Goal: Task Accomplishment & Management: Use online tool/utility

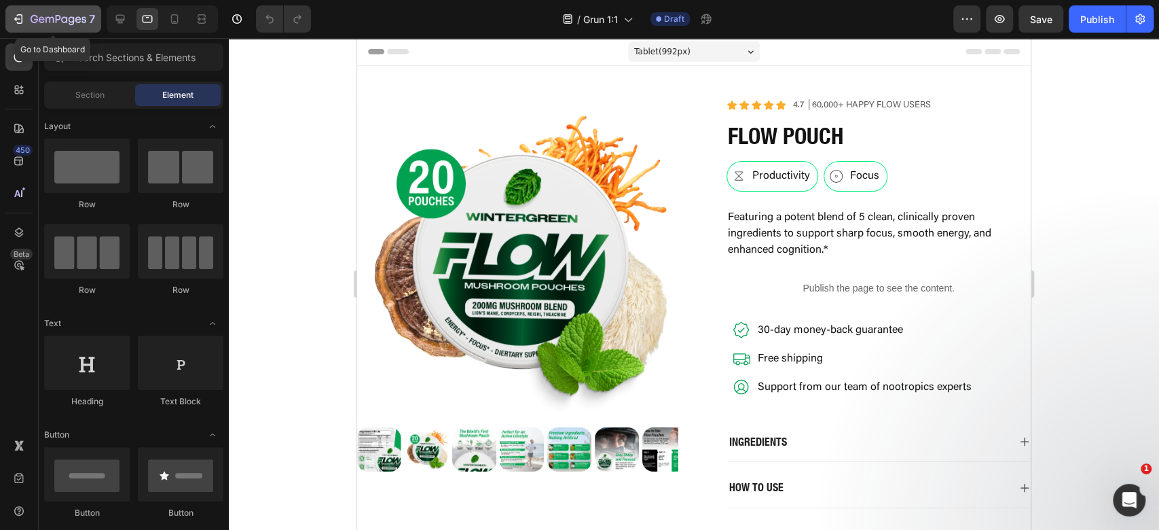
click at [20, 30] on button "7" at bounding box center [53, 18] width 96 height 27
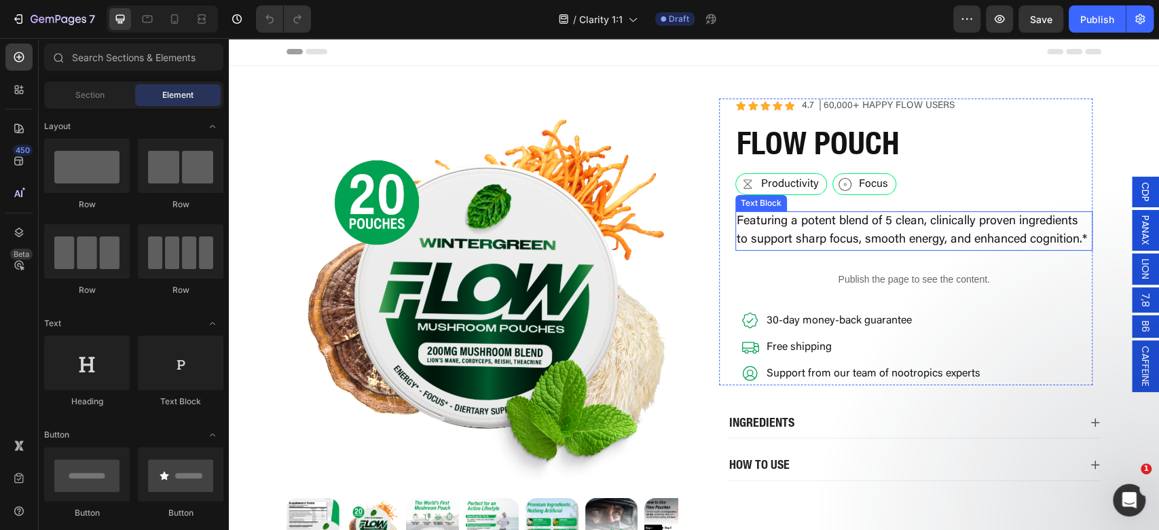
click at [914, 219] on p "Featuring a potent blend of 5 clean, clinically proven ingredients to support s…" at bounding box center [914, 230] width 354 height 37
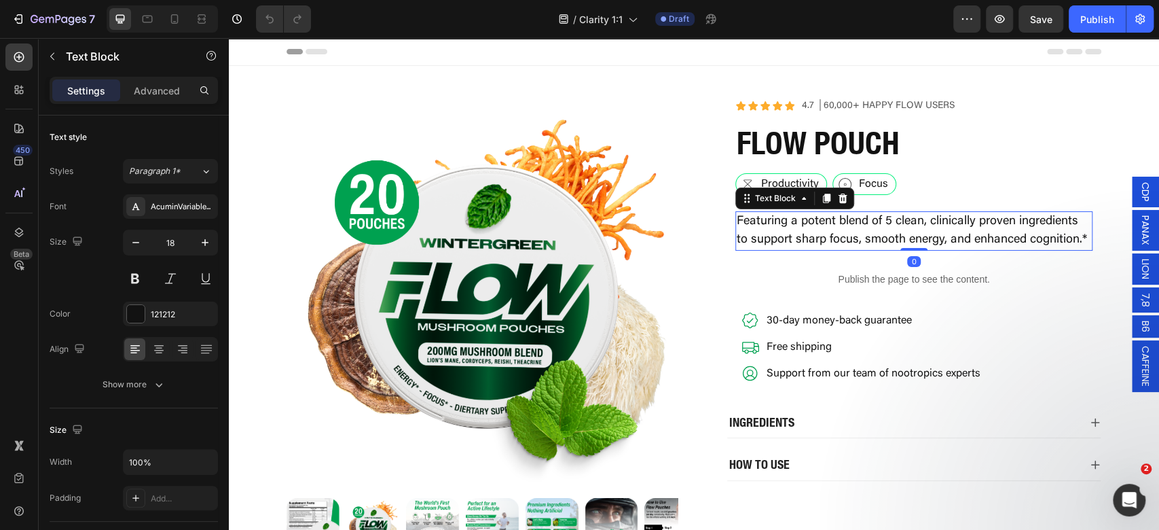
click at [922, 214] on p "Featuring a potent blend of 5 clean, clinically proven ingredients to support s…" at bounding box center [914, 230] width 354 height 37
click at [934, 228] on p "Featuring a potent blend of 5 clean, clinically proven ingredients to support s…" at bounding box center [914, 230] width 354 height 37
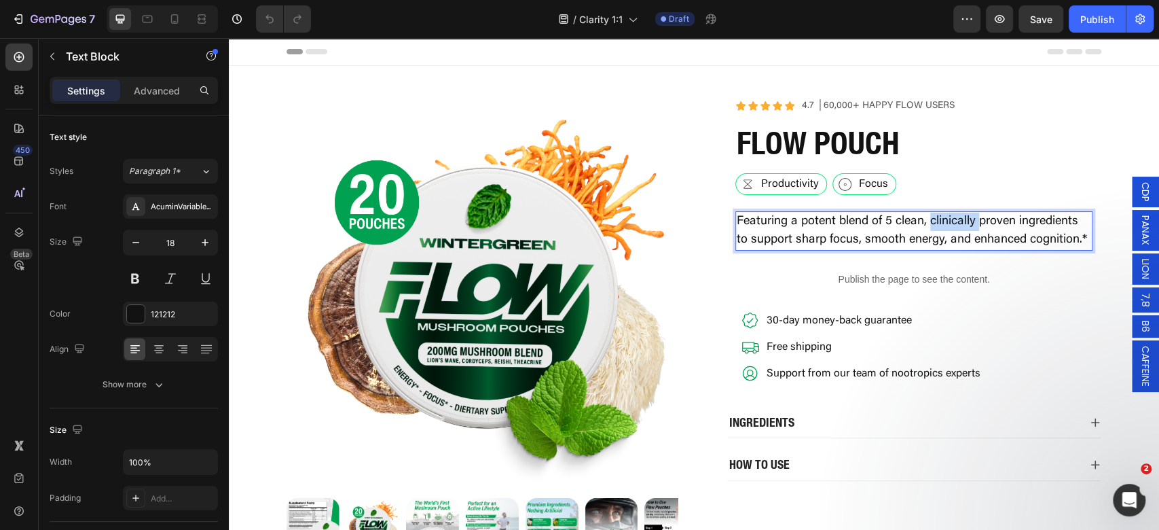
click at [934, 228] on p "Featuring a potent blend of 5 clean, clinically proven ingredients to support s…" at bounding box center [914, 230] width 354 height 37
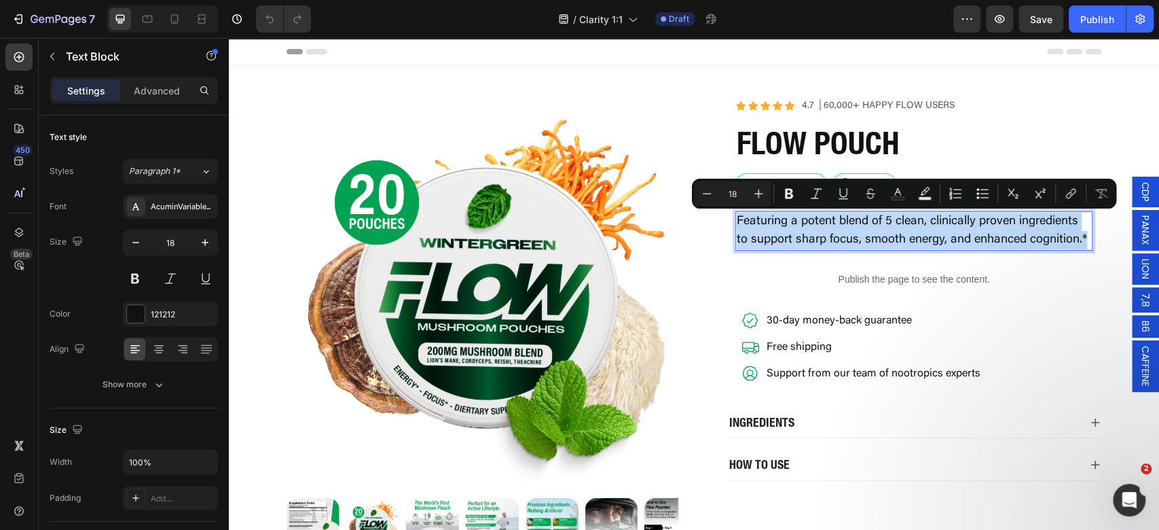
type input "11"
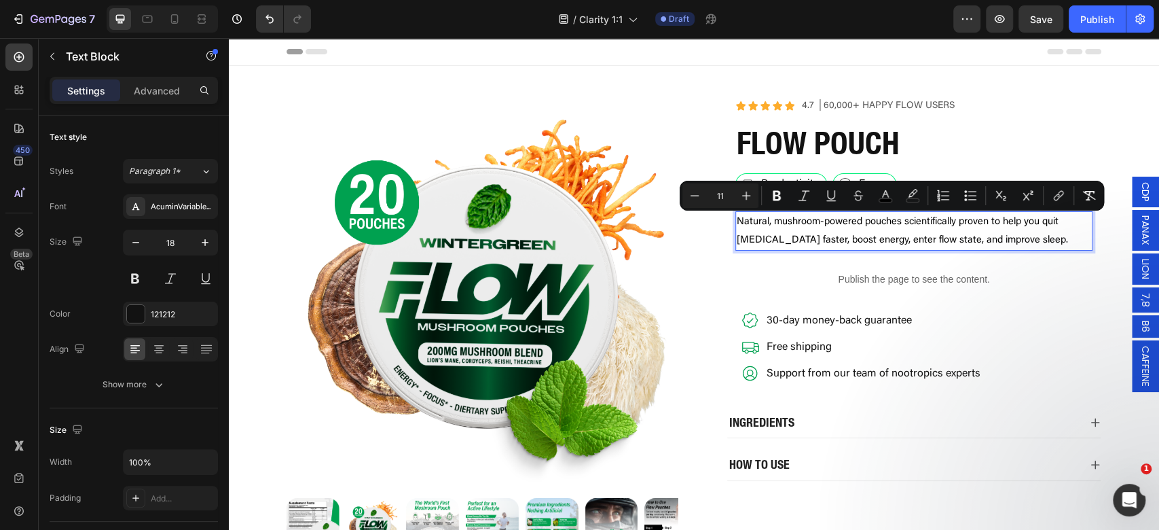
click at [1102, 198] on div "Minus 11 Plus Bold Italic Underline Strikethrough color color Numbered List Bul…" at bounding box center [892, 196] width 424 height 30
click at [1088, 199] on icon "Editor contextual toolbar" at bounding box center [1089, 196] width 13 height 10
type input "18"
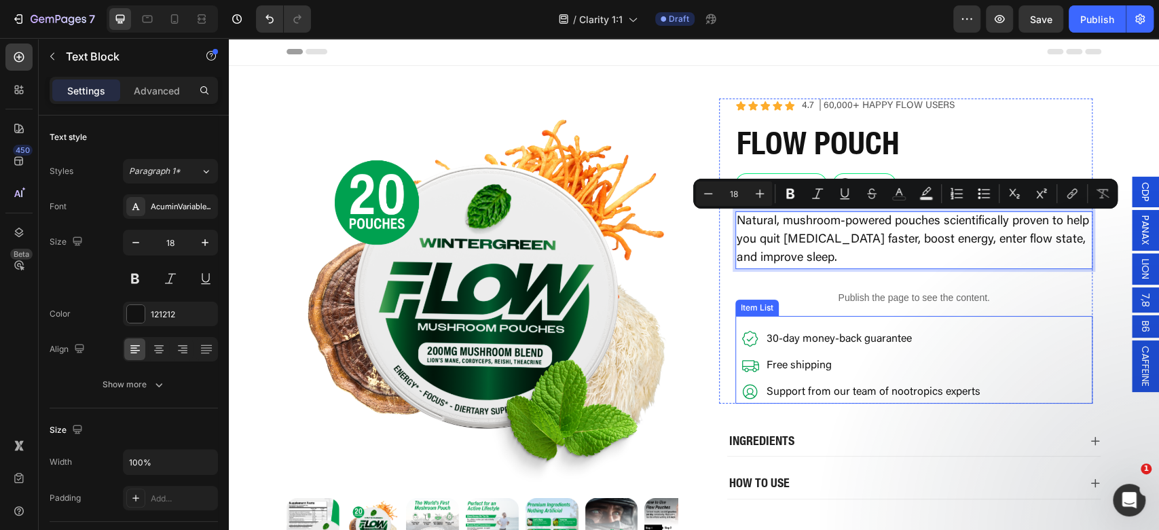
click at [860, 333] on p "30-day money-back guarantee" at bounding box center [873, 338] width 214 height 11
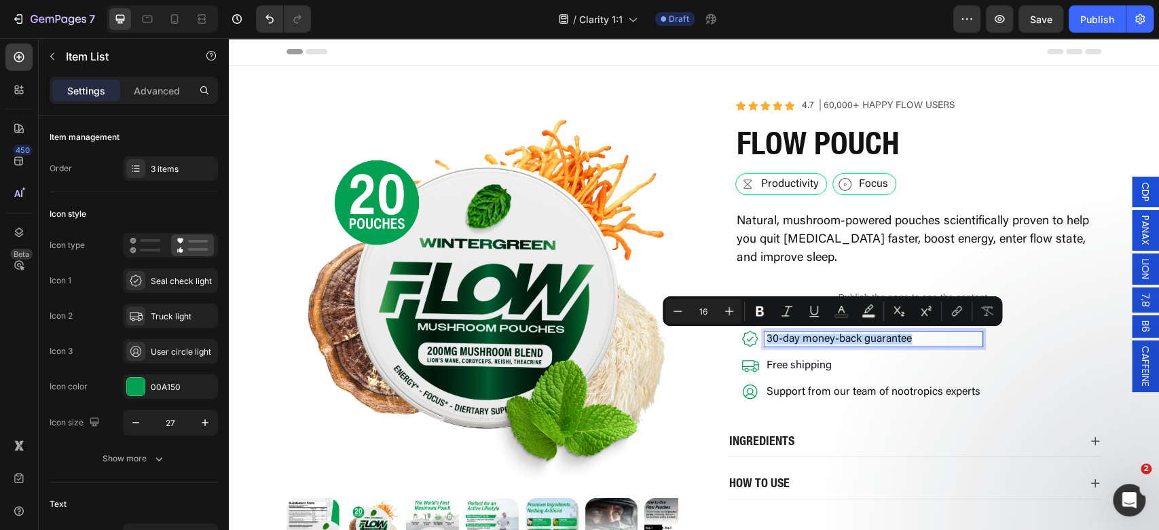
type input "11"
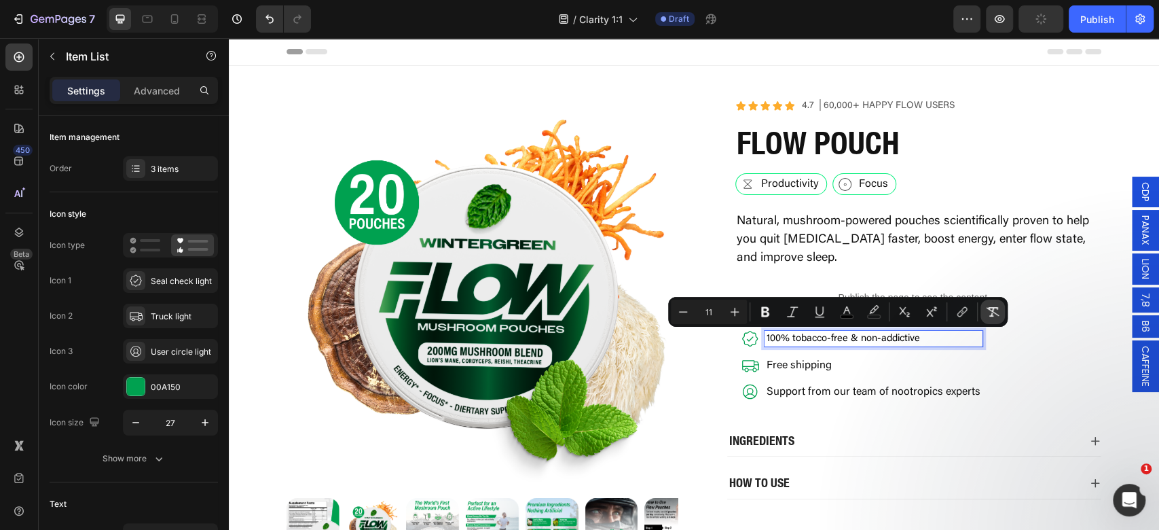
click at [999, 310] on icon "Editor contextual toolbar" at bounding box center [993, 312] width 14 height 14
type input "16"
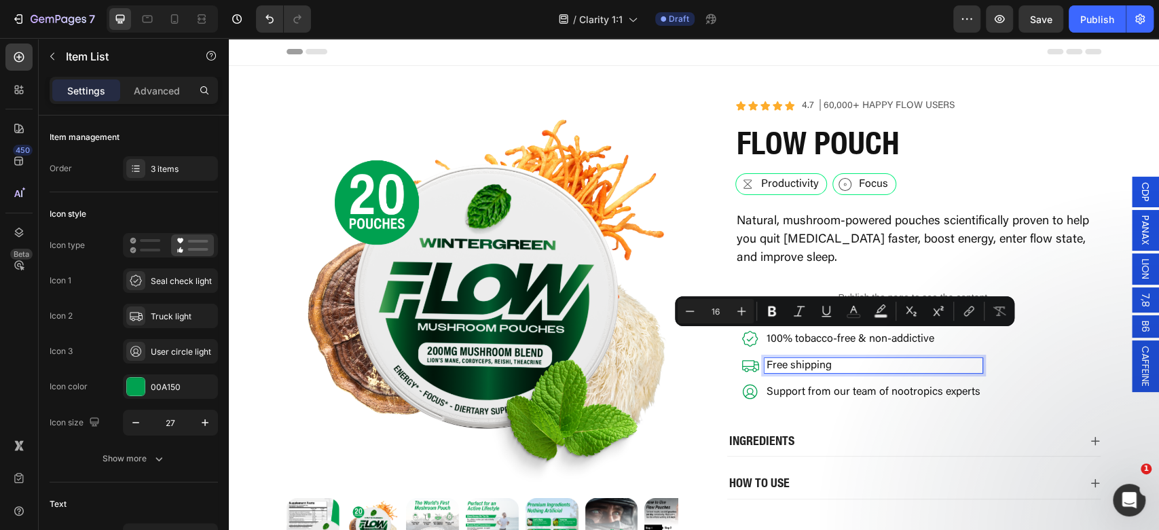
click at [798, 363] on p "Free shipping" at bounding box center [873, 365] width 214 height 11
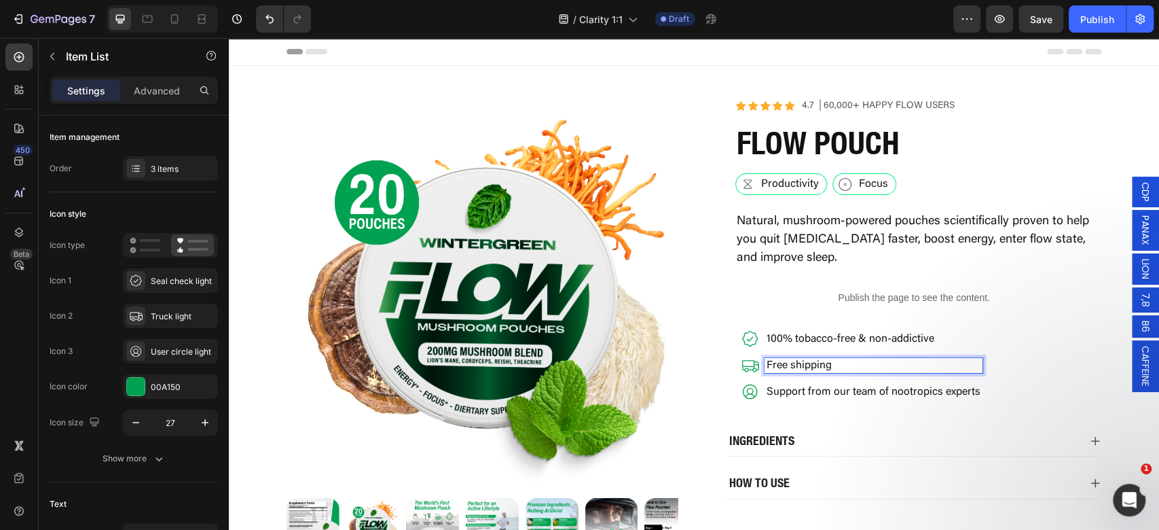
click at [801, 366] on p "Free shipping" at bounding box center [873, 365] width 214 height 11
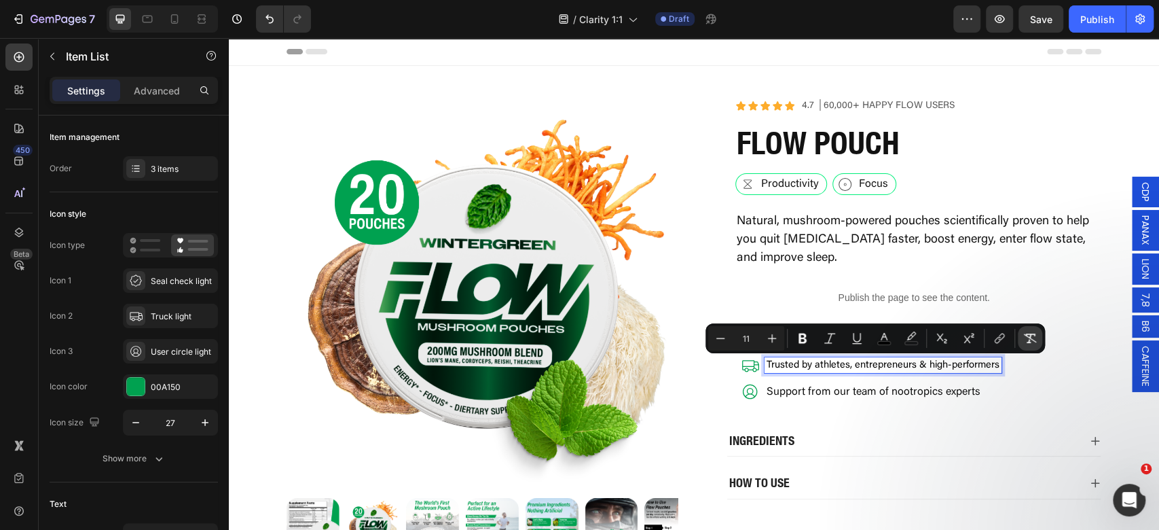
click at [1035, 333] on icon "Editor contextual toolbar" at bounding box center [1030, 338] width 14 height 14
type input "16"
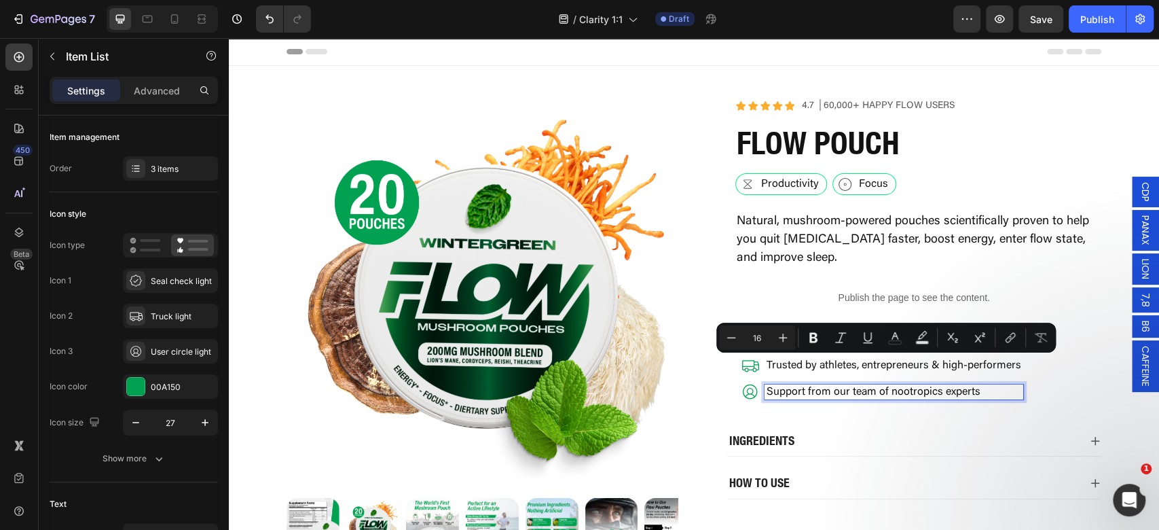
click at [935, 386] on p "Support from our team of nootropics experts" at bounding box center [893, 391] width 255 height 11
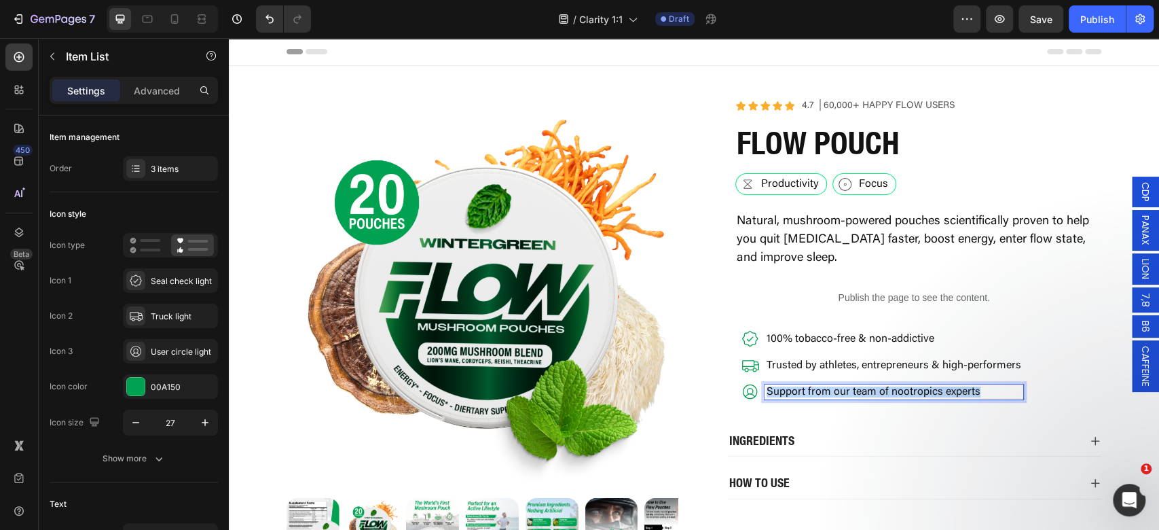
click at [935, 386] on p "Support from our team of nootropics experts" at bounding box center [893, 391] width 255 height 11
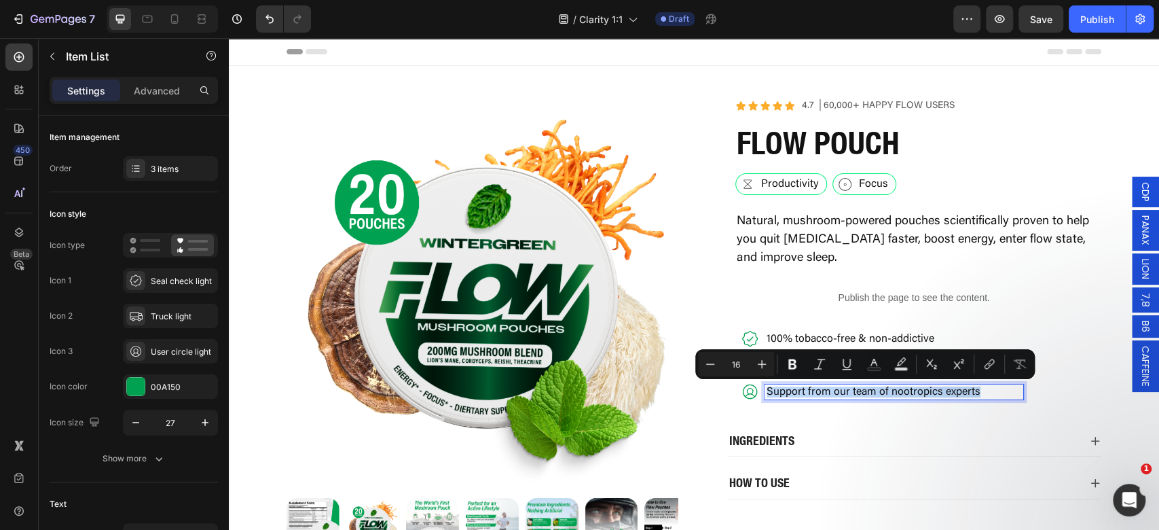
type input "11"
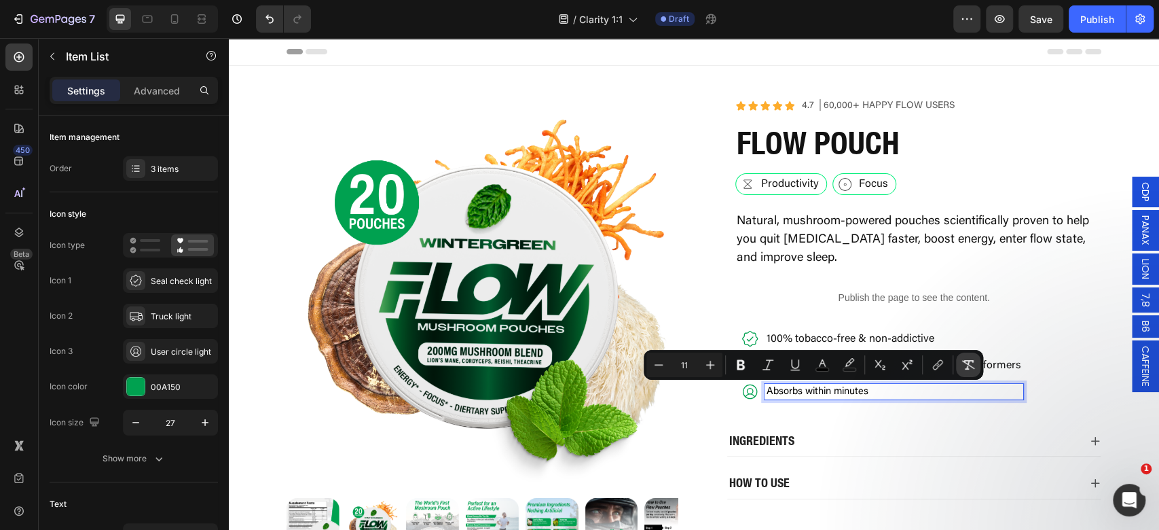
click at [960, 363] on button "Remove Format" at bounding box center [968, 364] width 24 height 24
type input "16"
click at [766, 386] on p "Absorbs within minutes" at bounding box center [893, 391] width 255 height 11
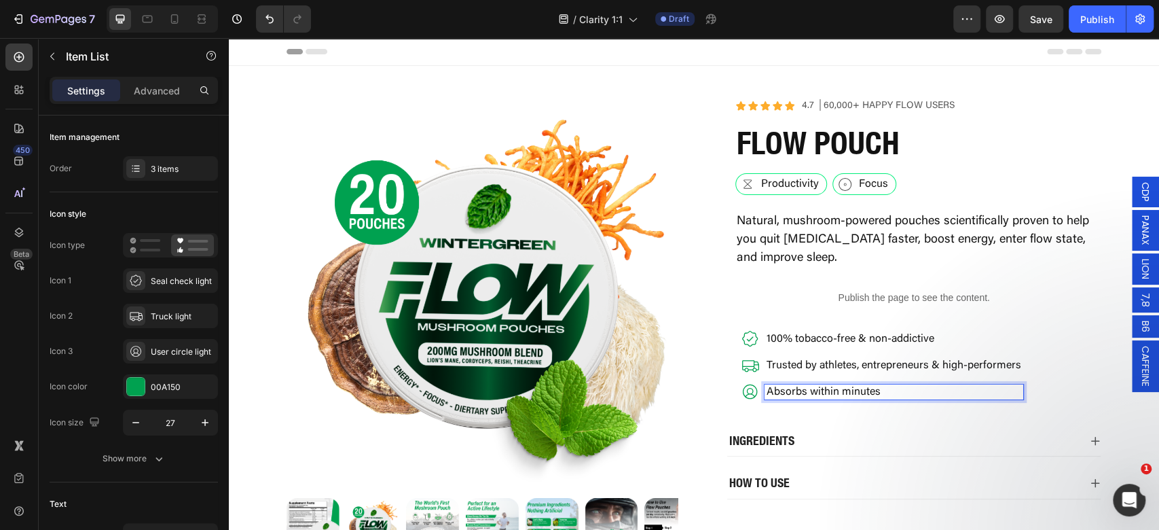
click at [766, 388] on p "Absorbs within minutes" at bounding box center [893, 391] width 255 height 11
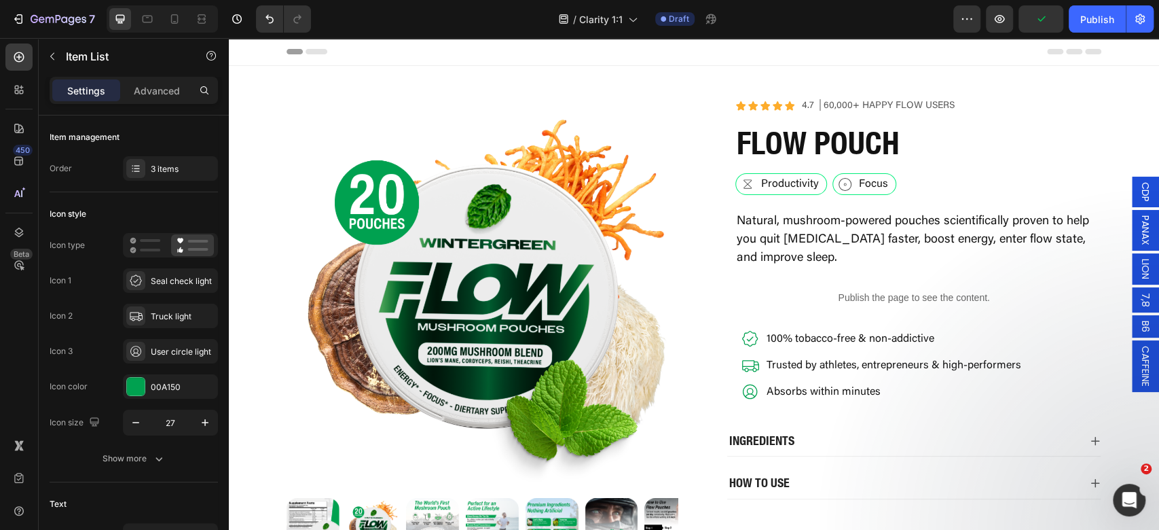
click at [749, 372] on icon at bounding box center [750, 365] width 18 height 18
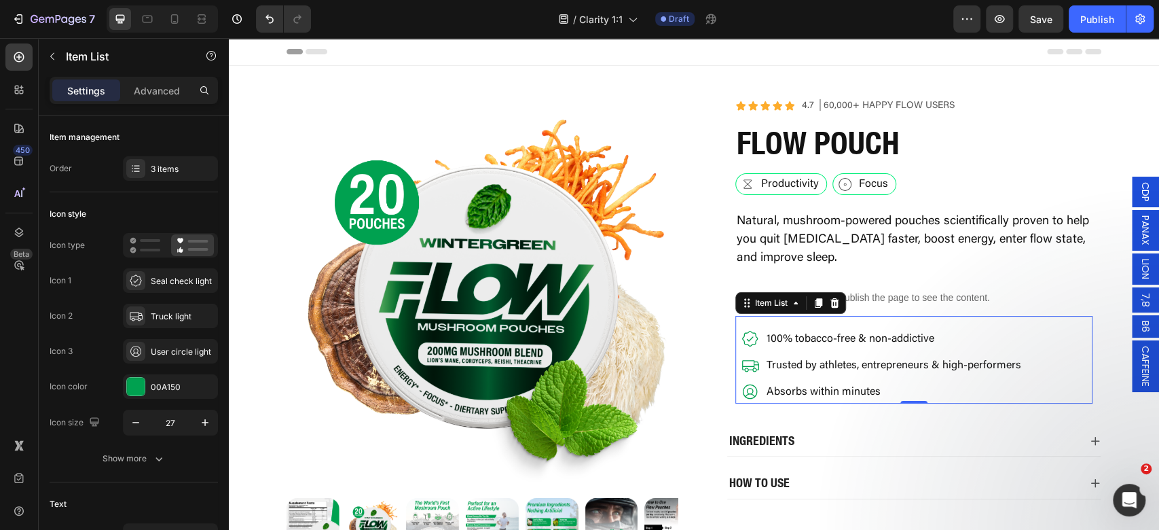
click at [749, 372] on icon at bounding box center [750, 365] width 18 height 18
click at [160, 319] on div "Truck light" at bounding box center [183, 316] width 64 height 12
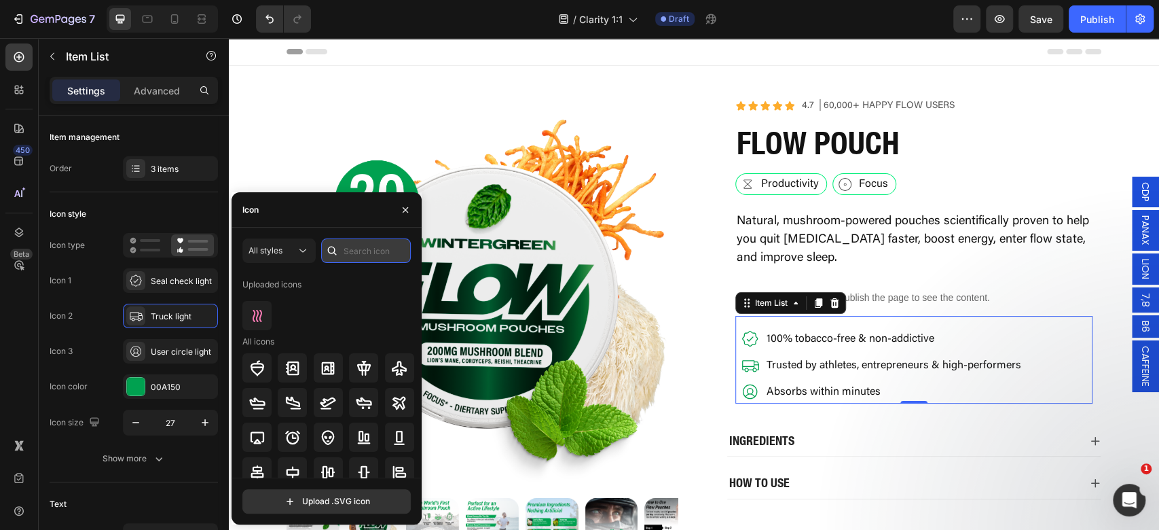
click at [376, 245] on input "text" at bounding box center [366, 250] width 90 height 24
click at [149, 284] on div "Seal check light" at bounding box center [170, 280] width 95 height 24
click at [399, 257] on input "text" at bounding box center [366, 250] width 90 height 24
type input "free"
click at [388, 253] on input "text" at bounding box center [366, 250] width 90 height 24
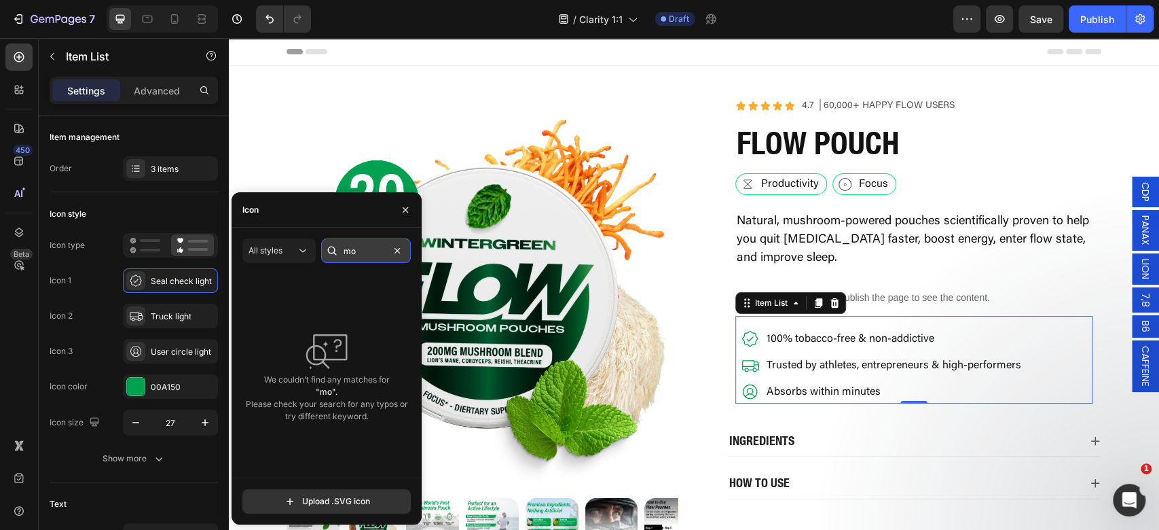
type input "m"
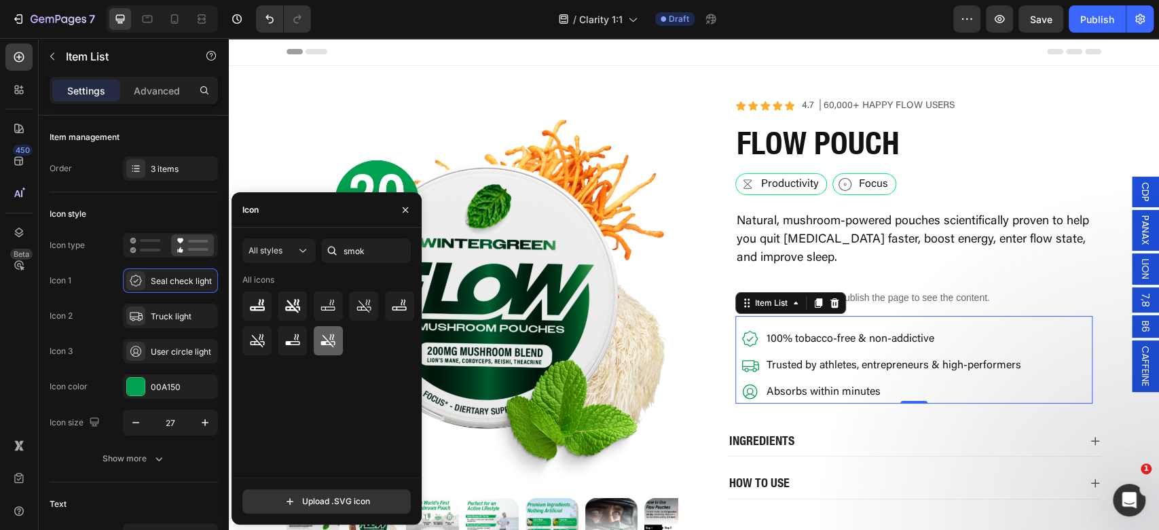
click at [334, 341] on icon at bounding box center [328, 340] width 14 height 14
click at [362, 310] on icon at bounding box center [363, 305] width 14 height 13
click at [291, 251] on div "All styles" at bounding box center [272, 250] width 48 height 12
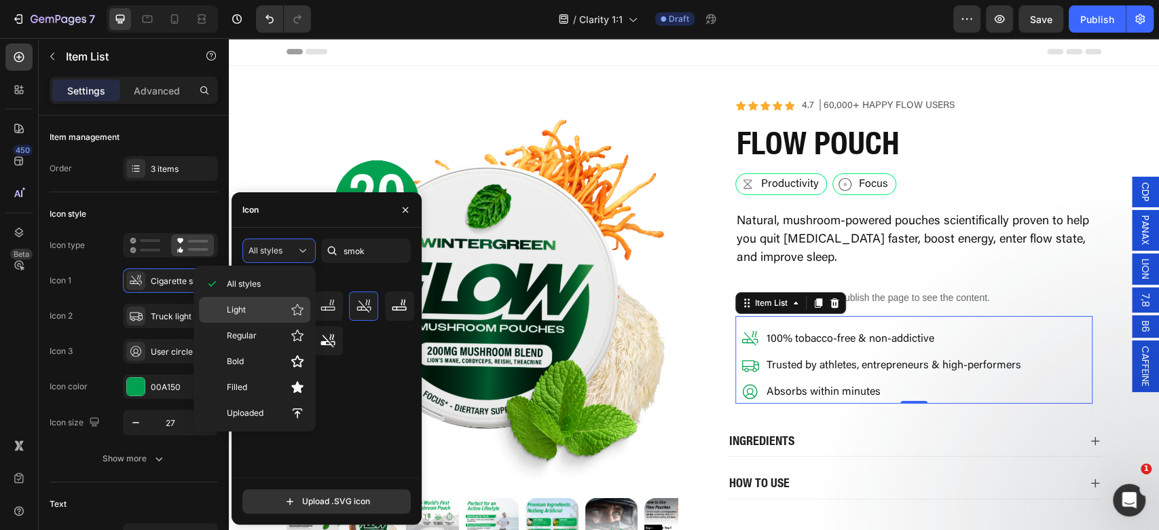
click at [289, 308] on p "Light" at bounding box center [265, 310] width 77 height 14
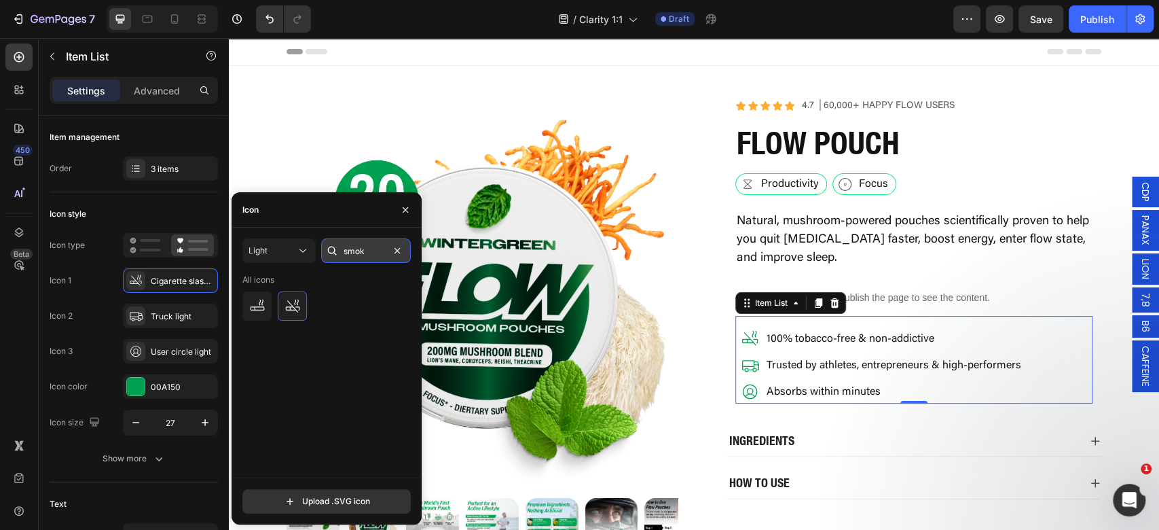
click at [358, 248] on input "smok" at bounding box center [366, 250] width 90 height 24
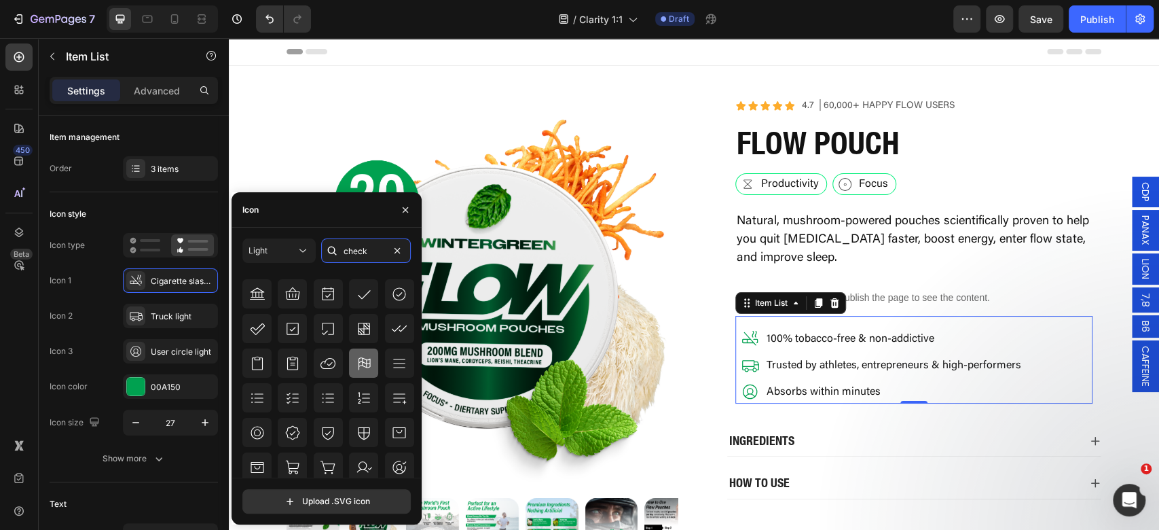
scroll to position [16, 0]
click at [293, 430] on icon at bounding box center [292, 428] width 16 height 16
type input "smok"
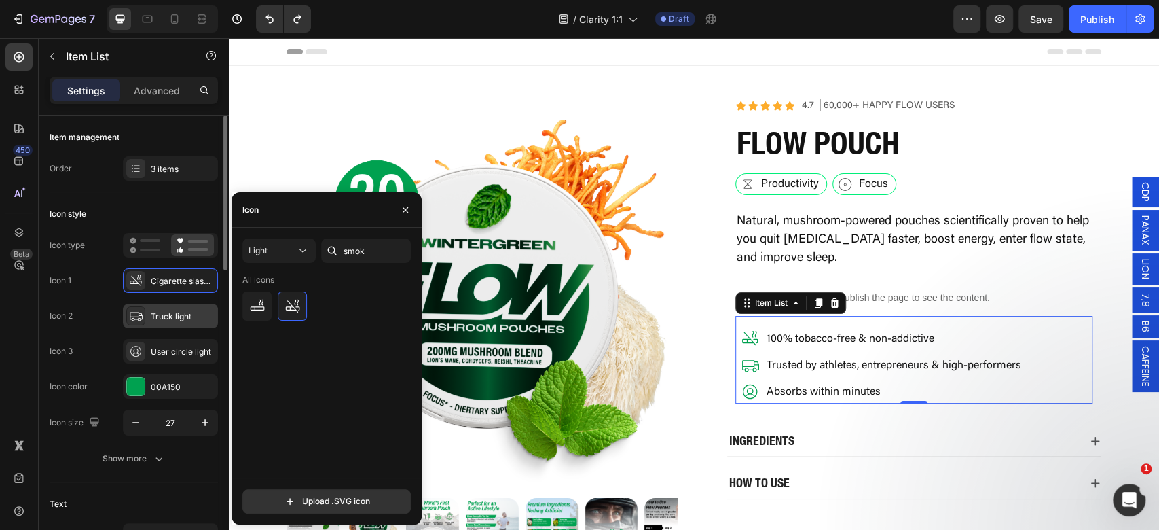
click at [151, 310] on div "Truck light" at bounding box center [183, 316] width 64 height 12
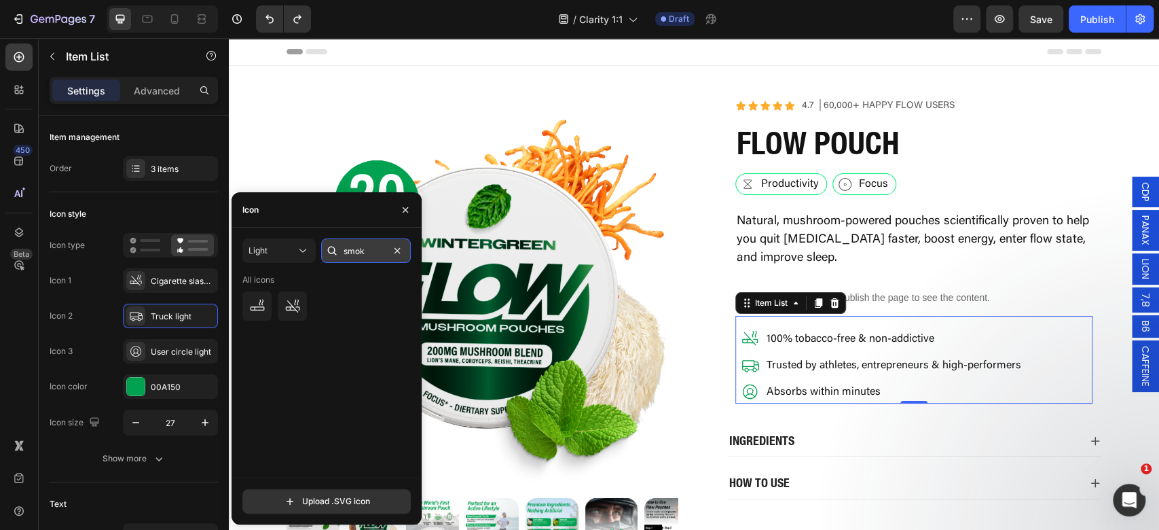
click at [365, 245] on input "smok" at bounding box center [366, 250] width 90 height 24
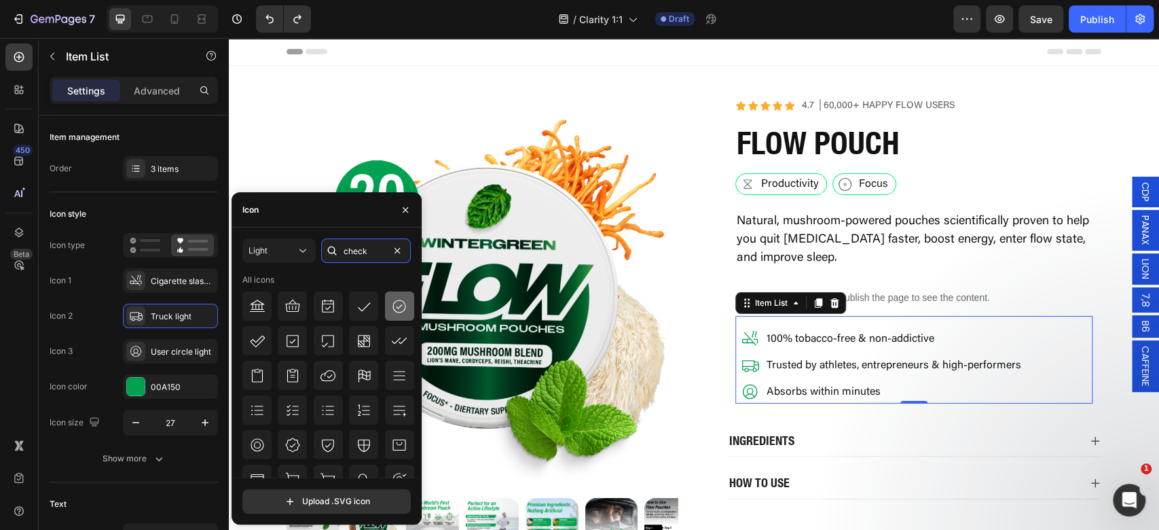
type input "check"
click at [407, 309] on div at bounding box center [399, 305] width 29 height 29
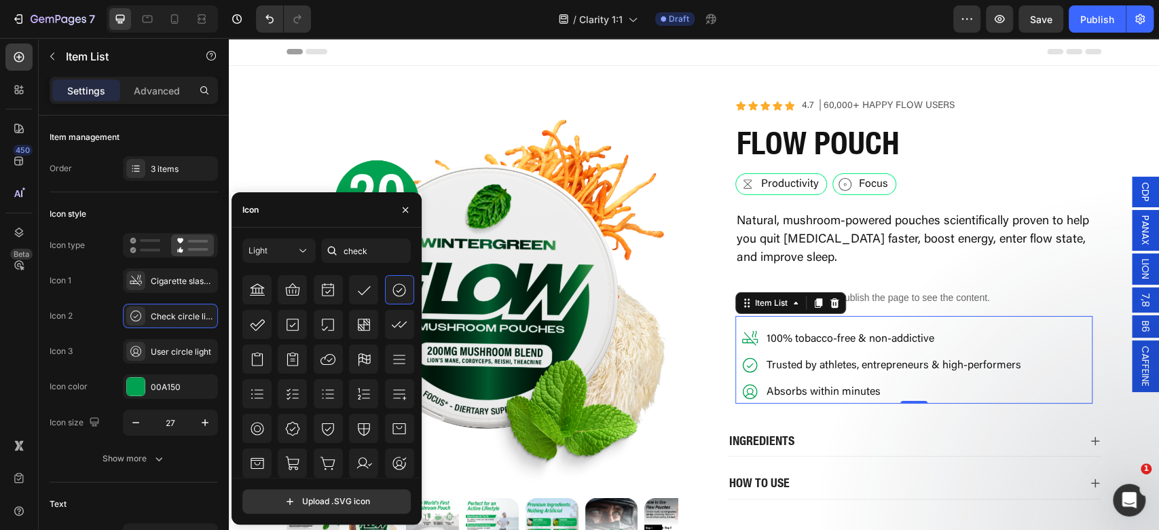
click at [307, 426] on div at bounding box center [328, 427] width 172 height 29
click at [299, 428] on icon at bounding box center [292, 428] width 16 height 16
click at [153, 349] on div "User circle light" at bounding box center [183, 352] width 64 height 12
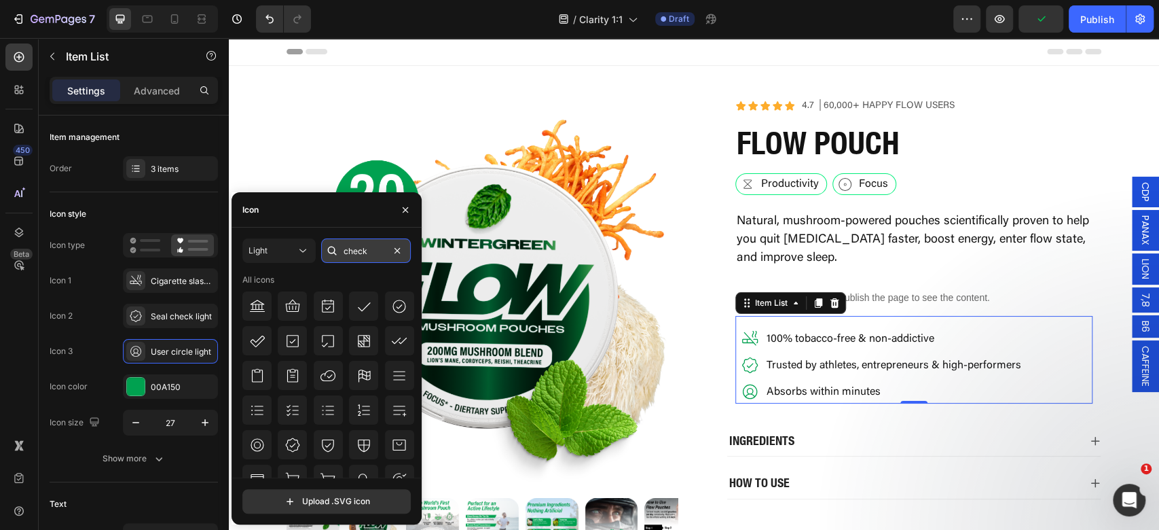
click at [371, 251] on input "check" at bounding box center [366, 250] width 90 height 24
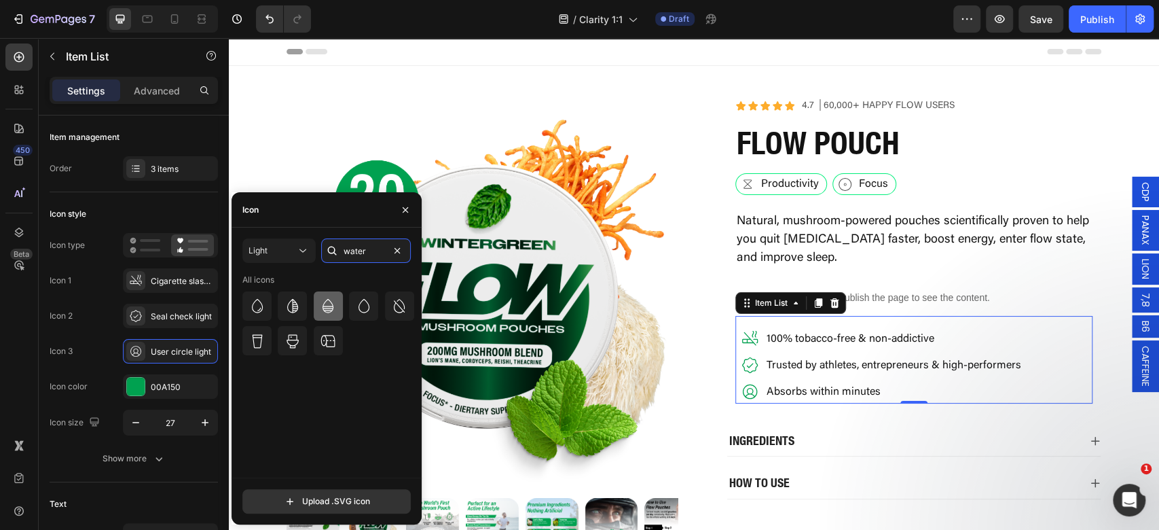
type input "water"
click at [330, 305] on icon at bounding box center [327, 306] width 11 height 14
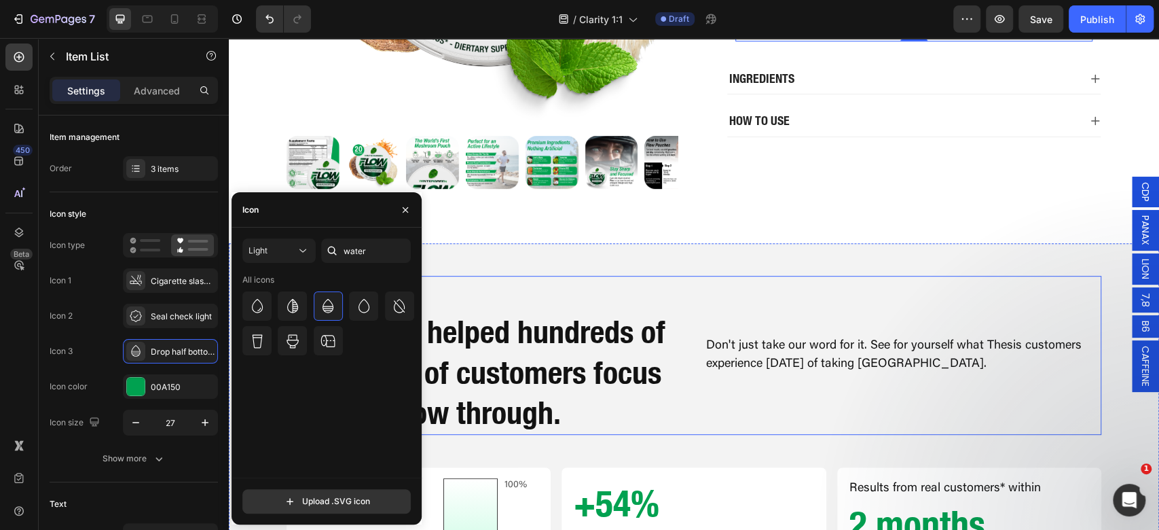
scroll to position [181, 0]
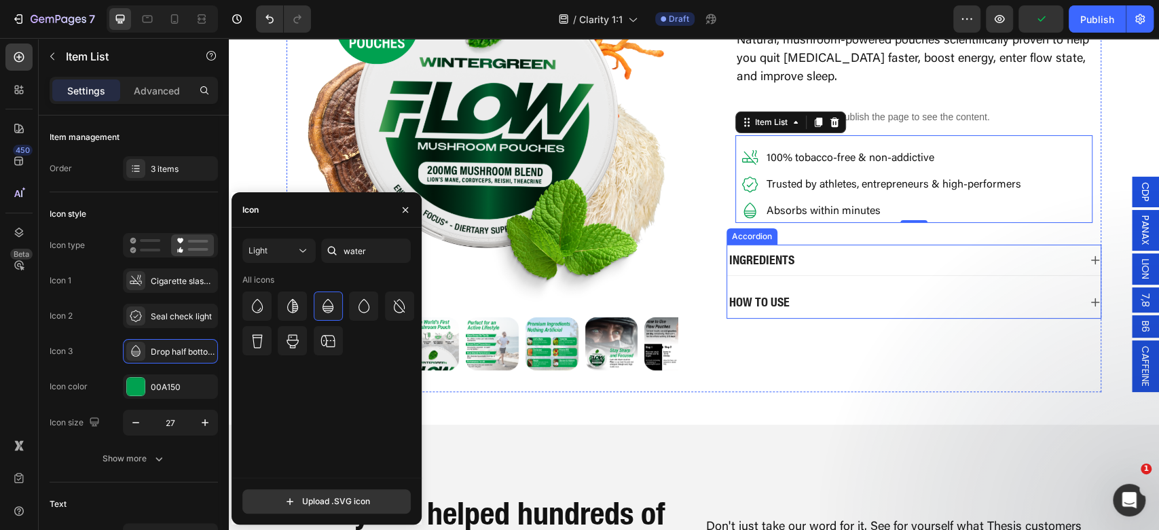
click at [930, 268] on div "Ingredients" at bounding box center [913, 259] width 373 height 31
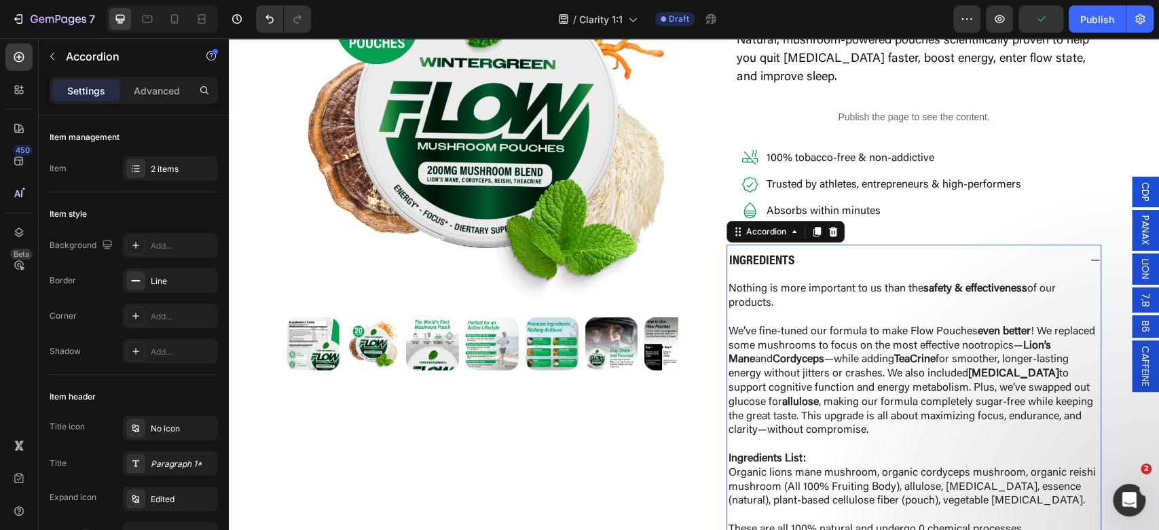
click at [930, 269] on div "Ingredients" at bounding box center [913, 259] width 373 height 31
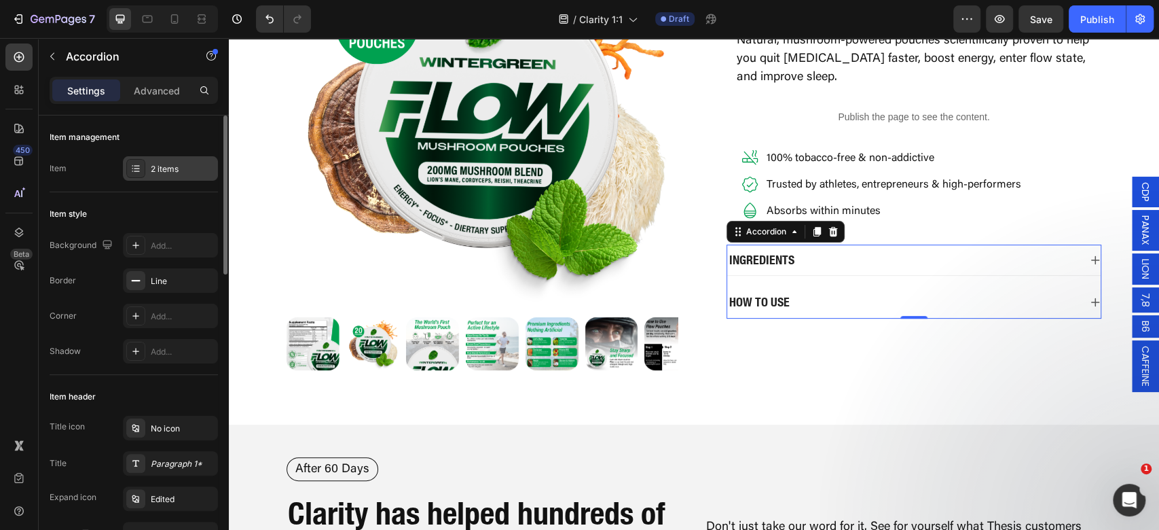
click at [166, 176] on div "2 items" at bounding box center [170, 168] width 95 height 24
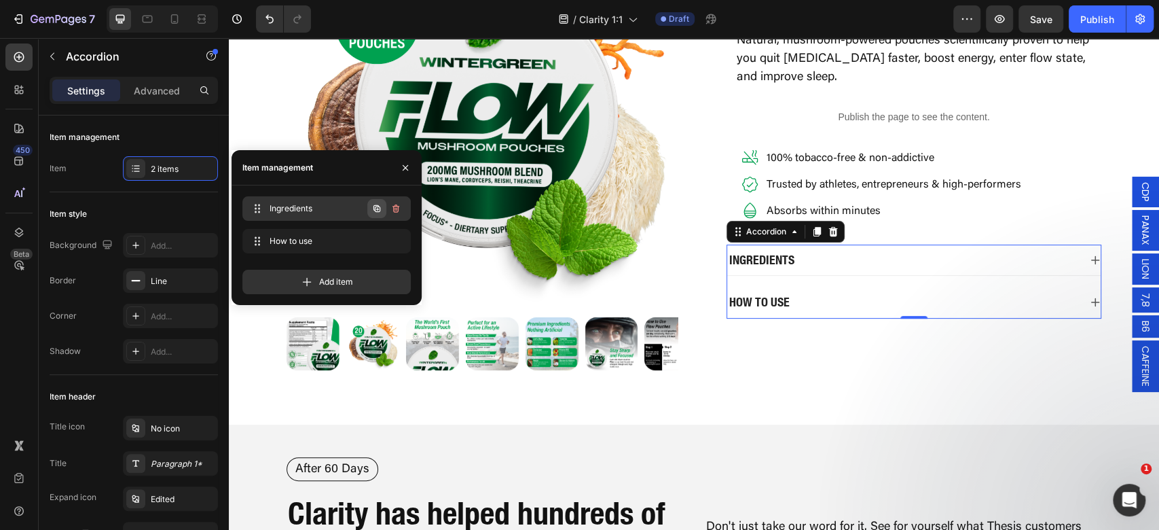
click at [381, 212] on icon "button" at bounding box center [376, 208] width 11 height 11
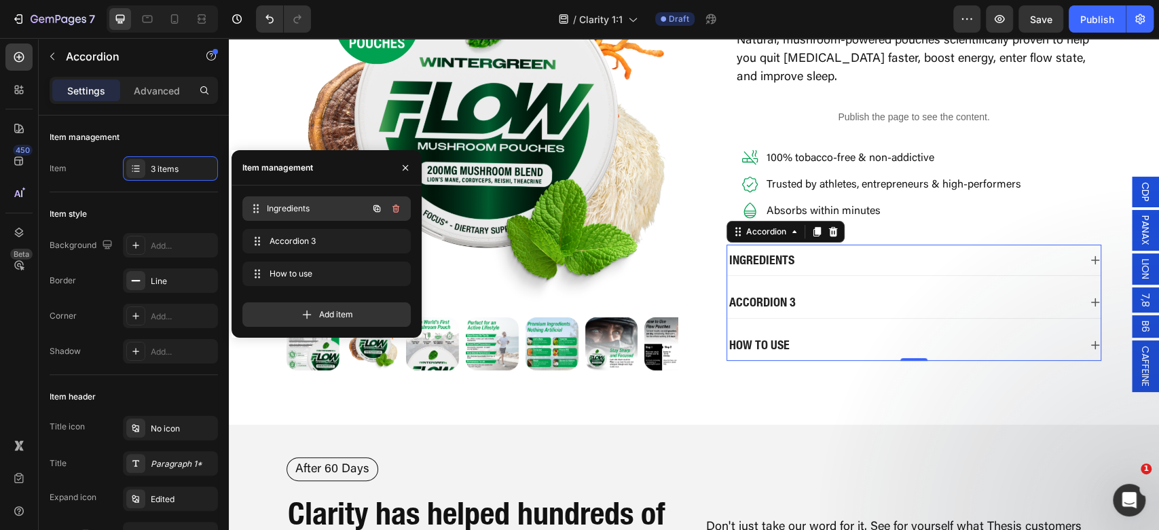
click at [310, 213] on span "Ingredients" at bounding box center [317, 208] width 100 height 12
click at [741, 259] on p "Ingredients" at bounding box center [761, 260] width 65 height 16
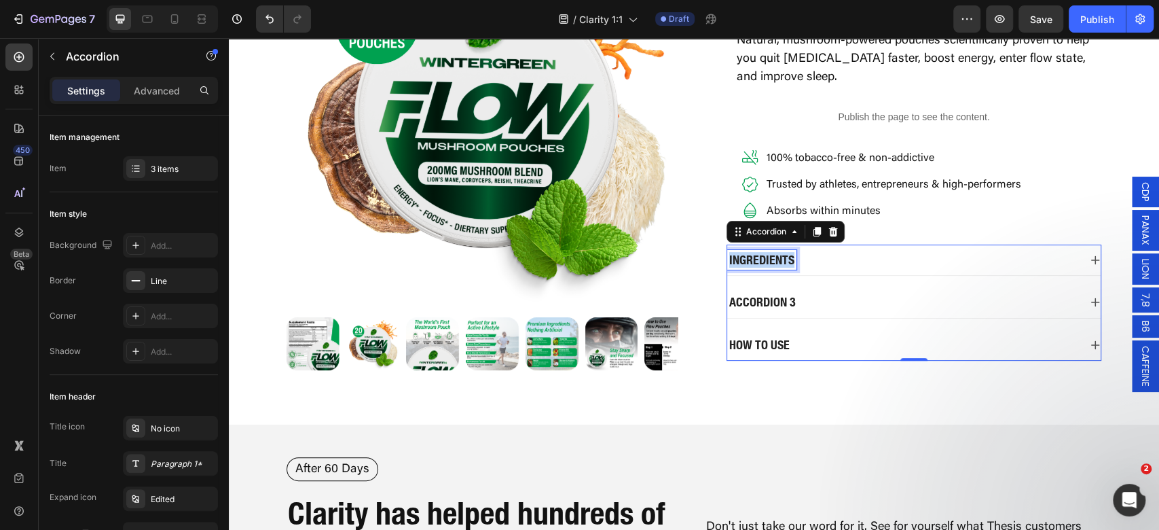
click at [741, 259] on p "Ingredients" at bounding box center [761, 260] width 65 height 16
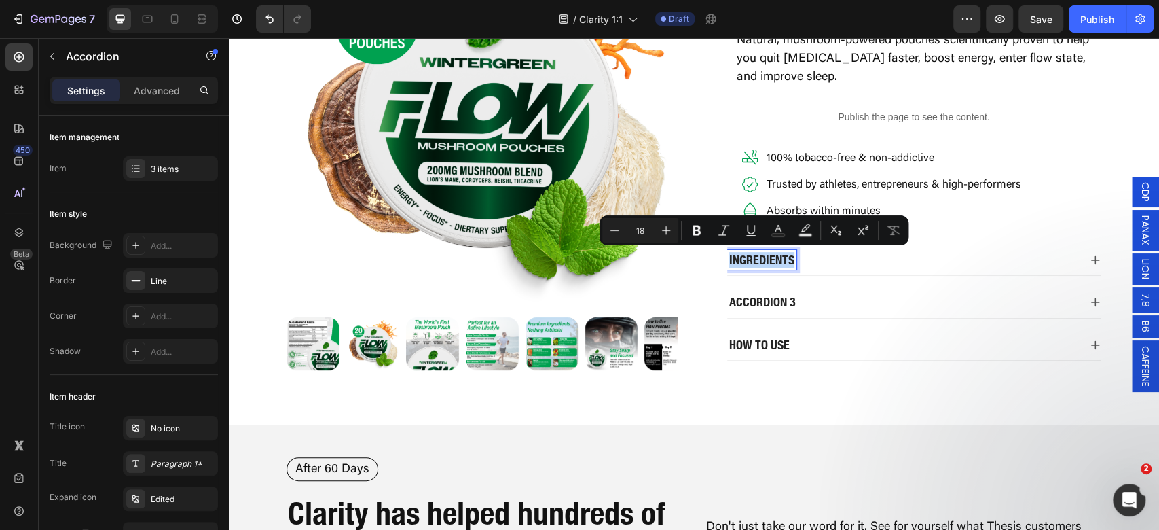
click at [741, 259] on p "Ingredients" at bounding box center [761, 260] width 65 height 16
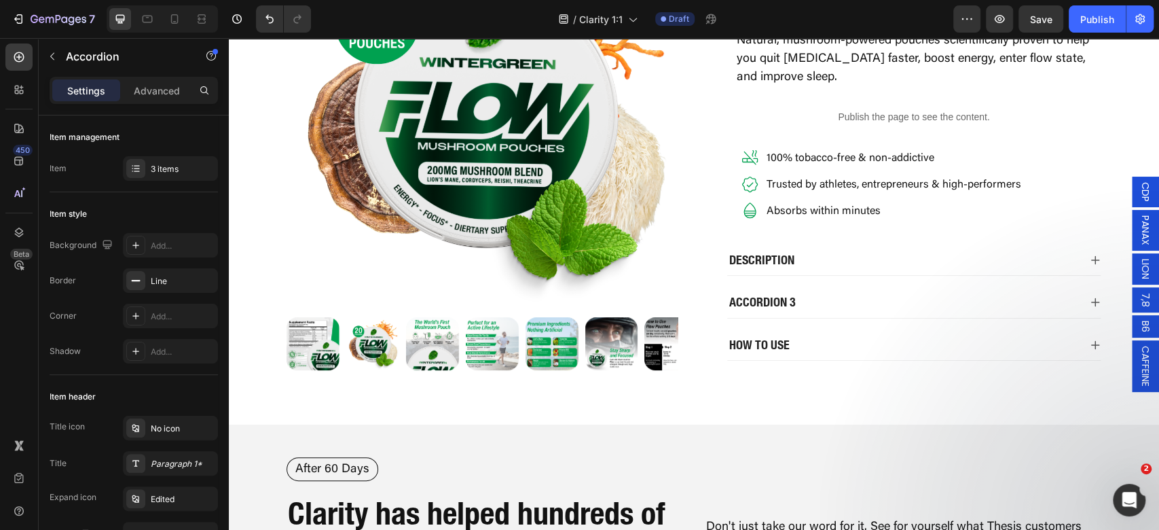
click at [899, 252] on div "Description" at bounding box center [903, 260] width 352 height 20
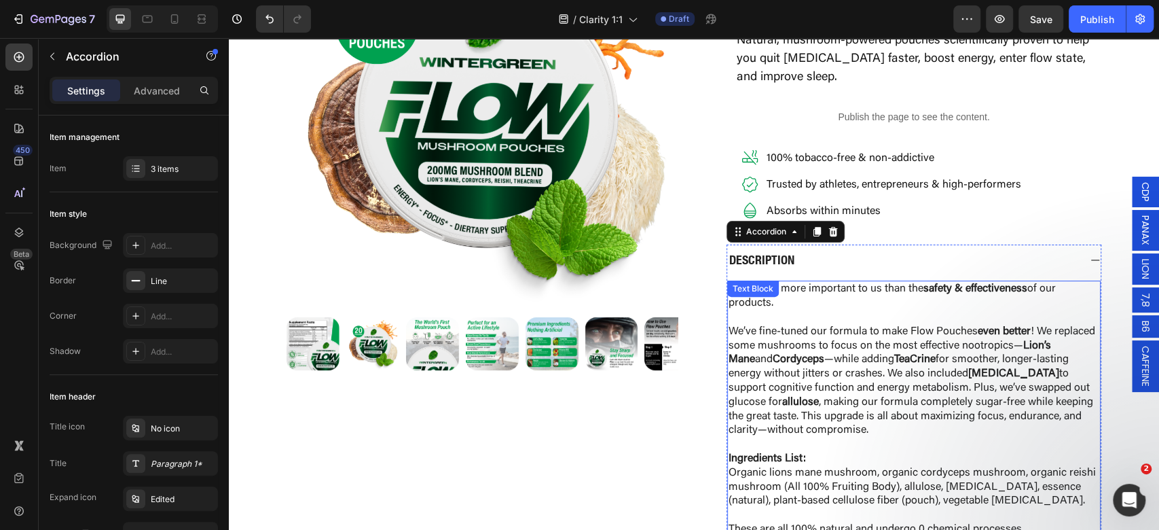
click at [894, 300] on p "Nothing is more important to us than the safety & effectiveness of our products." at bounding box center [913, 296] width 371 height 29
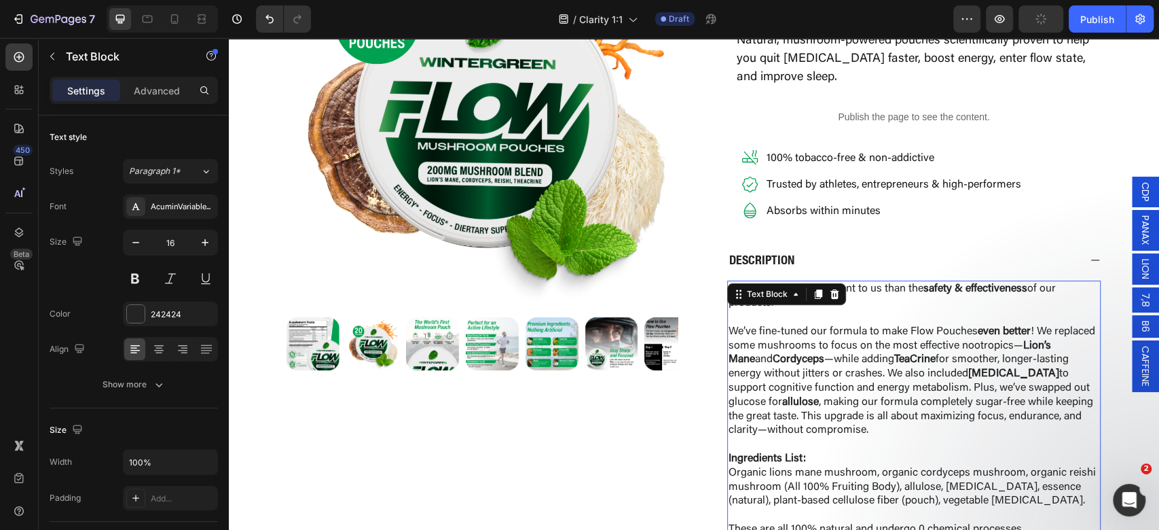
click at [948, 365] on p "We’ve fine-tuned our formula to make Flow Pouches even better ! We replaced som…" at bounding box center [913, 380] width 371 height 113
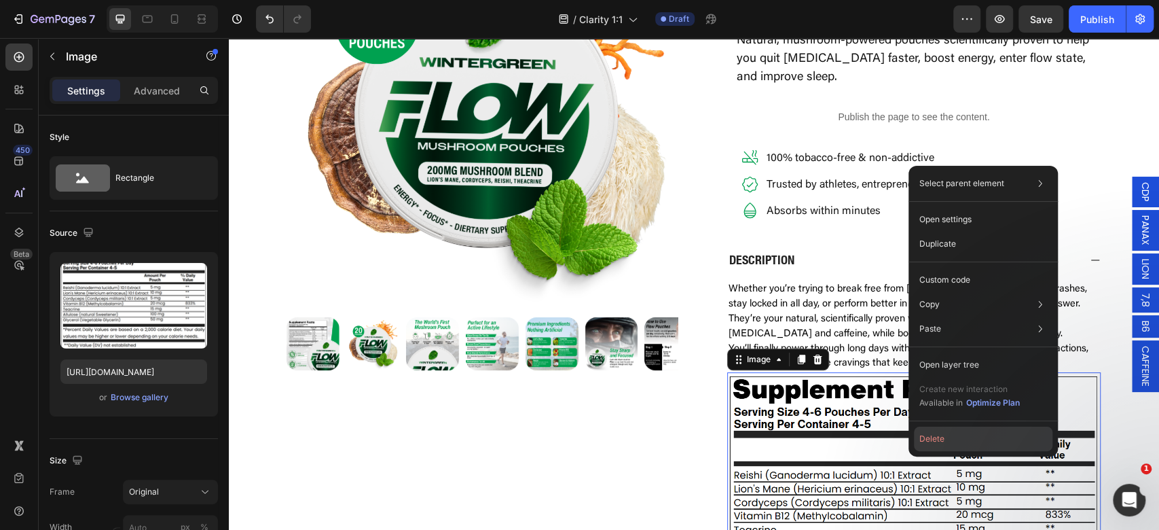
click at [953, 445] on button "Delete" at bounding box center [983, 438] width 138 height 24
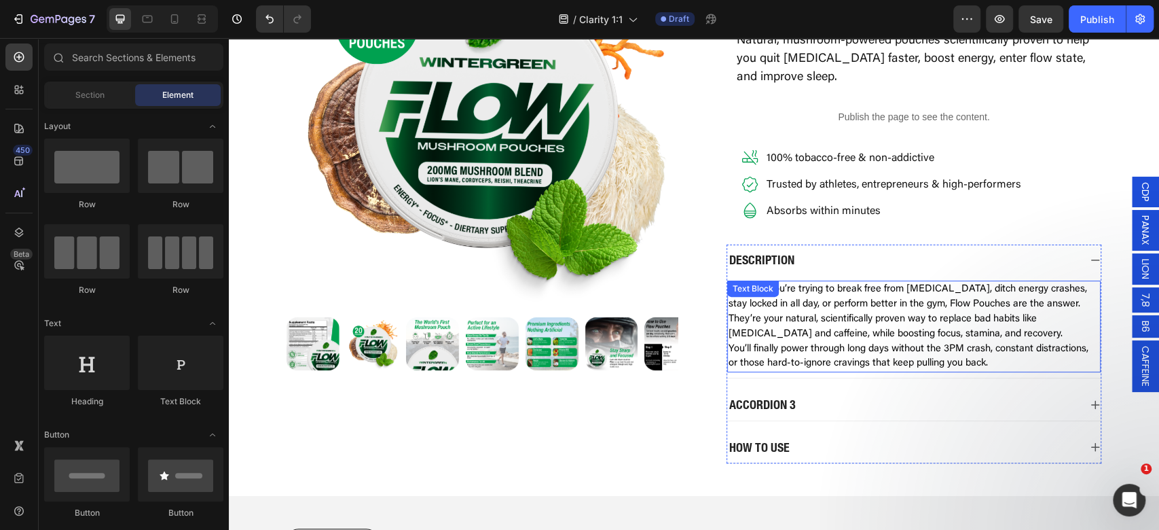
click at [999, 330] on p "They’re your natural, scientifically proven way to replace bad habits like nico…" at bounding box center [913, 327] width 371 height 30
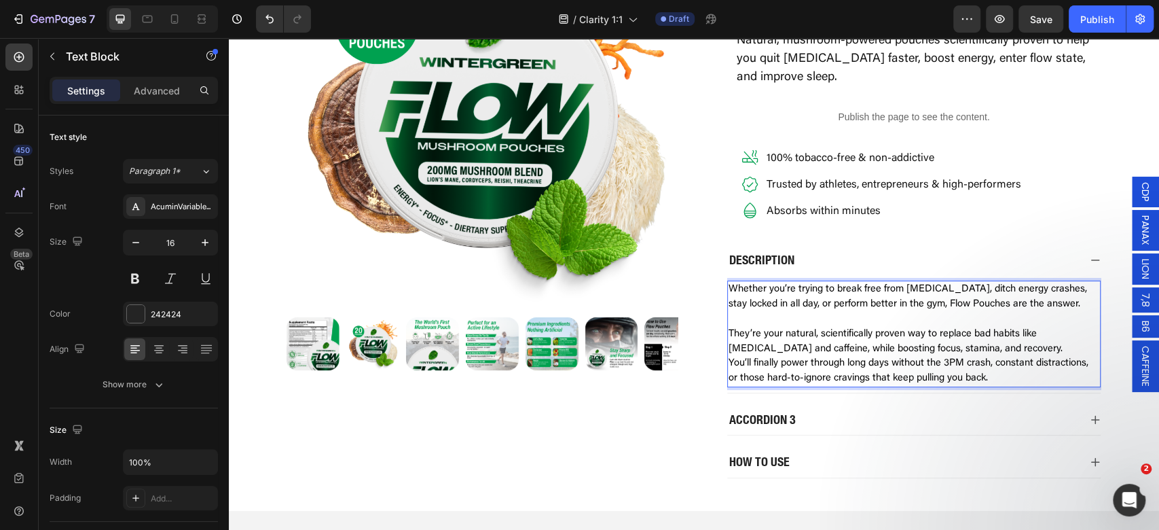
click at [1005, 358] on span "You’ll finally power through long days without the 3PM crash, constant distract…" at bounding box center [908, 370] width 360 height 25
click at [1009, 347] on p "They’re your natural, scientifically proven way to replace bad habits like nico…" at bounding box center [913, 341] width 371 height 30
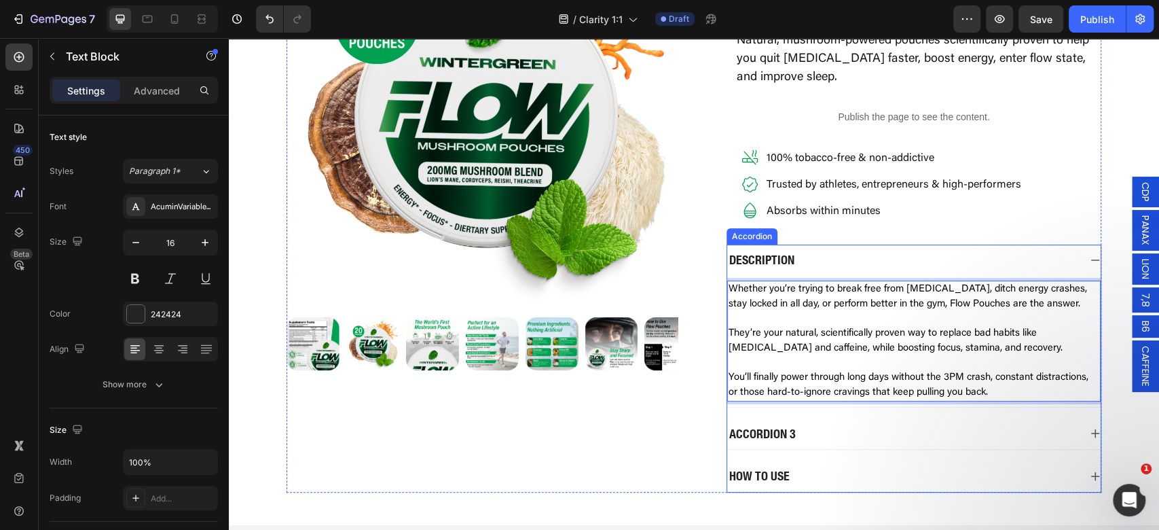
click at [846, 437] on div "Accordion 3" at bounding box center [903, 434] width 352 height 20
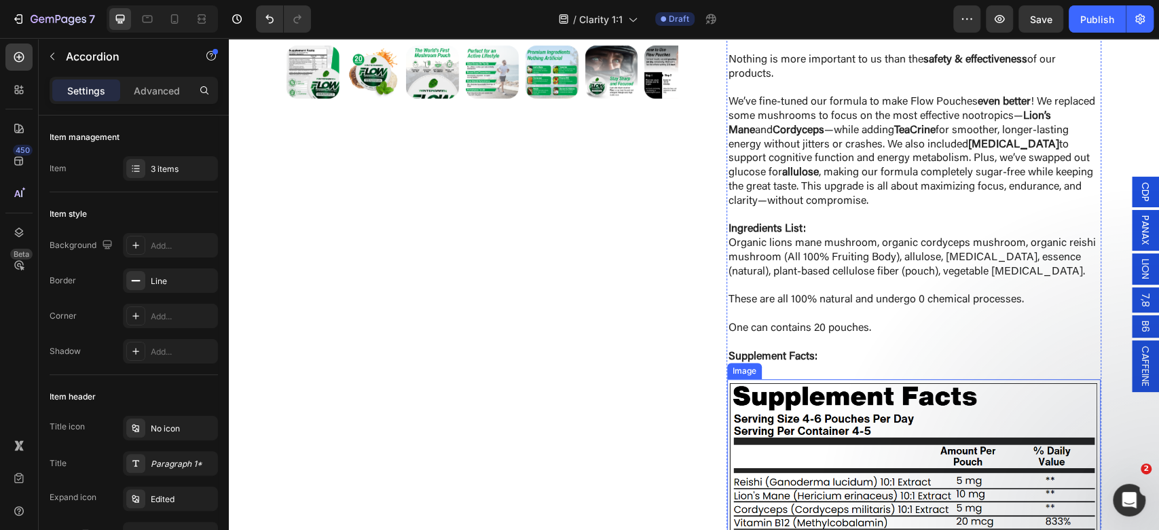
click at [940, 311] on p at bounding box center [913, 314] width 371 height 14
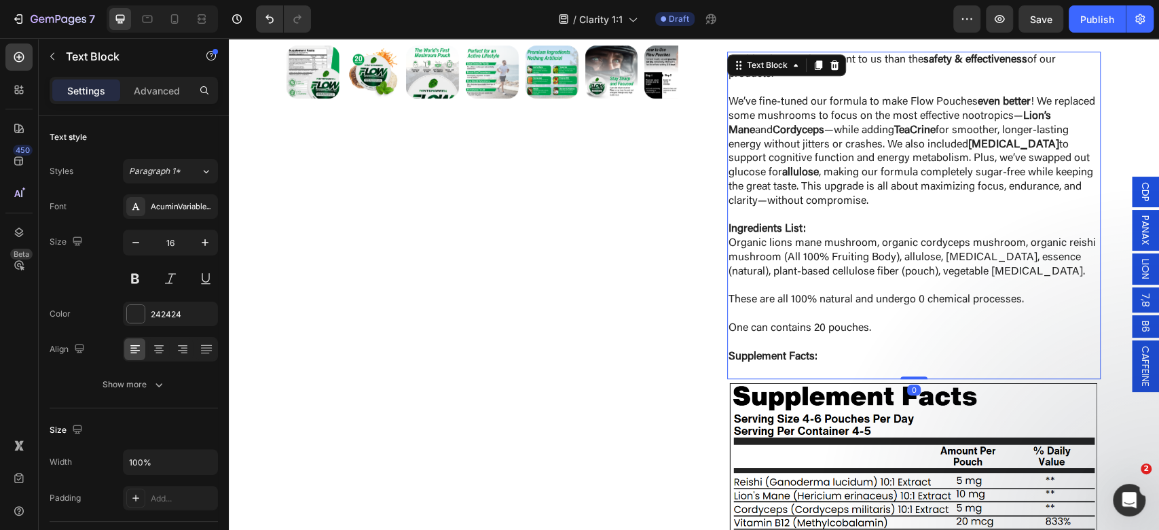
click at [943, 310] on p at bounding box center [913, 314] width 371 height 14
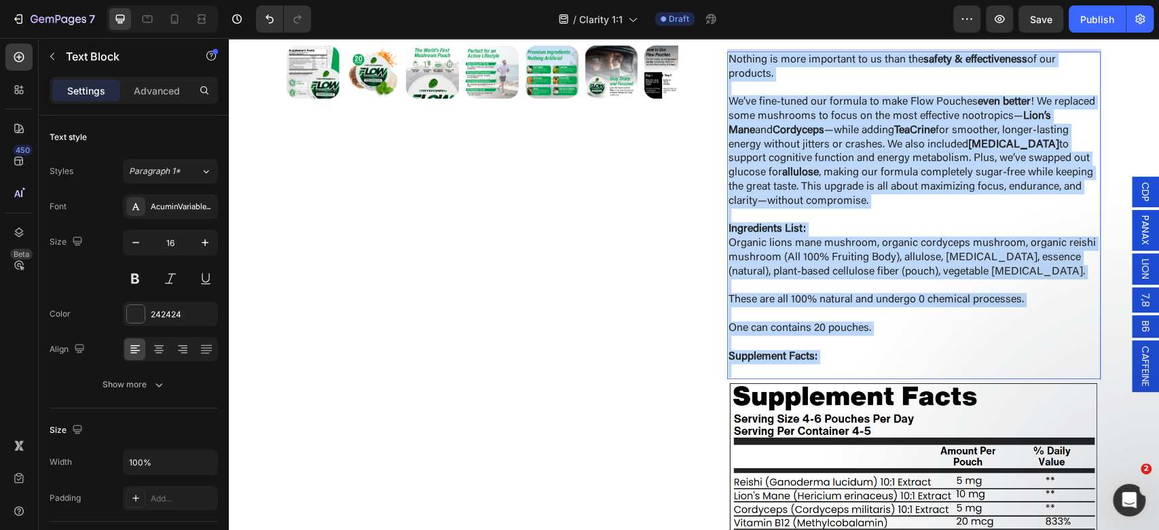
copy div "Nothing is more important to us than the safety & effectiveness of our products…"
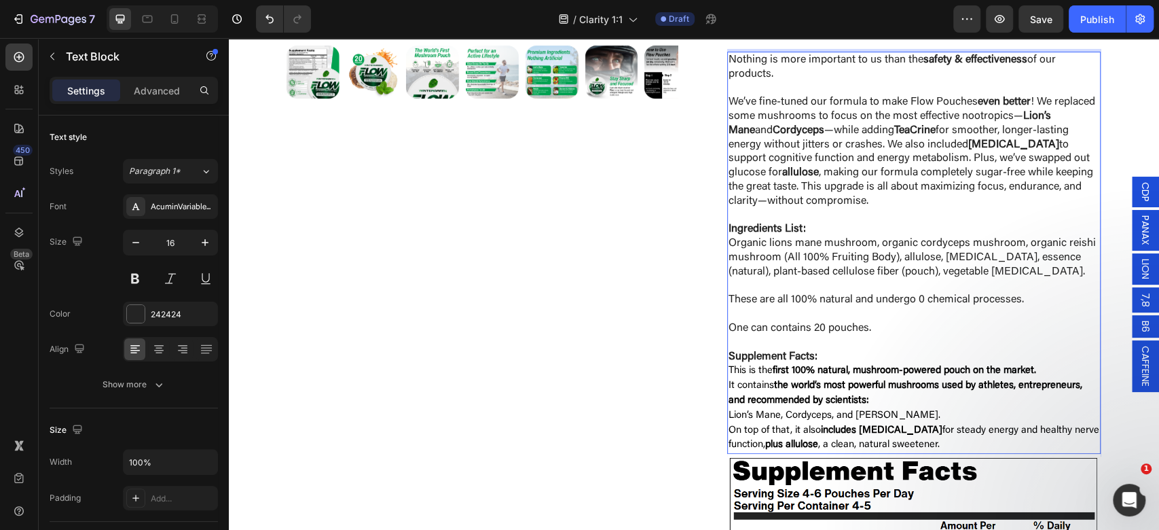
click at [969, 307] on p "Rich Text Editor. Editing area: main" at bounding box center [913, 314] width 371 height 14
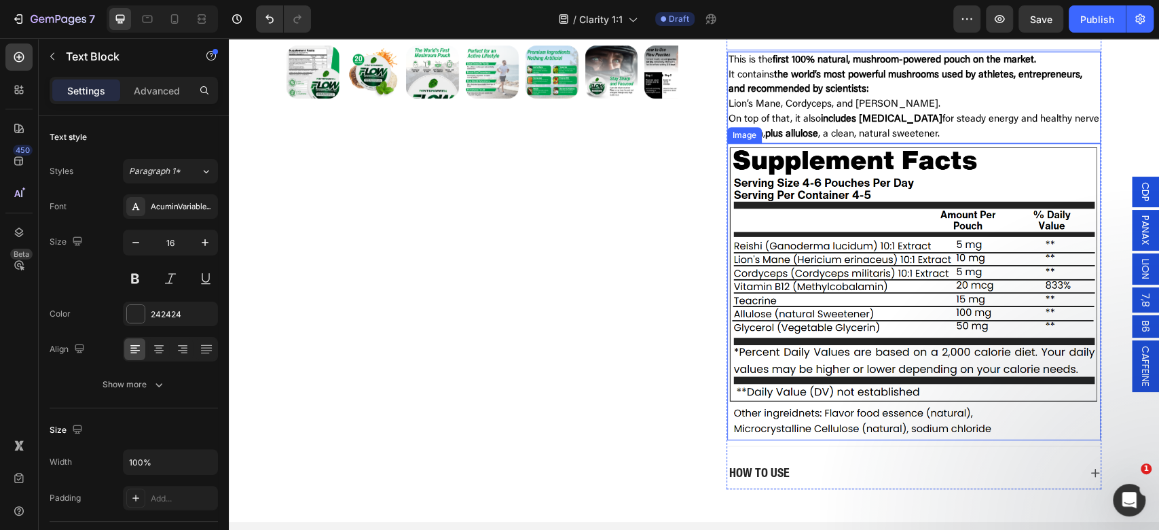
scroll to position [272, 0]
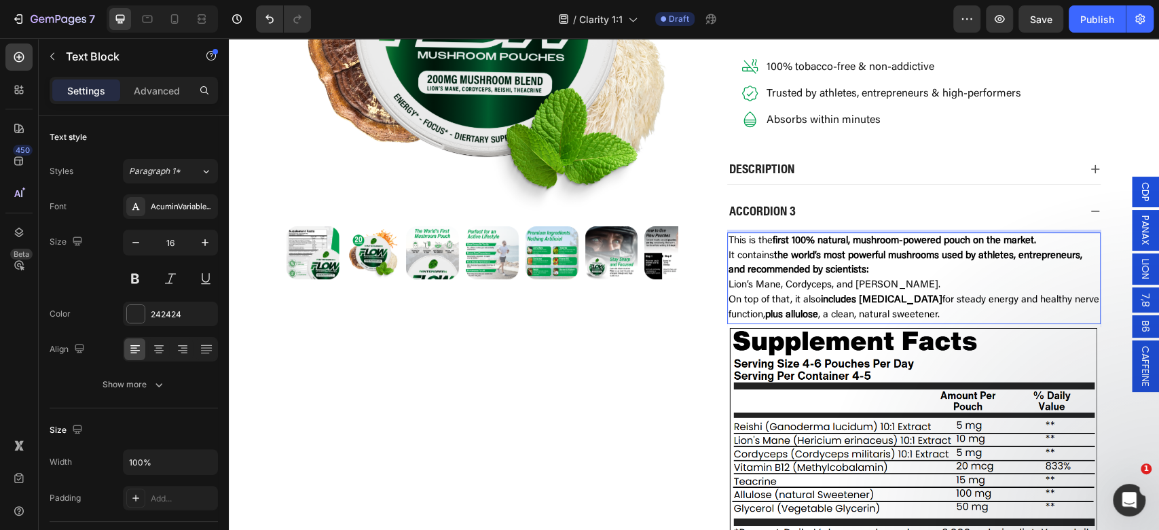
click at [940, 267] on p "It contains the world’s most powerful mushrooms used by athletes, entrepreneurs…" at bounding box center [913, 263] width 371 height 30
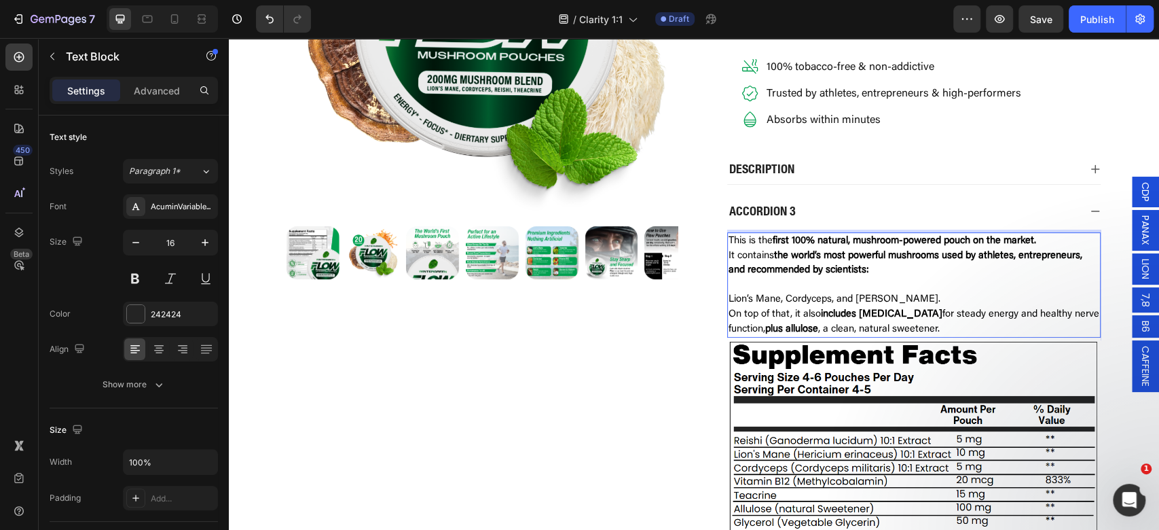
click at [940, 307] on p "On top of that, it also includes Vitamin B12 for steady energy and healthy nerv…" at bounding box center [913, 322] width 371 height 30
click at [945, 287] on p "Rich Text Editor. Editing area: main" at bounding box center [913, 285] width 371 height 15
click at [948, 296] on p "Lion’s Mane, Cordyceps, and Reishi." at bounding box center [913, 299] width 371 height 15
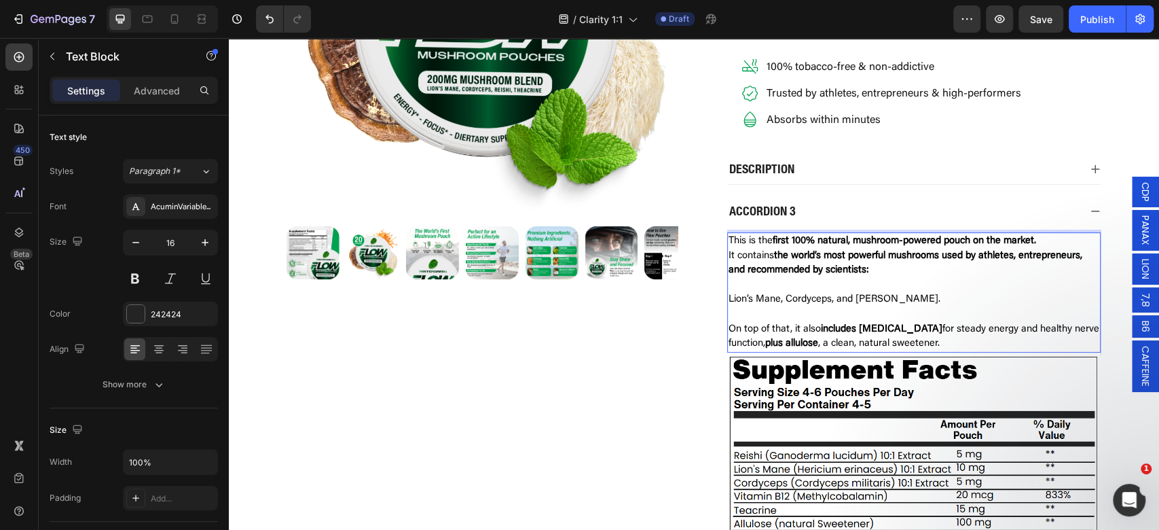
click at [1052, 228] on div "This is the first 100% natural, mushroom-powered pouch on the market. It contai…" at bounding box center [913, 441] width 373 height 428
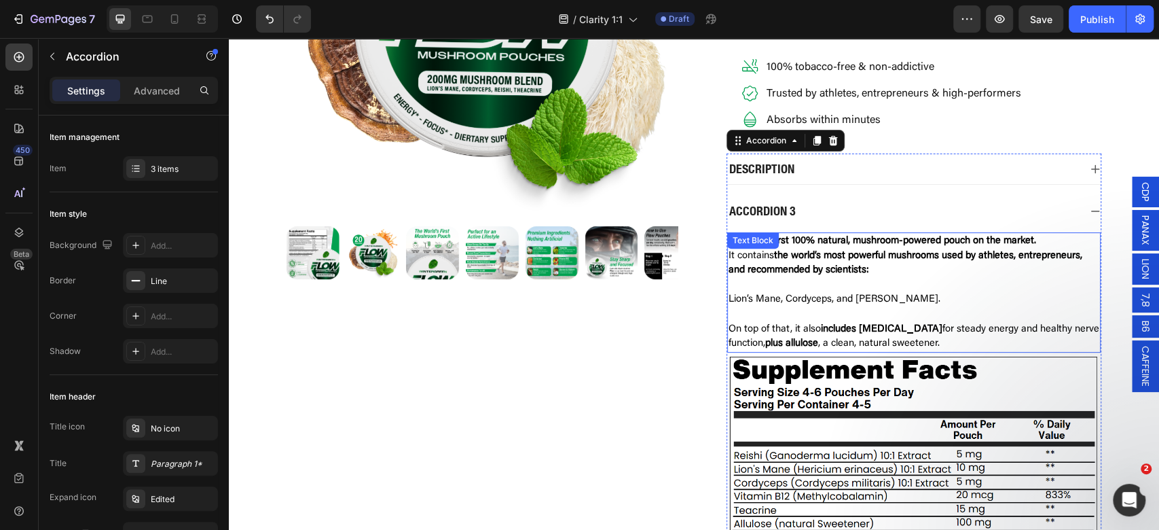
click at [1052, 244] on p "This is the first 100% natural, mushroom-powered pouch on the market." at bounding box center [913, 241] width 371 height 15
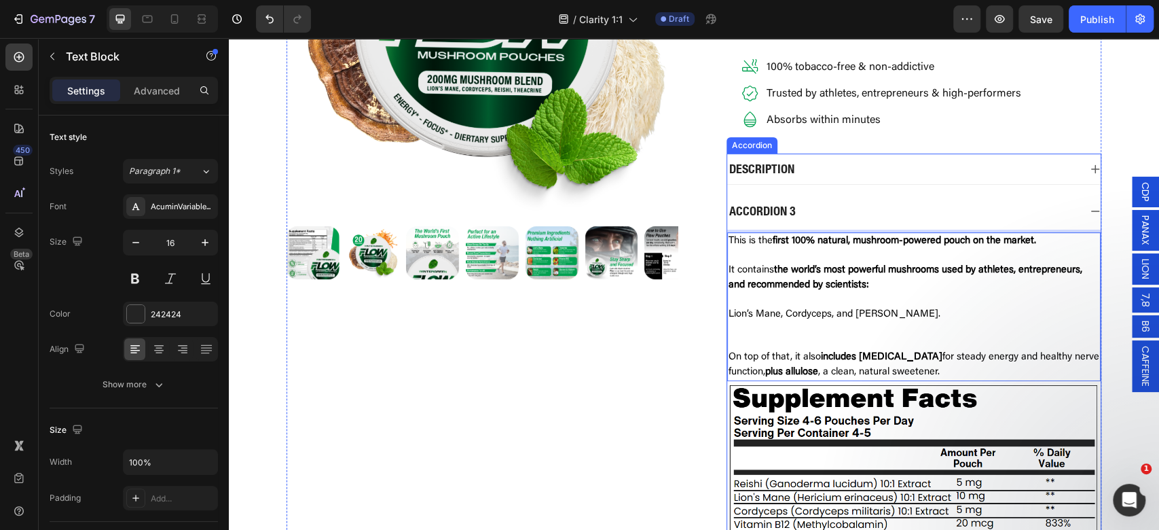
click at [781, 208] on p "Accordion 3" at bounding box center [762, 211] width 67 height 16
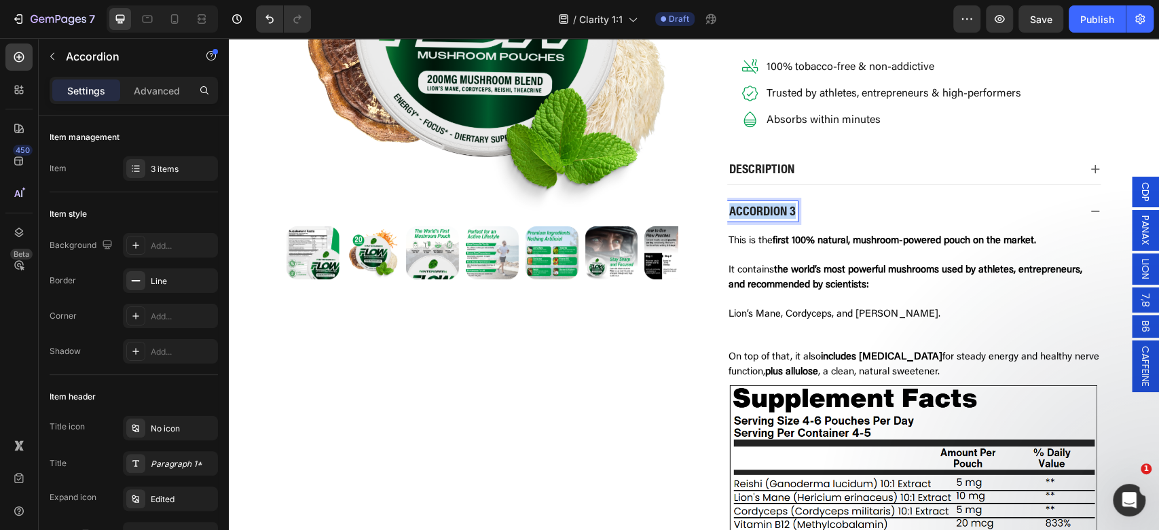
click at [781, 208] on p "Accordion 3" at bounding box center [762, 211] width 67 height 16
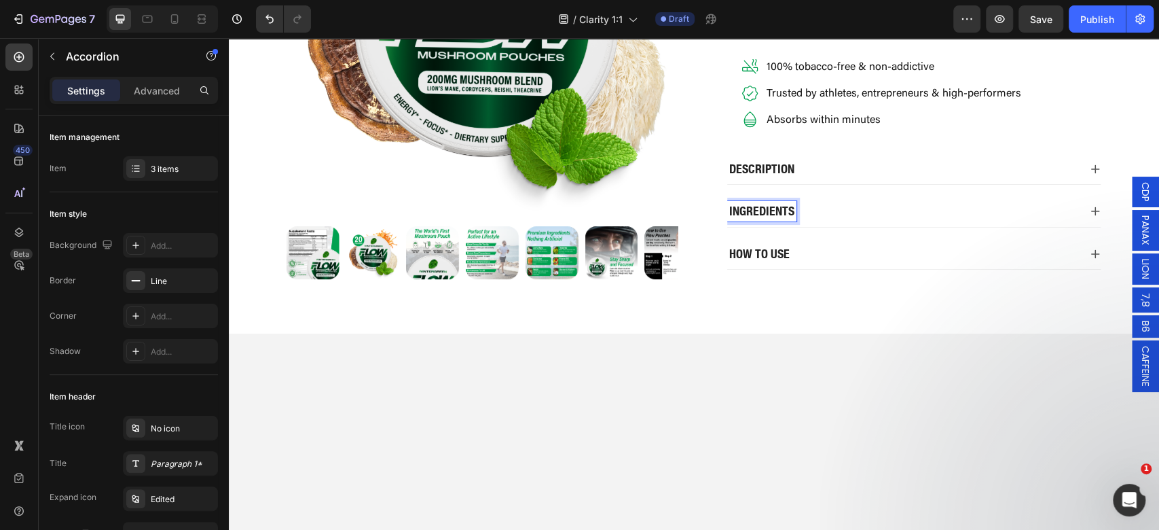
click at [893, 244] on div "How to use" at bounding box center [903, 254] width 352 height 20
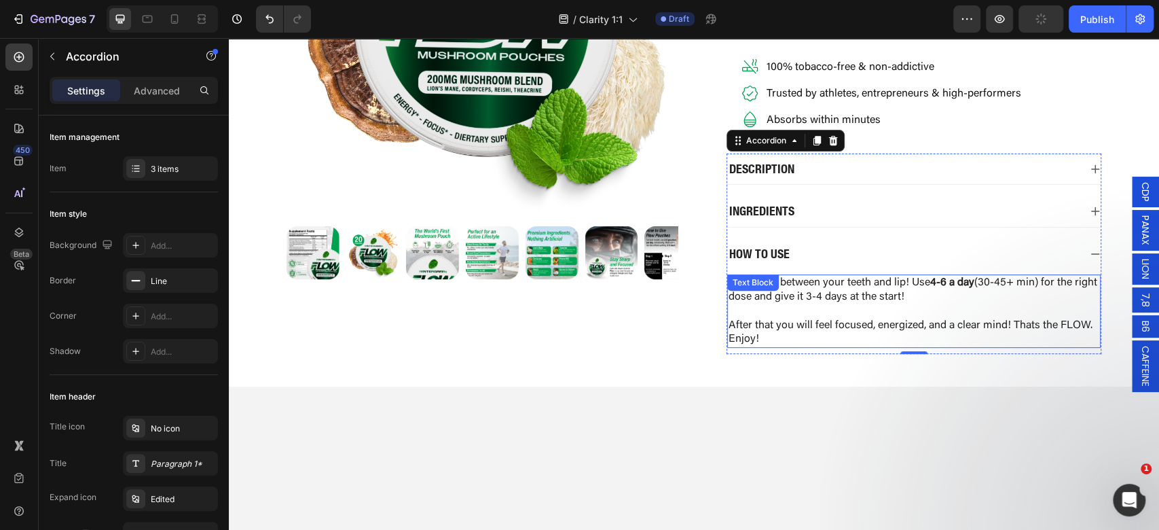
click at [887, 299] on p "Just pop it between your teeth and lip! Use 4-6 a day (30-45+ min) for the righ…" at bounding box center [913, 311] width 371 height 71
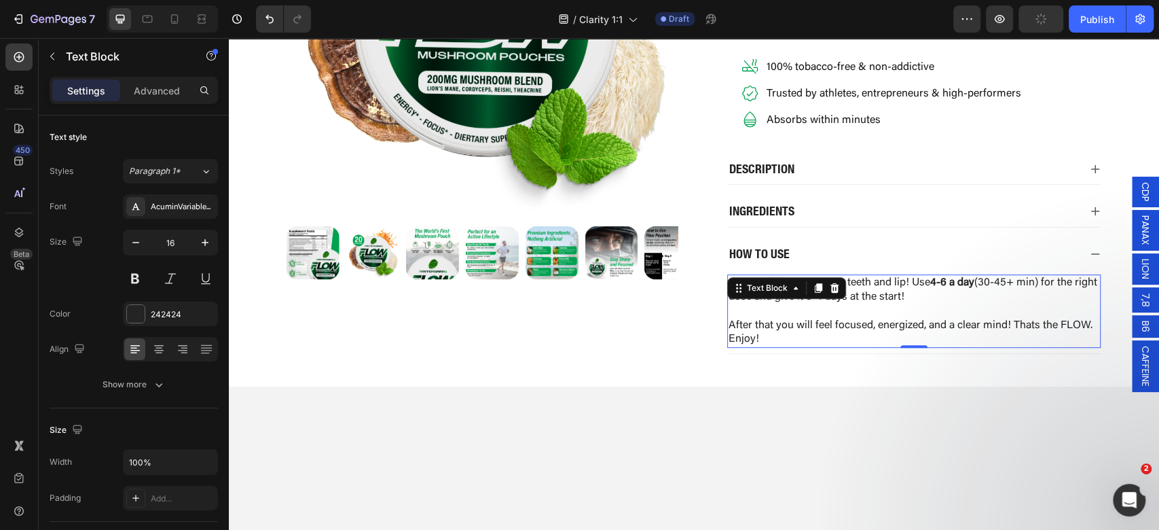
click at [950, 314] on p "Just pop it between your teeth and lip! Use 4-6 a day (30-45+ min) for the righ…" at bounding box center [913, 311] width 371 height 71
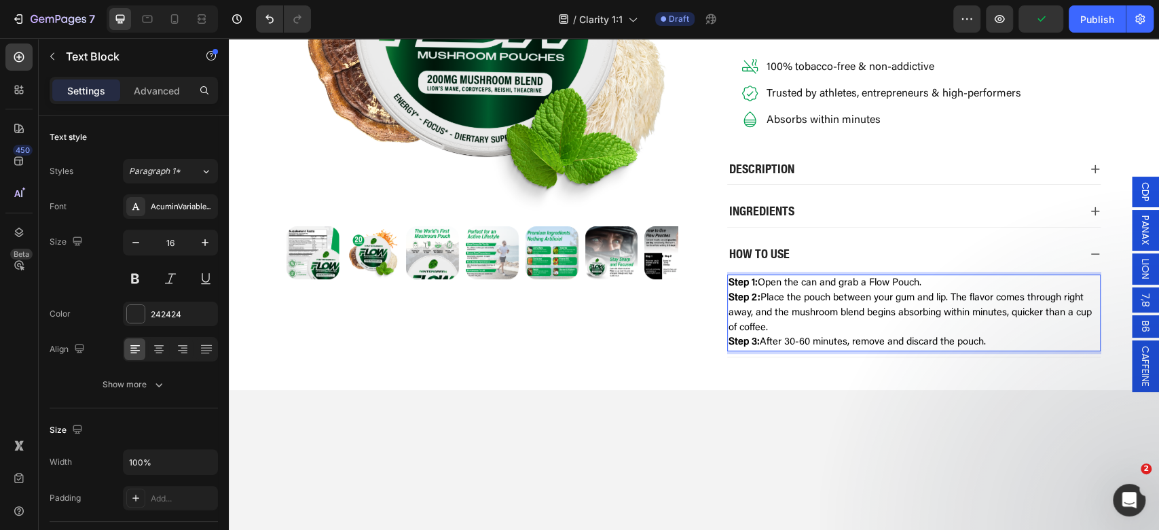
click at [955, 276] on p "Step 1: Open the can and grab a Flow Pouch." at bounding box center [913, 283] width 371 height 15
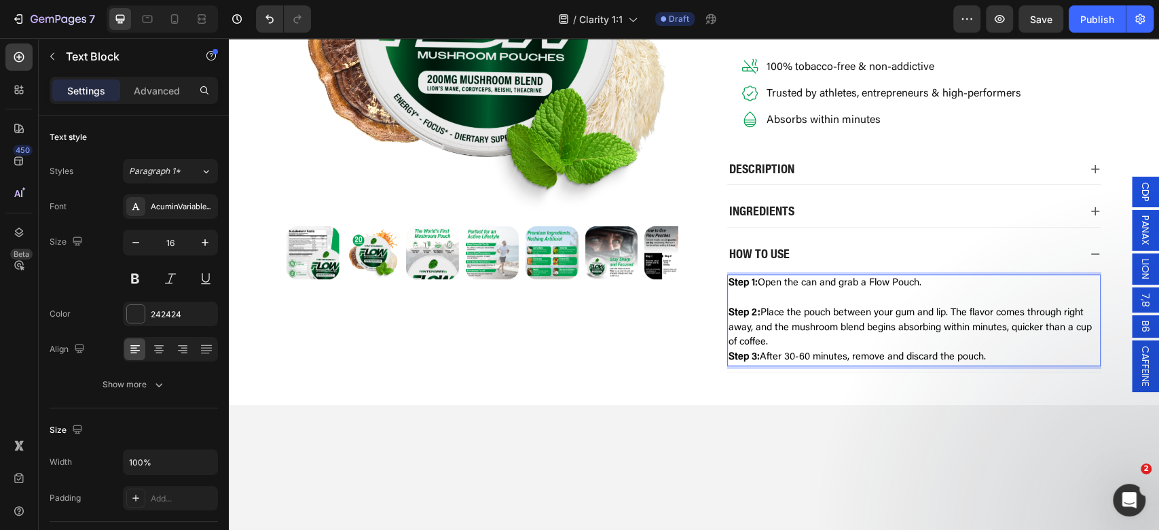
click at [899, 339] on p "Step 2: Place the pouch between your gum and lip. The flavor comes through righ…" at bounding box center [913, 327] width 371 height 44
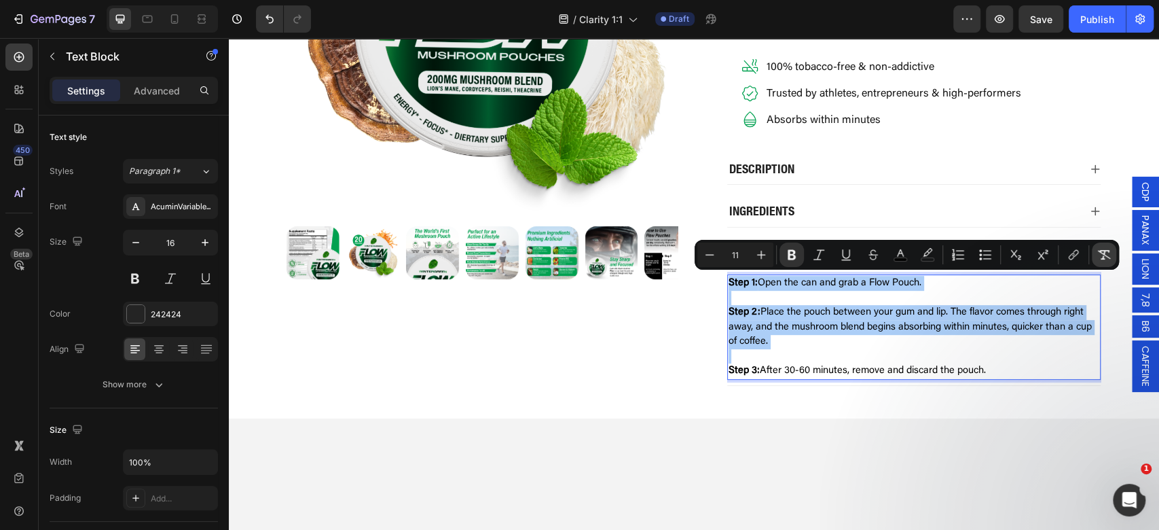
click at [1098, 261] on icon "Editor contextual toolbar" at bounding box center [1104, 255] width 14 height 14
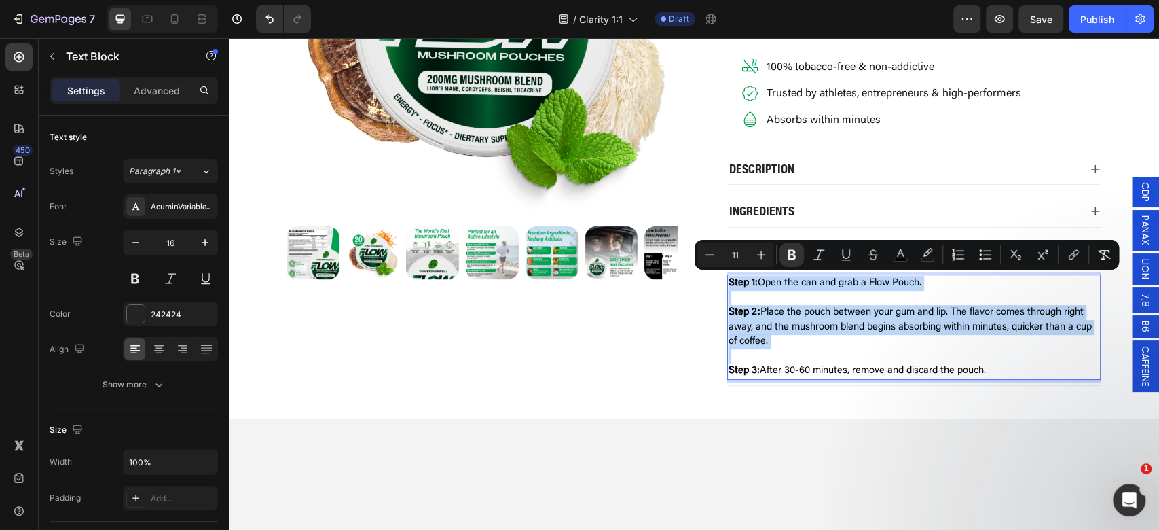
type input "16"
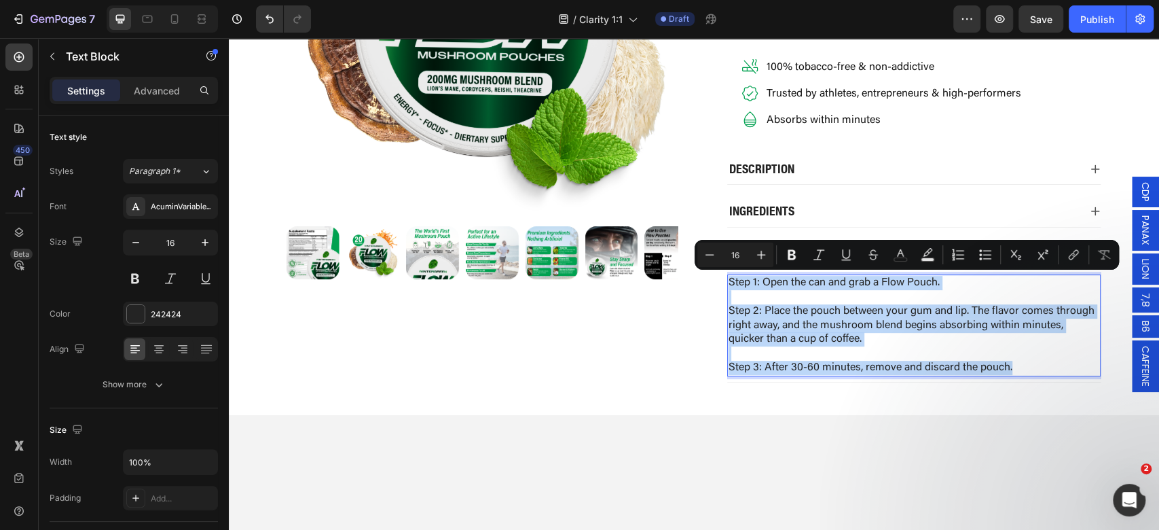
click at [808, 281] on p "Step 1: Open the can and grab a Flow Pouch." at bounding box center [913, 283] width 371 height 14
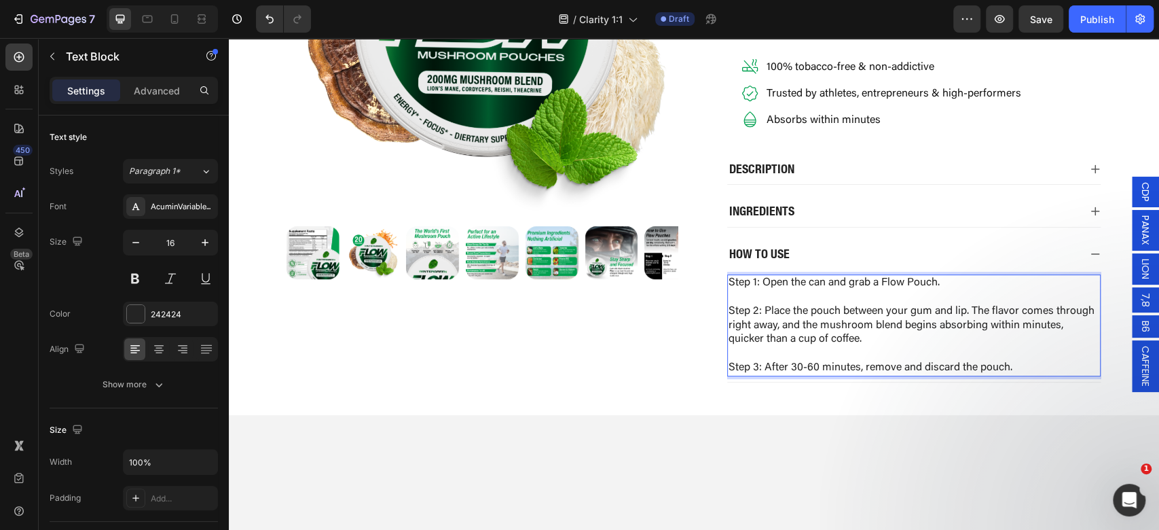
drag, startPoint x: 743, startPoint y: 286, endPoint x: 759, endPoint y: 277, distance: 18.3
click at [744, 286] on p "Step 1: Open the can and grab a Flow Pouch." at bounding box center [913, 283] width 371 height 14
drag, startPoint x: 759, startPoint y: 276, endPoint x: 739, endPoint y: 283, distance: 20.8
click at [739, 283] on p "Step 1: Open the can and grab a Flow Pouch." at bounding box center [913, 283] width 371 height 14
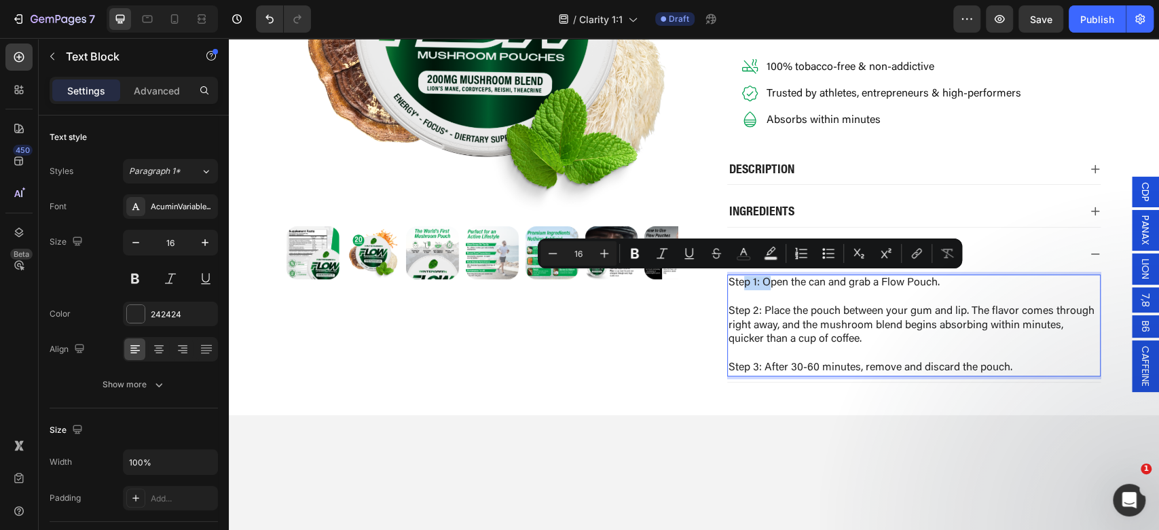
click at [741, 282] on p "Step 1: Open the can and grab a Flow Pouch." at bounding box center [913, 283] width 371 height 14
click at [752, 278] on p "Step 1: Open the can and grab a Flow Pouch." at bounding box center [913, 283] width 371 height 14
click at [754, 282] on p "Step 1: Open the can and grab a Flow Pouch." at bounding box center [913, 283] width 371 height 14
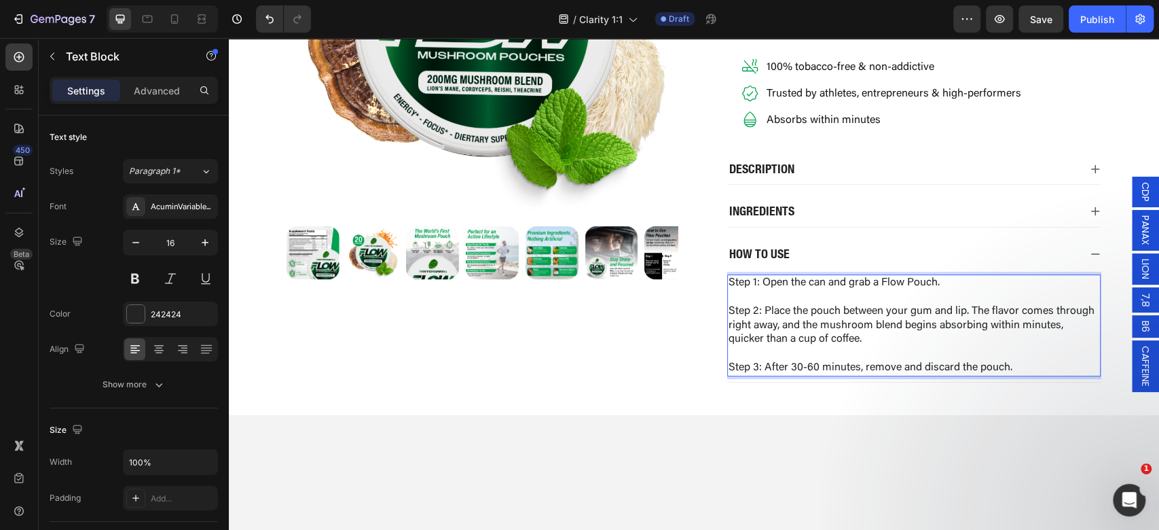
click at [748, 319] on p "Step 2: Place the pouch between your gum and lip. The flavor comes through righ…" at bounding box center [913, 325] width 371 height 42
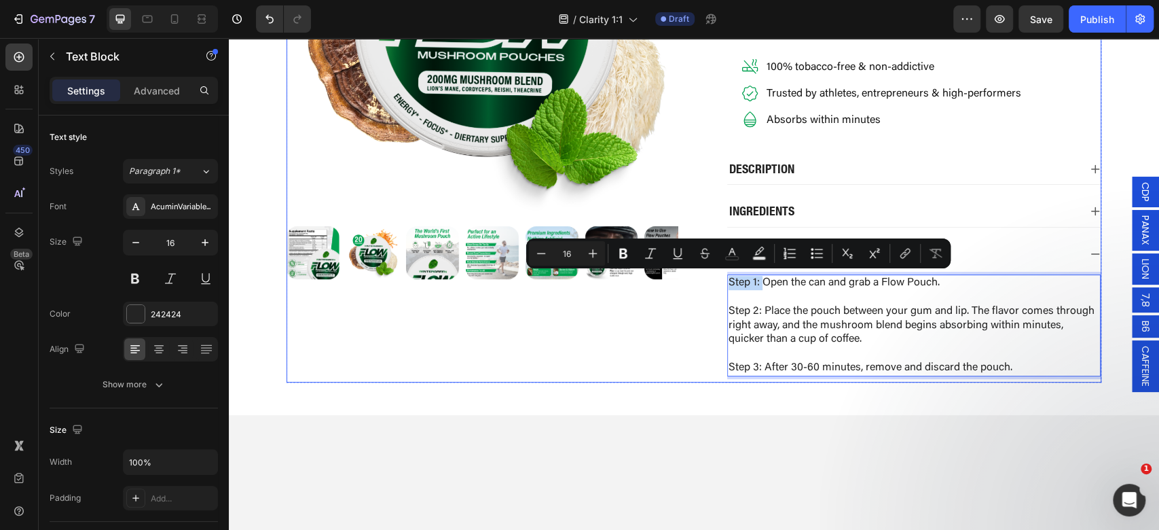
drag, startPoint x: 756, startPoint y: 277, endPoint x: 695, endPoint y: 278, distance: 61.1
click at [695, 278] on div "Product Images Icon Icon Icon Icon Icon Icon List 4.7 │60,000+ Happy Flow Users…" at bounding box center [693, 104] width 815 height 555
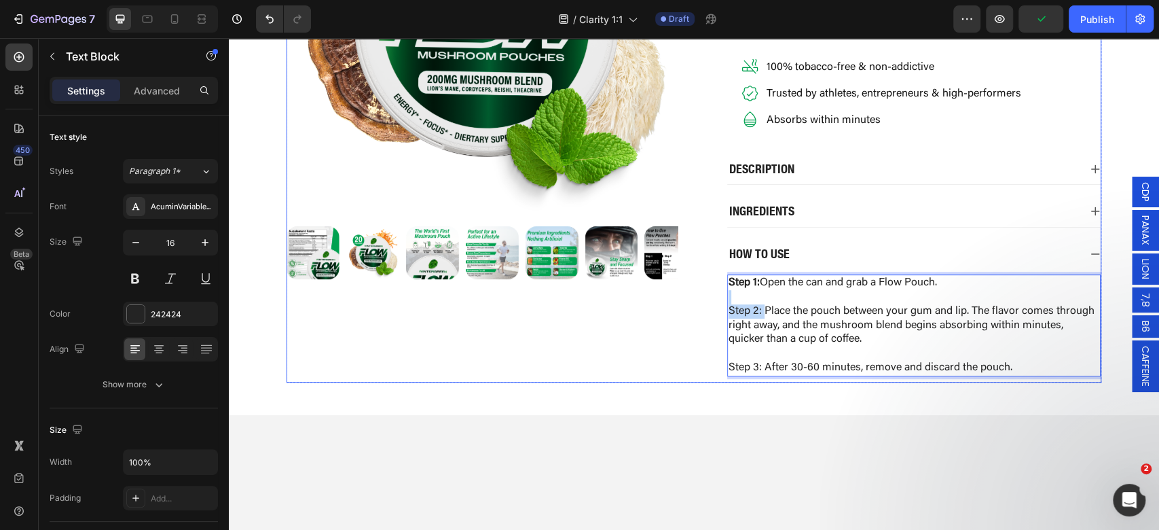
drag, startPoint x: 758, startPoint y: 306, endPoint x: 701, endPoint y: 301, distance: 56.6
click at [701, 301] on div "Product Images Icon Icon Icon Icon Icon Icon List 4.7 │60,000+ Happy Flow Users…" at bounding box center [693, 104] width 815 height 555
drag, startPoint x: 758, startPoint y: 365, endPoint x: 695, endPoint y: 356, distance: 63.2
click at [695, 356] on div "Product Images Icon Icon Icon Icon Icon Icon List 4.7 │60,000+ Happy Flow Users…" at bounding box center [693, 104] width 815 height 555
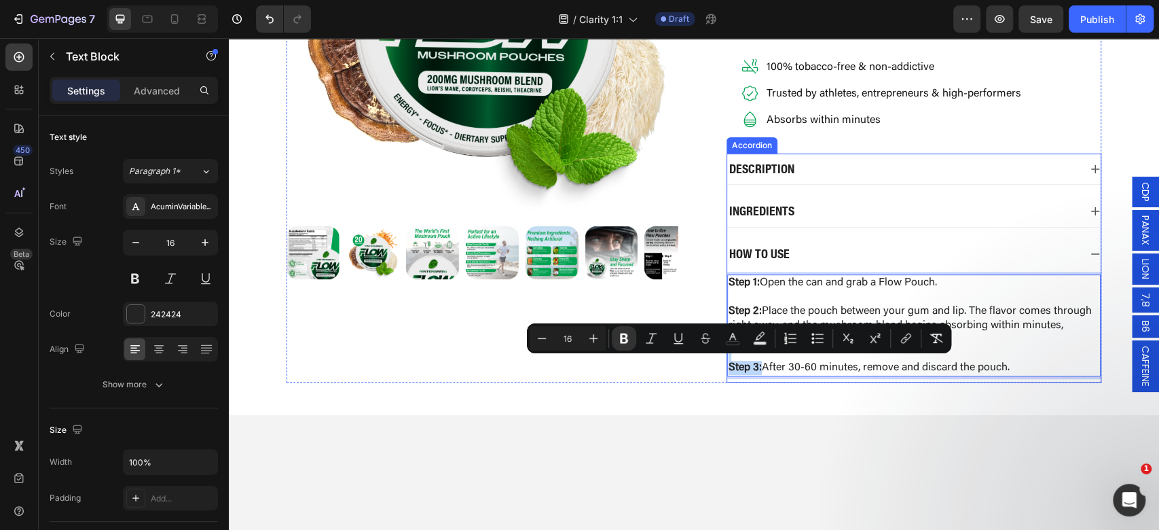
click at [824, 219] on div "INGREDIENTS" at bounding box center [913, 211] width 373 height 31
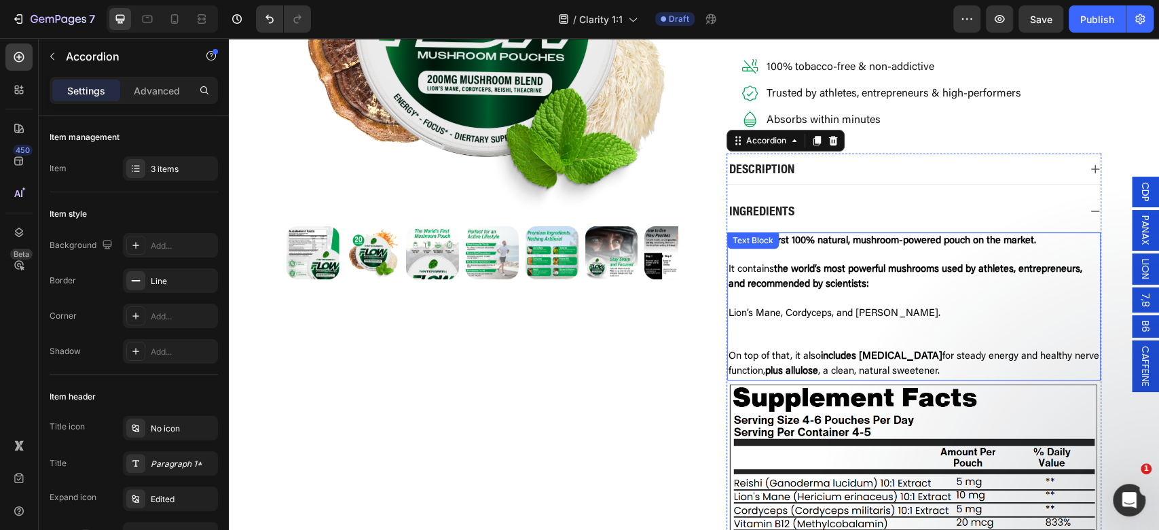
click at [872, 309] on span "Lion’s Mane, Cordyceps, and Reishi." at bounding box center [834, 313] width 212 height 10
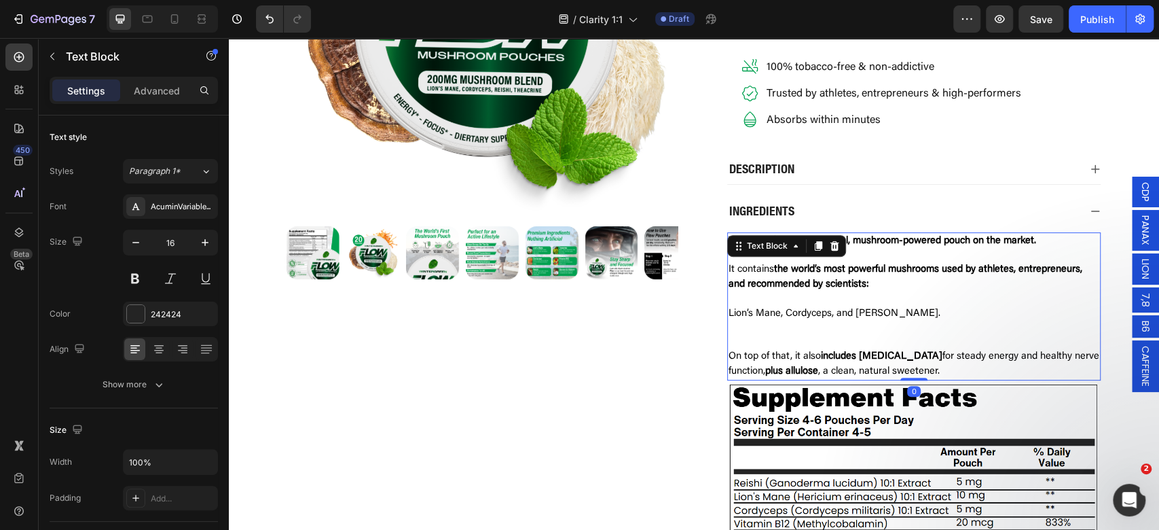
click at [893, 314] on p "Lion’s Mane, Cordyceps, and Reishi." at bounding box center [913, 313] width 371 height 15
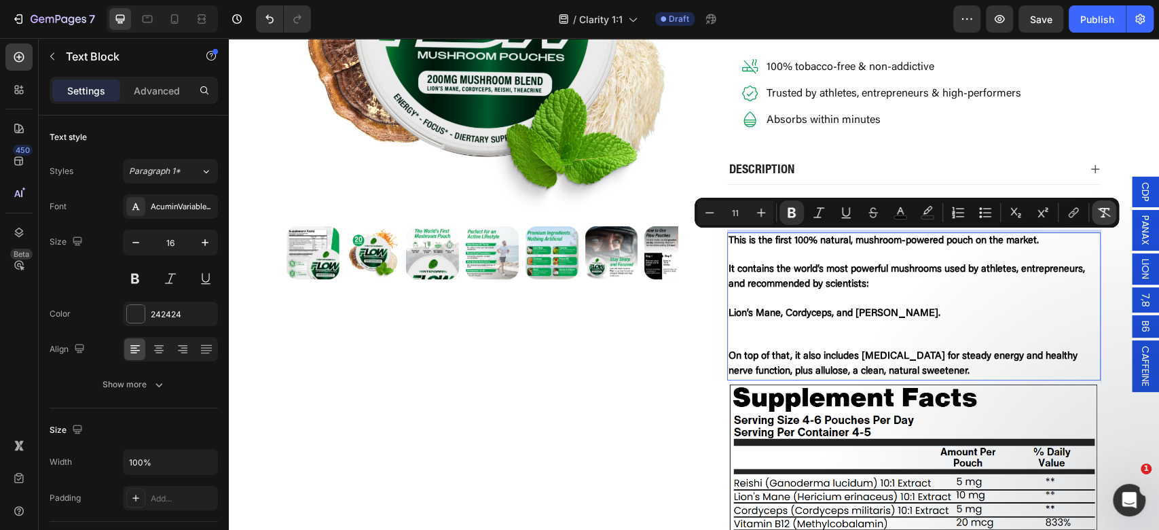
click at [1104, 215] on icon "Editor contextual toolbar" at bounding box center [1104, 213] width 14 height 14
type input "16"
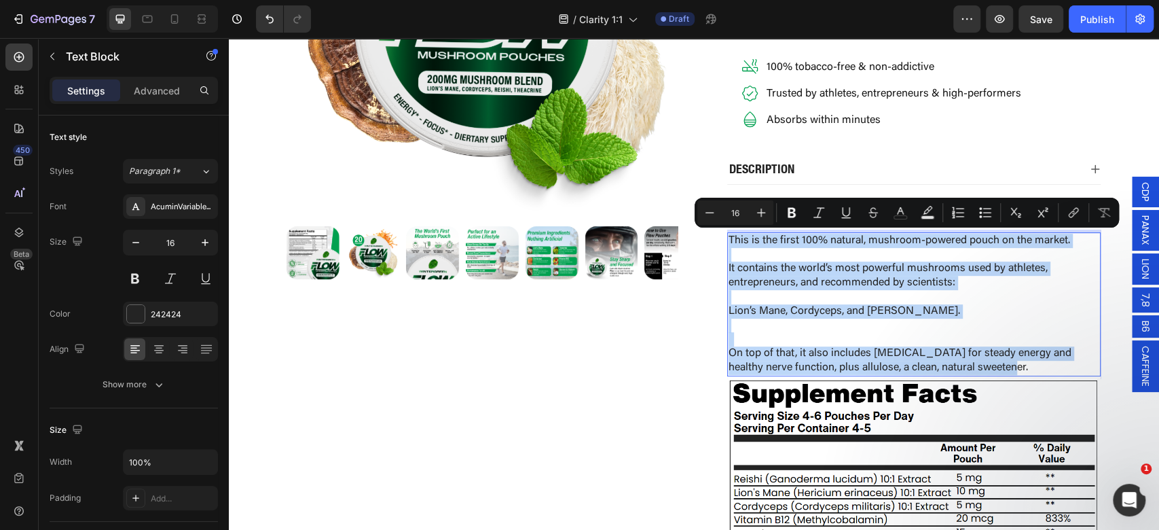
click at [1006, 283] on p "It contains the world’s most powerful mushrooms used by athletes, entrepreneurs…" at bounding box center [913, 275] width 371 height 29
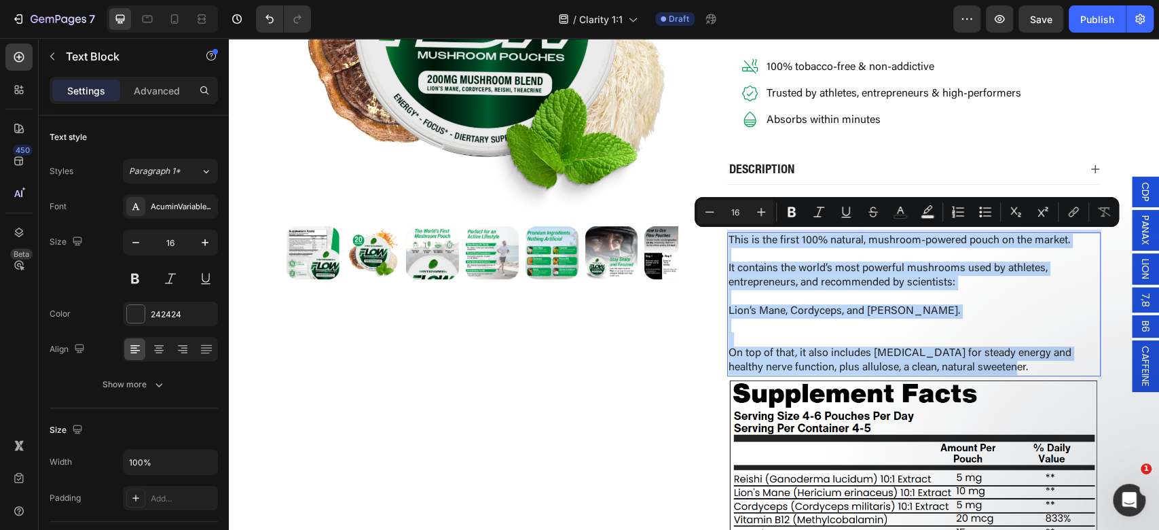
click at [828, 248] on p "Rich Text Editor. Editing area: main" at bounding box center [913, 255] width 371 height 14
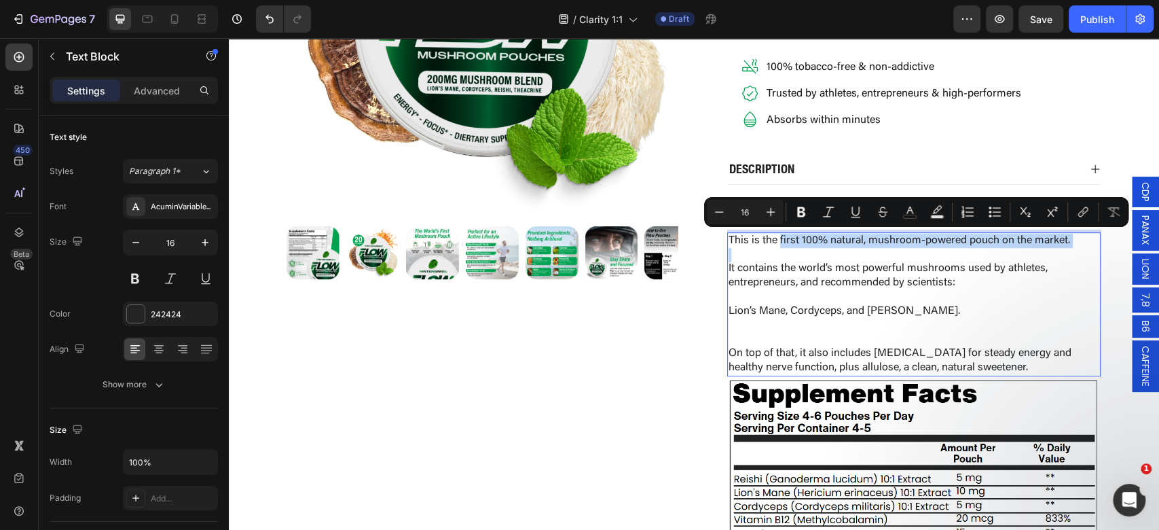
drag, startPoint x: 773, startPoint y: 234, endPoint x: 1144, endPoint y: 246, distance: 371.5
click at [785, 273] on p "It contains the world’s most powerful mushrooms used by athletes, entrepreneurs…" at bounding box center [913, 275] width 371 height 29
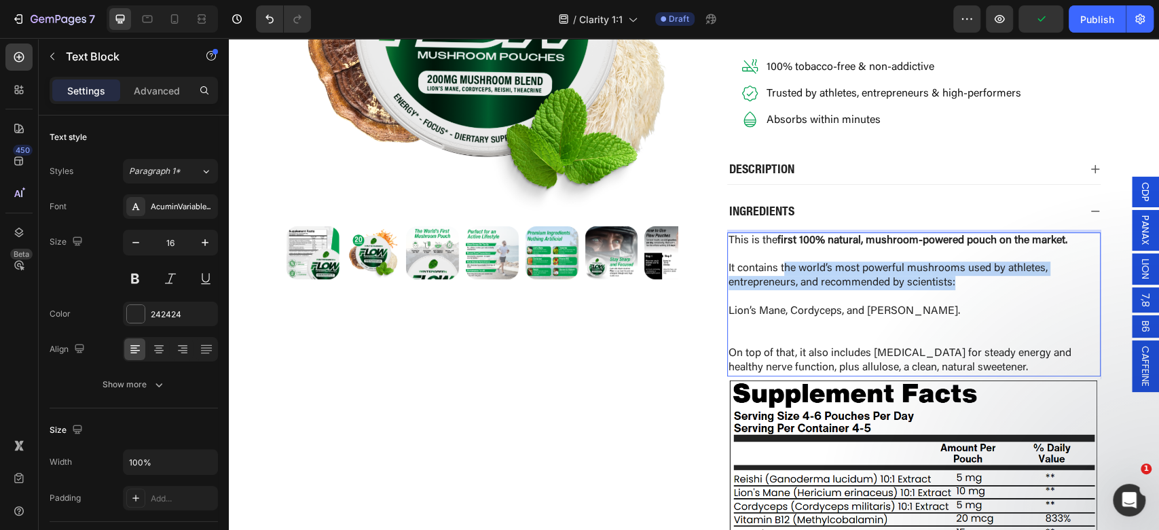
drag, startPoint x: 776, startPoint y: 268, endPoint x: 963, endPoint y: 277, distance: 187.6
click at [963, 277] on p "It contains the world’s most powerful mushrooms used by athletes, entrepreneurs…" at bounding box center [913, 275] width 371 height 29
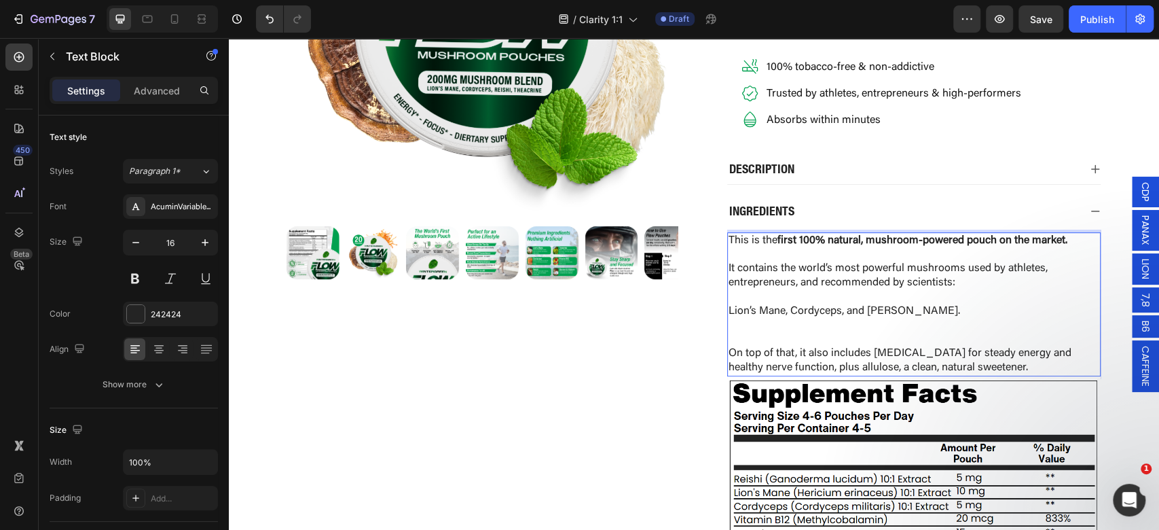
click at [758, 262] on p "It contains the world’s most powerful mushrooms used by athletes, entrepreneurs…" at bounding box center [913, 275] width 371 height 29
drag, startPoint x: 771, startPoint y: 263, endPoint x: 999, endPoint y: 271, distance: 228.2
click at [999, 271] on p "It contains the world’s most powerful mushrooms used by athletes, entrepreneurs…" at bounding box center [913, 275] width 371 height 29
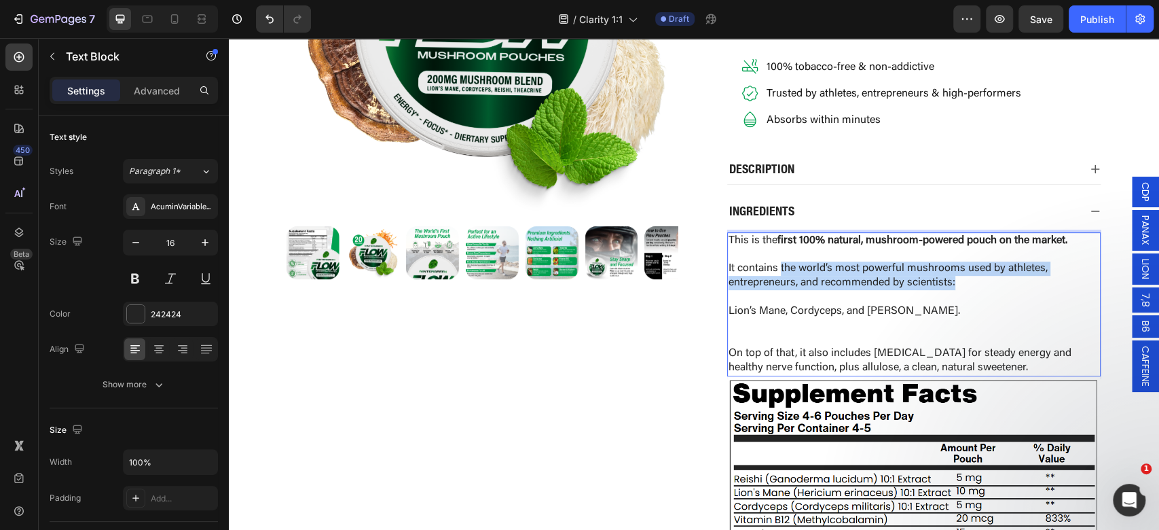
drag, startPoint x: 962, startPoint y: 279, endPoint x: 775, endPoint y: 270, distance: 187.6
click at [775, 270] on p "It contains the world’s most powerful mushrooms used by athletes, entrepreneurs…" at bounding box center [913, 275] width 371 height 29
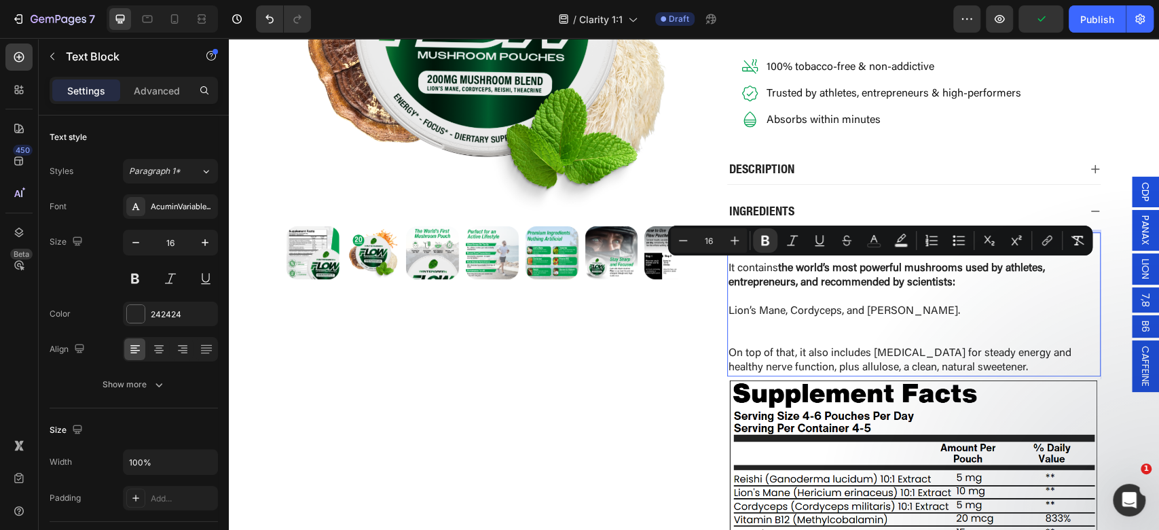
click at [832, 356] on p "On top of that, it also includes Vitamin B12 for steady energy and healthy nerv…" at bounding box center [913, 360] width 371 height 29
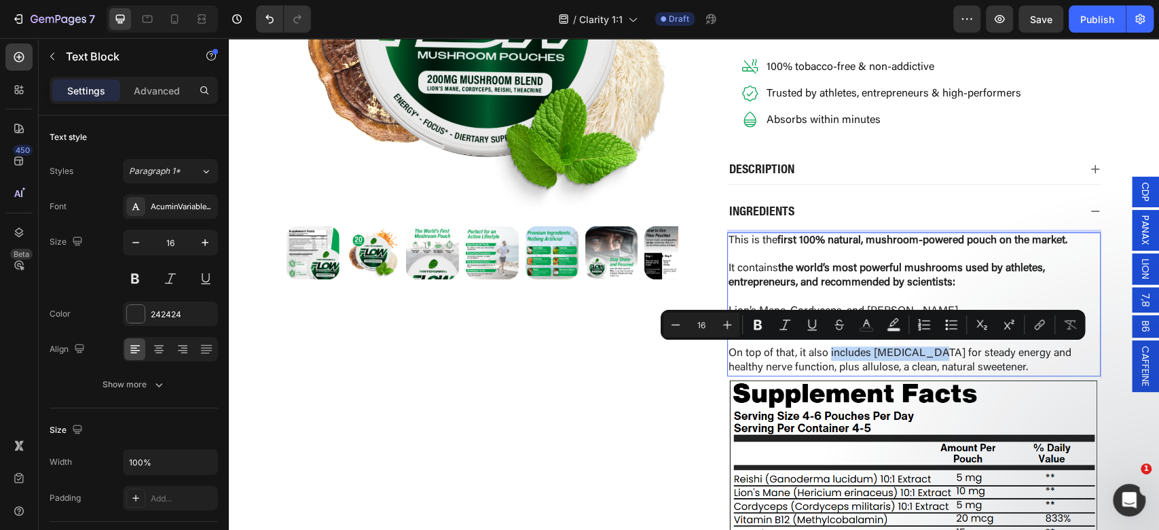
drag, startPoint x: 824, startPoint y: 352, endPoint x: 922, endPoint y: 352, distance: 97.8
click at [922, 352] on p "On top of that, it also includes Vitamin B12 for steady energy and healthy nerv…" at bounding box center [913, 360] width 371 height 29
click at [792, 358] on p "On top of that, it also includes Vitamin B12 for steady energy and healthy nerv…" at bounding box center [913, 360] width 371 height 29
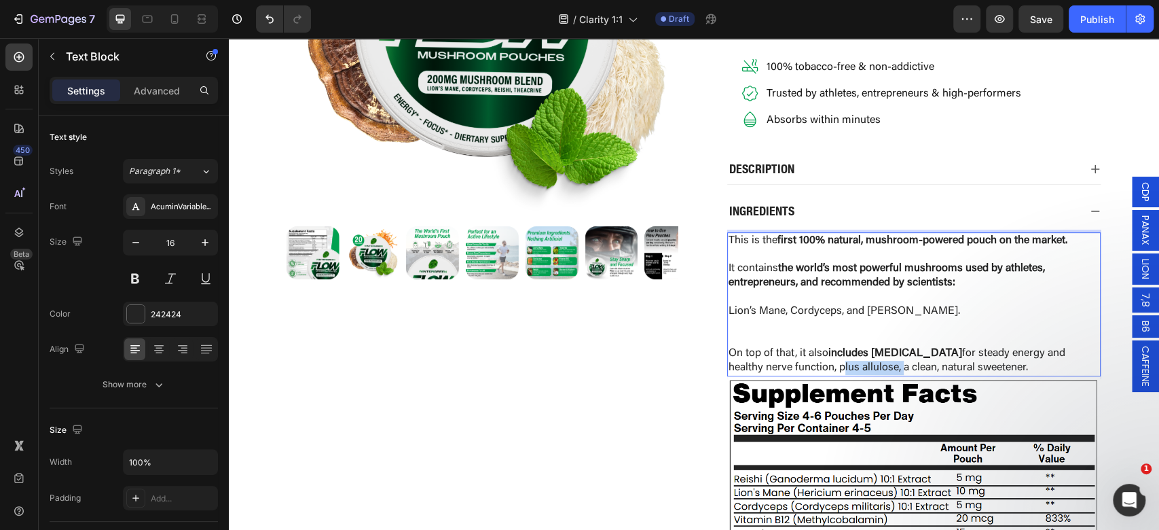
drag, startPoint x: 794, startPoint y: 365, endPoint x: 855, endPoint y: 367, distance: 61.1
click at [855, 367] on p "On top of that, it also includes Vitamin B12 for steady energy and healthy nerv…" at bounding box center [913, 360] width 371 height 29
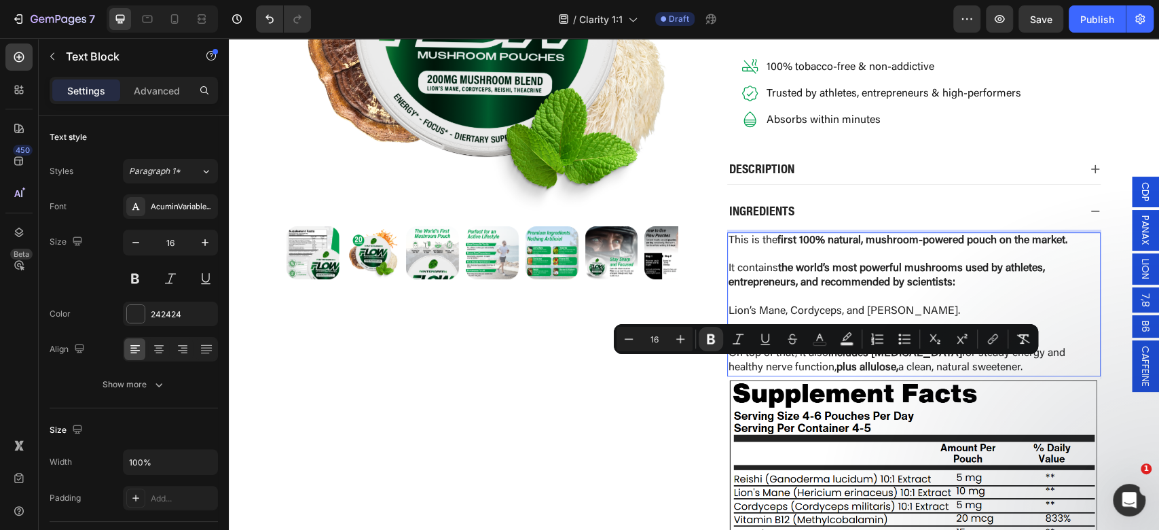
click at [853, 369] on strong "plus allulose," at bounding box center [867, 367] width 62 height 11
click at [850, 369] on strong "plus allulose," at bounding box center [867, 367] width 62 height 11
click at [857, 364] on p "On top of that, it also includes Vitamin B12 for steady energy and healthy nerv…" at bounding box center [913, 360] width 371 height 29
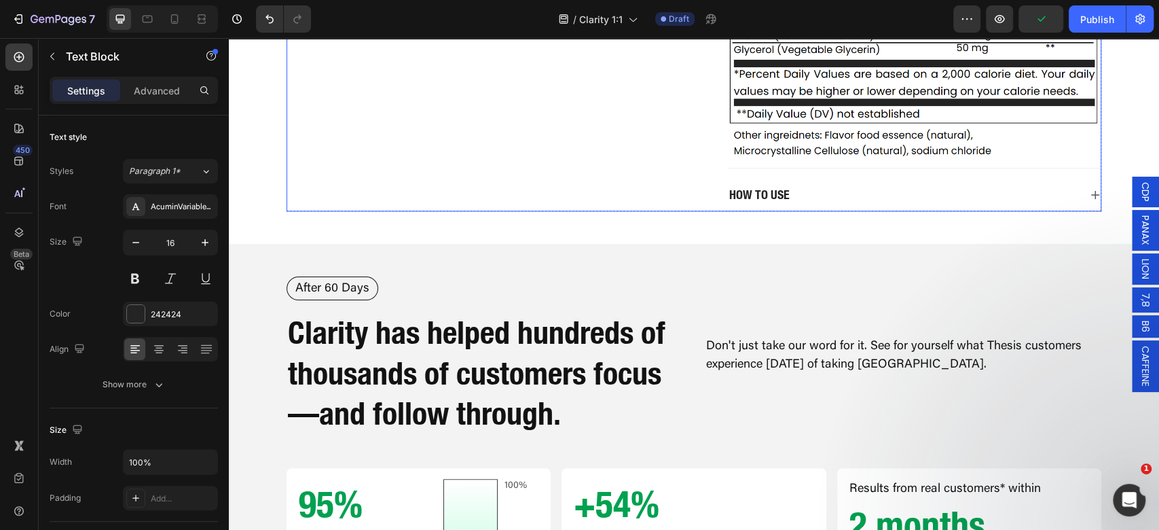
scroll to position [815, 0]
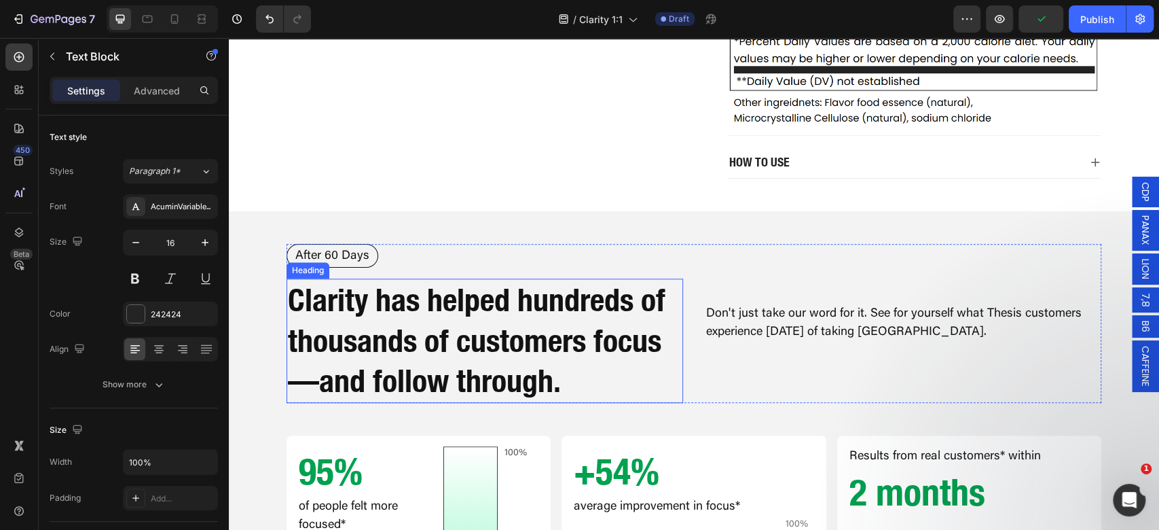
click at [430, 318] on h2 "Clarity has helped hundreds of thousands of customers focus—and follow through." at bounding box center [484, 340] width 396 height 124
click at [460, 322] on h2 "Clarity has helped hundreds of thousands of customers focus—and follow through." at bounding box center [484, 340] width 396 height 124
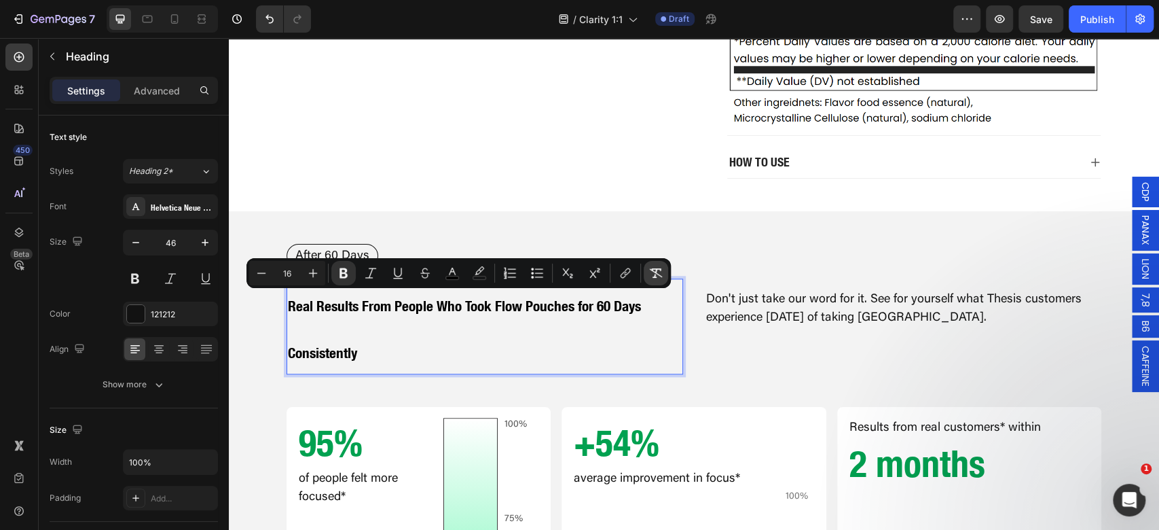
click at [660, 275] on icon "Editor contextual toolbar" at bounding box center [656, 273] width 14 height 14
type input "46"
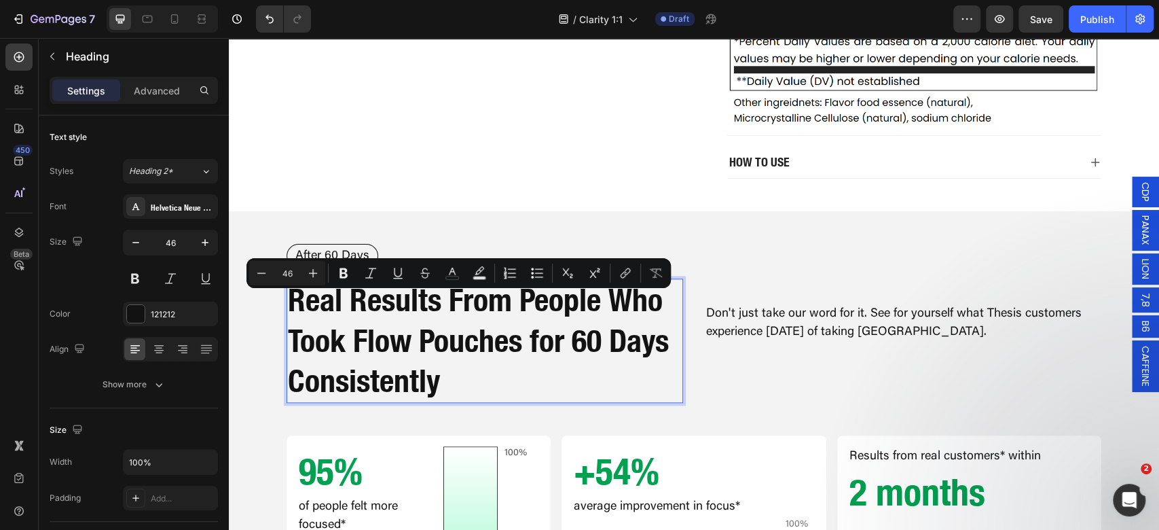
click at [625, 320] on p "Real Results From People Who Took Flow Pouches for 60 Days Consistently" at bounding box center [485, 341] width 394 height 122
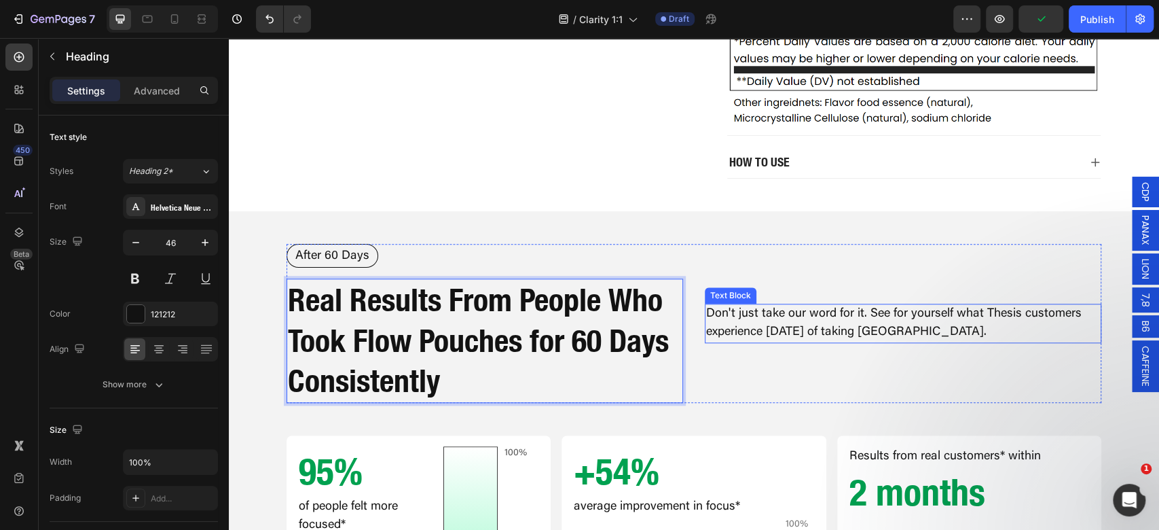
click at [850, 316] on p "Don't just take our word for it. See for yourself what Thesis customers experie…" at bounding box center [903, 323] width 394 height 37
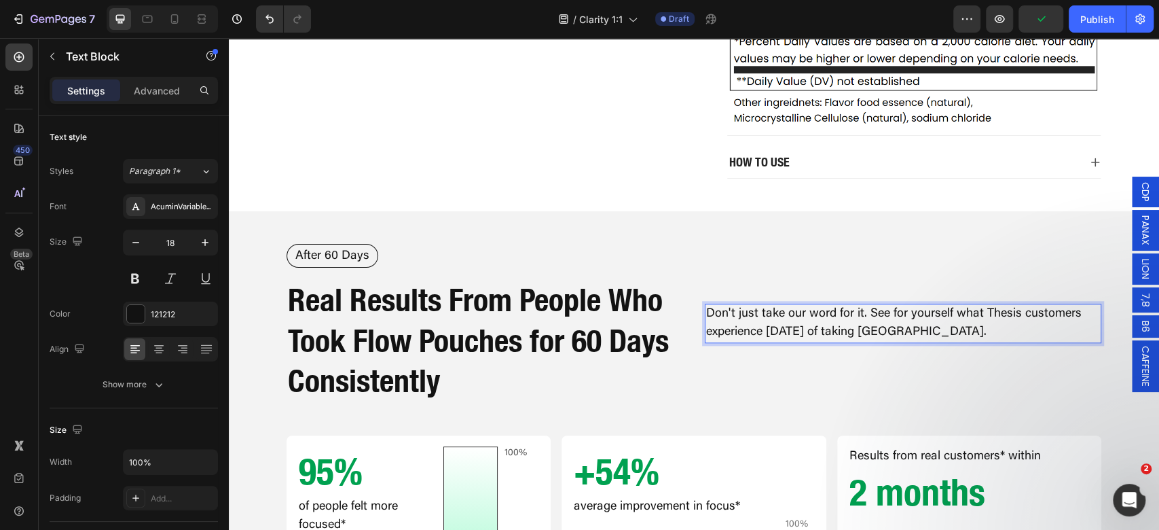
click at [889, 308] on p "Don't just take our word for it. See for yourself what Thesis customers experie…" at bounding box center [903, 323] width 394 height 37
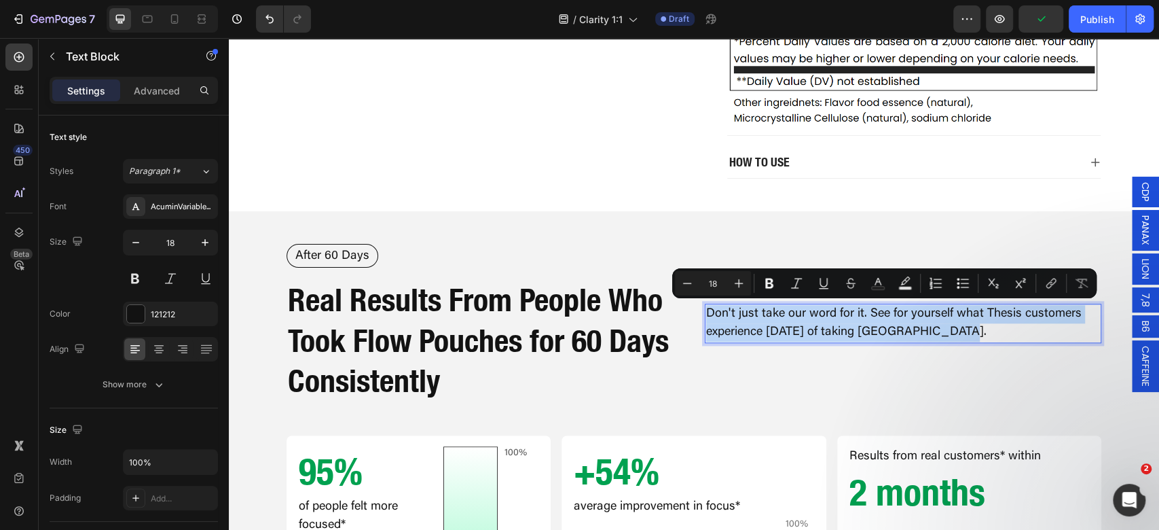
type input "11"
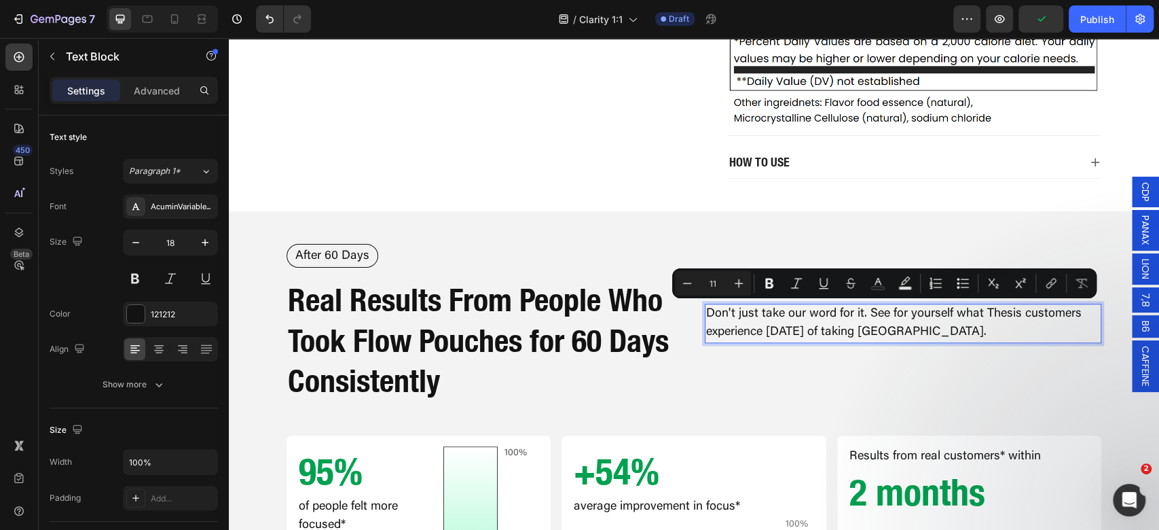
scroll to position [814, 0]
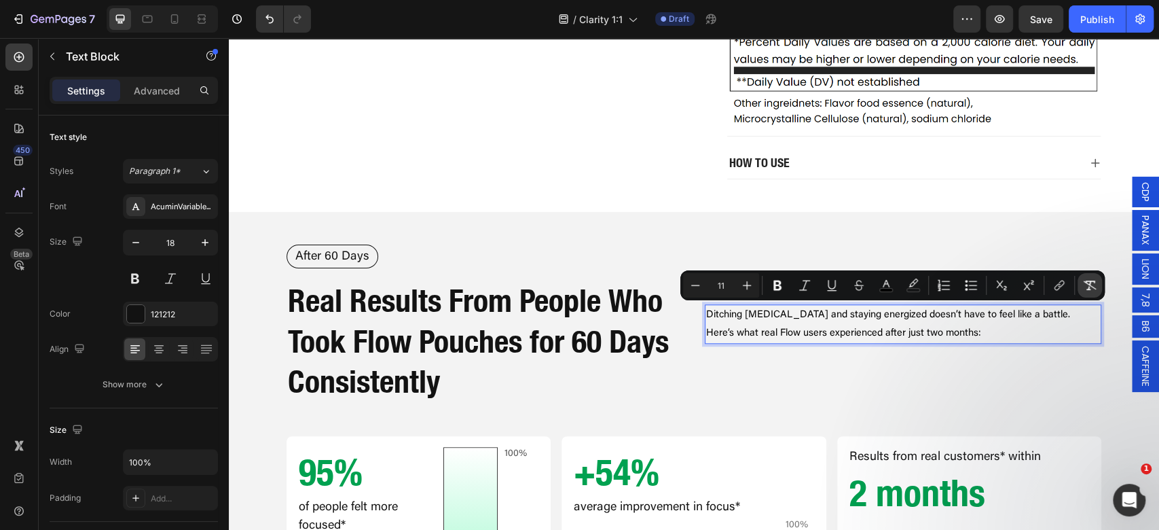
click at [1090, 284] on icon "Editor contextual toolbar" at bounding box center [1089, 285] width 13 height 10
type input "18"
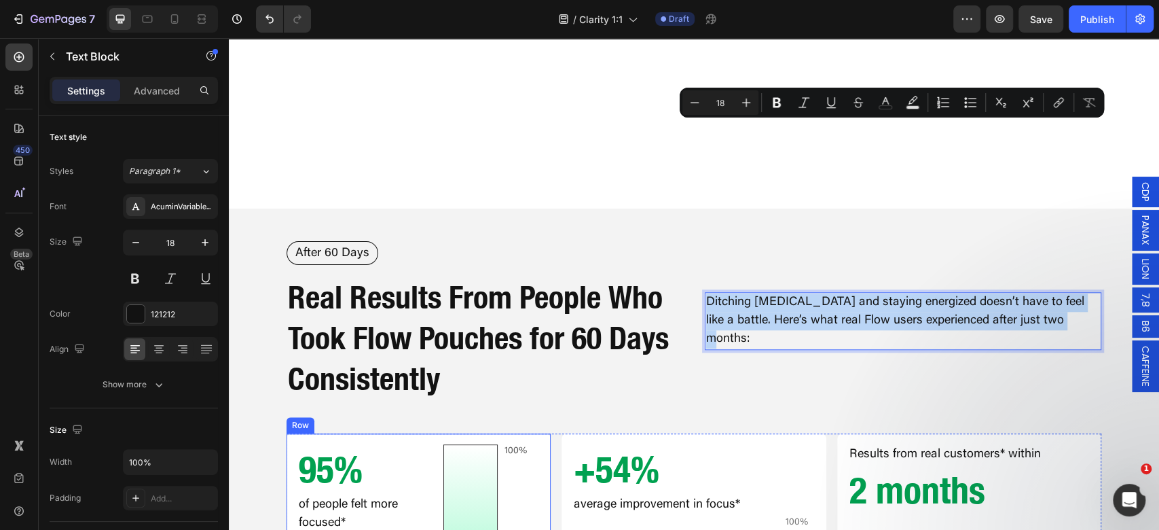
scroll to position [995, 0]
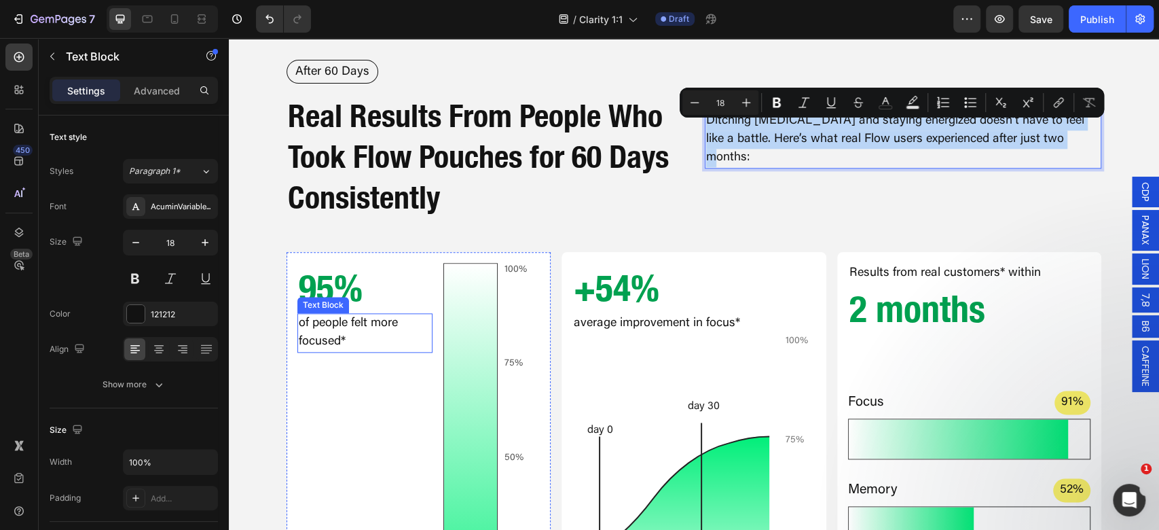
drag, startPoint x: 343, startPoint y: 334, endPoint x: 356, endPoint y: 329, distance: 14.0
click at [344, 334] on p "of people felt more focused*" at bounding box center [365, 332] width 132 height 37
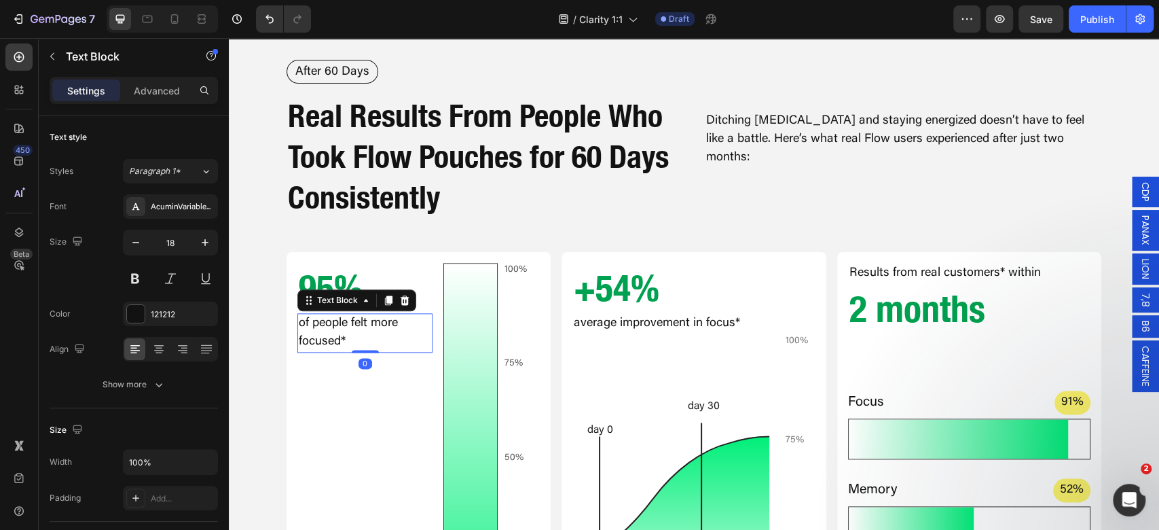
click at [364, 330] on p "of people felt more focused*" at bounding box center [365, 332] width 132 height 37
click at [370, 334] on p "of people felt more focused*" at bounding box center [365, 332] width 132 height 37
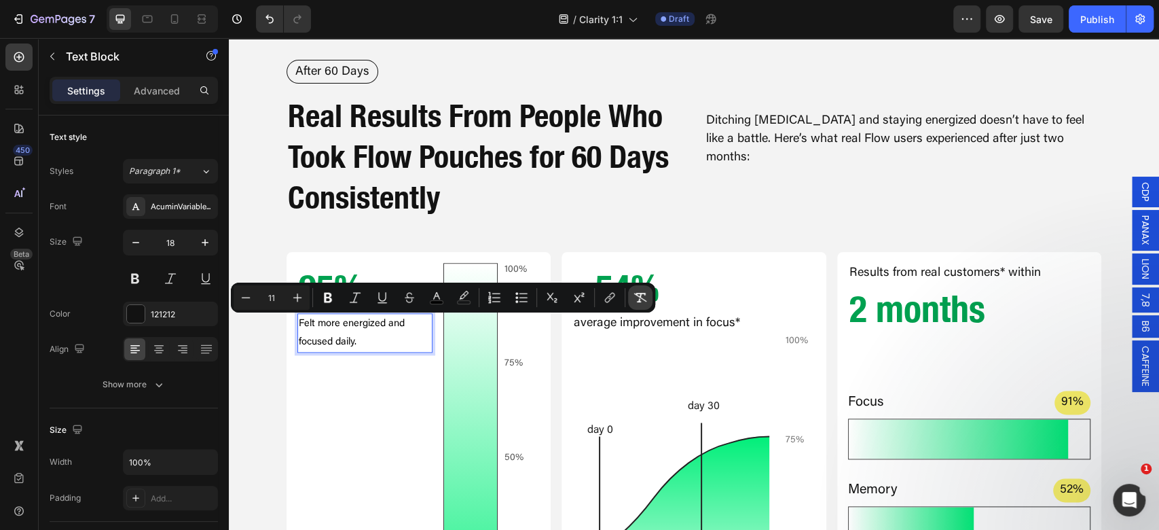
click at [639, 294] on icon "Editor contextual toolbar" at bounding box center [640, 298] width 14 height 14
type input "18"
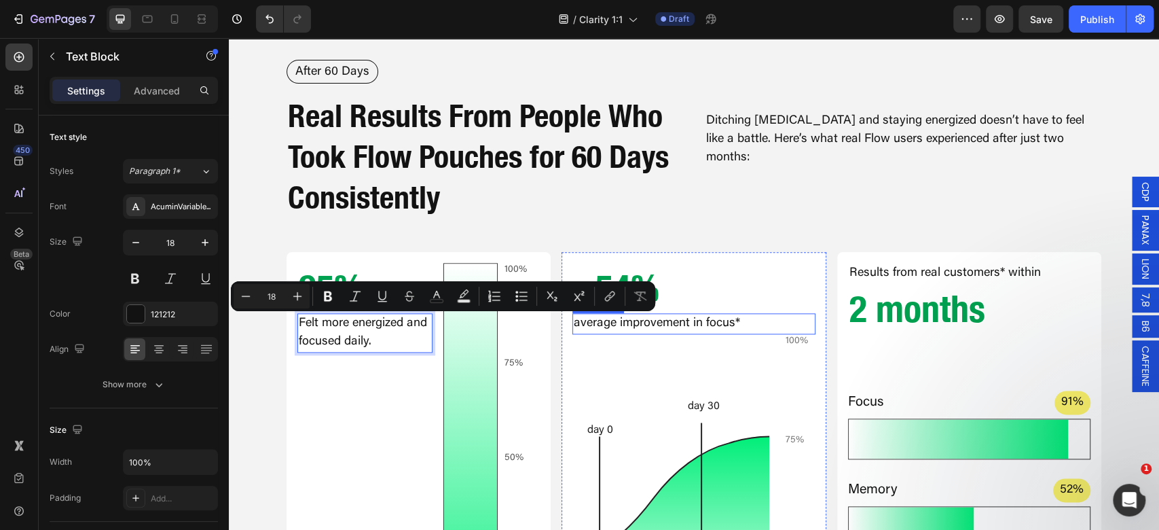
click at [705, 314] on p "average improvement in focus*" at bounding box center [694, 323] width 240 height 18
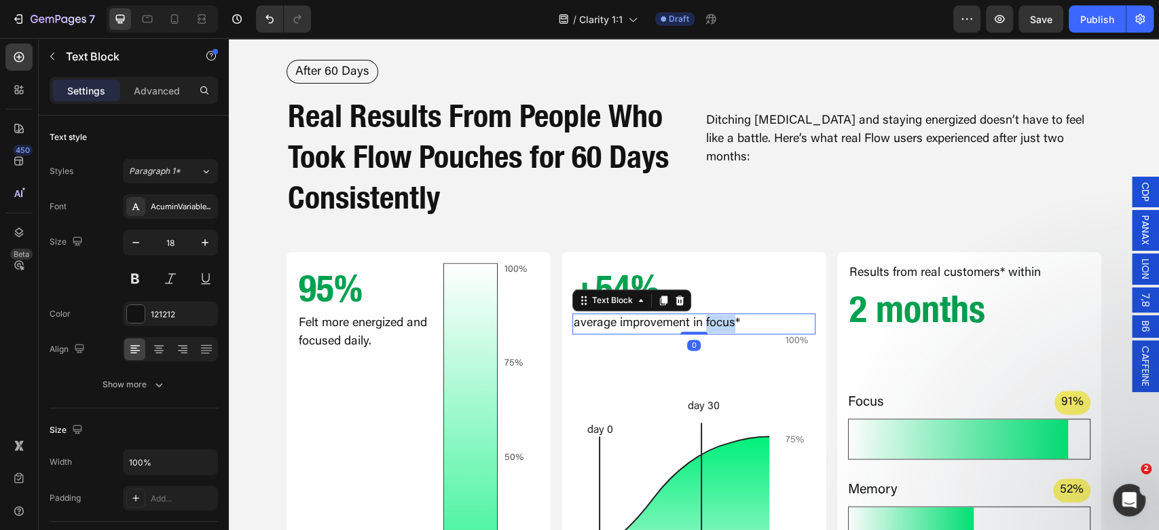
click at [705, 314] on p "average improvement in focus*" at bounding box center [694, 323] width 240 height 18
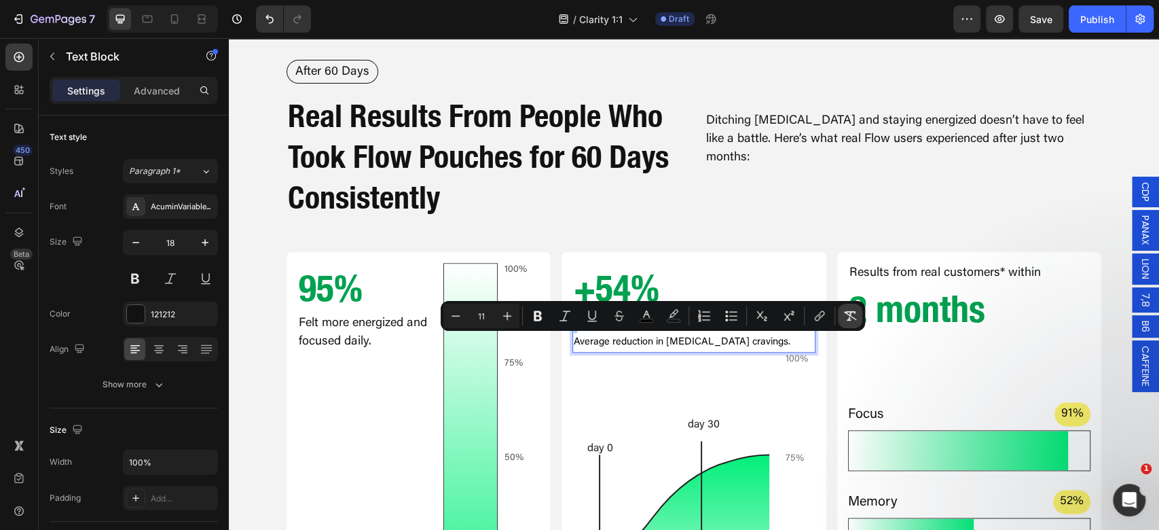
click at [852, 308] on button "Remove Format" at bounding box center [850, 315] width 24 height 24
type input "18"
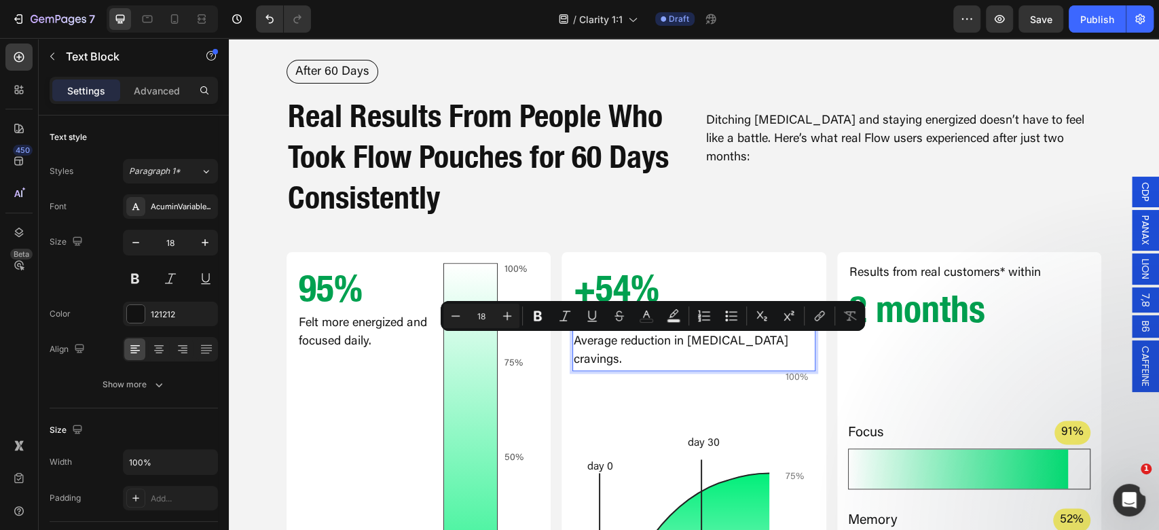
click at [639, 337] on p "Average reduction in [MEDICAL_DATA] cravings." at bounding box center [694, 351] width 240 height 37
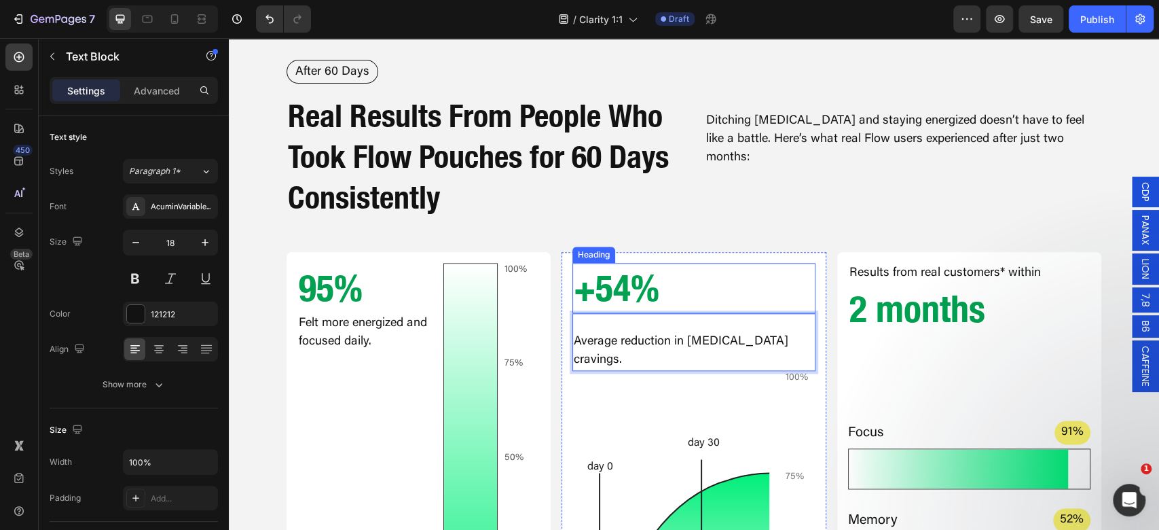
click at [612, 311] on h2 "+54%" at bounding box center [693, 288] width 242 height 50
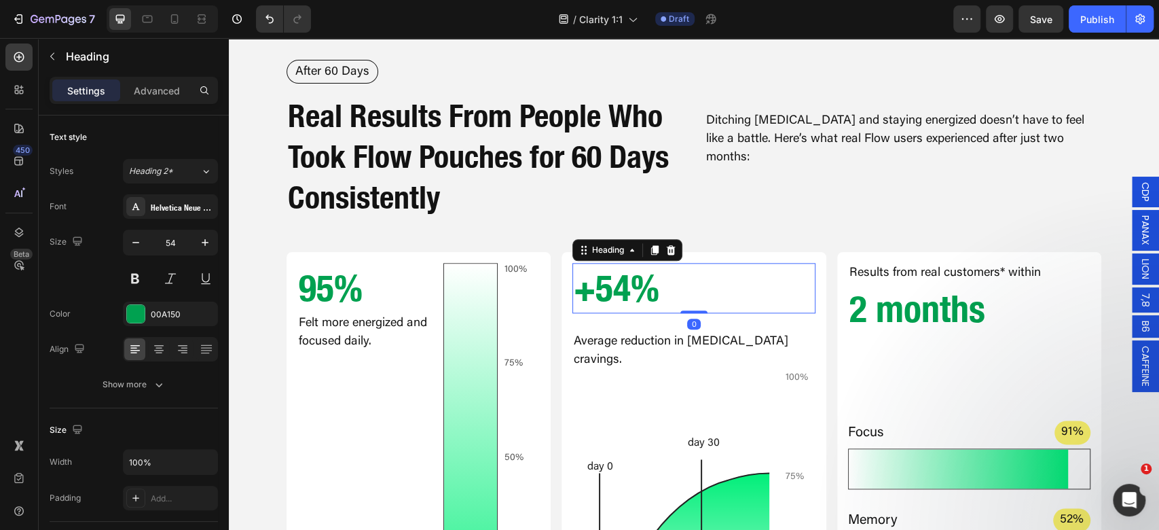
click at [623, 305] on h2 "+54%" at bounding box center [693, 288] width 242 height 50
drag, startPoint x: 630, startPoint y: 303, endPoint x: 584, endPoint y: 300, distance: 46.2
click at [584, 300] on p "+54%" at bounding box center [694, 288] width 240 height 48
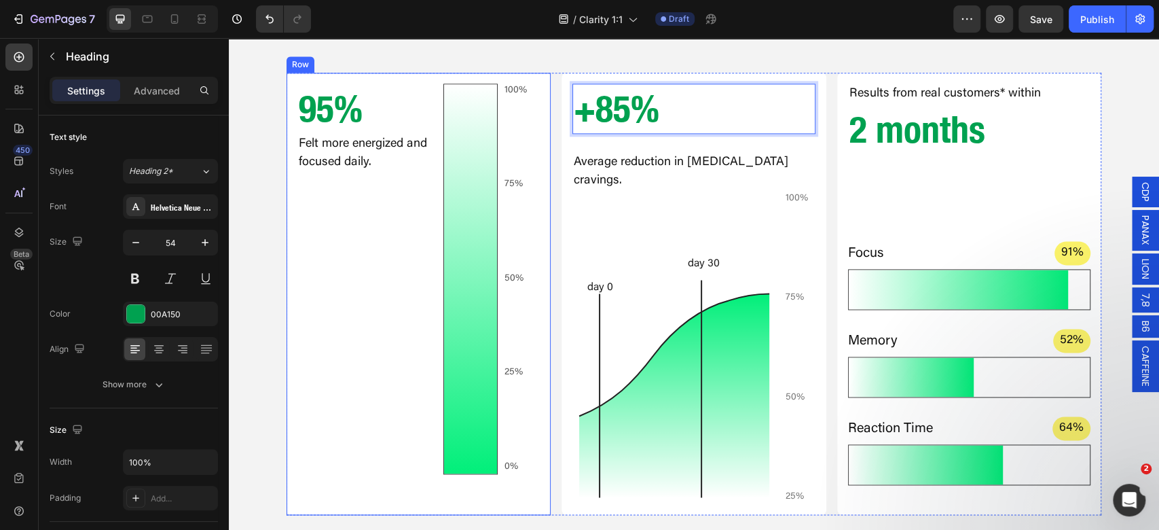
scroll to position [1176, 0]
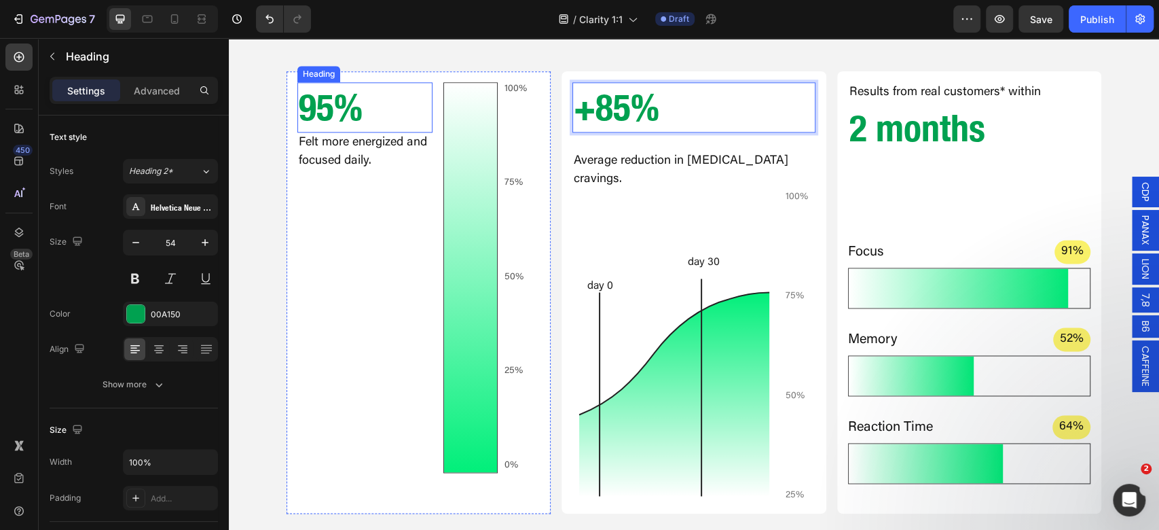
click at [319, 112] on h2 "95%" at bounding box center [364, 107] width 135 height 50
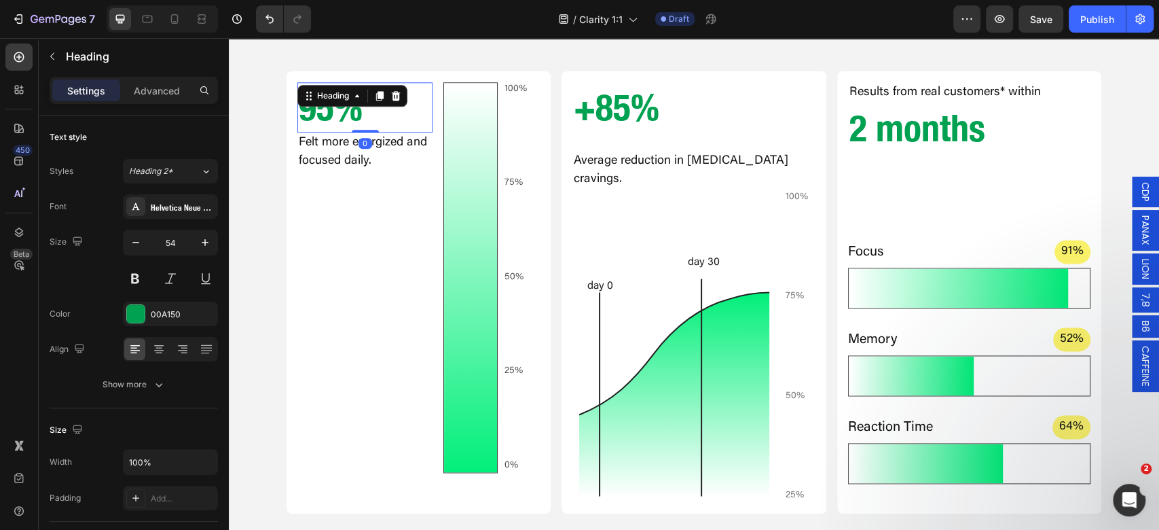
click at [330, 117] on h2 "95%" at bounding box center [364, 107] width 135 height 50
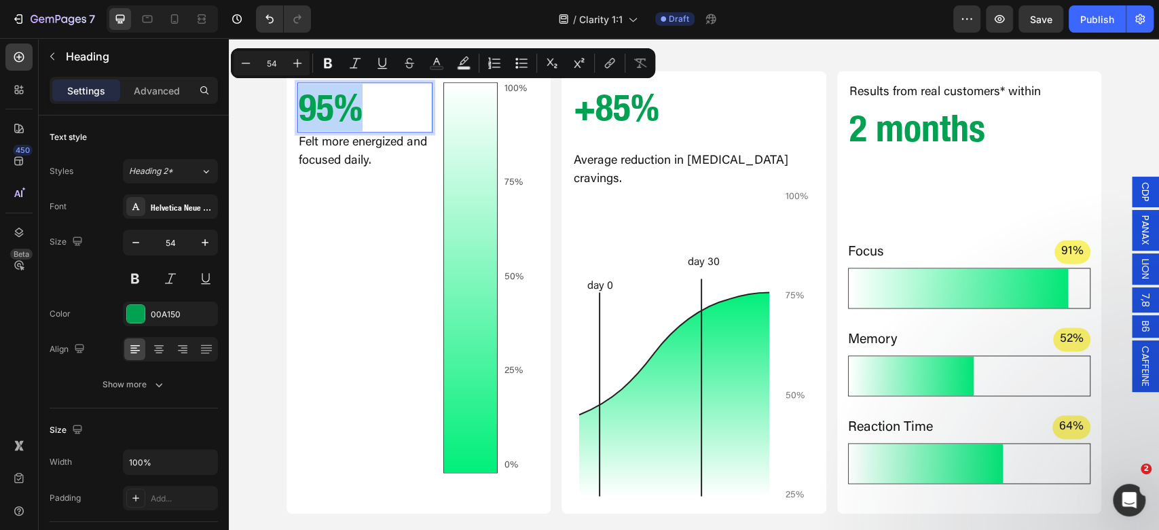
drag, startPoint x: 330, startPoint y: 117, endPoint x: 312, endPoint y: 109, distance: 19.4
click at [312, 109] on p "95%" at bounding box center [365, 107] width 132 height 48
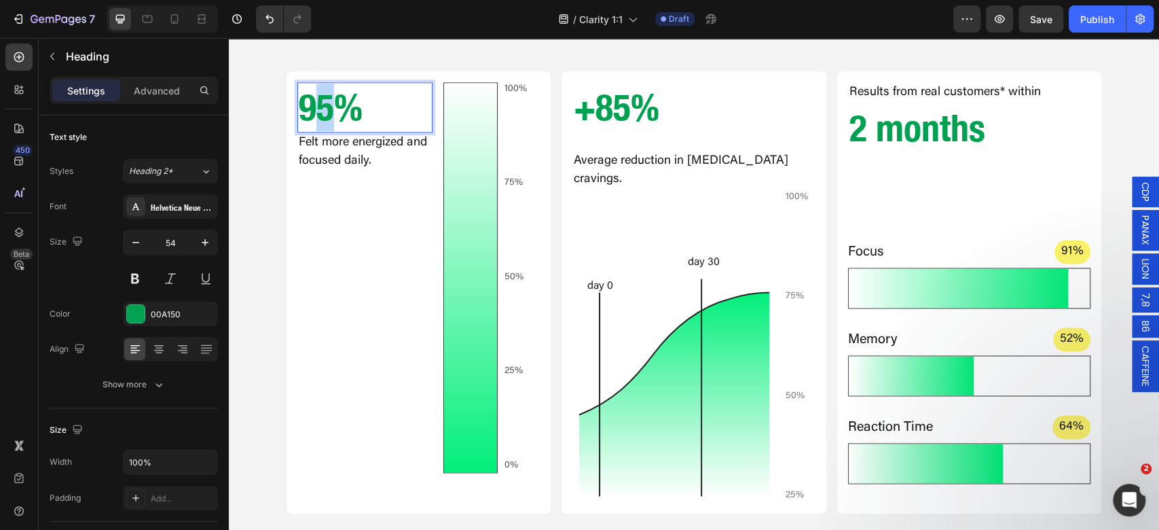
drag, startPoint x: 320, startPoint y: 110, endPoint x: 312, endPoint y: 114, distance: 9.1
click at [312, 114] on p "95%" at bounding box center [365, 107] width 132 height 48
click at [964, 147] on h2 "2 months" at bounding box center [969, 128] width 242 height 50
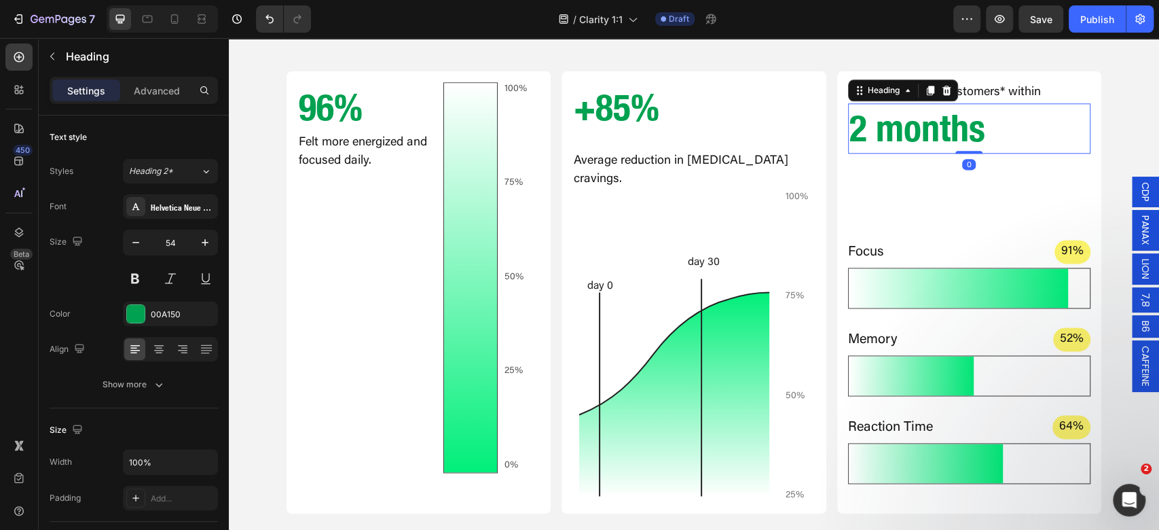
click at [964, 147] on h2 "2 months" at bounding box center [969, 128] width 242 height 50
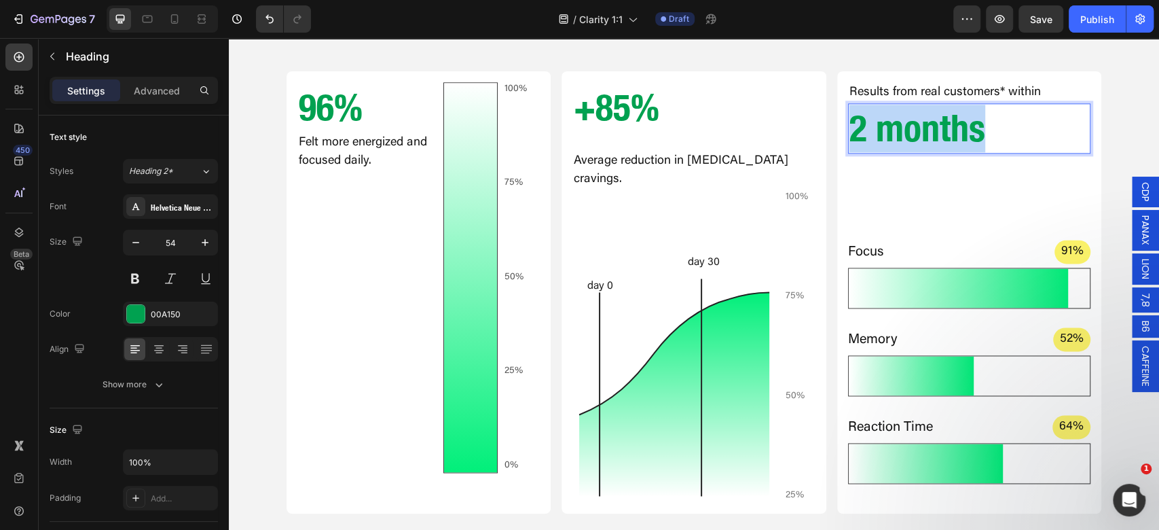
click at [964, 147] on p "2 months" at bounding box center [969, 129] width 240 height 48
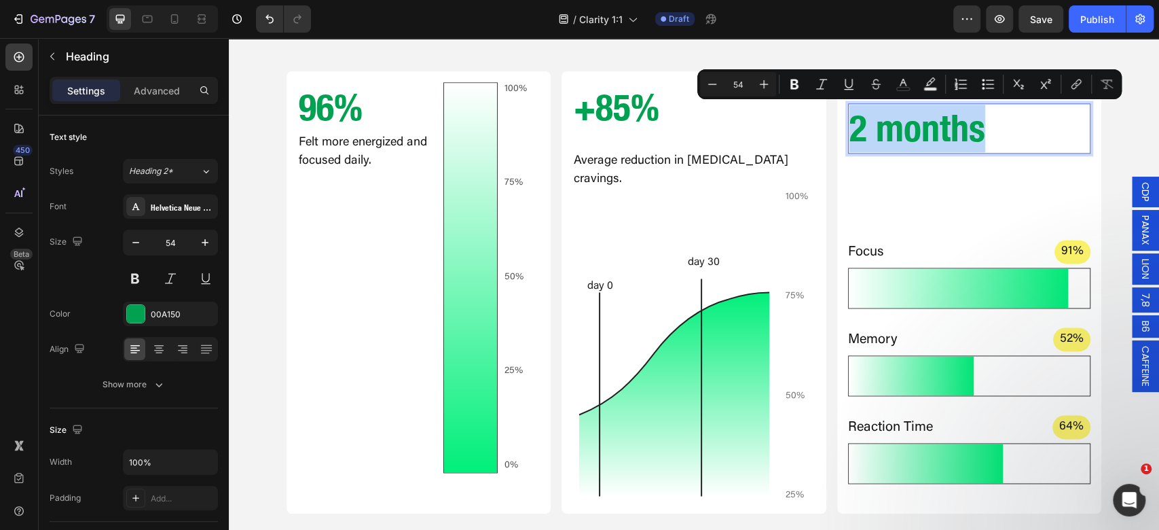
click at [1033, 133] on p "2 months" at bounding box center [969, 129] width 240 height 48
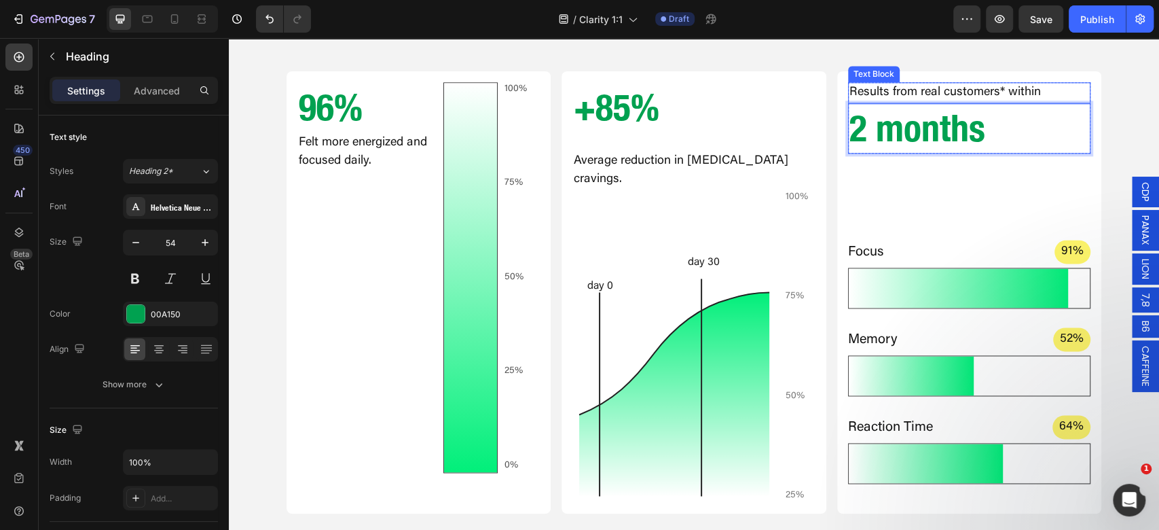
click at [1007, 87] on p "Results from real customers* within" at bounding box center [969, 92] width 240 height 18
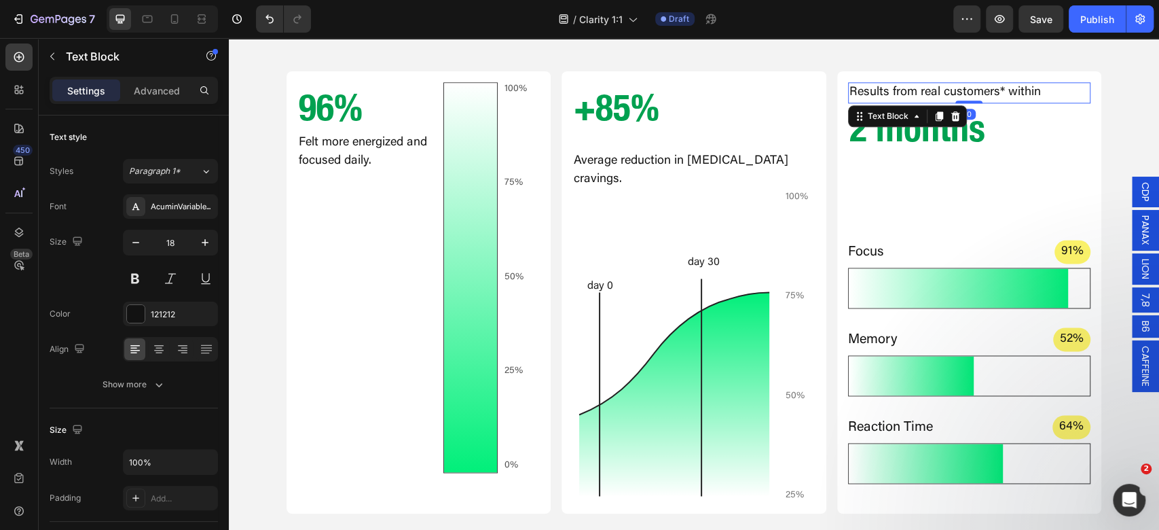
click at [1007, 87] on p "Results from real customers* within" at bounding box center [969, 92] width 240 height 18
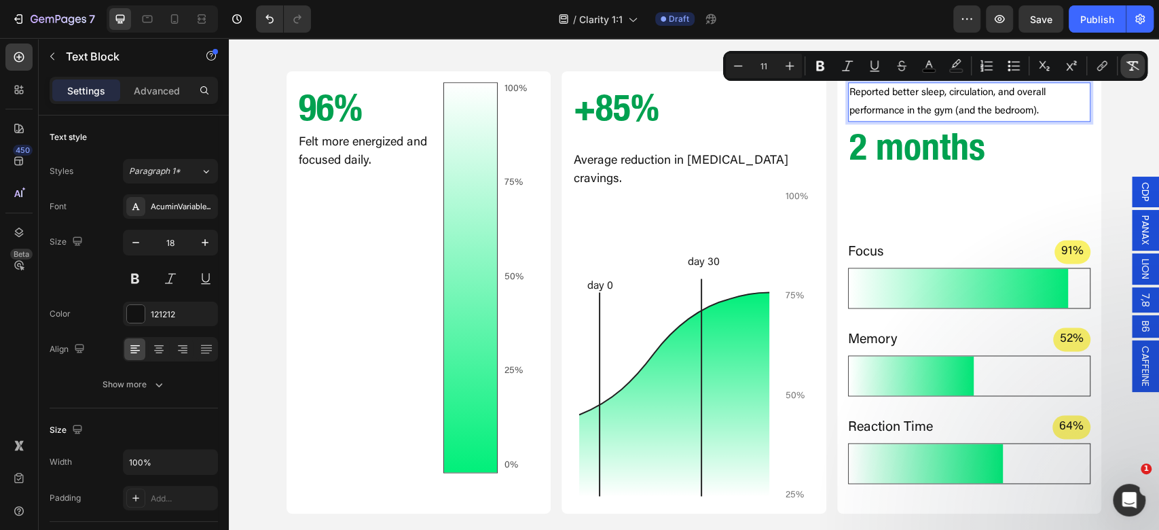
click at [1134, 64] on icon "Editor contextual toolbar" at bounding box center [1133, 66] width 14 height 14
type input "18"
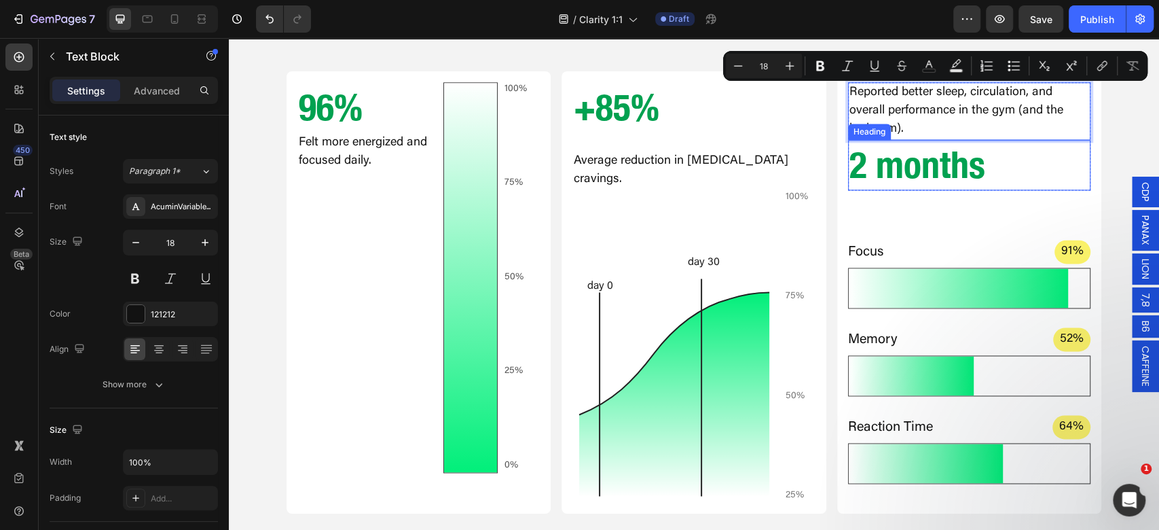
click at [1018, 164] on p "2 months" at bounding box center [969, 165] width 240 height 48
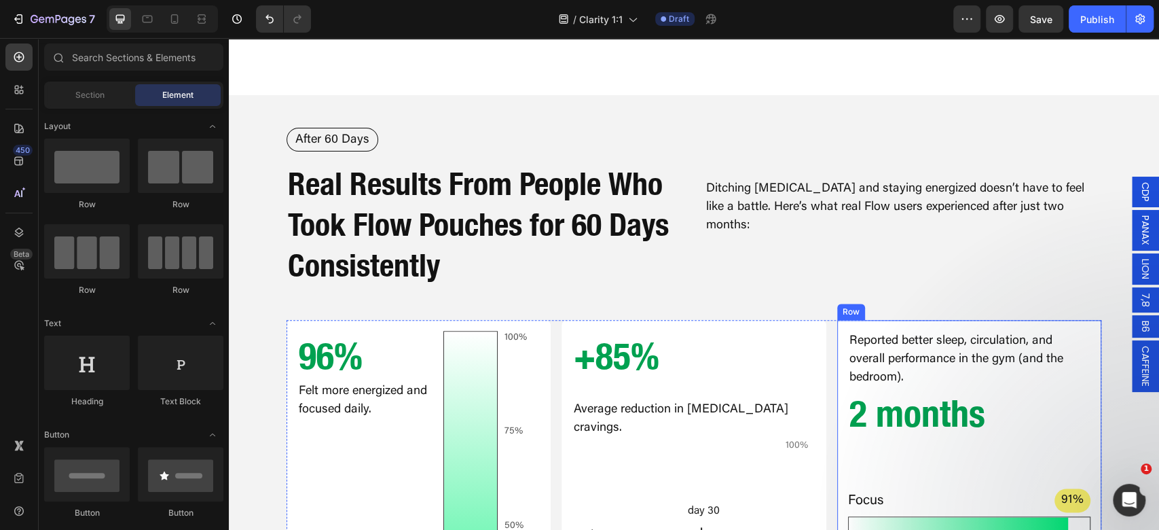
scroll to position [1199, 0]
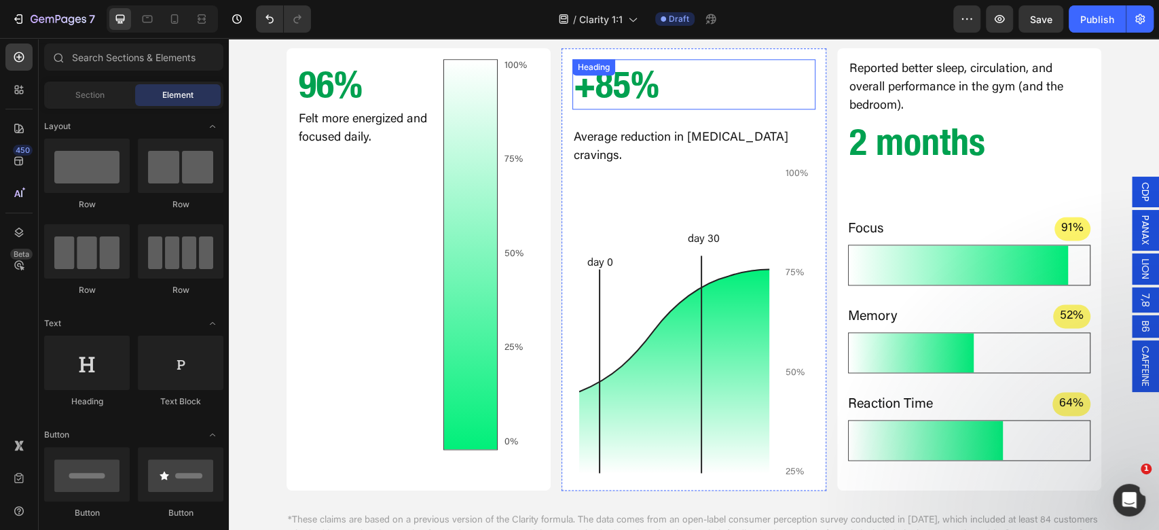
click at [692, 89] on p "+85%" at bounding box center [694, 84] width 240 height 48
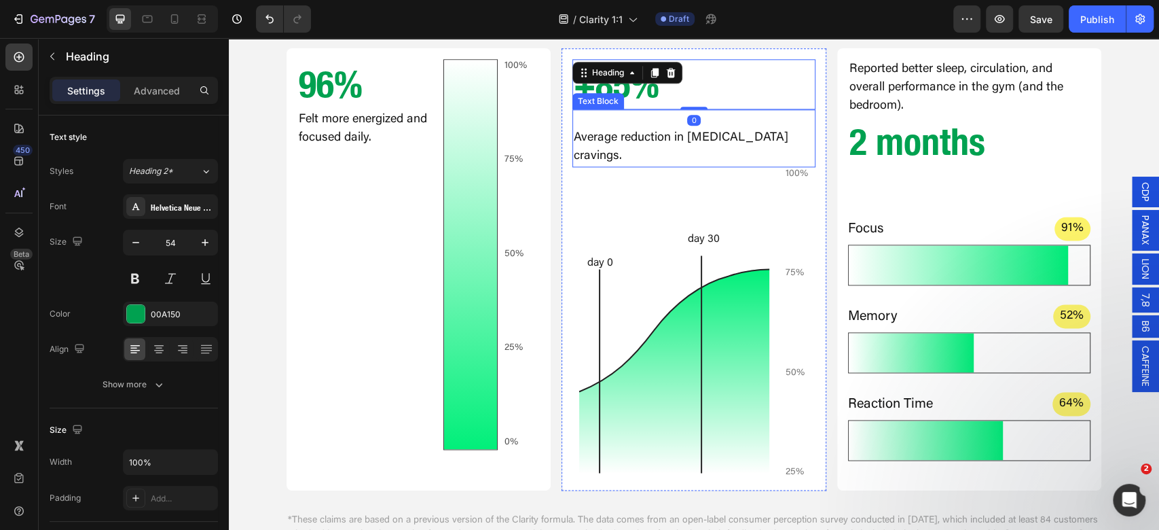
click at [697, 129] on p "Average reduction in [MEDICAL_DATA] cravings." at bounding box center [694, 147] width 240 height 37
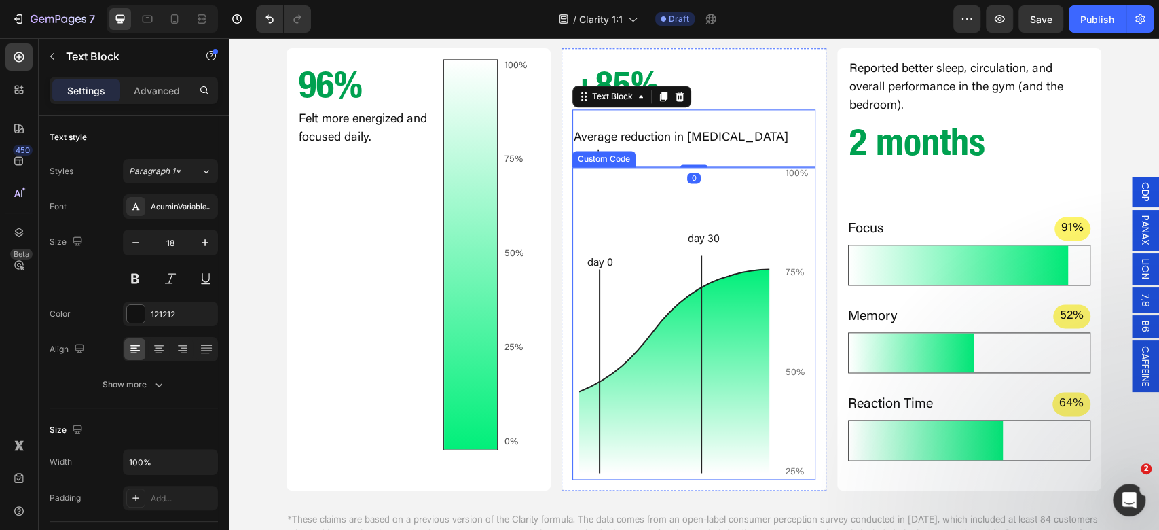
click at [612, 167] on div "day 0 day 30 100% 75% 50% 25% Custom Code" at bounding box center [693, 323] width 242 height 312
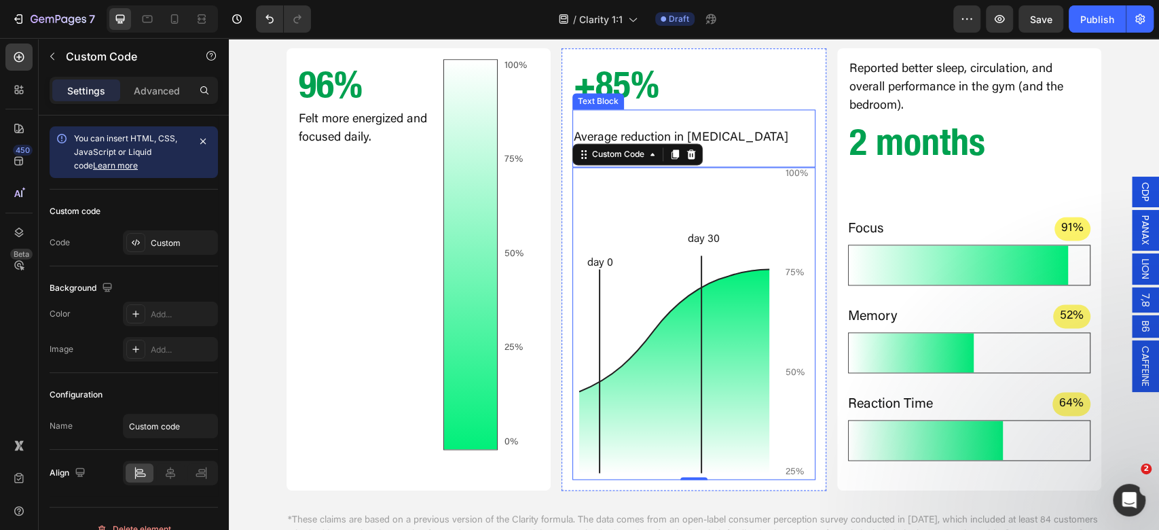
click at [716, 127] on p "Rich Text Editor. Editing area: main" at bounding box center [694, 120] width 240 height 18
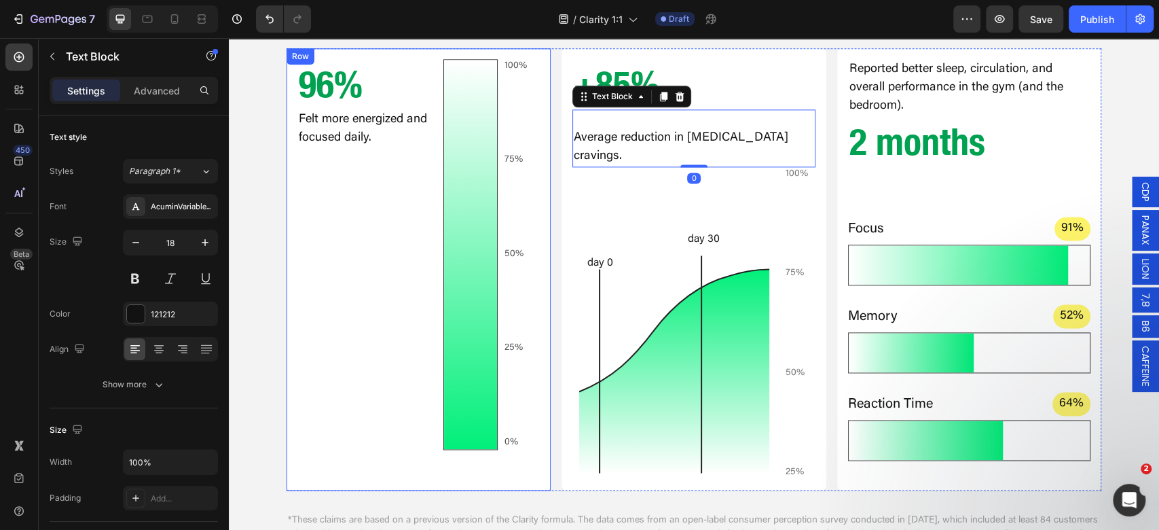
drag, startPoint x: 537, startPoint y: 130, endPoint x: 568, endPoint y: 134, distance: 31.5
click at [540, 130] on div "96% Heading Felt more energized and focused daily. Text Block 100% 75% 50% 25% …" at bounding box center [418, 269] width 264 height 442
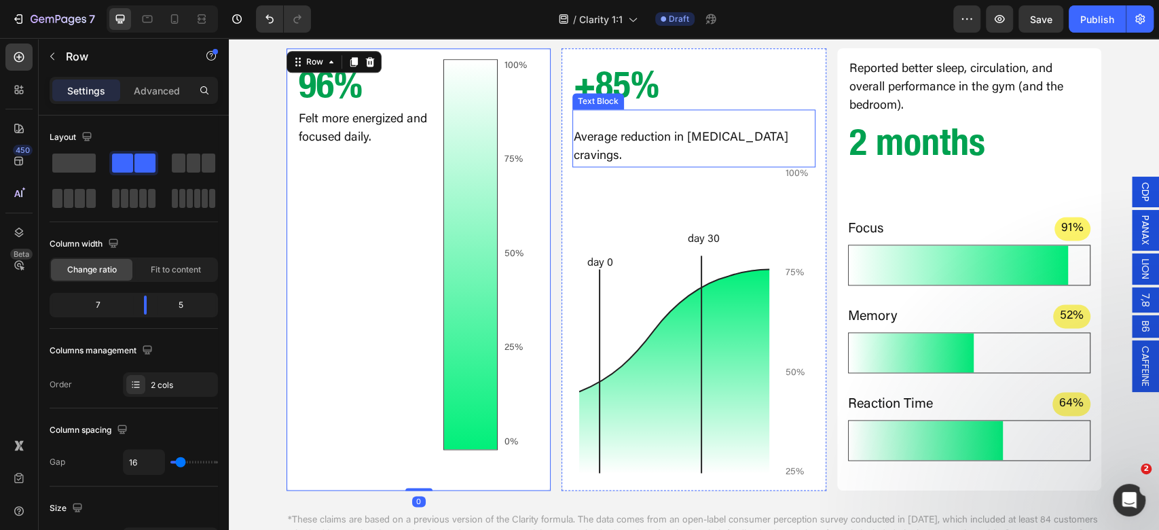
click at [576, 137] on p "Average reduction in [MEDICAL_DATA] cravings." at bounding box center [694, 147] width 240 height 37
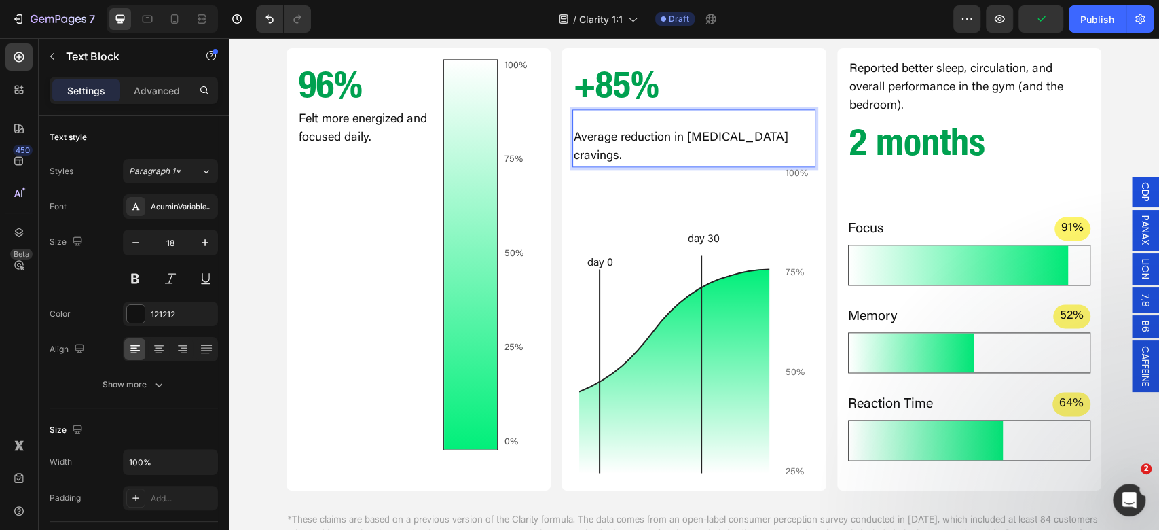
click at [574, 137] on p "Average reduction in [MEDICAL_DATA] cravings." at bounding box center [694, 147] width 240 height 37
click at [574, 140] on p "Average reduction in [MEDICAL_DATA] cravings." at bounding box center [694, 147] width 240 height 37
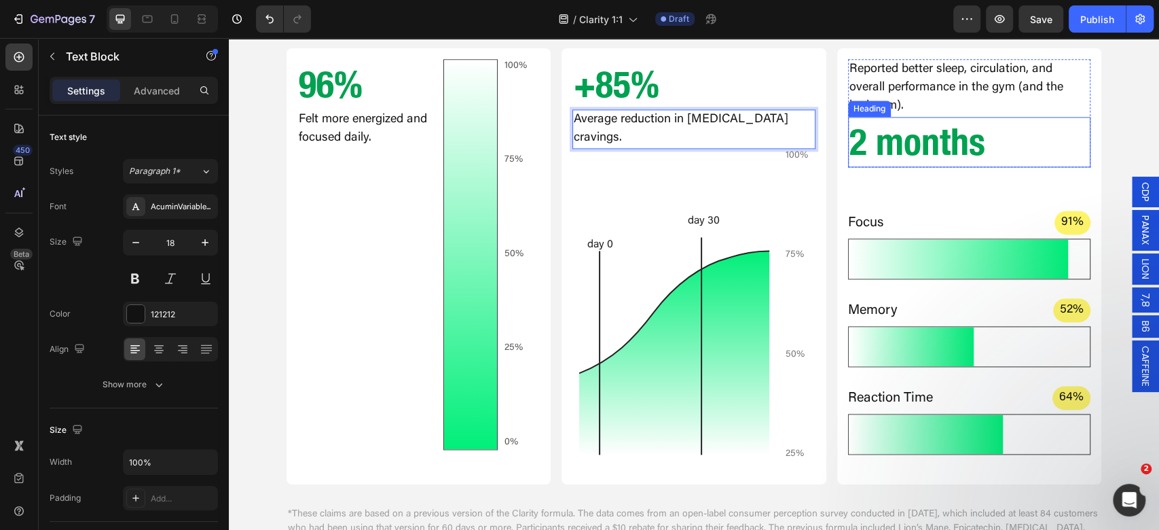
click at [937, 138] on p "2 months" at bounding box center [969, 142] width 240 height 48
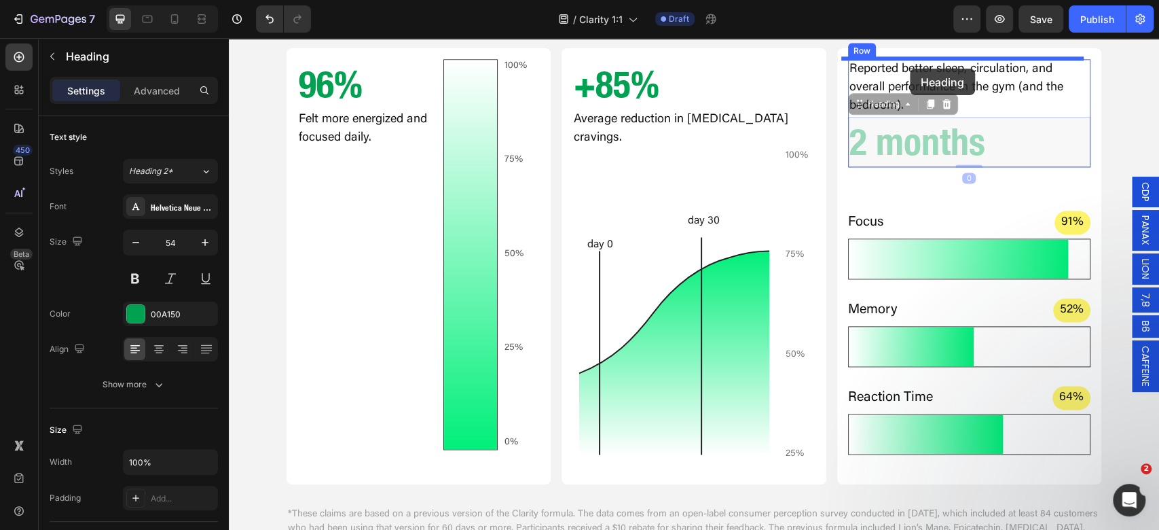
drag, startPoint x: 863, startPoint y: 107, endPoint x: 910, endPoint y: 69, distance: 60.8
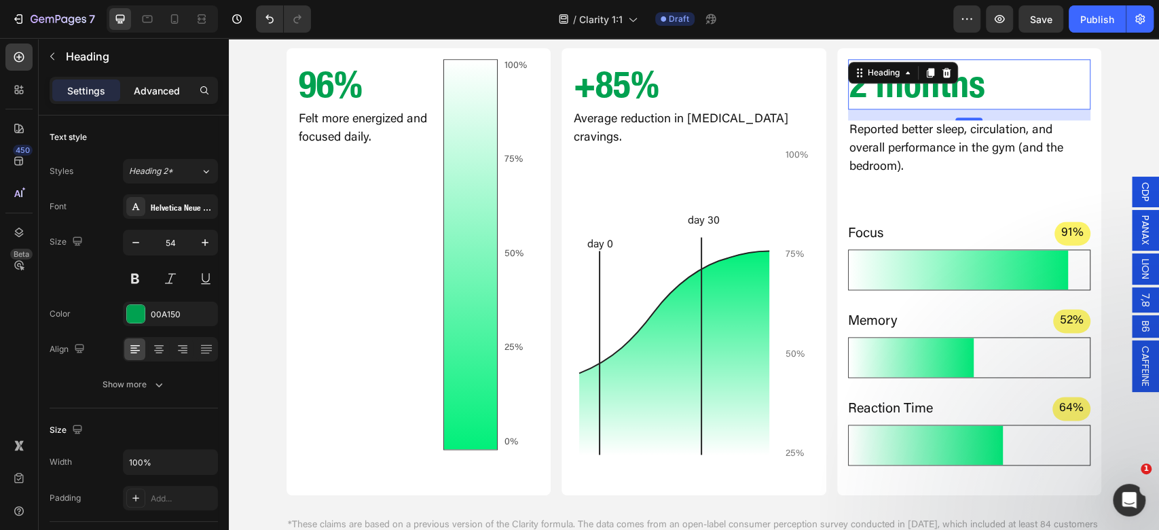
click at [143, 92] on p "Advanced" at bounding box center [157, 90] width 46 height 14
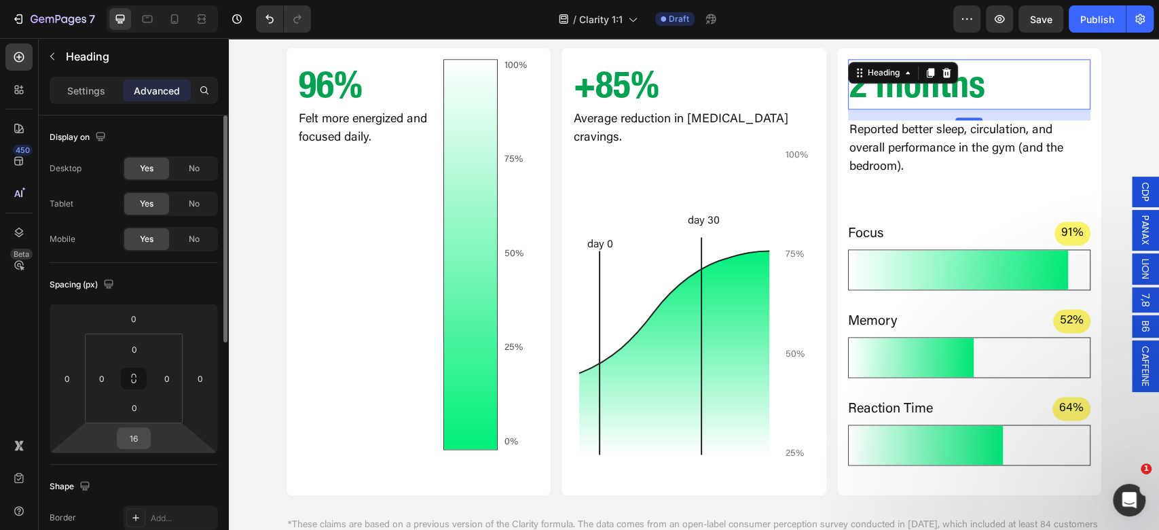
click at [132, 443] on input "16" at bounding box center [133, 438] width 27 height 20
type input "0"
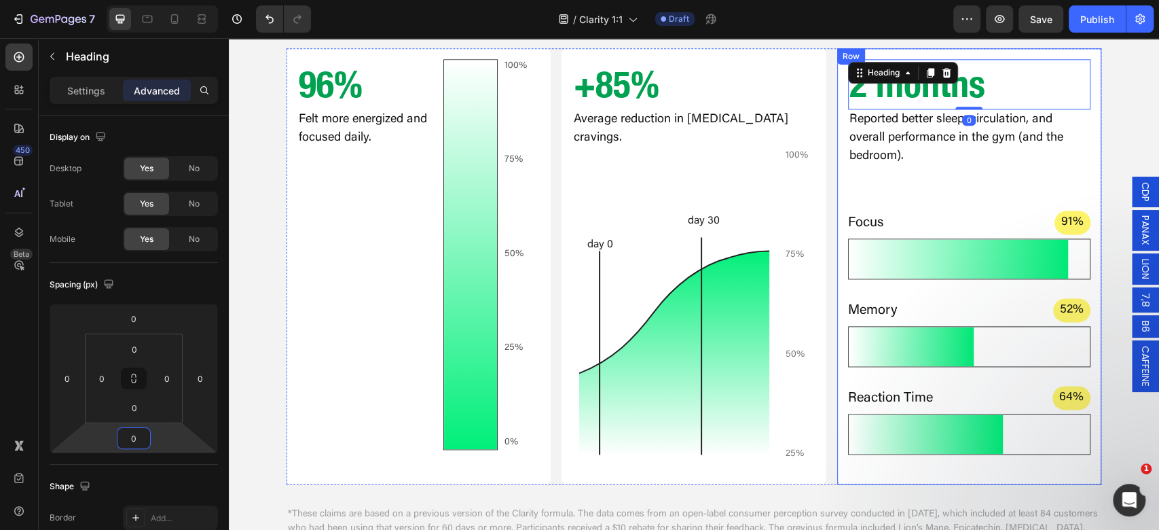
click at [1103, 135] on div "After 60 Days Text Block Real Results From People Who Took Flow Pouches for 60 …" at bounding box center [694, 203] width 930 height 695
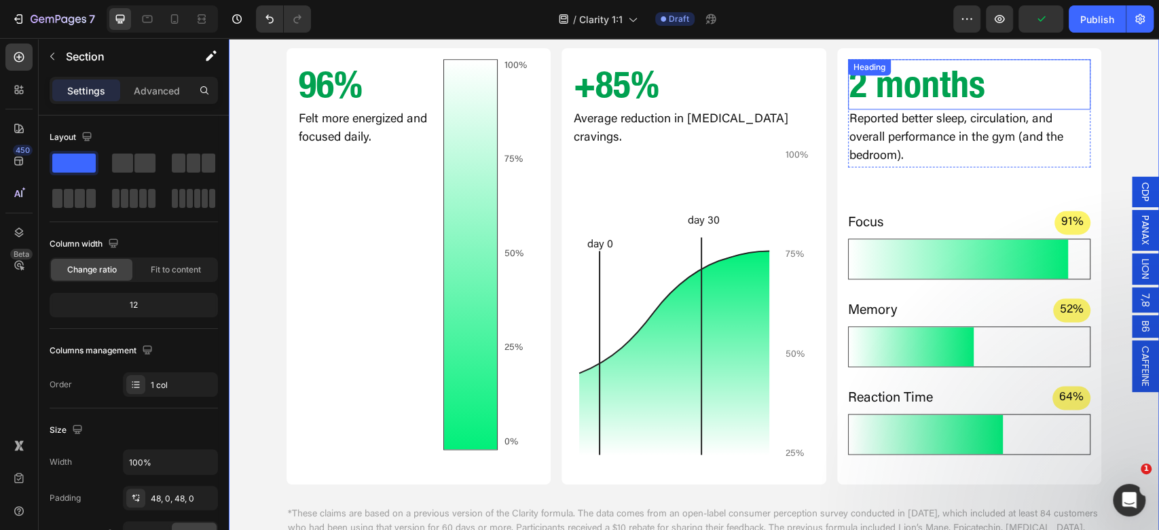
click at [912, 87] on p "2 months" at bounding box center [969, 84] width 240 height 48
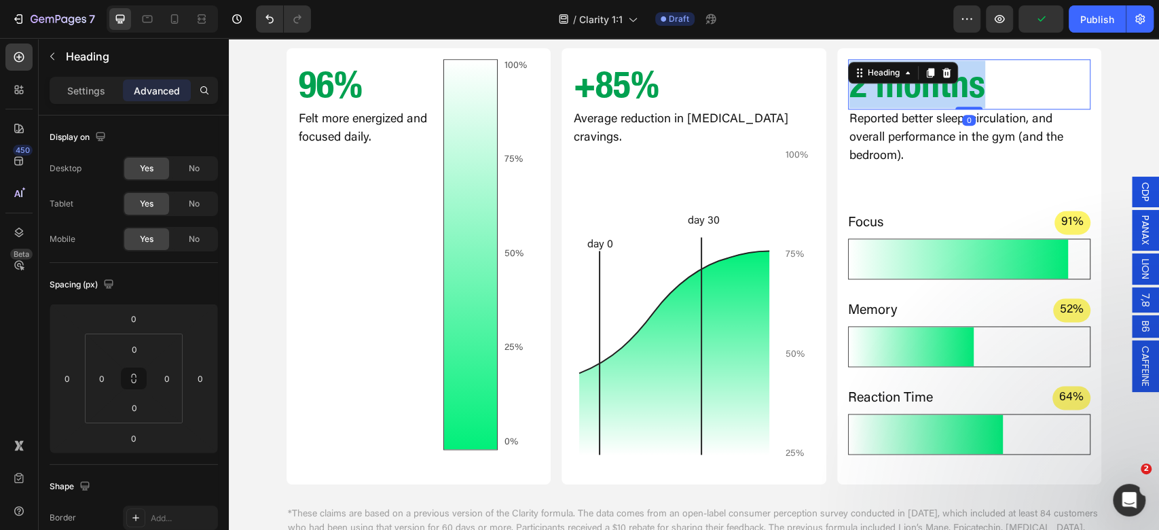
click at [912, 87] on p "2 months" at bounding box center [969, 84] width 240 height 48
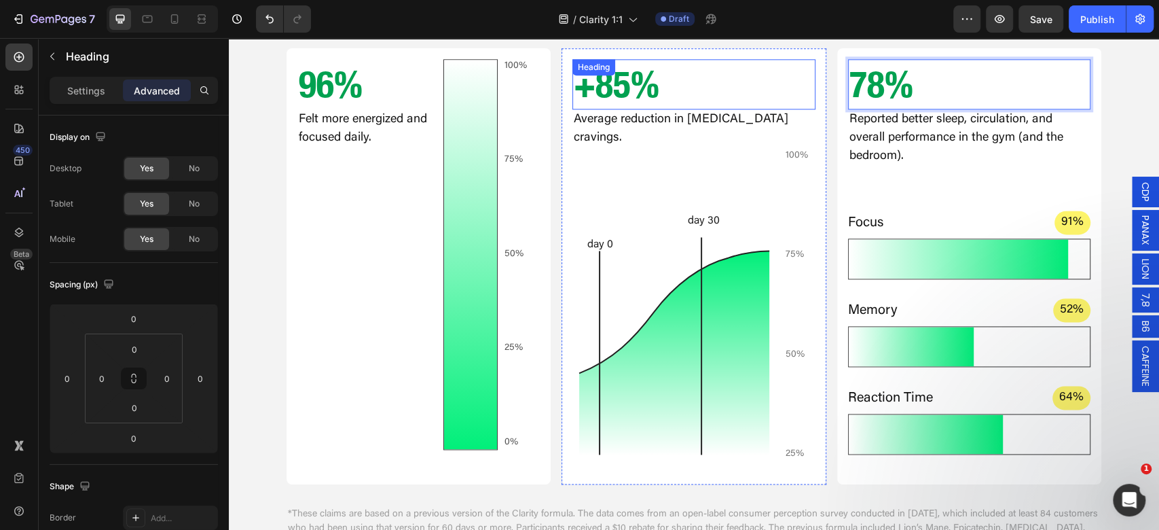
click at [581, 90] on p "+85%" at bounding box center [694, 84] width 240 height 48
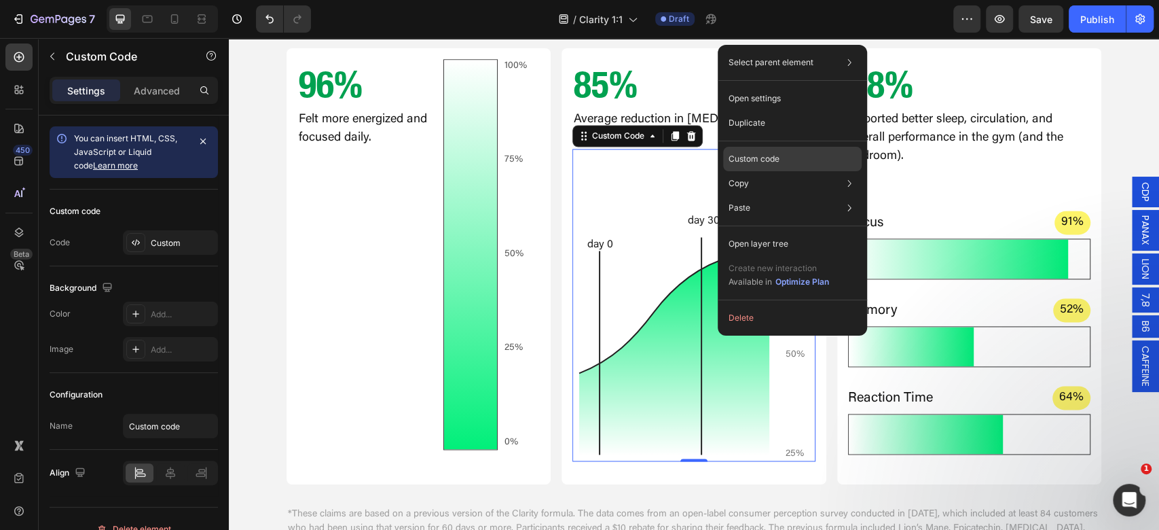
click at [785, 160] on div "Custom code" at bounding box center [792, 159] width 138 height 24
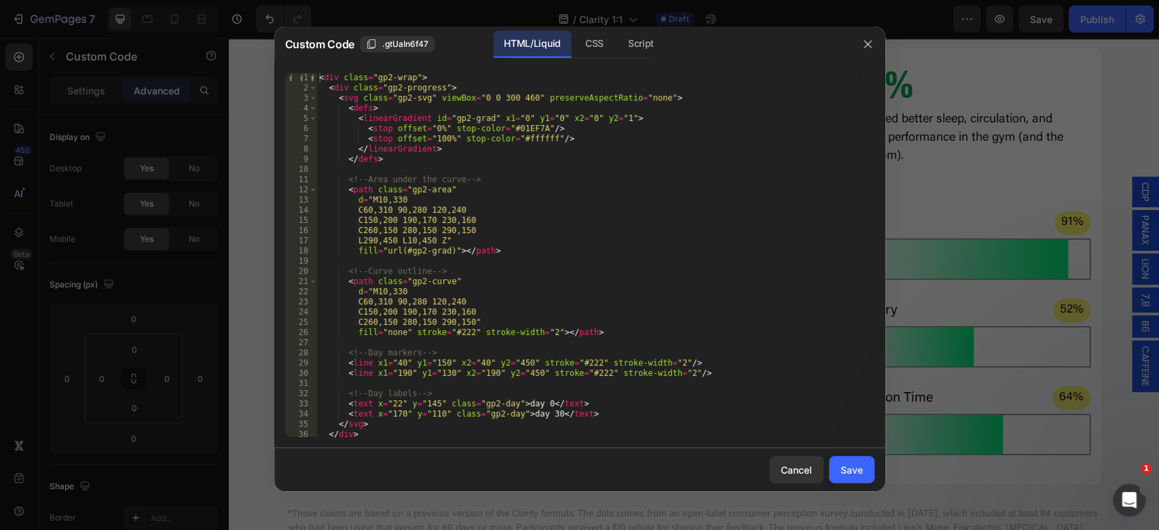
scroll to position [0, 0]
click at [599, 45] on div "CSS" at bounding box center [594, 44] width 40 height 27
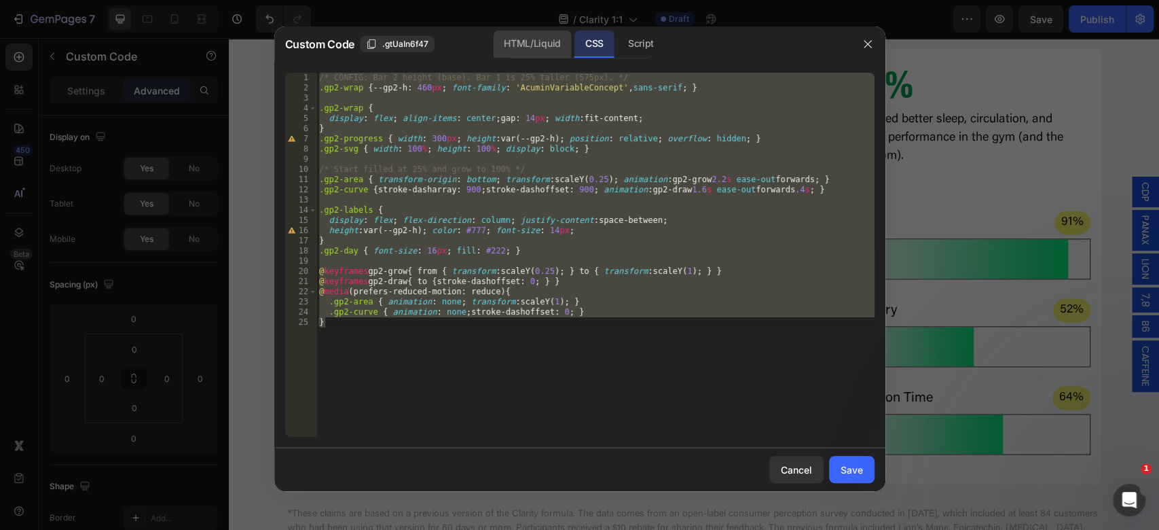
click at [535, 49] on div "HTML/Liquid" at bounding box center [532, 44] width 78 height 27
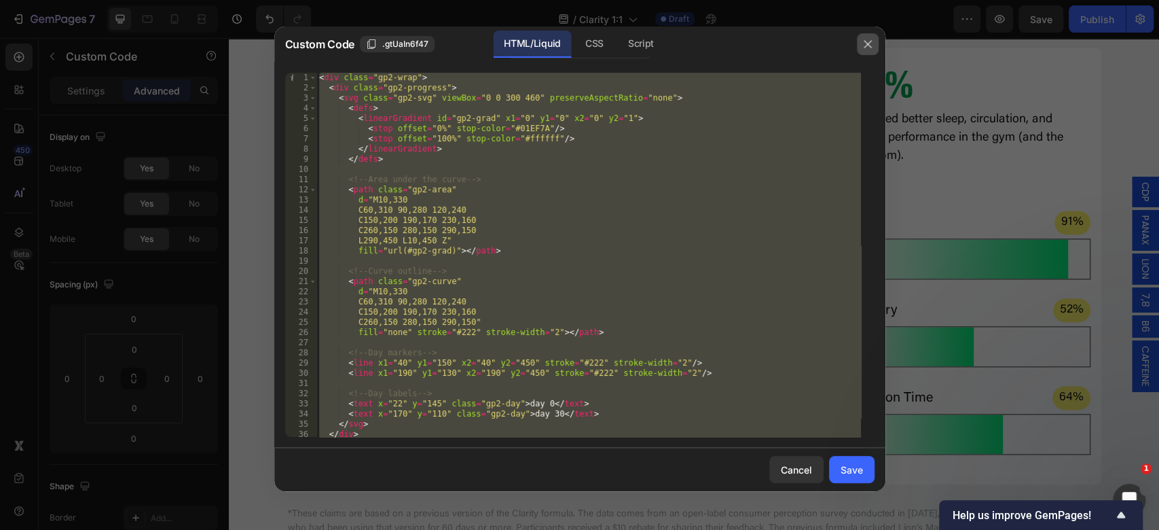
click at [857, 52] on button "button" at bounding box center [868, 44] width 22 height 22
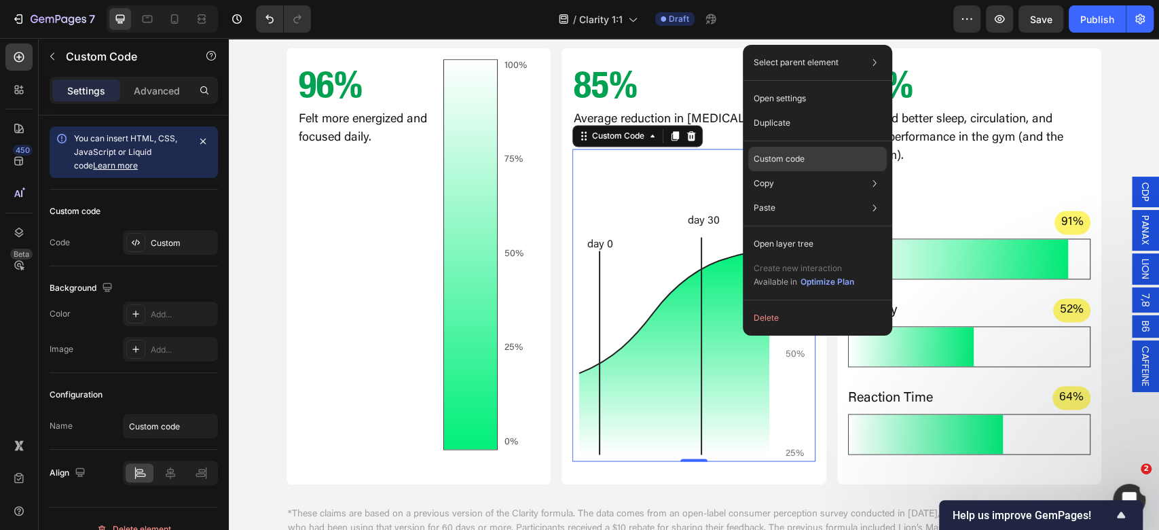
click at [836, 152] on div "Custom code" at bounding box center [817, 159] width 138 height 24
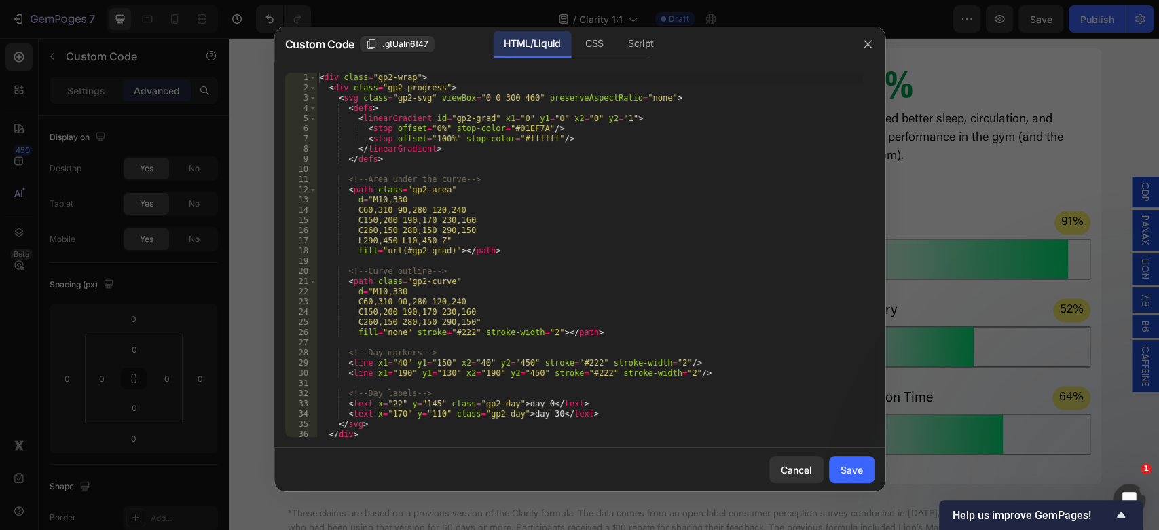
click at [628, 241] on div "< div class = "gp2-wrap" > < div class = "gp2-progress" > < svg class = "gp2-sv…" at bounding box center [588, 265] width 544 height 384
click at [601, 45] on div "CSS" at bounding box center [594, 44] width 40 height 27
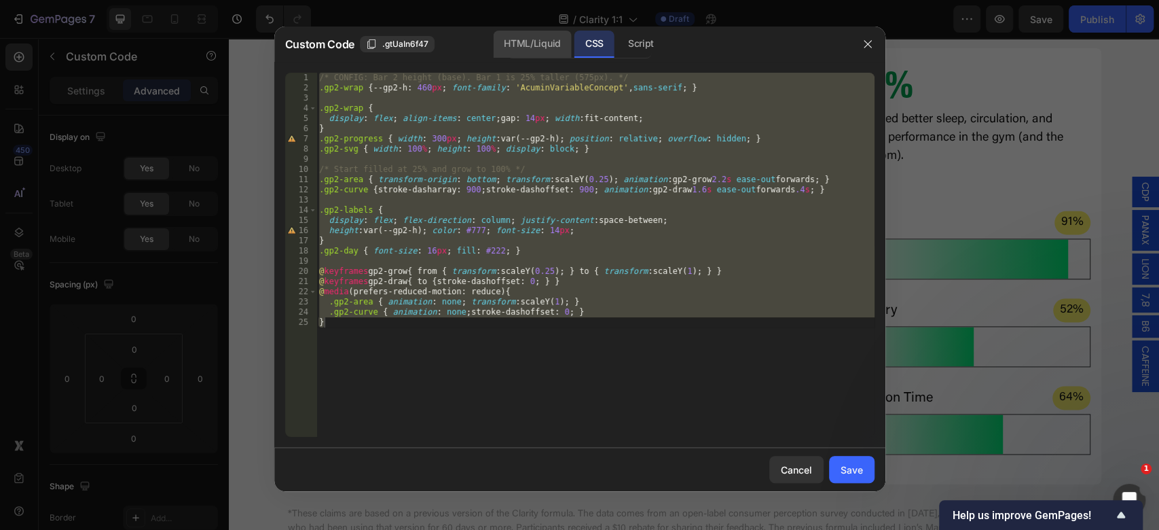
click at [553, 45] on div "HTML/Liquid" at bounding box center [532, 44] width 78 height 27
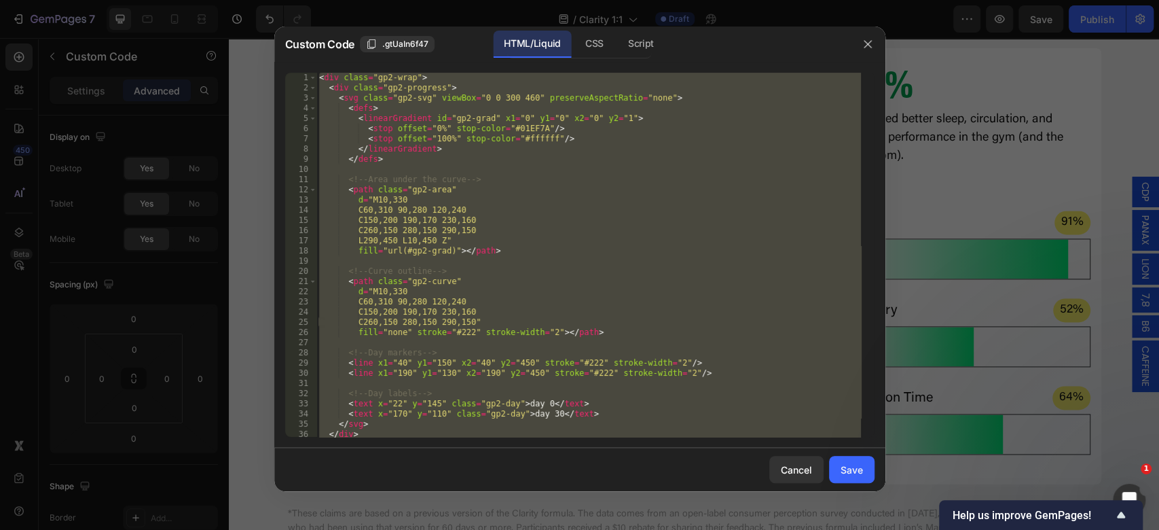
type textarea "</div> </div>"
click at [572, 166] on div "< div class = "gp2-wrap" > < div class = "gp2-progress" > < svg class = "gp2-sv…" at bounding box center [588, 255] width 544 height 364
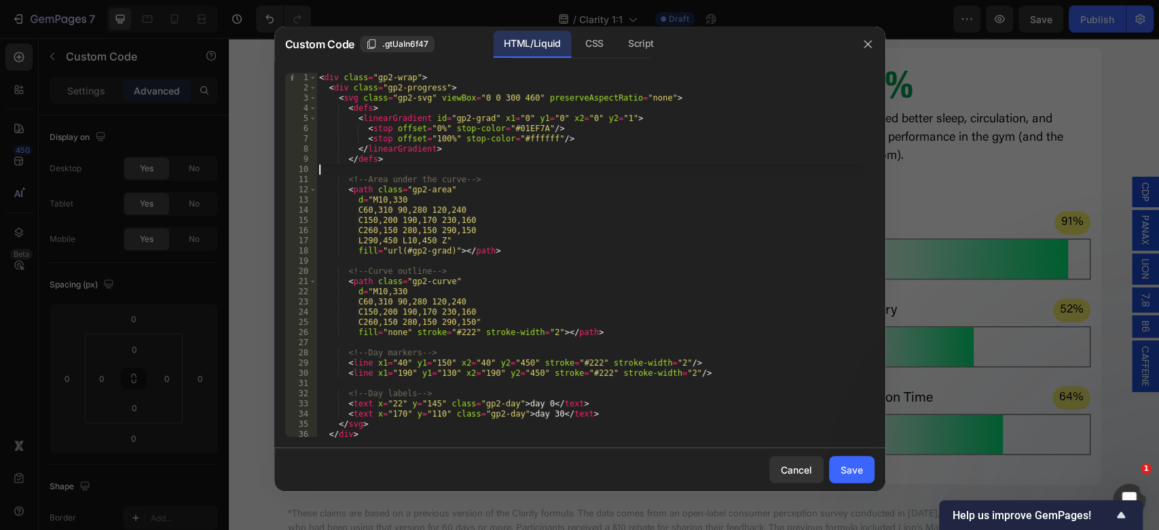
click at [574, 172] on div "< div class = "gp2-wrap" > < div class = "gp2-progress" > < svg class = "gp2-sv…" at bounding box center [588, 265] width 544 height 384
type textarea "</div> </div>"
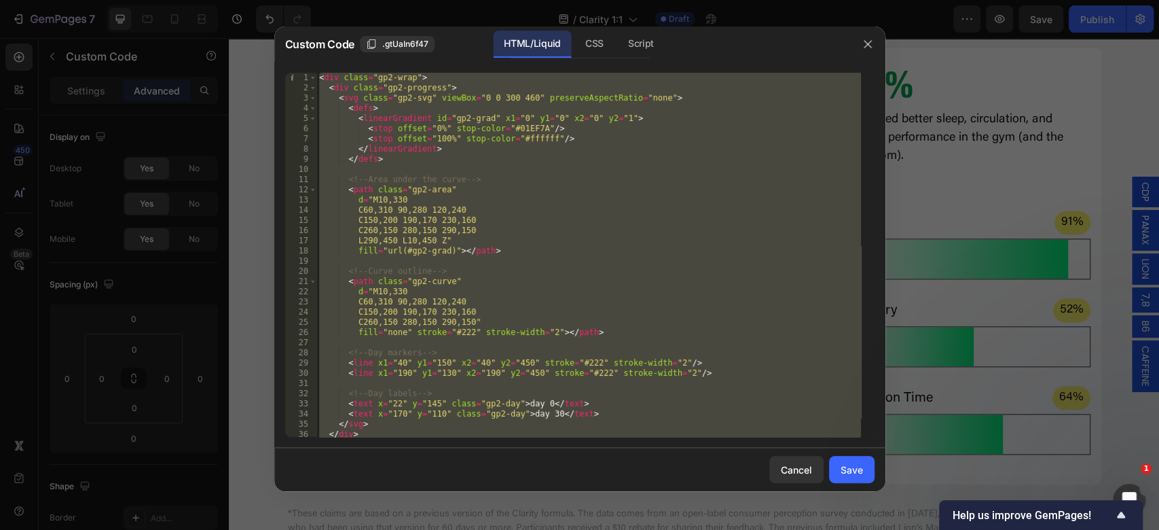
click at [868, 29] on div at bounding box center [867, 43] width 35 height 35
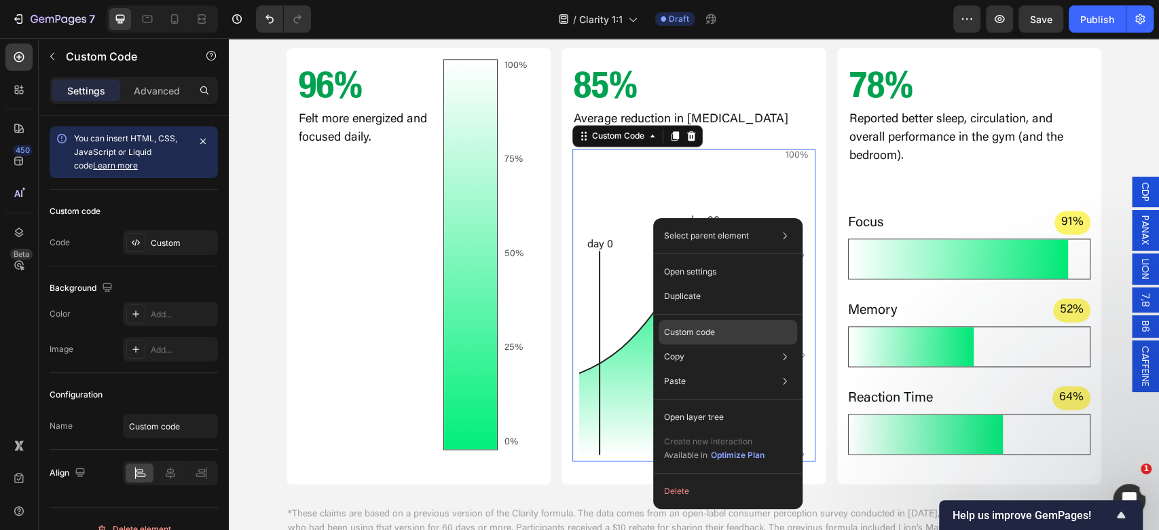
click at [737, 334] on div "Custom code" at bounding box center [727, 332] width 138 height 24
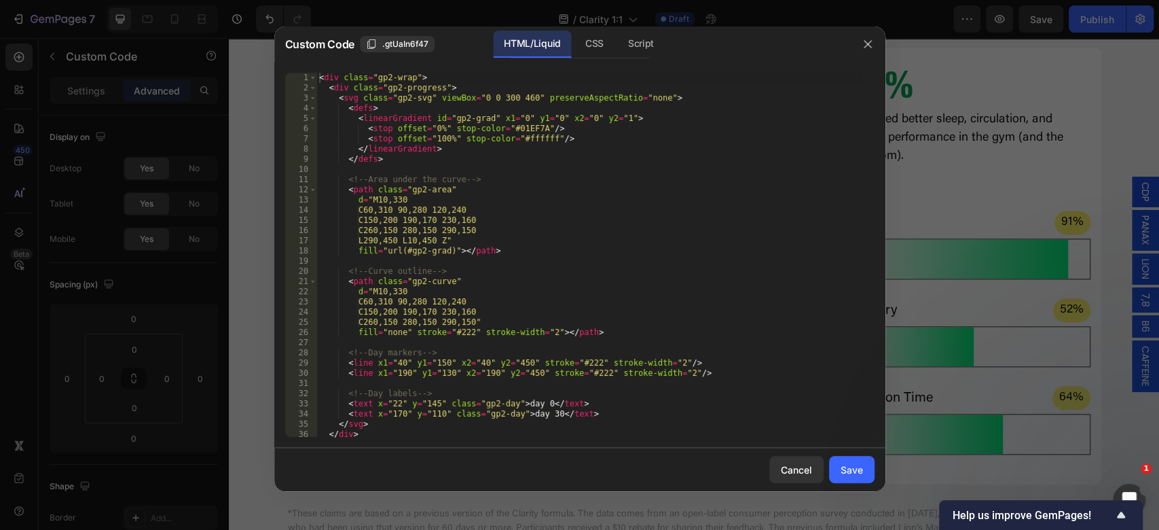
click at [615, 296] on div "< div class = "gp2-wrap" > < div class = "gp2-progress" > < svg class = "gp2-sv…" at bounding box center [588, 265] width 544 height 384
type textarea "</div> </div>"
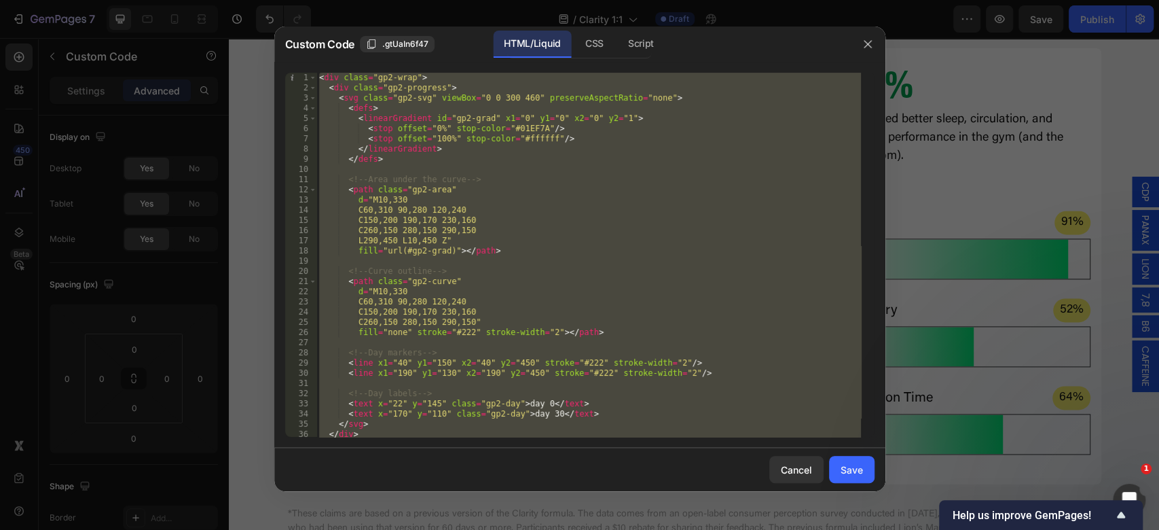
paste textarea
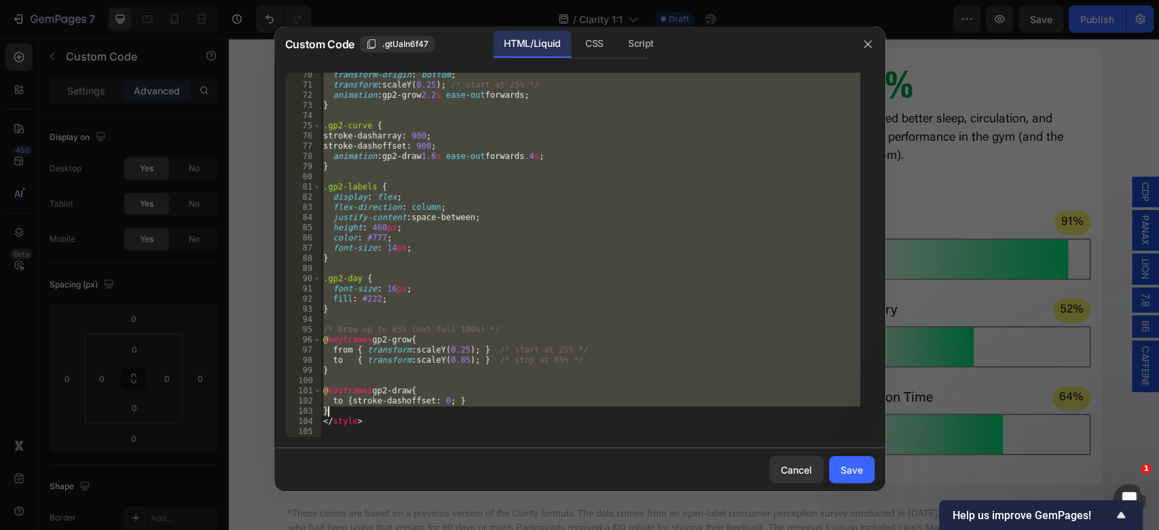
scroll to position [705, 0]
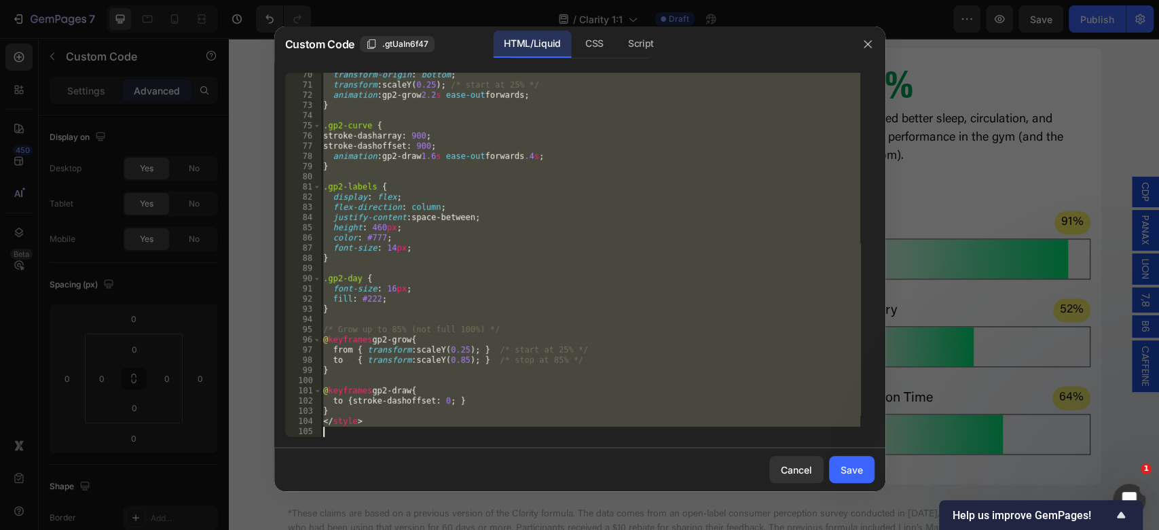
drag, startPoint x: 322, startPoint y: 223, endPoint x: 455, endPoint y: 440, distance: 254.7
click at [455, 440] on div "70 71 72 73 74 75 76 77 78 79 80 81 82 83 84 85 86 87 88 89 90 91 92 93 94 95 9…" at bounding box center [579, 255] width 611 height 386
type textarea "</style>"
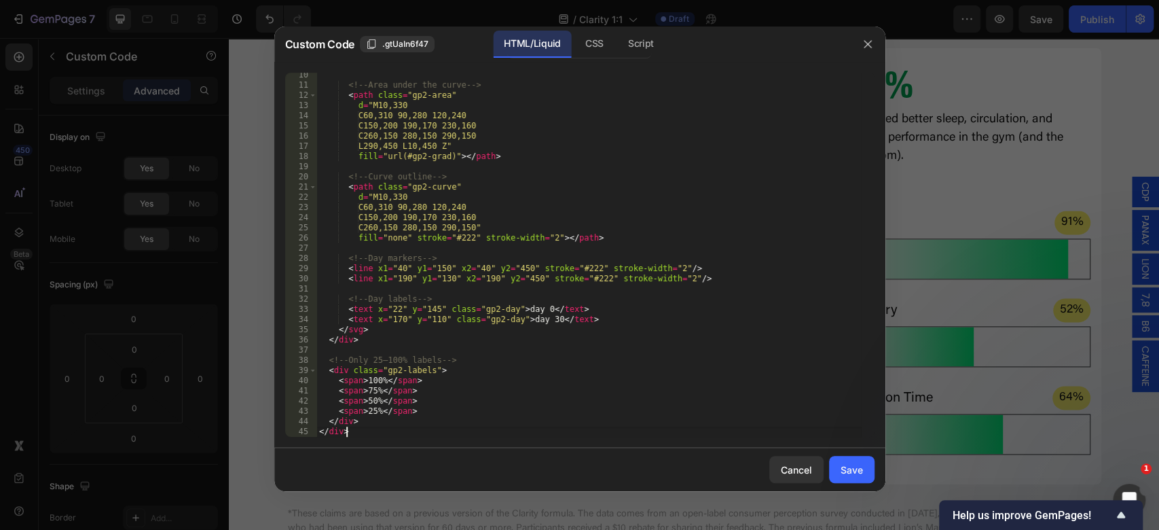
scroll to position [94, 0]
click at [589, 56] on div "CSS" at bounding box center [594, 44] width 40 height 27
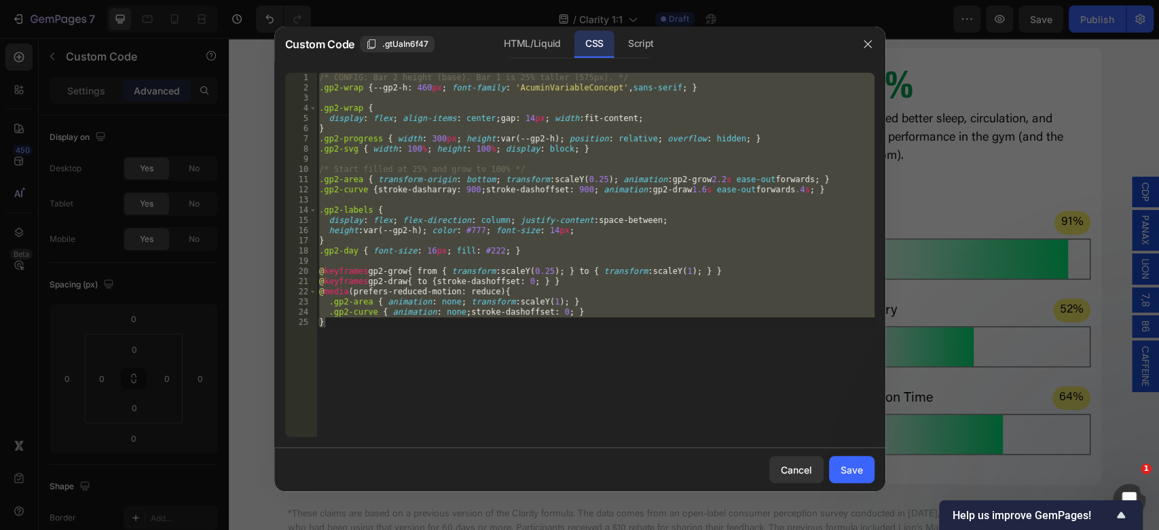
type textarea ".gp2-curve { animation: none; stroke-dashoffset: 0; } }"
drag, startPoint x: 582, startPoint y: 196, endPoint x: 597, endPoint y: 244, distance: 50.5
click at [582, 197] on div "/* CONFIG: Bar 2 height (base). Bar 1 is 25% taller (575px). */ .gp2-wrap { --g…" at bounding box center [595, 255] width 558 height 364
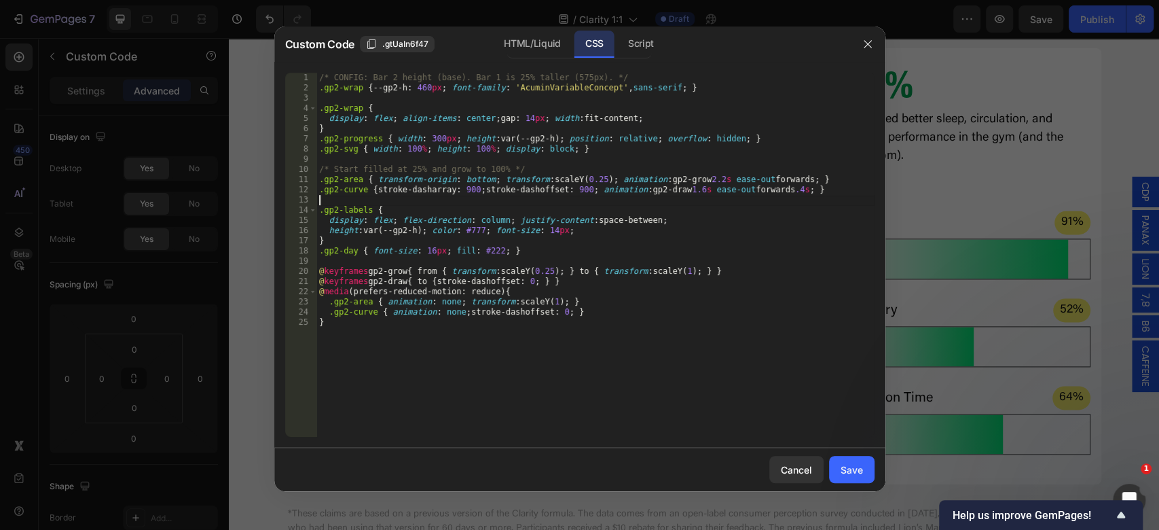
click at [611, 314] on div "/* CONFIG: Bar 2 height (base). Bar 1 is 25% taller (575px). */ .gp2-wrap { --g…" at bounding box center [595, 265] width 558 height 384
type textarea ".gp2-curve { animation: none; stroke-dashoffset: 0; } }"
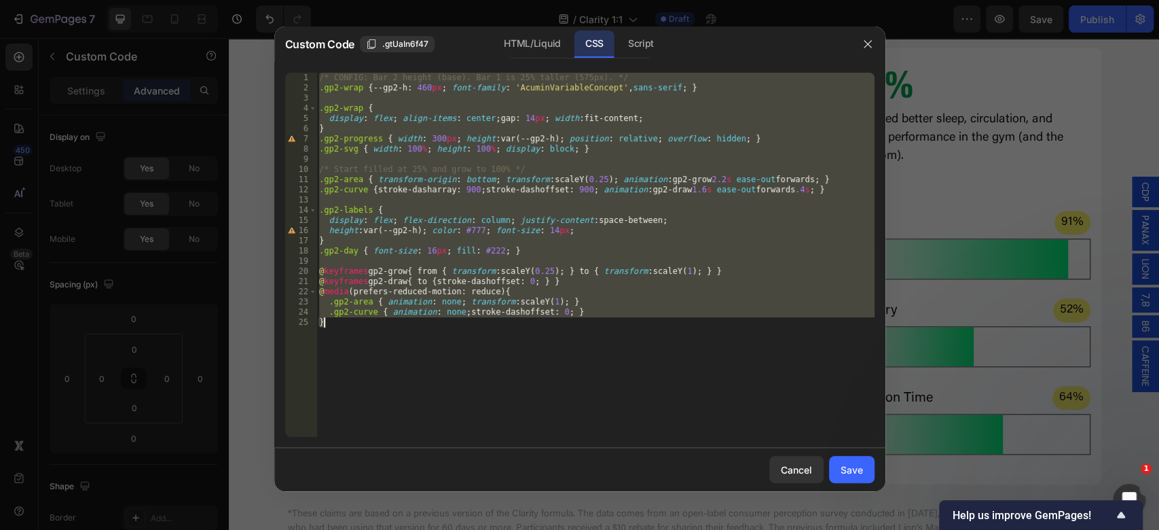
paste textarea
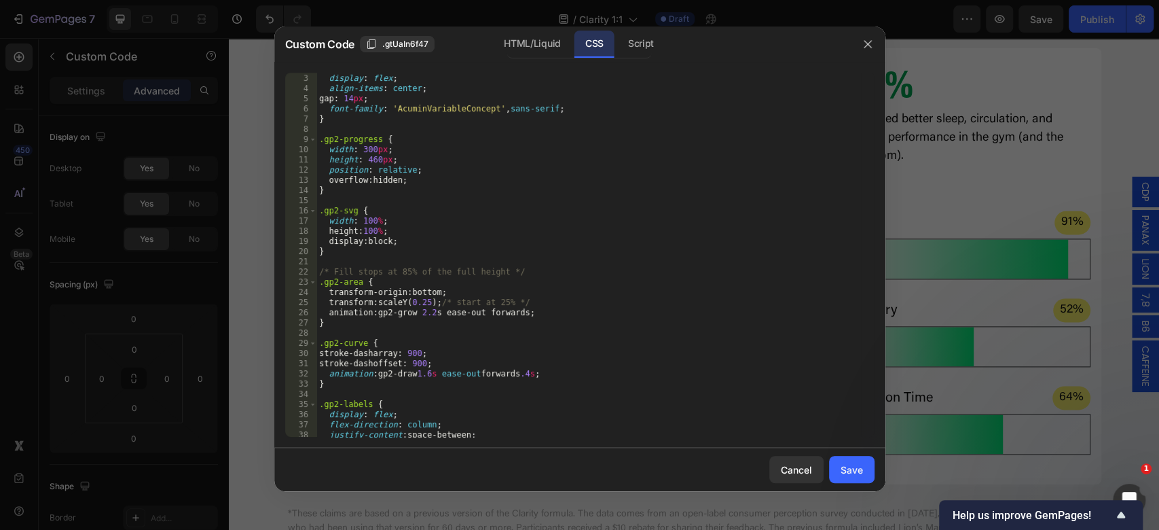
scroll to position [0, 0]
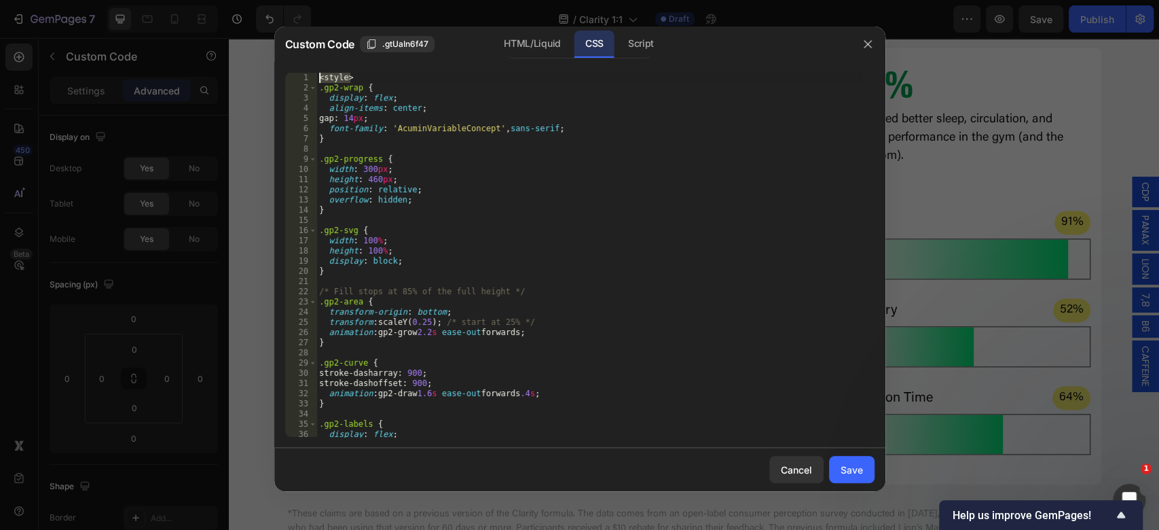
drag, startPoint x: 369, startPoint y: 76, endPoint x: 280, endPoint y: 77, distance: 89.6
click at [280, 77] on div "1 2 3 4 5 6 7 8 9 10 11 12 13 14 15 16 17 18 19 20 21 22 23 24 25 26 27 28 29 3…" at bounding box center [579, 255] width 611 height 386
type textarea "<style>"
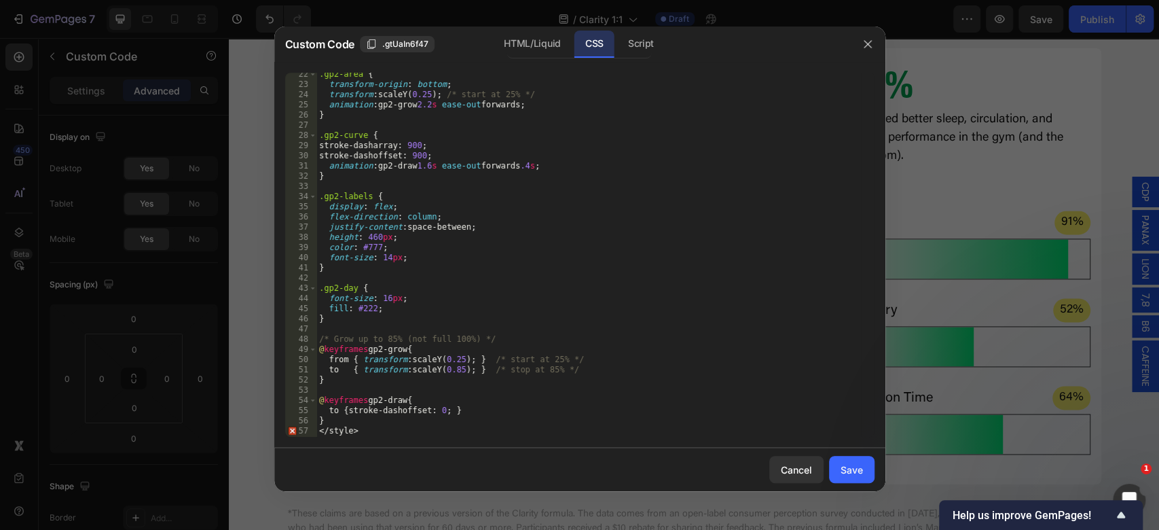
scroll to position [227, 0]
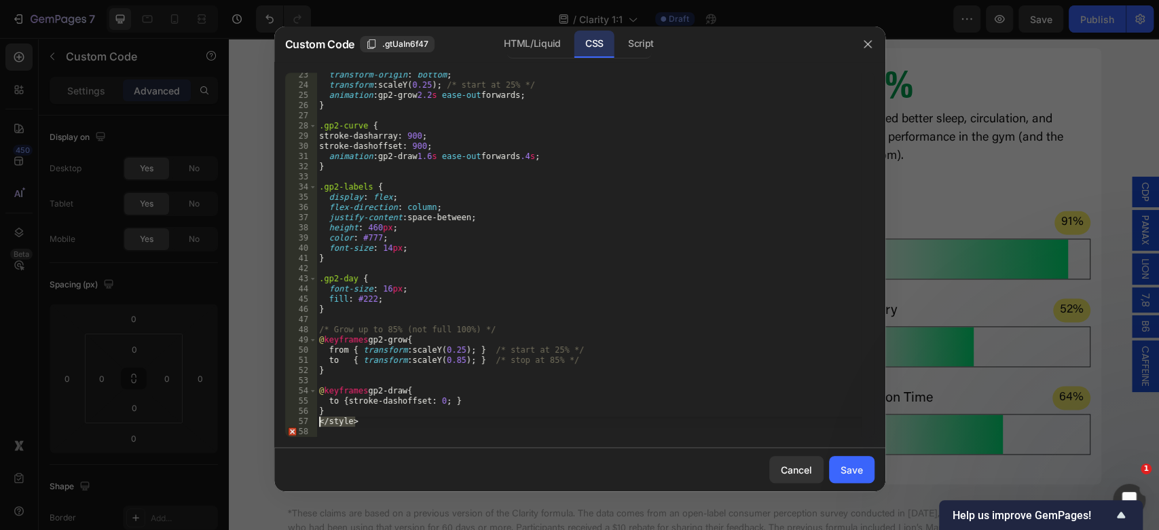
drag, startPoint x: 376, startPoint y: 426, endPoint x: 305, endPoint y: 421, distance: 70.8
click at [305, 421] on div ".gp2-wrap { 23 24 25 26 27 28 29 30 31 32 33 34 35 36 37 38 39 40 41 42 43 44 4…" at bounding box center [579, 255] width 589 height 364
type textarea "</style>"
click at [854, 468] on div "Save" at bounding box center [851, 469] width 22 height 14
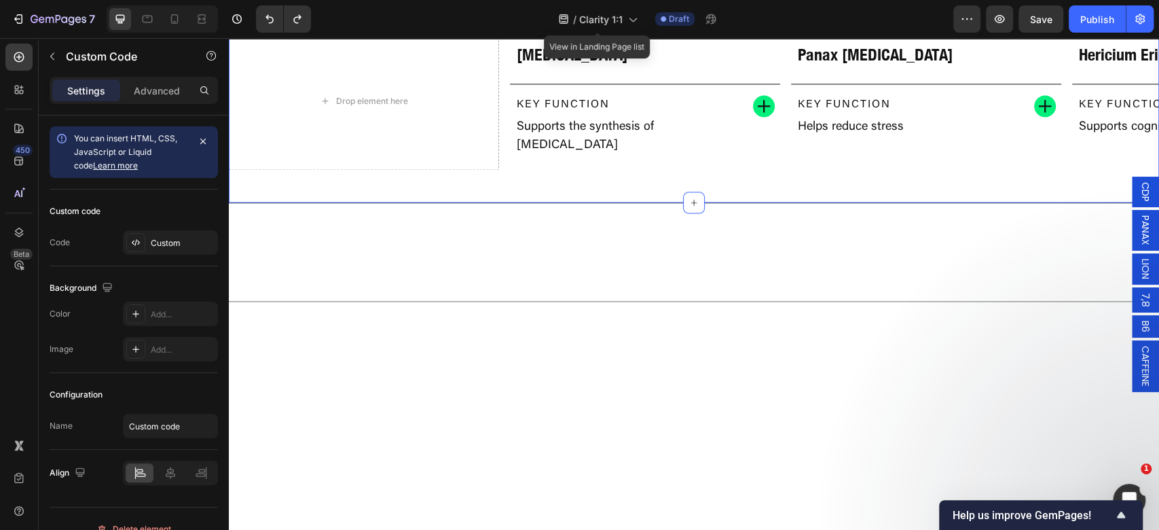
scroll to position [972, 0]
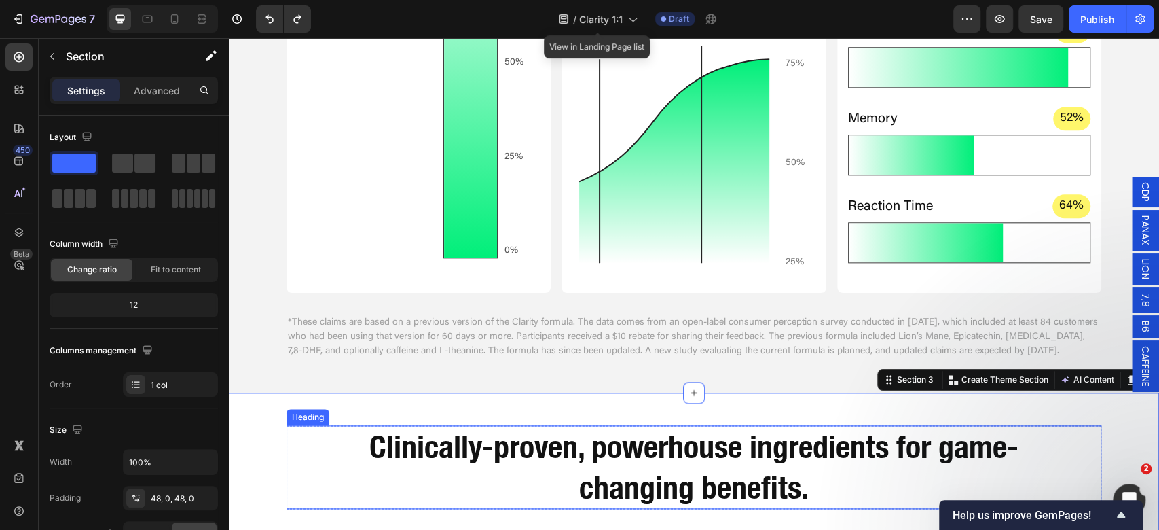
drag, startPoint x: 697, startPoint y: 460, endPoint x: 704, endPoint y: 468, distance: 11.1
click at [697, 460] on h2 "Clinically-proven, powerhouse ingredients for game-changing benefits." at bounding box center [694, 467] width 652 height 84
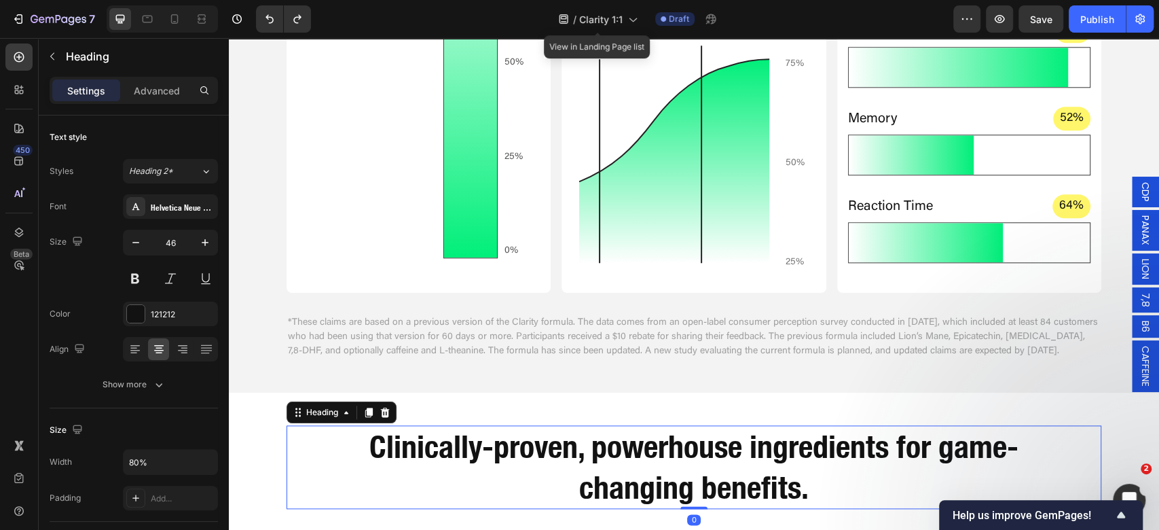
click at [720, 477] on h2 "Clinically-proven, powerhouse ingredients for game-changing benefits." at bounding box center [694, 467] width 652 height 84
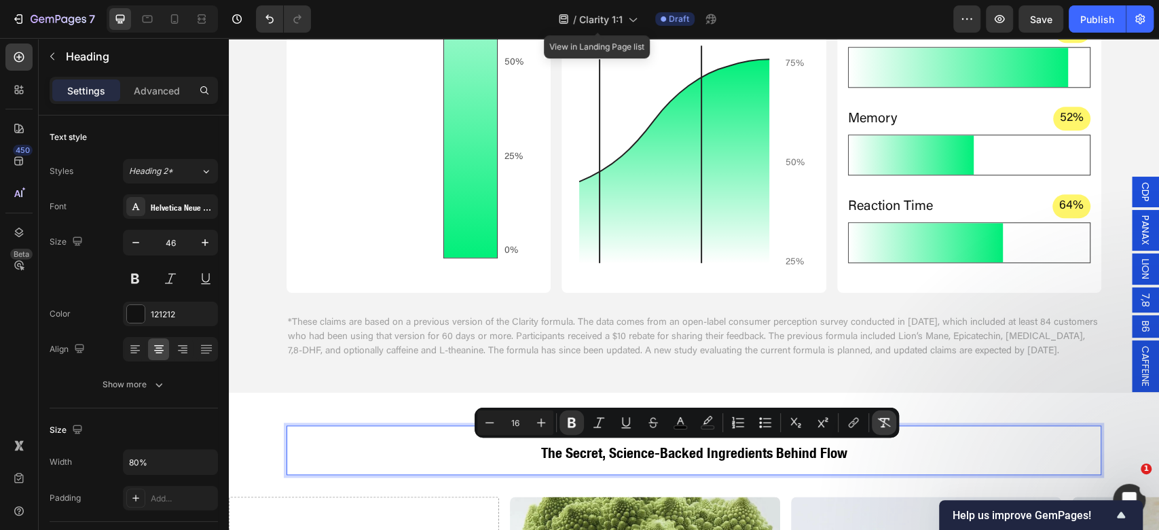
click at [888, 417] on icon "Editor contextual toolbar" at bounding box center [884, 422] width 14 height 14
type input "46"
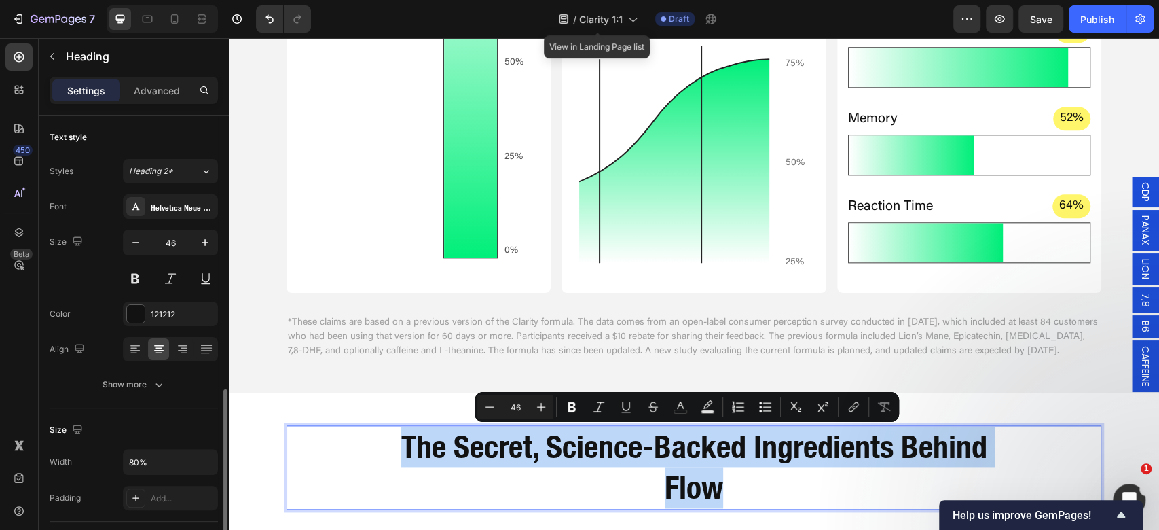
scroll to position [181, 0]
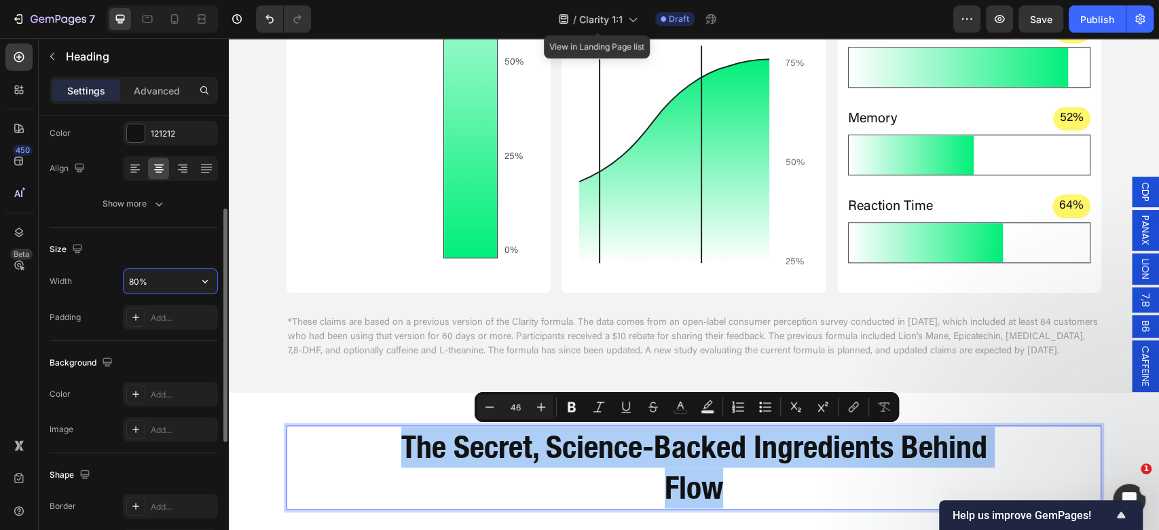
click at [129, 282] on input "80%" at bounding box center [171, 281] width 94 height 24
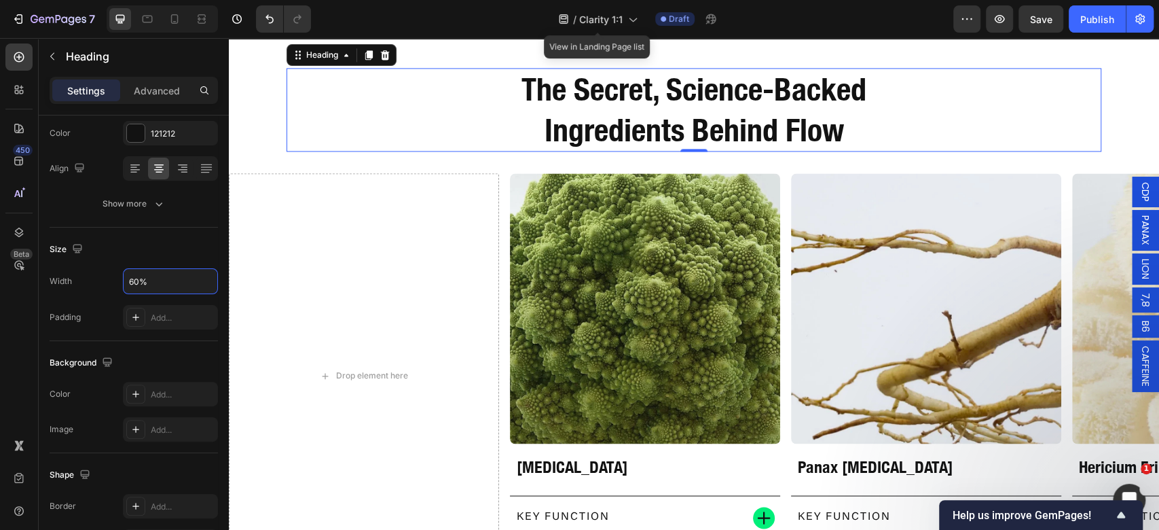
scroll to position [1335, 0]
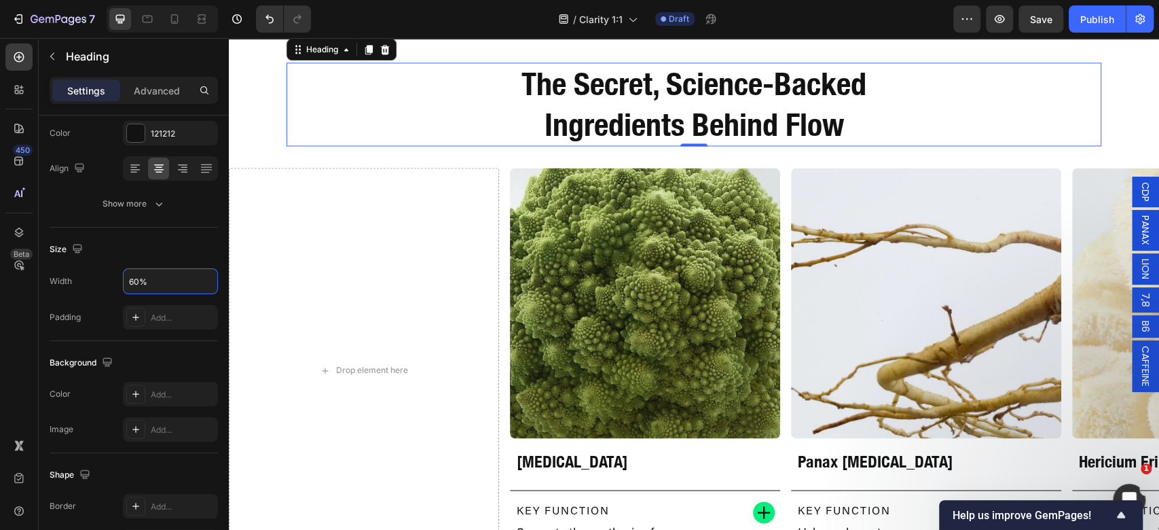
type input "60%"
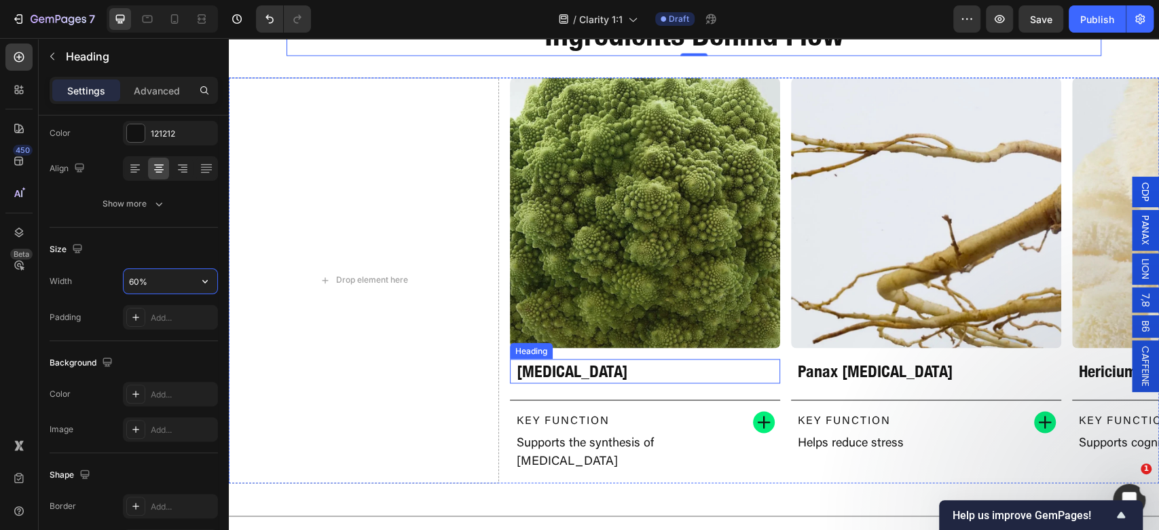
click at [561, 371] on h2 "CDP Choline" at bounding box center [644, 370] width 259 height 24
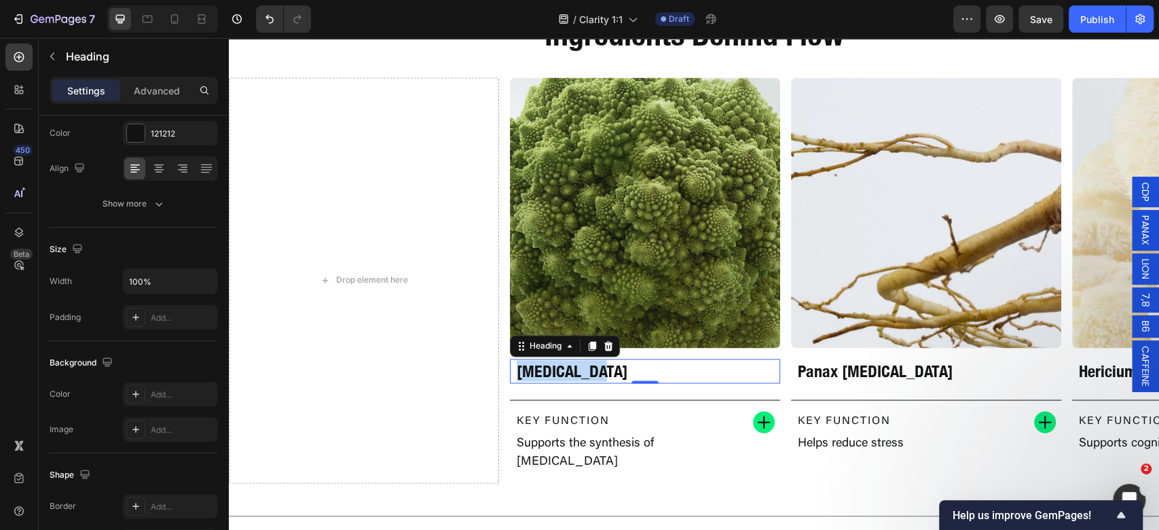
scroll to position [181, 0]
click at [561, 371] on p "CDP Choline" at bounding box center [645, 370] width 257 height 21
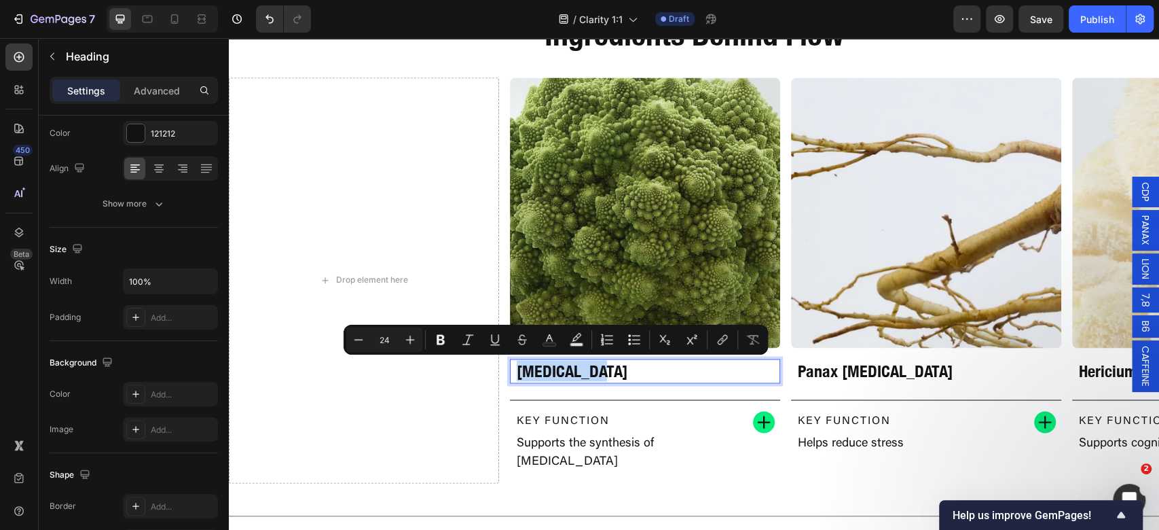
type input "13"
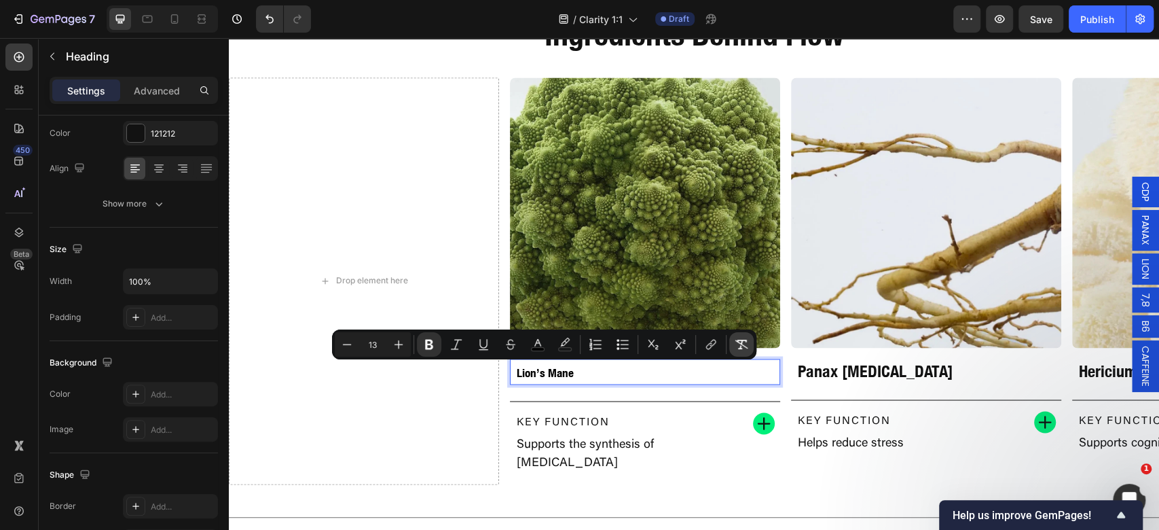
click at [744, 345] on icon "Editor contextual toolbar" at bounding box center [742, 344] width 14 height 14
type input "24"
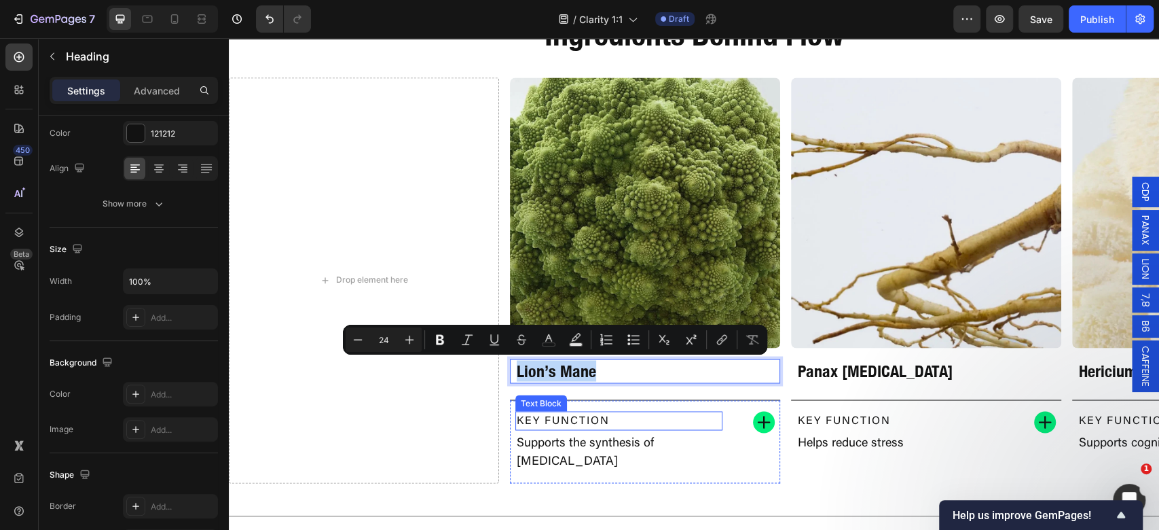
click at [620, 429] on div "Key Function Text Block Supports the synthesis of acetylcholine Text Block" at bounding box center [618, 441] width 207 height 61
click at [629, 445] on p "Supports the synthesis of acetylcholine" at bounding box center [619, 452] width 204 height 37
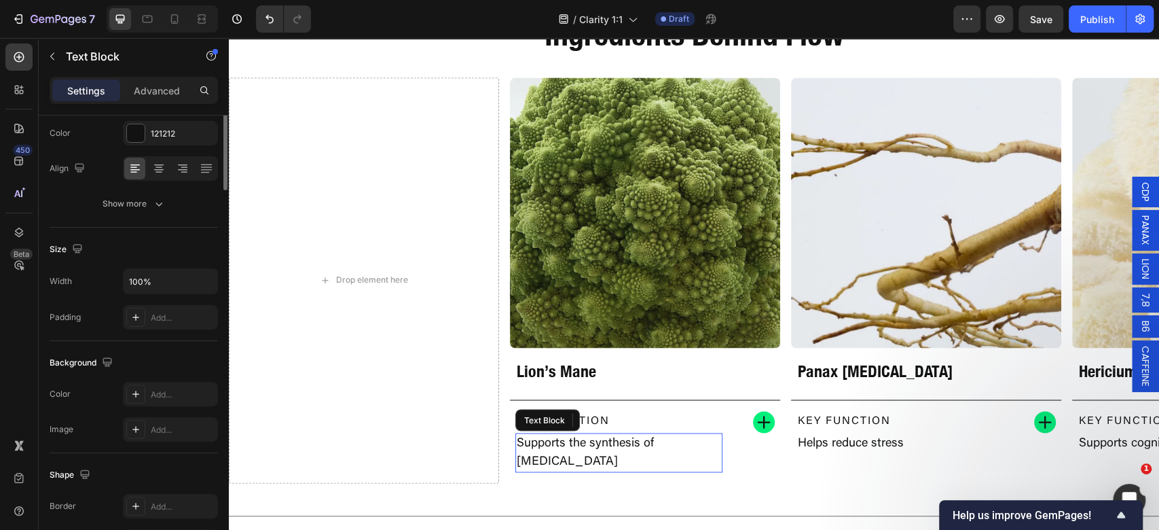
click at [631, 445] on p "Supports the synthesis of acetylcholine" at bounding box center [619, 452] width 204 height 37
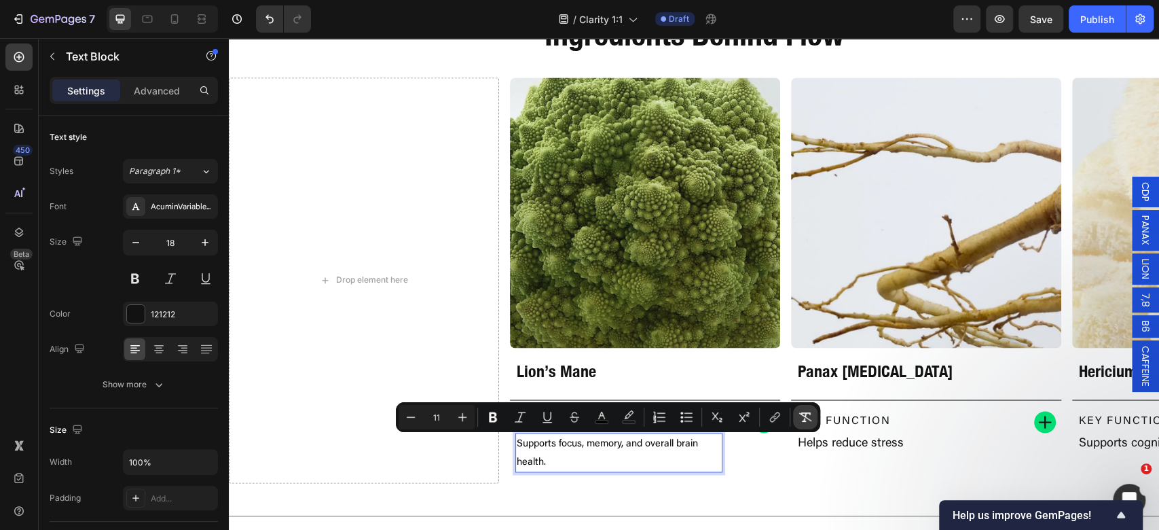
drag, startPoint x: 798, startPoint y: 422, endPoint x: 597, endPoint y: 375, distance: 206.3
click at [798, 422] on icon "Editor contextual toolbar" at bounding box center [805, 417] width 14 height 14
type input "18"
click at [1139, 192] on div "CDP" at bounding box center [1145, 192] width 27 height 31
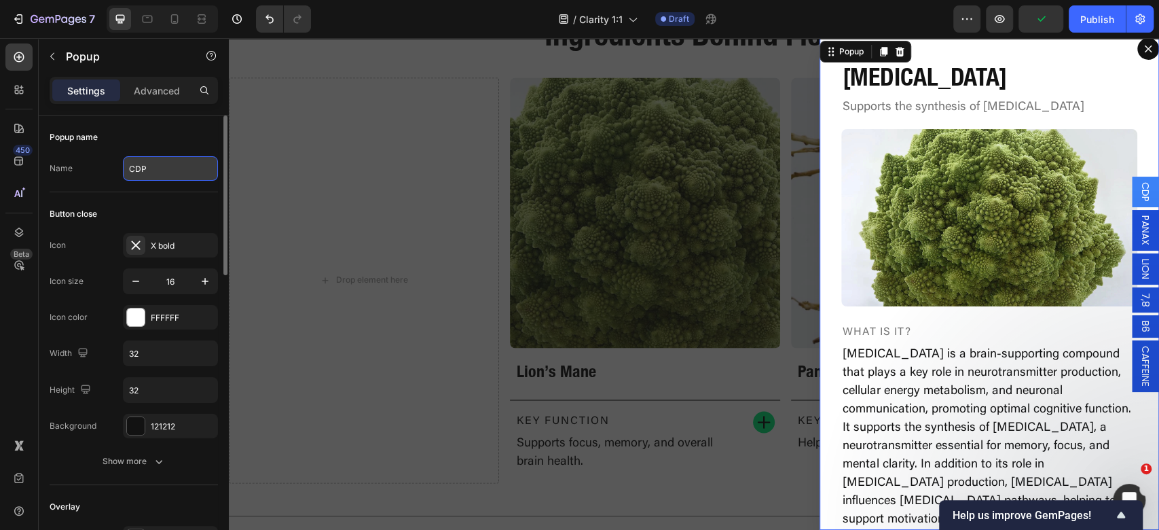
click at [159, 171] on input "CDP" at bounding box center [170, 168] width 95 height 24
type input "Lion's"
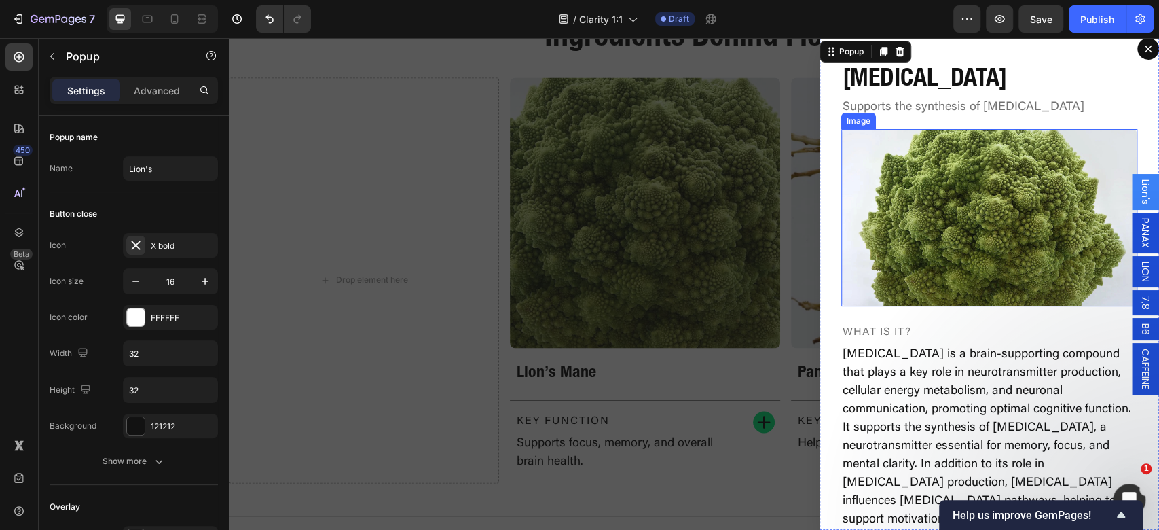
click at [942, 171] on img "Dialog body" at bounding box center [989, 218] width 296 height 178
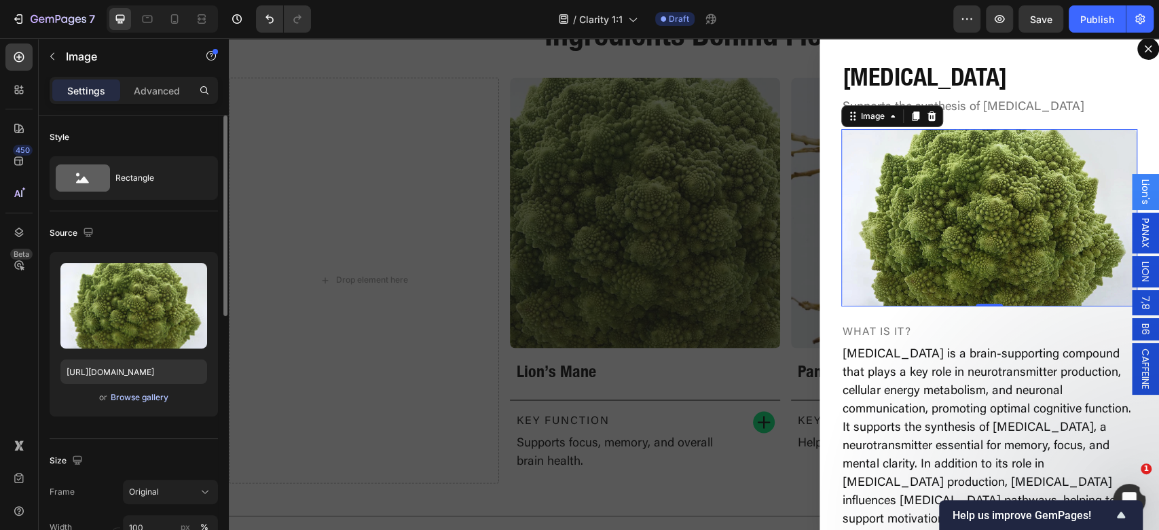
click at [119, 396] on div "Browse gallery" at bounding box center [140, 397] width 58 height 12
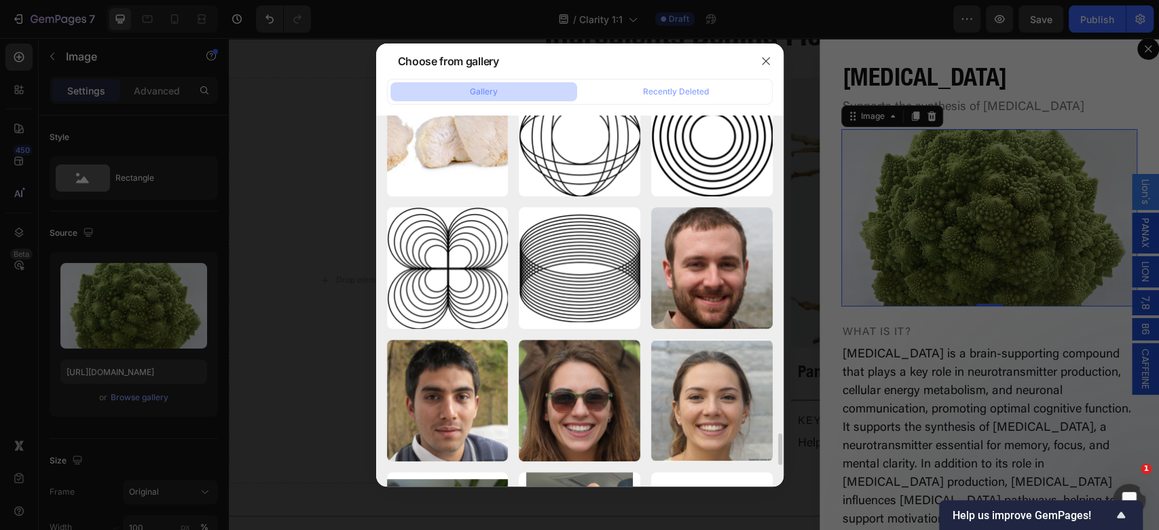
scroll to position [3570, 0]
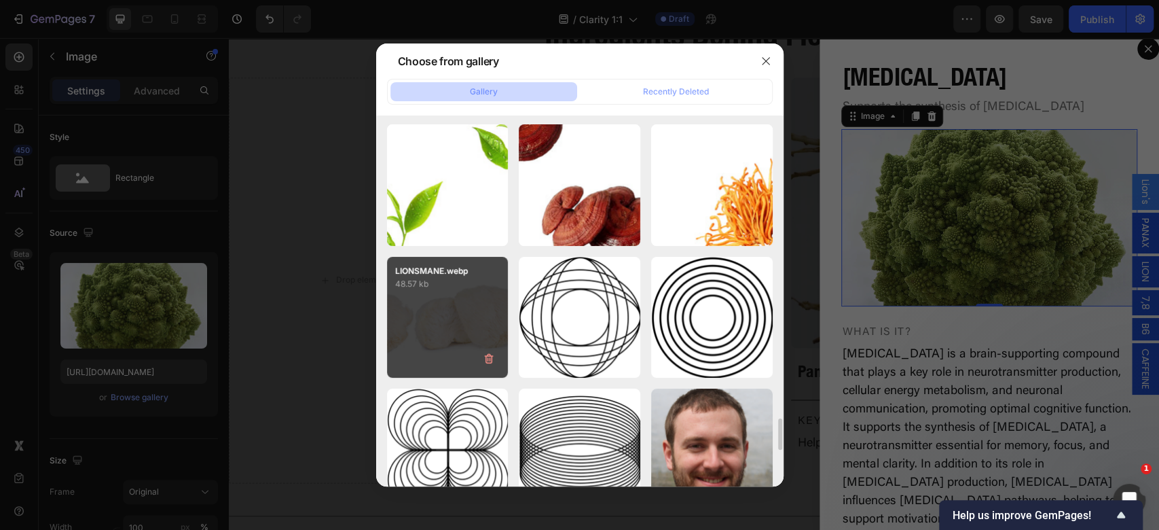
click at [413, 319] on div "LIONSMANE.webp 48.57 kb" at bounding box center [448, 318] width 122 height 122
type input "https://cdn.shopify.com/s/files/1/0898/8983/3241/files/gempages_528801600827819…"
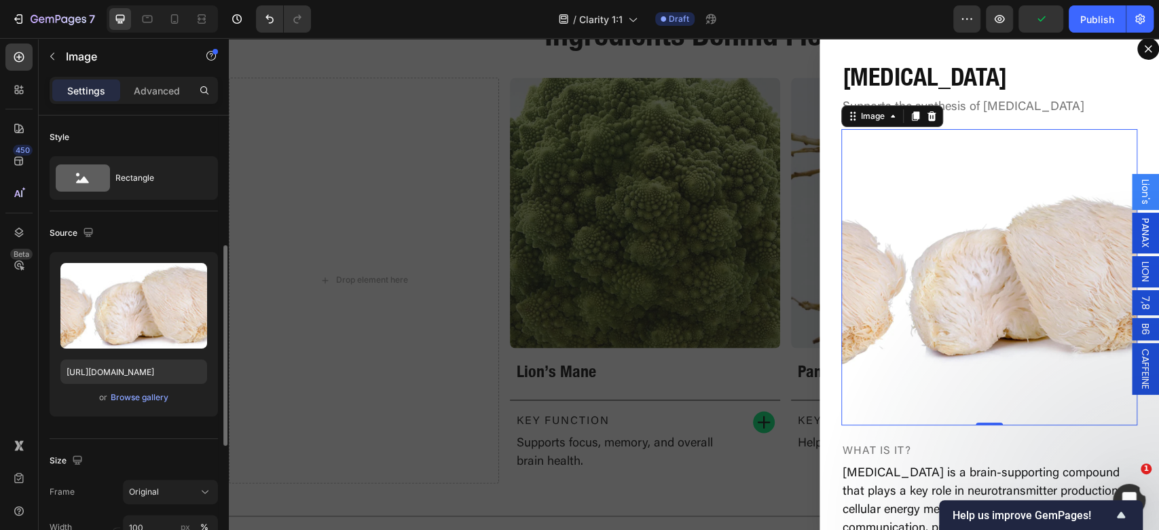
scroll to position [181, 0]
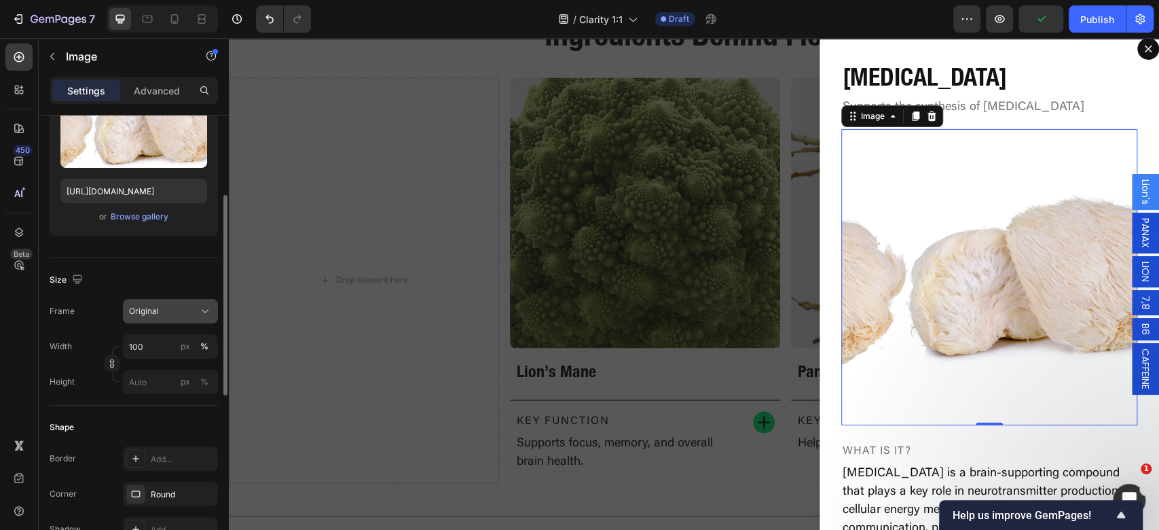
click at [199, 305] on icon at bounding box center [205, 311] width 14 height 14
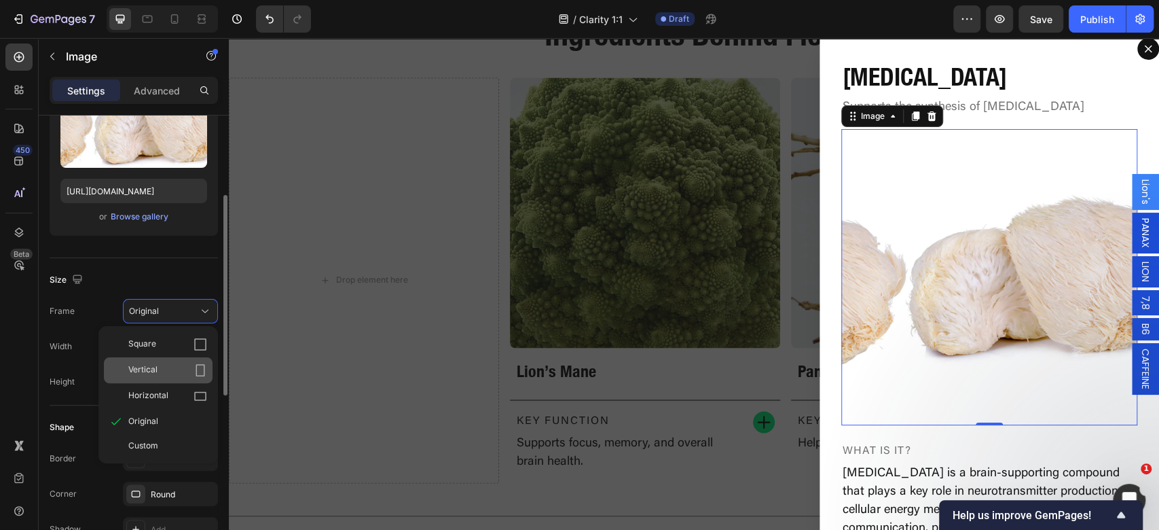
click at [168, 376] on div "Vertical" at bounding box center [158, 370] width 109 height 26
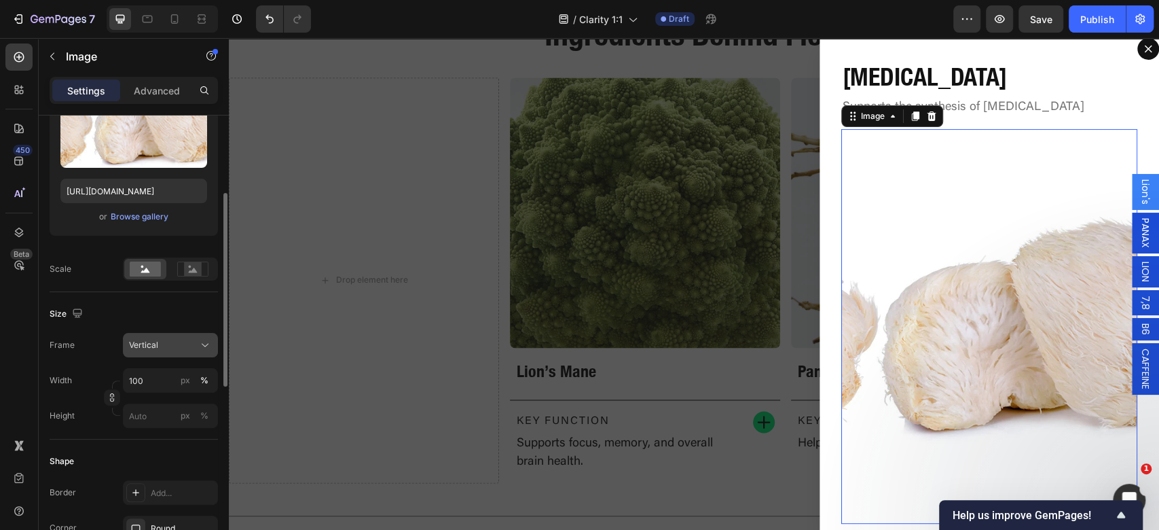
click at [167, 346] on div "Vertical" at bounding box center [162, 345] width 67 height 12
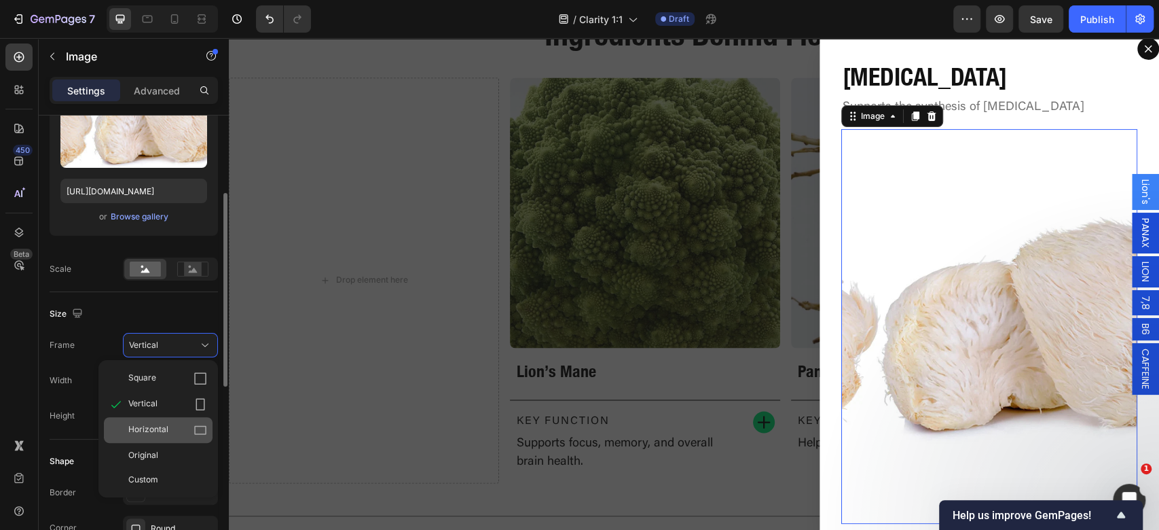
click at [156, 429] on span "Horizontal" at bounding box center [148, 430] width 40 height 14
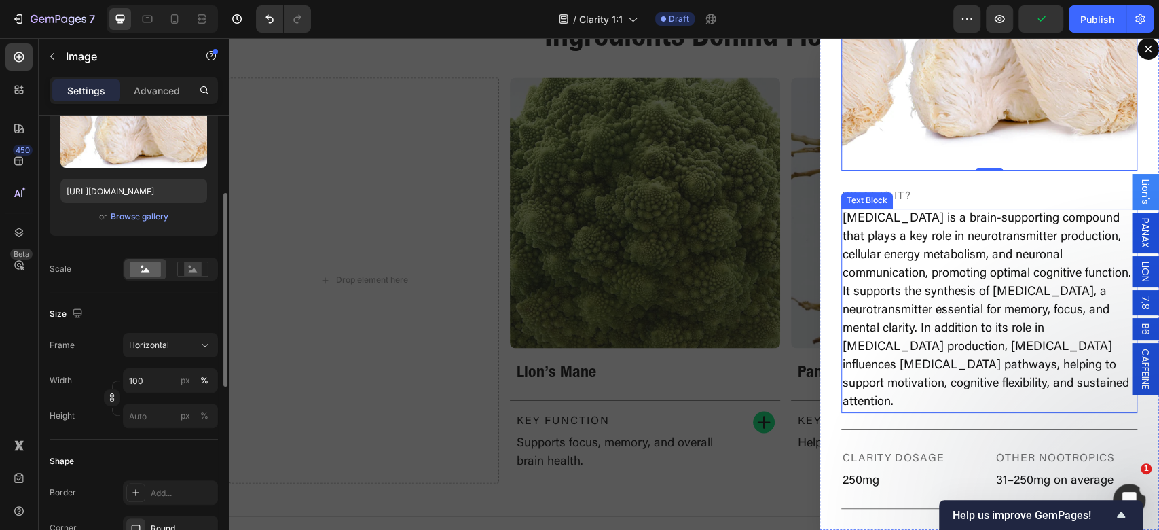
click at [973, 257] on p "CDP Choline is a brain-supporting compound that plays a key role in neurotransm…" at bounding box center [988, 311] width 293 height 202
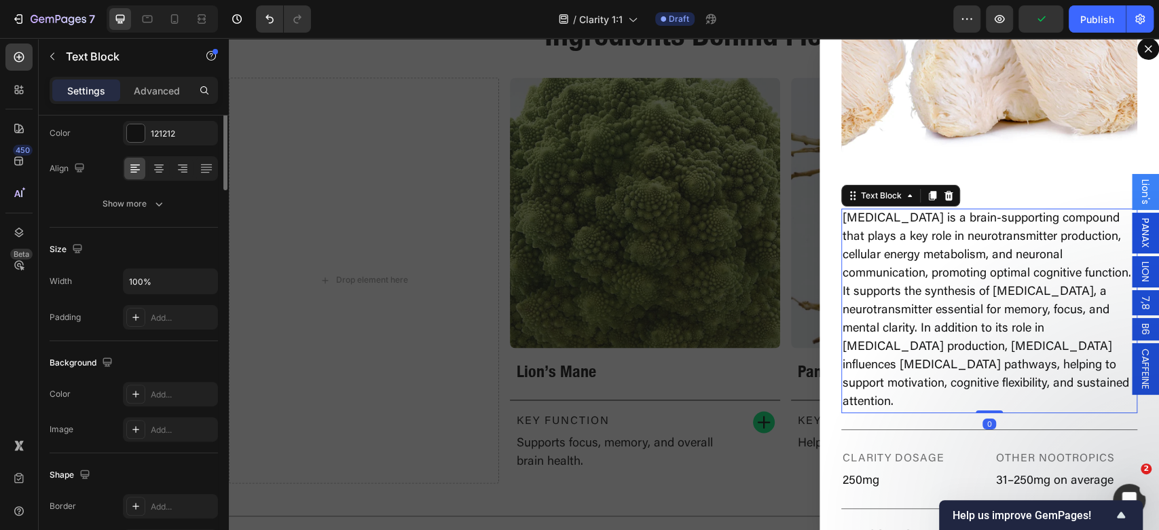
click at [1000, 290] on p "CDP Choline is a brain-supporting compound that plays a key role in neurotransm…" at bounding box center [988, 311] width 293 height 202
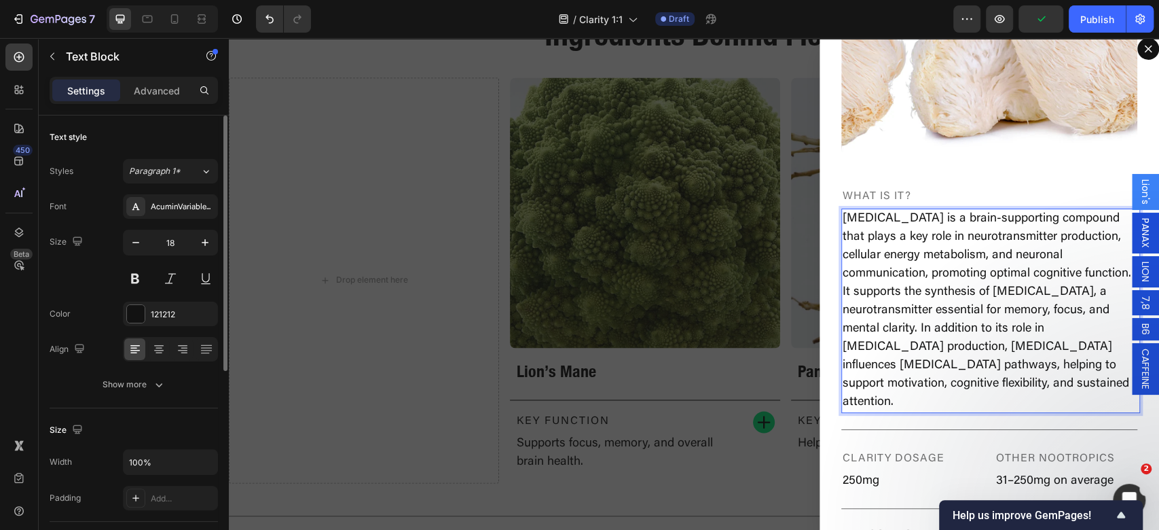
click at [1011, 297] on p "CDP Choline is a brain-supporting compound that plays a key role in neurotransm…" at bounding box center [988, 311] width 293 height 202
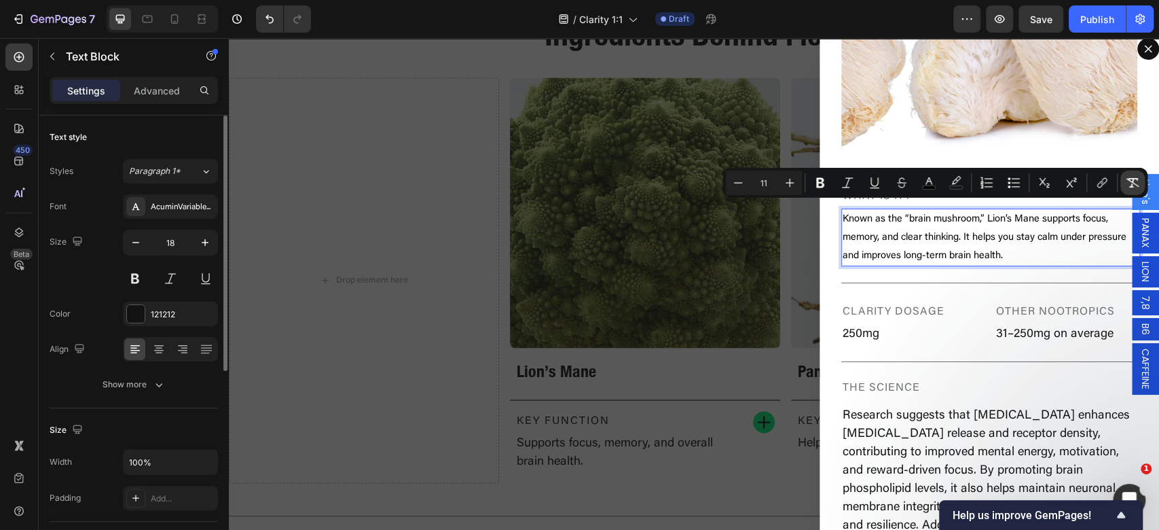
click at [1134, 187] on icon "Editor contextual toolbar" at bounding box center [1133, 183] width 14 height 14
type input "18"
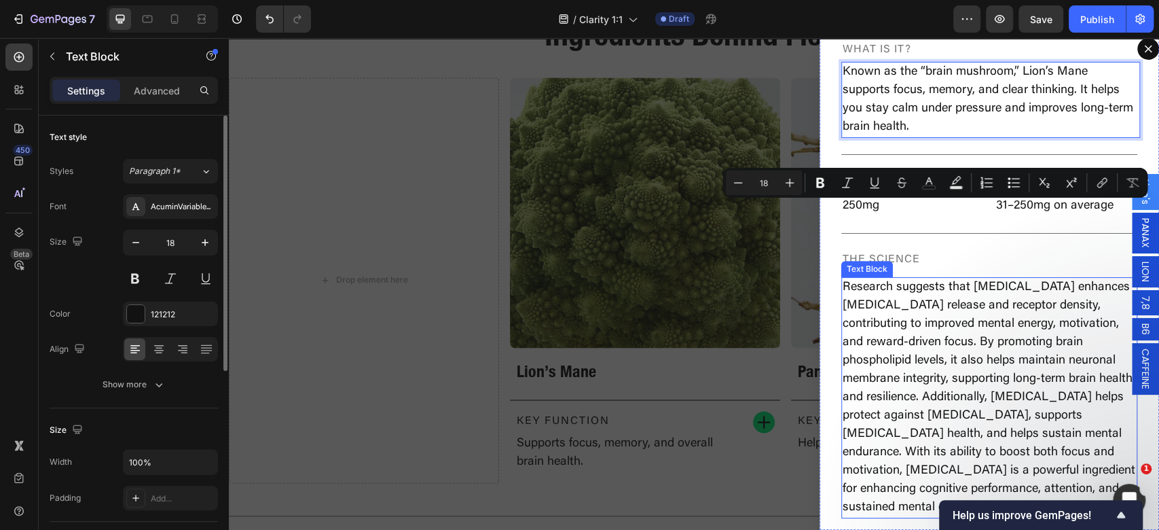
scroll to position [324, 0]
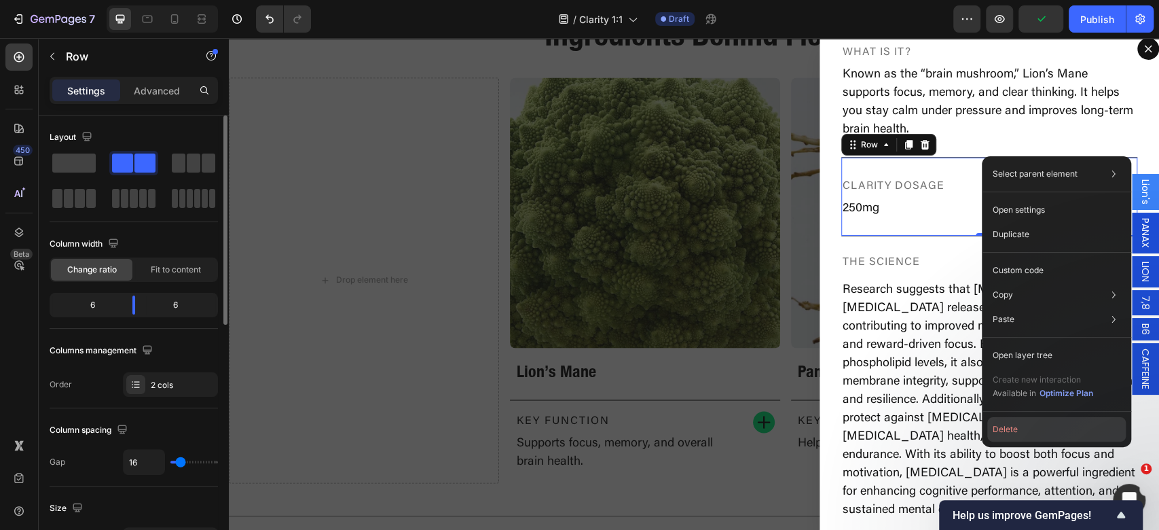
click at [1041, 428] on button "Delete" at bounding box center [1056, 429] width 138 height 24
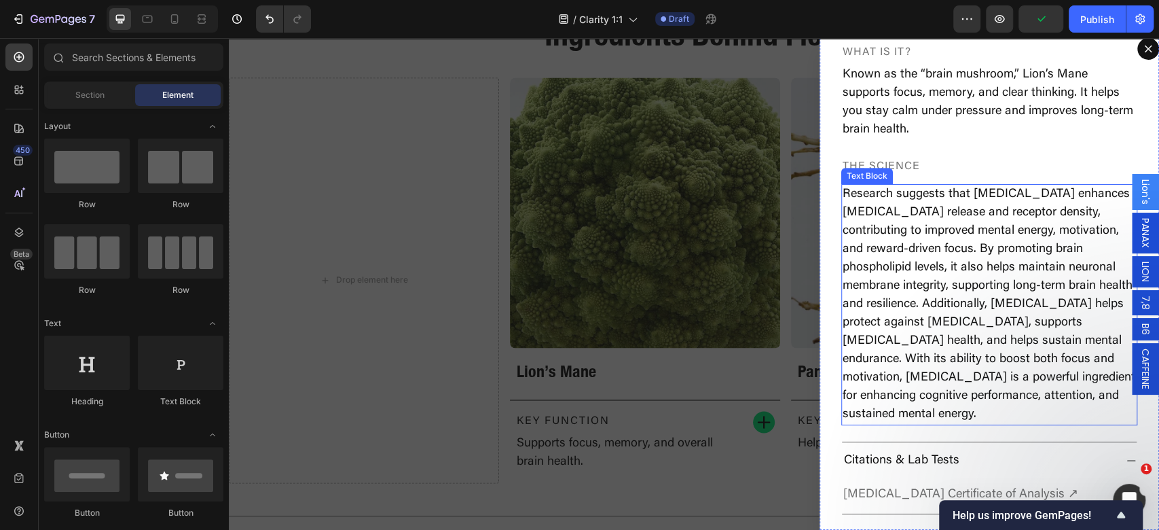
scroll to position [319, 0]
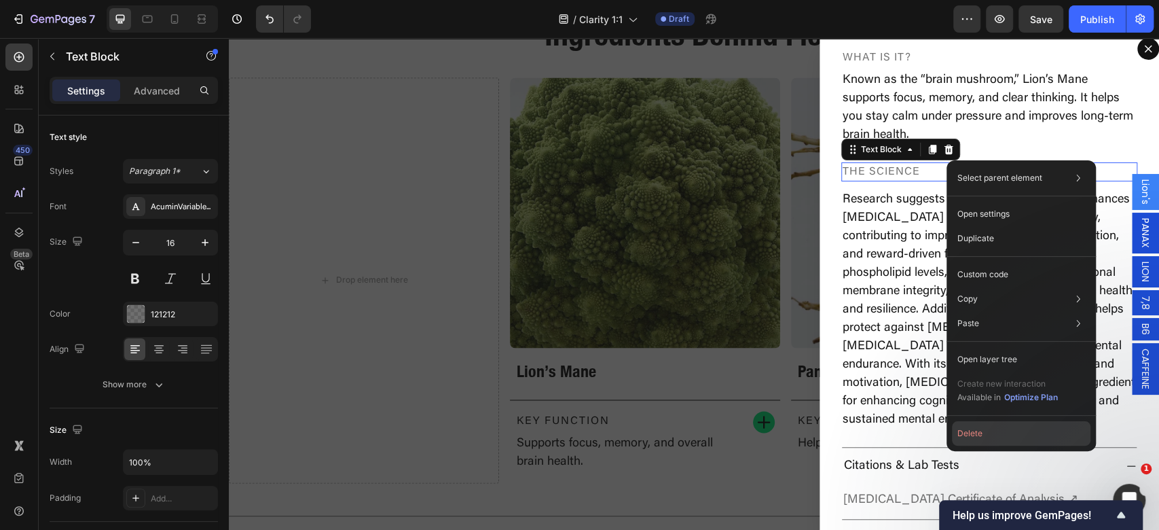
click at [973, 432] on button "Delete" at bounding box center [1021, 433] width 138 height 24
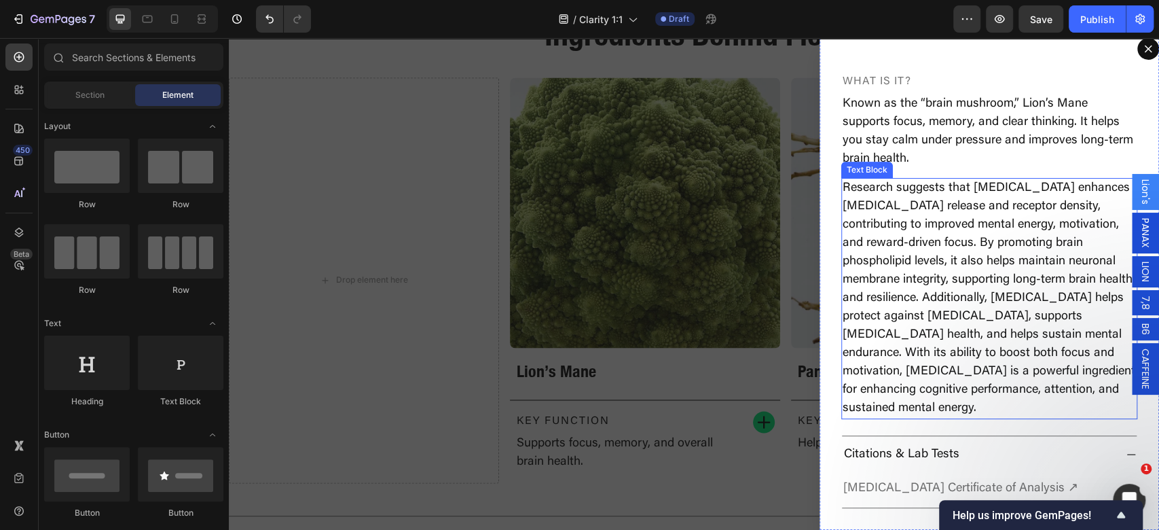
scroll to position [284, 0]
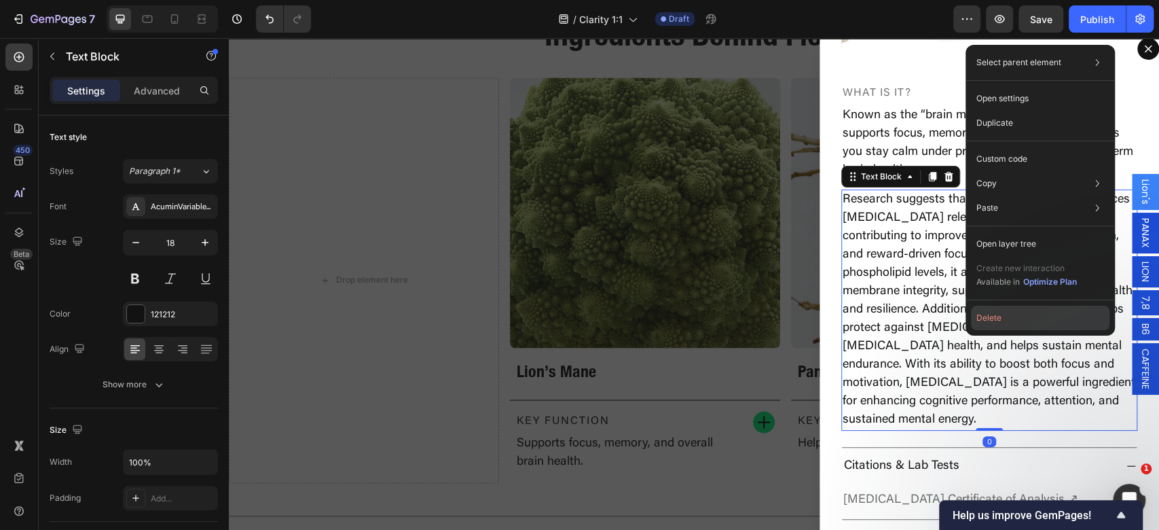
click at [1048, 318] on button "Delete" at bounding box center [1040, 317] width 138 height 24
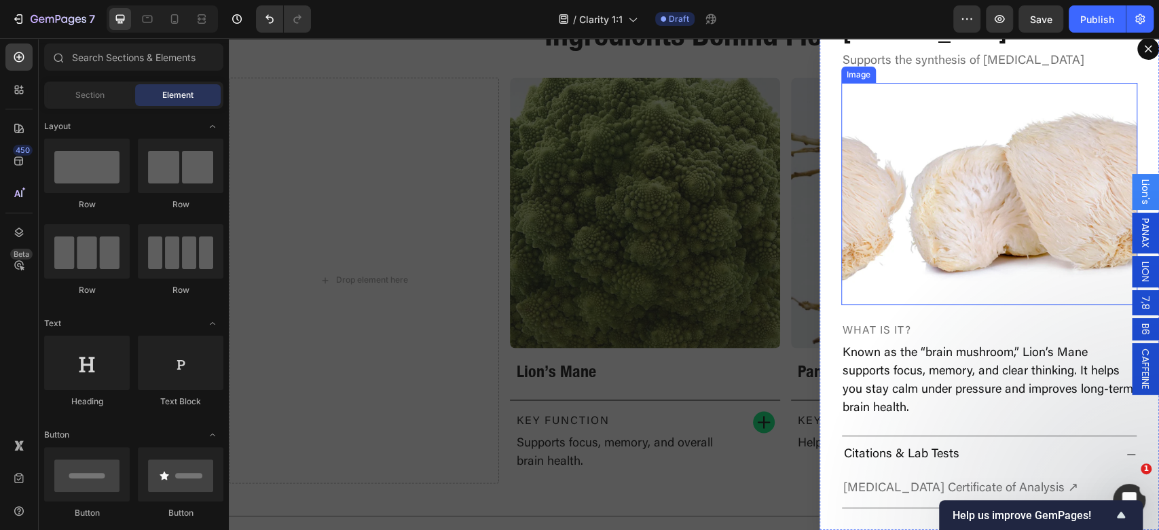
scroll to position [35, 0]
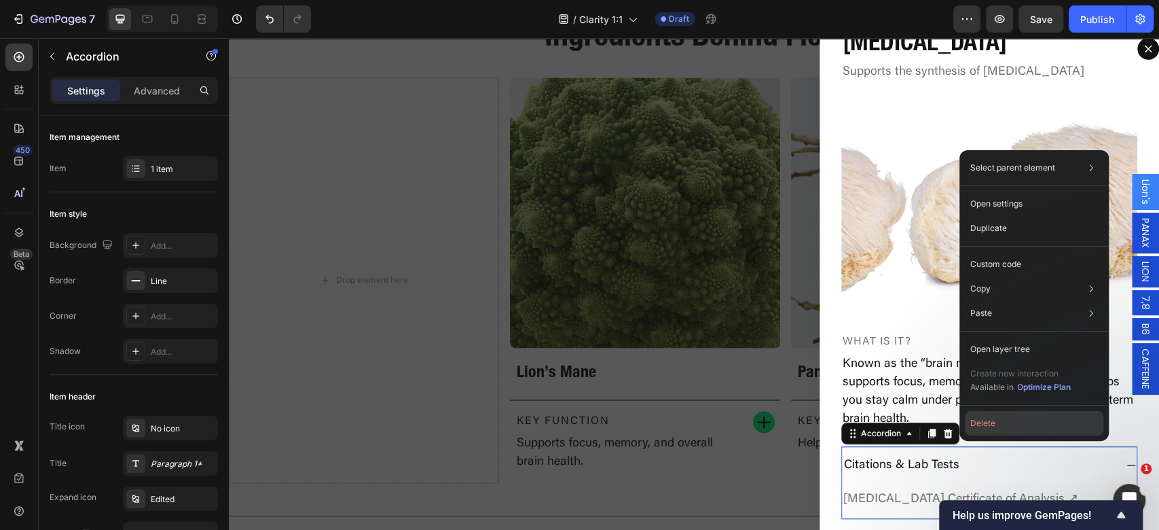
click at [1013, 434] on button "Delete" at bounding box center [1034, 423] width 138 height 24
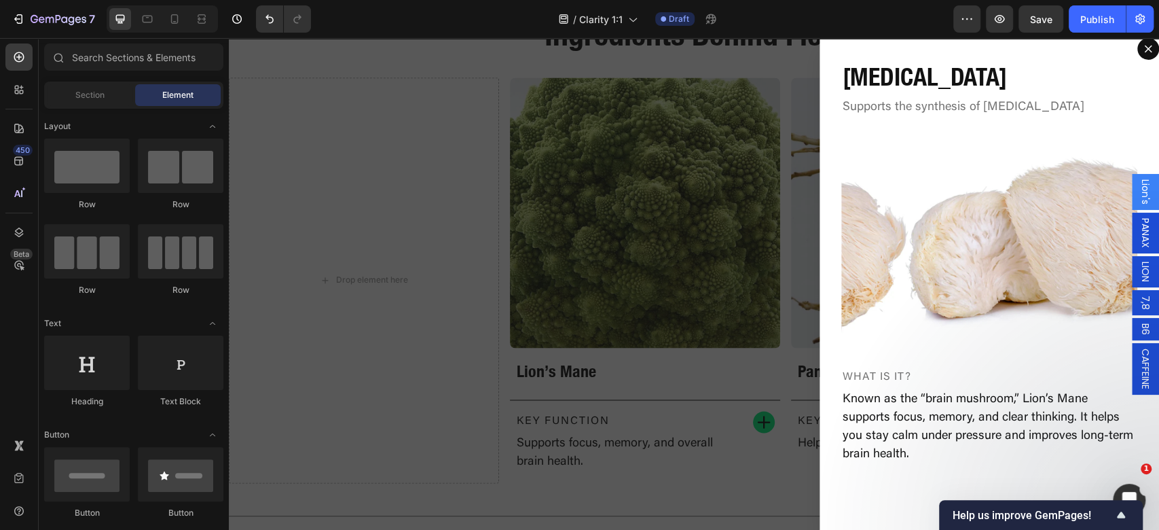
scroll to position [0, 0]
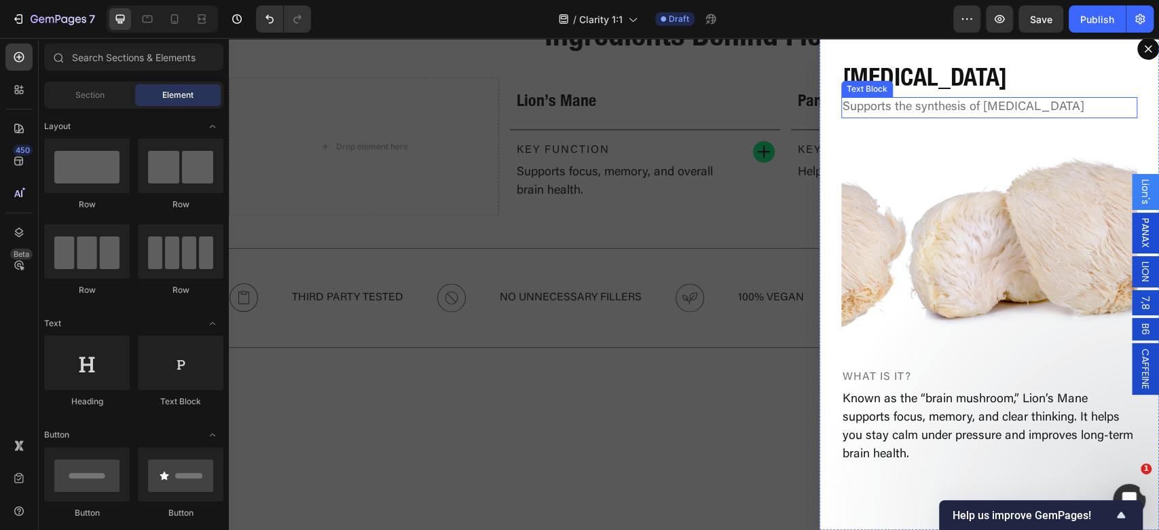
click at [1039, 114] on p "Supports the synthesis of acetylcholine" at bounding box center [988, 107] width 293 height 18
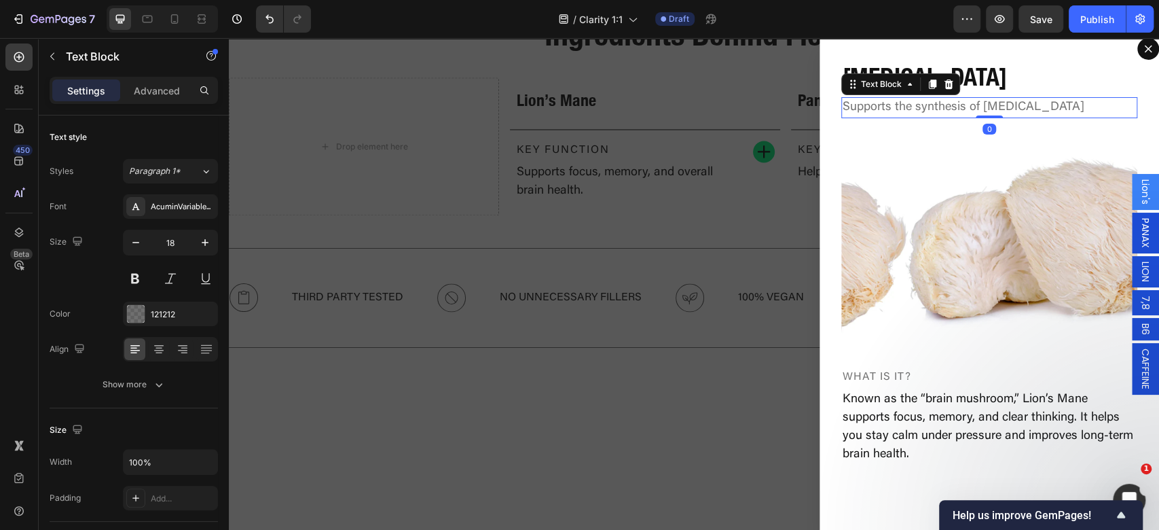
click at [1028, 98] on p "Supports the synthesis of acetylcholine" at bounding box center [988, 107] width 293 height 18
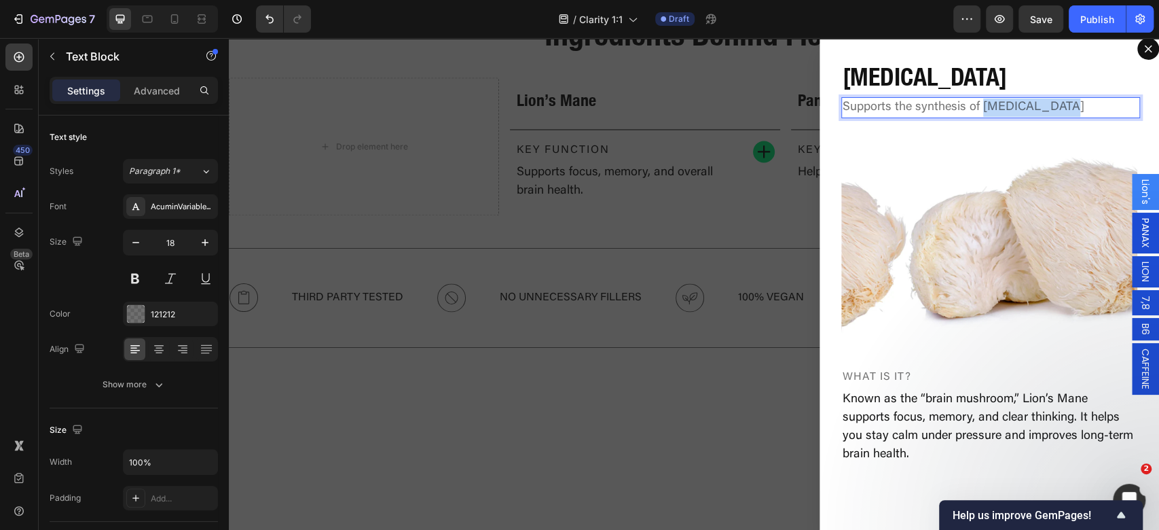
click at [1028, 98] on p "Supports the synthesis of acetylcholine" at bounding box center [988, 107] width 293 height 18
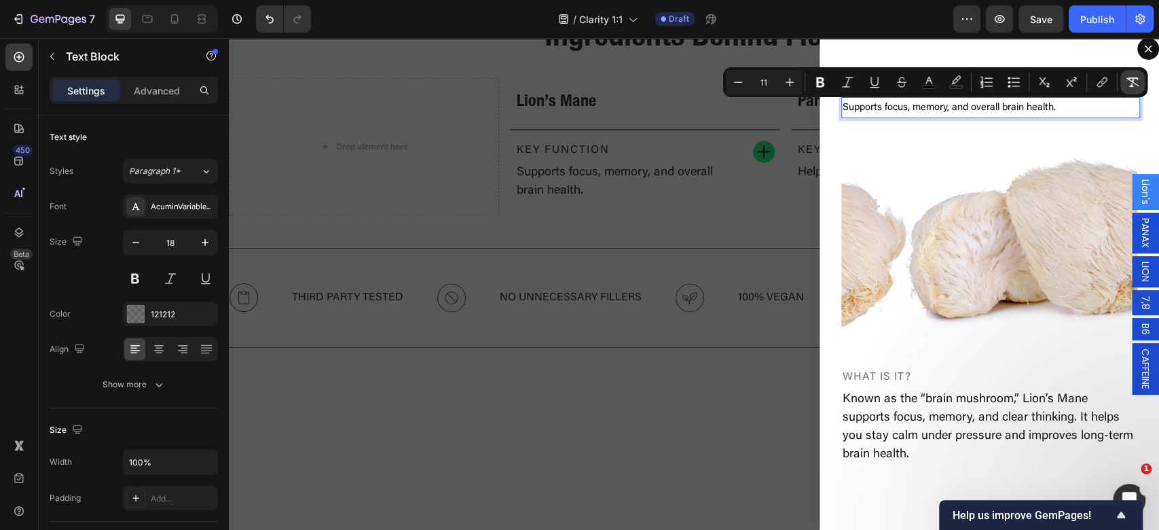
click at [1138, 80] on icon "Editor contextual toolbar" at bounding box center [1133, 82] width 14 height 14
type input "18"
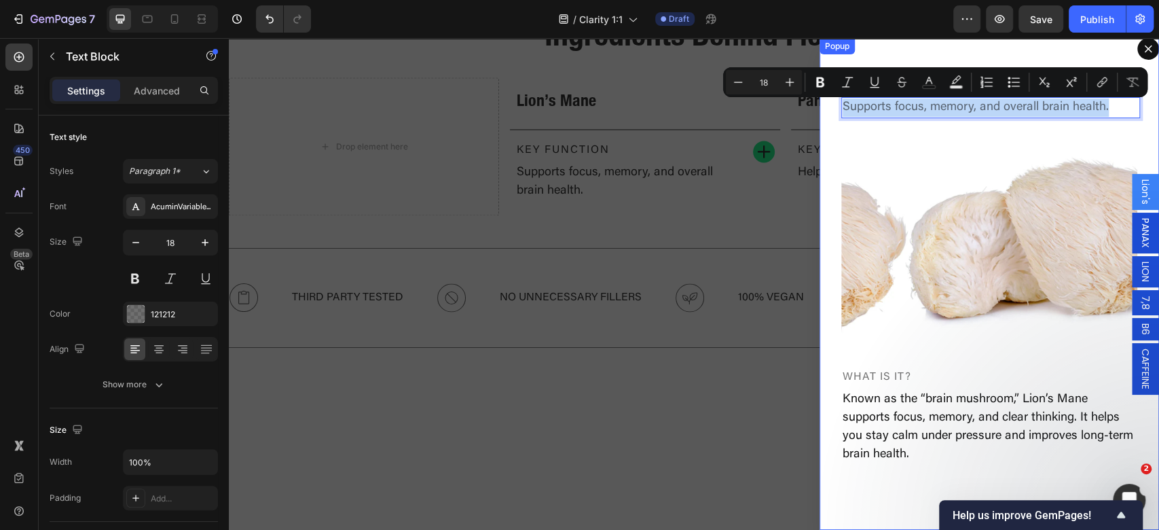
drag, startPoint x: 1034, startPoint y: 208, endPoint x: 921, endPoint y: 48, distance: 196.3
click at [1033, 208] on img "Dialog body" at bounding box center [989, 240] width 296 height 222
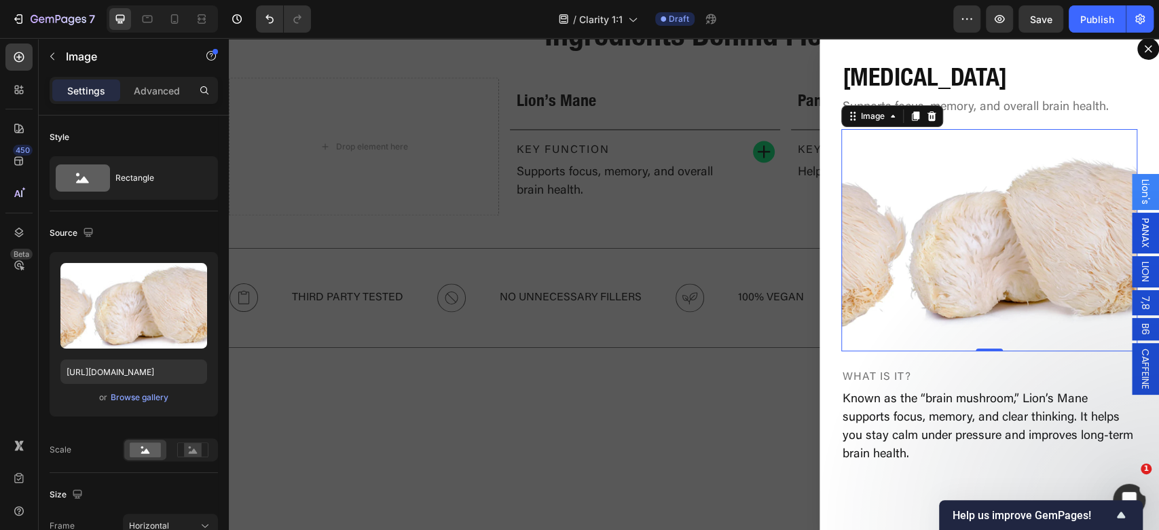
click at [872, 62] on h2 "CDP Choline" at bounding box center [989, 77] width 296 height 35
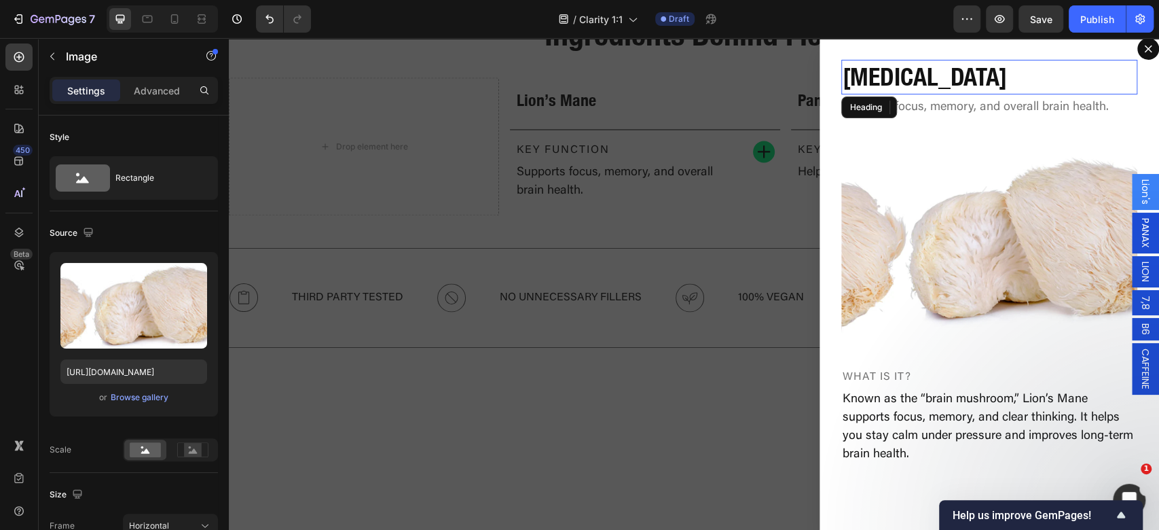
click at [872, 62] on h2 "CDP Choline" at bounding box center [989, 77] width 296 height 35
click at [872, 62] on p "CDP Choline" at bounding box center [988, 77] width 293 height 32
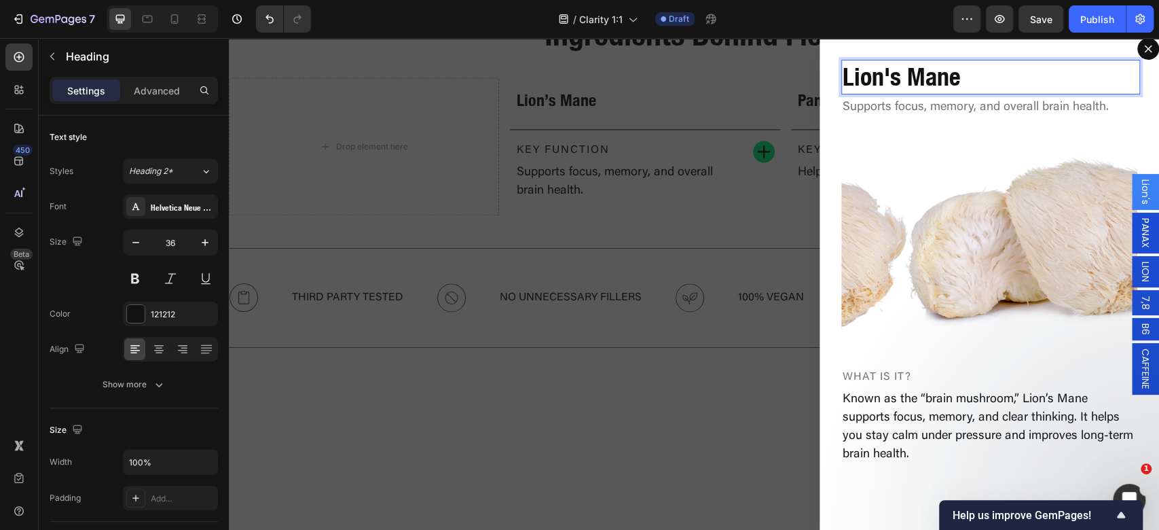
click at [678, 259] on div "Backdrop" at bounding box center [694, 283] width 930 height 491
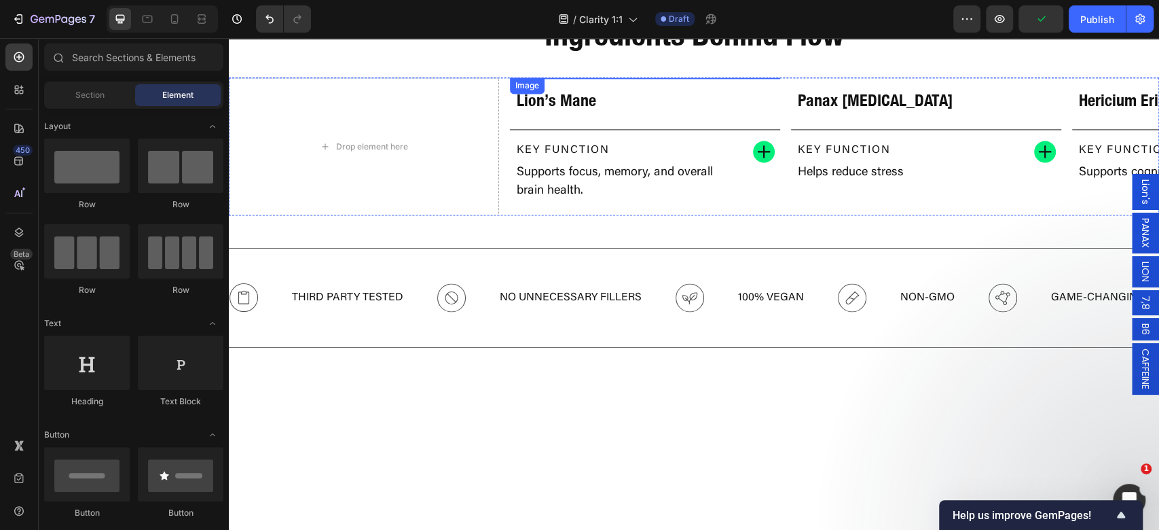
drag, startPoint x: 676, startPoint y: 259, endPoint x: 612, endPoint y: 288, distance: 69.9
click at [676, 77] on img at bounding box center [645, 77] width 270 height 0
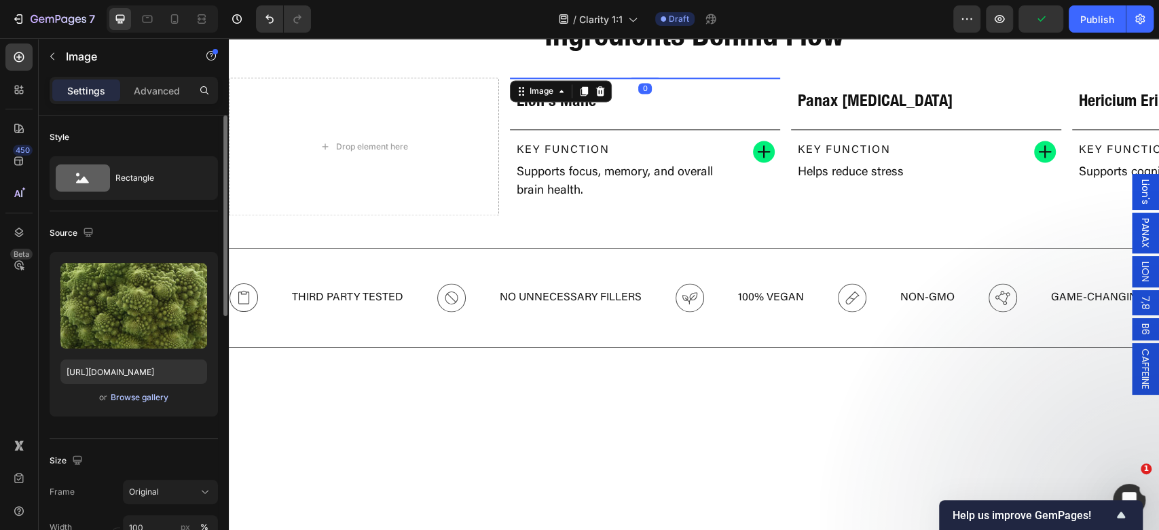
click at [149, 398] on div "Browse gallery" at bounding box center [140, 397] width 58 height 12
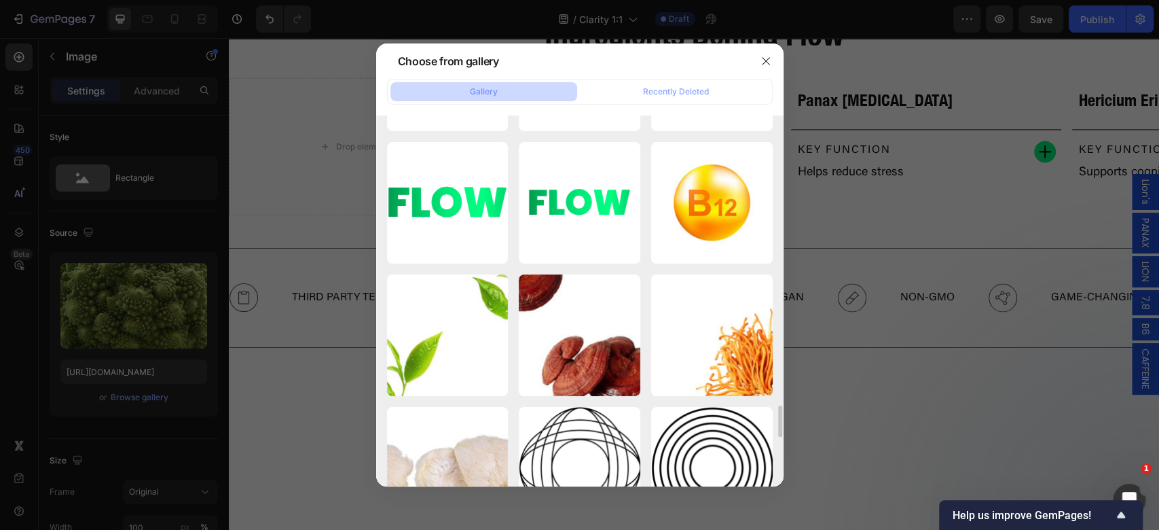
scroll to position [3601, 0]
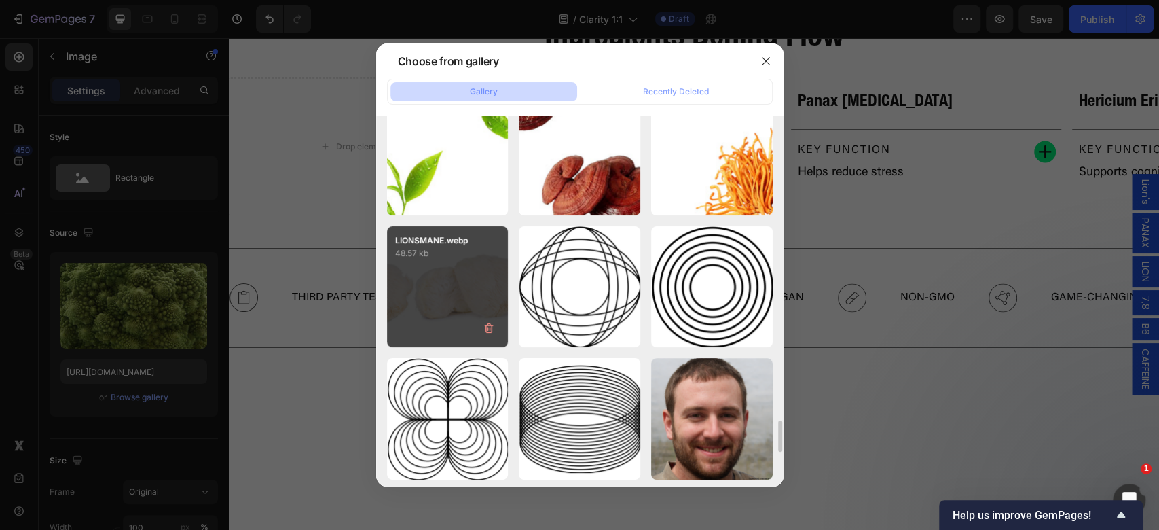
click at [436, 258] on p "48.57 kb" at bounding box center [447, 253] width 105 height 14
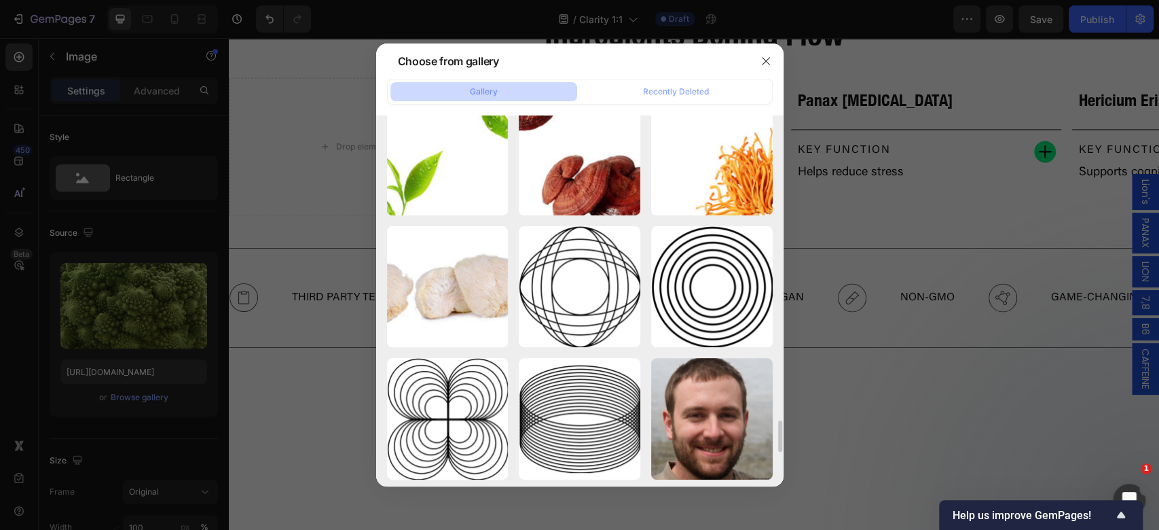
type input "https://cdn.shopify.com/s/files/1/0898/8983/3241/files/gempages_528801600827819…"
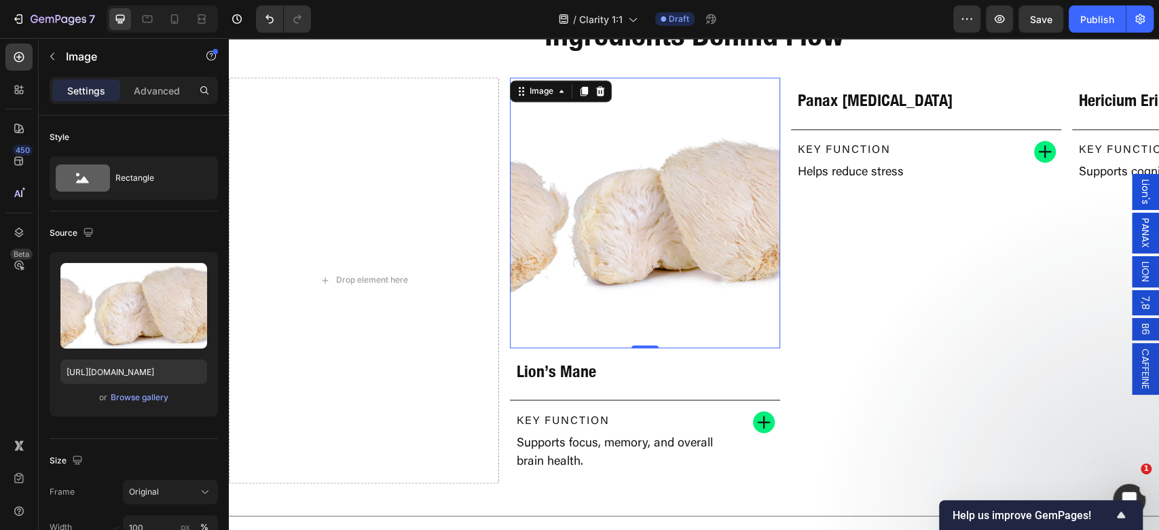
click at [530, 335] on img at bounding box center [645, 212] width 270 height 270
click at [348, 266] on div "Drop element here" at bounding box center [364, 279] width 270 height 405
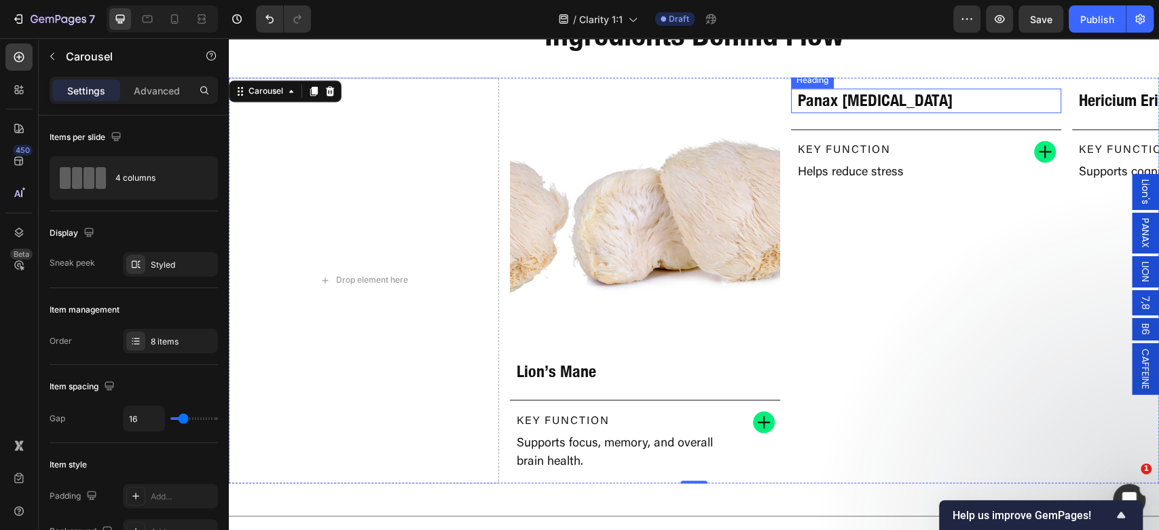
click at [944, 384] on div "Image Panax Ginseng Heading Key Function Text Block Helps reduce stress Text Bl…" at bounding box center [926, 279] width 270 height 405
click at [949, 112] on h2 "Panax Ginseng" at bounding box center [925, 100] width 259 height 24
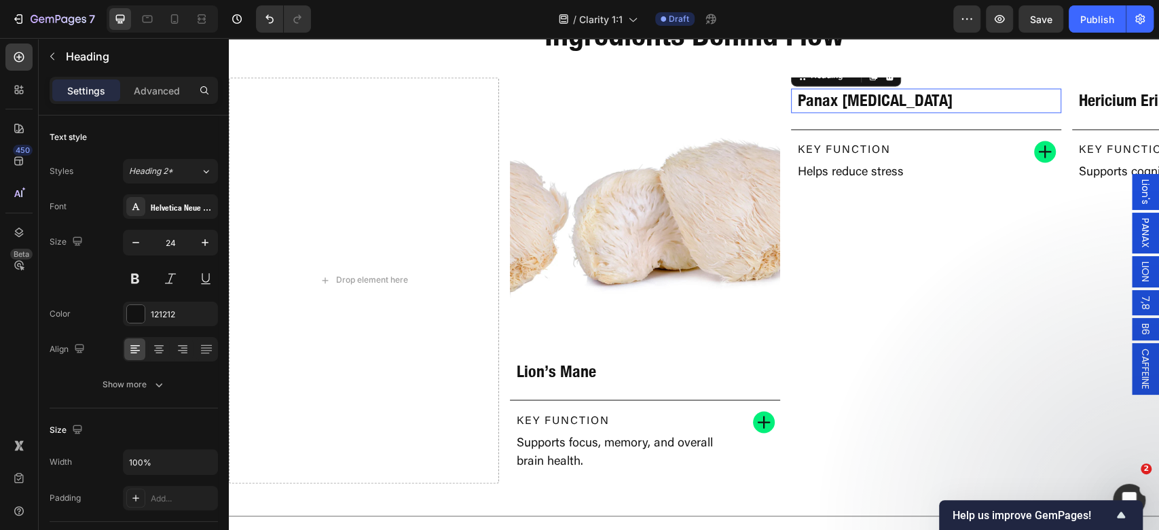
click at [949, 111] on p "Panax Ginseng" at bounding box center [926, 100] width 257 height 21
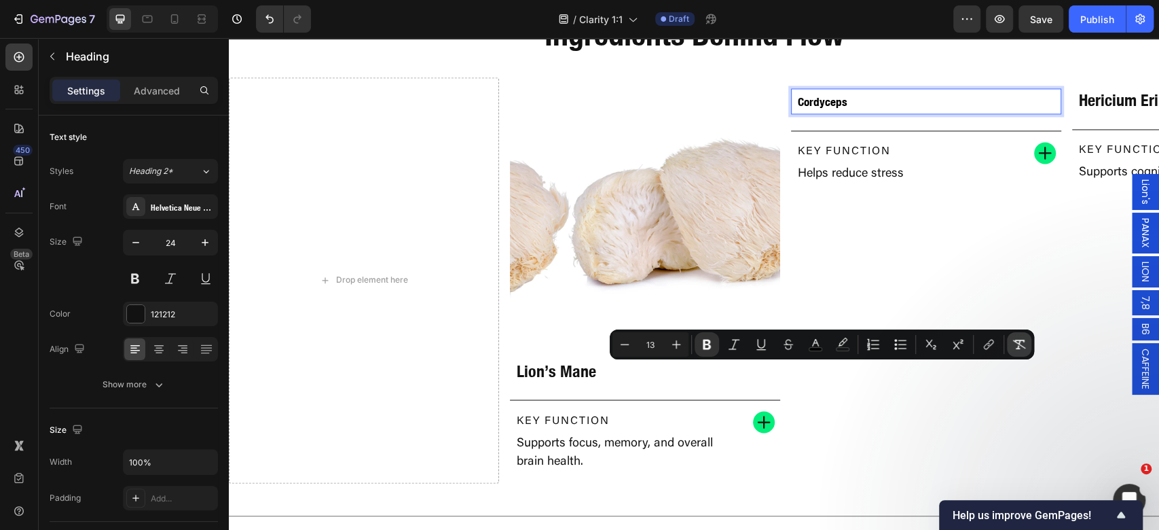
drag, startPoint x: 1020, startPoint y: 341, endPoint x: 788, endPoint y: 285, distance: 238.8
click at [1020, 340] on icon "Editor contextual toolbar" at bounding box center [1019, 344] width 13 height 10
type input "24"
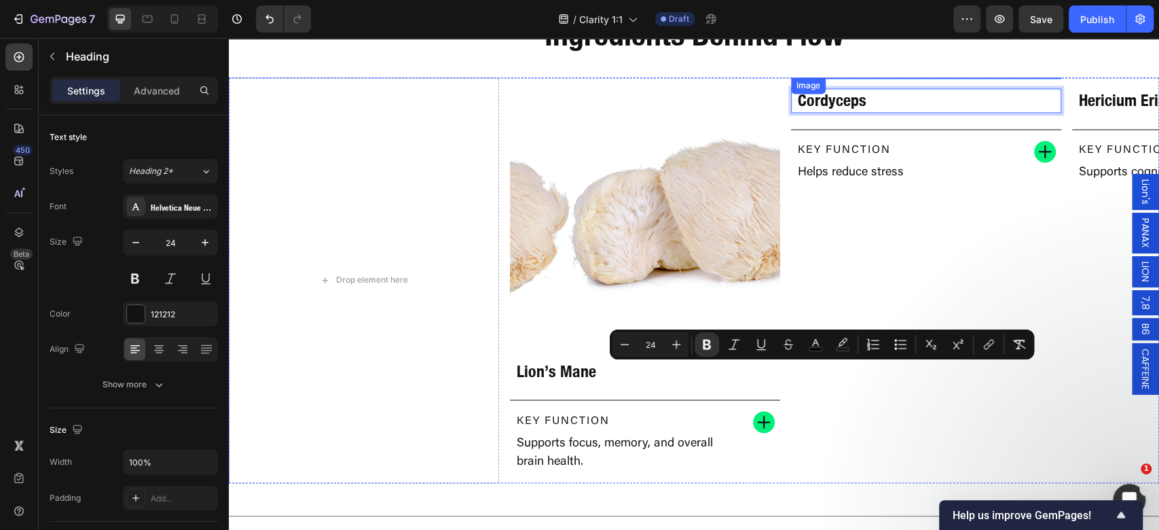
click at [999, 77] on img at bounding box center [926, 77] width 270 height 0
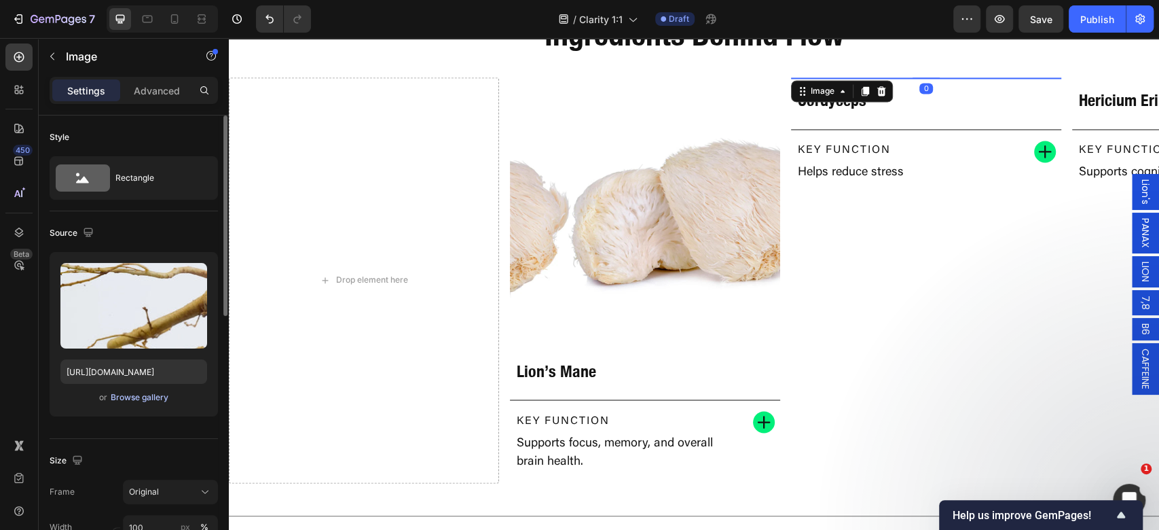
click at [152, 400] on div "Browse gallery" at bounding box center [140, 397] width 58 height 12
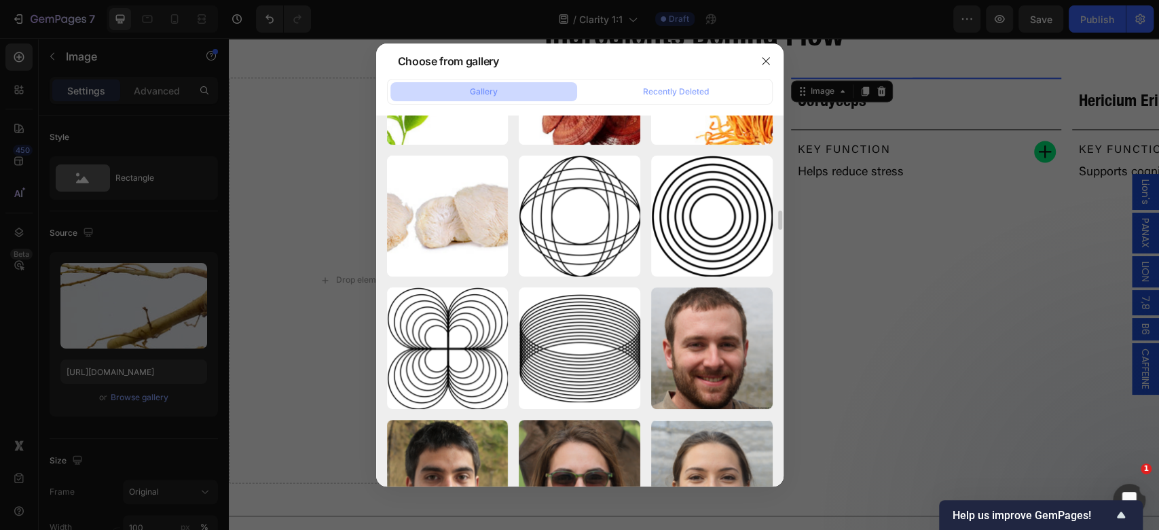
scroll to position [3491, 0]
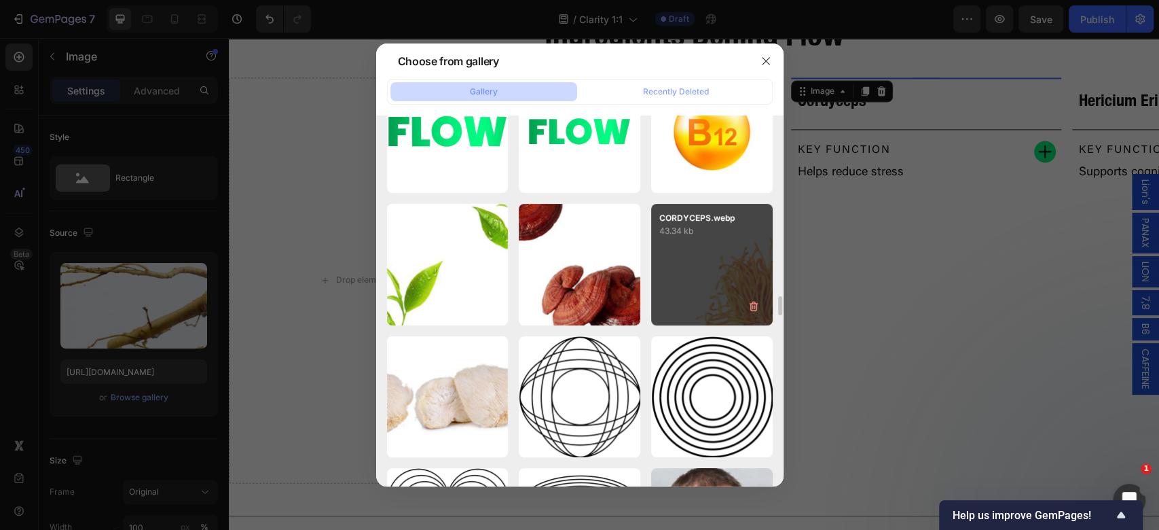
click at [717, 281] on div "CORDYCEPS.webp 43.34 kb" at bounding box center [712, 265] width 122 height 122
type input "https://cdn.shopify.com/s/files/1/0898/8983/3241/files/gempages_528801600827819…"
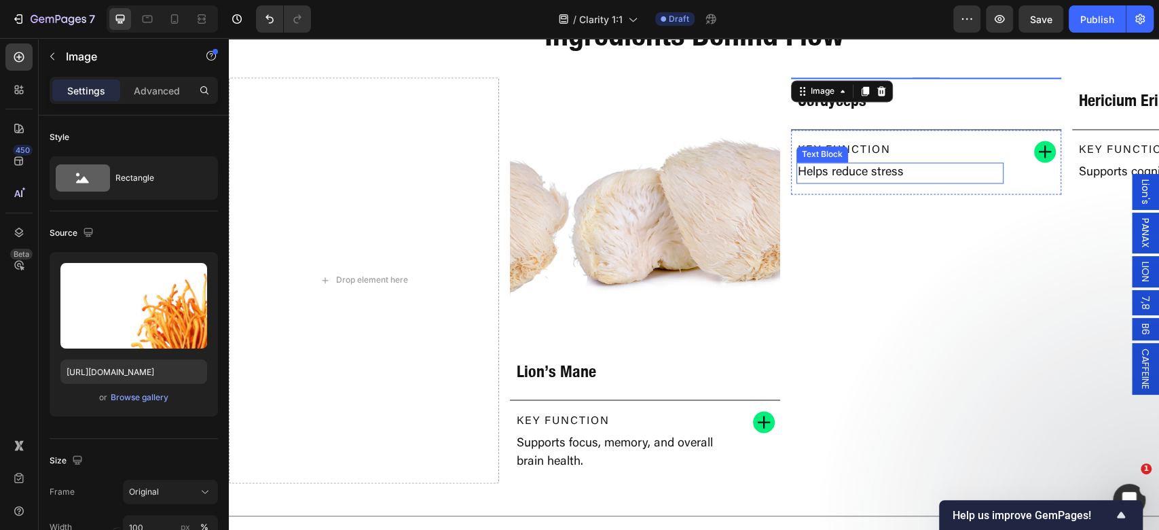
click at [872, 182] on p "Helps reduce stress" at bounding box center [900, 173] width 204 height 18
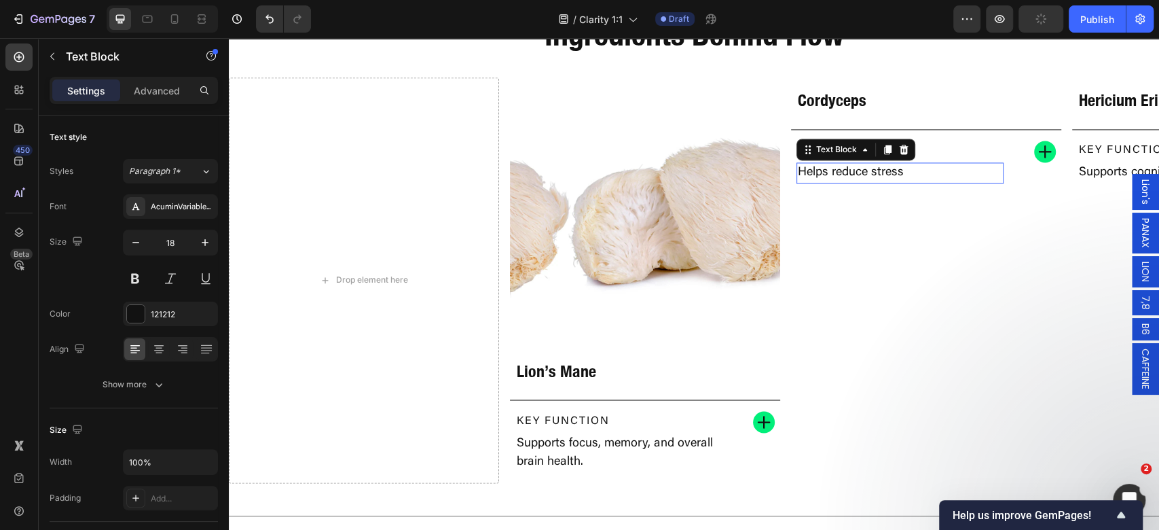
click at [872, 182] on p "Helps reduce stress" at bounding box center [900, 173] width 204 height 18
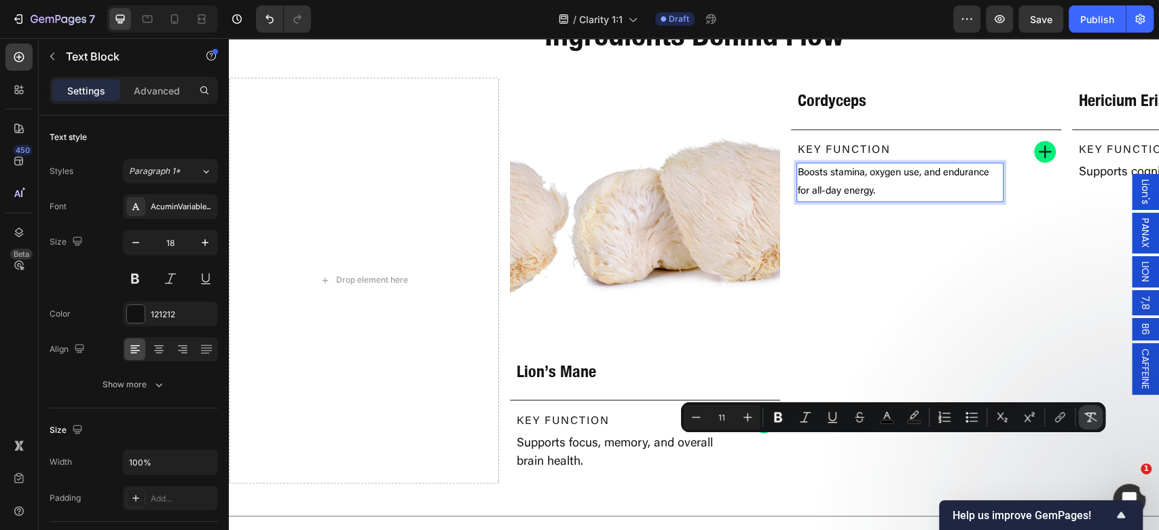
drag, startPoint x: 1096, startPoint y: 424, endPoint x: 876, endPoint y: 363, distance: 227.6
click at [1096, 424] on button "Remove Format" at bounding box center [1090, 417] width 24 height 24
type input "18"
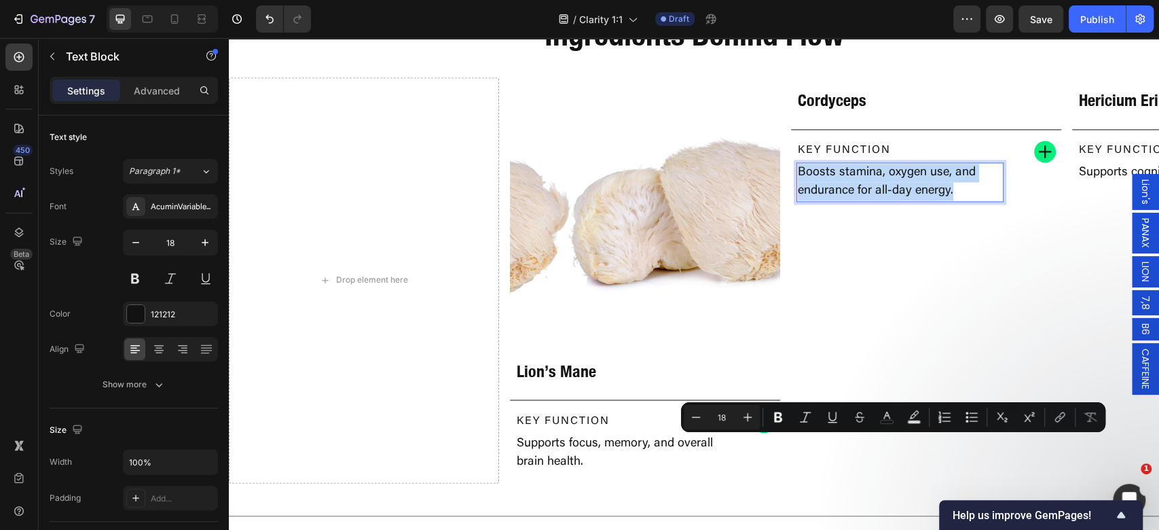
click at [1138, 235] on span "PANAX" at bounding box center [1145, 233] width 14 height 30
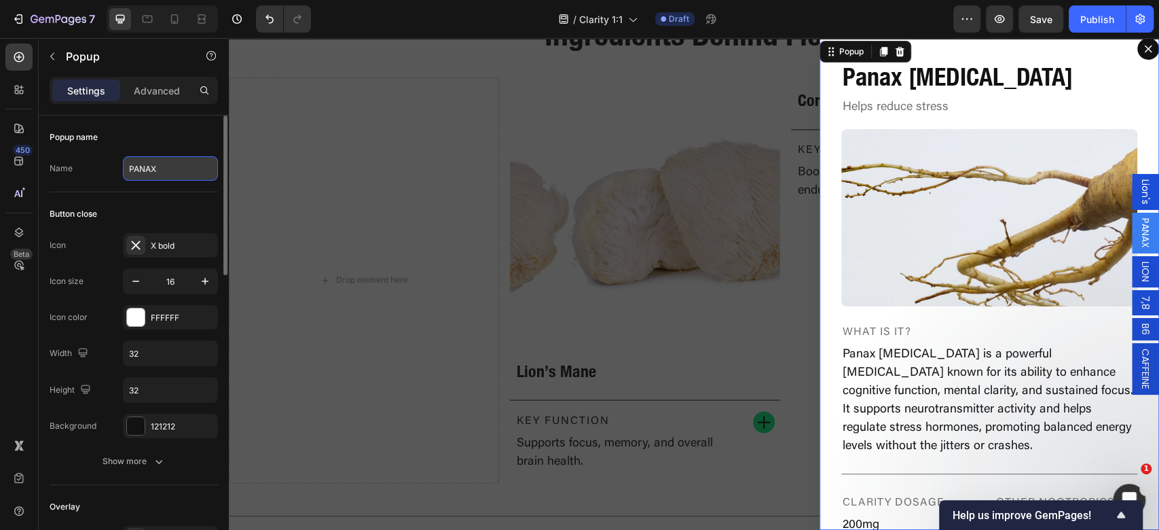
click at [142, 172] on input "PANAX" at bounding box center [170, 168] width 95 height 24
type input "c"
type input "Cordyceps"
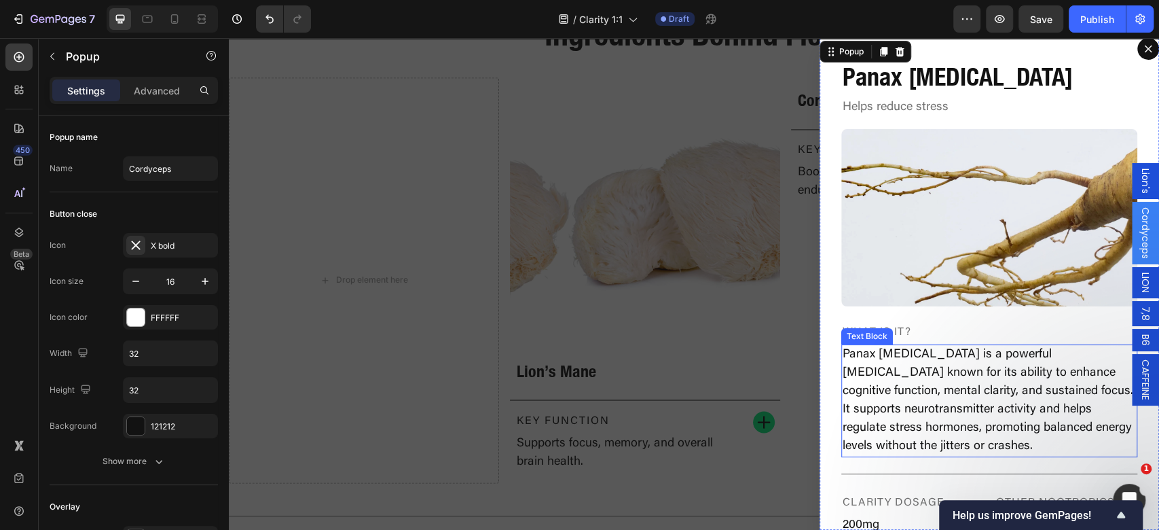
click at [1045, 375] on p "Panax Ginseng is a powerful adaptogen known for its ability to enhance cognitiv…" at bounding box center [988, 401] width 293 height 110
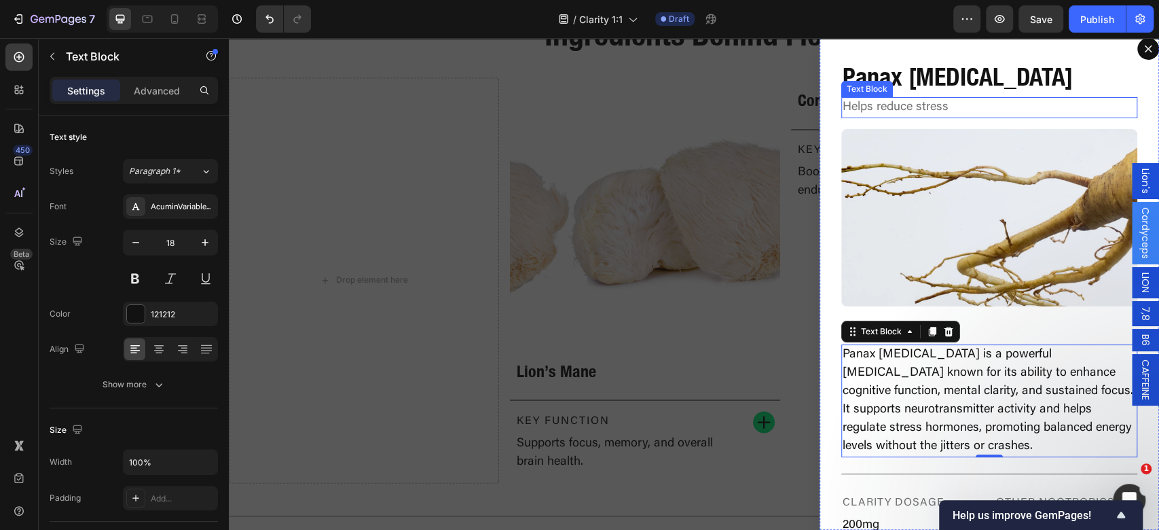
click at [940, 109] on p "Helps reduce stress" at bounding box center [988, 107] width 293 height 18
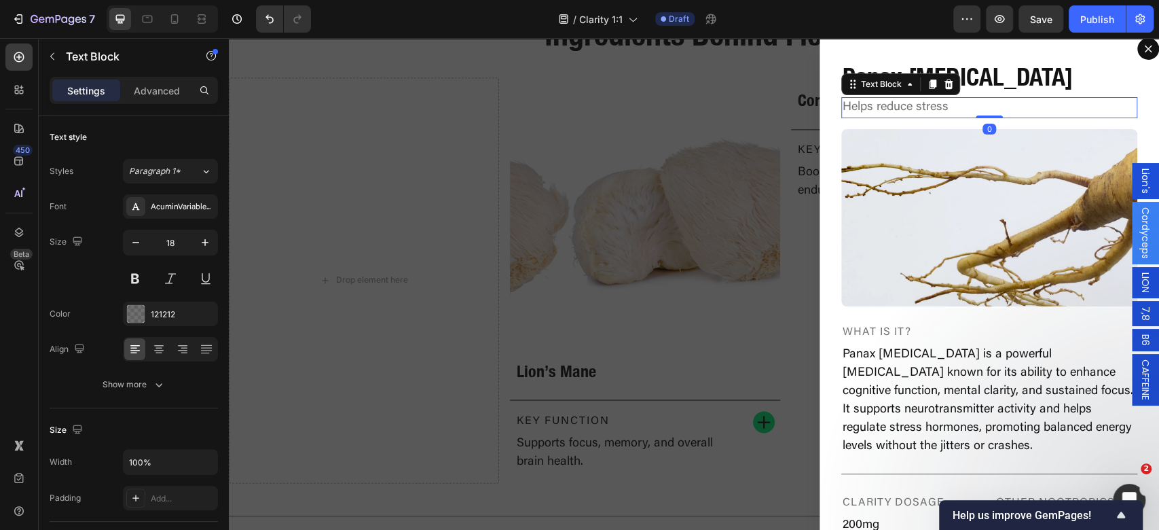
click at [940, 109] on p "Helps reduce stress" at bounding box center [988, 107] width 293 height 18
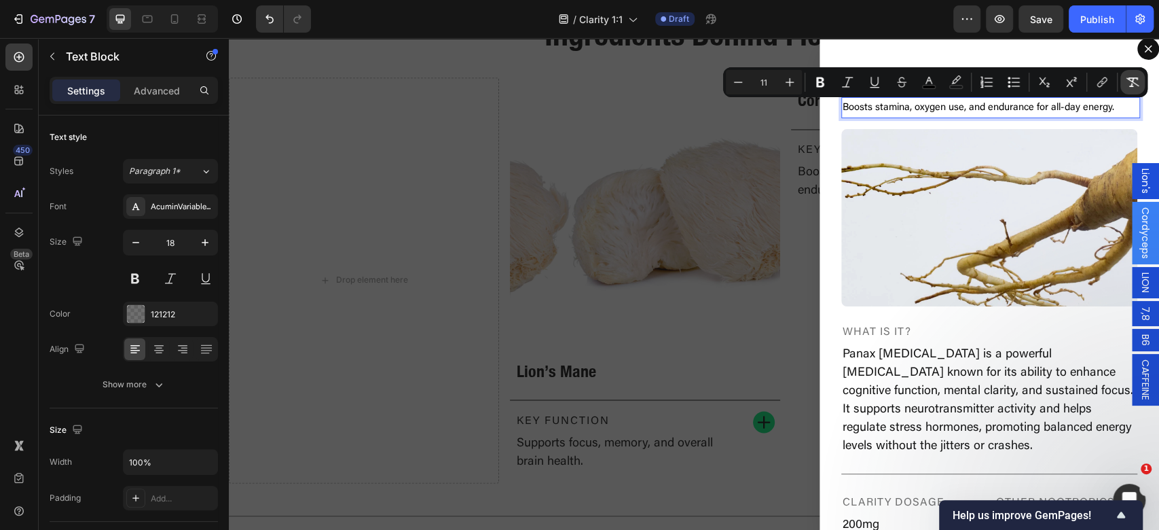
click at [1138, 90] on button "Remove Format" at bounding box center [1132, 82] width 24 height 24
type input "18"
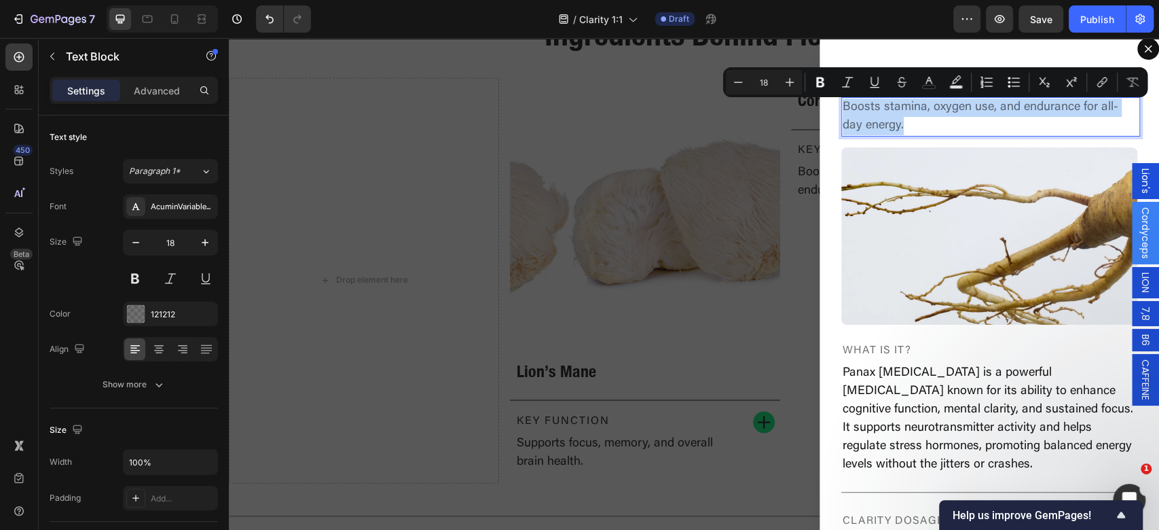
click at [978, 161] on img "Dialog body" at bounding box center [989, 236] width 296 height 178
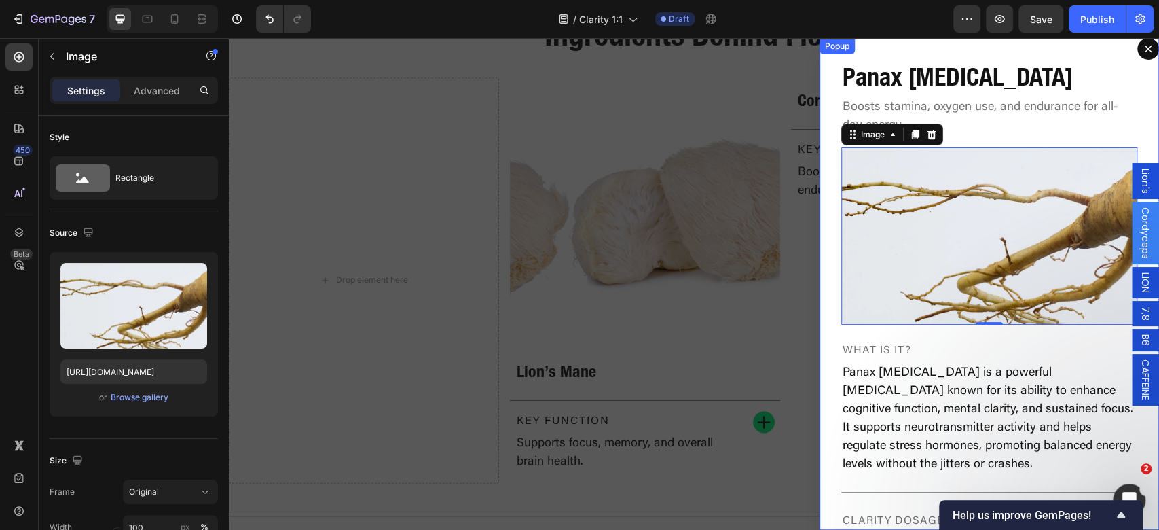
click at [931, 76] on h2 "Panax Ginseng" at bounding box center [989, 77] width 296 height 35
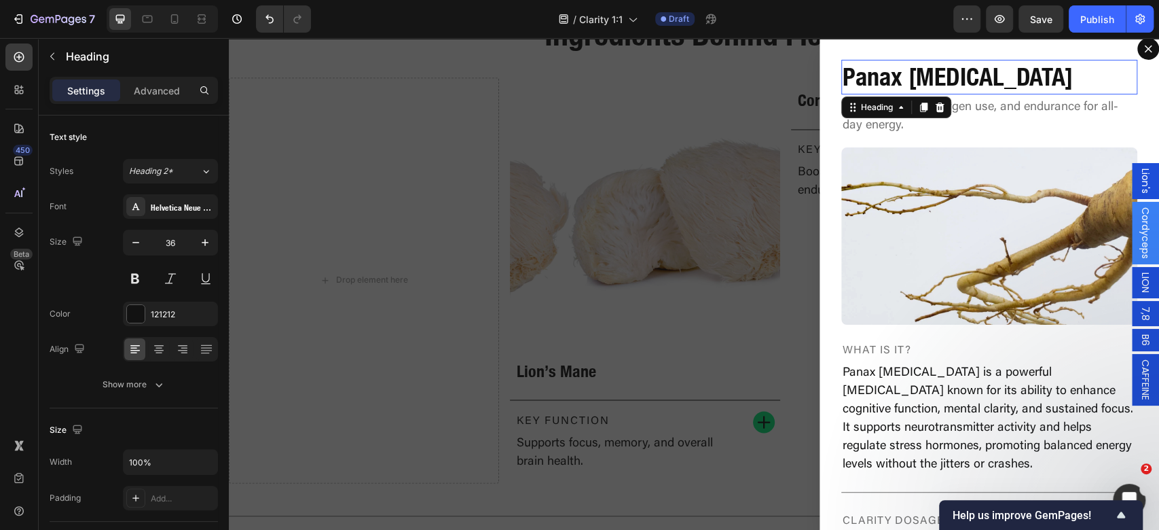
click at [931, 76] on p "Panax Ginseng" at bounding box center [988, 77] width 293 height 32
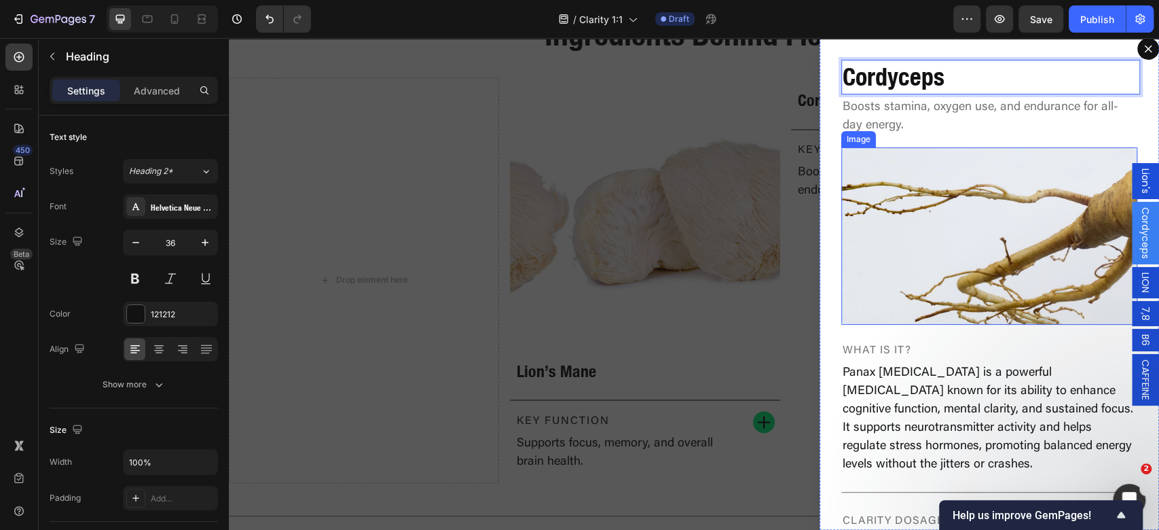
click at [980, 210] on img "Dialog body" at bounding box center [989, 236] width 296 height 178
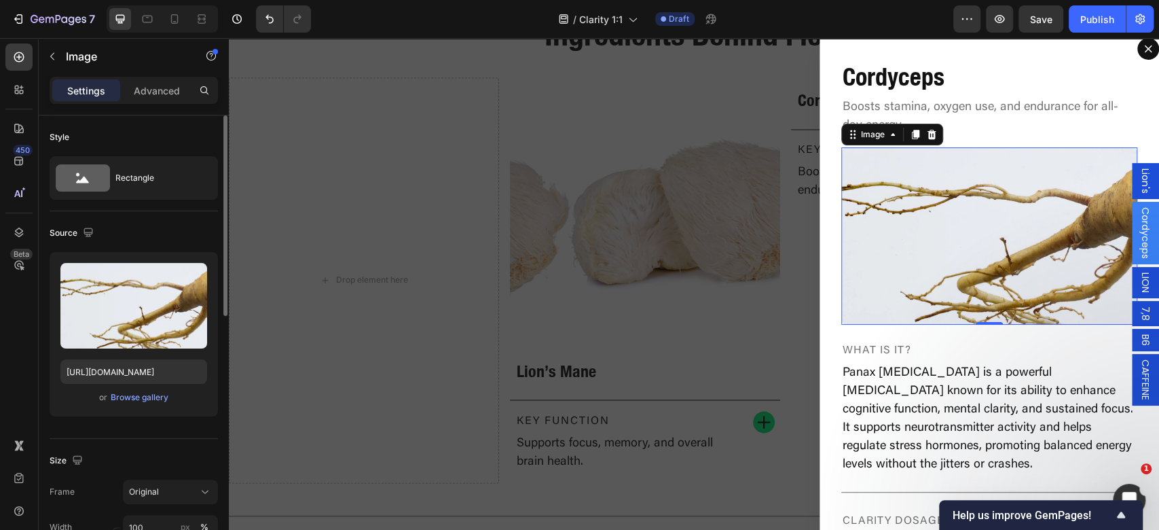
click at [111, 405] on div "Upload Image https://cdn.shopify.com/s/files/1/0898/8983/3241/files/gempages_52…" at bounding box center [134, 334] width 168 height 164
click at [129, 394] on div "Browse gallery" at bounding box center [140, 397] width 58 height 12
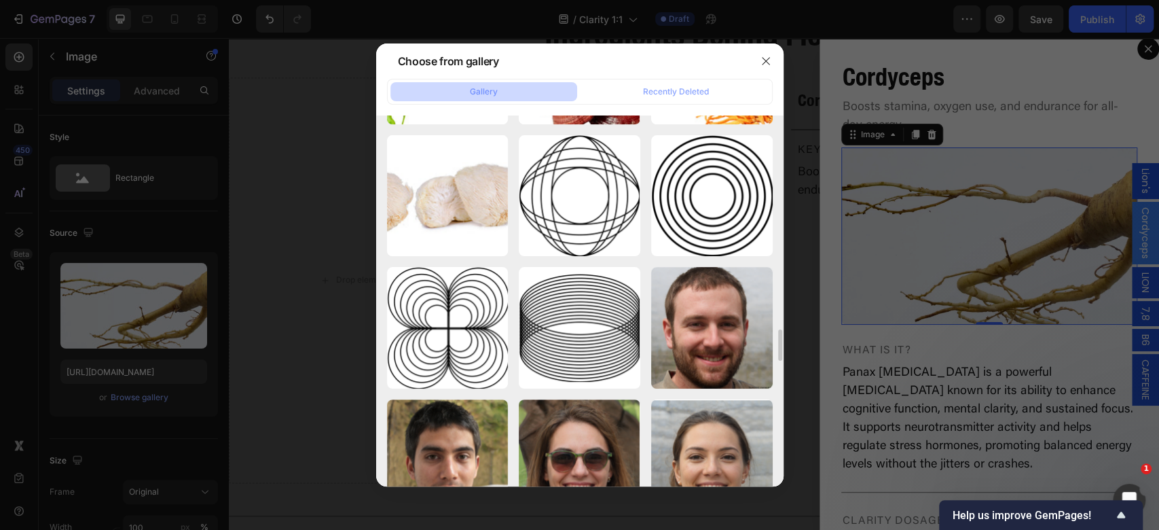
scroll to position [3420, 0]
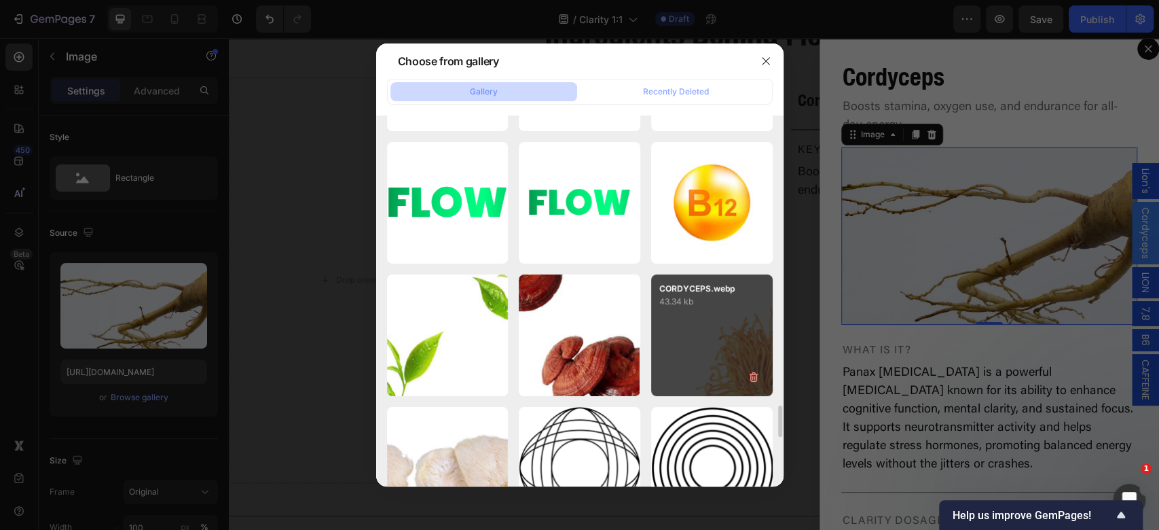
click at [735, 327] on div "CORDYCEPS.webp 43.34 kb" at bounding box center [712, 335] width 122 height 122
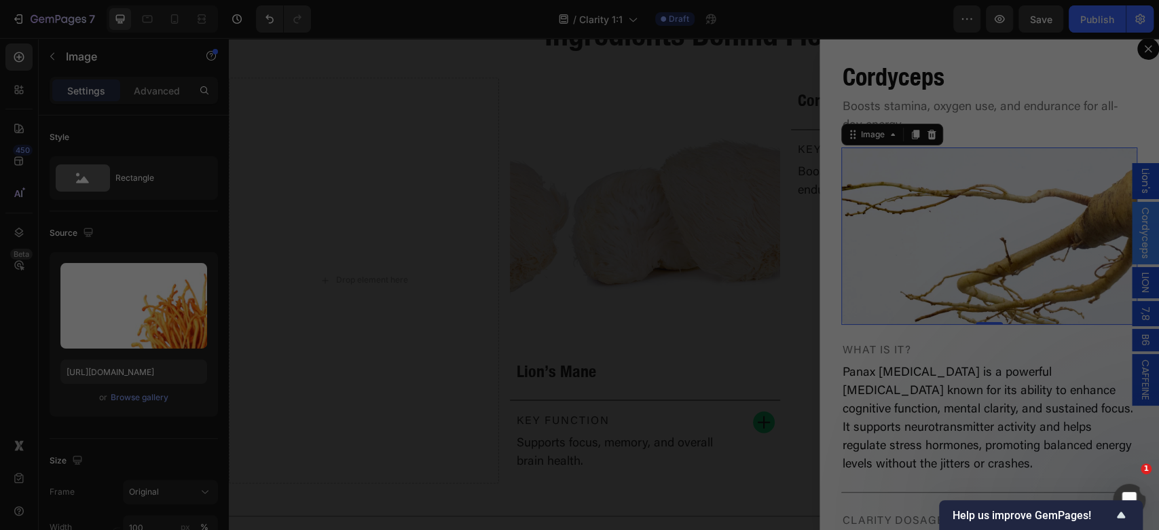
type input "https://cdn.shopify.com/s/files/1/0898/8983/3241/files/gempages_528801600827819…"
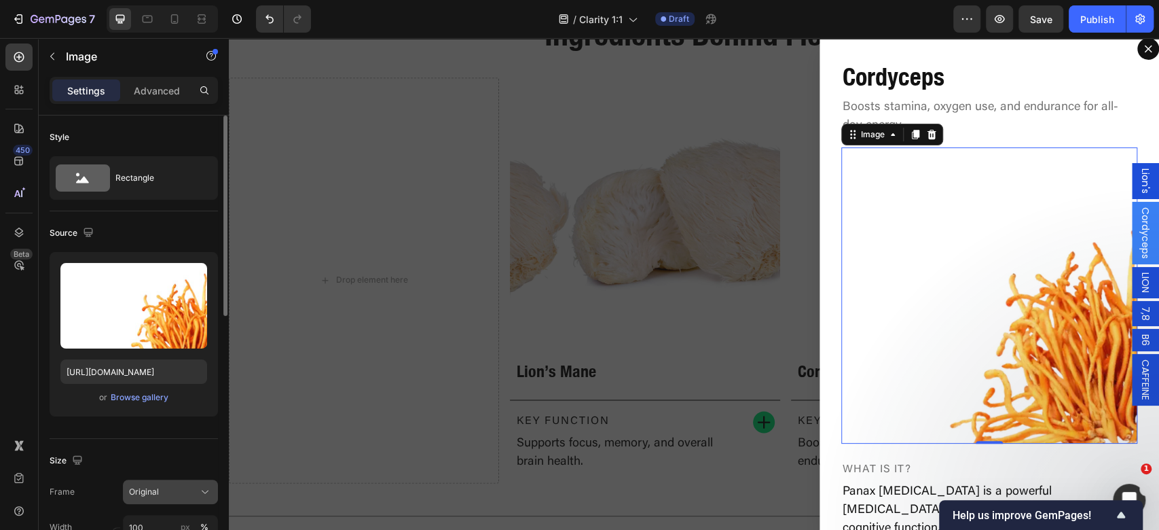
click at [159, 501] on button "Original" at bounding box center [170, 491] width 95 height 24
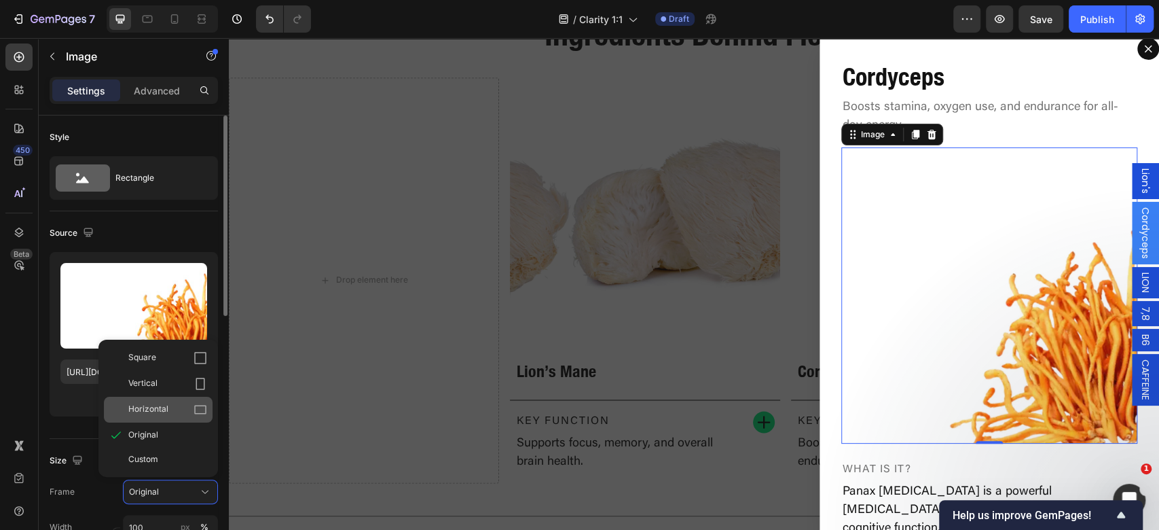
click at [185, 400] on div "Horizontal" at bounding box center [158, 409] width 109 height 26
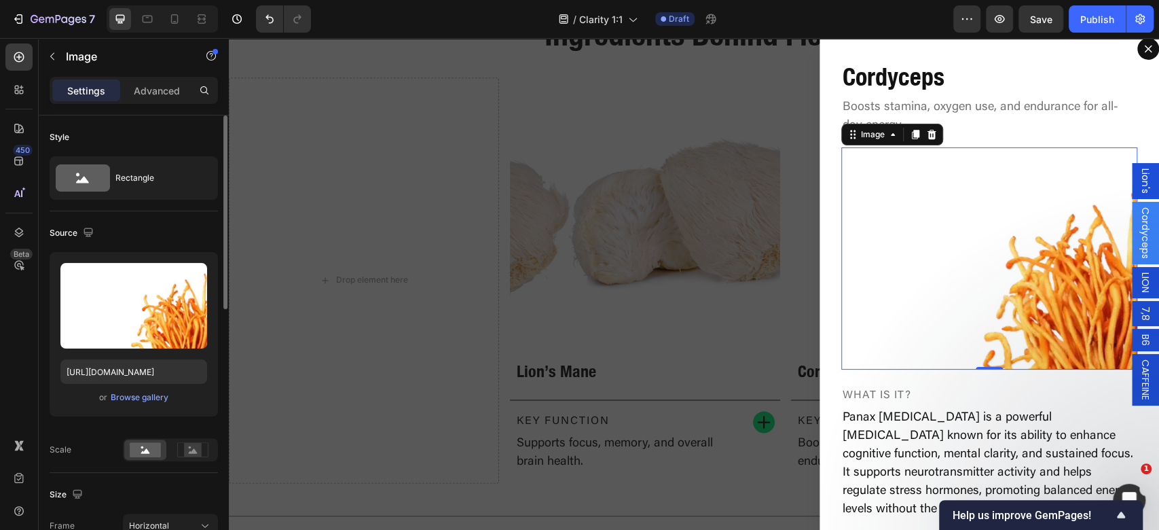
scroll to position [181, 0]
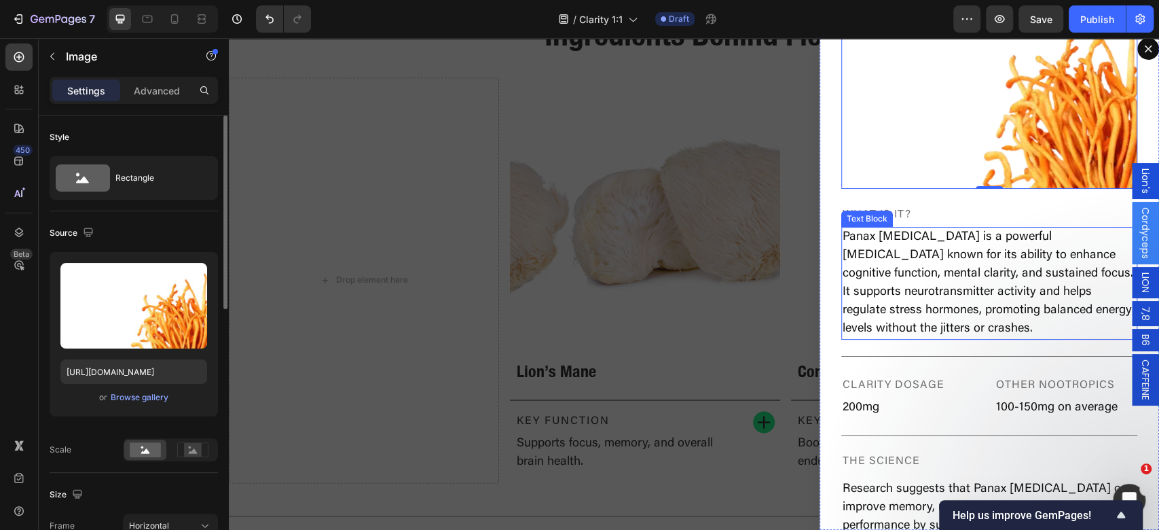
click at [960, 284] on p "Panax Ginseng is a powerful adaptogen known for its ability to enhance cognitiv…" at bounding box center [988, 283] width 293 height 110
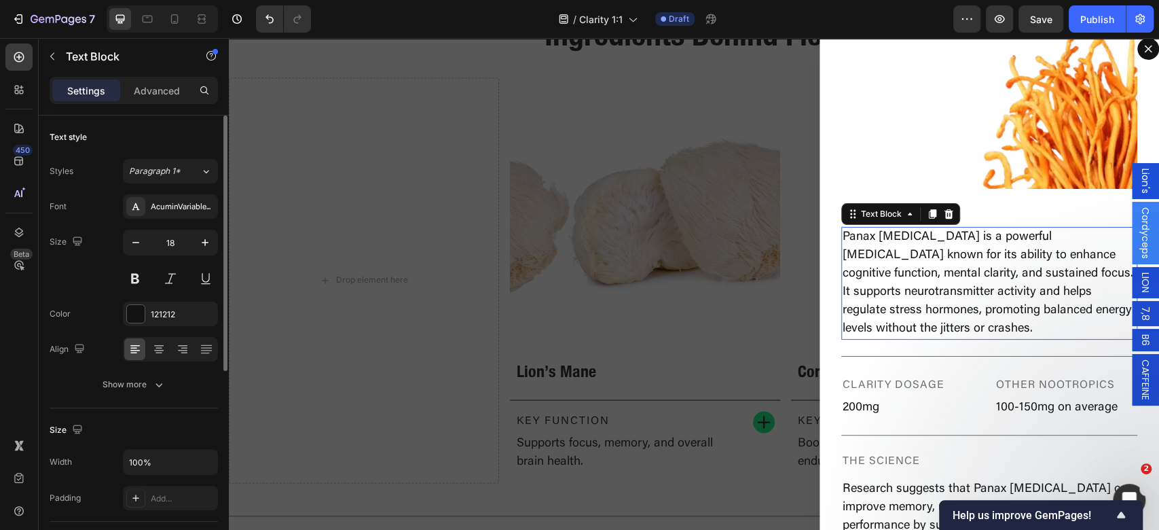
click at [994, 286] on p "Panax Ginseng is a powerful adaptogen known for its ability to enhance cognitiv…" at bounding box center [988, 283] width 293 height 110
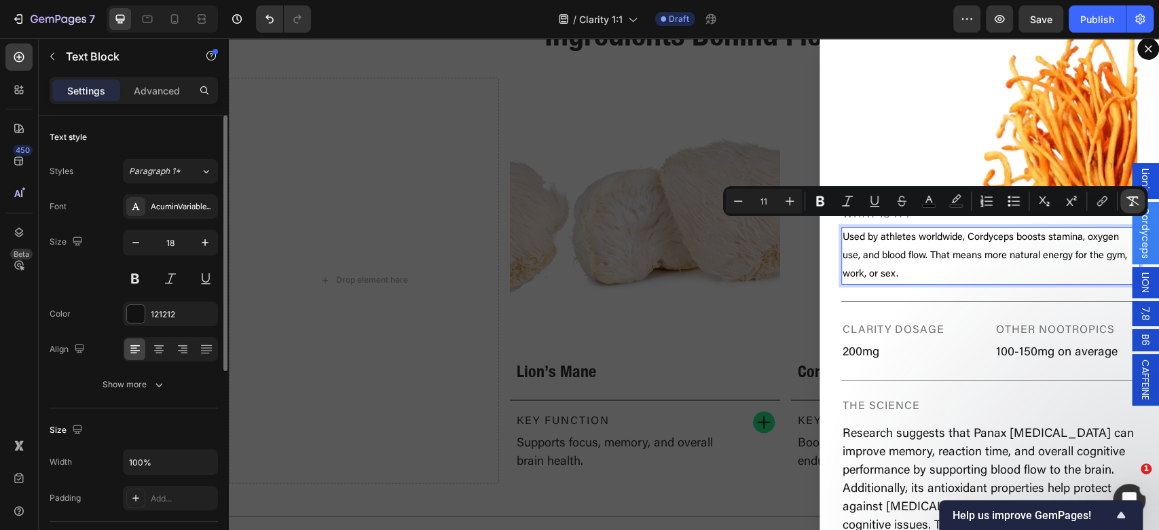
click at [1123, 206] on button "Remove Format" at bounding box center [1132, 201] width 24 height 24
type input "18"
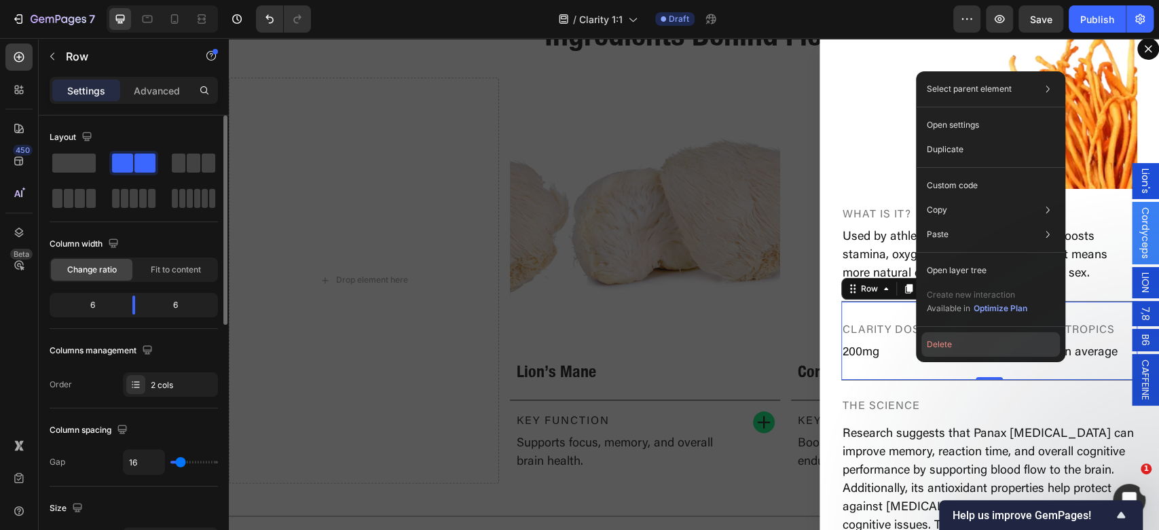
click at [946, 339] on button "Delete" at bounding box center [990, 344] width 138 height 24
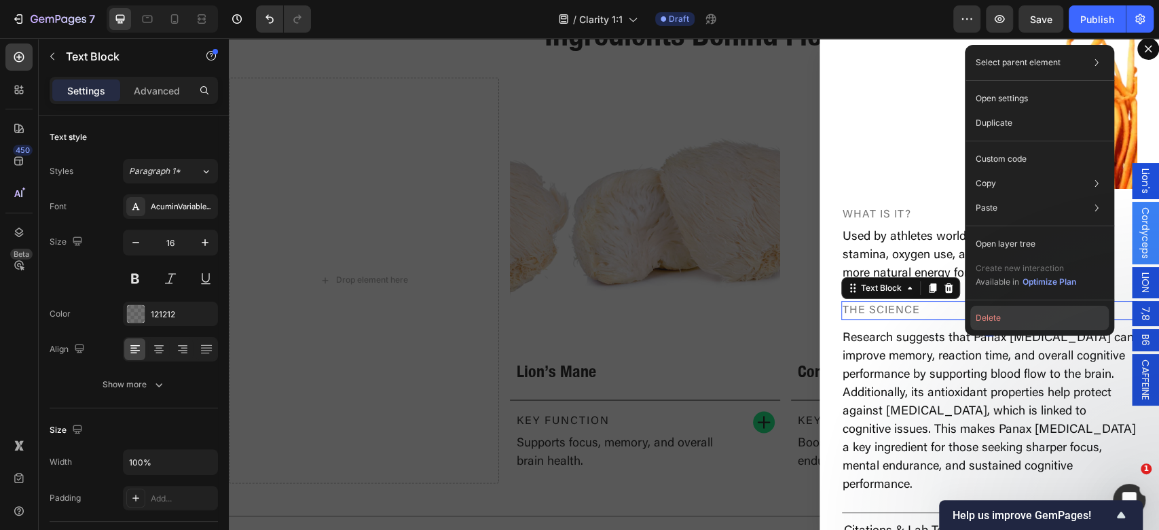
click at [975, 315] on button "Delete" at bounding box center [1039, 317] width 138 height 24
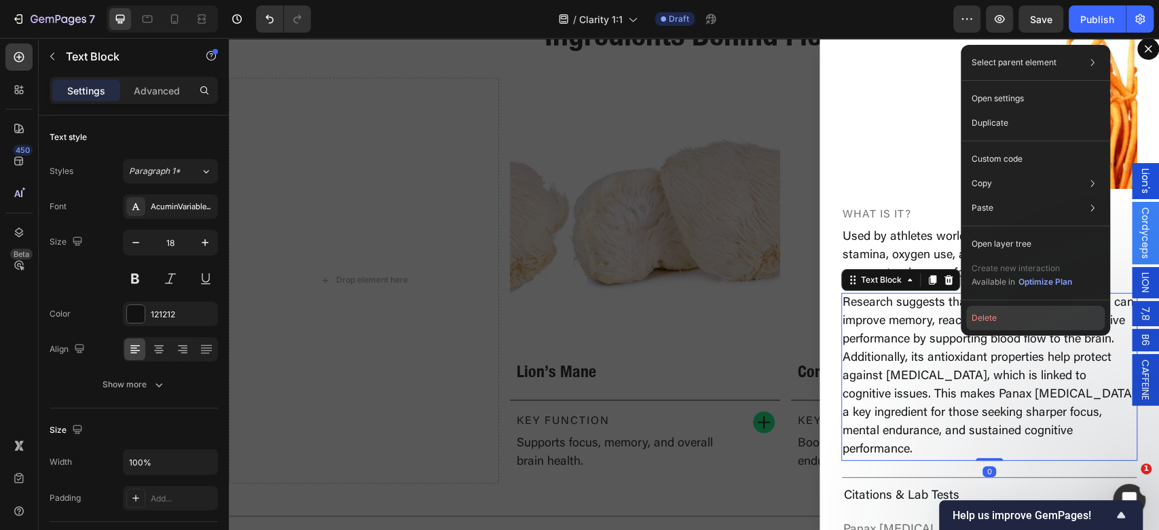
click at [1011, 314] on button "Delete" at bounding box center [1035, 317] width 138 height 24
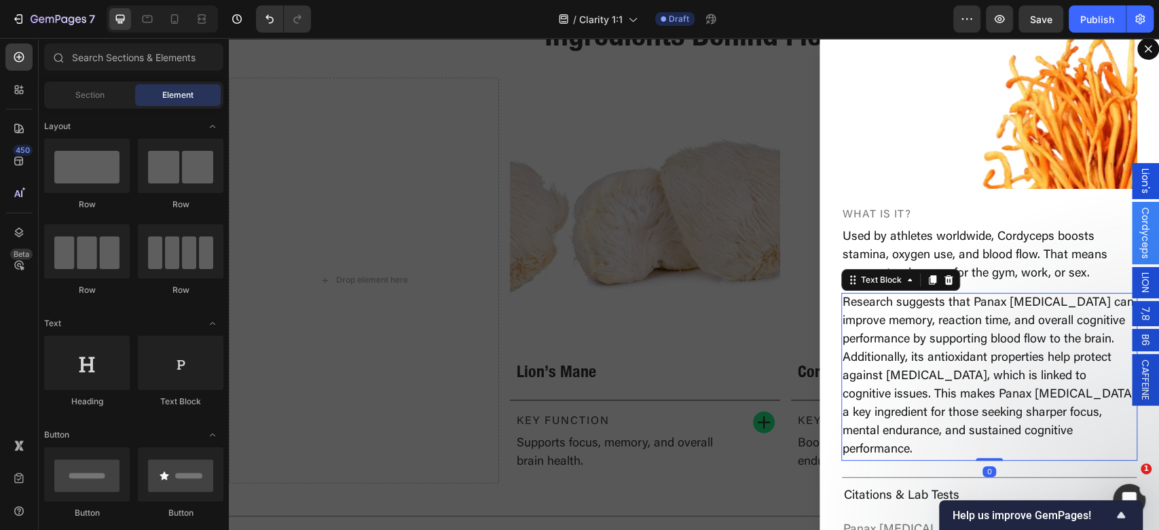
scroll to position [35, 0]
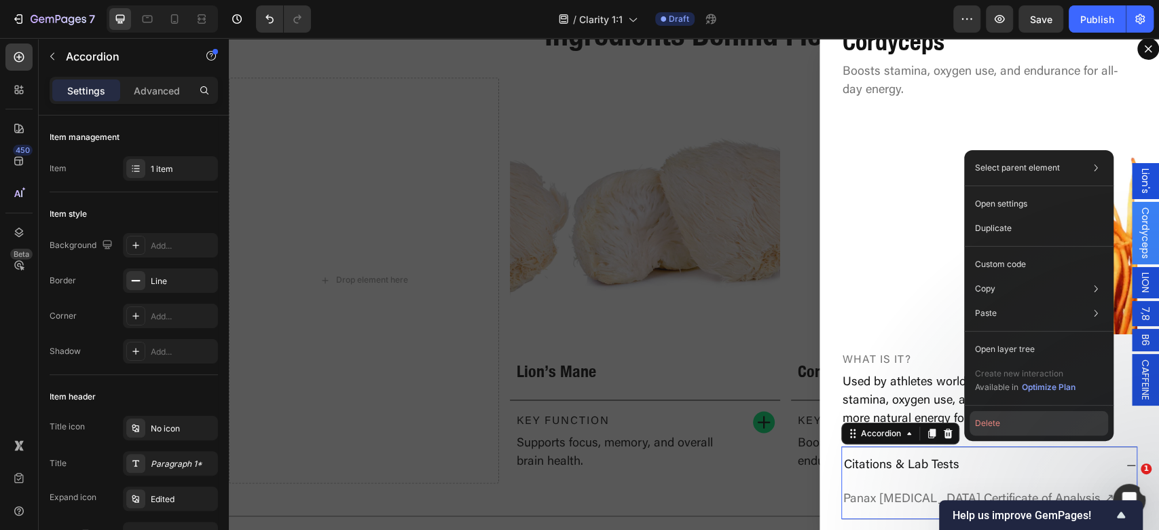
click at [999, 422] on button "Delete" at bounding box center [1038, 423] width 138 height 24
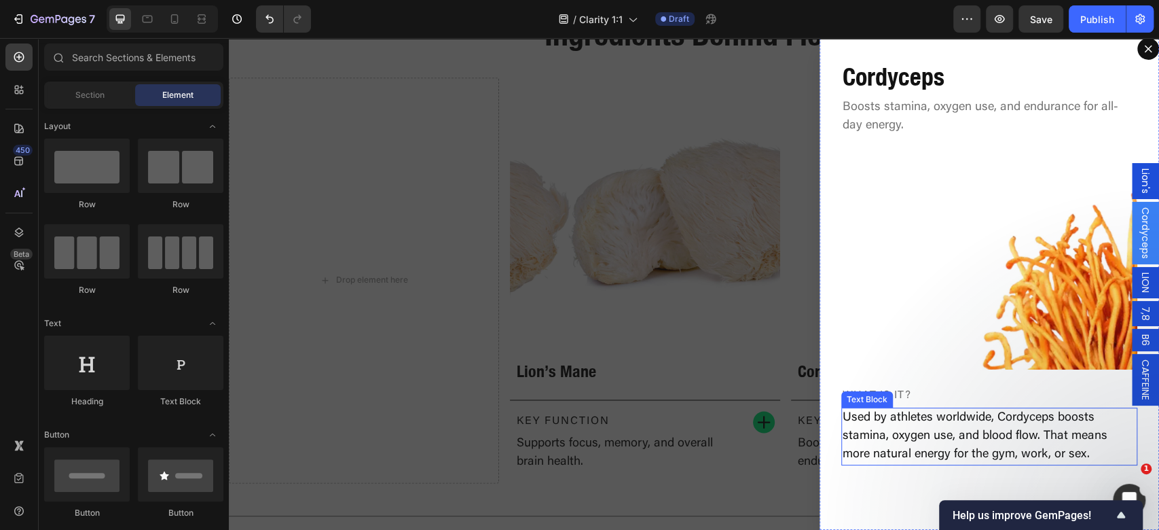
scroll to position [0, 0]
click at [721, 318] on div "Backdrop" at bounding box center [694, 283] width 930 height 491
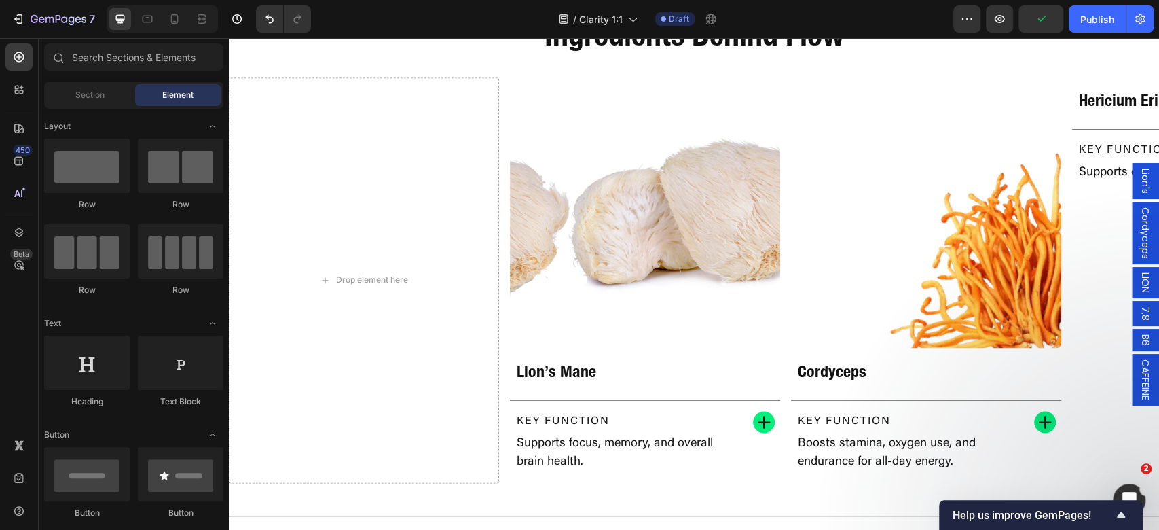
scroll to position [1606, 0]
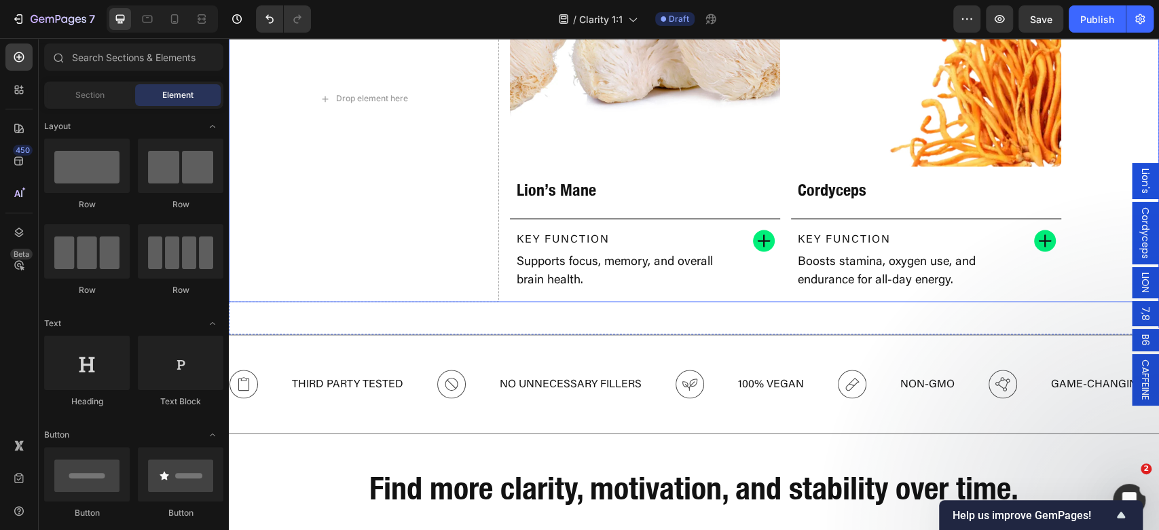
click at [1068, 261] on div "Drop element here Image Lion’s Mane Heading Key Function Text Block Supports fo…" at bounding box center [694, 98] width 930 height 405
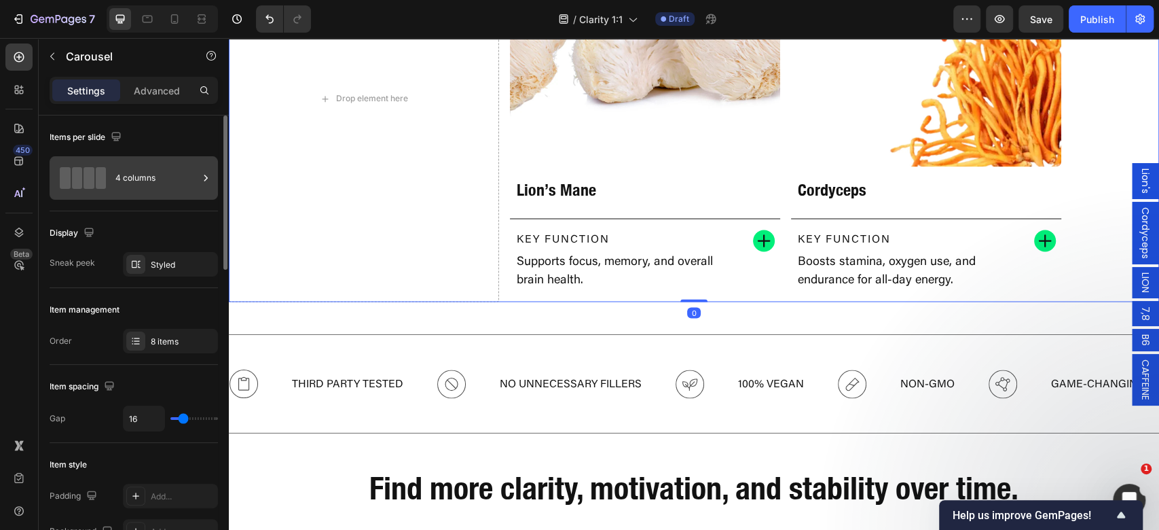
click at [135, 187] on div "4 columns" at bounding box center [156, 177] width 83 height 31
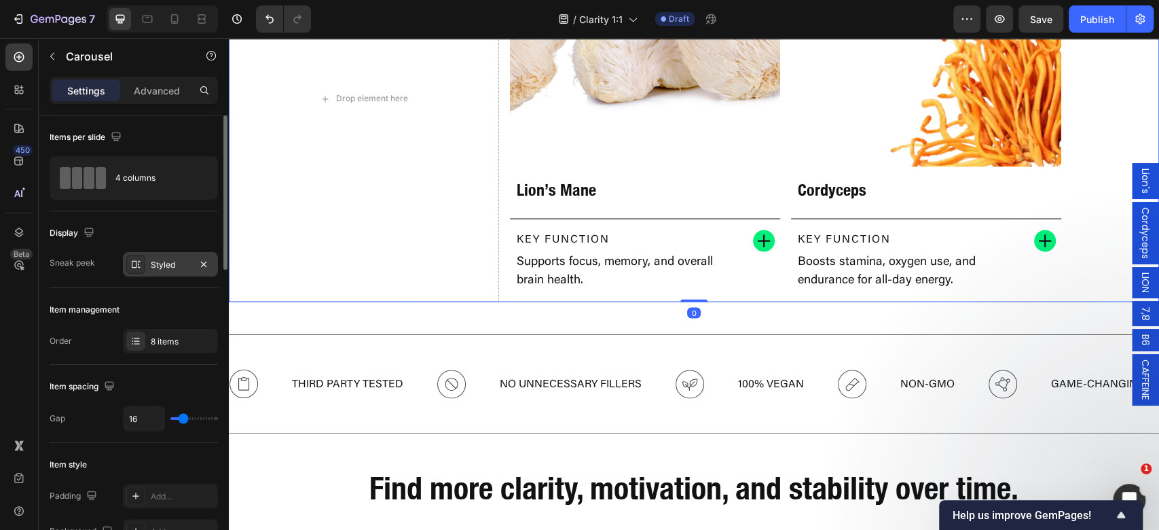
click at [171, 265] on div "Styled" at bounding box center [170, 265] width 39 height 12
click at [178, 329] on div "8 items" at bounding box center [170, 341] width 95 height 24
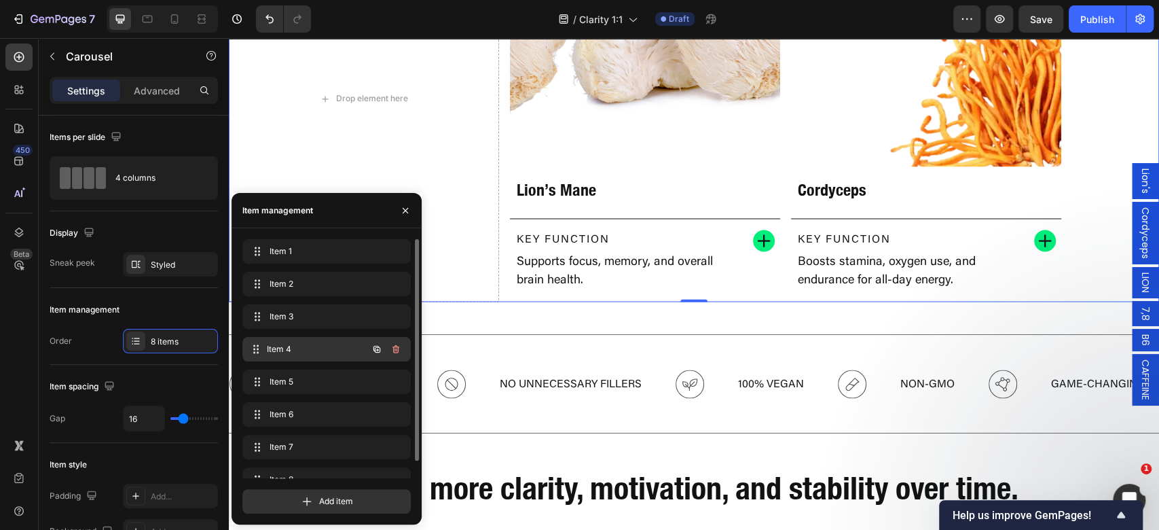
click at [335, 347] on span "Item 4" at bounding box center [317, 349] width 100 height 12
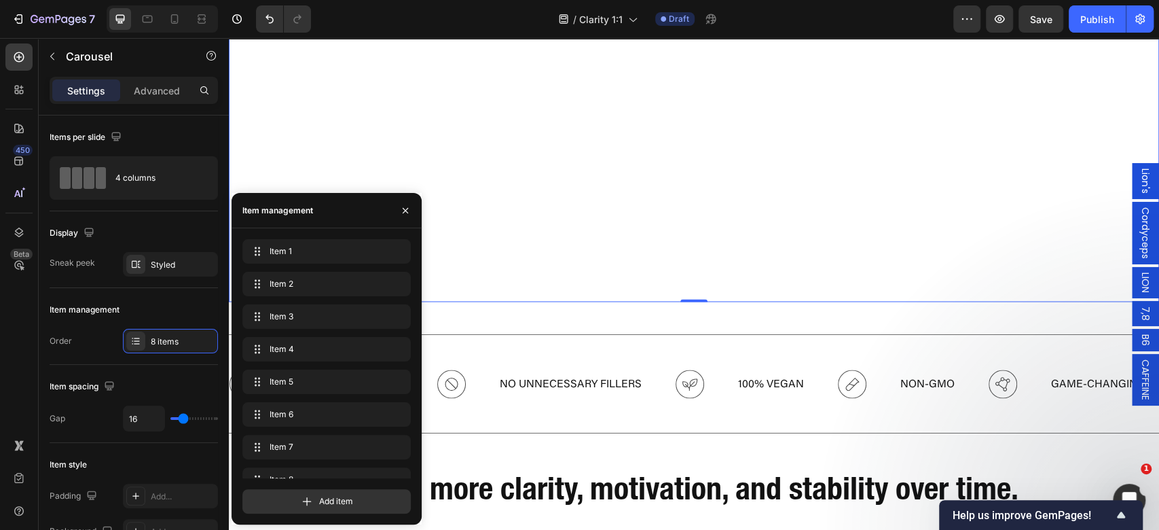
click at [496, 208] on div "Image Hericium Erinaceus (Lion's Mane) Heading Key Function Text Block Supports…" at bounding box center [364, 98] width 270 height 405
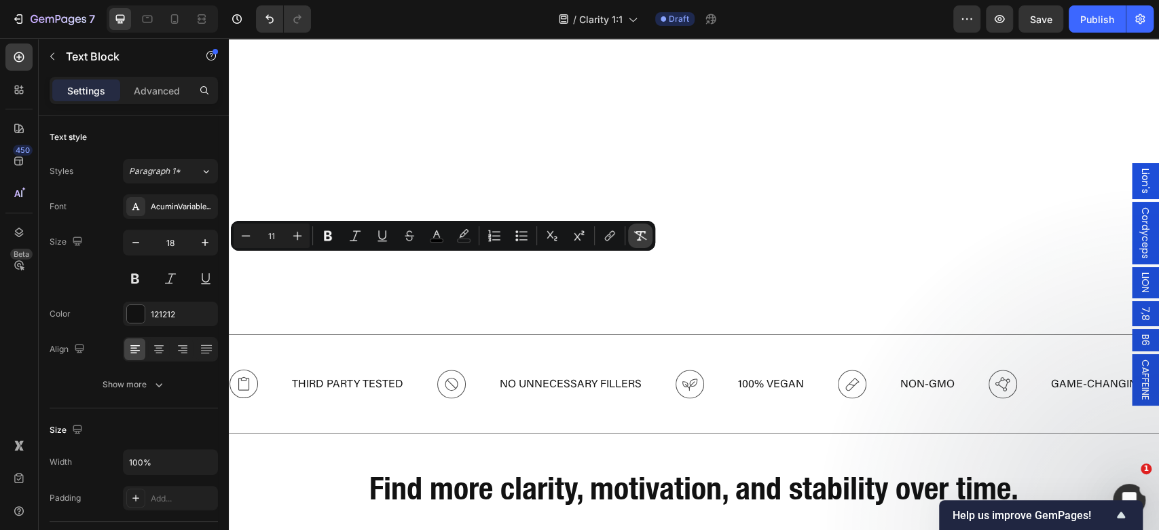
click at [634, 238] on icon "Editor contextual toolbar" at bounding box center [640, 236] width 14 height 14
type input "18"
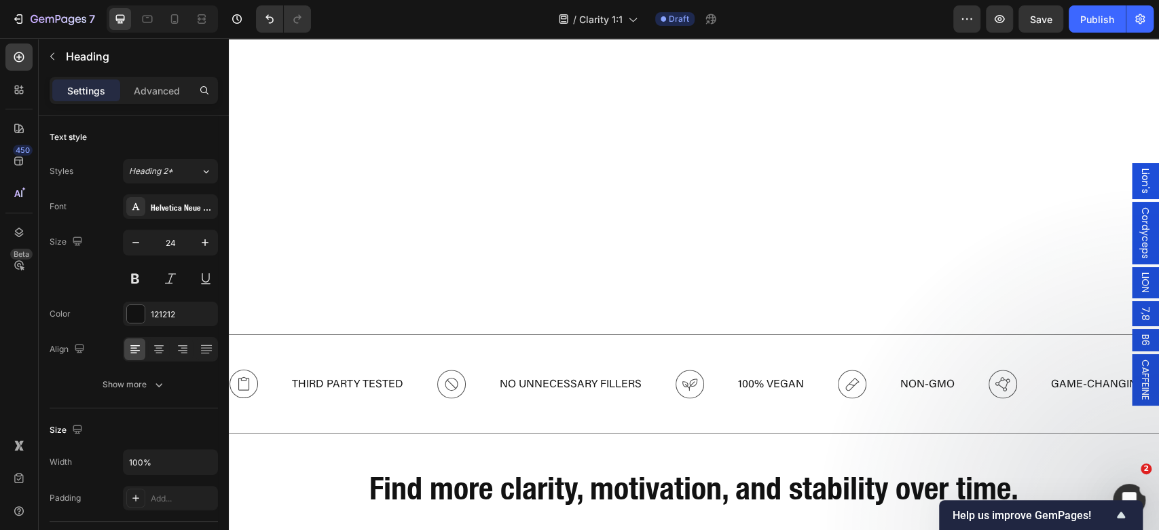
click at [1138, 286] on span "LION" at bounding box center [1145, 282] width 14 height 20
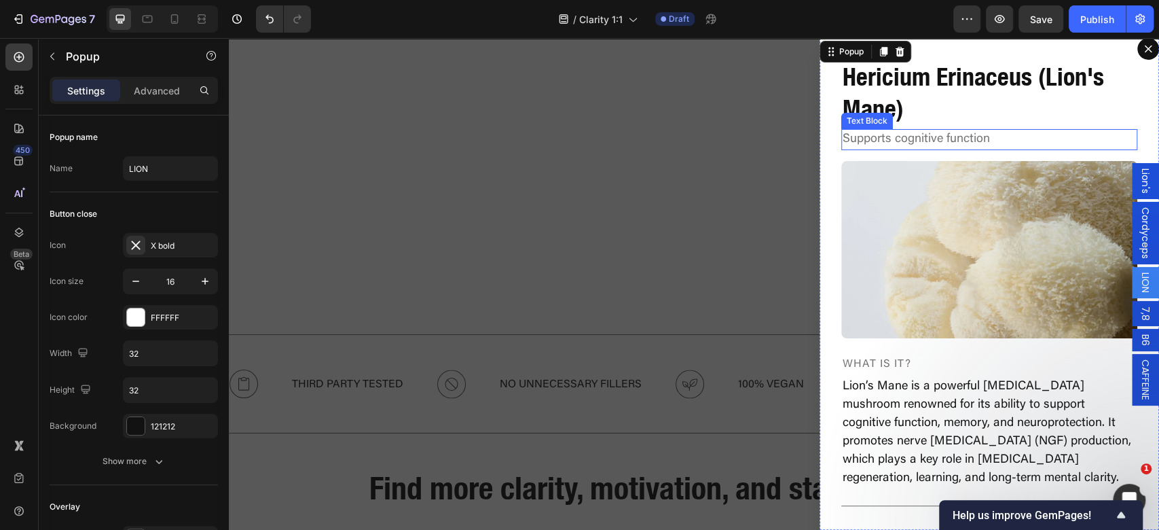
click at [888, 98] on h2 "Hericium Erinaceus (Lion's Mane)" at bounding box center [989, 93] width 296 height 67
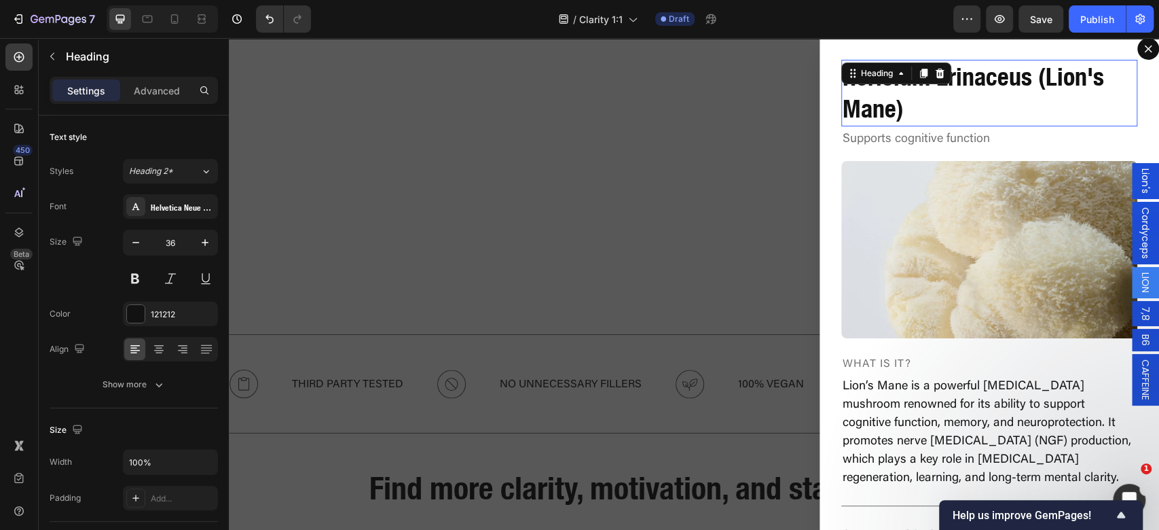
click at [888, 98] on p "Hericium Erinaceus (Lion's Mane)" at bounding box center [988, 93] width 293 height 64
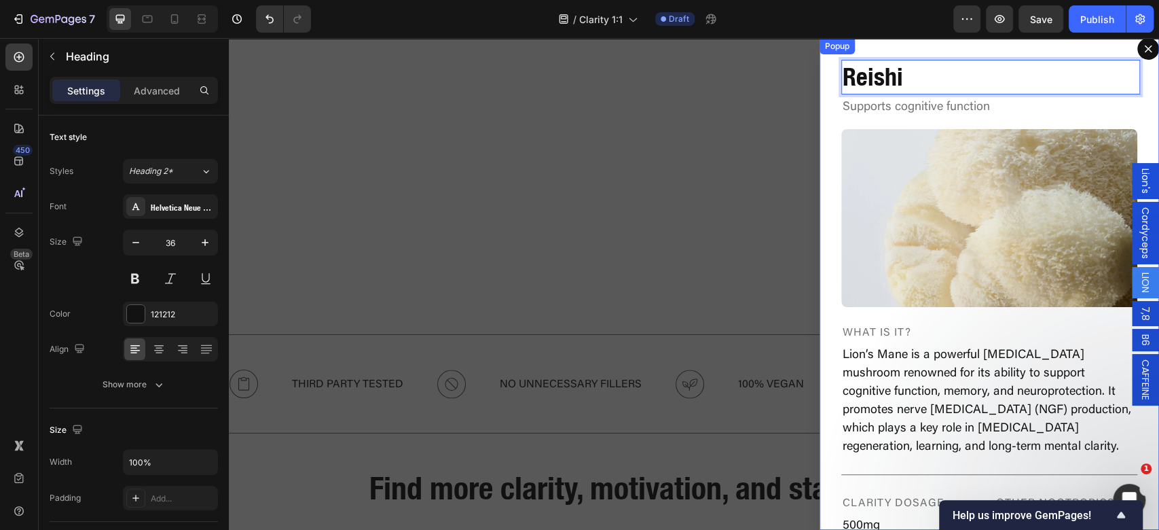
drag, startPoint x: 952, startPoint y: 43, endPoint x: 925, endPoint y: 56, distance: 29.8
click at [952, 43] on div "Reishi Heading 0 Supports cognitive function Text Block Image What is it? Text …" at bounding box center [988, 283] width 339 height 491
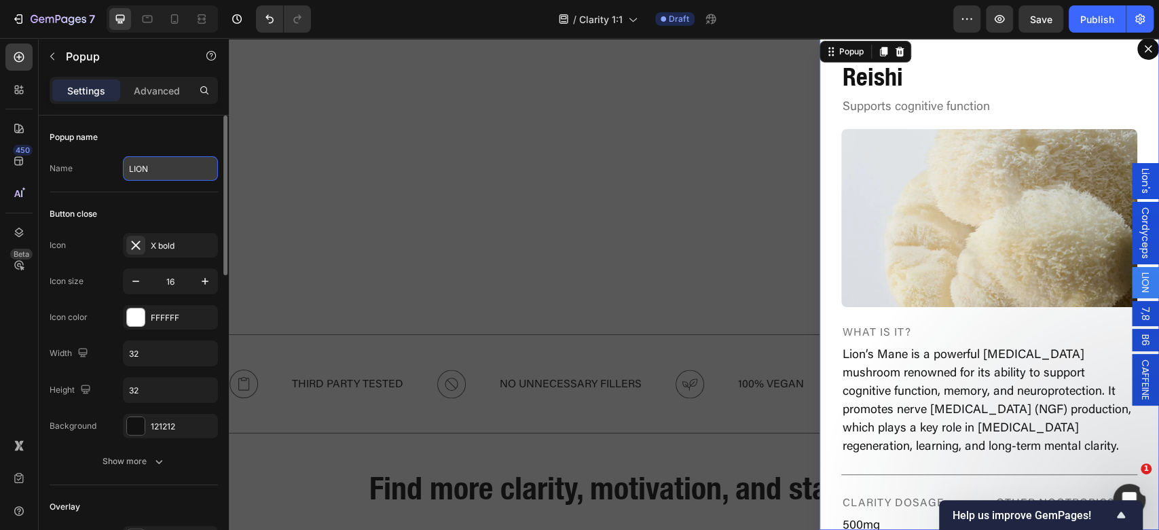
click at [168, 159] on input "LION" at bounding box center [170, 168] width 95 height 24
type input "r"
type input "Reishi"
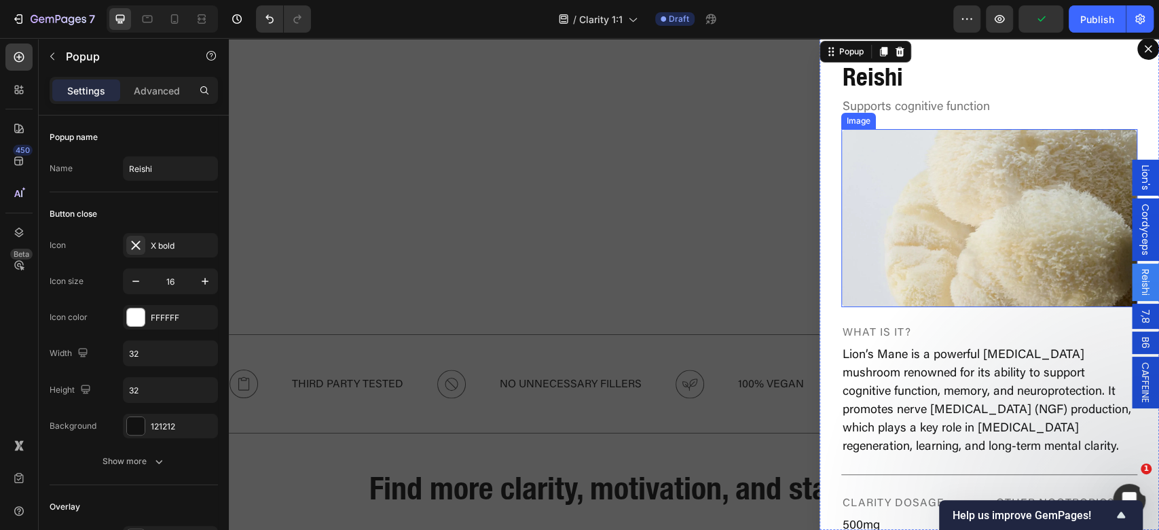
click at [931, 166] on img "Dialog body" at bounding box center [989, 218] width 296 height 178
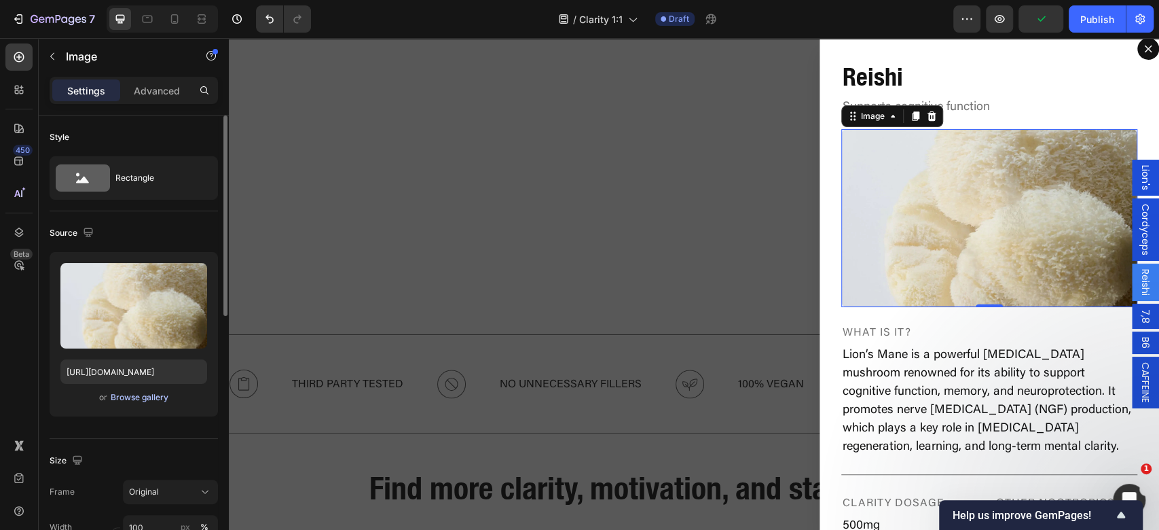
click at [137, 401] on div "Browse gallery" at bounding box center [140, 397] width 58 height 12
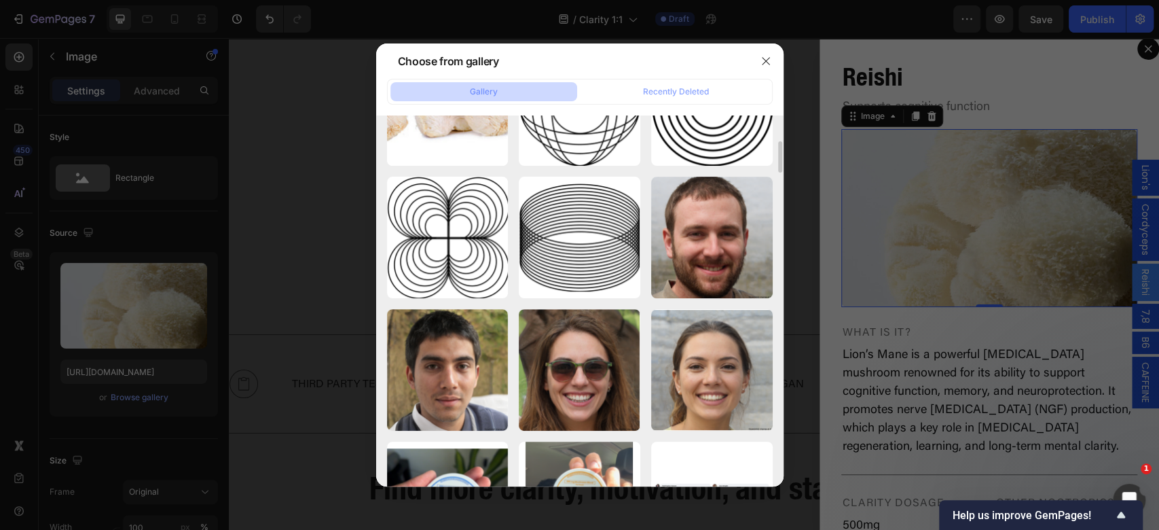
scroll to position [3510, 0]
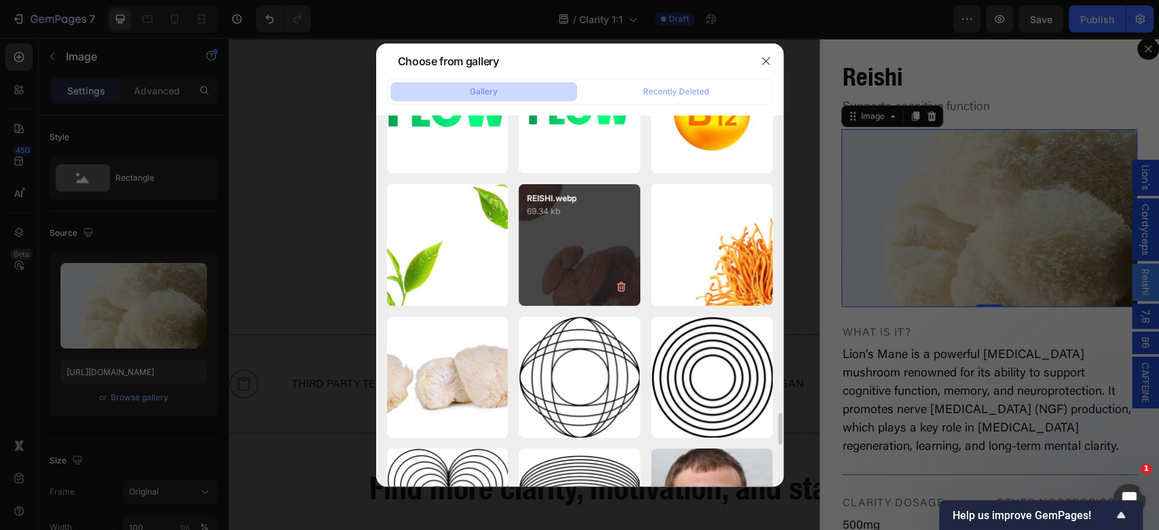
click at [611, 229] on div "REISHI.webp 69.34 kb" at bounding box center [580, 245] width 122 height 122
type input "https://cdn.shopify.com/s/files/1/0898/8983/3241/files/gempages_528801600827819…"
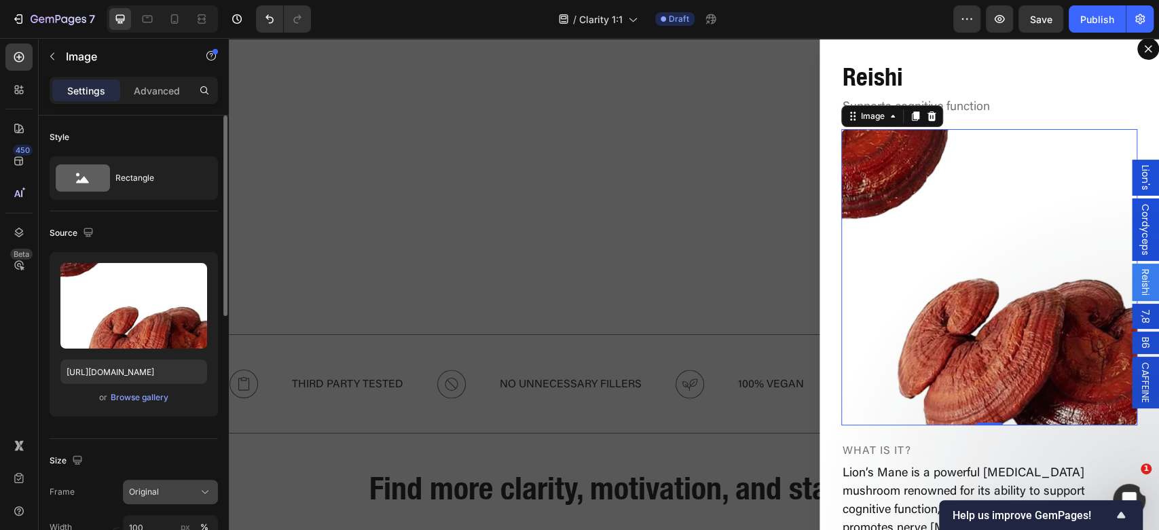
click at [172, 490] on div "Original" at bounding box center [162, 491] width 67 height 12
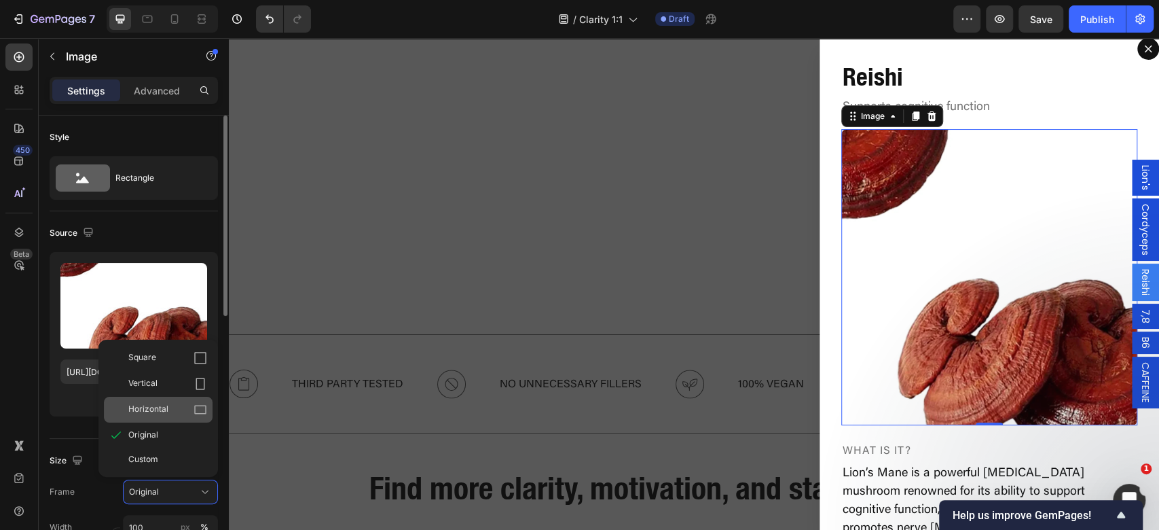
click at [185, 406] on div "Horizontal" at bounding box center [167, 410] width 79 height 14
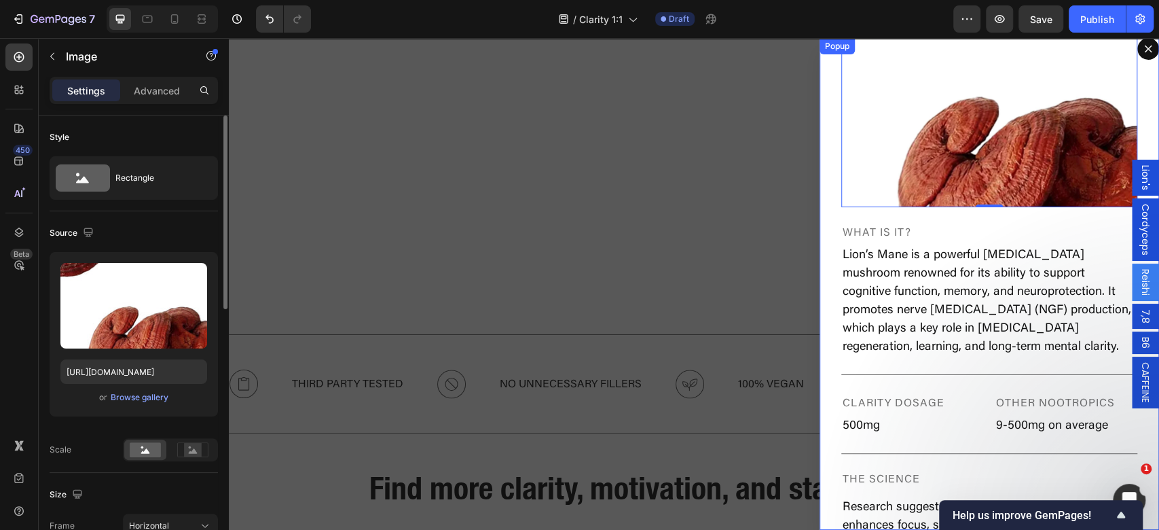
scroll to position [181, 0]
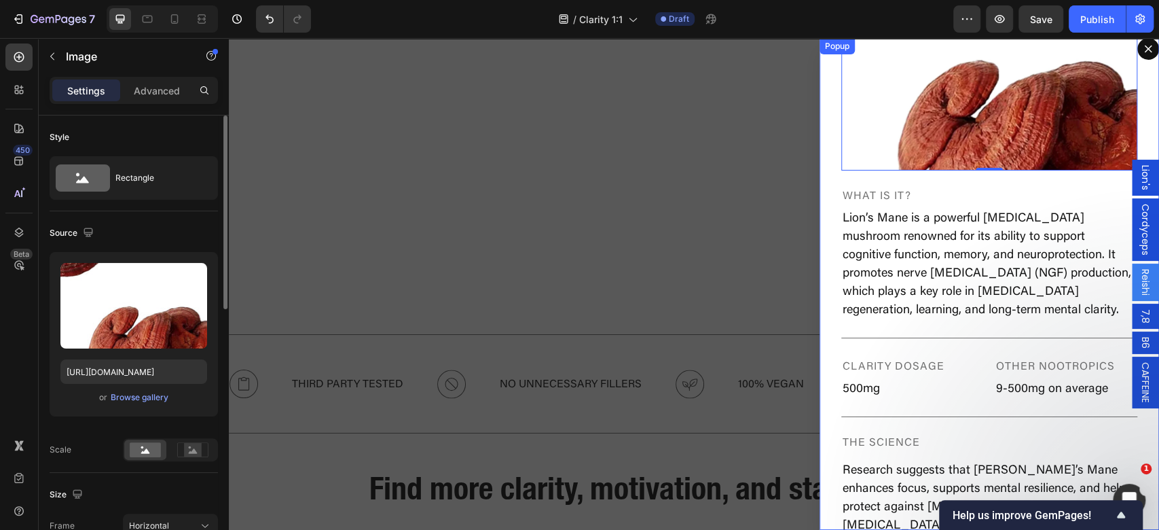
click at [962, 301] on p "Lion’s Mane is a powerful nootropic mushroom renowned for its ability to suppor…" at bounding box center [988, 265] width 293 height 110
click at [1000, 269] on p "Lion’s Mane is a powerful nootropic mushroom renowned for its ability to suppor…" at bounding box center [988, 265] width 293 height 110
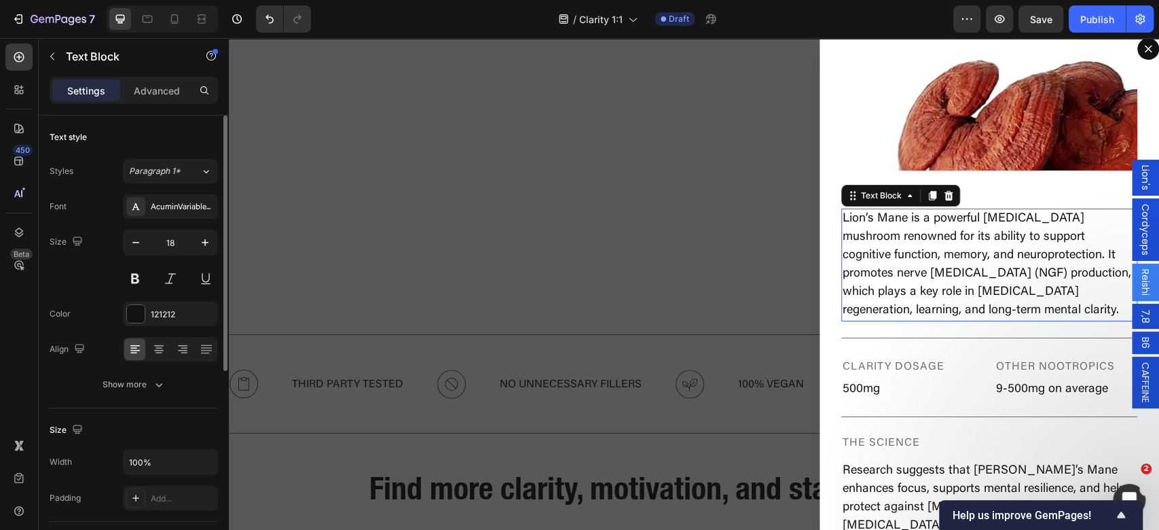
click at [1009, 268] on p "Lion’s Mane is a powerful nootropic mushroom renowned for its ability to suppor…" at bounding box center [988, 265] width 293 height 110
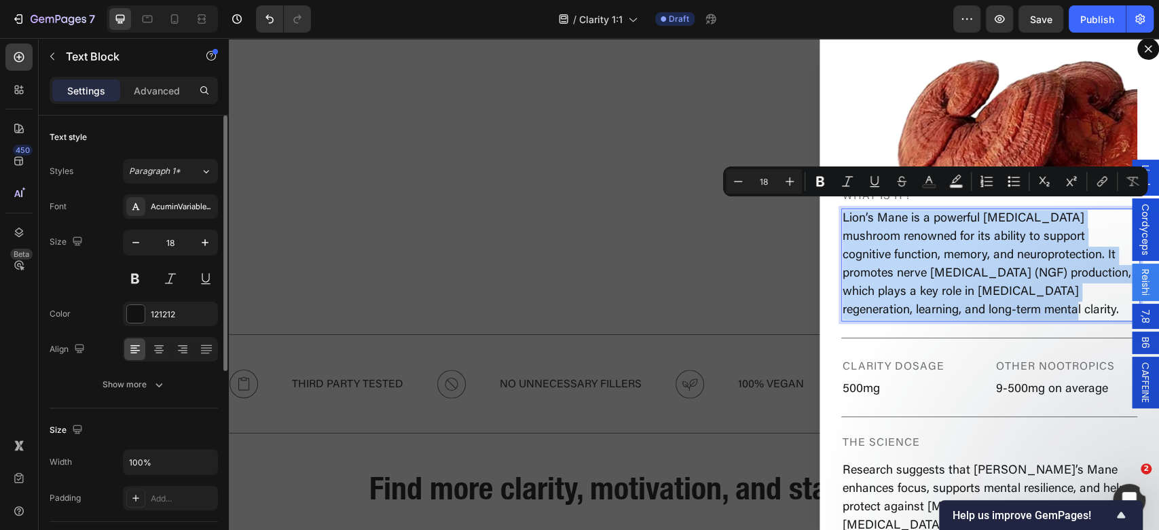
type input "11"
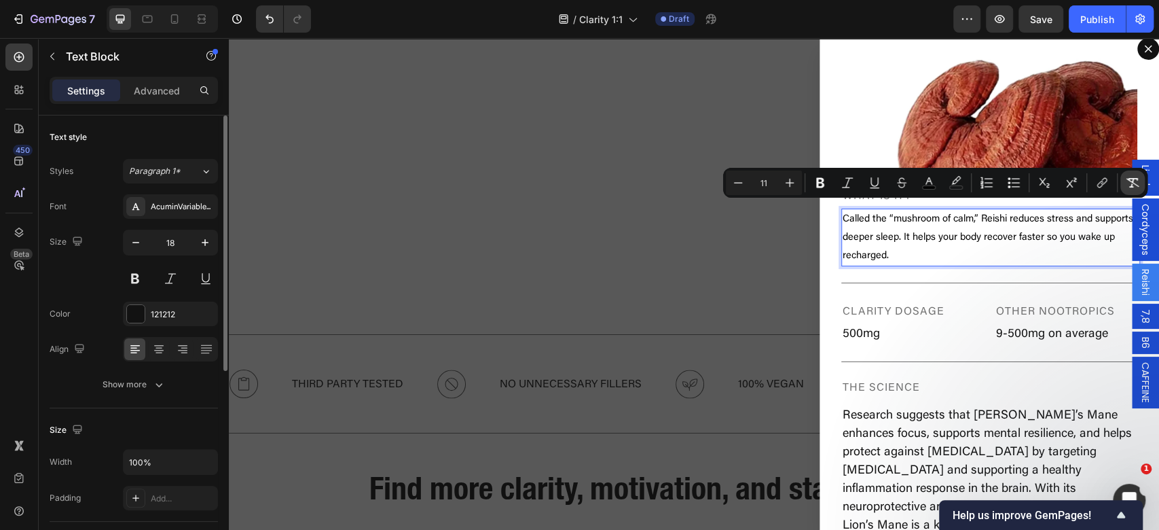
click at [1127, 180] on icon "Editor contextual toolbar" at bounding box center [1133, 183] width 14 height 14
type input "18"
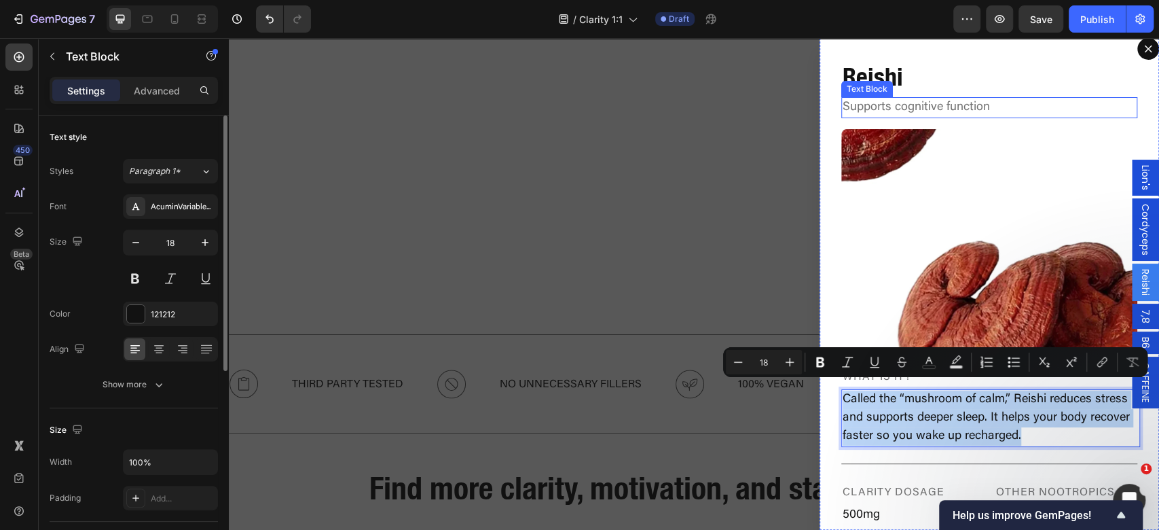
click at [948, 104] on p "Supports cognitive function" at bounding box center [988, 107] width 293 height 18
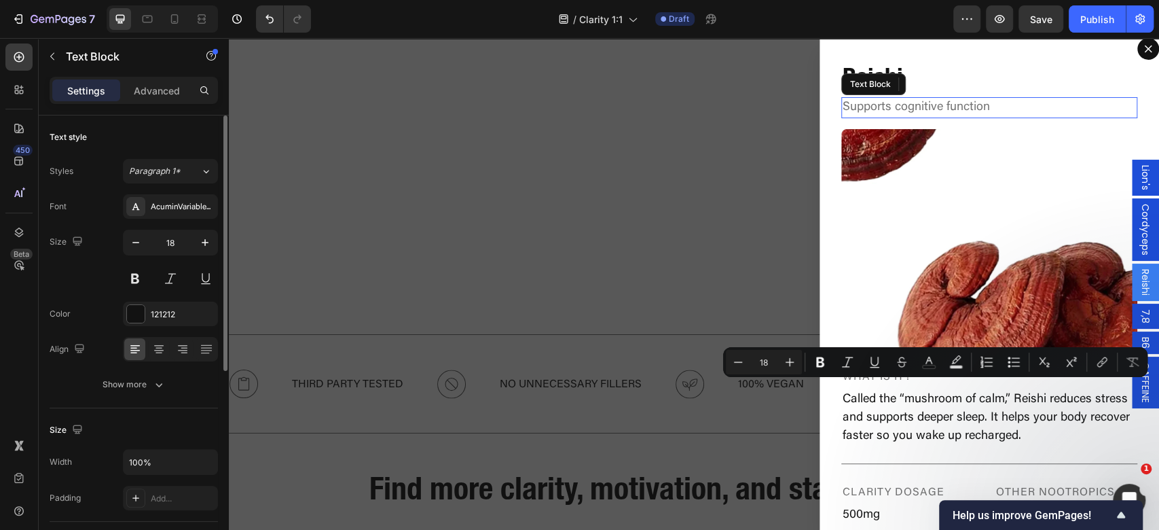
click at [948, 103] on p "Supports cognitive function" at bounding box center [988, 107] width 293 height 18
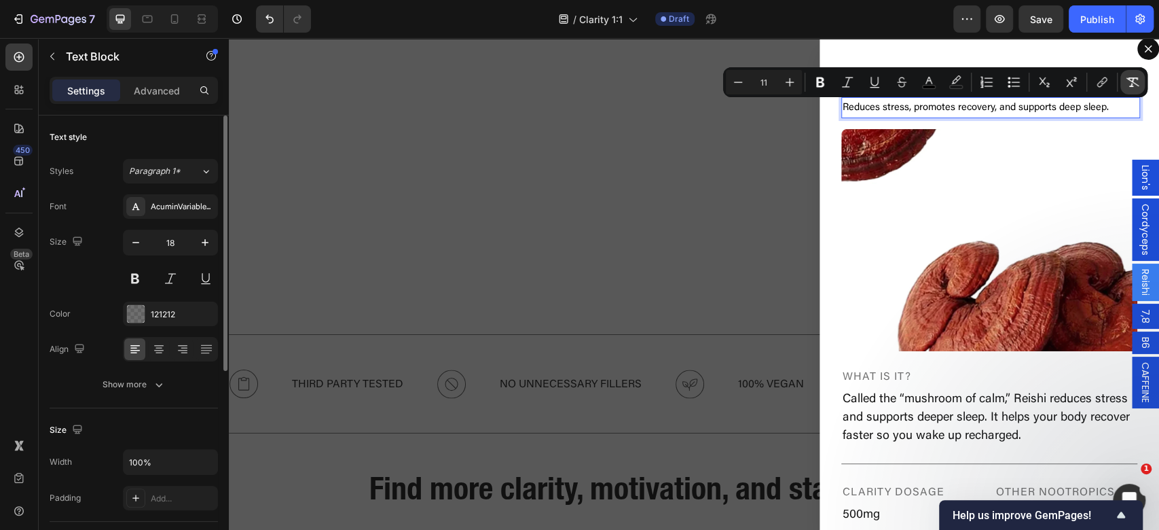
click at [1136, 88] on icon "Editor contextual toolbar" at bounding box center [1133, 82] width 14 height 14
type input "18"
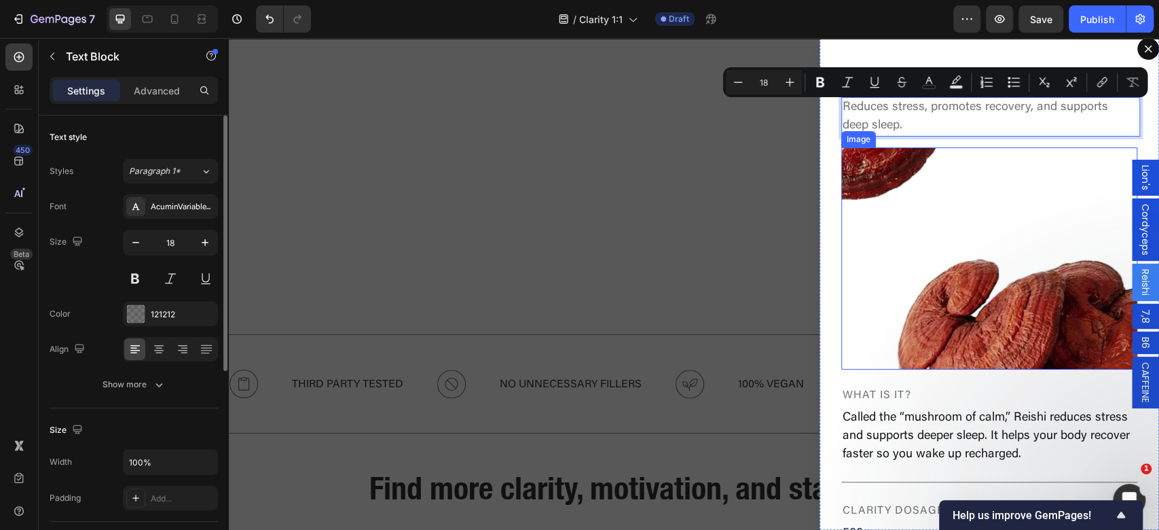
scroll to position [181, 0]
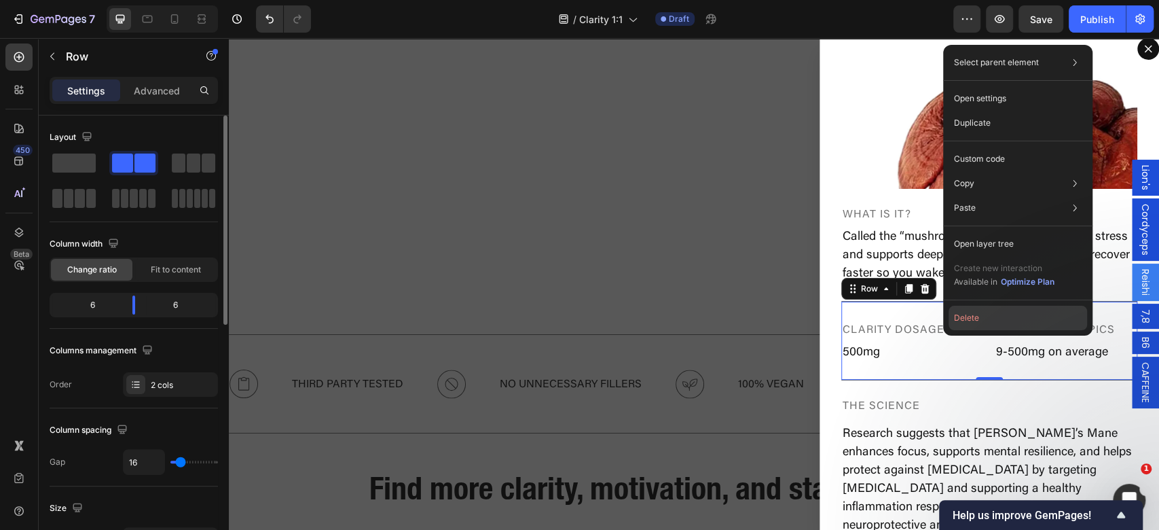
click at [965, 314] on button "Delete" at bounding box center [1017, 317] width 138 height 24
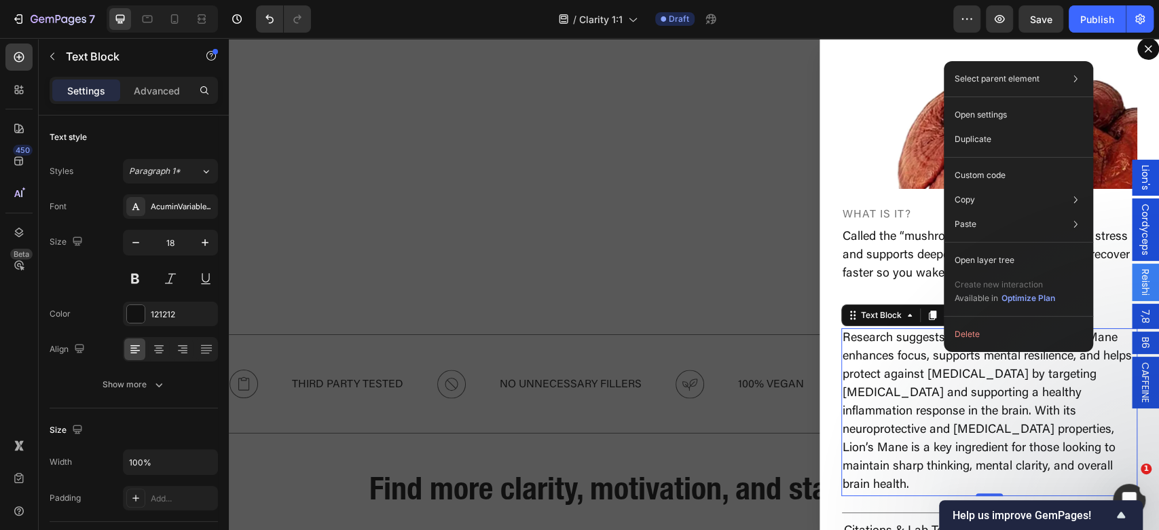
click at [977, 348] on div "Select parent element Popup Text Block Open settings Duplicate Custom code Copy…" at bounding box center [1018, 206] width 149 height 291
click at [988, 335] on button "Delete" at bounding box center [1018, 334] width 138 height 24
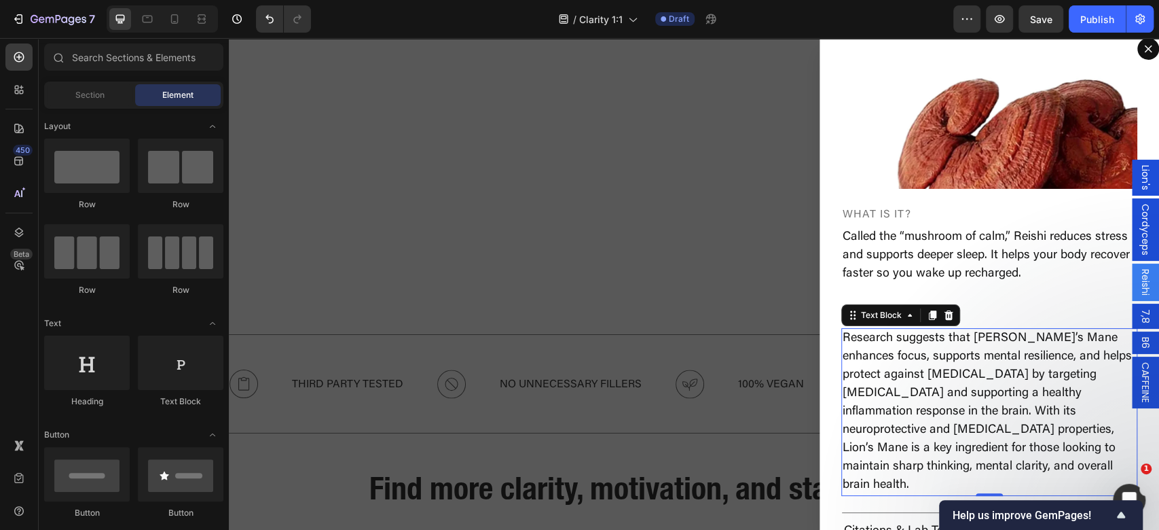
scroll to position [71, 0]
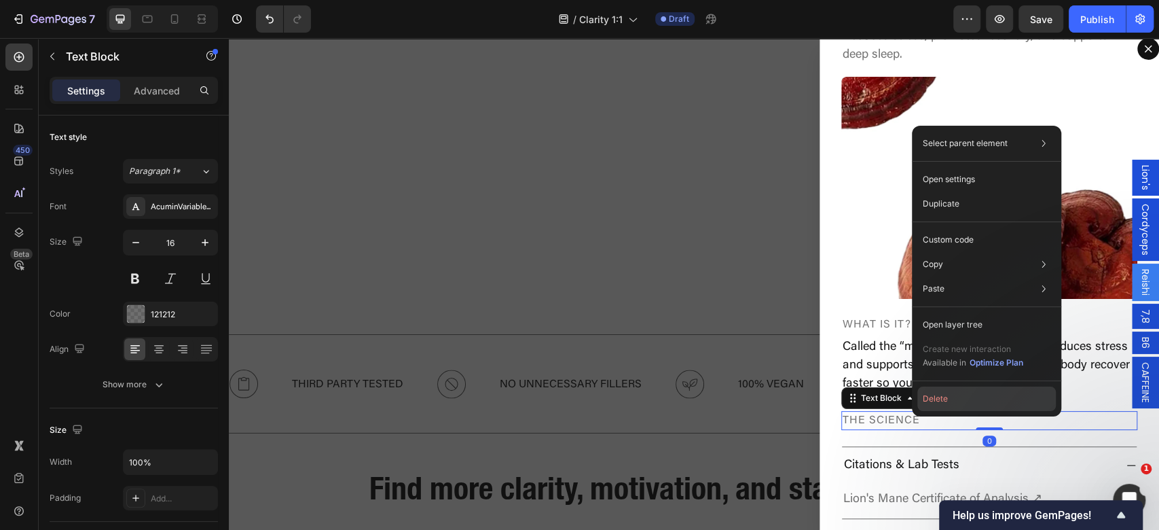
click at [938, 399] on button "Delete" at bounding box center [986, 398] width 138 height 24
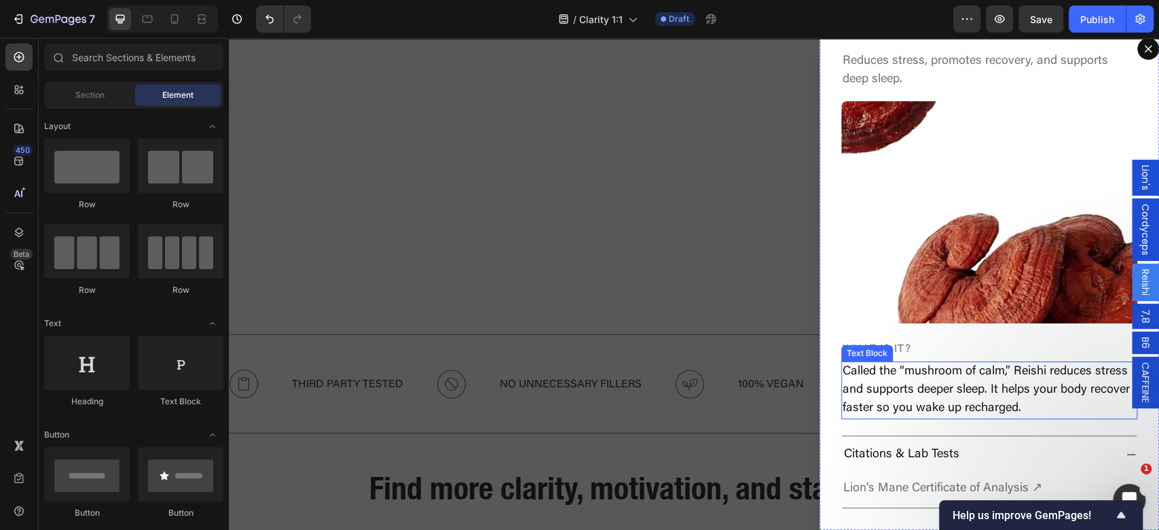
scroll to position [35, 0]
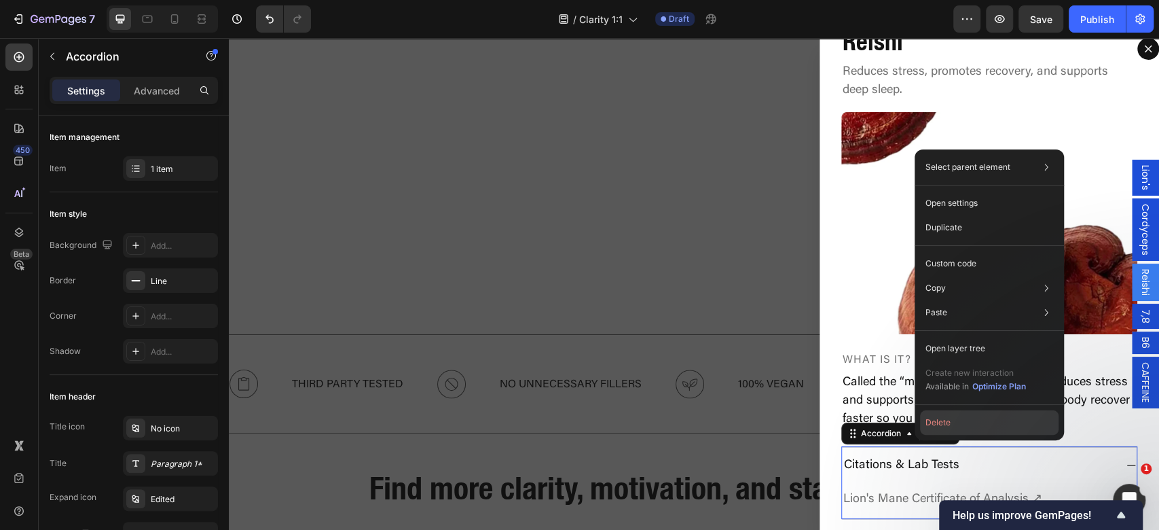
drag, startPoint x: 929, startPoint y: 427, endPoint x: 697, endPoint y: 387, distance: 235.6
click at [929, 427] on button "Delete" at bounding box center [989, 422] width 138 height 24
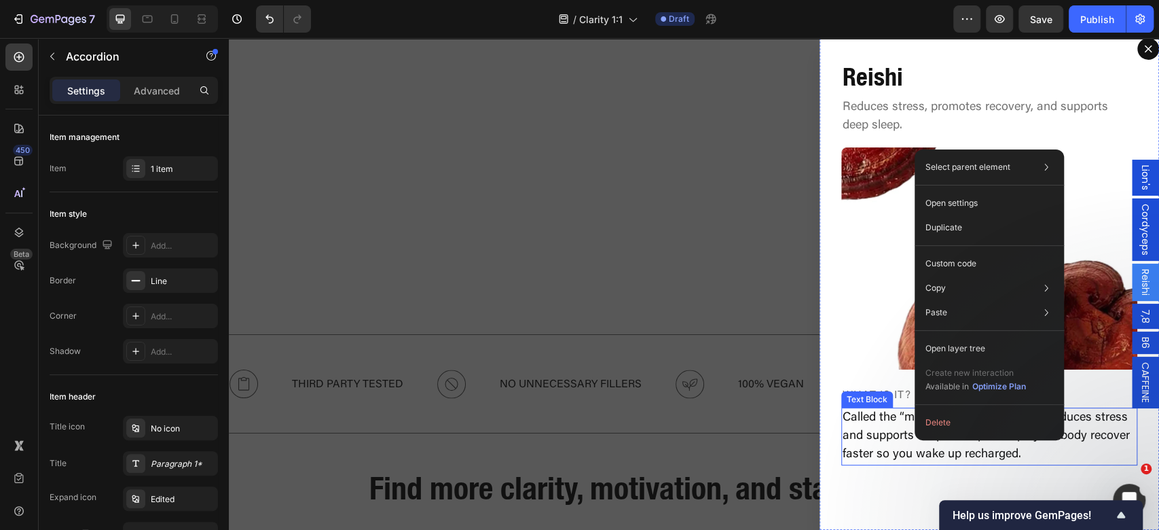
scroll to position [0, 0]
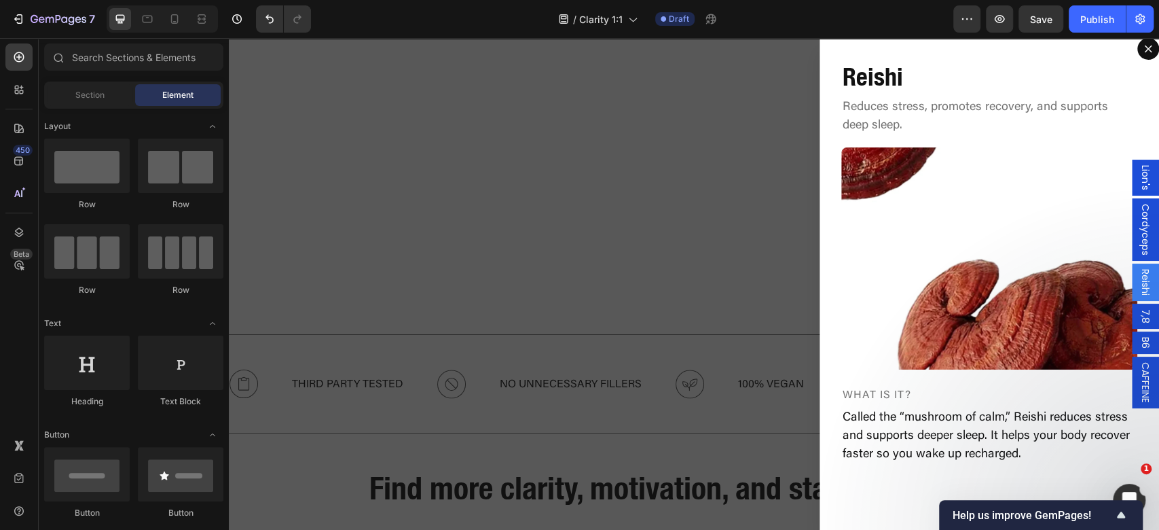
click at [669, 367] on div "Backdrop" at bounding box center [694, 283] width 930 height 491
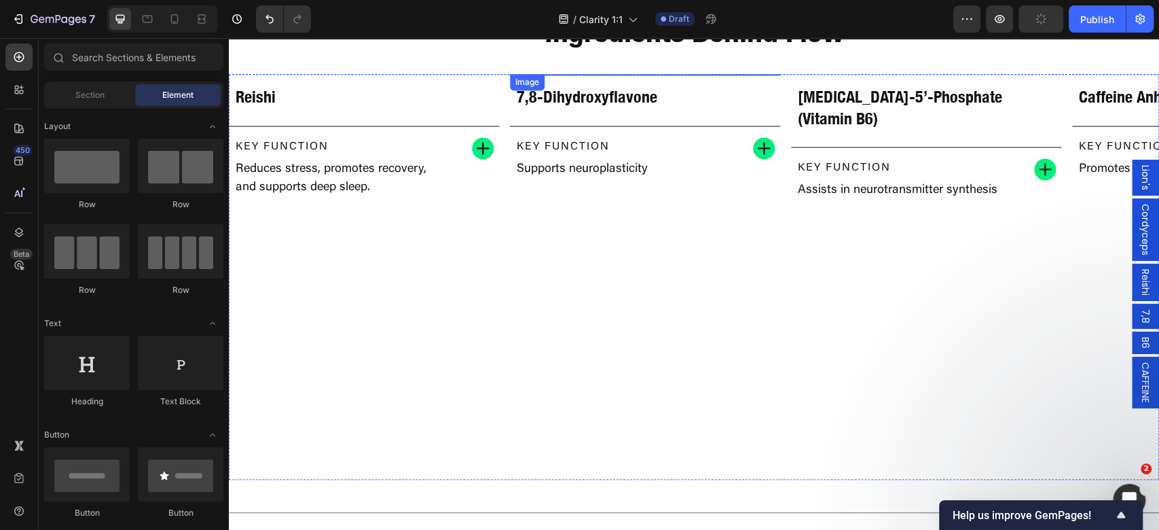
scroll to position [1425, 0]
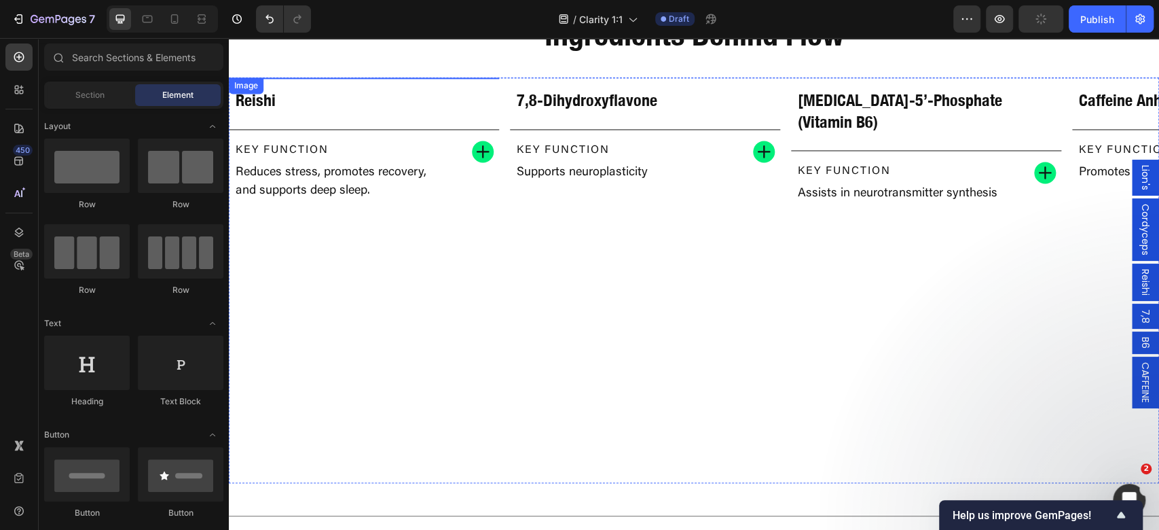
click at [382, 77] on img at bounding box center [364, 77] width 270 height 0
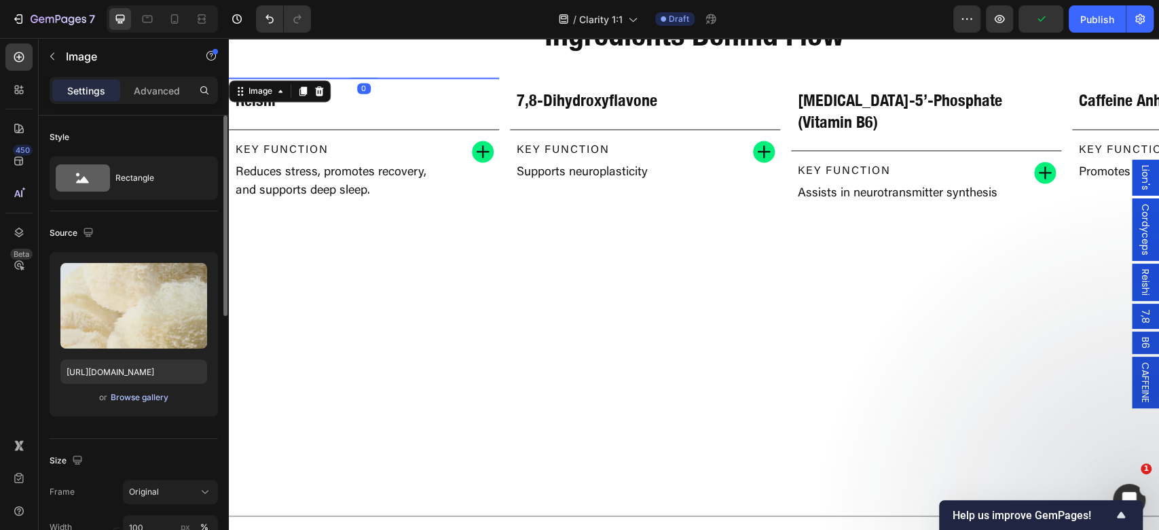
click at [132, 394] on div "Browse gallery" at bounding box center [140, 397] width 58 height 12
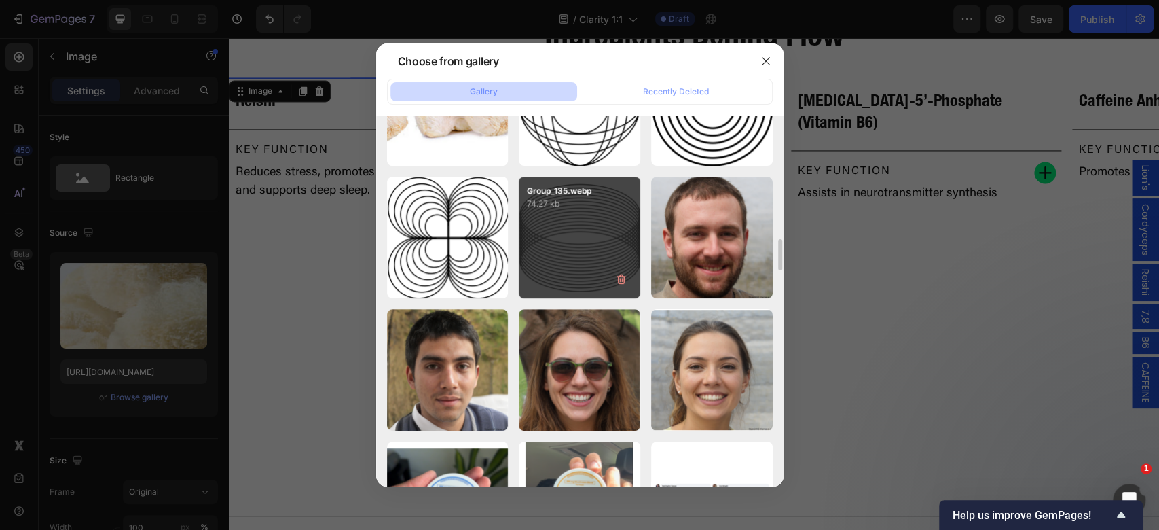
scroll to position [3601, 0]
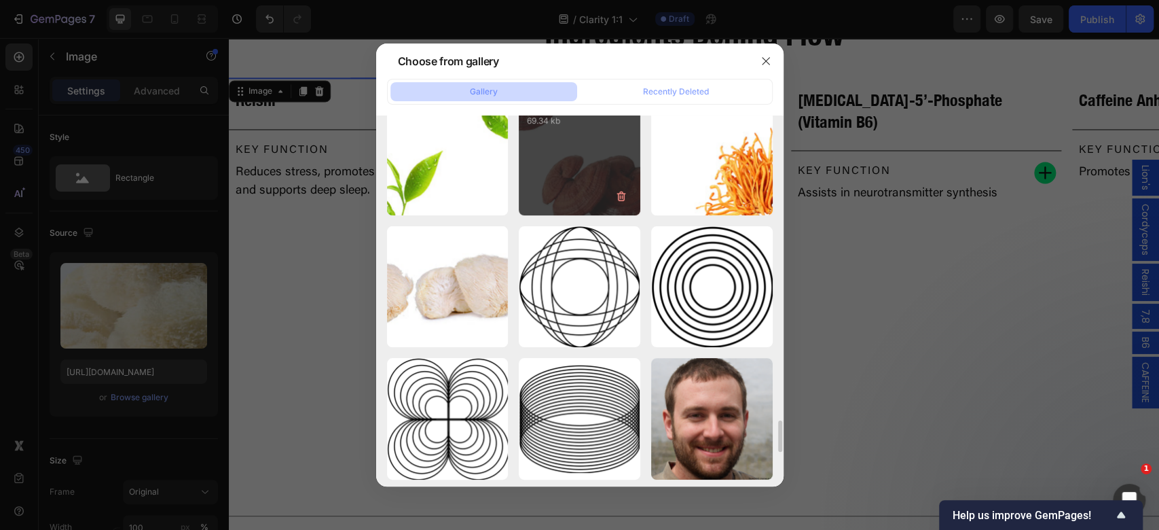
click at [584, 197] on div "REISHI.webp 69.34 kb" at bounding box center [580, 155] width 122 height 122
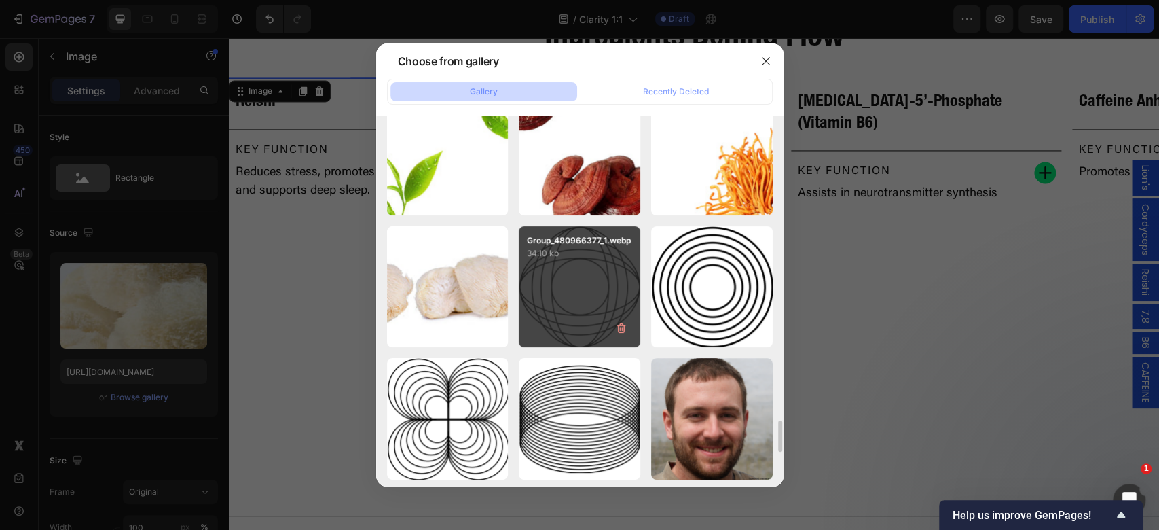
type input "https://cdn.shopify.com/s/files/1/0898/8983/3241/files/gempages_528801600827819…"
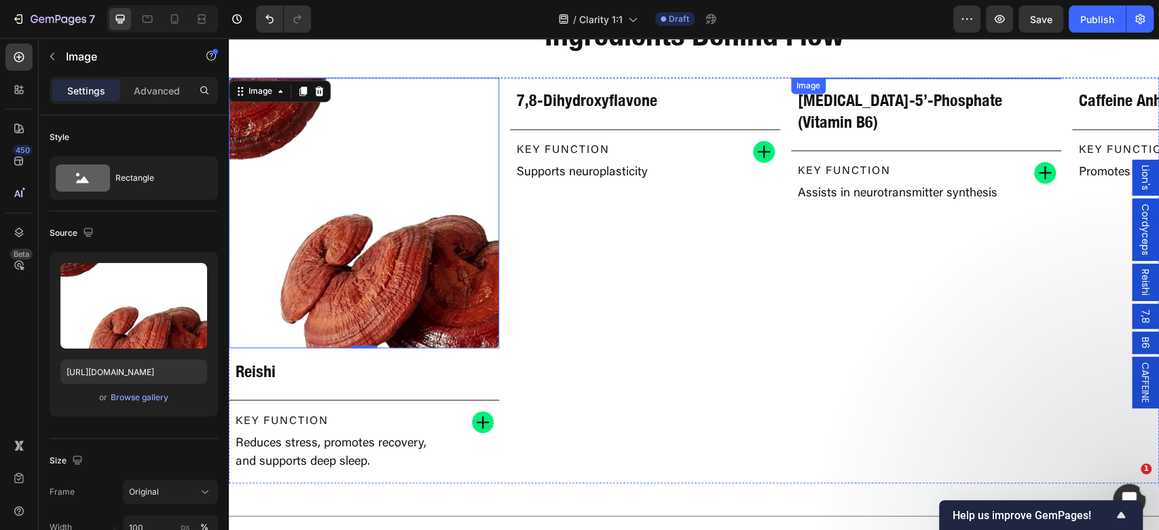
drag, startPoint x: 991, startPoint y: 317, endPoint x: 760, endPoint y: 174, distance: 271.3
click at [991, 77] on img at bounding box center [926, 77] width 270 height 0
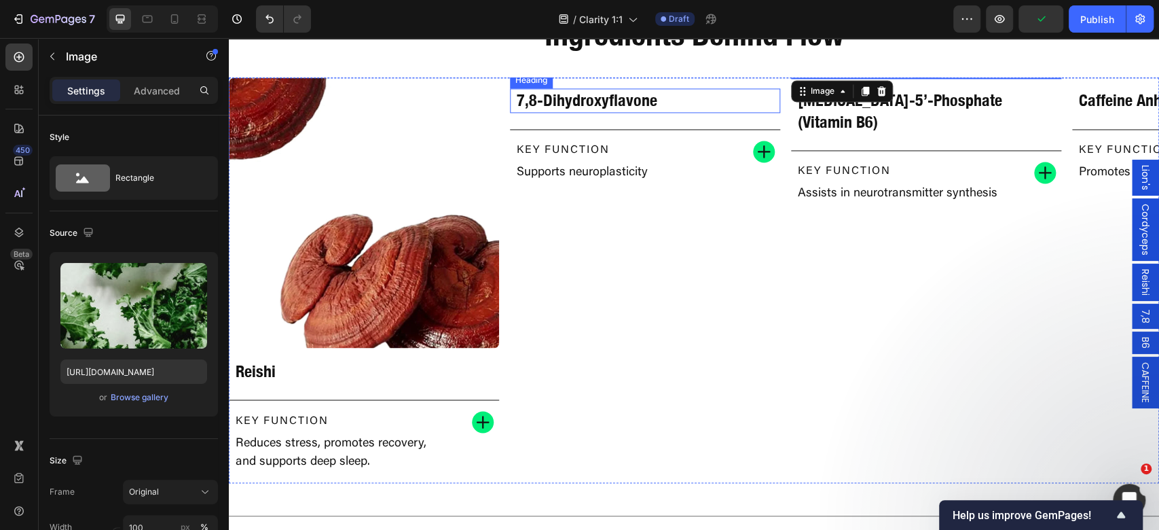
click at [597, 112] on h2 "7,8-Dihydroxyflavone" at bounding box center [644, 100] width 259 height 24
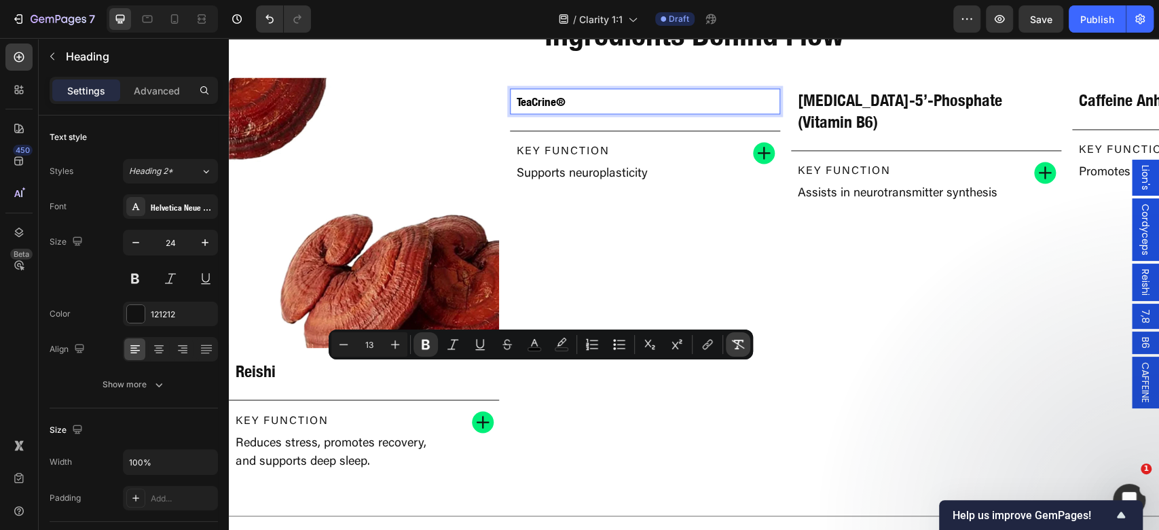
click at [743, 343] on icon "Editor contextual toolbar" at bounding box center [738, 344] width 14 height 14
type input "24"
click at [733, 77] on img at bounding box center [645, 77] width 270 height 0
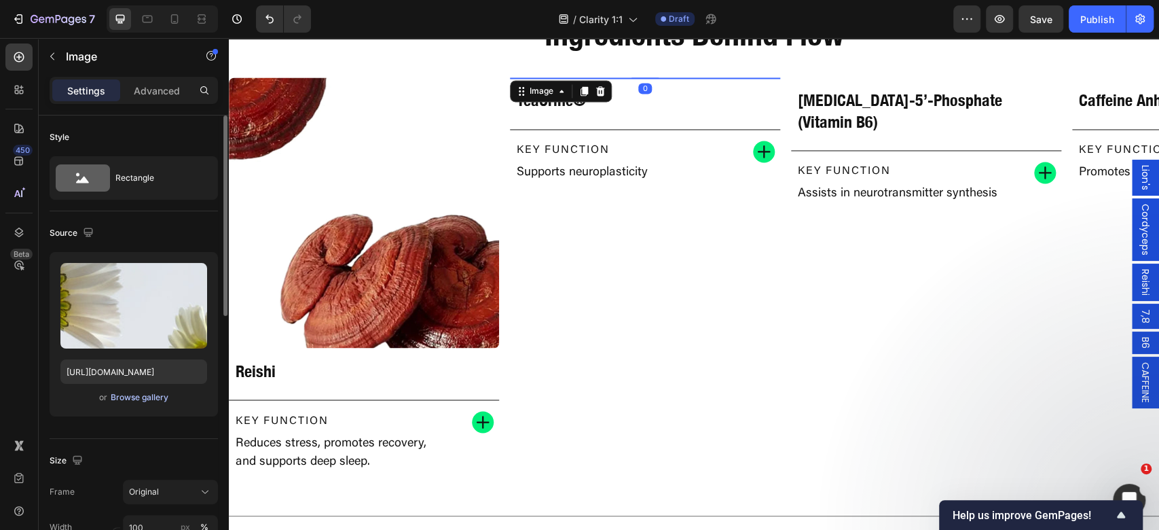
click at [124, 394] on div "Browse gallery" at bounding box center [140, 397] width 58 height 12
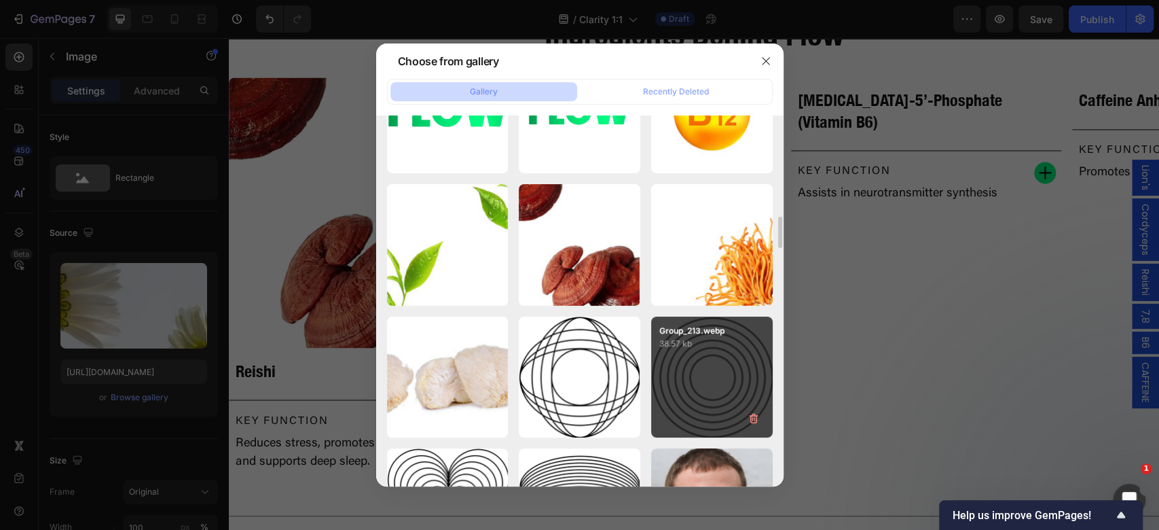
scroll to position [3329, 0]
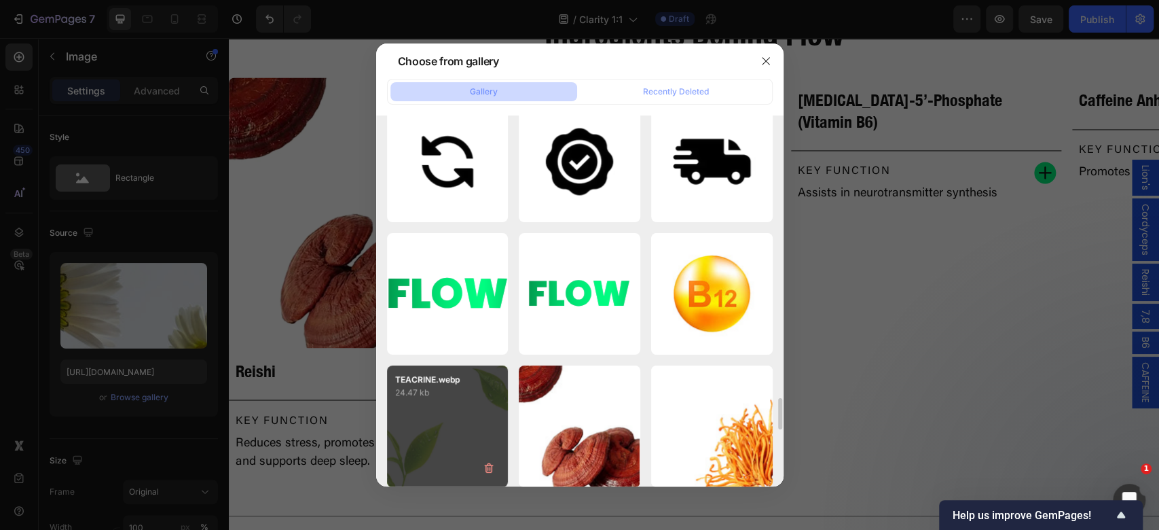
click at [415, 475] on div "TEACRINE.webp 24.47 kb" at bounding box center [448, 426] width 122 height 122
type input "https://cdn.shopify.com/s/files/1/0898/8983/3241/files/gempages_528801600827819…"
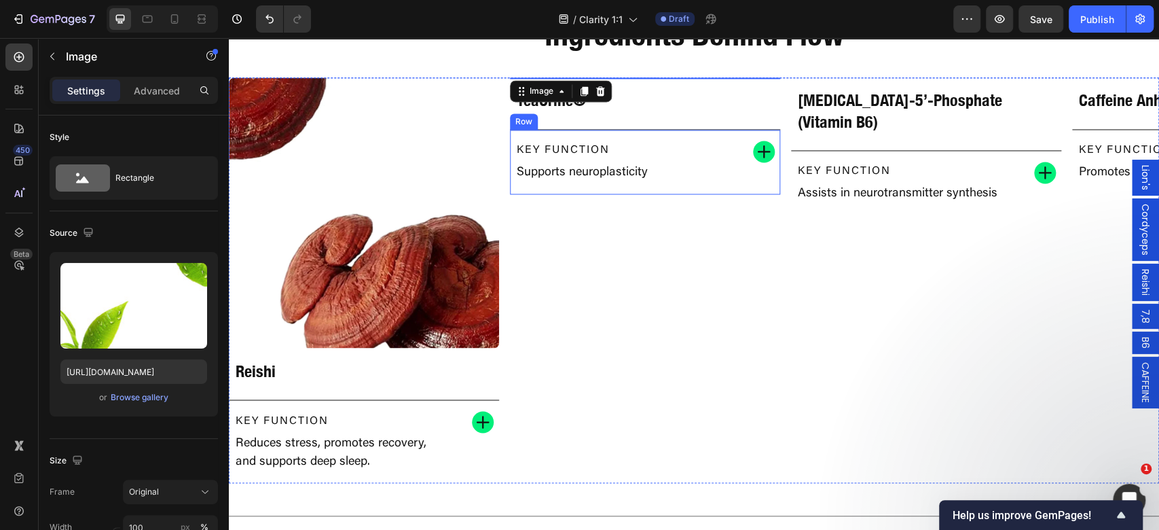
click at [592, 182] on p "Supports neuroplasticity" at bounding box center [619, 173] width 204 height 18
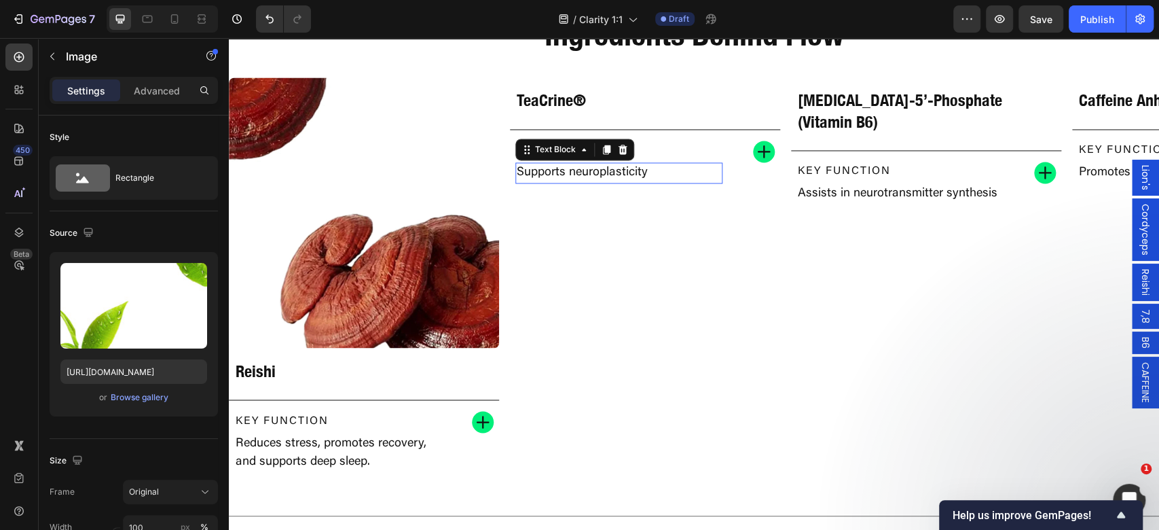
click at [592, 182] on p "Supports neuroplasticity" at bounding box center [619, 173] width 204 height 18
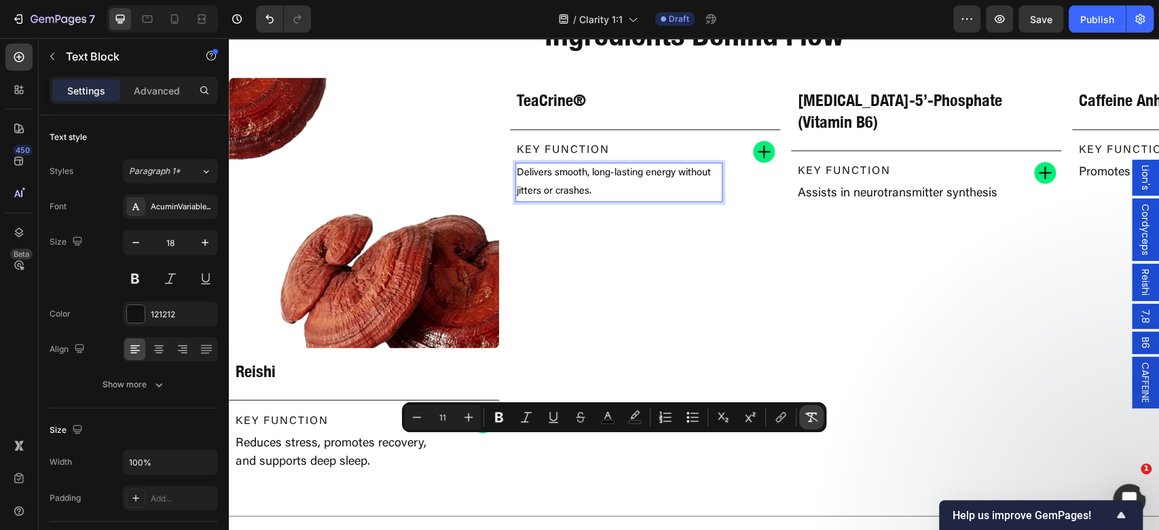
click at [807, 420] on icon "Editor contextual toolbar" at bounding box center [811, 417] width 14 height 14
type input "18"
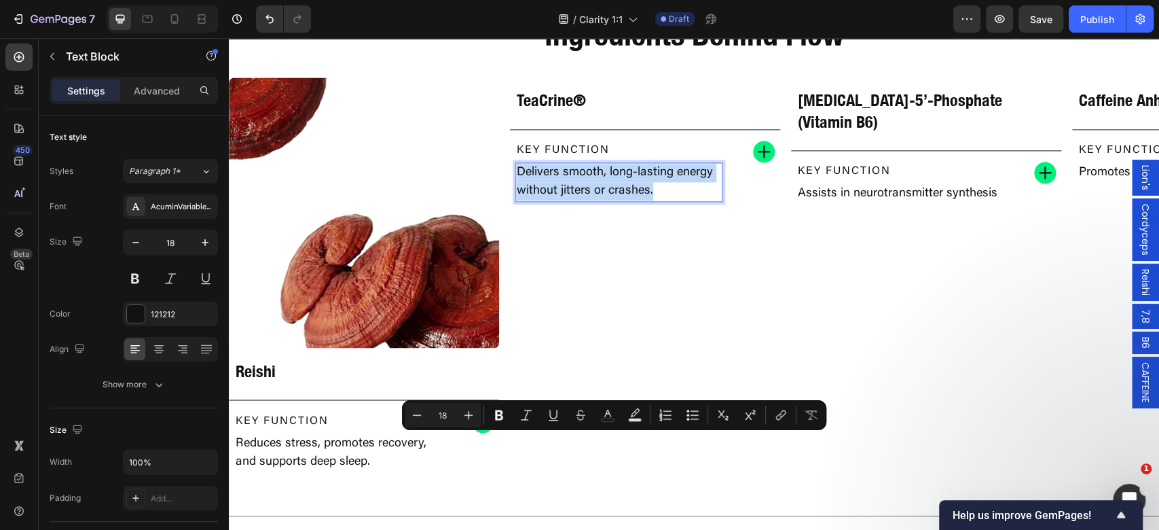
click at [1138, 322] on span "7,8" at bounding box center [1145, 316] width 14 height 14
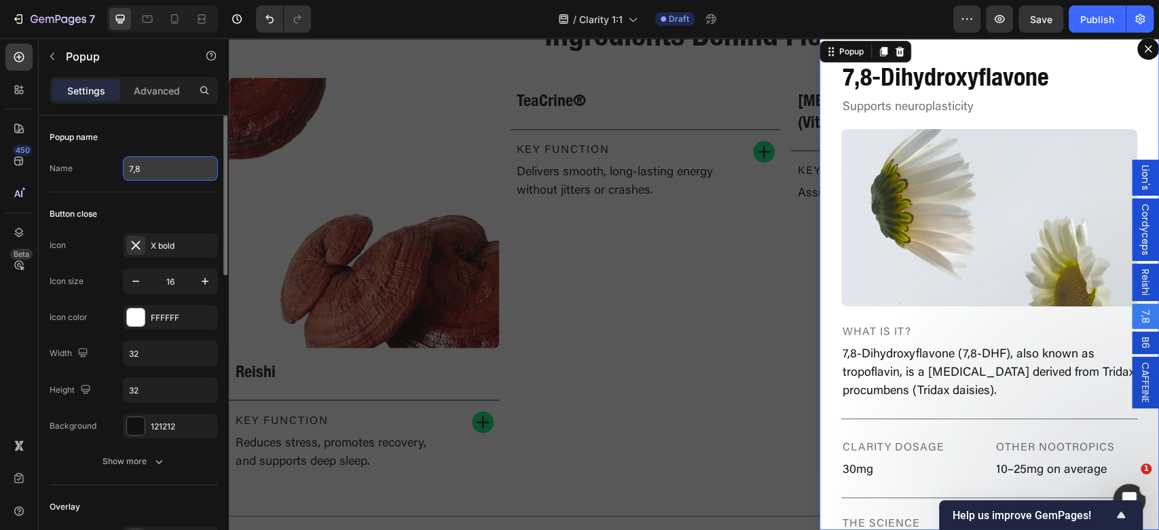
click at [155, 170] on input "7,8" at bounding box center [170, 168] width 95 height 24
type input "Teacrine"
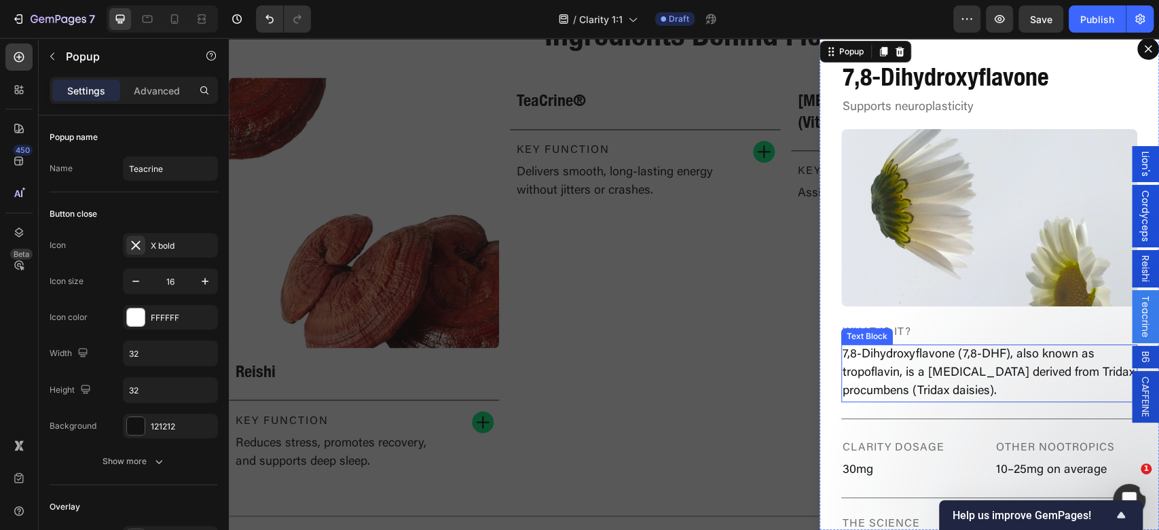
click at [965, 358] on p "7,8-Dihydroxyflavone (7,8-DHF), also known as tropoflavin, is a flavonoid deriv…" at bounding box center [988, 373] width 293 height 55
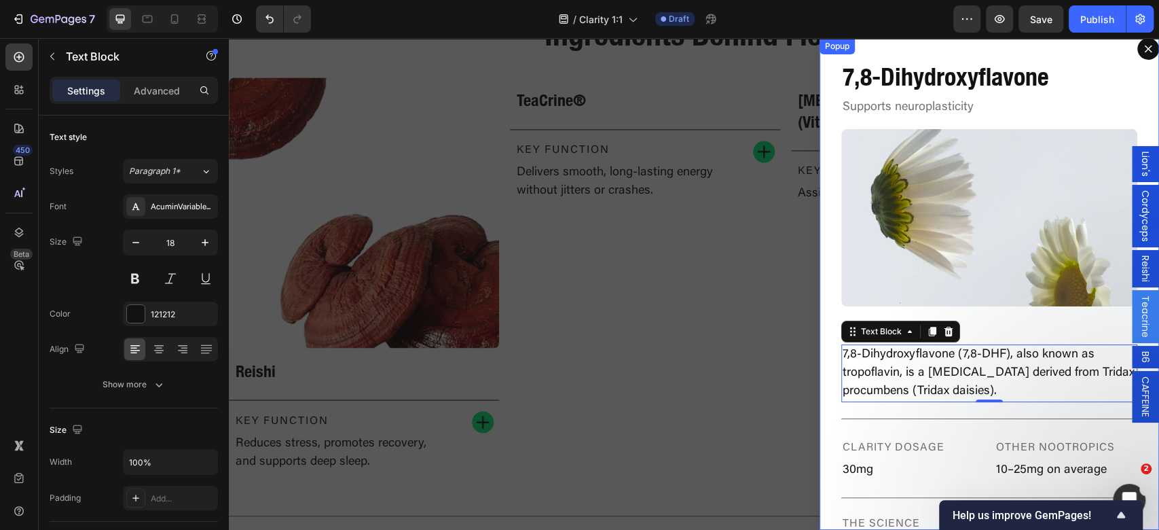
click at [935, 115] on p "Supports neuroplasticity" at bounding box center [988, 107] width 293 height 18
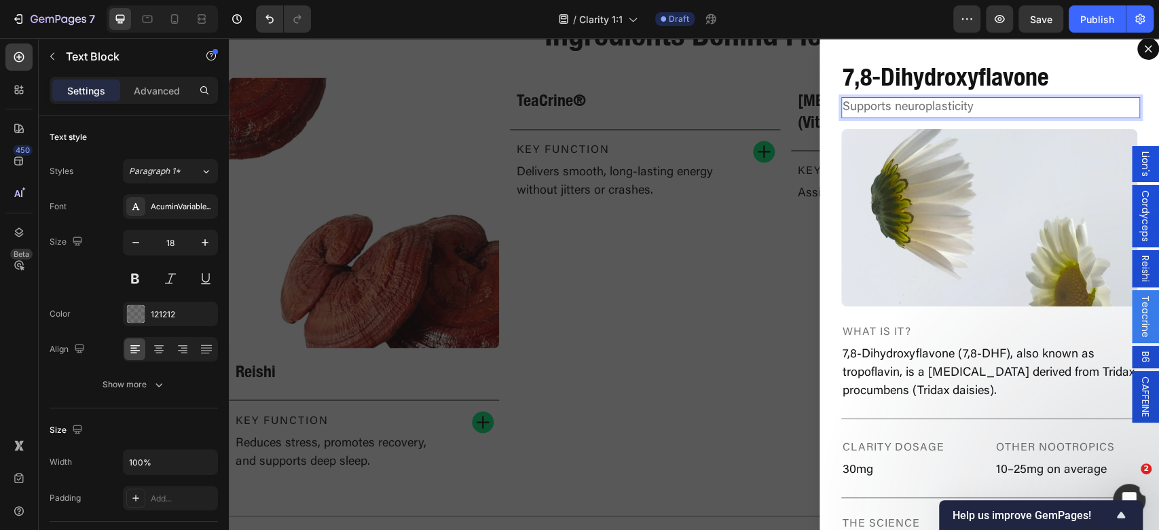
click at [938, 106] on p "Supports neuroplasticity" at bounding box center [988, 107] width 293 height 18
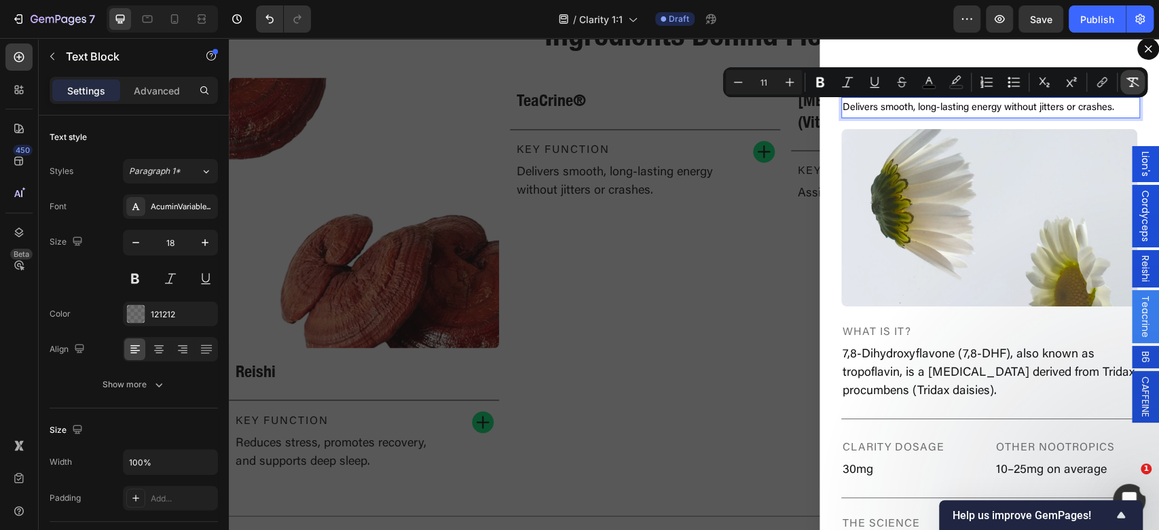
click at [1126, 81] on icon "Editor contextual toolbar" at bounding box center [1133, 82] width 14 height 14
type input "18"
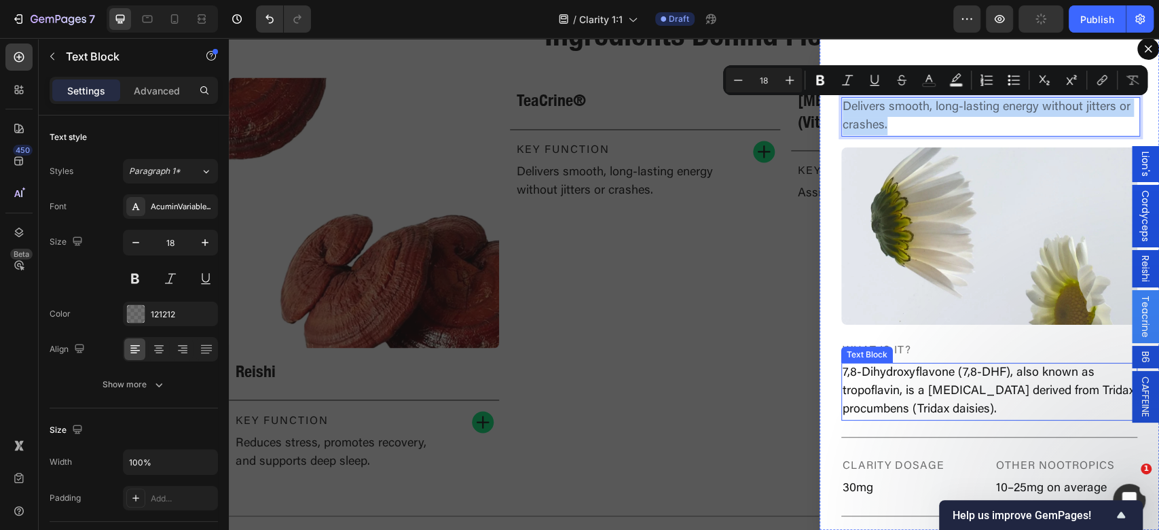
click at [913, 379] on p "7,8-Dihydroxyflavone (7,8-DHF), also known as tropoflavin, is a flavonoid deriv…" at bounding box center [988, 391] width 293 height 55
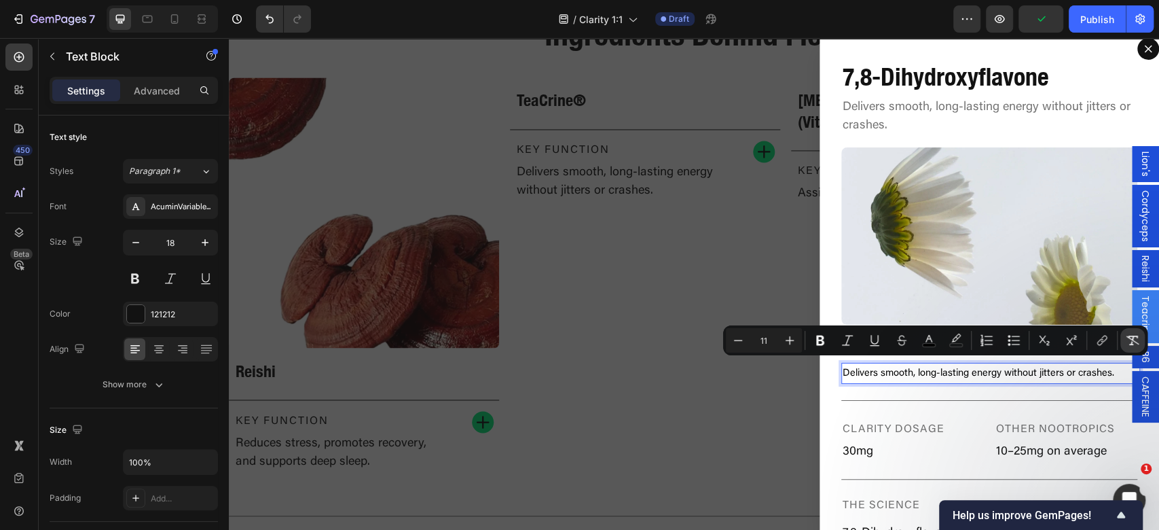
click at [1142, 338] on button "Remove Format" at bounding box center [1132, 340] width 24 height 24
type input "18"
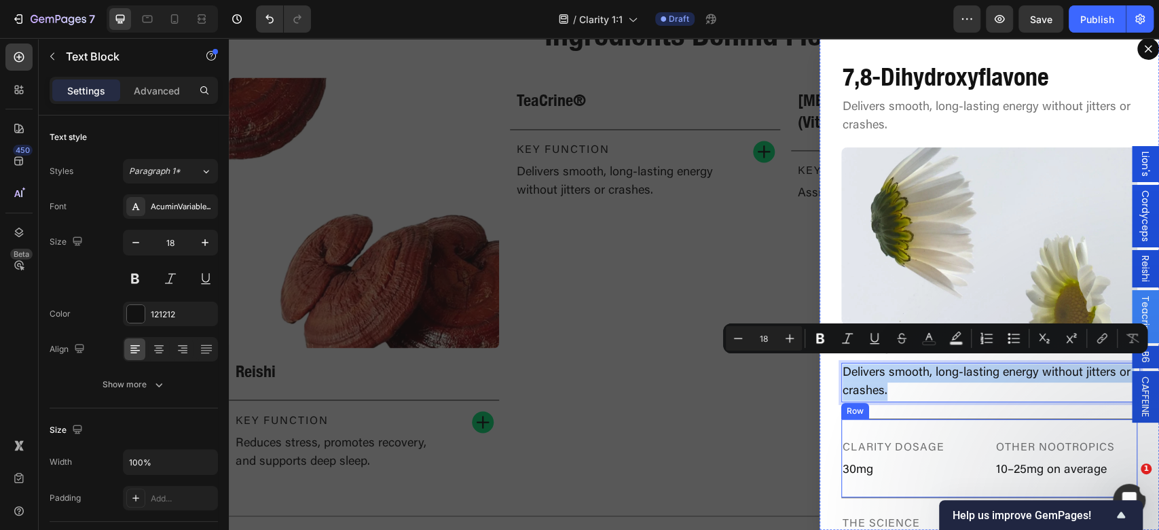
type input "11"
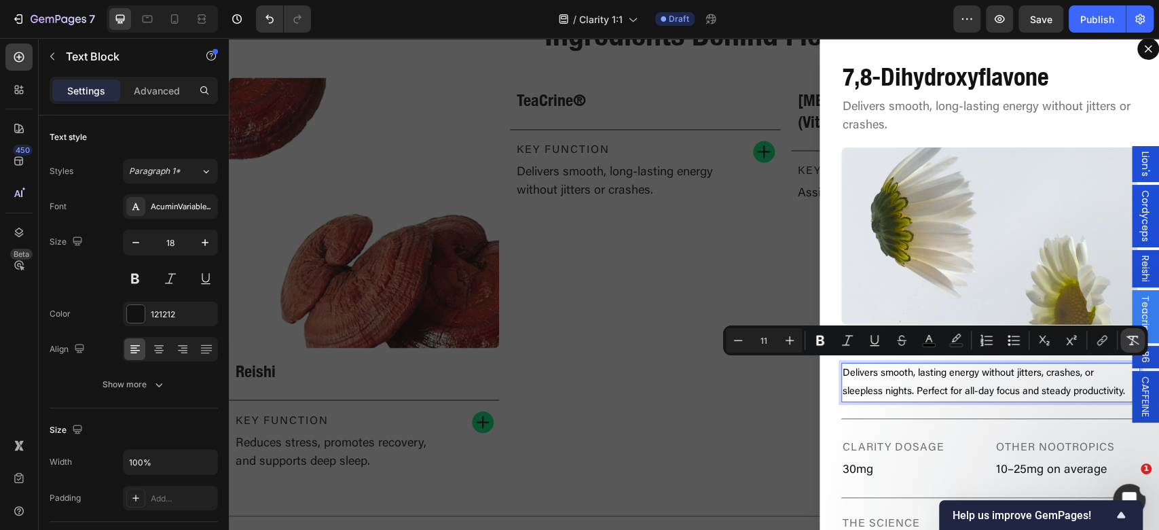
click at [1129, 338] on icon "Editor contextual toolbar" at bounding box center [1132, 340] width 13 height 10
type input "18"
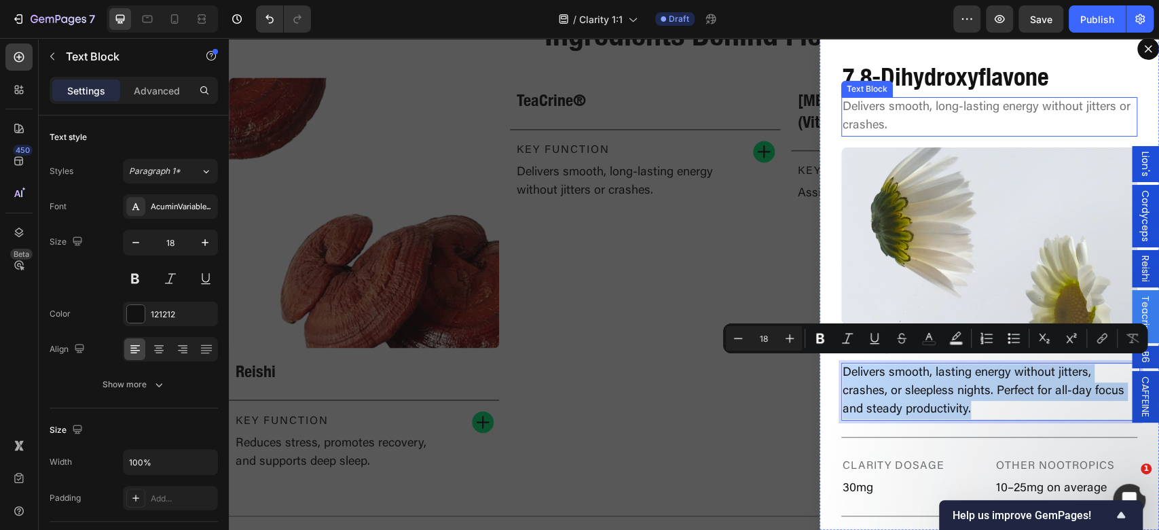
drag, startPoint x: 883, startPoint y: 105, endPoint x: 923, endPoint y: 69, distance: 53.9
click at [883, 103] on p "Delivers smooth, long-lasting energy without jitters or crashes." at bounding box center [988, 116] width 293 height 37
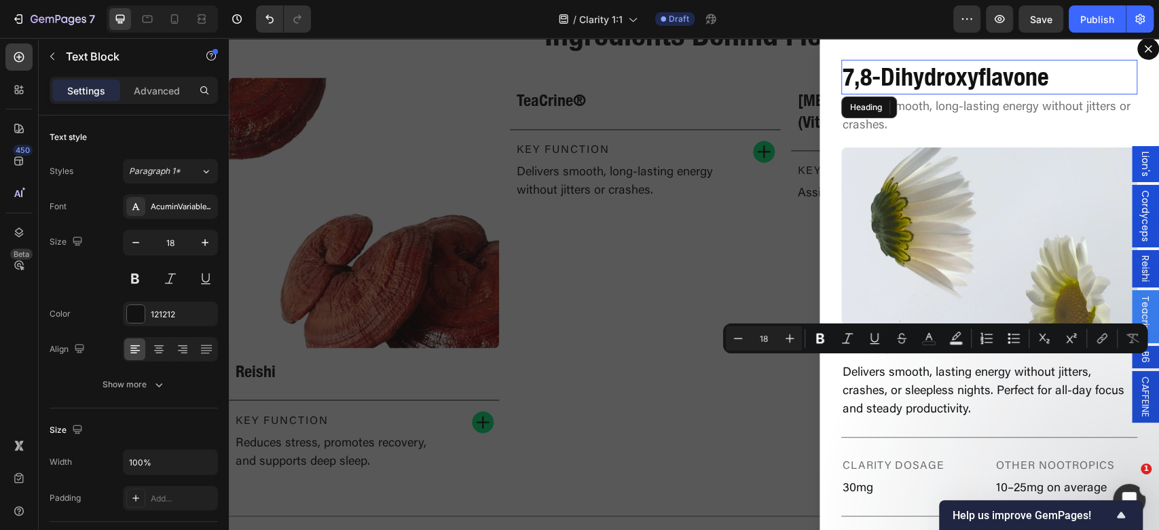
click at [924, 69] on h2 "7,8-Dihydroxyflavone" at bounding box center [989, 77] width 296 height 35
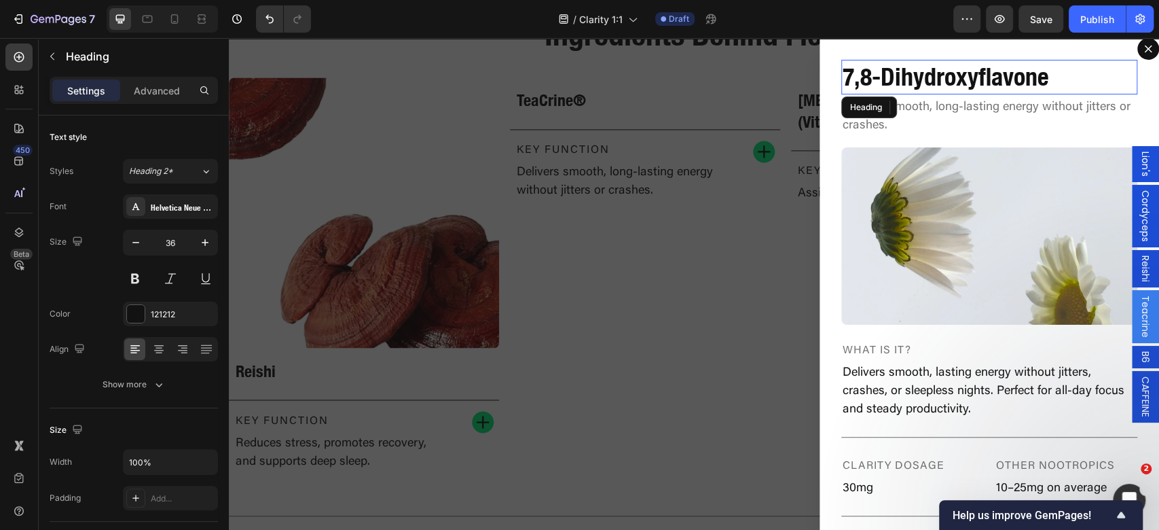
click at [1001, 71] on p "7,8-Dihydroxyflavone" at bounding box center [988, 77] width 293 height 32
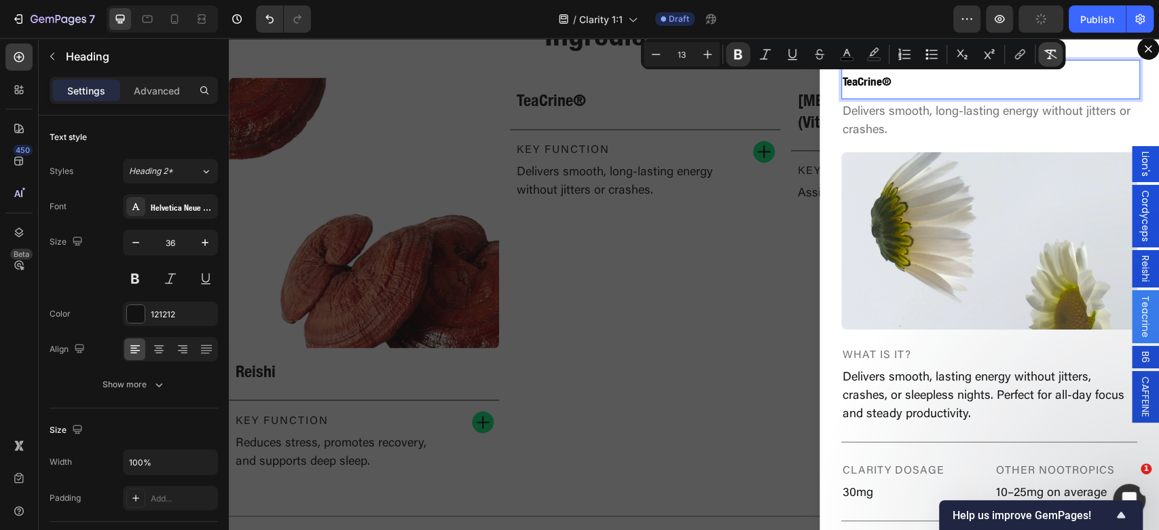
click at [1056, 52] on icon "Editor contextual toolbar" at bounding box center [1050, 55] width 14 height 14
type input "36"
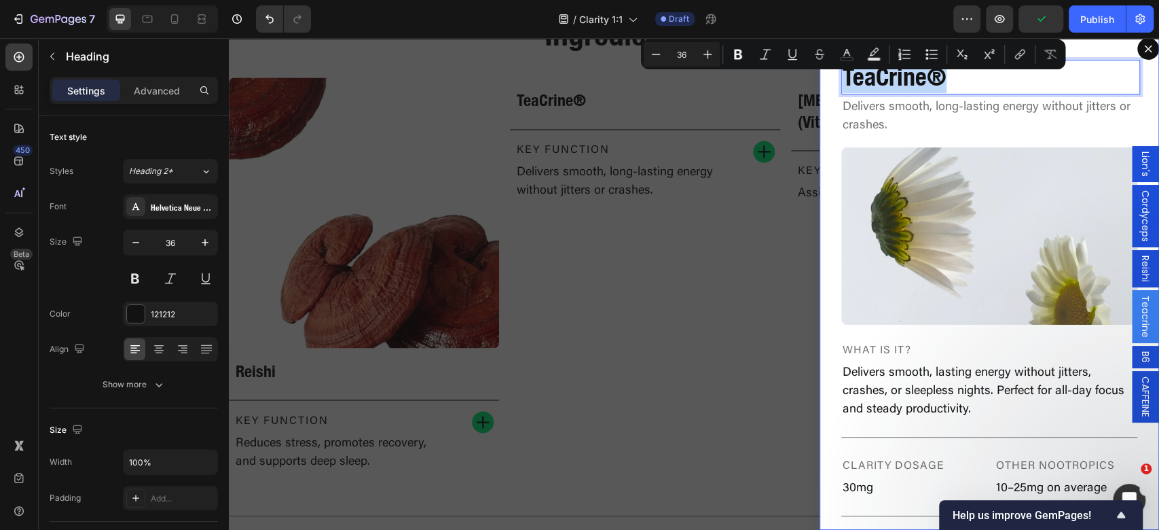
click at [992, 225] on img "Dialog body" at bounding box center [989, 236] width 296 height 178
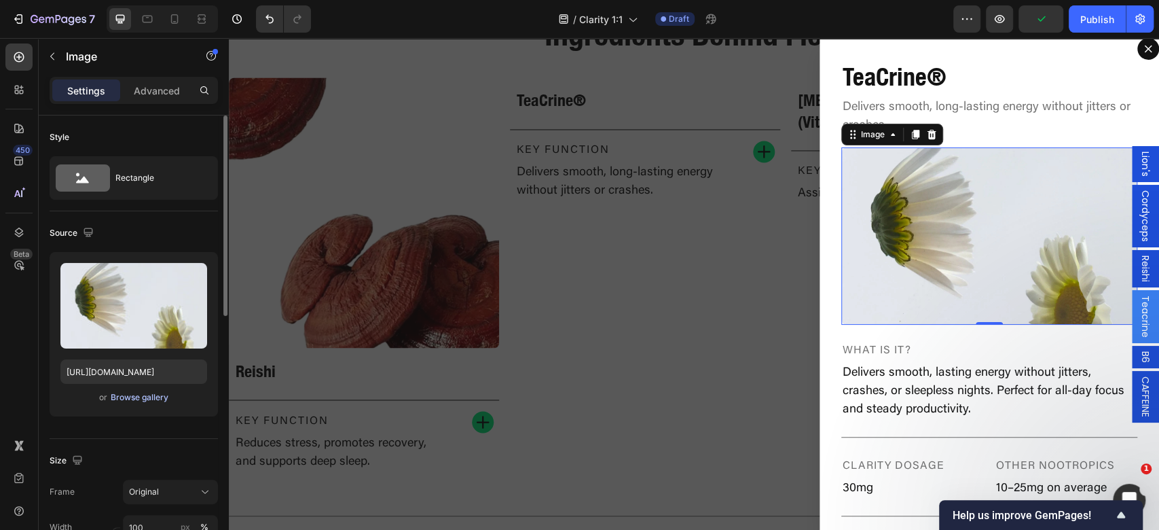
click at [130, 394] on div "Browse gallery" at bounding box center [140, 397] width 58 height 12
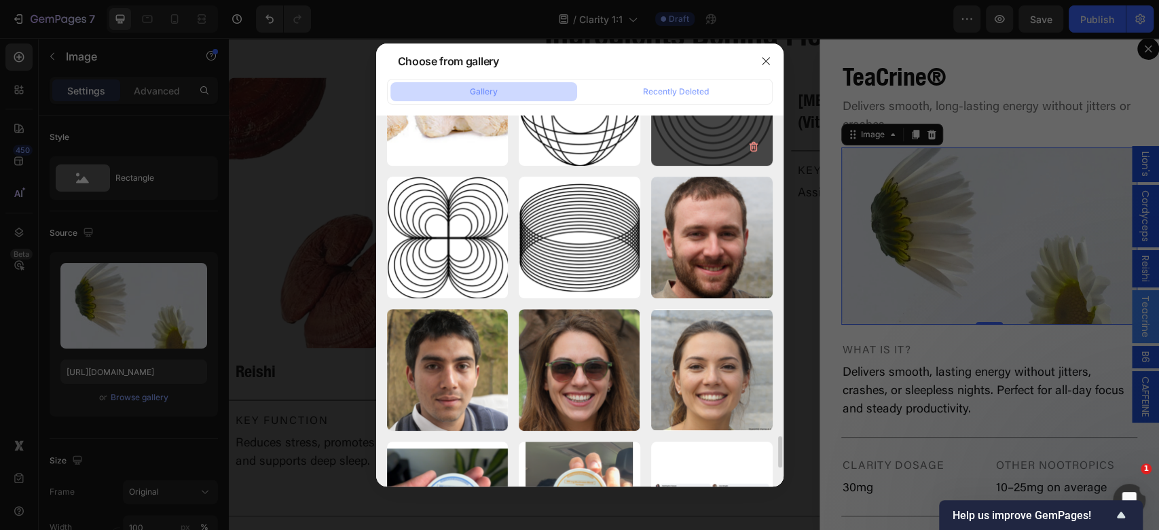
scroll to position [3510, 0]
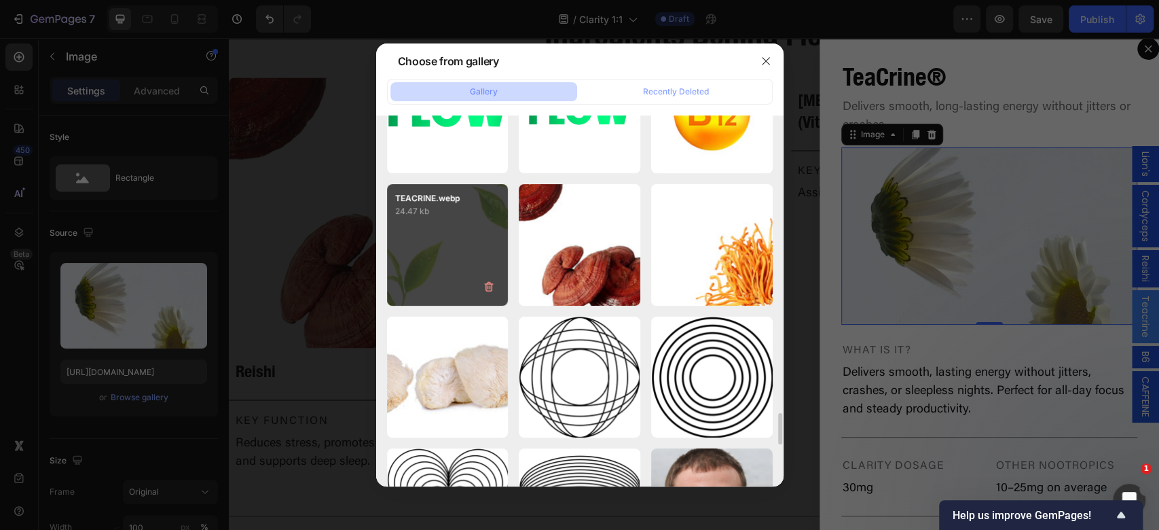
drag, startPoint x: 434, startPoint y: 236, endPoint x: 410, endPoint y: 242, distance: 25.2
click at [435, 236] on div "TEACRINE.webp 24.47 kb" at bounding box center [448, 245] width 122 height 122
type input "https://cdn.shopify.com/s/files/1/0898/8983/3241/files/gempages_528801600827819…"
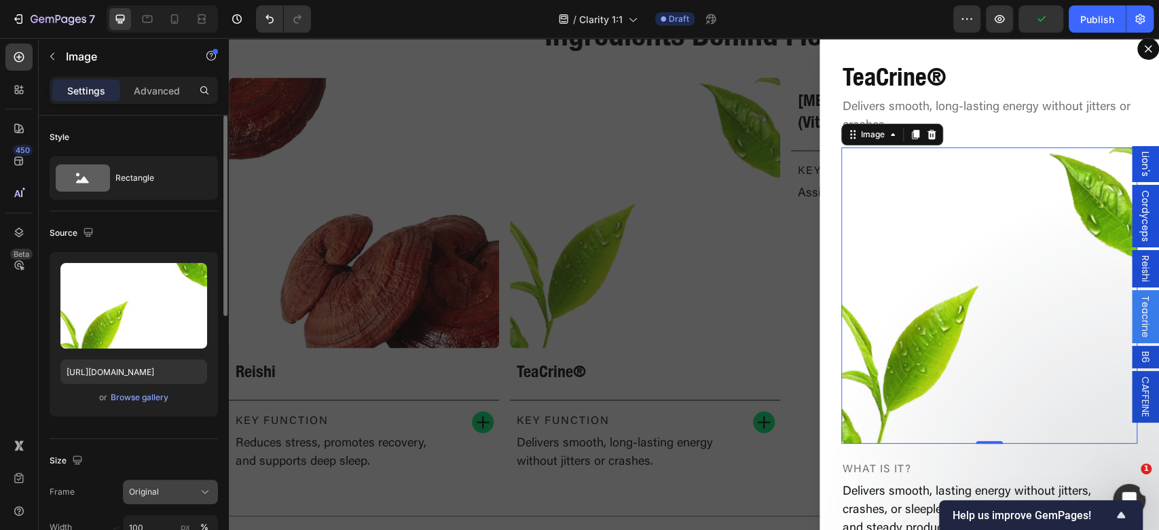
click at [159, 500] on button "Original" at bounding box center [170, 491] width 95 height 24
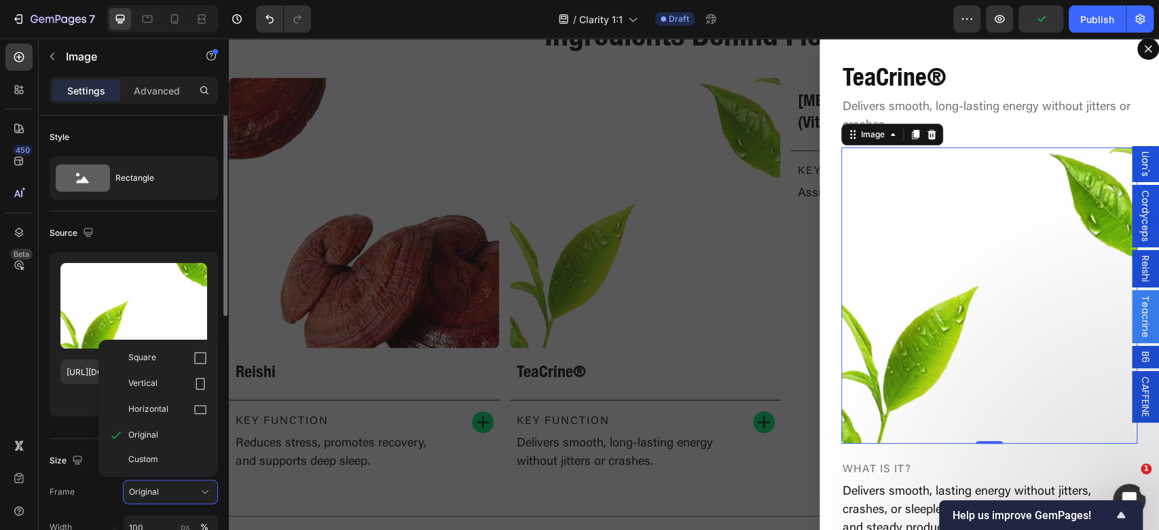
click at [190, 409] on div "Horizontal" at bounding box center [167, 410] width 79 height 14
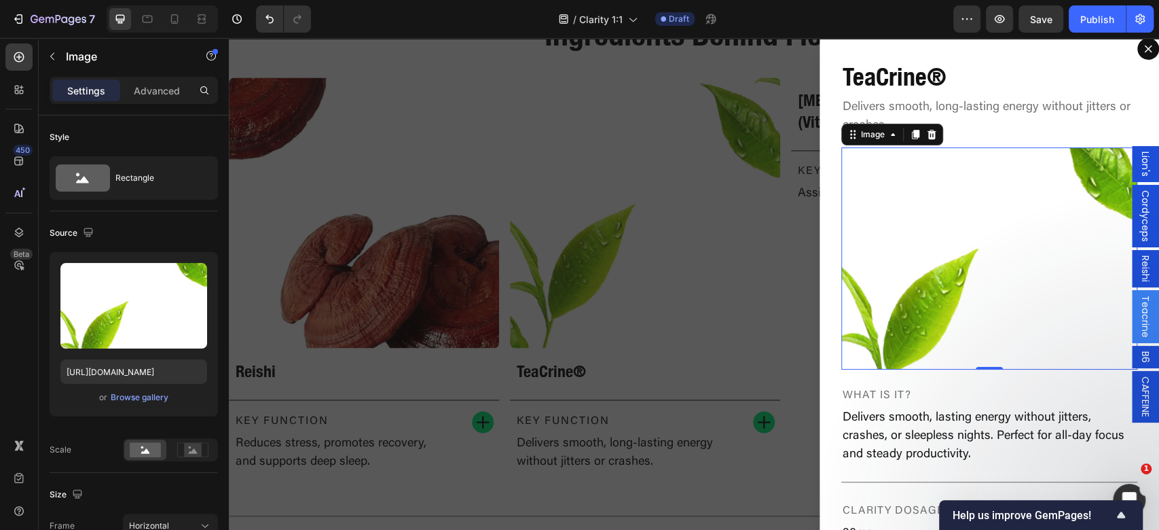
click at [582, 341] on div "Backdrop" at bounding box center [694, 283] width 930 height 491
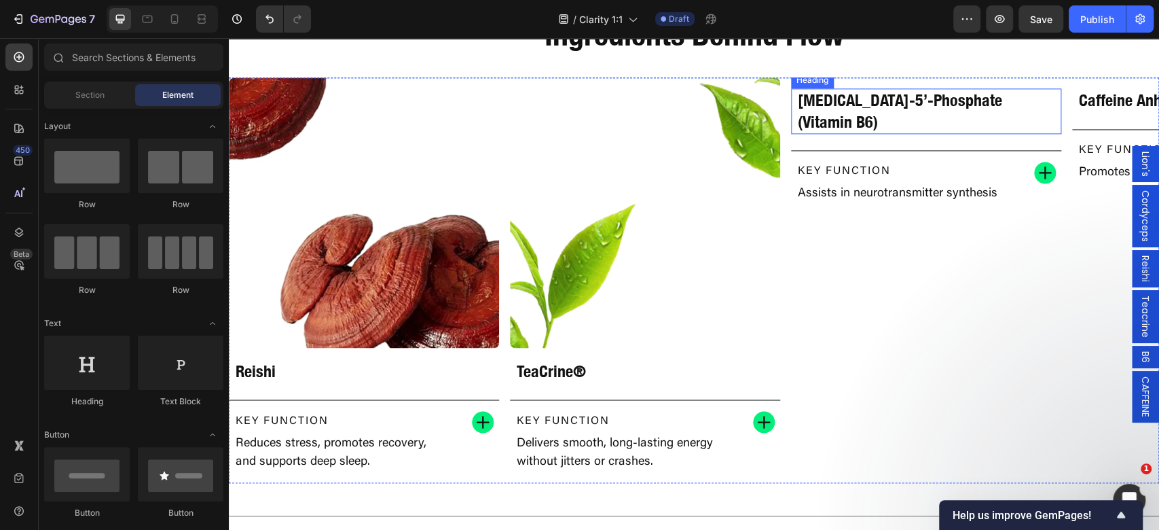
click at [914, 133] on h2 "Pyridoxal-5’-Phosphate (Vitamin B6)" at bounding box center [925, 110] width 259 height 45
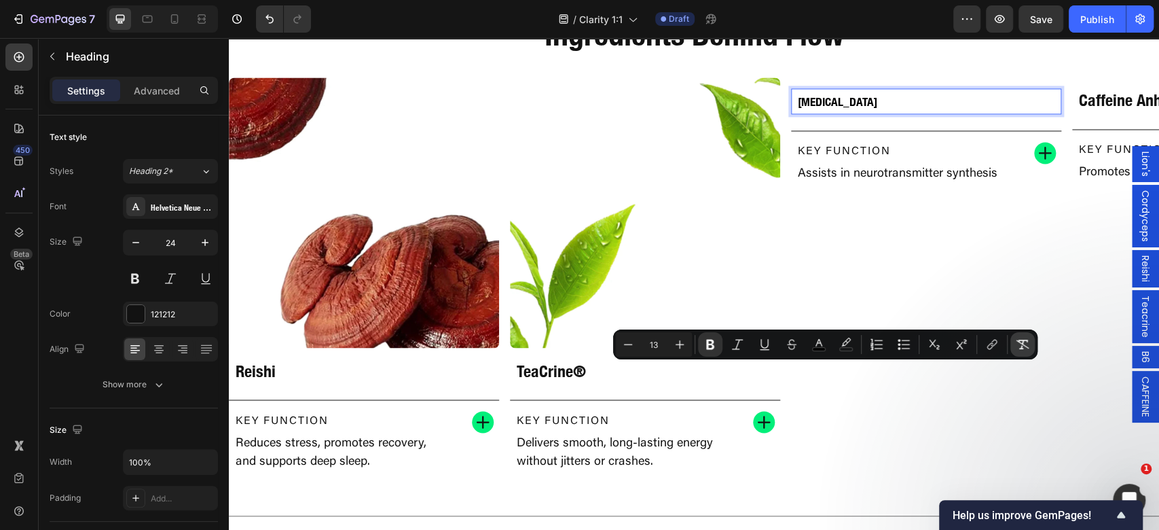
click at [1021, 347] on icon "Editor contextual toolbar" at bounding box center [1022, 344] width 13 height 10
type input "24"
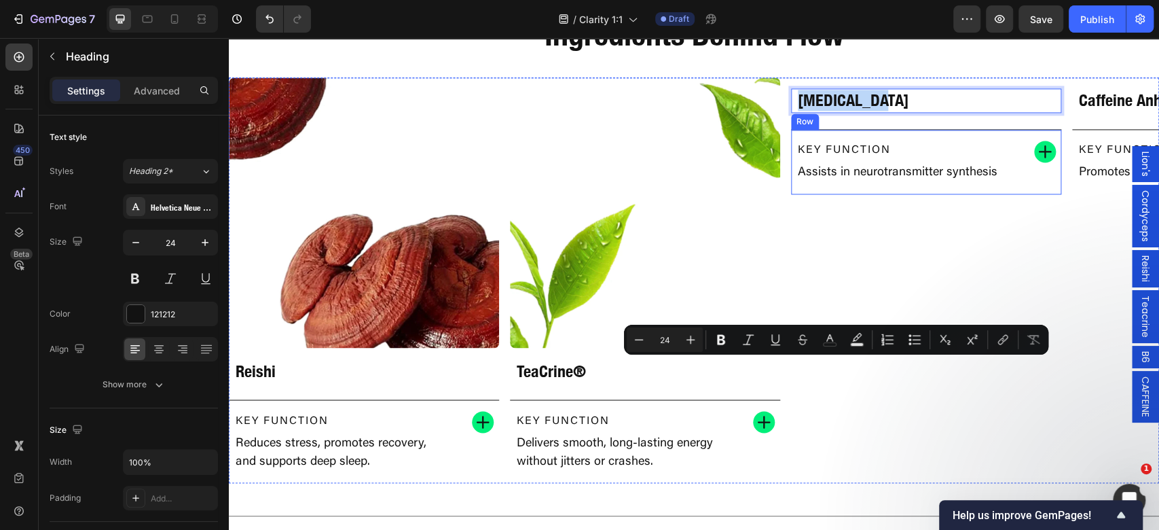
click at [903, 182] on p "Assists in neurotransmitter synthesis" at bounding box center [900, 173] width 204 height 18
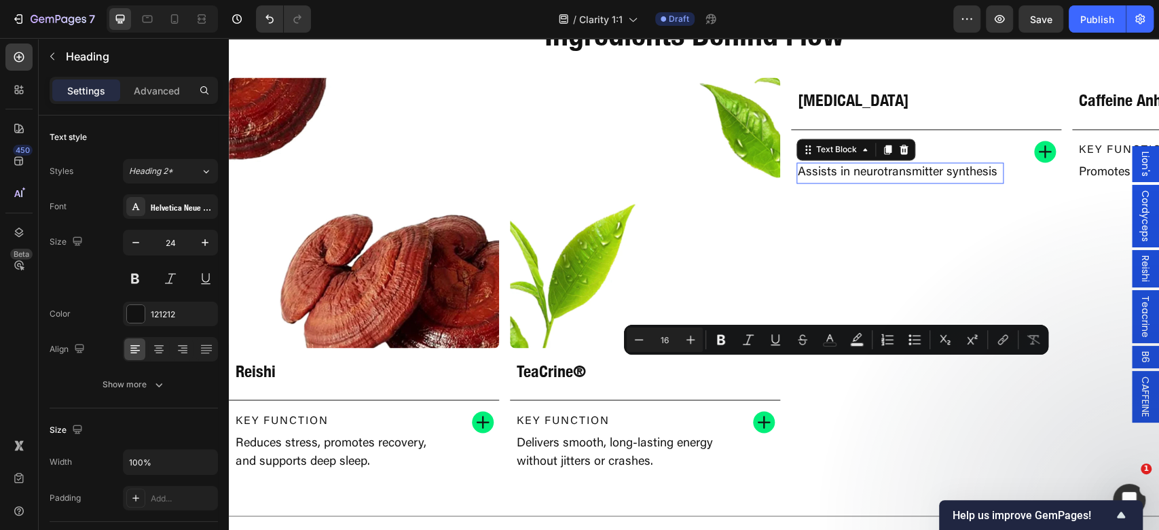
click at [903, 182] on p "Assists in neurotransmitter synthesis" at bounding box center [900, 173] width 204 height 18
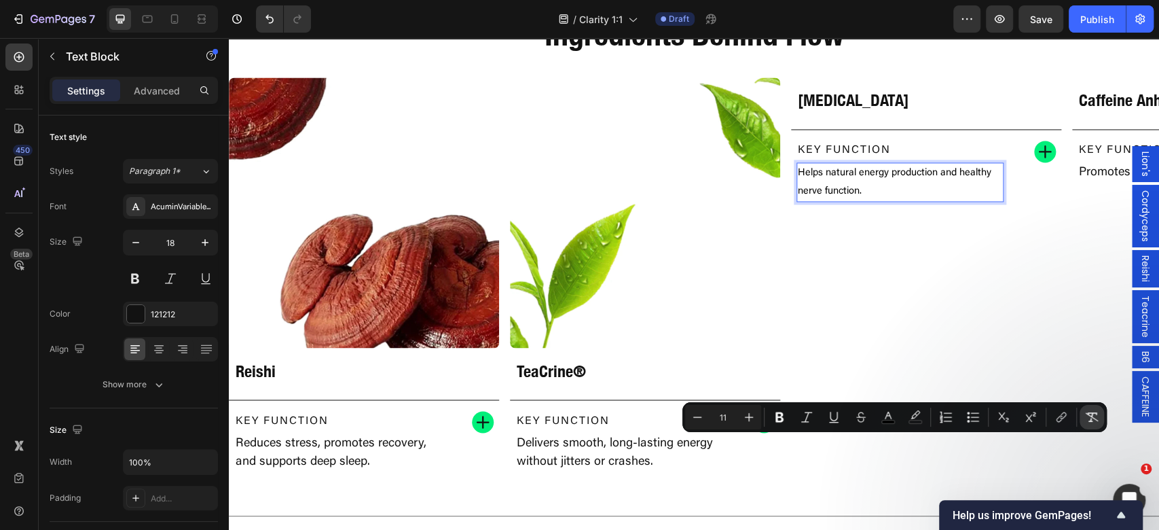
click at [1095, 415] on icon "Editor contextual toolbar" at bounding box center [1092, 417] width 14 height 14
type input "18"
click at [1135, 363] on div "B6" at bounding box center [1145, 357] width 27 height 22
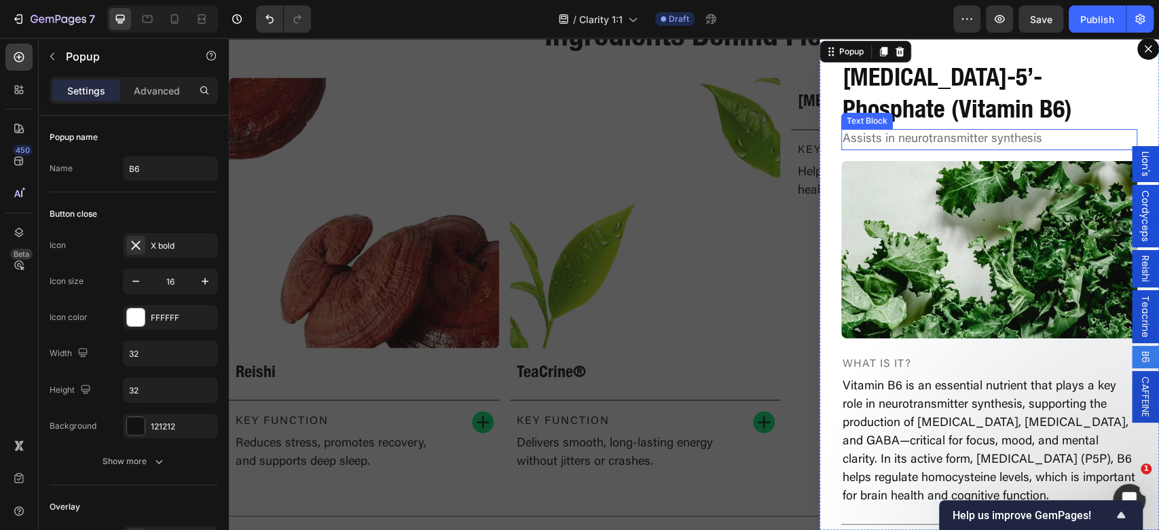
click at [1003, 137] on p "Assists in neurotransmitter synthesis" at bounding box center [988, 139] width 293 height 18
click at [1005, 137] on p "Assists in neurotransmitter synthesis" at bounding box center [988, 139] width 293 height 18
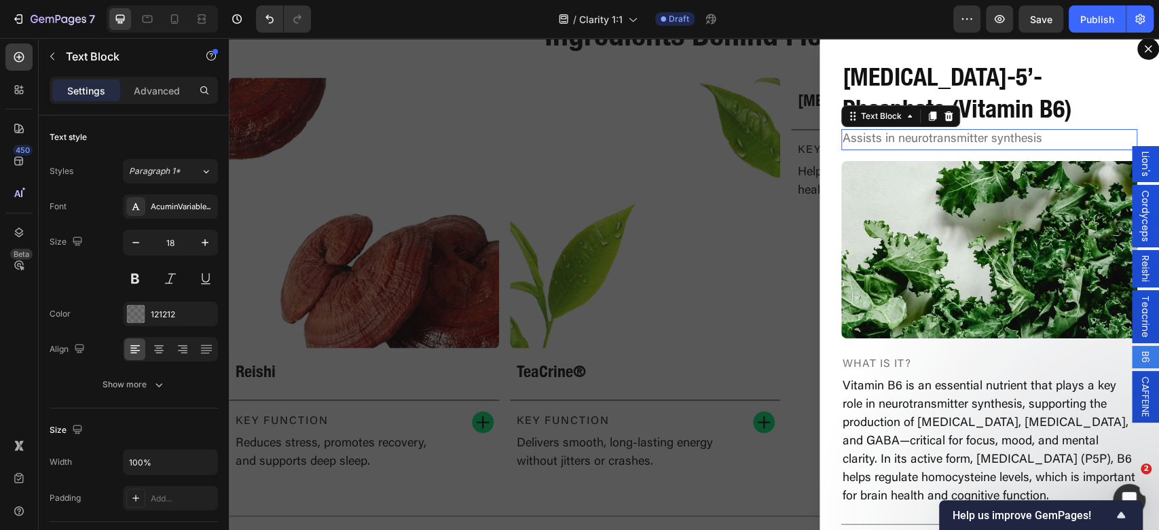
click at [1005, 137] on p "Assists in neurotransmitter synthesis" at bounding box center [988, 139] width 293 height 18
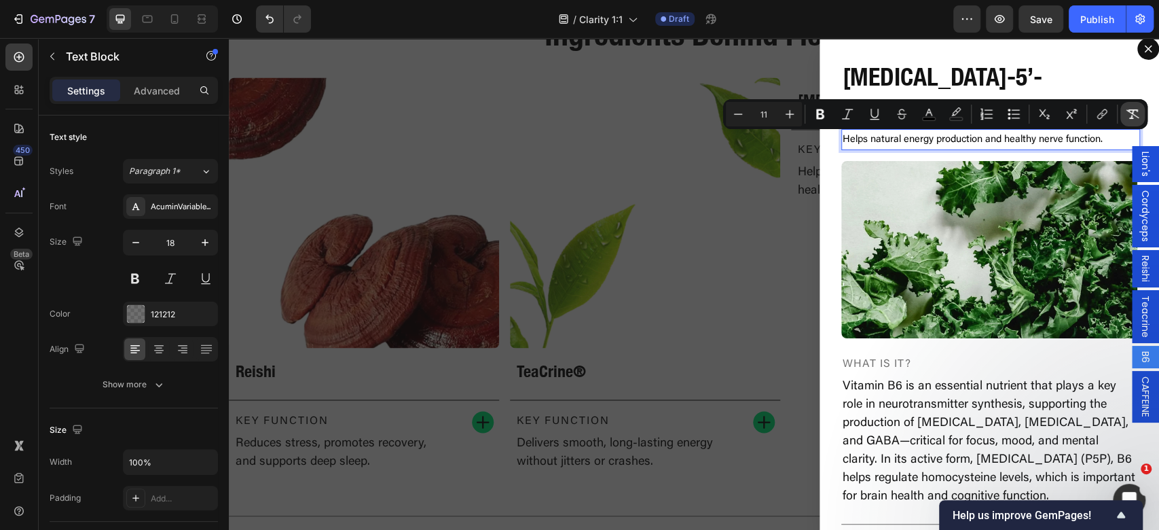
click at [1131, 115] on icon "Editor contextual toolbar" at bounding box center [1132, 114] width 13 height 10
type input "18"
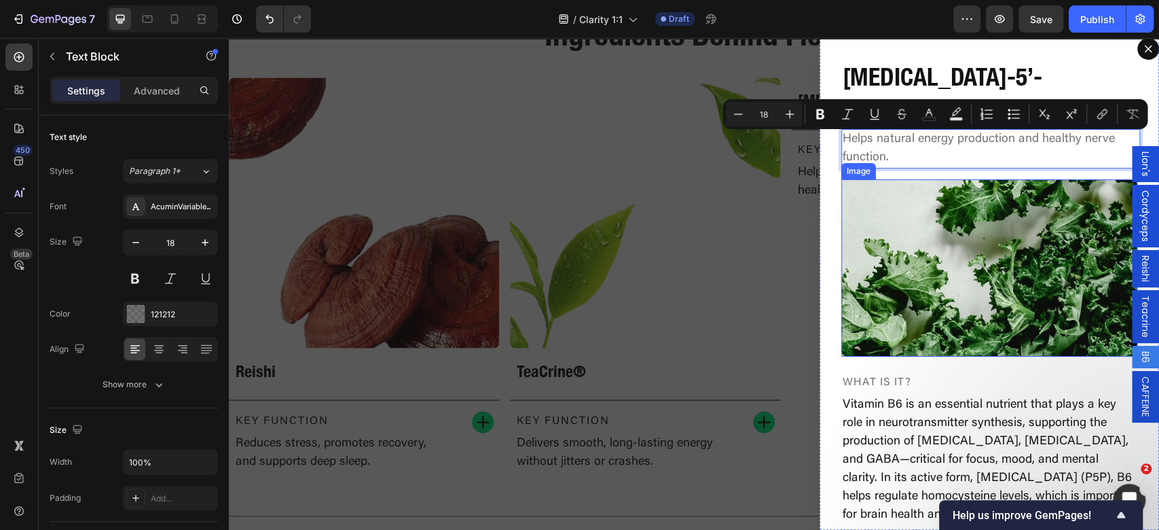
click at [1016, 240] on img "Dialog body" at bounding box center [989, 268] width 296 height 178
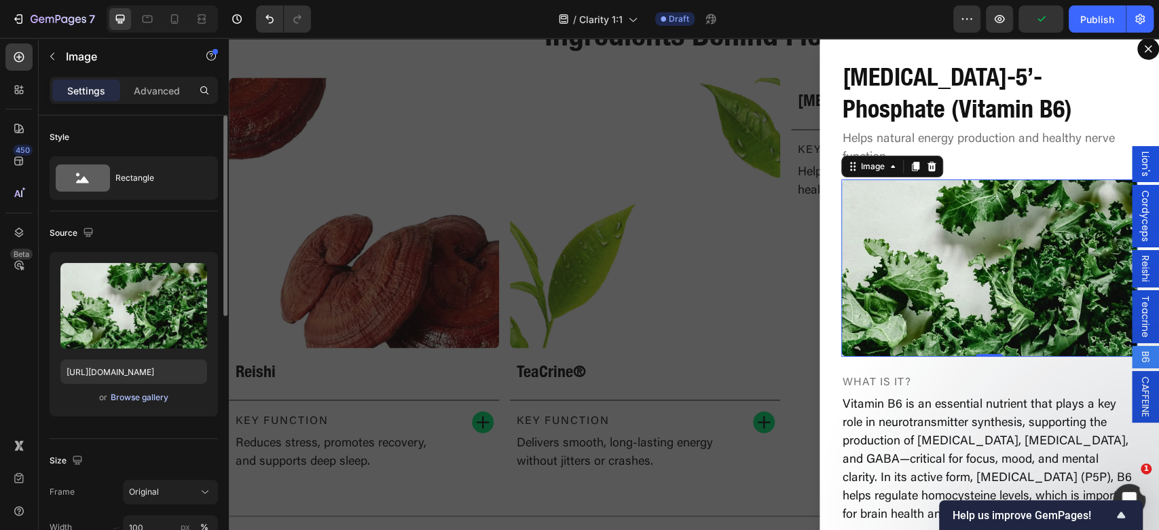
click at [136, 401] on div "Browse gallery" at bounding box center [140, 397] width 58 height 12
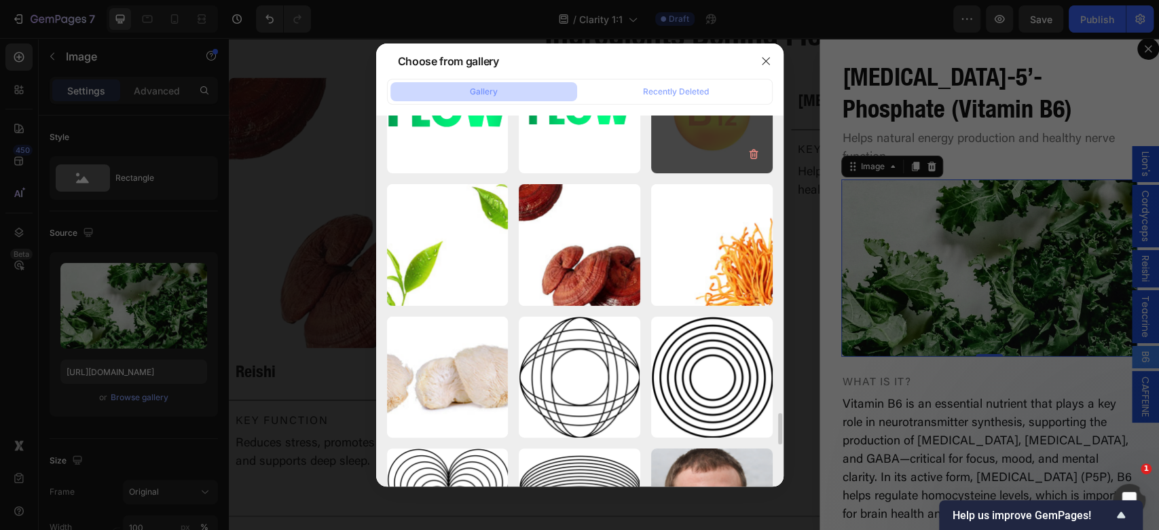
click at [770, 119] on div "B12.webp 22.79 kb" at bounding box center [712, 113] width 122 height 122
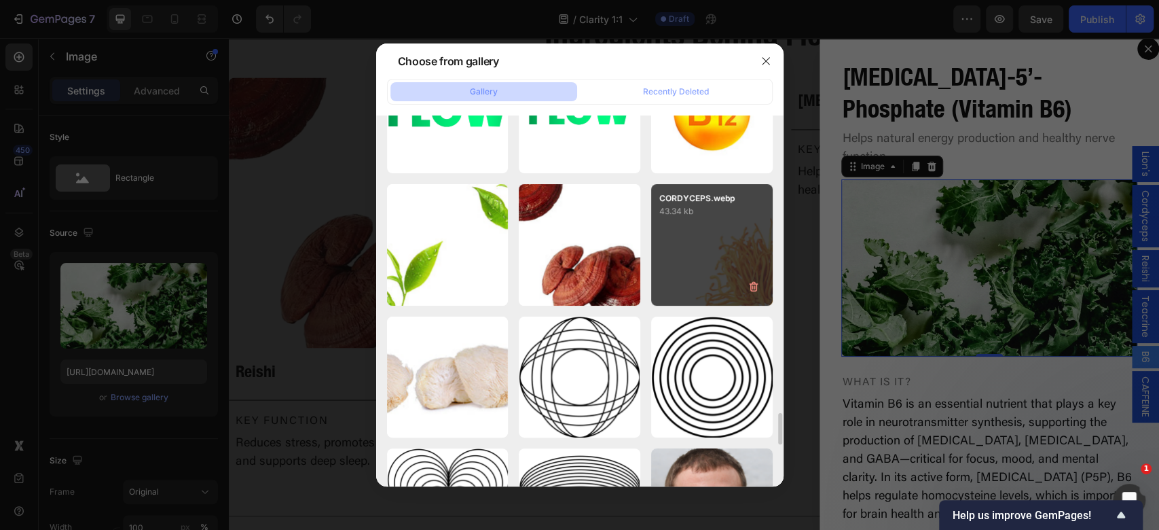
type input "https://cdn.shopify.com/s/files/1/0898/8983/3241/files/gempages_528801600827819…"
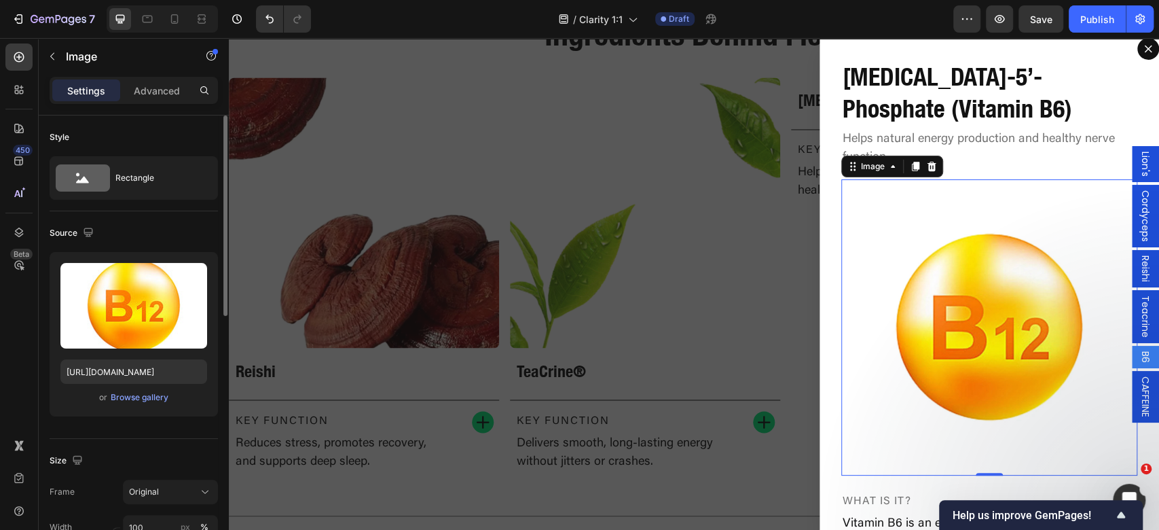
click at [196, 505] on div "Frame Original Width 100 px % Height px %" at bounding box center [134, 526] width 168 height 95
click at [196, 493] on div "Original" at bounding box center [170, 492] width 83 height 14
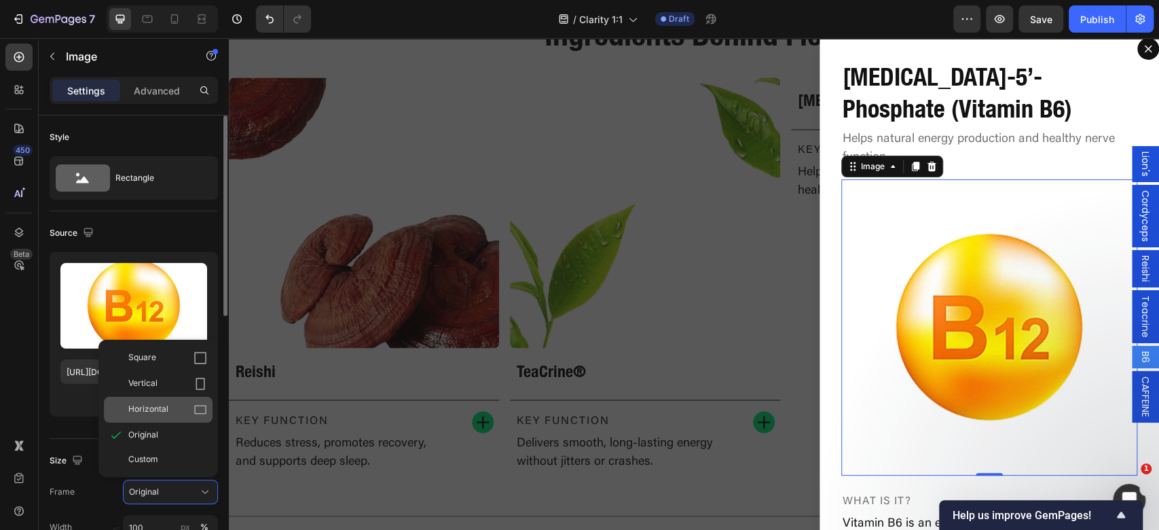
click at [189, 403] on div "Horizontal" at bounding box center [167, 410] width 79 height 14
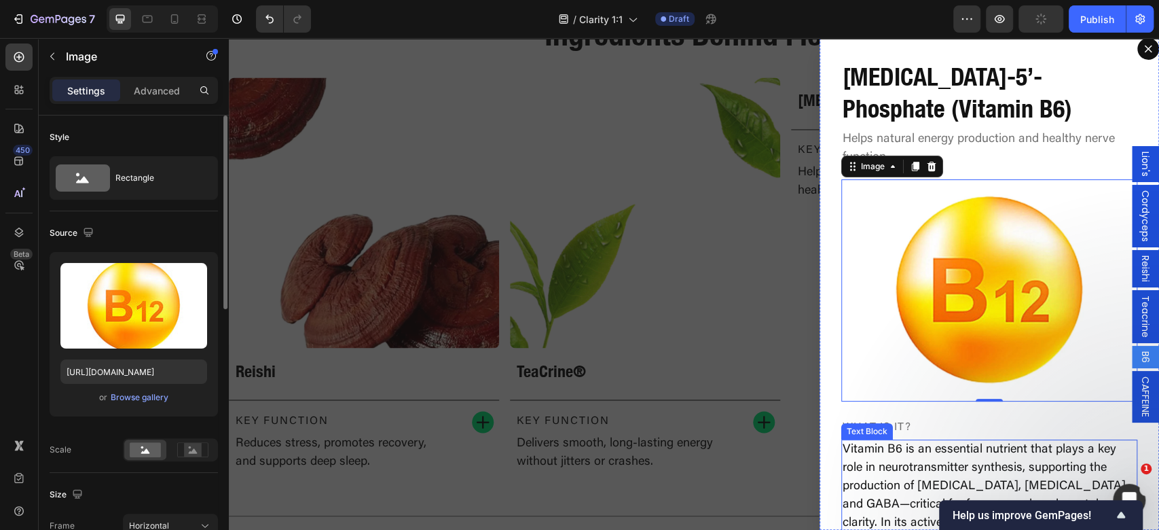
scroll to position [272, 0]
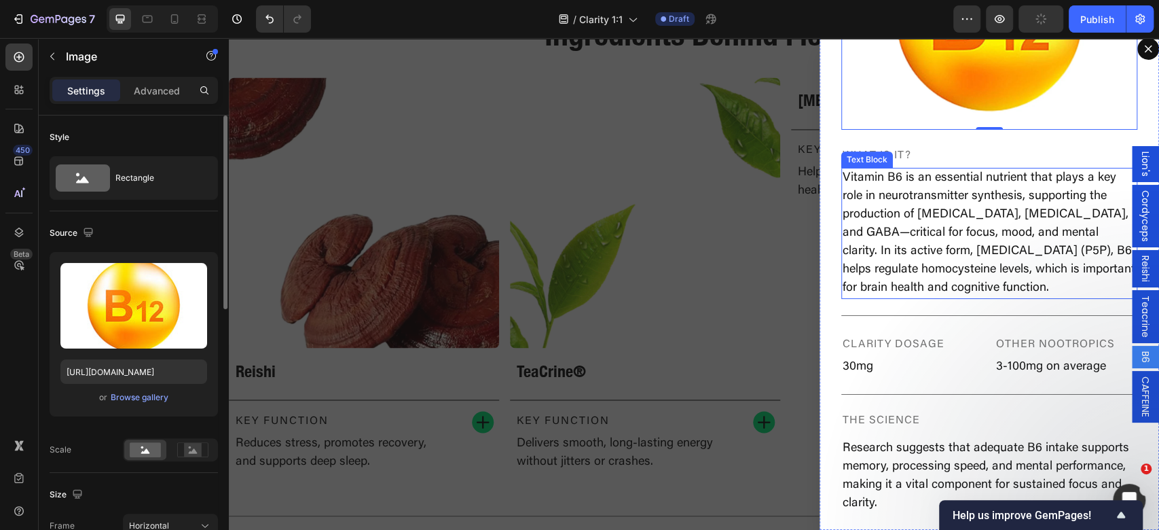
click at [983, 258] on p "Vitamin B6 is an essential nutrient that plays a key role in neurotransmitter s…" at bounding box center [988, 233] width 293 height 128
click at [1004, 253] on p "Vitamin B6 is an essential nutrient that plays a key role in neurotransmitter s…" at bounding box center [988, 233] width 293 height 128
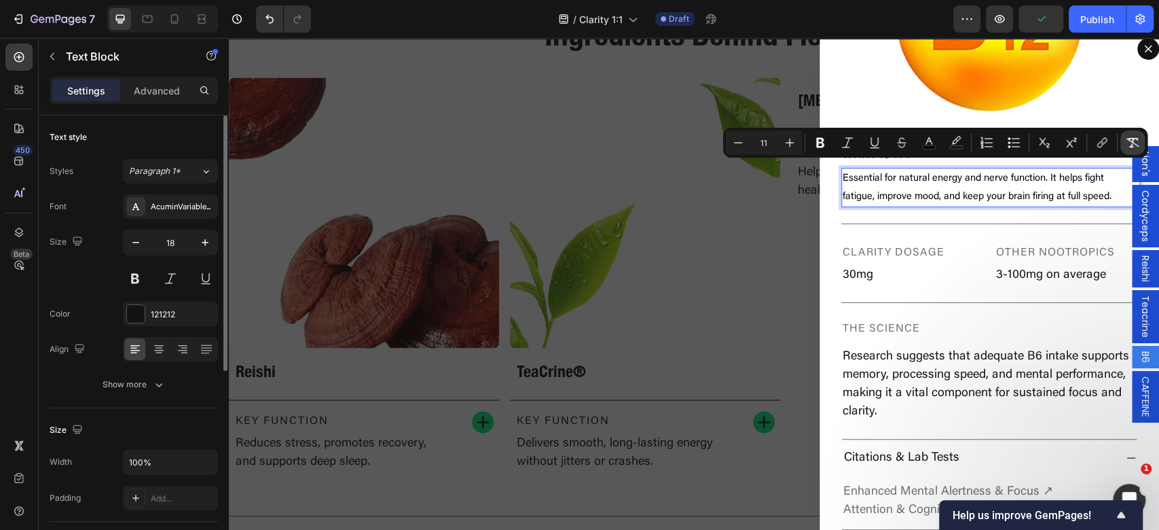
click at [1128, 147] on icon "Editor contextual toolbar" at bounding box center [1133, 143] width 14 height 14
type input "18"
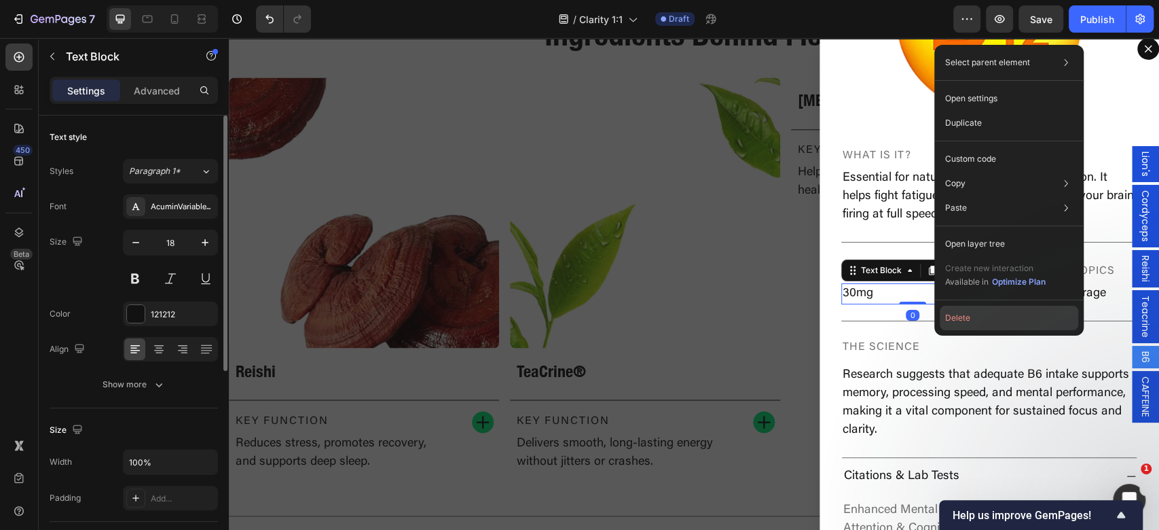
drag, startPoint x: 737, startPoint y: 282, endPoint x: 967, endPoint y: 320, distance: 232.5
click at [967, 320] on button "Delete" at bounding box center [1009, 317] width 138 height 24
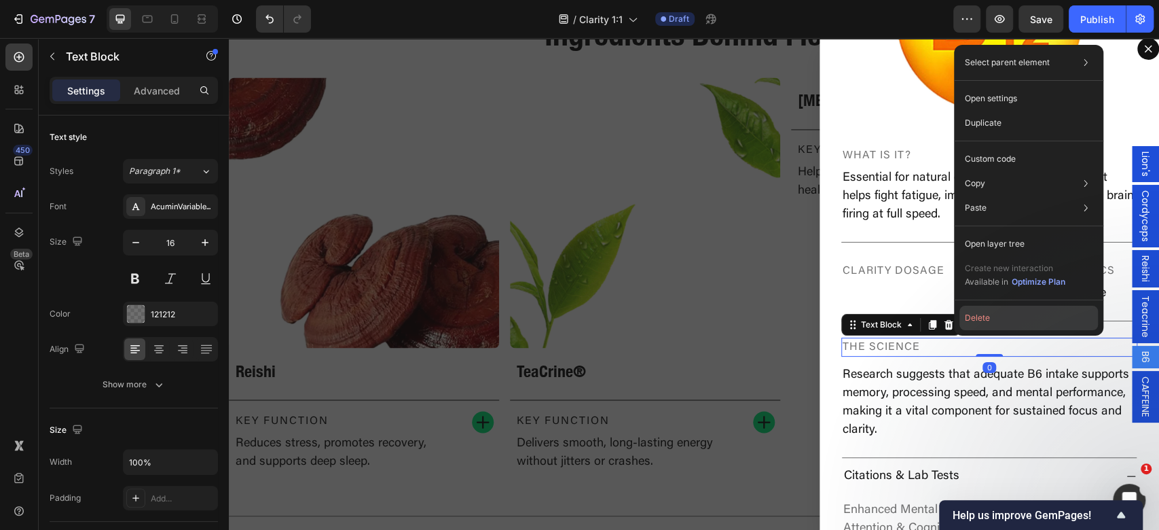
click at [995, 316] on button "Delete" at bounding box center [1028, 317] width 138 height 24
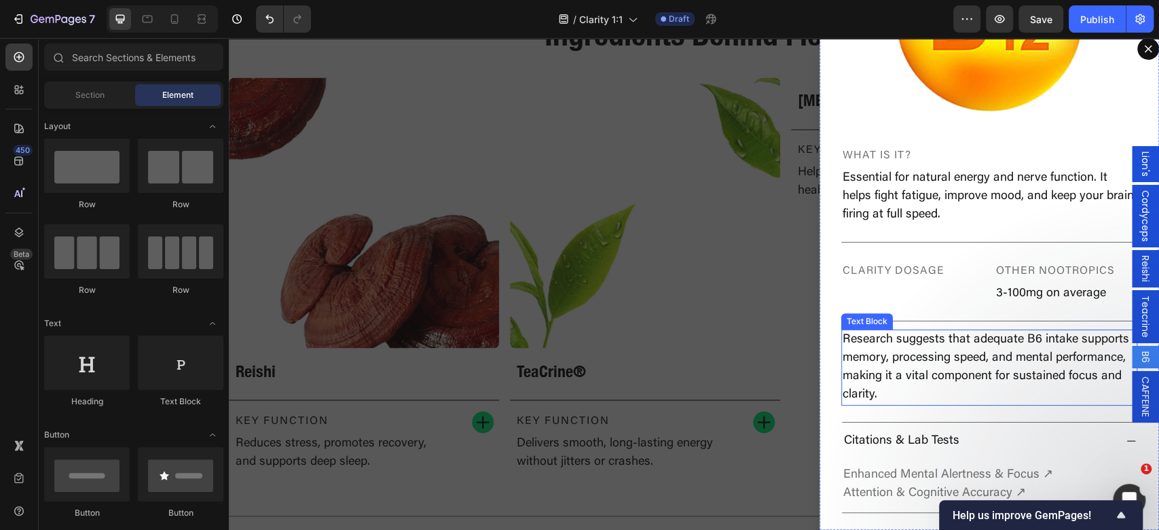
scroll to position [265, 0]
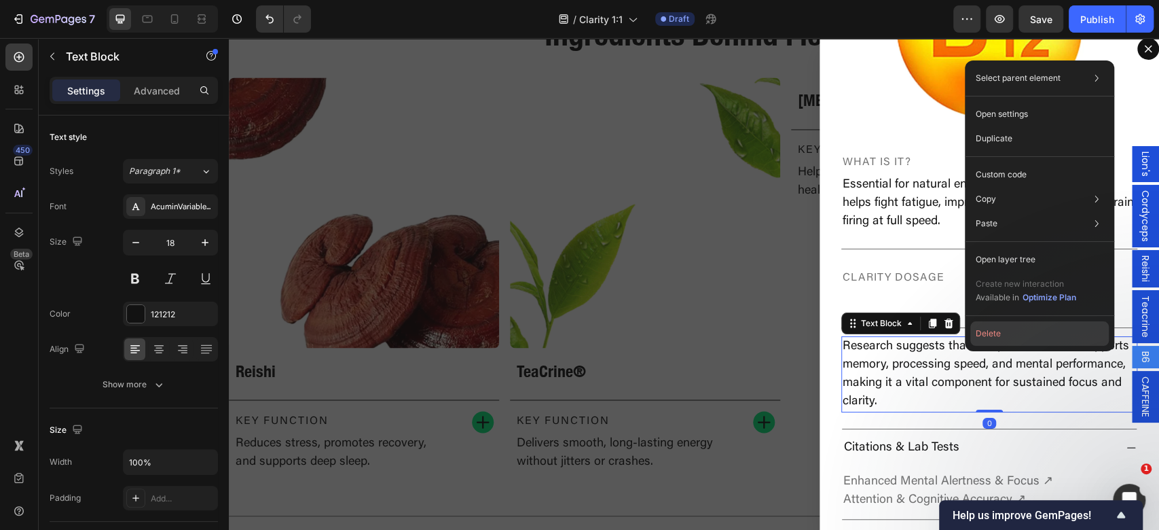
click at [1014, 333] on button "Delete" at bounding box center [1039, 333] width 138 height 24
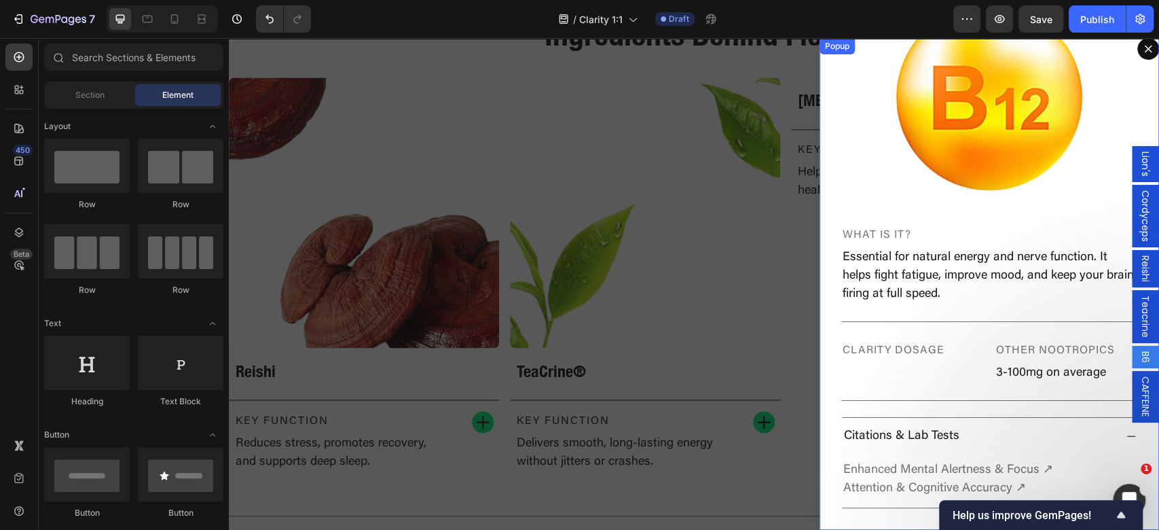
scroll to position [181, 0]
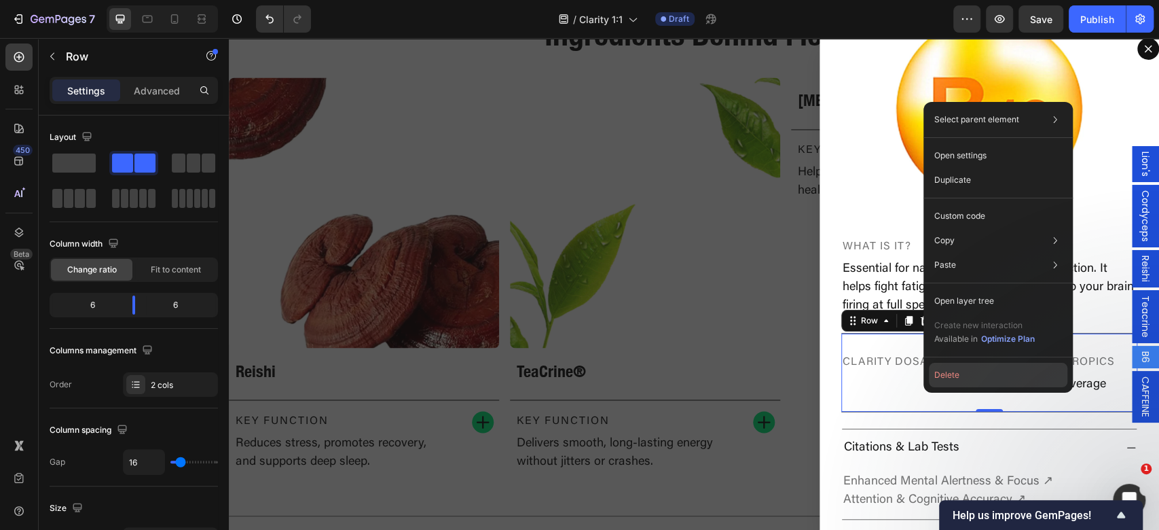
click at [971, 364] on button "Delete" at bounding box center [998, 375] width 138 height 24
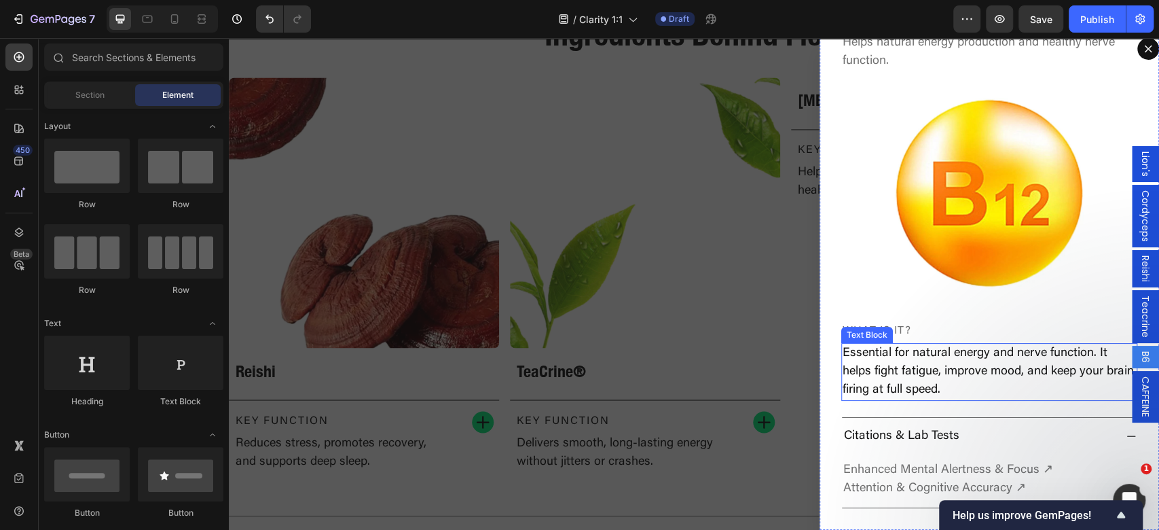
scroll to position [86, 0]
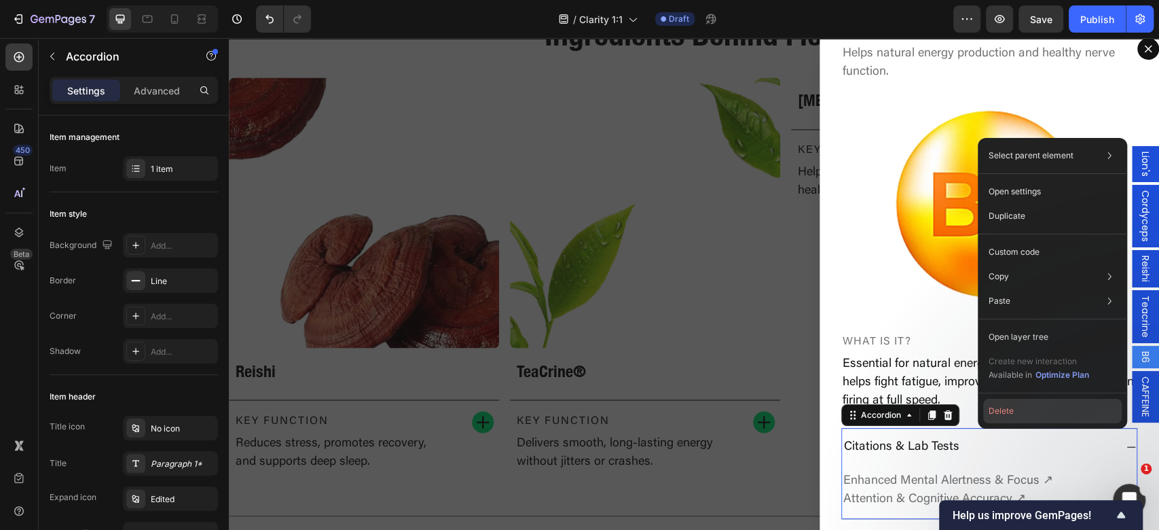
click at [993, 411] on button "Delete" at bounding box center [1052, 410] width 138 height 24
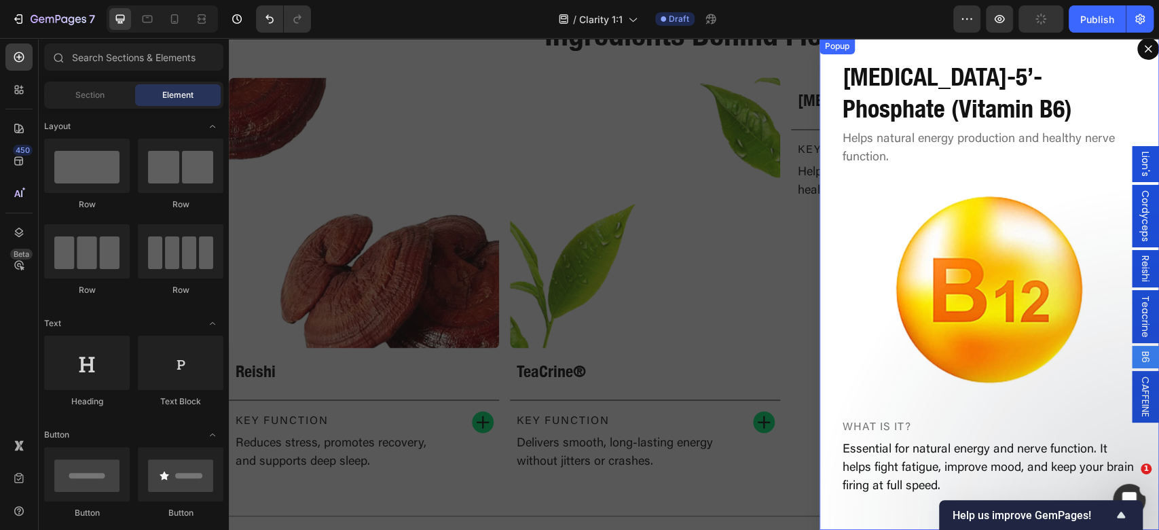
scroll to position [0, 0]
click at [531, 332] on div "Backdrop" at bounding box center [694, 283] width 930 height 491
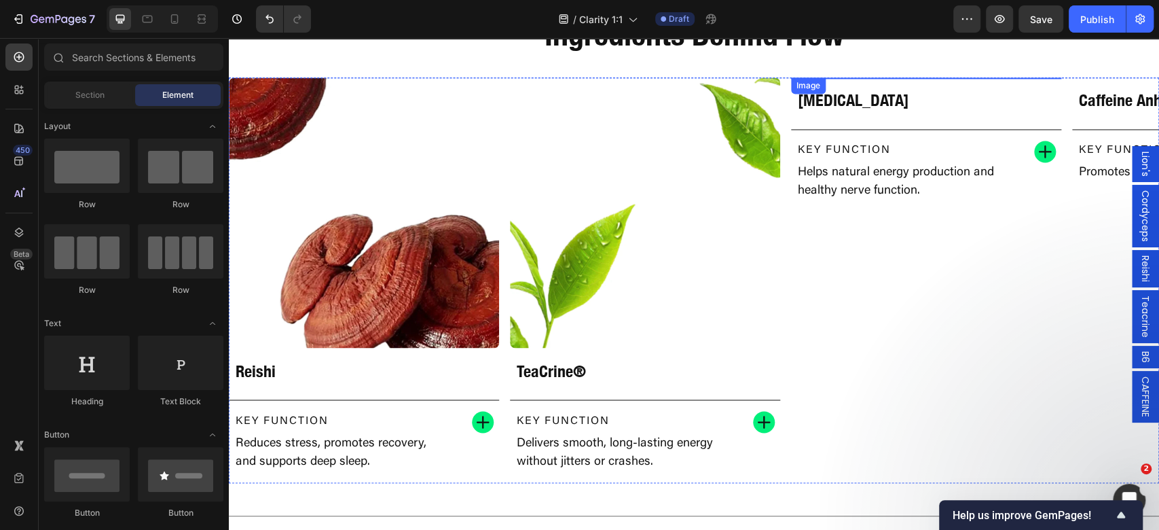
drag, startPoint x: 1015, startPoint y: 279, endPoint x: 511, endPoint y: 302, distance: 504.9
click at [1014, 77] on img at bounding box center [926, 77] width 270 height 0
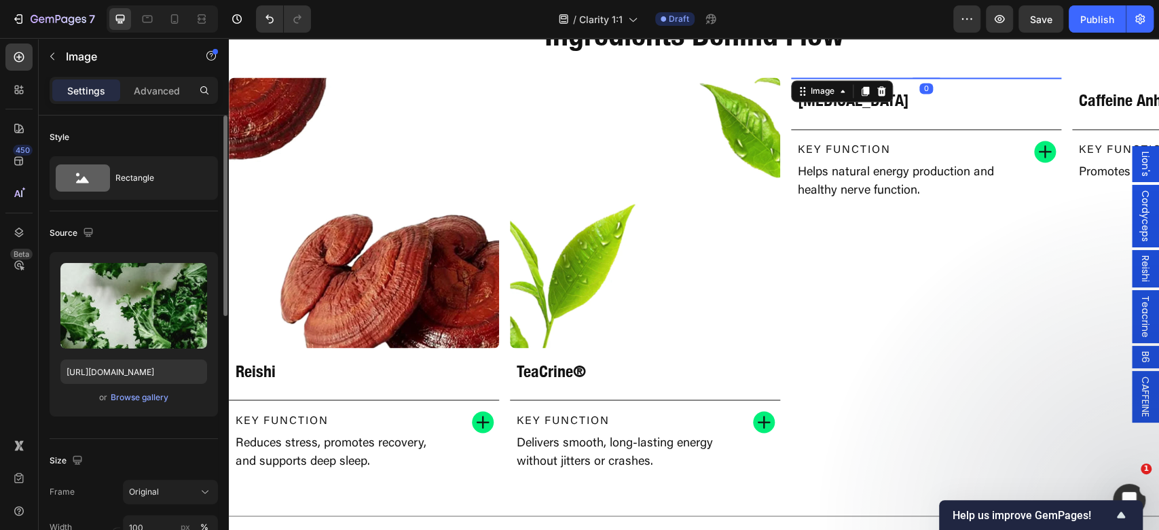
click at [134, 388] on div "Upload Image https://cdn.shopify.com/s/files/1/0898/8983/3241/files/gempages_52…" at bounding box center [134, 334] width 168 height 164
click at [138, 396] on div "Browse gallery" at bounding box center [140, 397] width 58 height 12
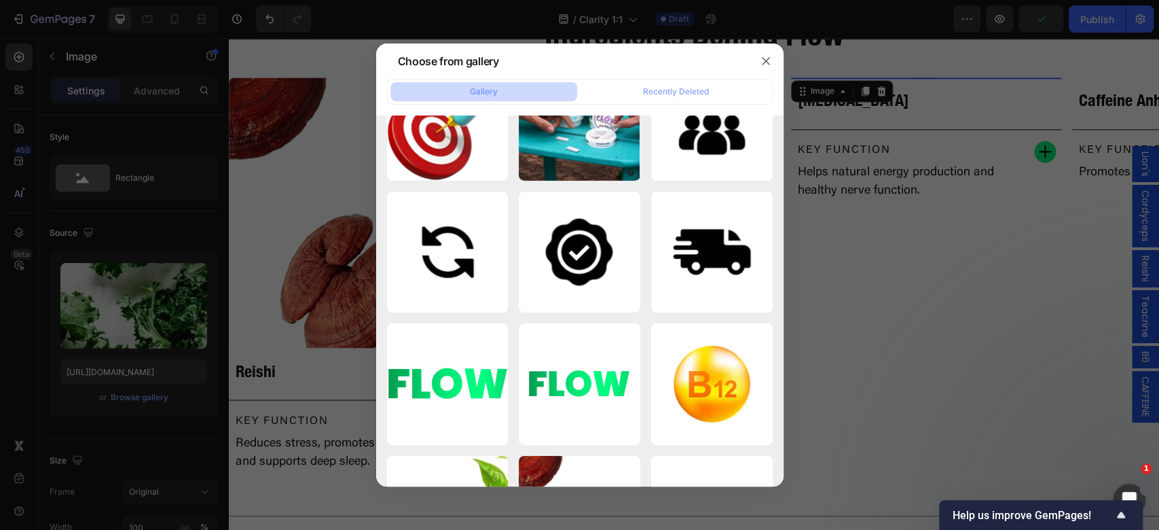
scroll to position [3420, 0]
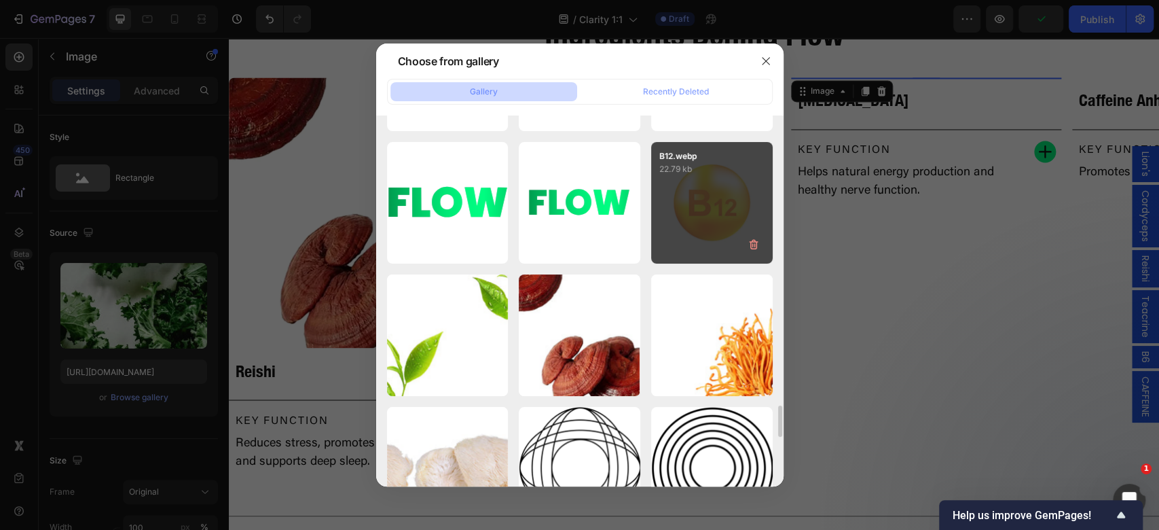
drag, startPoint x: 728, startPoint y: 216, endPoint x: 736, endPoint y: 221, distance: 8.9
click at [729, 215] on div "B12.webp 22.79 kb" at bounding box center [712, 203] width 122 height 122
type input "https://cdn.shopify.com/s/files/1/0898/8983/3241/files/gempages_528801600827819…"
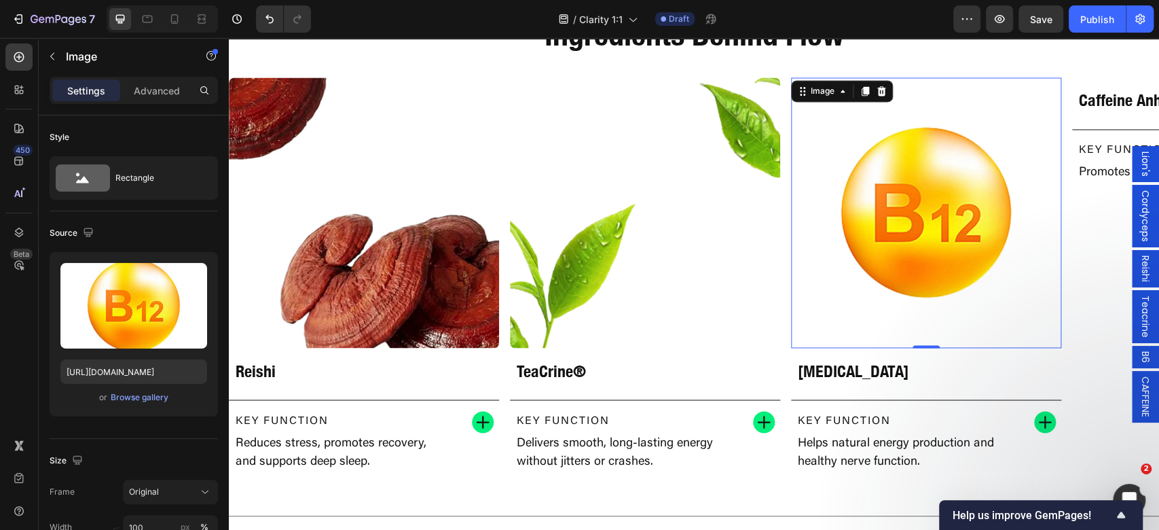
click at [1139, 354] on div "B6" at bounding box center [1145, 357] width 27 height 22
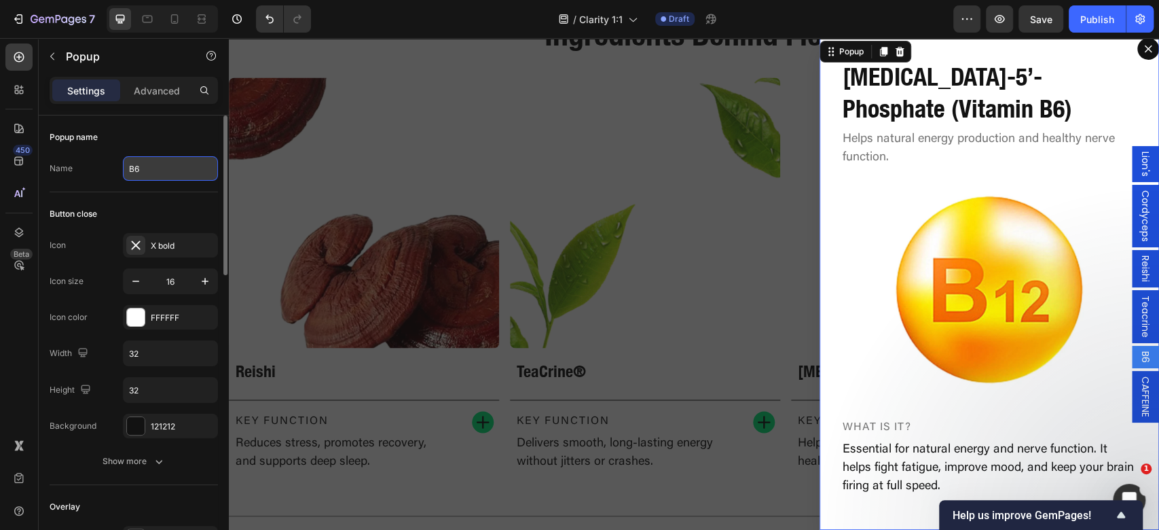
click at [155, 166] on input "B6" at bounding box center [170, 168] width 95 height 24
type input "b12"
click at [419, 292] on div "Backdrop" at bounding box center [694, 283] width 930 height 491
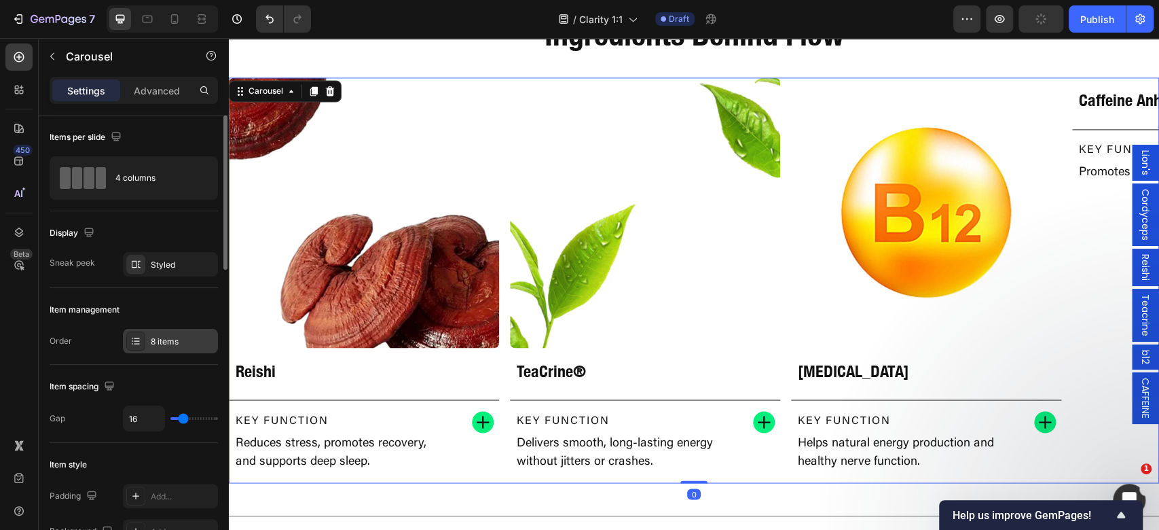
click at [157, 345] on div "8 items" at bounding box center [183, 341] width 64 height 12
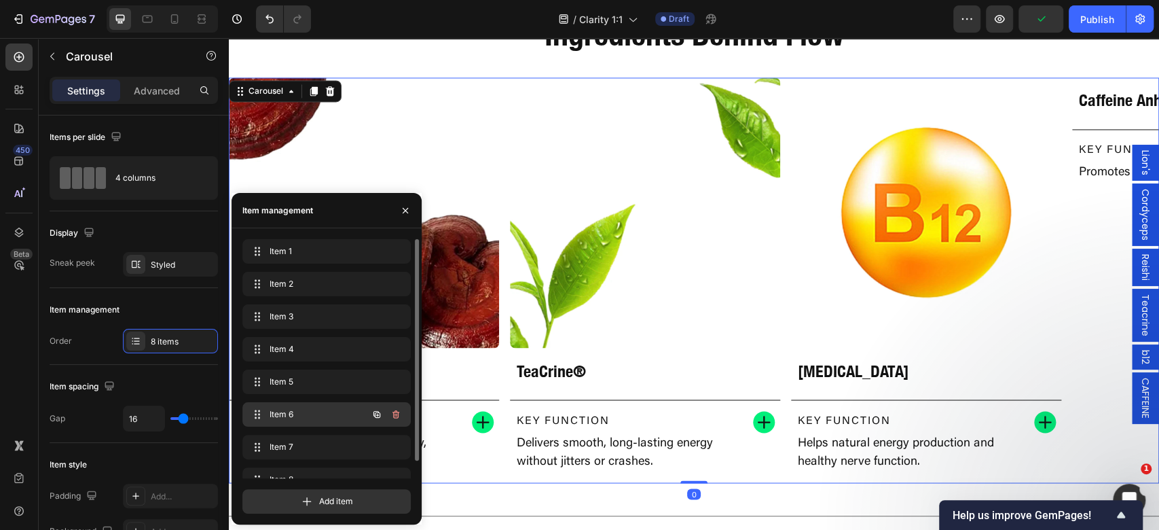
scroll to position [19, 0]
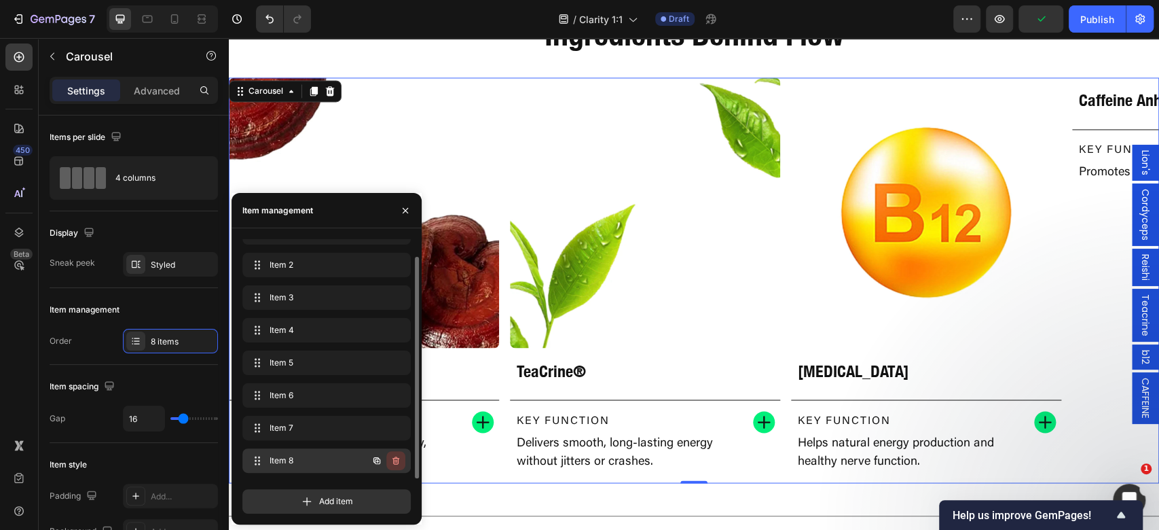
click at [398, 461] on icon "button" at bounding box center [395, 460] width 7 height 8
click at [398, 461] on div "Delete" at bounding box center [386, 460] width 25 height 12
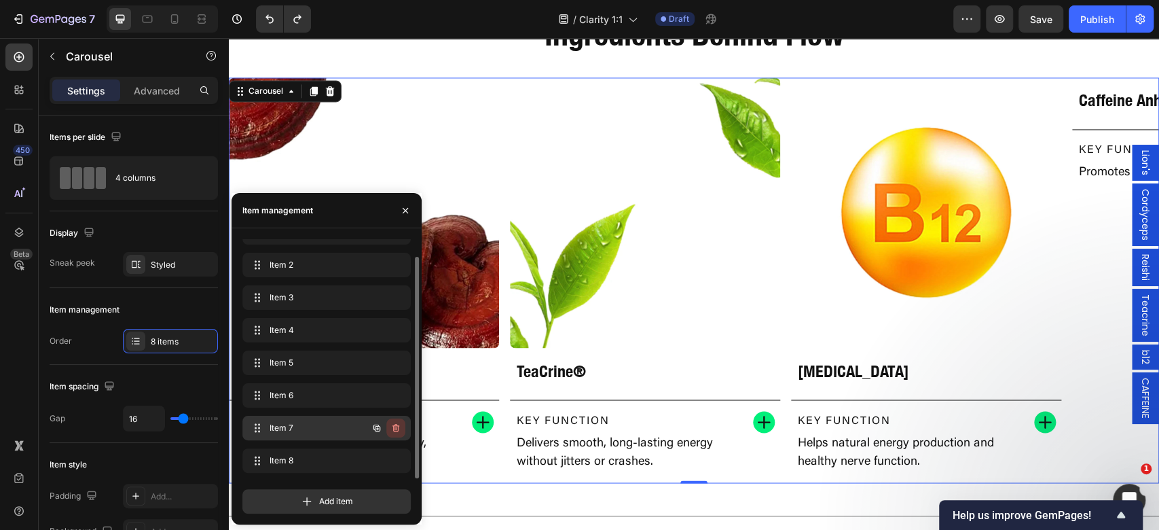
click at [399, 433] on button "button" at bounding box center [395, 427] width 19 height 19
click at [399, 433] on div "Delete" at bounding box center [386, 428] width 25 height 12
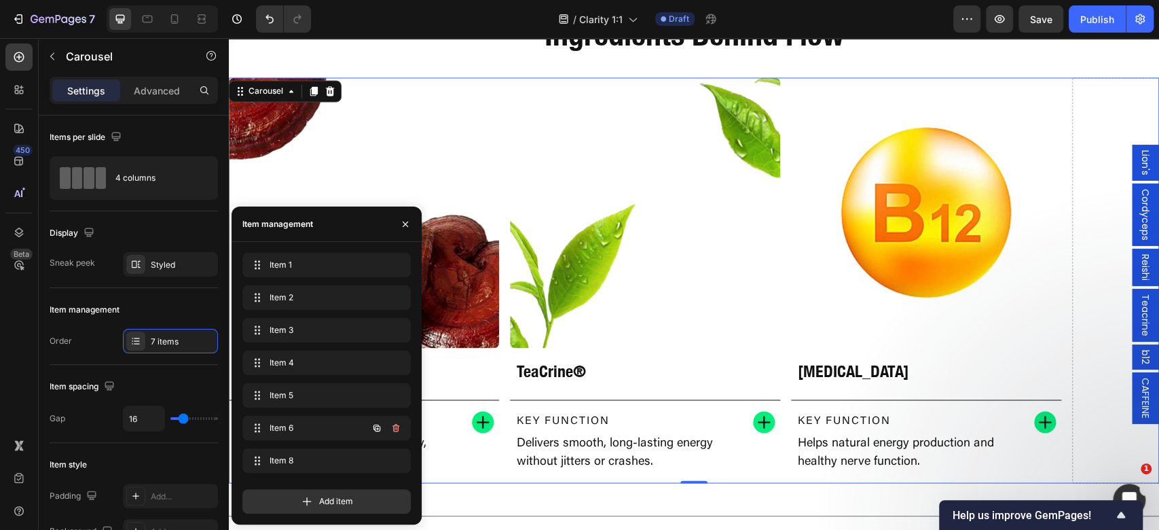
scroll to position [0, 0]
click at [401, 460] on icon "button" at bounding box center [395, 460] width 11 height 11
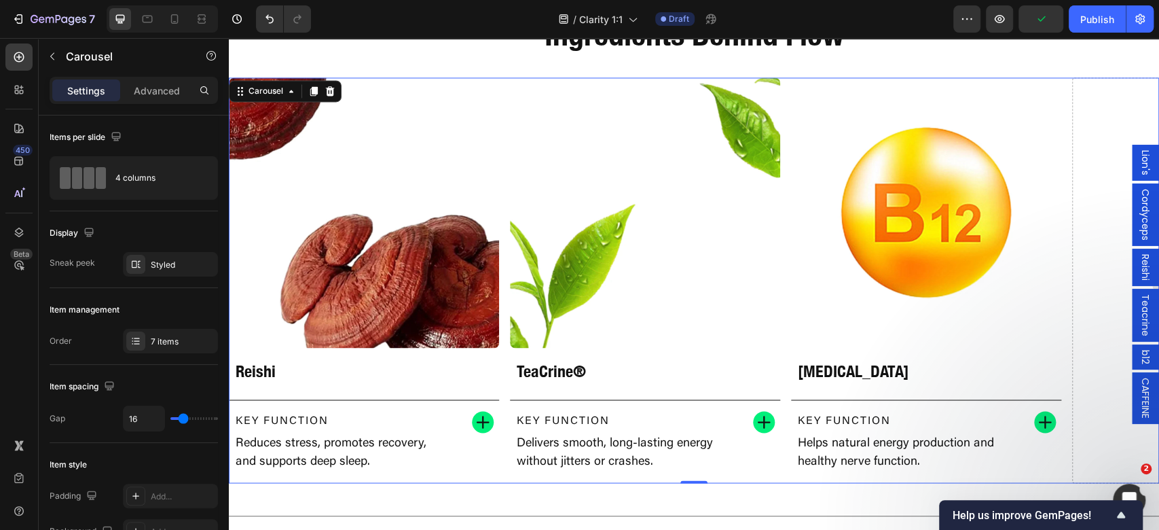
click at [1138, 413] on span "CAFFEINE" at bounding box center [1145, 397] width 14 height 41
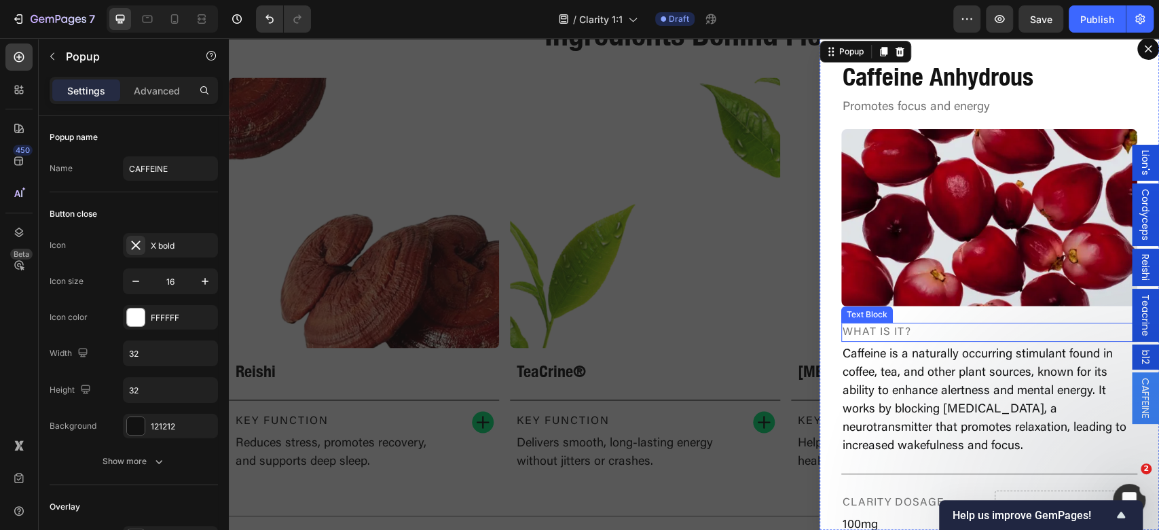
scroll to position [90, 0]
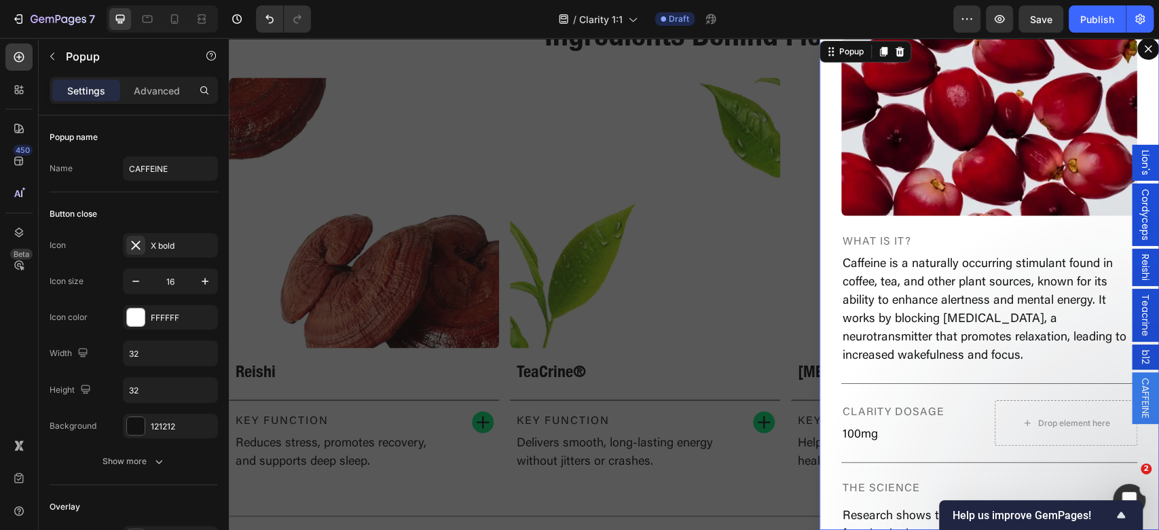
click at [580, 405] on div "Backdrop" at bounding box center [694, 283] width 930 height 491
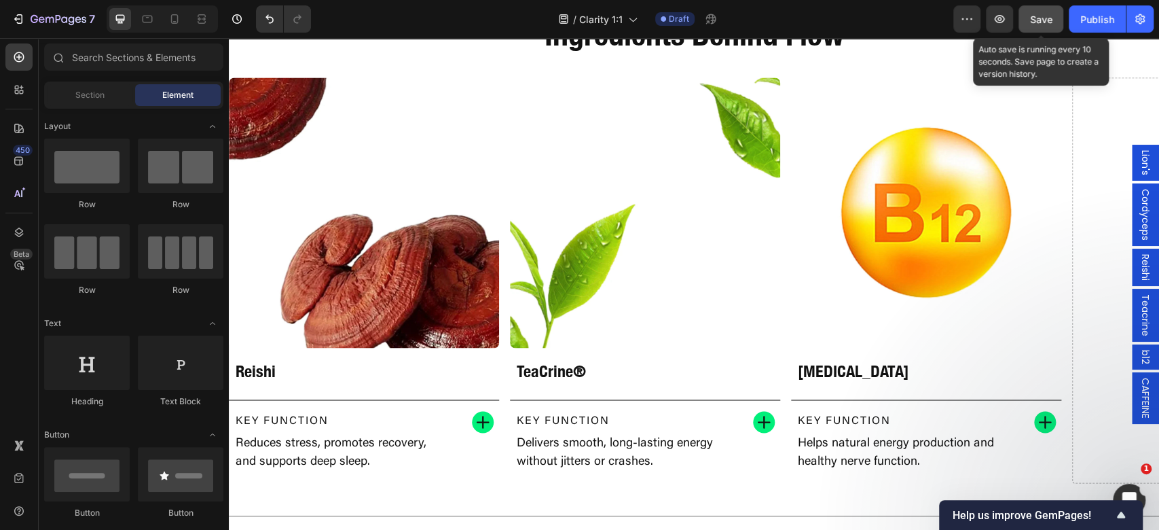
click at [1045, 16] on span "Save" at bounding box center [1041, 20] width 22 height 12
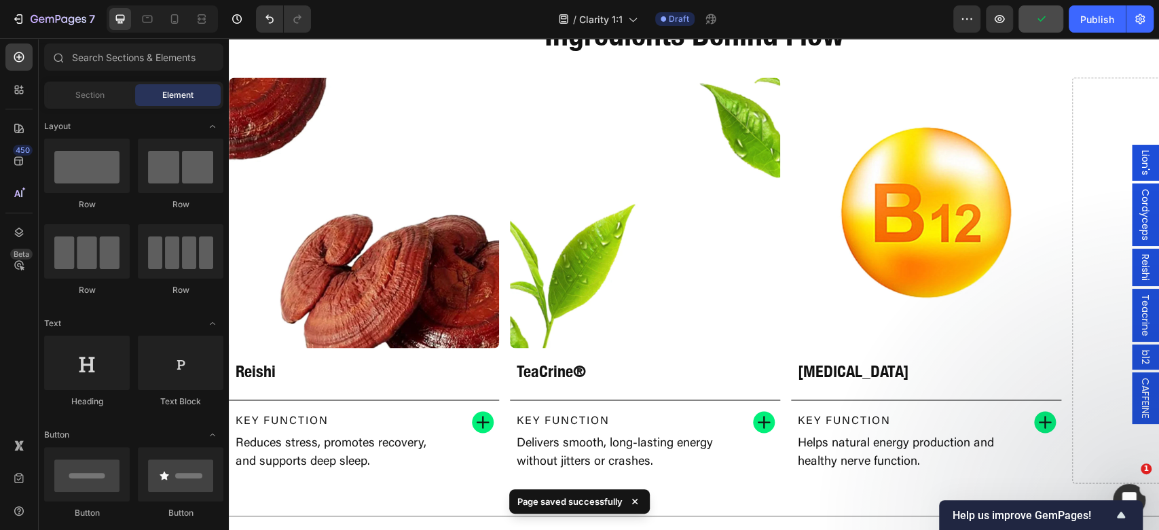
scroll to position [1787, 0]
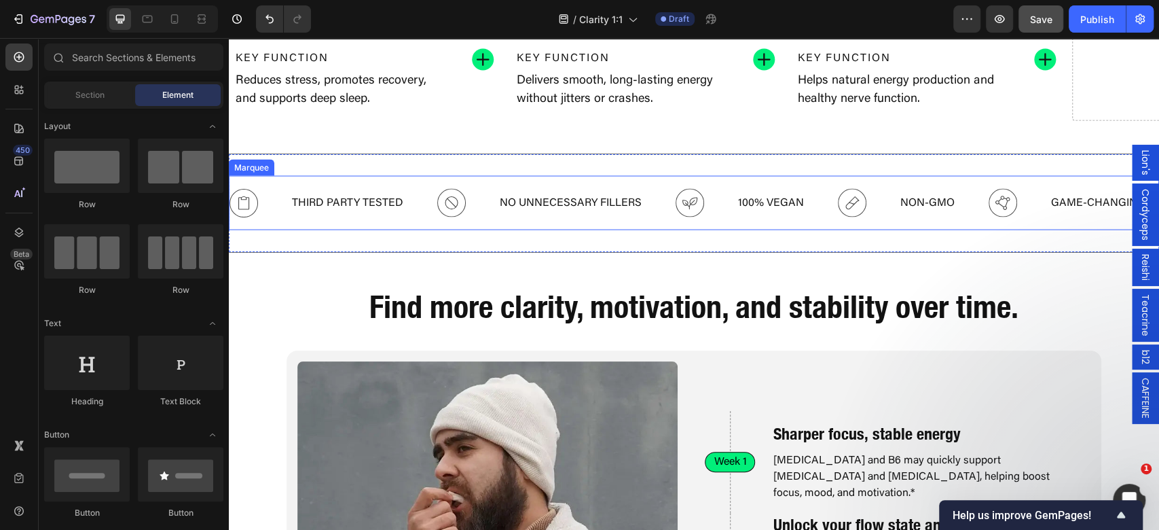
click at [591, 224] on div "Icon THIRD PARTY TESTED Text Block Icon NO UNNECESSARY FILLERS Text Block Icon …" at bounding box center [694, 203] width 930 height 55
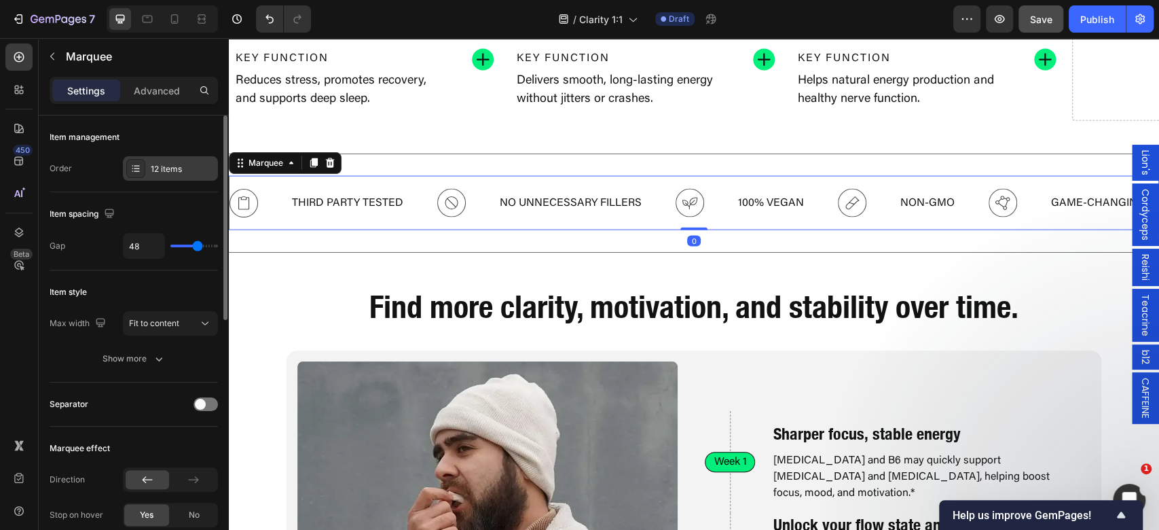
click at [146, 160] on div "12 items" at bounding box center [170, 168] width 95 height 24
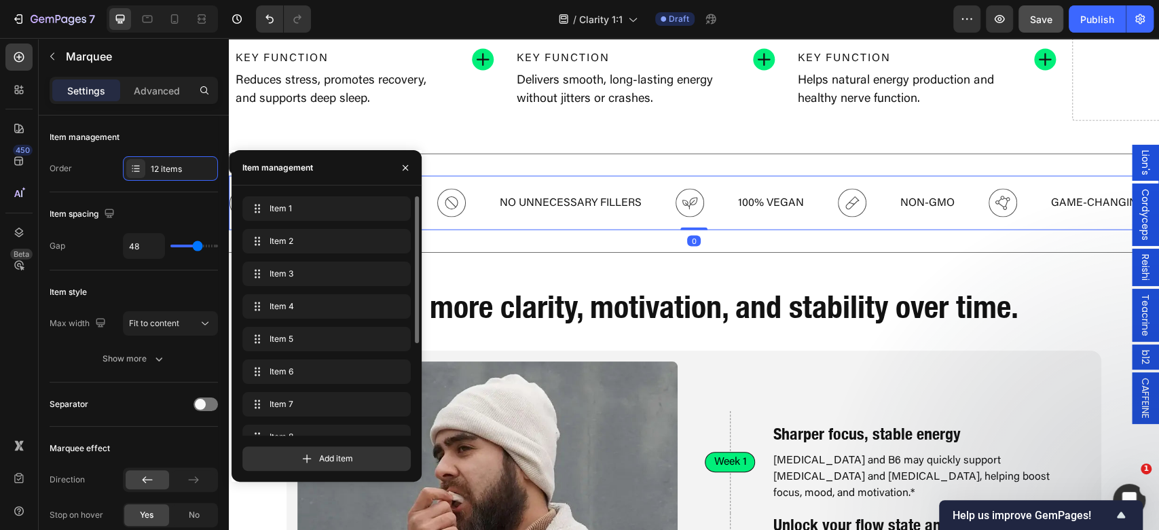
click at [330, 225] on div "Item 1 Item 1" at bounding box center [326, 211] width 168 height 30
click at [339, 207] on span "Item 1" at bounding box center [317, 208] width 100 height 12
click at [308, 214] on span "Item 1" at bounding box center [308, 208] width 77 height 12
click at [308, 215] on span "Item 1" at bounding box center [308, 208] width 77 height 12
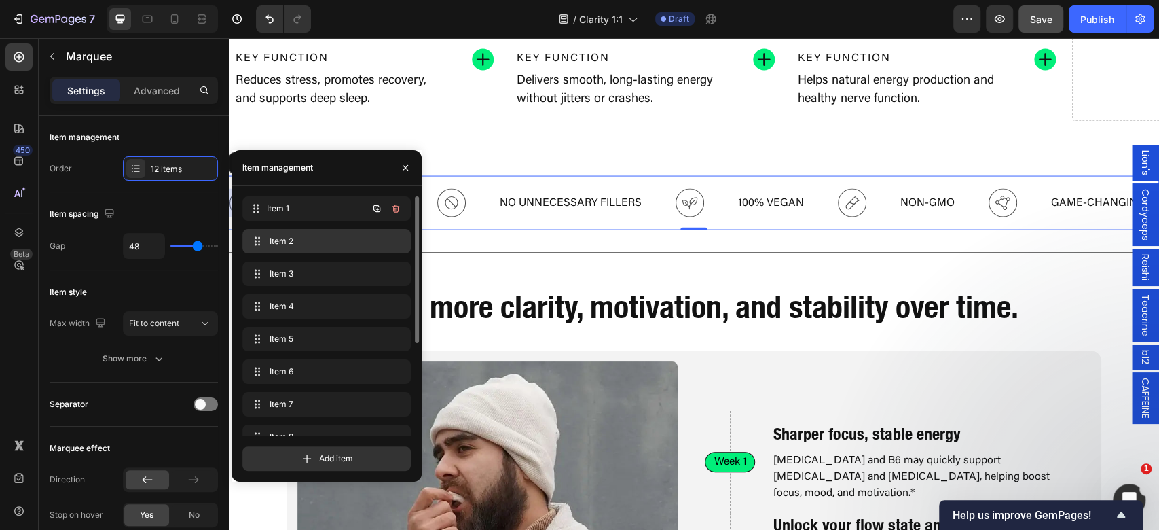
drag, startPoint x: 308, startPoint y: 214, endPoint x: 312, endPoint y: 250, distance: 36.3
click at [308, 213] on span "Item 1" at bounding box center [317, 208] width 100 height 12
click at [312, 248] on div "Item 2 Item 2" at bounding box center [307, 240] width 119 height 19
click at [327, 212] on span "Item 1" at bounding box center [317, 208] width 100 height 12
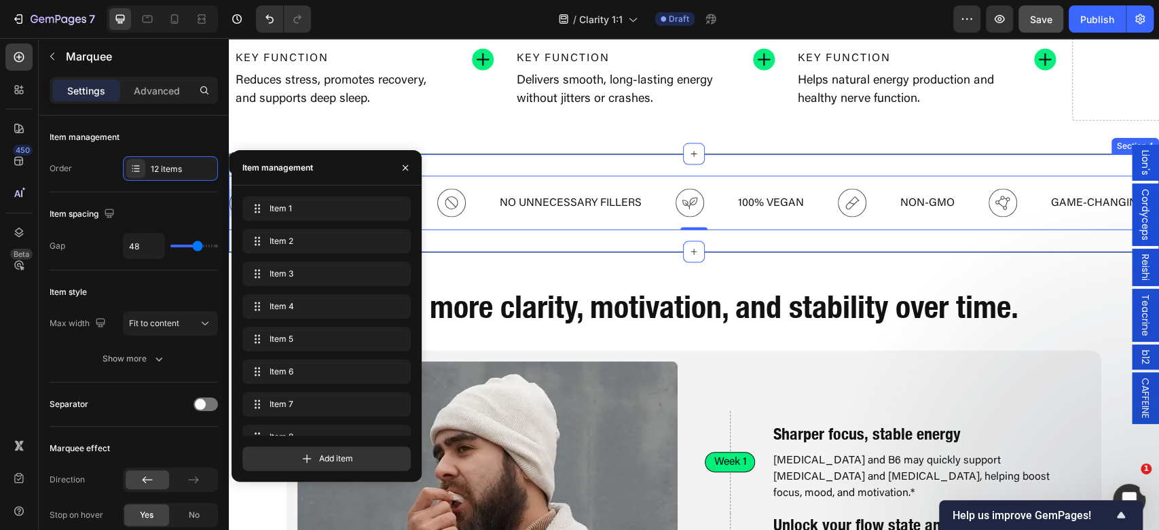
click at [557, 236] on div "Icon THIRD PARTY TESTED Text Block Icon NO UNNECESSARY FILLERS Text Block Icon …" at bounding box center [694, 203] width 930 height 100
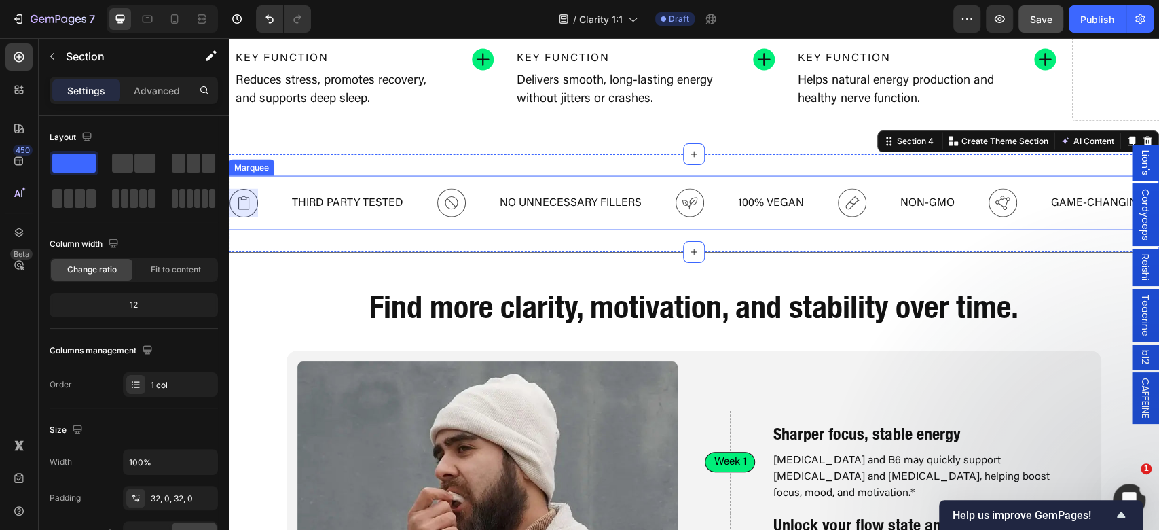
click at [248, 201] on div at bounding box center [243, 203] width 29 height 29
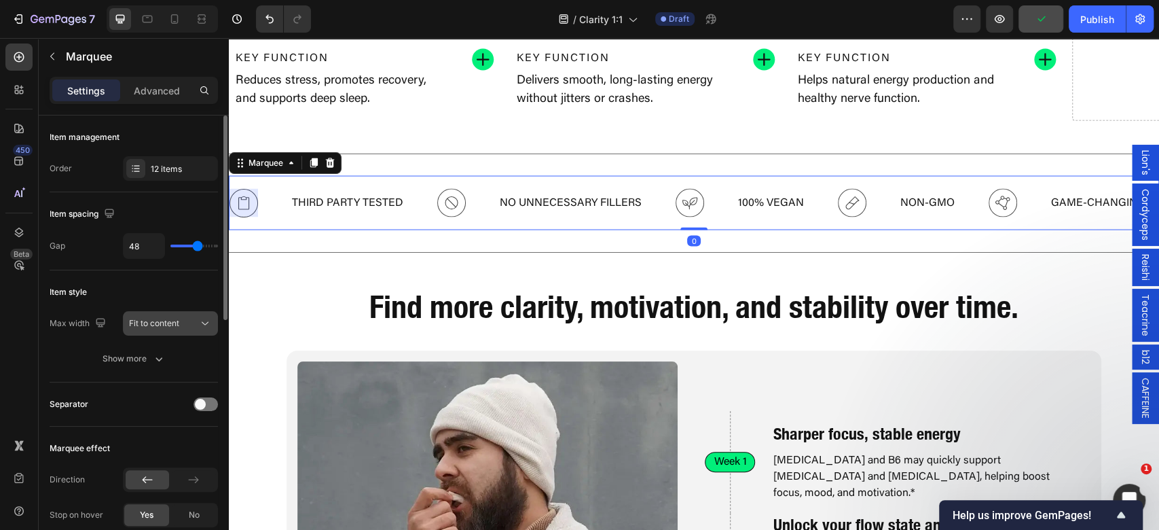
click at [153, 327] on span "Fit to content" at bounding box center [154, 323] width 50 height 12
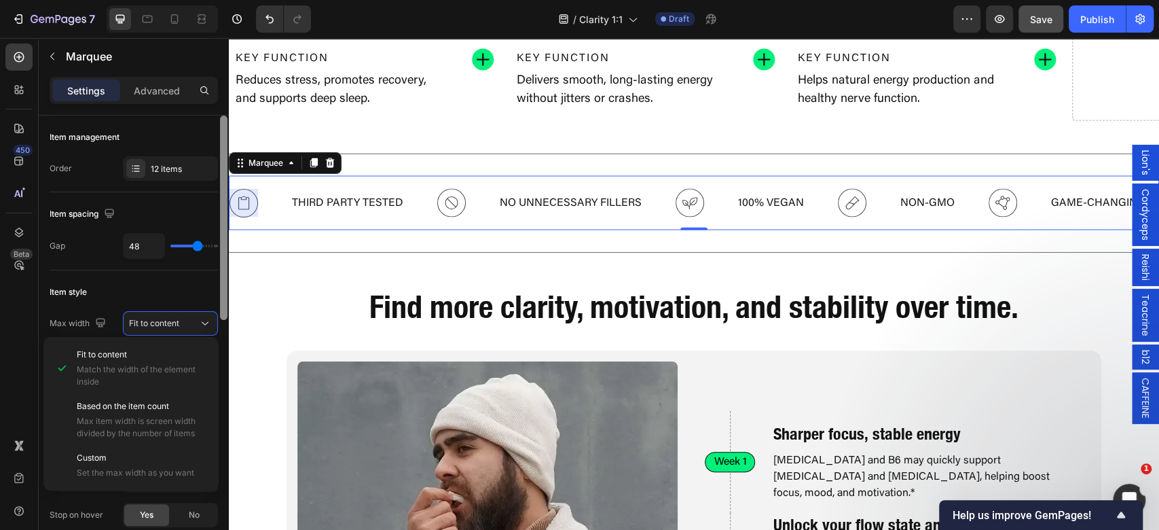
drag, startPoint x: 154, startPoint y: 309, endPoint x: 219, endPoint y: 251, distance: 87.0
click at [153, 308] on div "Item style Max width Fit to content Show more" at bounding box center [134, 326] width 168 height 112
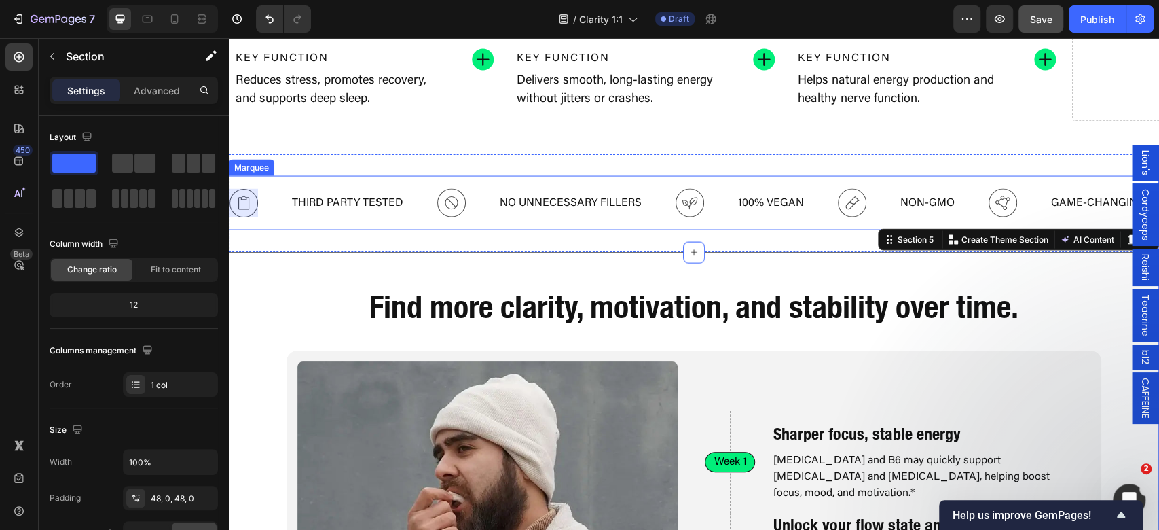
click at [251, 203] on div at bounding box center [243, 203] width 29 height 29
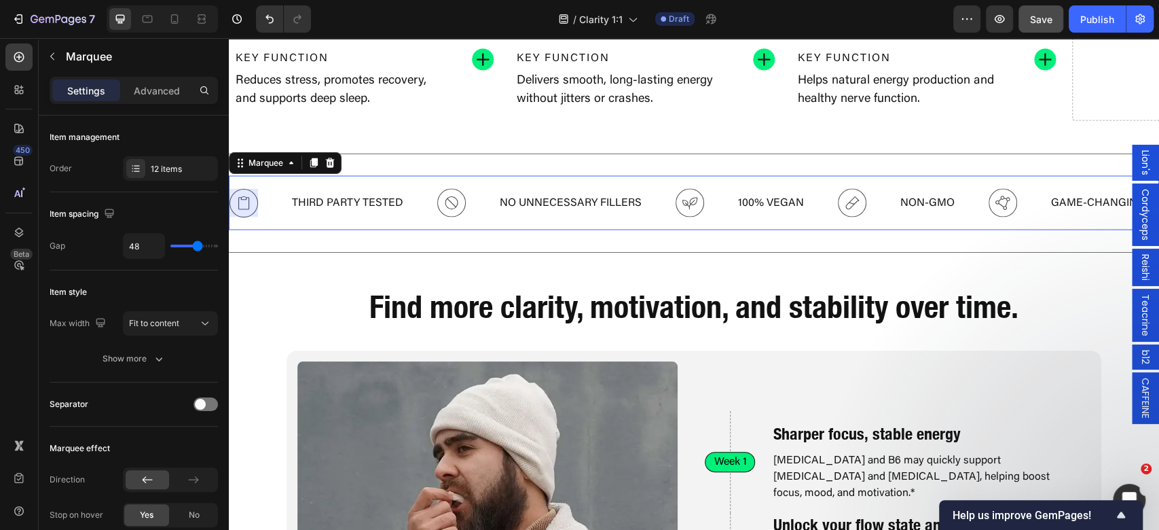
click at [251, 203] on div at bounding box center [243, 203] width 29 height 29
click at [259, 205] on div "Icon" at bounding box center [259, 203] width 61 height 29
click at [156, 167] on div "12 items" at bounding box center [183, 169] width 64 height 12
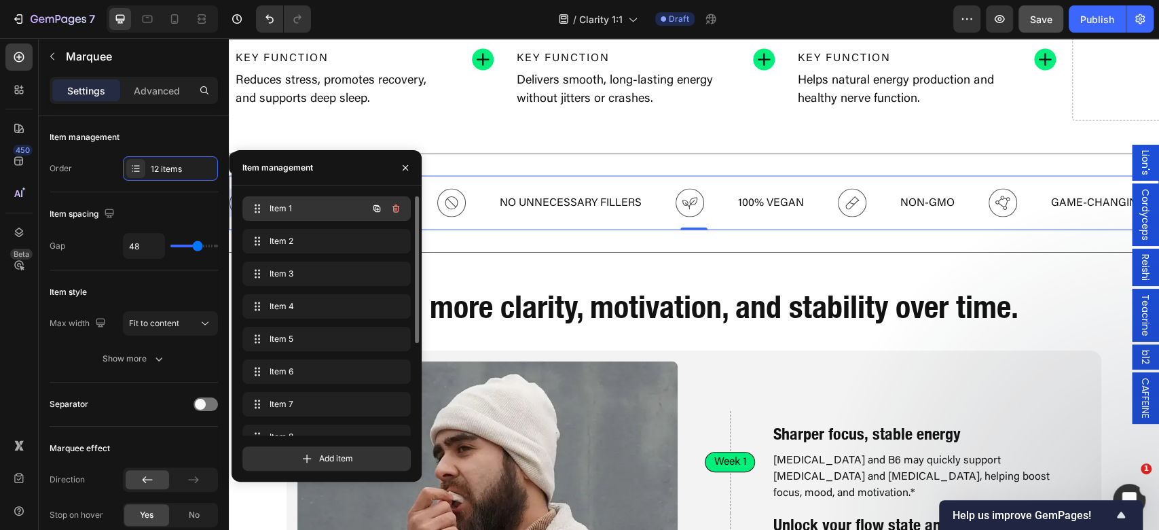
click at [327, 208] on span "Item 1" at bounding box center [308, 208] width 77 height 12
click at [149, 284] on div "Item style" at bounding box center [134, 292] width 168 height 22
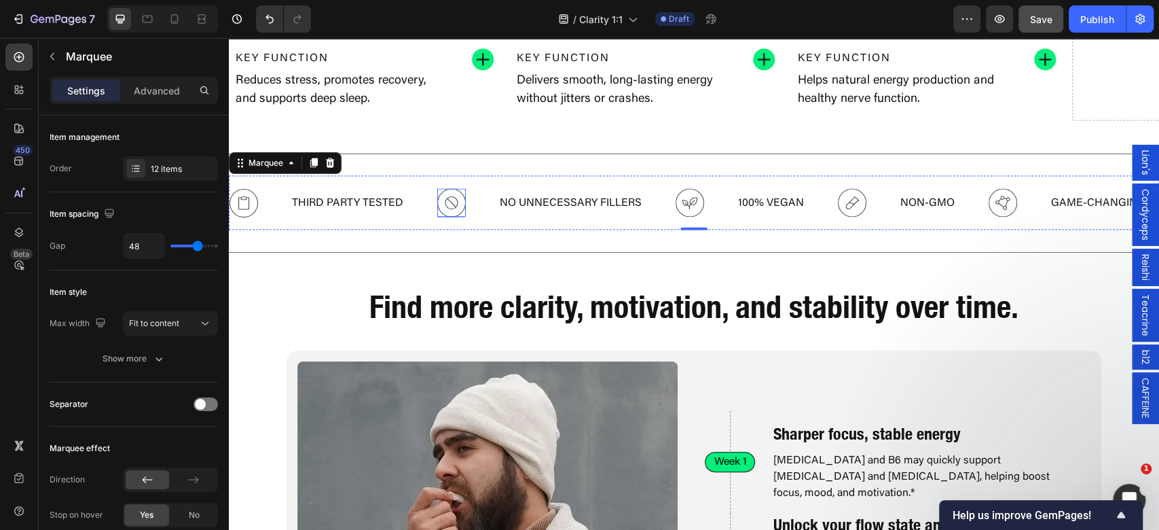
click at [443, 202] on icon at bounding box center [451, 203] width 16 height 16
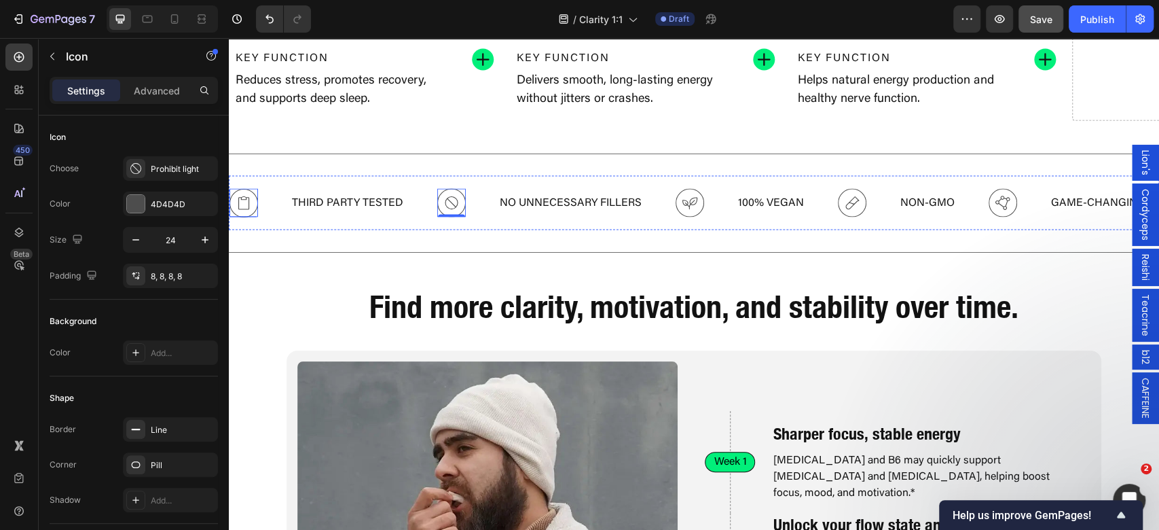
click at [250, 198] on icon at bounding box center [244, 203] width 16 height 16
click at [166, 173] on div "Clipboard light" at bounding box center [183, 169] width 64 height 12
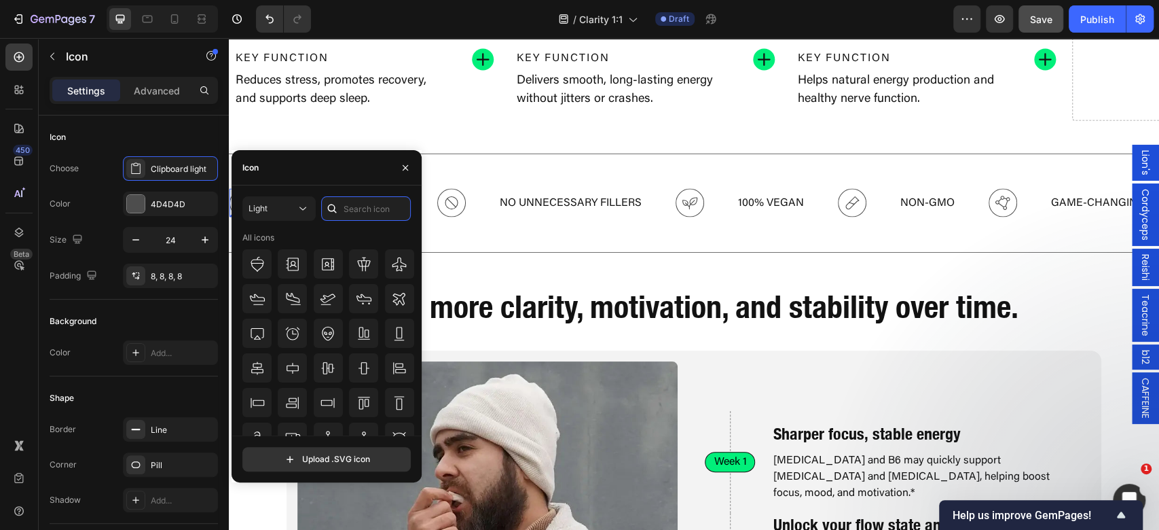
drag, startPoint x: 359, startPoint y: 211, endPoint x: 376, endPoint y: 177, distance: 38.6
click at [360, 210] on input "text" at bounding box center [366, 208] width 90 height 24
type input "check"
click at [360, 278] on div at bounding box center [363, 263] width 29 height 29
drag, startPoint x: 432, startPoint y: 244, endPoint x: 429, endPoint y: 238, distance: 7.0
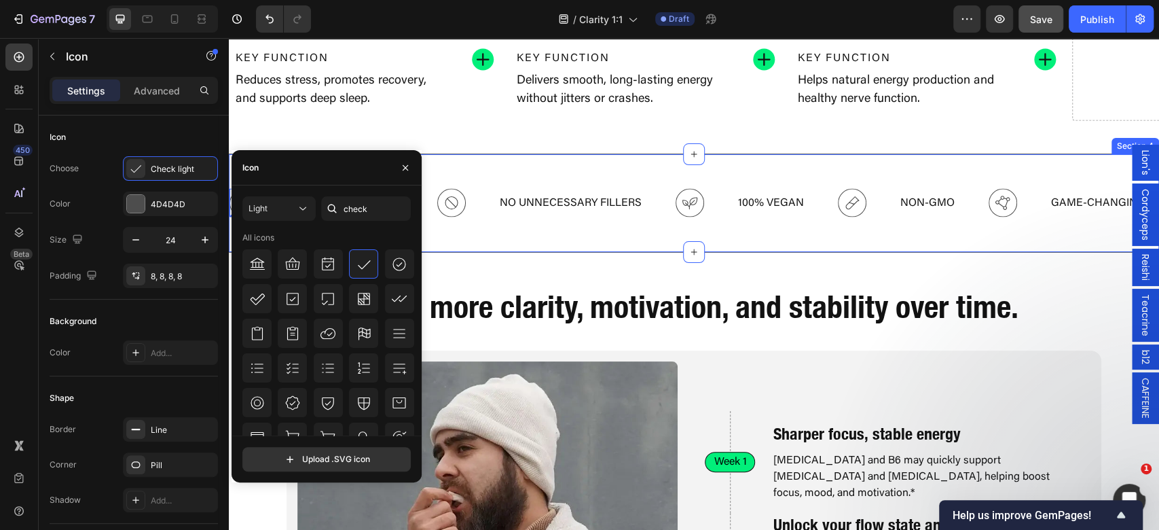
click at [434, 243] on div "Icon 0 THIRD PARTY TESTED Text Block Icon NO UNNECESSARY FILLERS Text Block Ico…" at bounding box center [694, 203] width 930 height 100
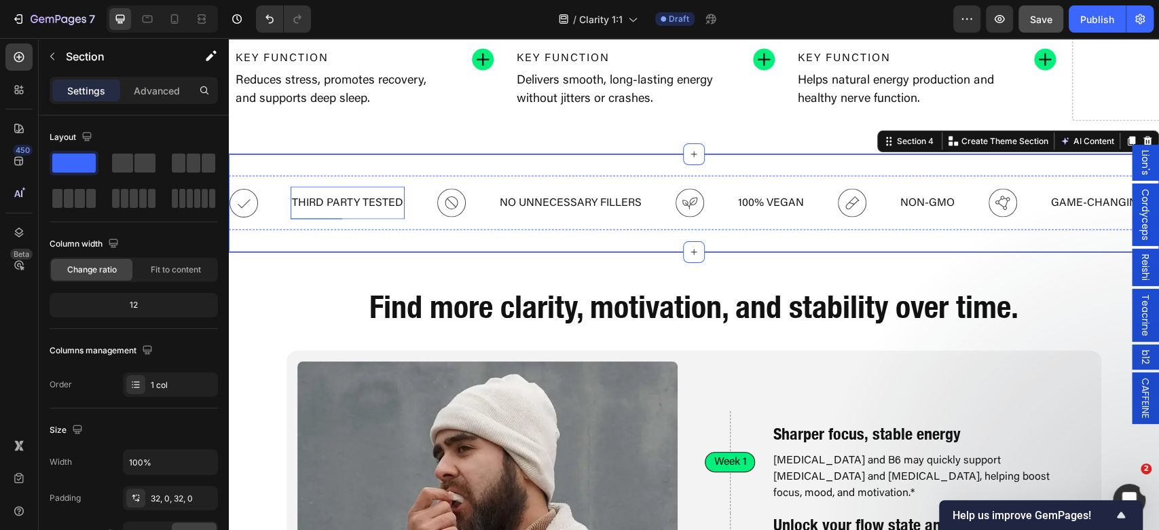
click at [376, 202] on p "THIRD PARTY TESTED" at bounding box center [347, 203] width 111 height 20
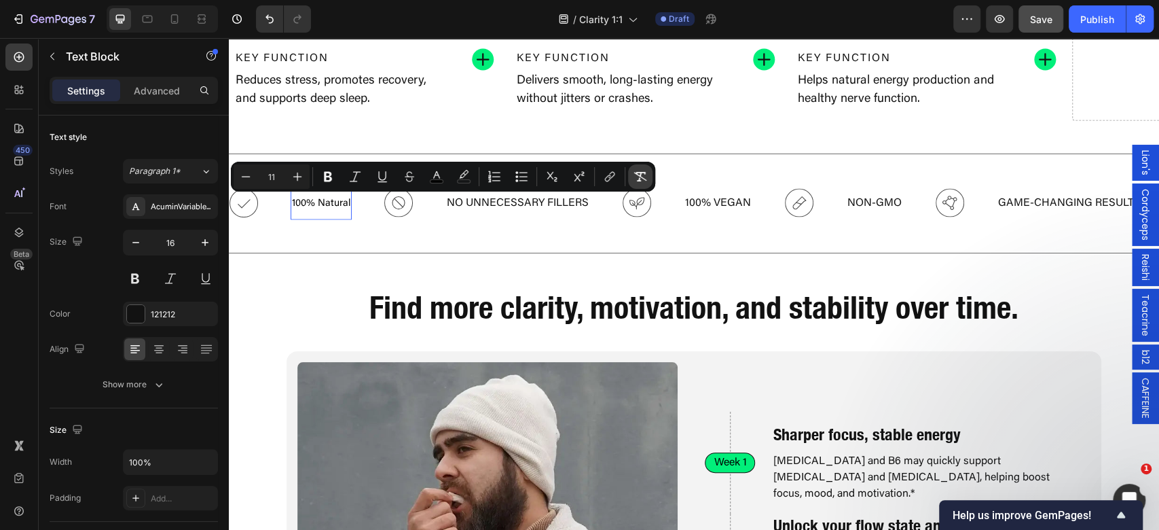
click at [642, 178] on icon "Editor contextual toolbar" at bounding box center [640, 177] width 13 height 10
type input "16"
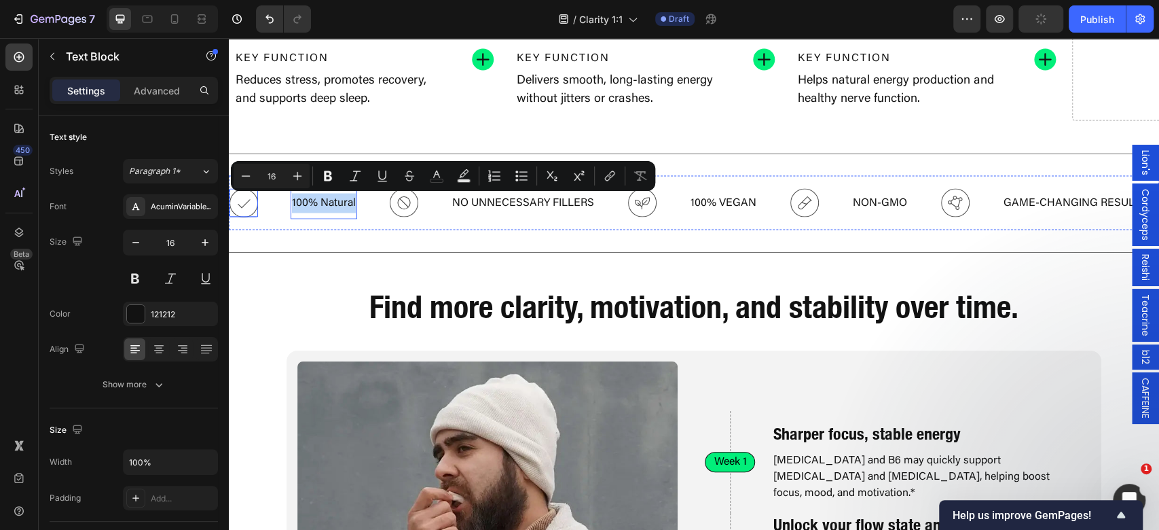
drag, startPoint x: 252, startPoint y: 199, endPoint x: 315, endPoint y: 187, distance: 64.2
click at [252, 200] on div at bounding box center [243, 203] width 29 height 29
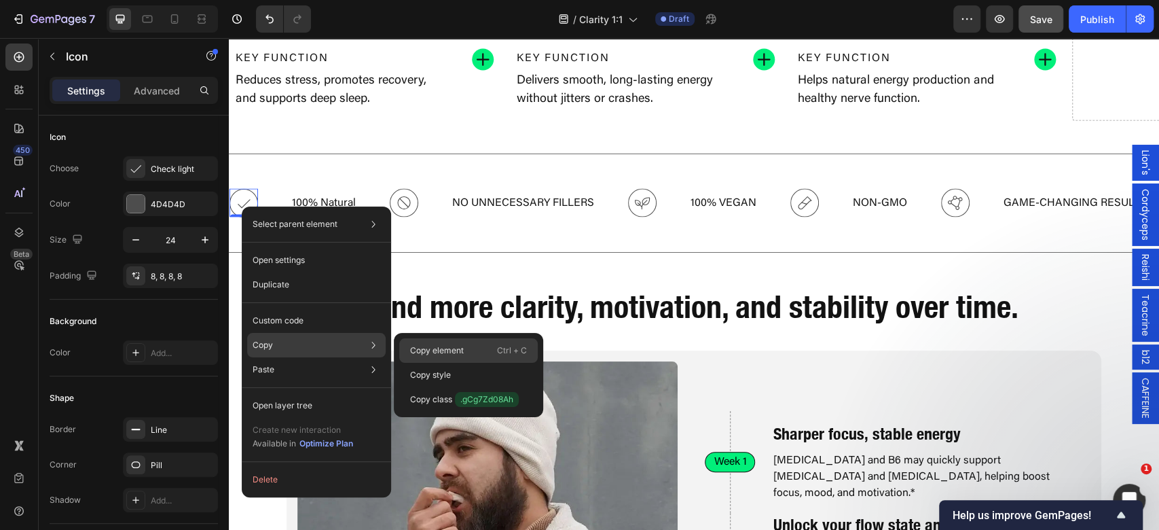
click at [426, 355] on p "Copy element" at bounding box center [437, 350] width 54 height 12
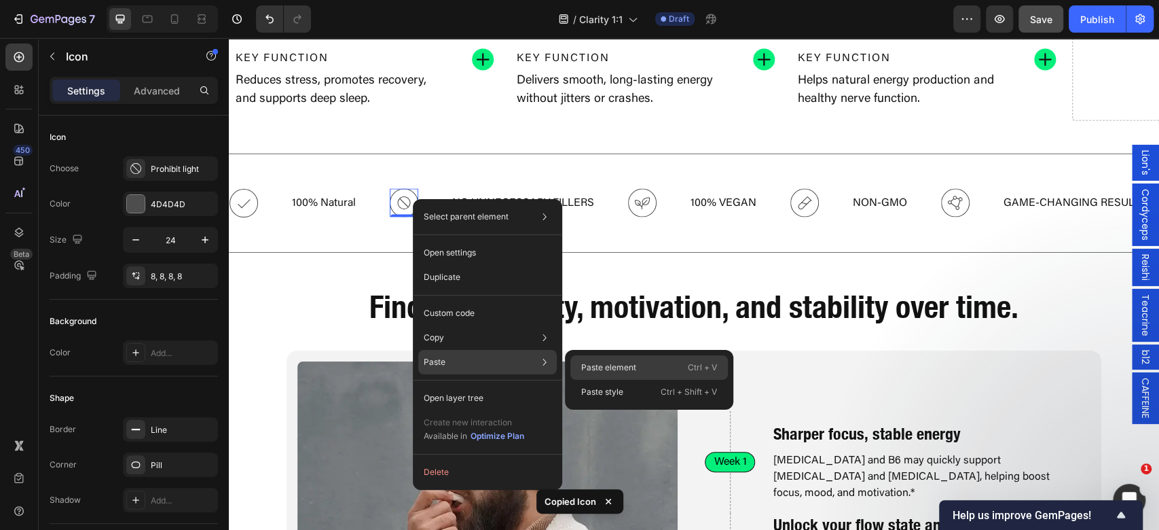
click at [612, 367] on p "Paste element" at bounding box center [608, 367] width 55 height 12
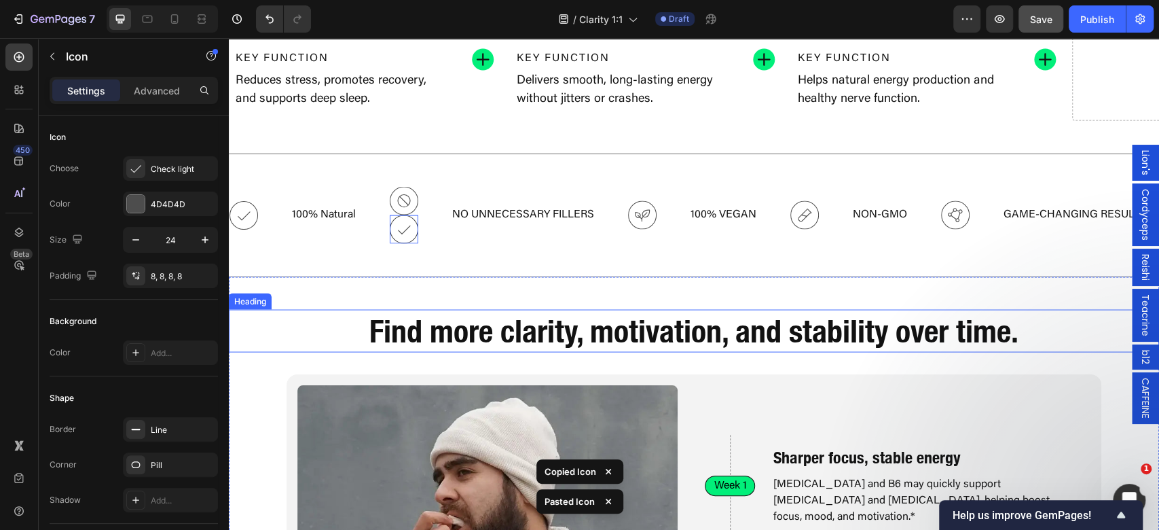
click at [544, 313] on h2 "Find more clarity, motivation, and stability over time." at bounding box center [694, 331] width 744 height 43
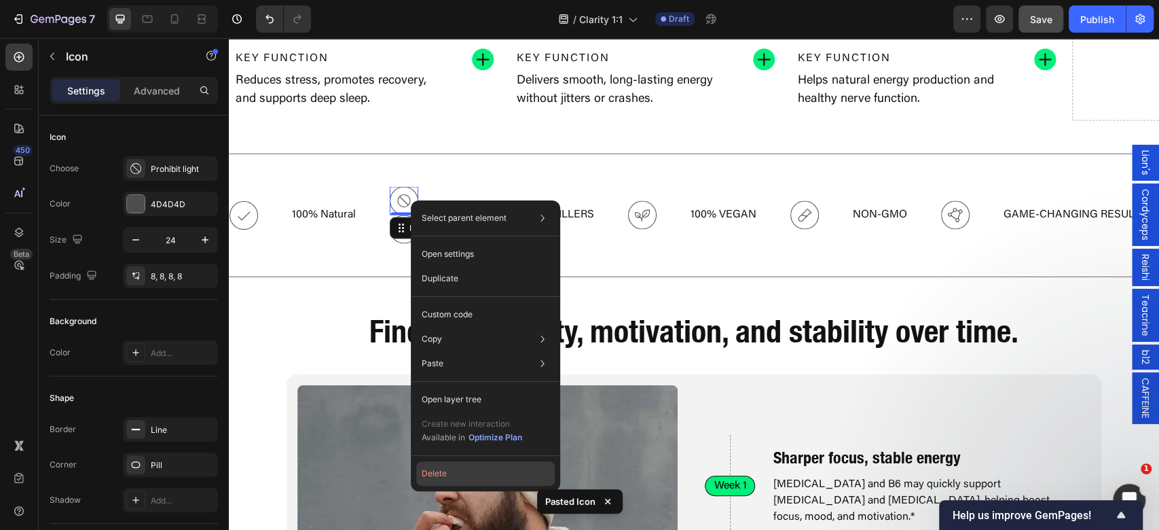
click at [479, 478] on button "Delete" at bounding box center [485, 473] width 138 height 24
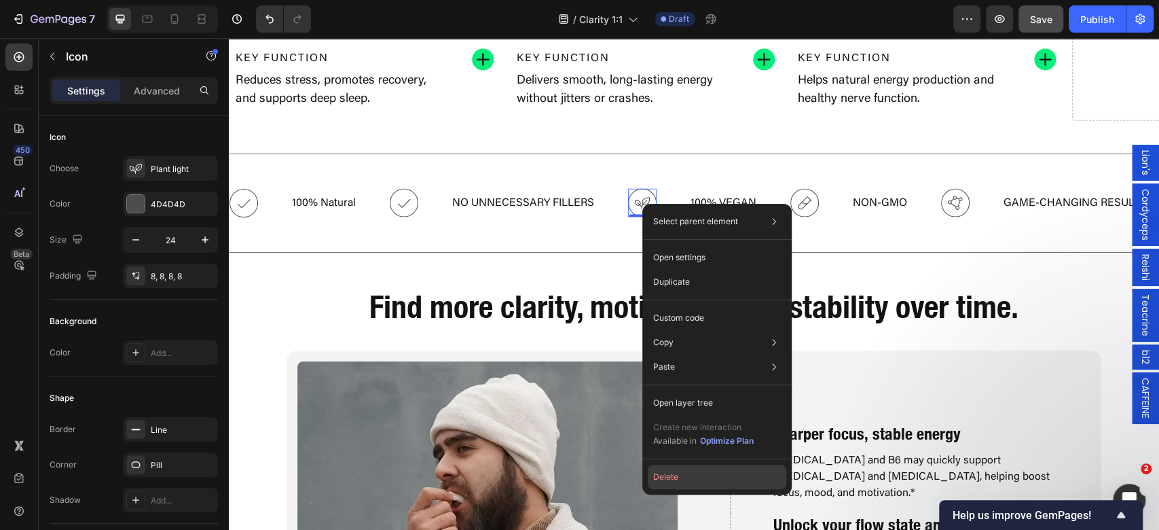
click at [694, 481] on button "Delete" at bounding box center [717, 476] width 138 height 24
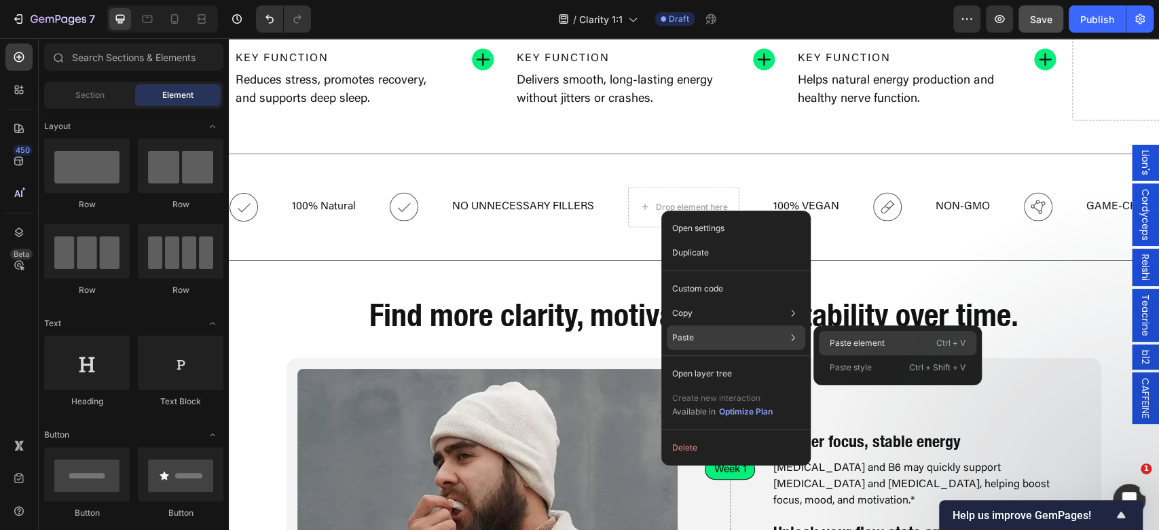
click at [876, 350] on div "Paste element Ctrl + V" at bounding box center [897, 343] width 157 height 24
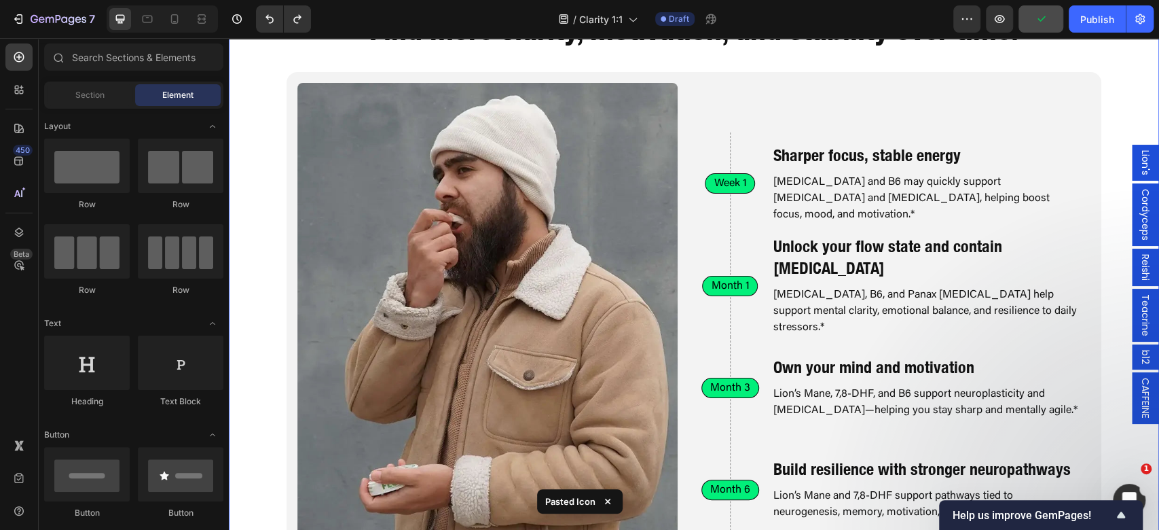
scroll to position [1800, 0]
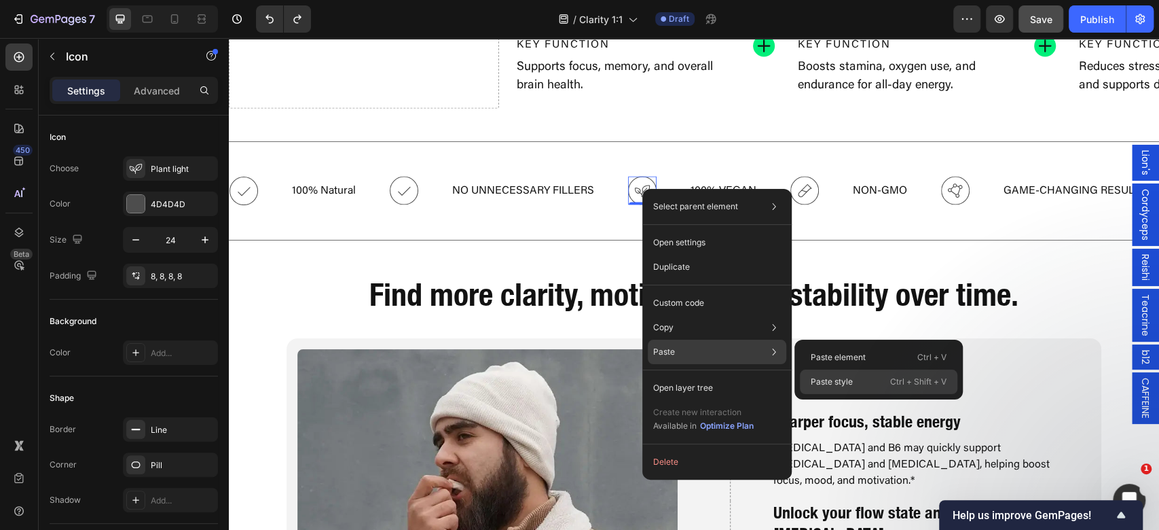
click at [868, 376] on div "Paste style Ctrl + Shift + V" at bounding box center [878, 381] width 157 height 24
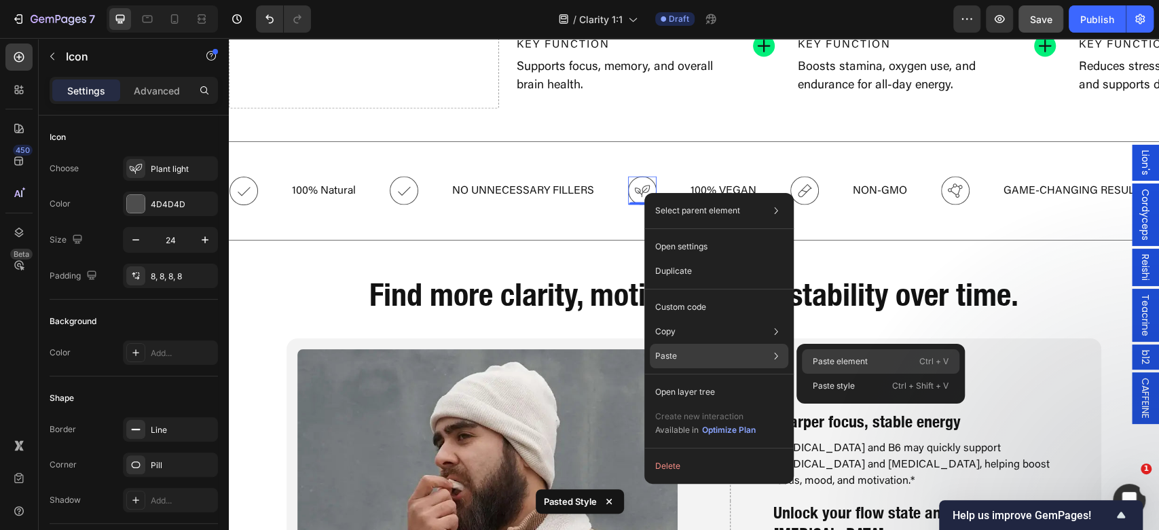
drag, startPoint x: 893, startPoint y: 358, endPoint x: 635, endPoint y: 278, distance: 270.1
click at [893, 357] on div "Paste element Ctrl + V" at bounding box center [880, 361] width 157 height 24
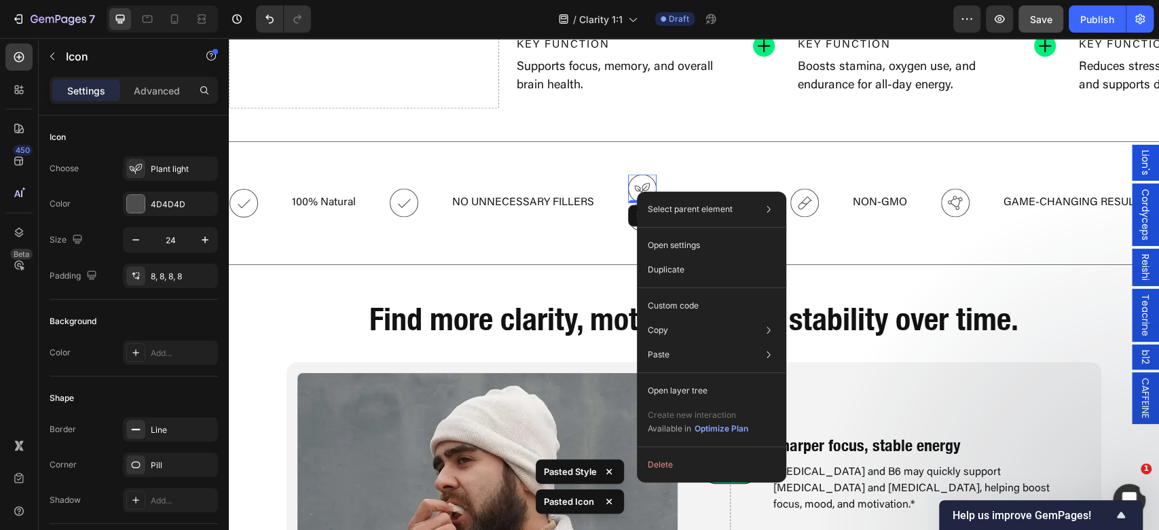
click at [698, 477] on div "Select parent element Section Marquee Icon Open settings Duplicate Custom code …" at bounding box center [711, 336] width 149 height 291
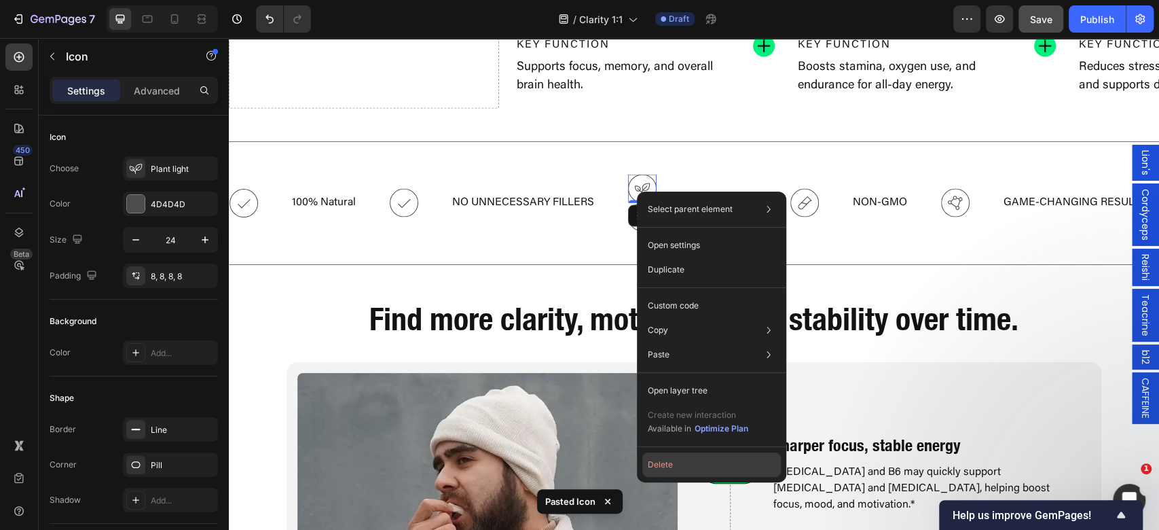
click at [705, 464] on button "Delete" at bounding box center [711, 464] width 138 height 24
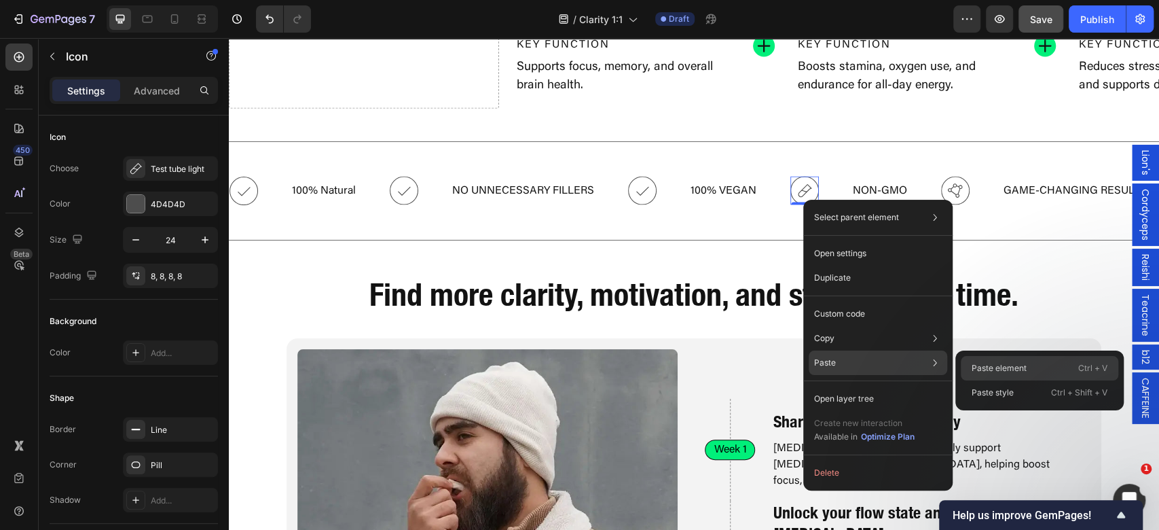
click at [1018, 367] on p "Paste element" at bounding box center [998, 368] width 55 height 12
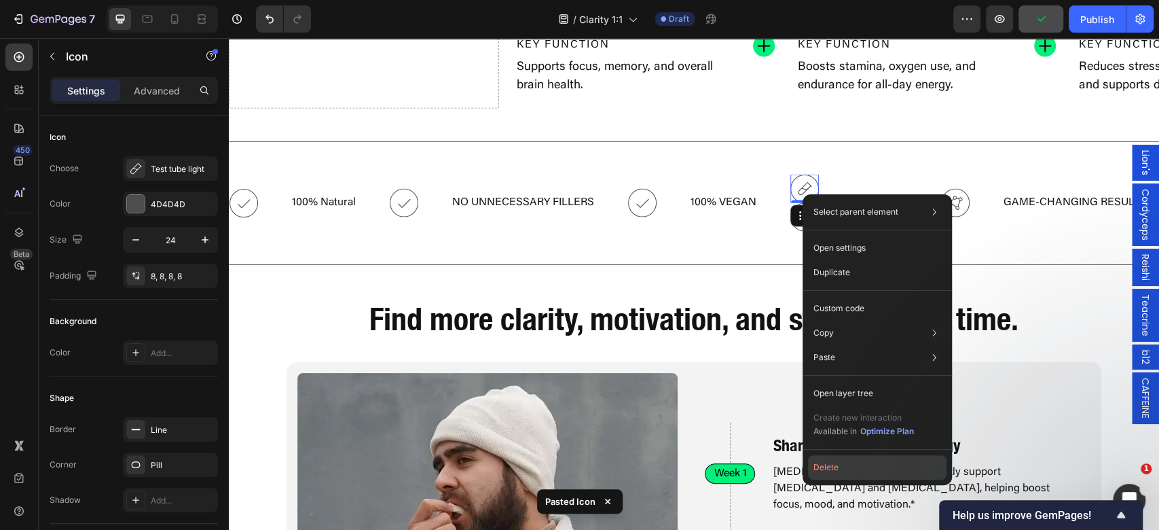
click at [858, 470] on button "Delete" at bounding box center [877, 467] width 138 height 24
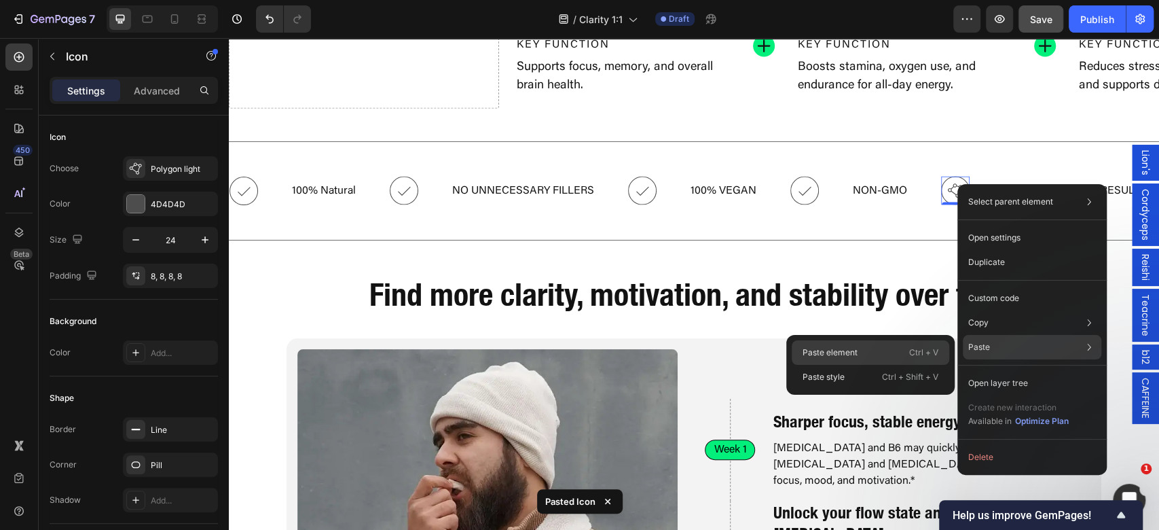
click at [886, 357] on div "Paste element Ctrl + V" at bounding box center [870, 352] width 157 height 24
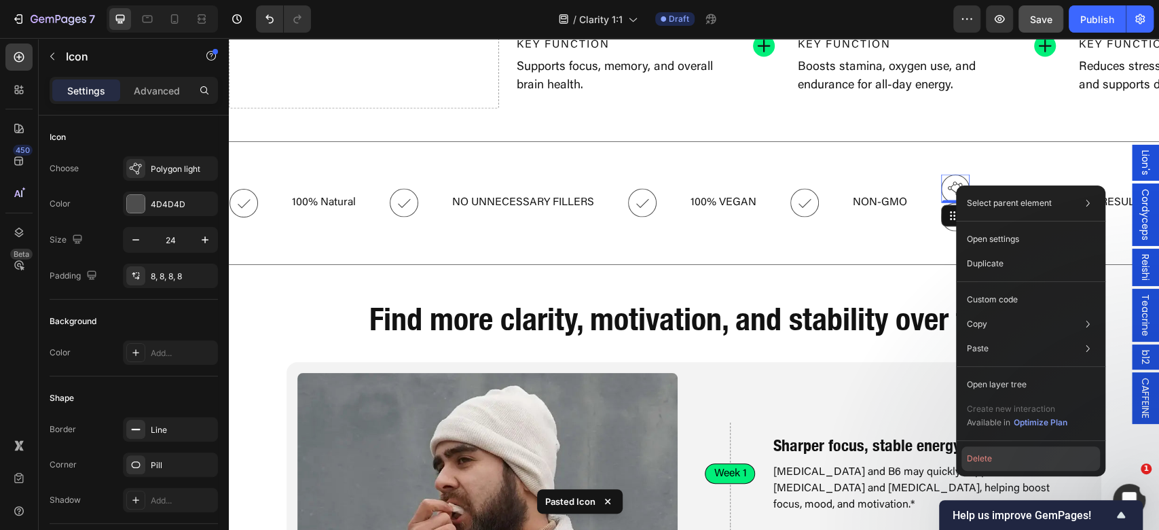
drag, startPoint x: 990, startPoint y: 456, endPoint x: 754, endPoint y: 398, distance: 243.2
click at [990, 456] on button "Delete" at bounding box center [1030, 458] width 138 height 24
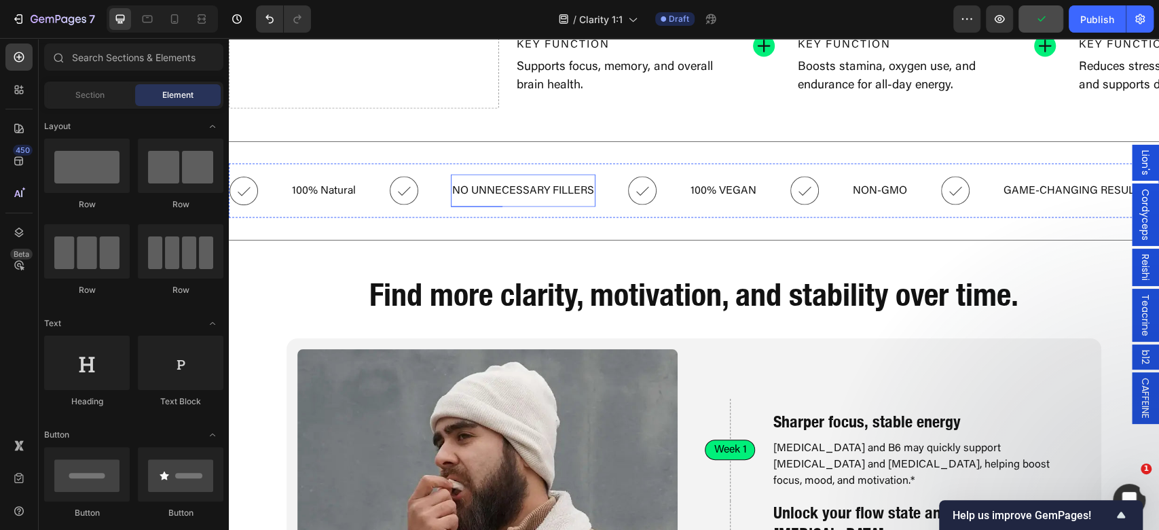
click at [482, 193] on p "NO UNNECESSARY FILLERS" at bounding box center [523, 191] width 142 height 20
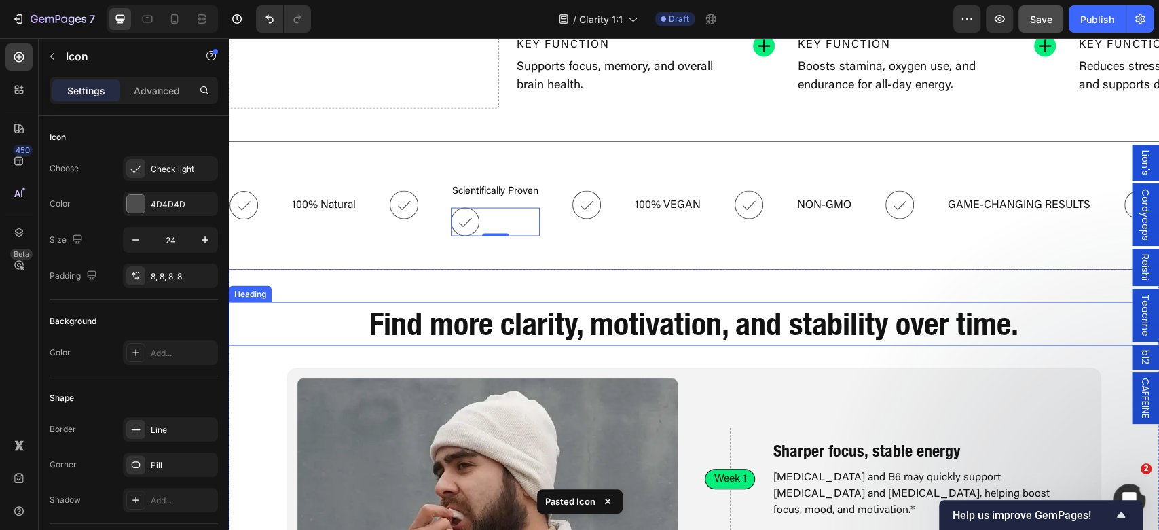
click at [501, 326] on h2 "Find more clarity, motivation, and stability over time." at bounding box center [694, 323] width 744 height 43
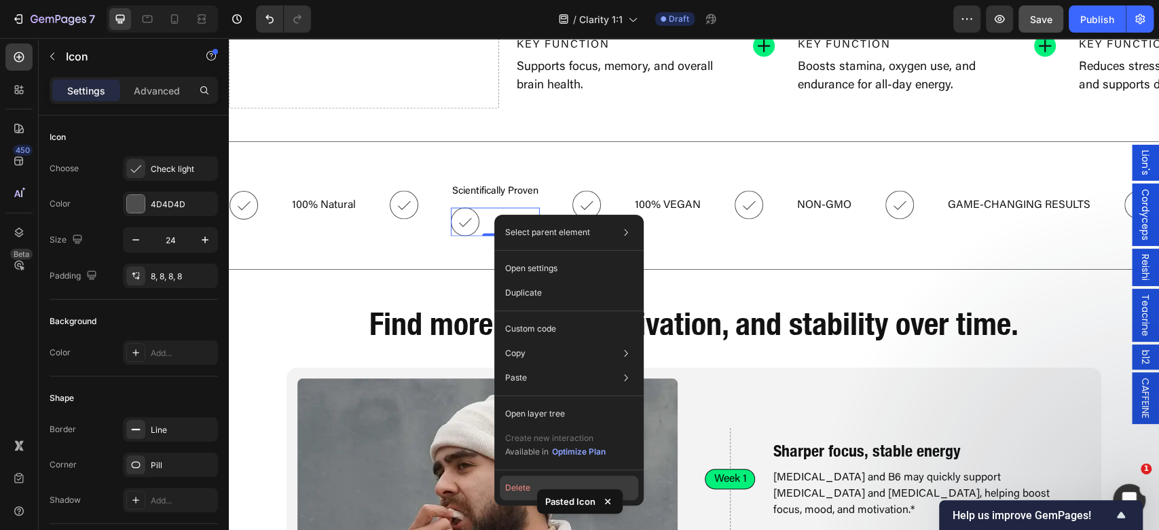
drag, startPoint x: 533, startPoint y: 487, endPoint x: 259, endPoint y: 321, distance: 320.8
click at [533, 487] on button "Delete" at bounding box center [569, 487] width 138 height 24
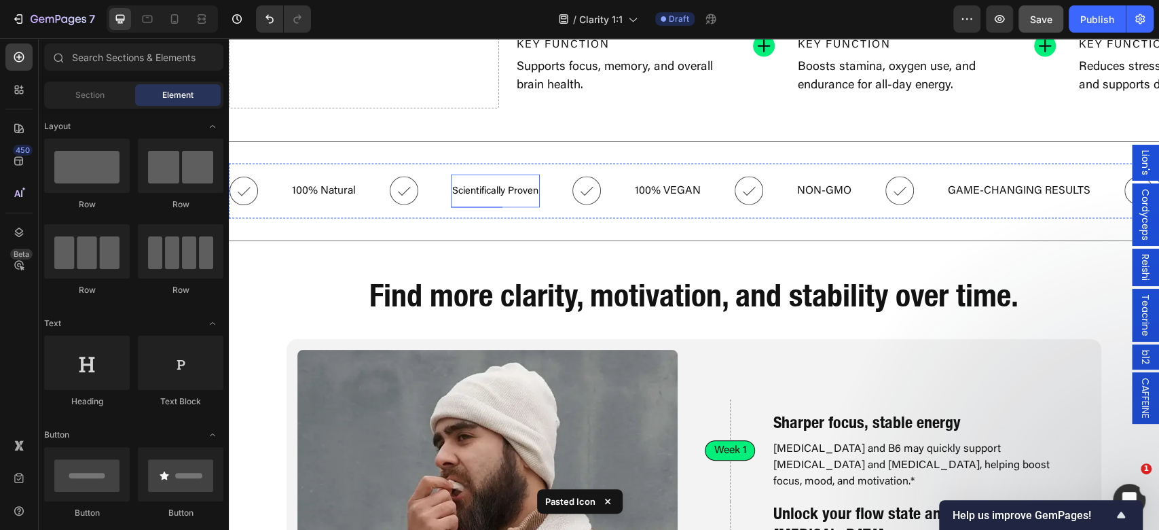
click at [486, 180] on div "Scientifically Proven" at bounding box center [495, 191] width 89 height 23
click at [487, 180] on div "Scientifically Proven" at bounding box center [495, 191] width 89 height 23
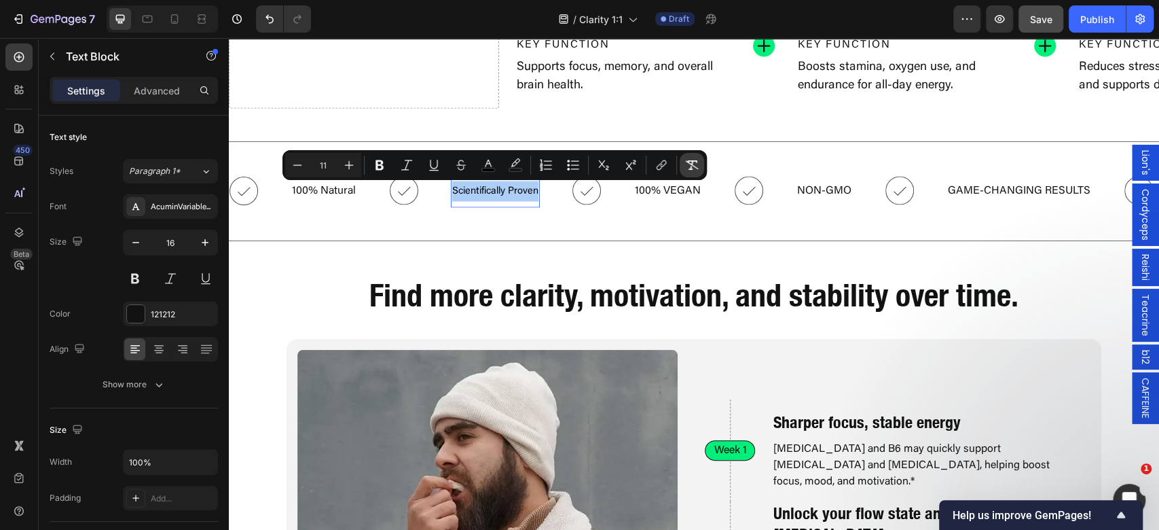
click at [695, 168] on icon "Editor contextual toolbar" at bounding box center [692, 165] width 14 height 14
type input "16"
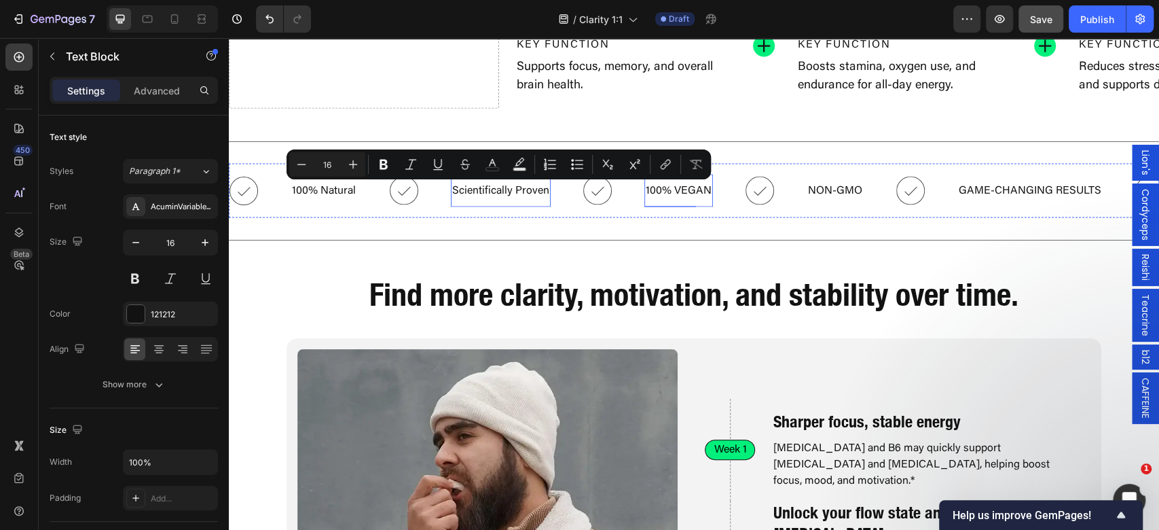
scroll to position [1800, 0]
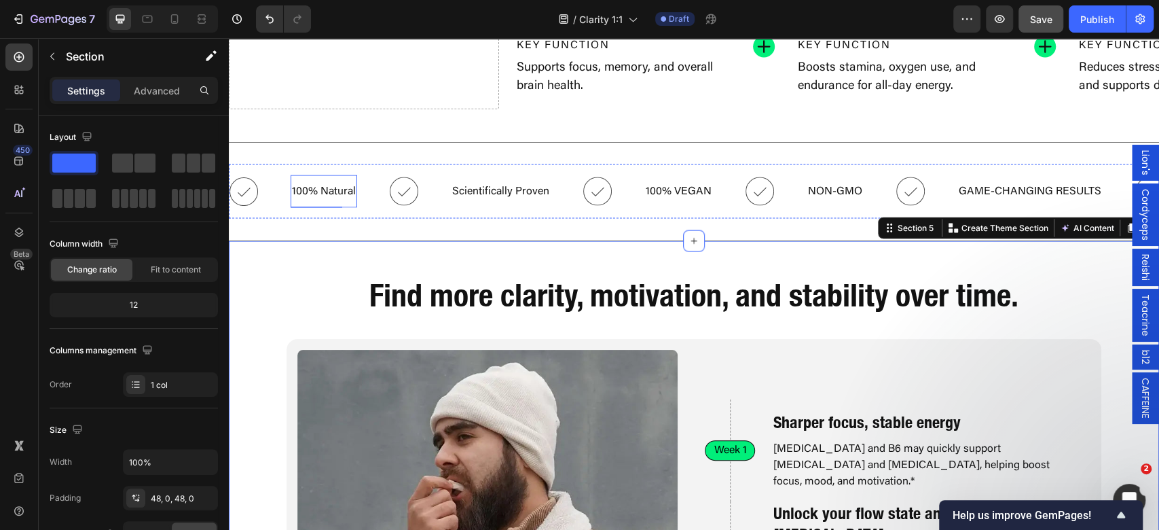
drag, startPoint x: 322, startPoint y: 191, endPoint x: 274, endPoint y: 216, distance: 54.4
click at [322, 191] on p "100% Natural" at bounding box center [324, 192] width 64 height 20
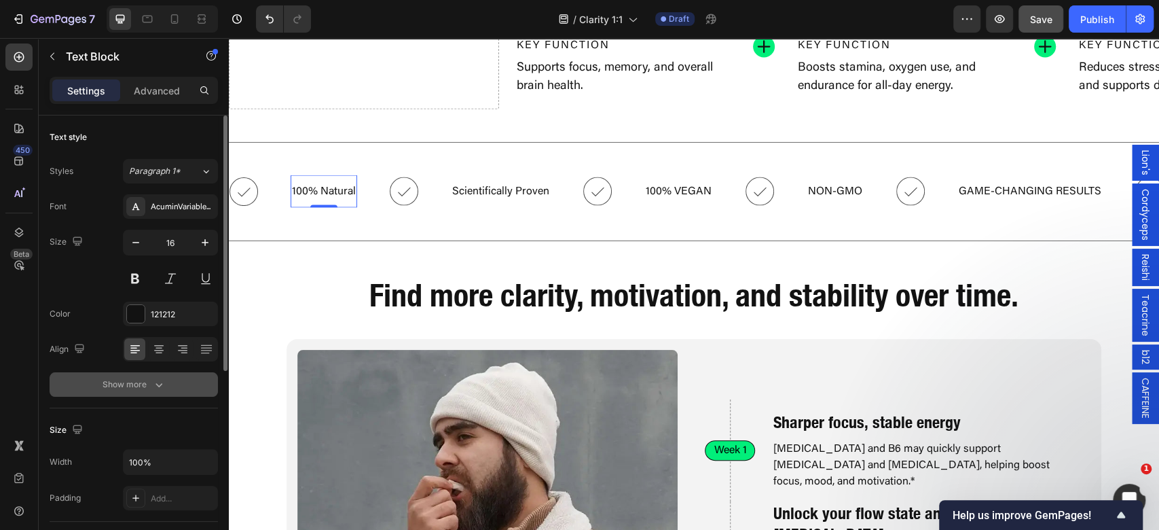
click at [157, 387] on icon "button" at bounding box center [159, 384] width 14 height 14
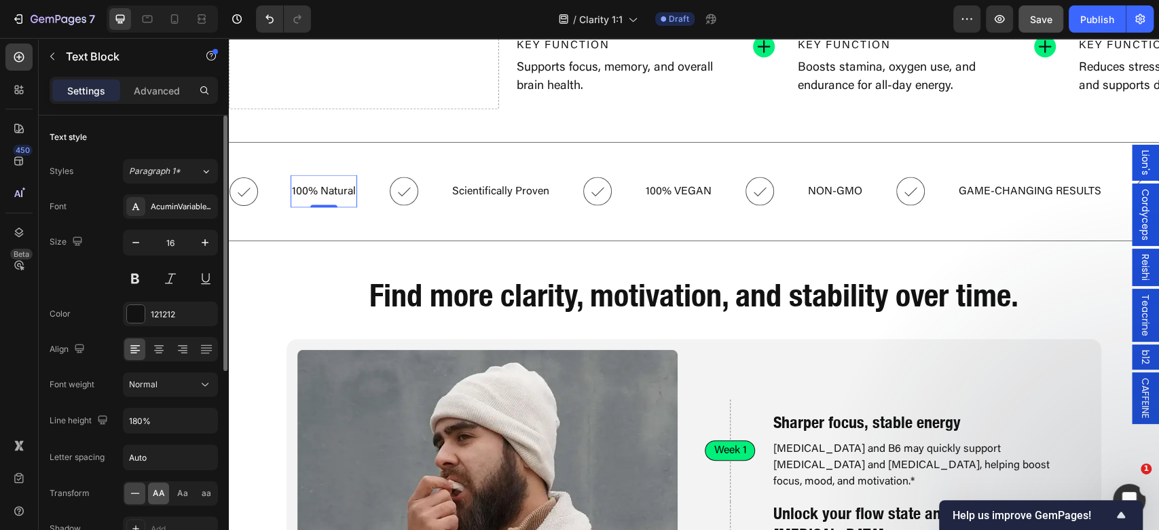
drag, startPoint x: 159, startPoint y: 493, endPoint x: 163, endPoint y: 233, distance: 260.0
click at [160, 493] on span "AA" at bounding box center [159, 493] width 12 height 12
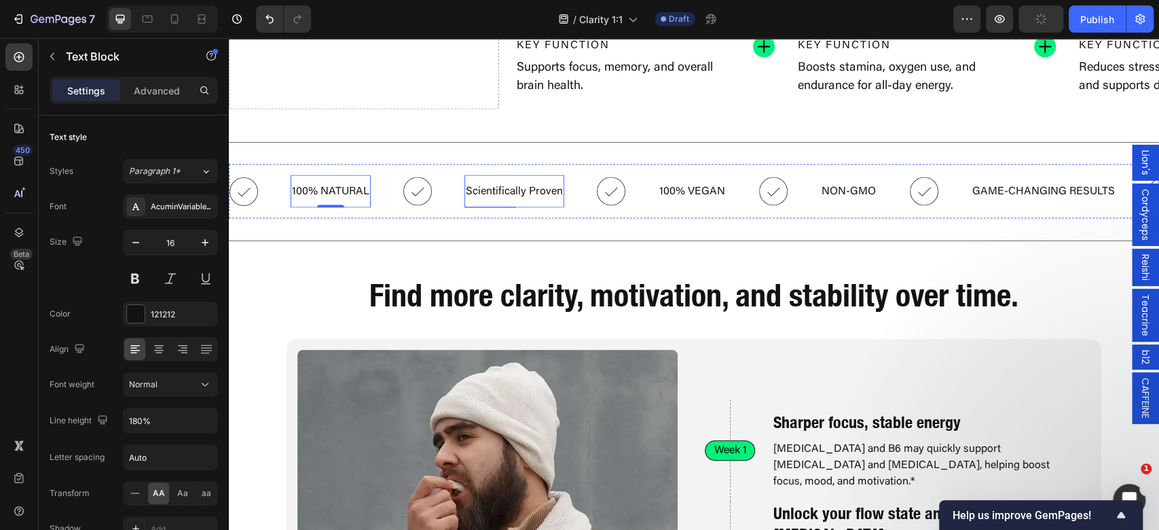
click at [532, 185] on p "Scientifically Proven" at bounding box center [514, 192] width 97 height 20
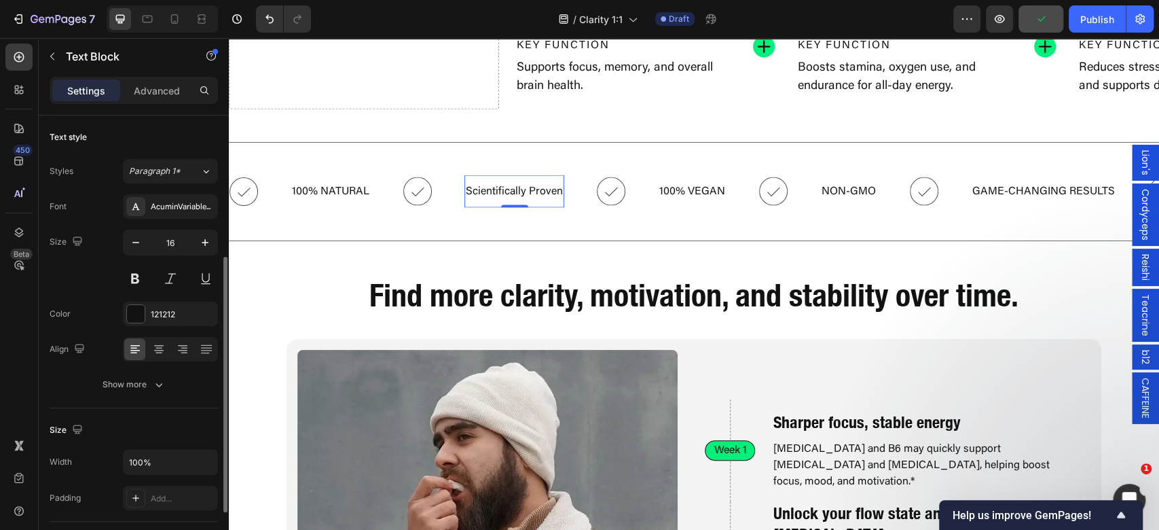
scroll to position [181, 0]
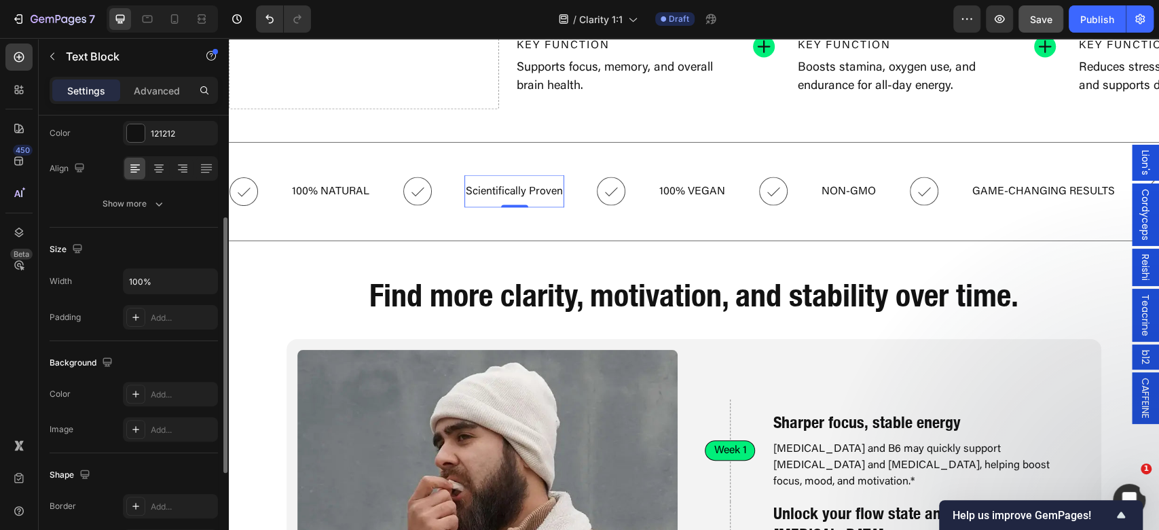
click at [167, 213] on button "Show more" at bounding box center [134, 203] width 168 height 24
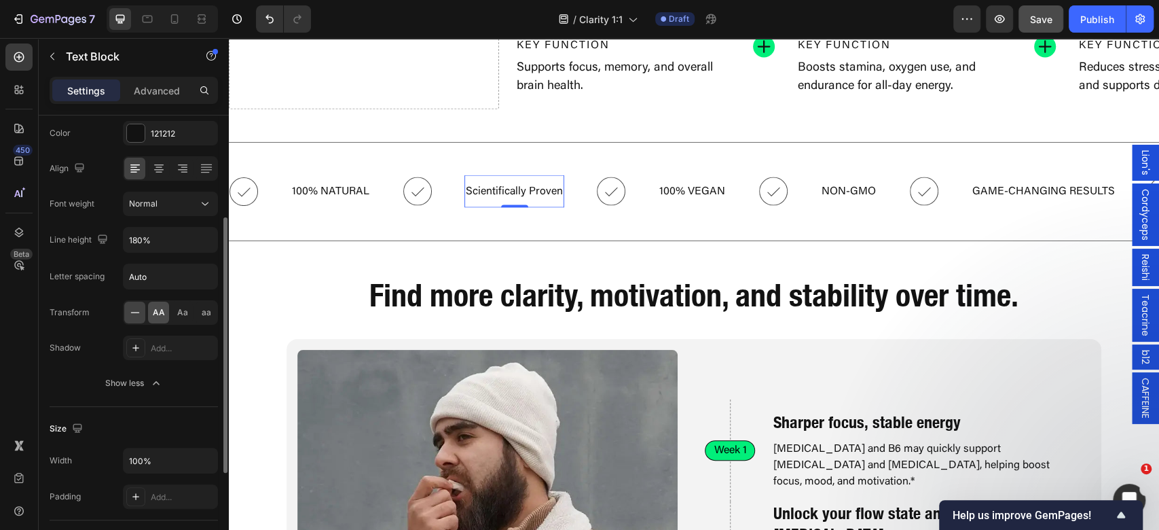
drag, startPoint x: 158, startPoint y: 310, endPoint x: 504, endPoint y: 189, distance: 366.1
click at [158, 310] on span "AA" at bounding box center [159, 312] width 12 height 12
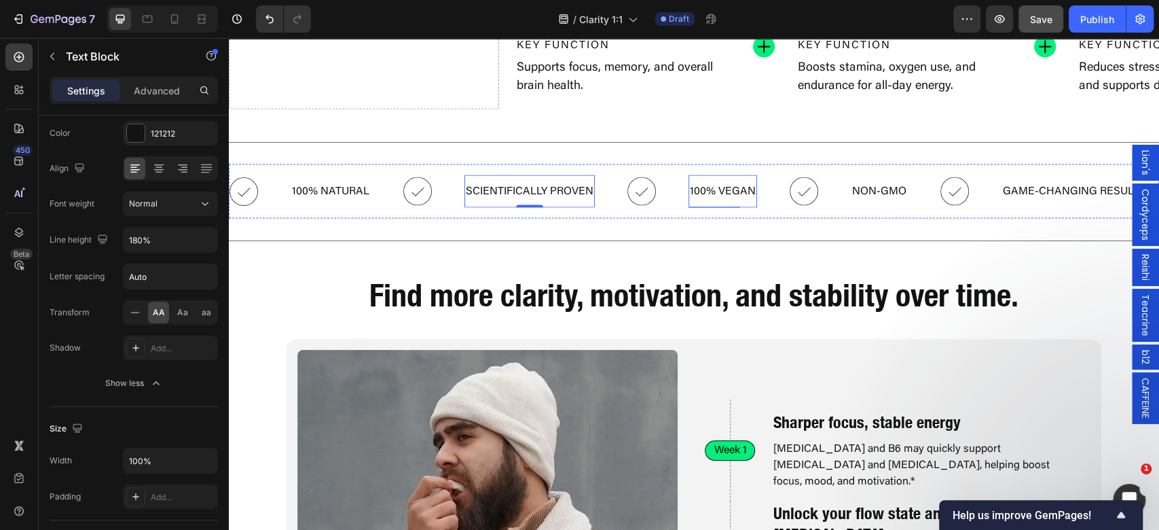
click at [722, 183] on p "100% VEGAN" at bounding box center [723, 192] width 66 height 20
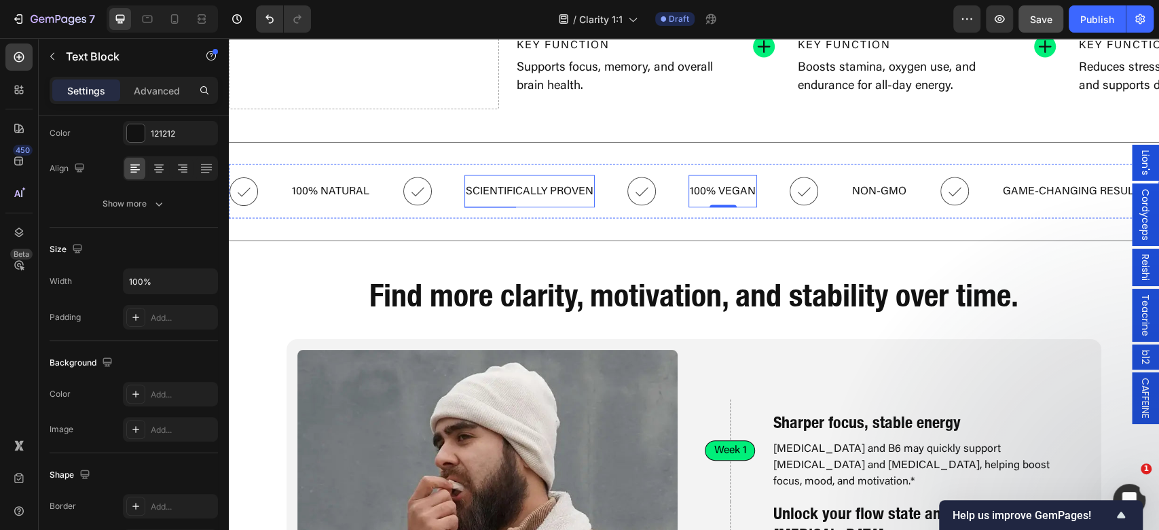
click at [525, 185] on p "Scientifically Proven" at bounding box center [530, 192] width 128 height 20
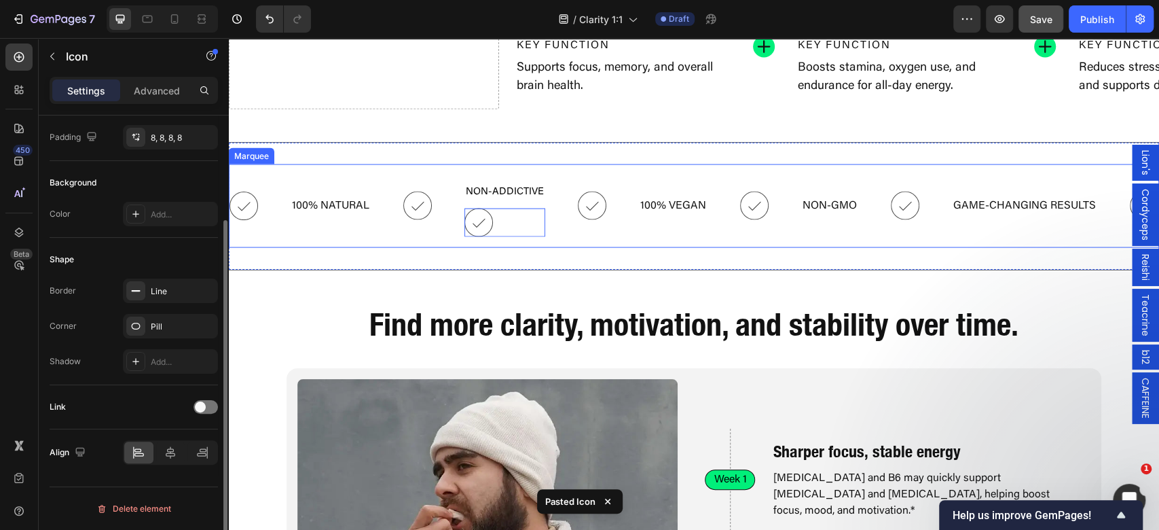
click at [699, 166] on div "Icon 100% Natural Text Block Icon Non-Addictive Text Block 0 Icon Icon 100% VEG…" at bounding box center [694, 206] width 930 height 84
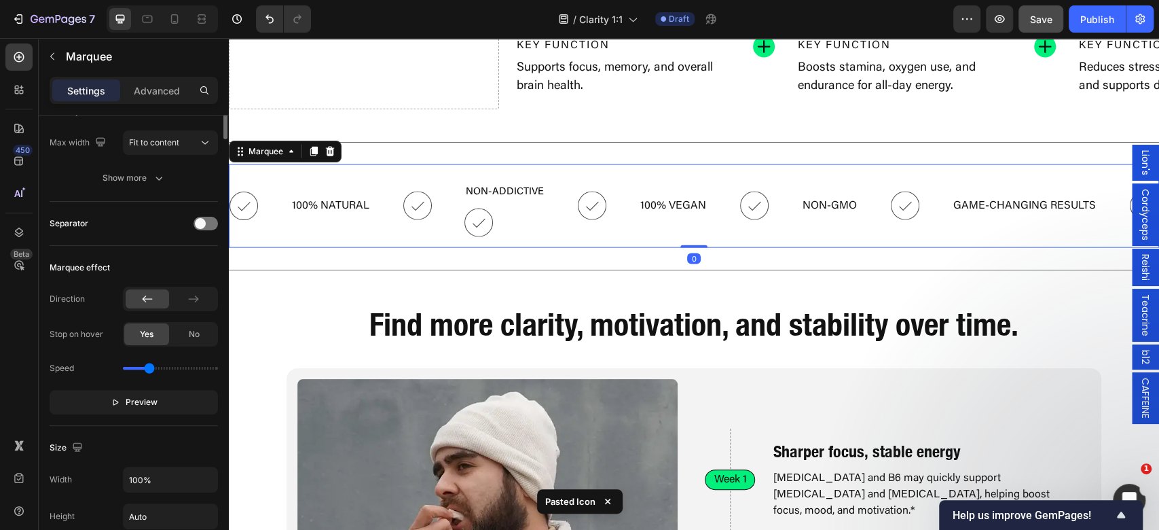
scroll to position [0, 0]
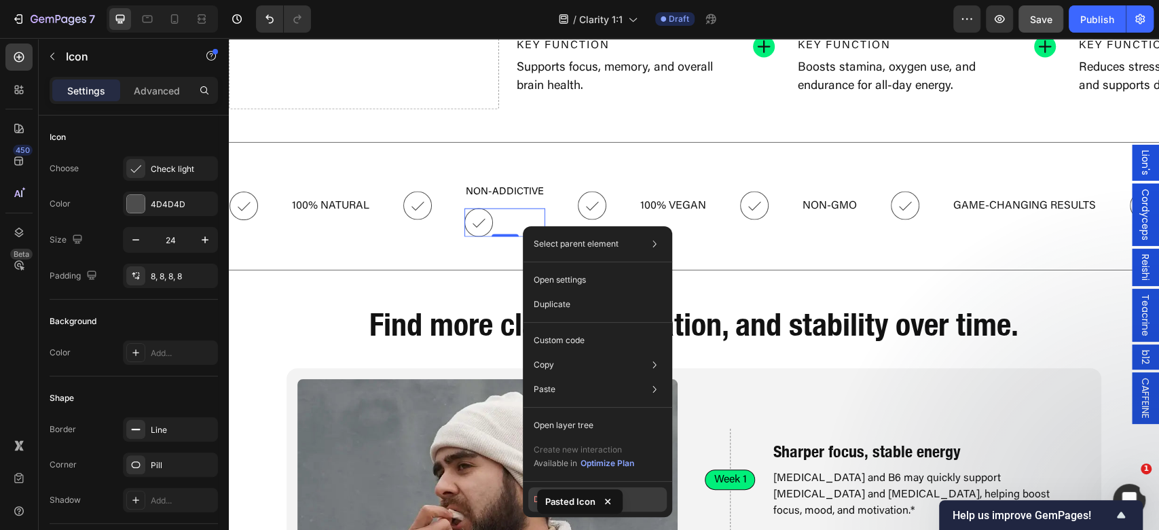
click at [530, 500] on button "Delete" at bounding box center [597, 499] width 138 height 24
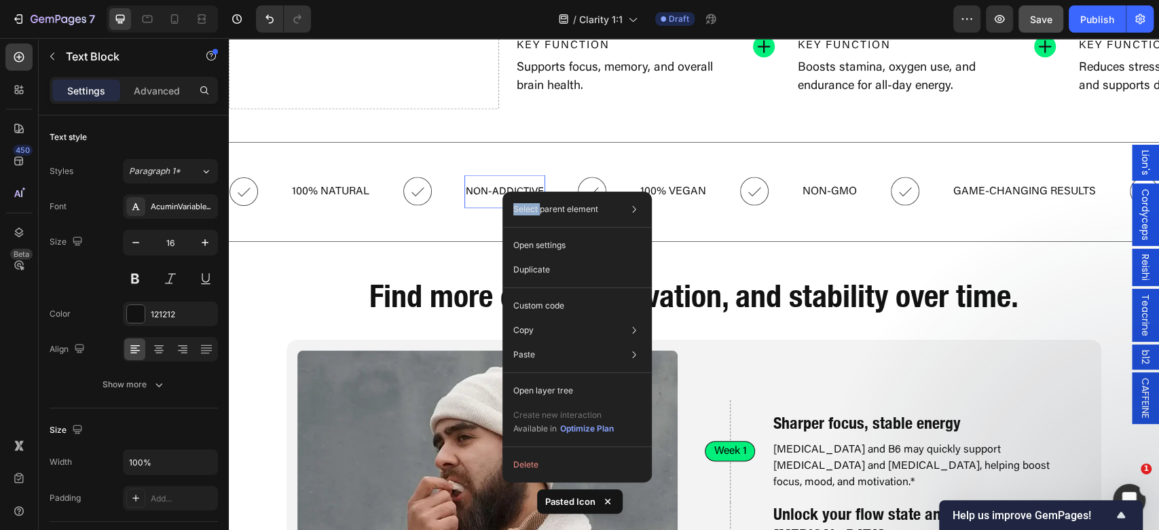
click at [503, 191] on div "Select parent element Section Marquee Text Block Open settings Duplicate Custom…" at bounding box center [576, 336] width 149 height 291
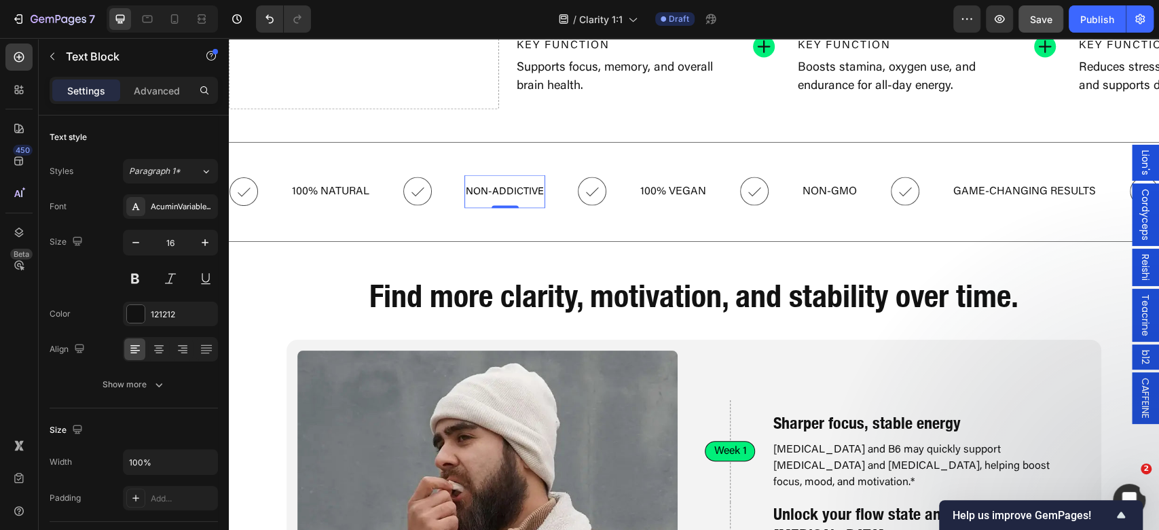
click at [502, 189] on span "Non-Addictive" at bounding box center [505, 192] width 78 height 10
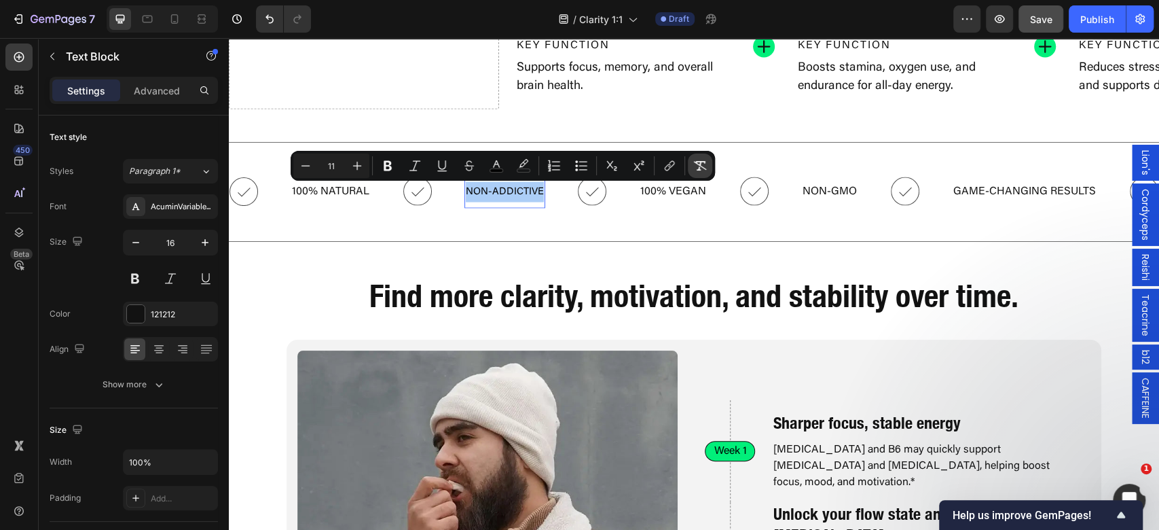
click at [708, 168] on button "Remove Format" at bounding box center [700, 165] width 24 height 24
type input "16"
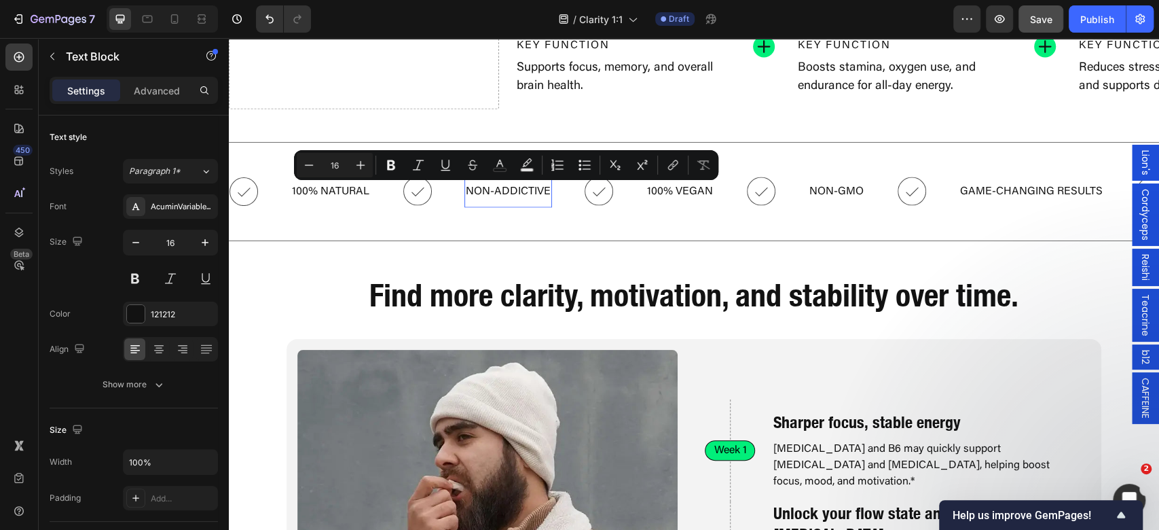
scroll to position [1799, 0]
click at [358, 190] on p "100% Natural" at bounding box center [330, 193] width 77 height 20
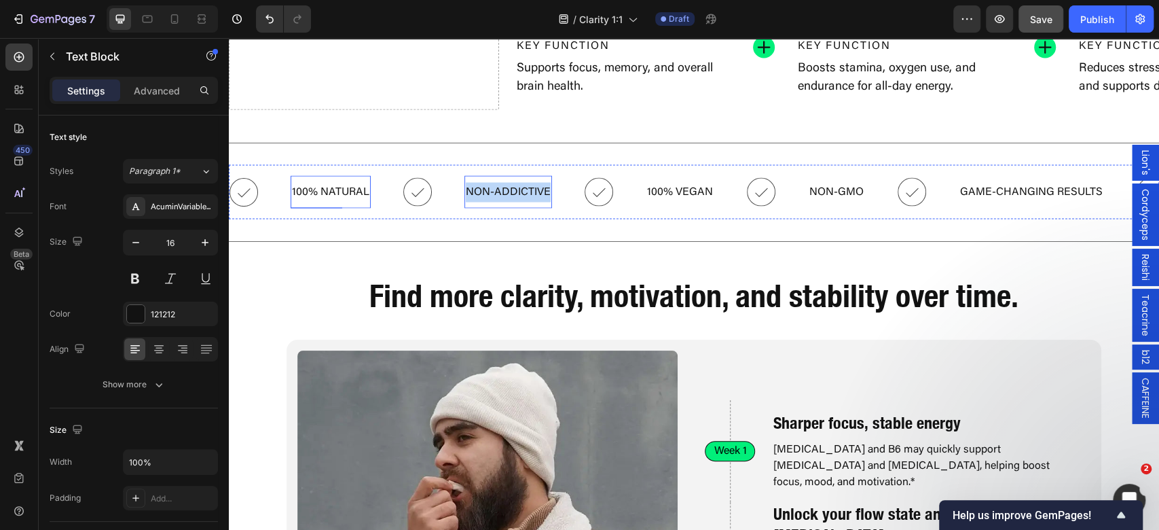
click at [358, 190] on p "100% Natural" at bounding box center [330, 193] width 77 height 20
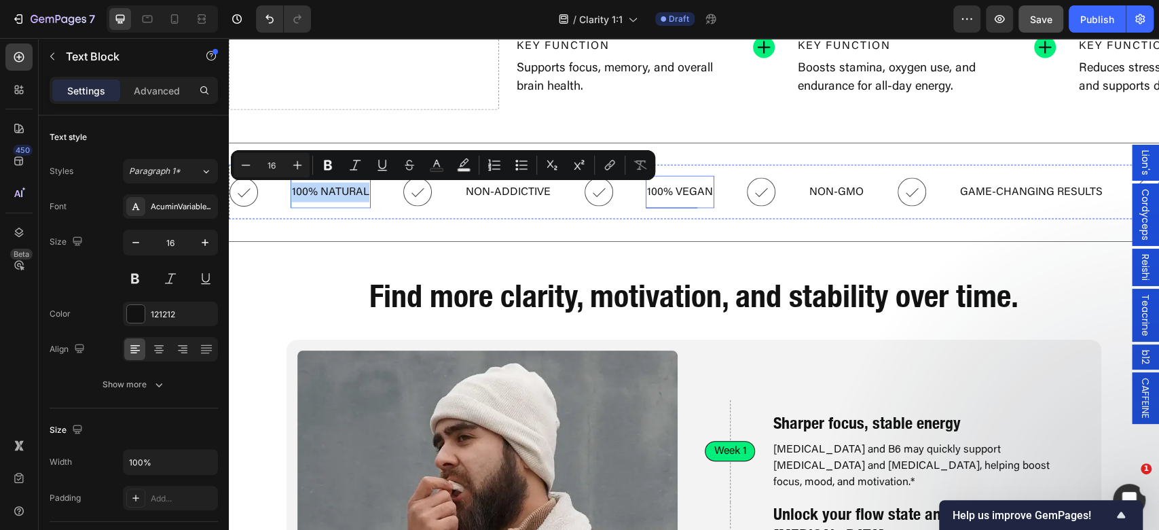
click at [660, 189] on p "100% VEGAN" at bounding box center [680, 193] width 66 height 20
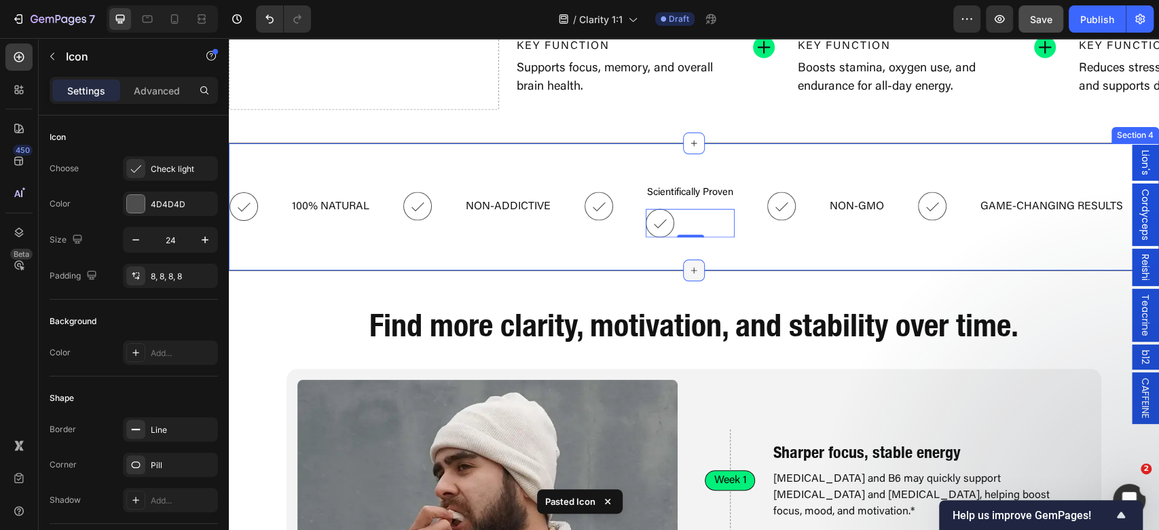
click at [683, 267] on div at bounding box center [694, 270] width 22 height 22
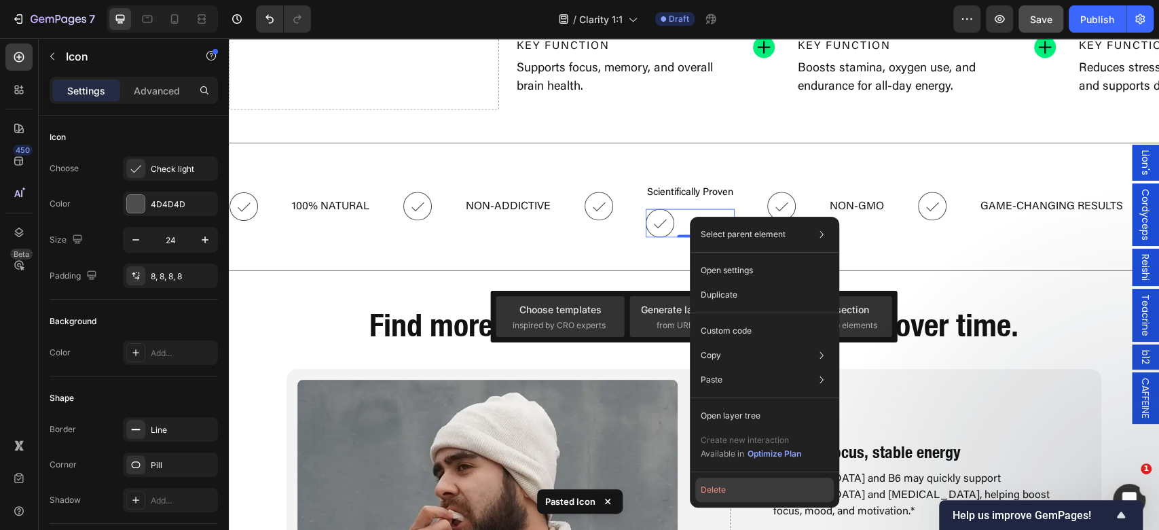
click at [739, 499] on button "Delete" at bounding box center [764, 489] width 138 height 24
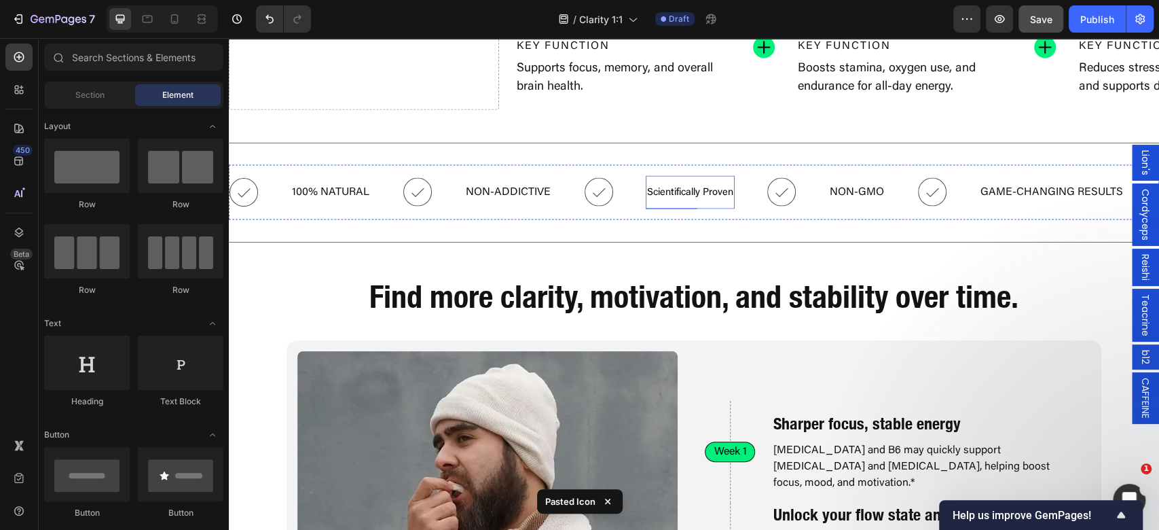
click at [692, 185] on p "Scientifically Proven" at bounding box center [690, 193] width 86 height 20
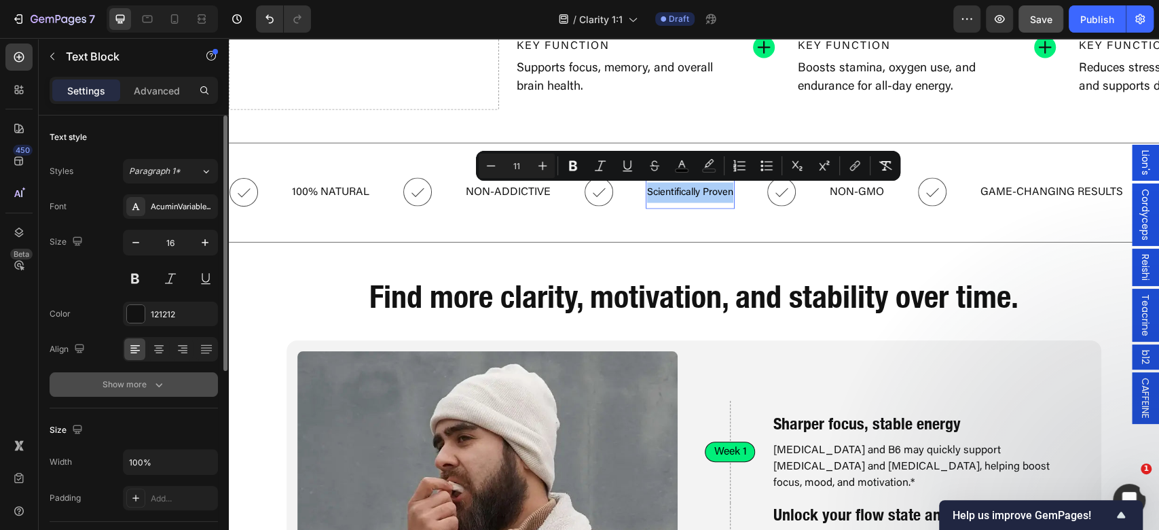
click at [149, 377] on div "Show more" at bounding box center [134, 384] width 63 height 14
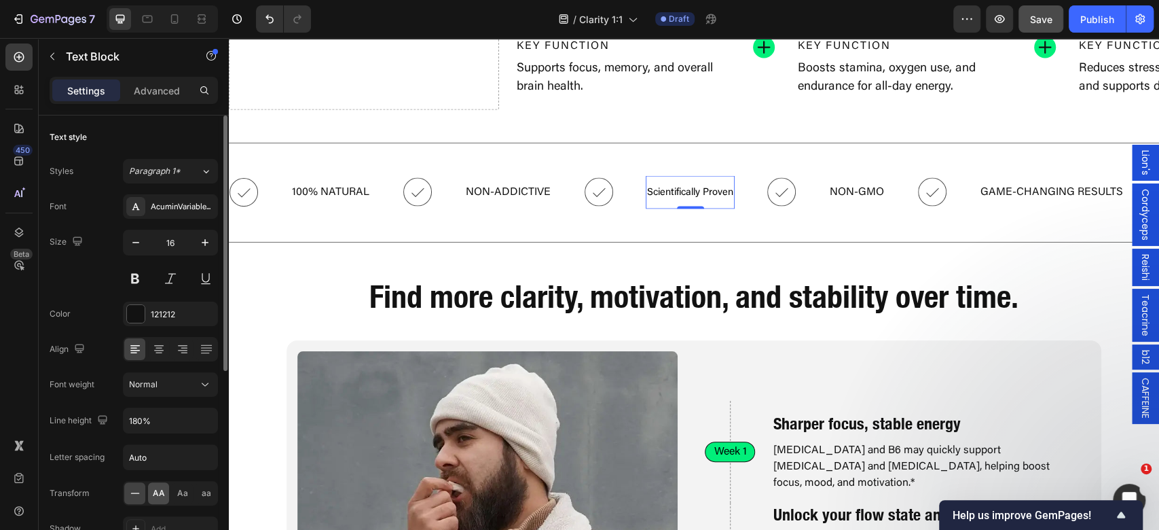
click at [167, 486] on div "AA" at bounding box center [158, 493] width 21 height 22
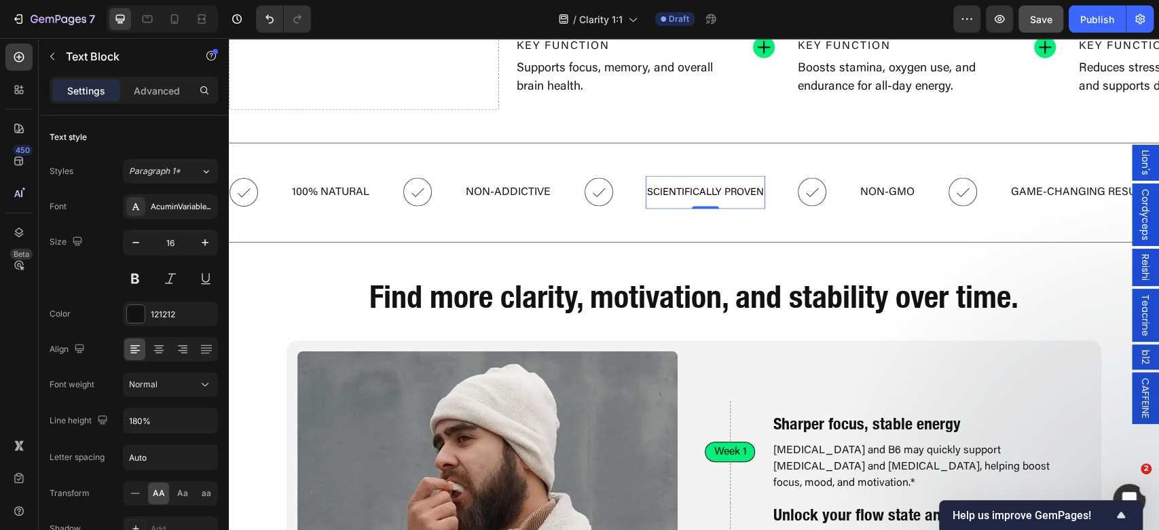
click at [730, 205] on div "Scientifically Proven Text Block 0" at bounding box center [705, 193] width 119 height 34
click at [736, 196] on span "Scientifically Proven" at bounding box center [705, 192] width 117 height 10
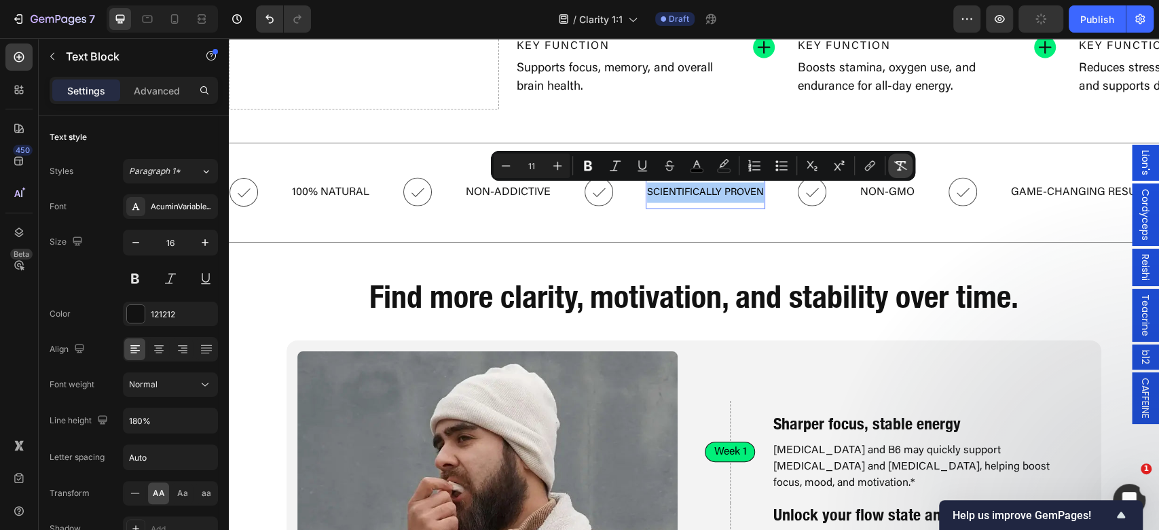
click at [897, 159] on button "Remove Format" at bounding box center [900, 165] width 24 height 24
type input "16"
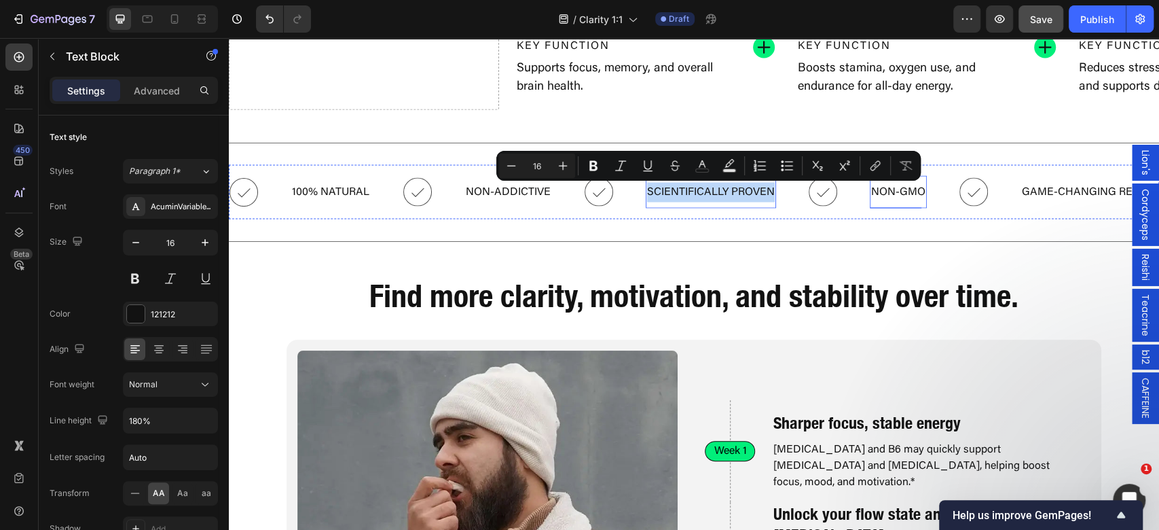
click at [897, 187] on p "NON-GMO" at bounding box center [898, 193] width 54 height 20
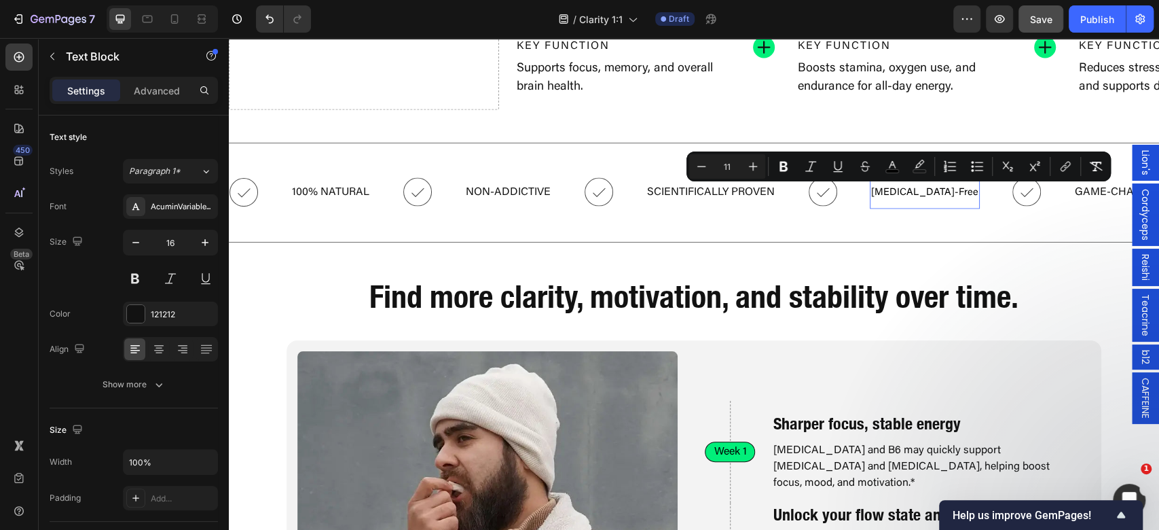
click at [1096, 167] on div "Icon 100% Natural Text Block Icon Non-Addictive Text Block Icon Scientifically …" at bounding box center [694, 193] width 930 height 56
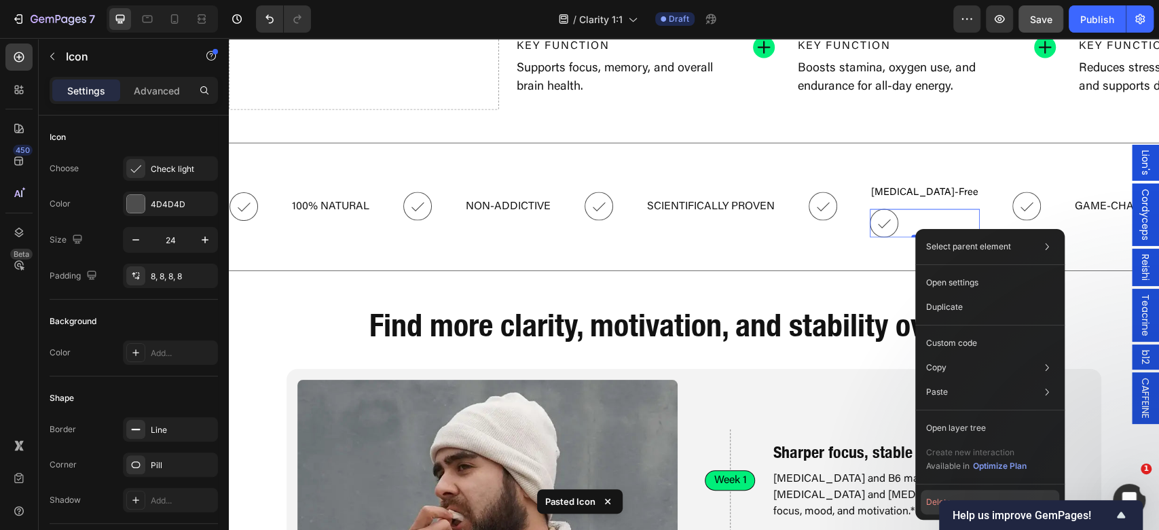
drag, startPoint x: 933, startPoint y: 496, endPoint x: 688, endPoint y: 390, distance: 266.3
click at [933, 496] on button "Delete" at bounding box center [990, 501] width 138 height 24
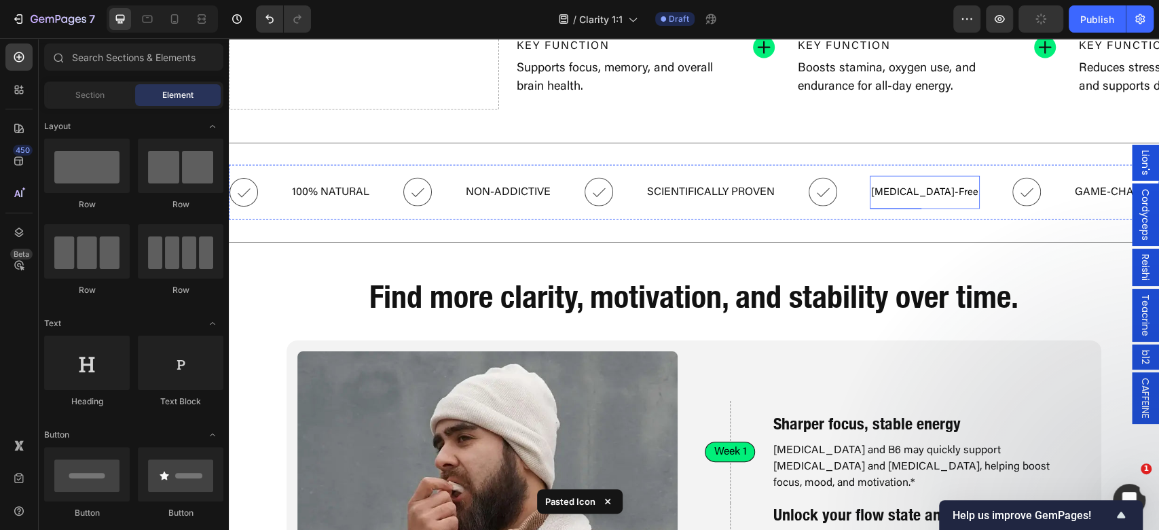
click at [900, 196] on span "[MEDICAL_DATA]-Free" at bounding box center [924, 192] width 107 height 10
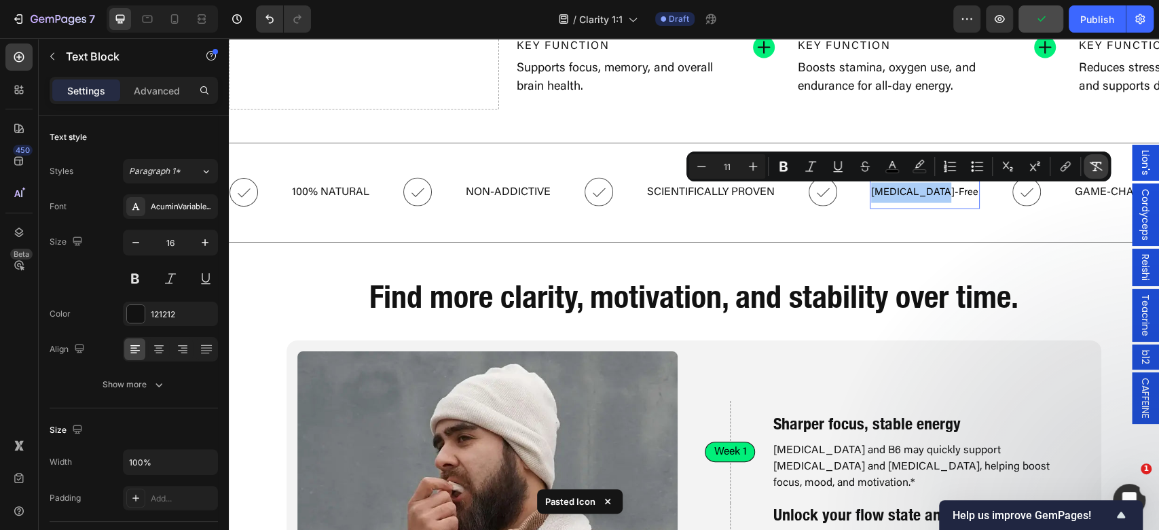
click at [1088, 167] on button "Remove Format" at bounding box center [1095, 166] width 24 height 24
type input "16"
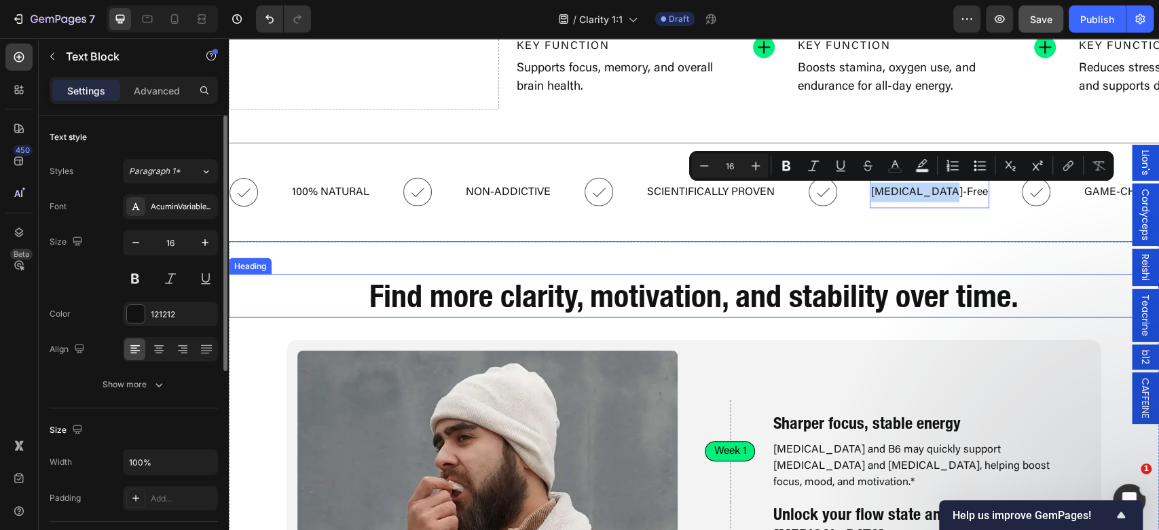
scroll to position [1798, 0]
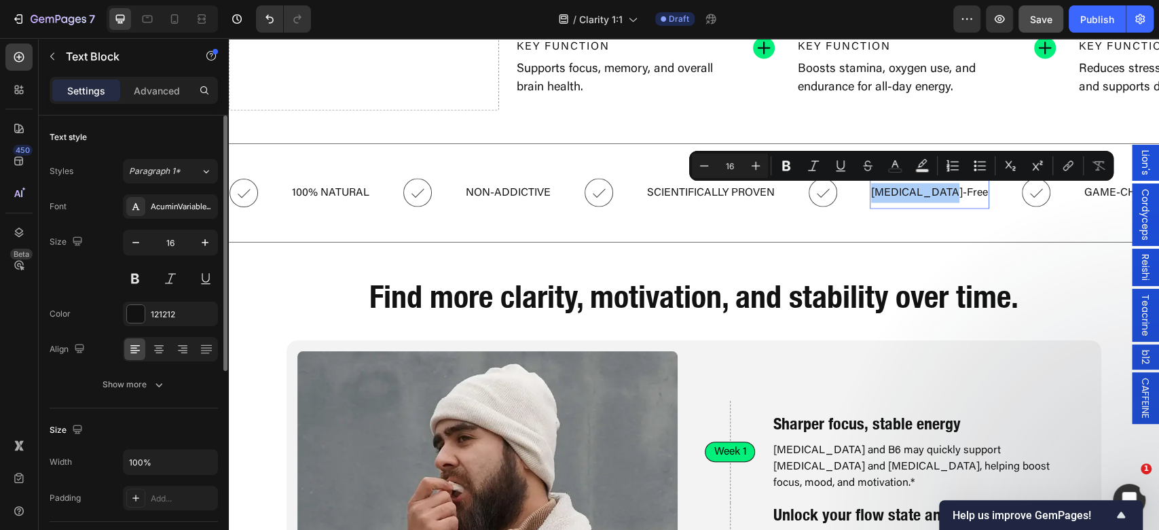
click at [180, 370] on div "Font AcuminVariableConcept Size 16 Color 121212 Align Show more" at bounding box center [134, 295] width 168 height 202
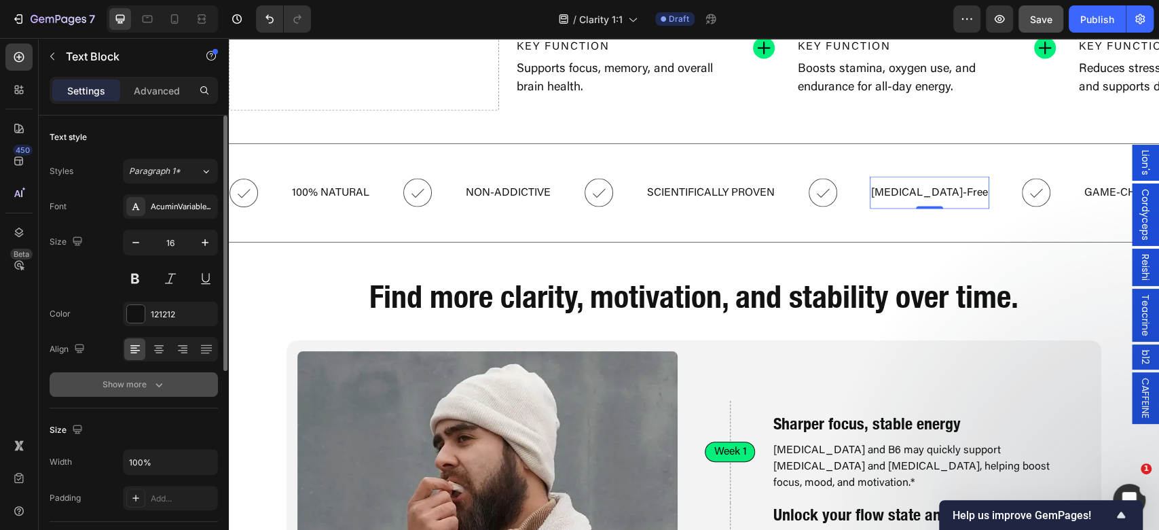
click at [179, 379] on button "Show more" at bounding box center [134, 384] width 168 height 24
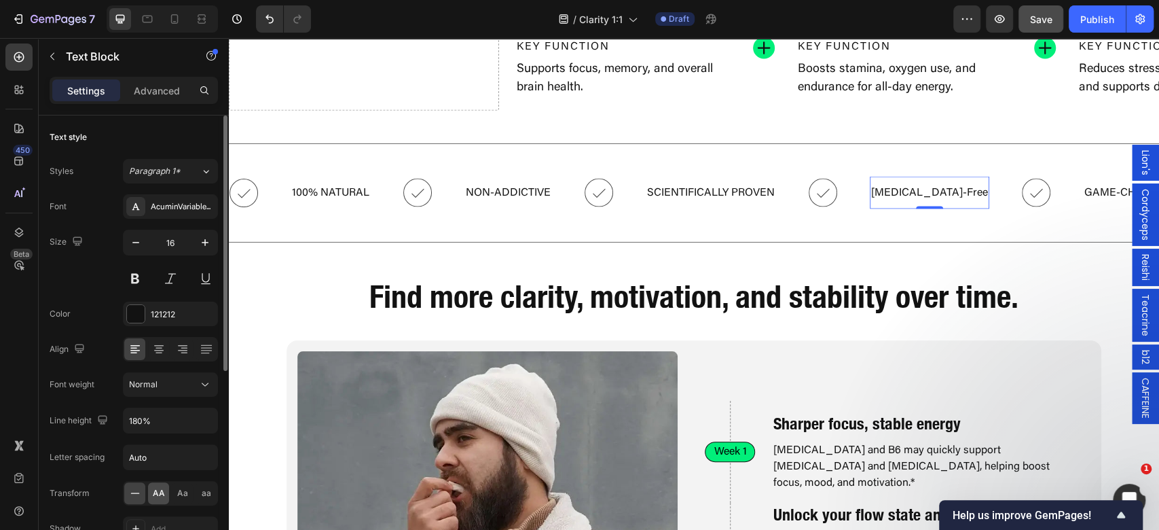
click at [159, 497] on span "AA" at bounding box center [159, 493] width 12 height 12
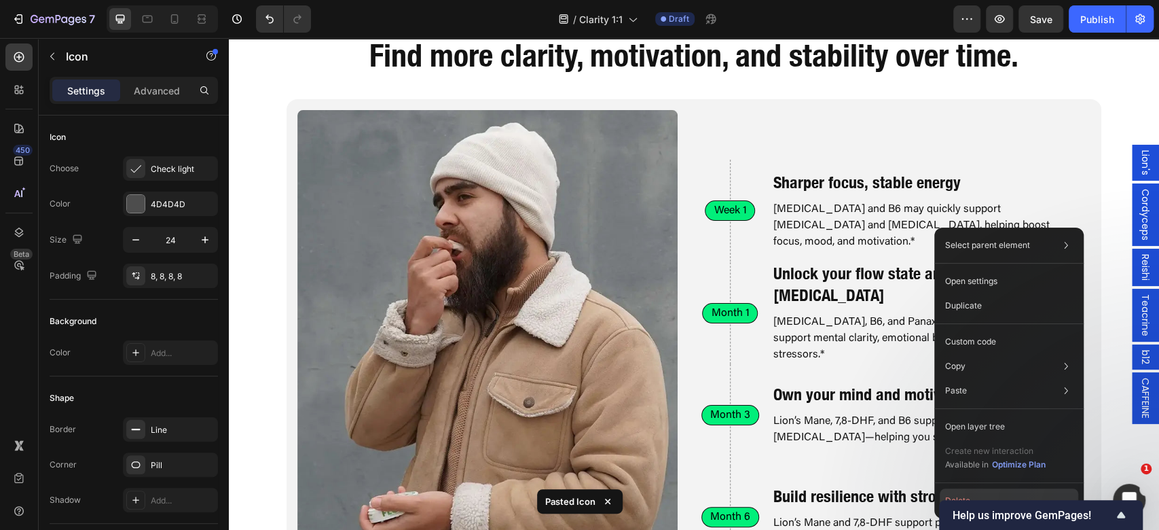
click at [966, 497] on button "Delete" at bounding box center [1009, 500] width 138 height 24
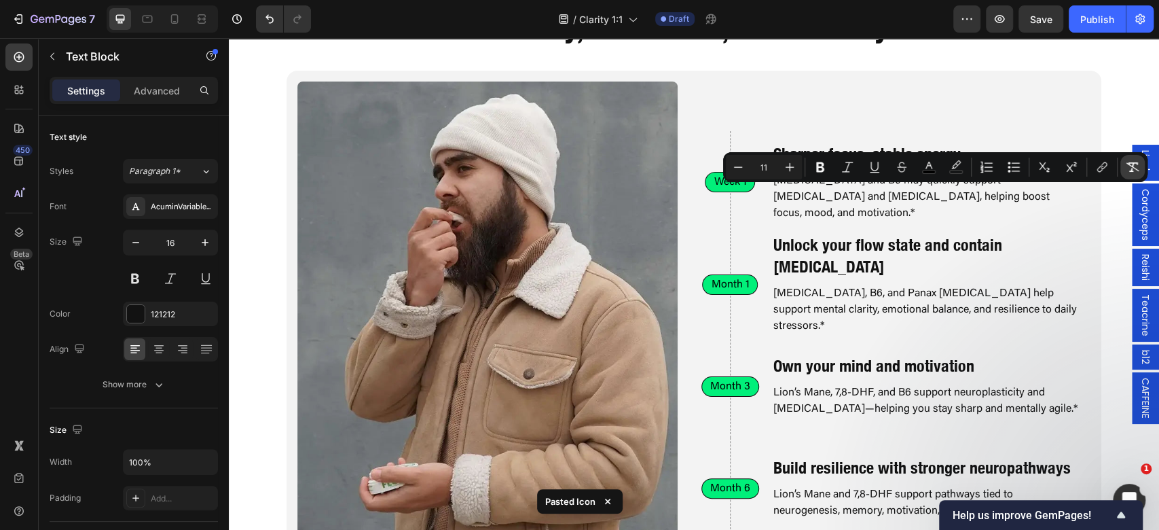
click at [1144, 167] on button "Remove Format" at bounding box center [1132, 167] width 24 height 24
type input "16"
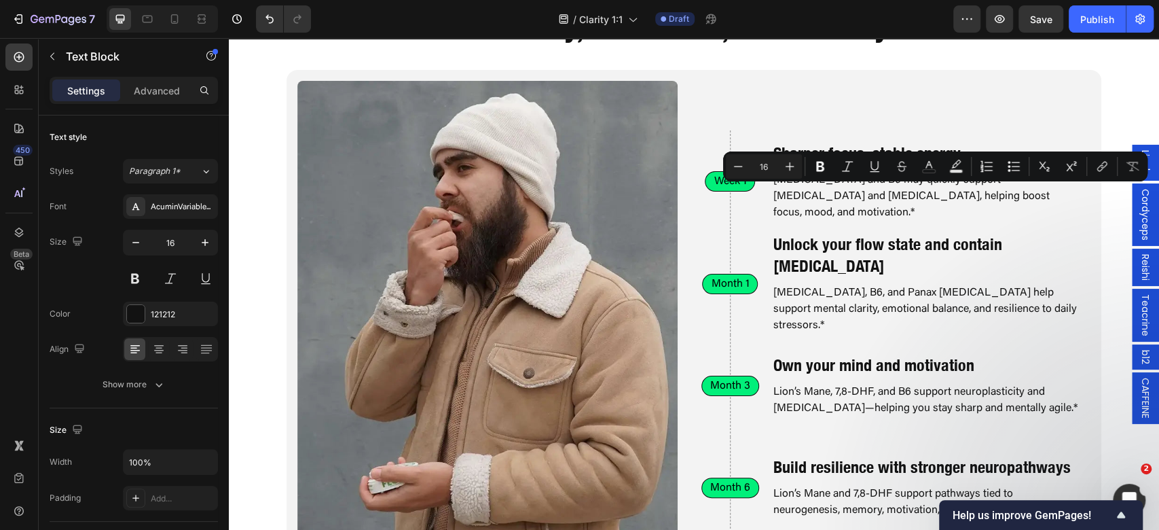
scroll to position [1798, 0]
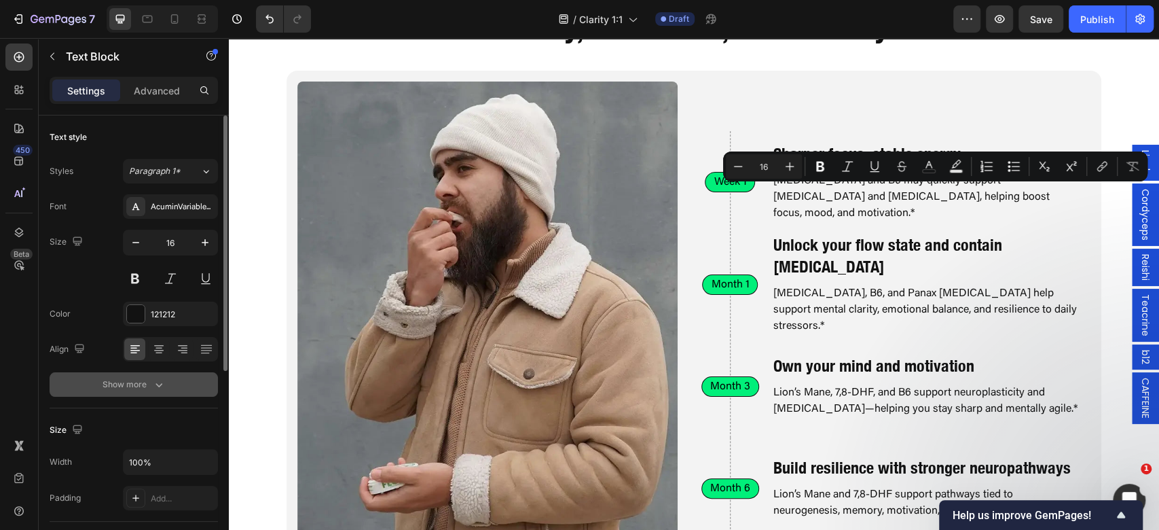
click at [190, 377] on button "Show more" at bounding box center [134, 384] width 168 height 24
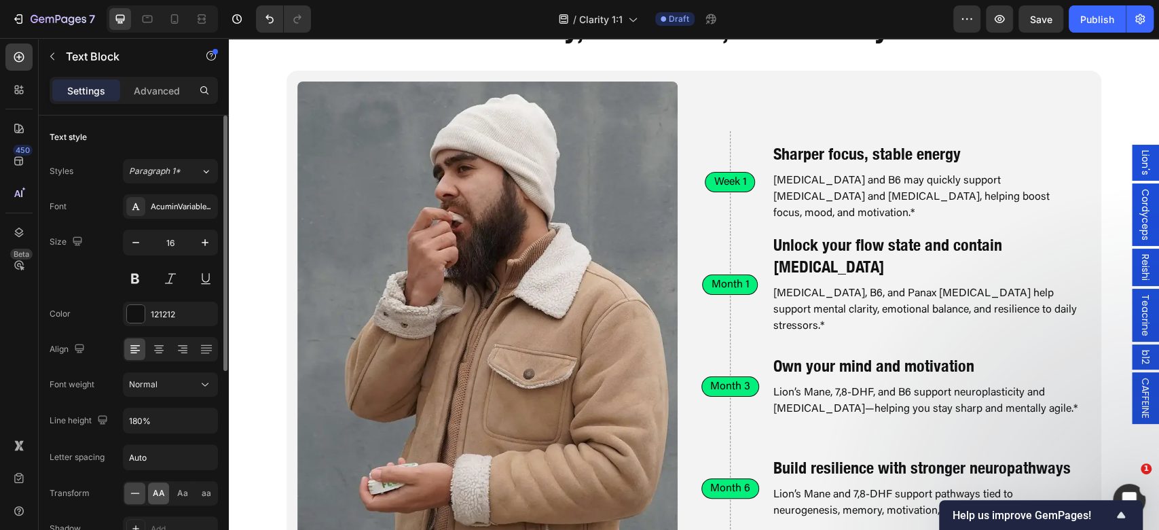
click at [155, 487] on span "AA" at bounding box center [159, 493] width 12 height 12
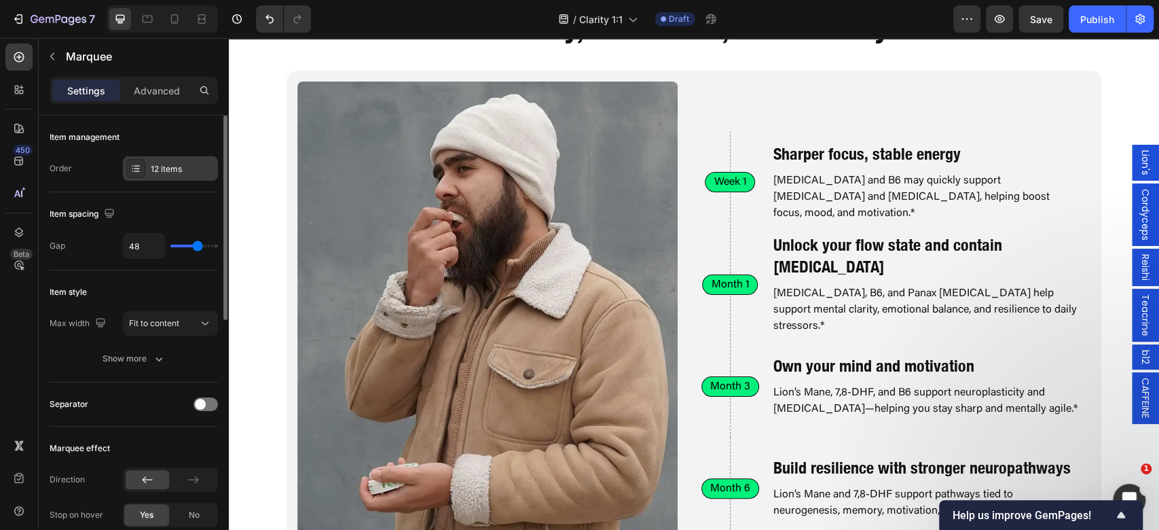
click at [169, 166] on div "12 items" at bounding box center [183, 169] width 64 height 12
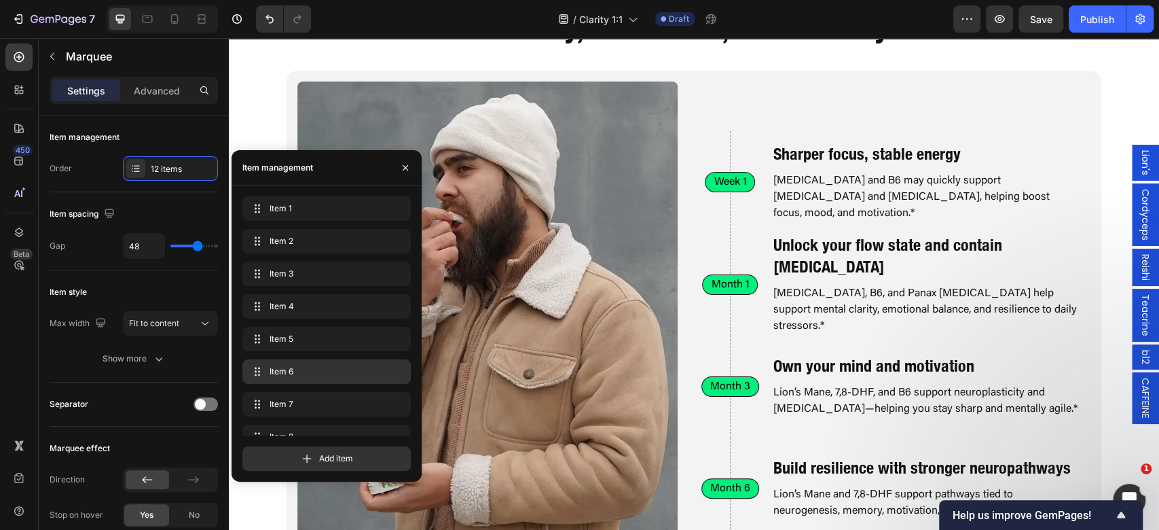
scroll to position [149, 0]
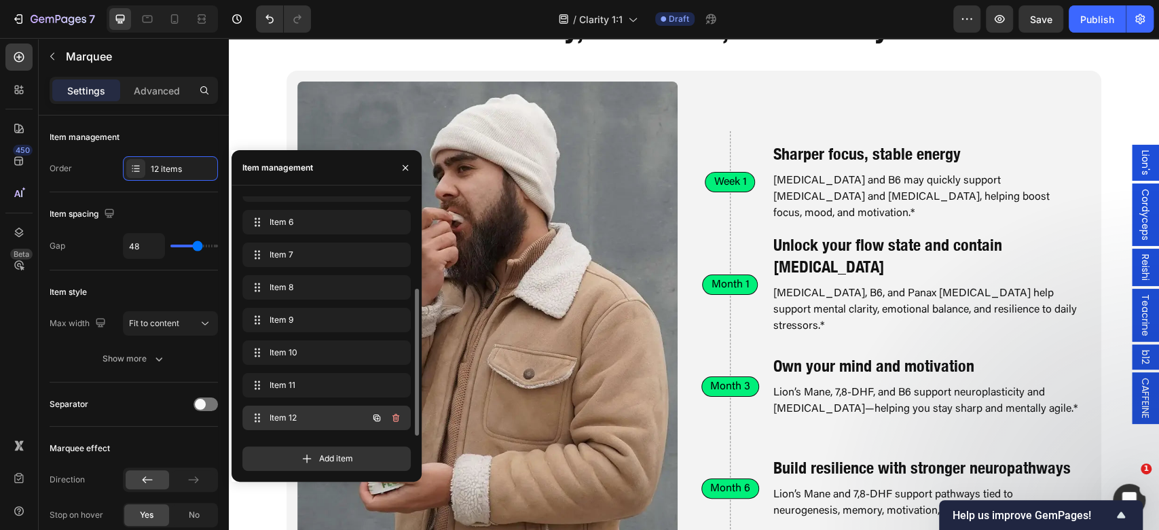
click at [316, 411] on span "Item 12" at bounding box center [308, 417] width 77 height 12
click at [316, 411] on span "Item 12" at bounding box center [317, 417] width 100 height 12
click at [313, 390] on span "Item 11" at bounding box center [317, 385] width 100 height 12
click at [307, 422] on span "Item 12" at bounding box center [317, 417] width 100 height 12
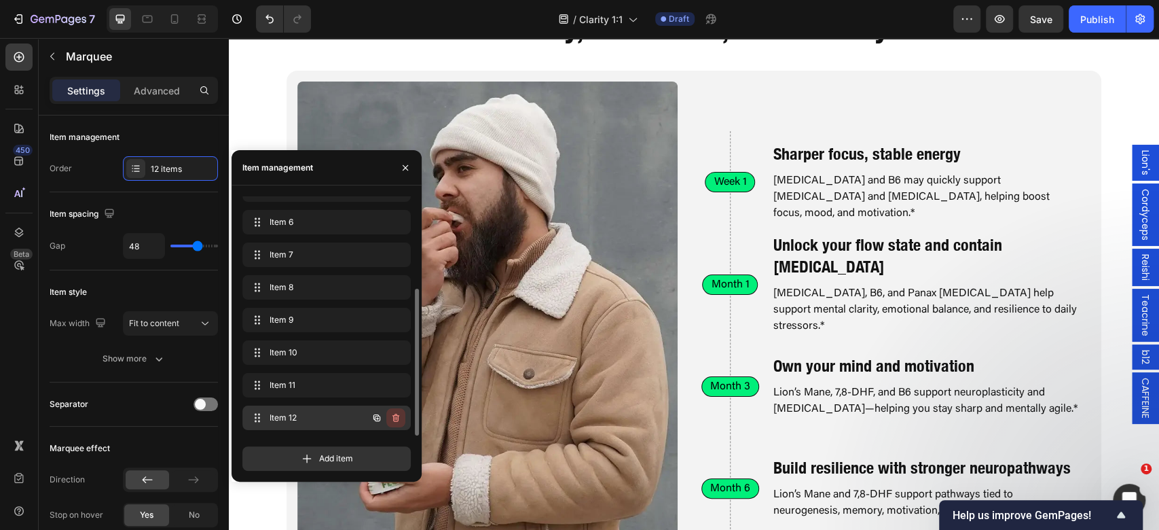
click at [401, 415] on icon "button" at bounding box center [395, 417] width 11 height 11
click at [401, 415] on button "Delete" at bounding box center [386, 417] width 37 height 19
click at [391, 417] on icon "button" at bounding box center [395, 417] width 11 height 11
click at [395, 417] on div "Delete" at bounding box center [386, 417] width 25 height 12
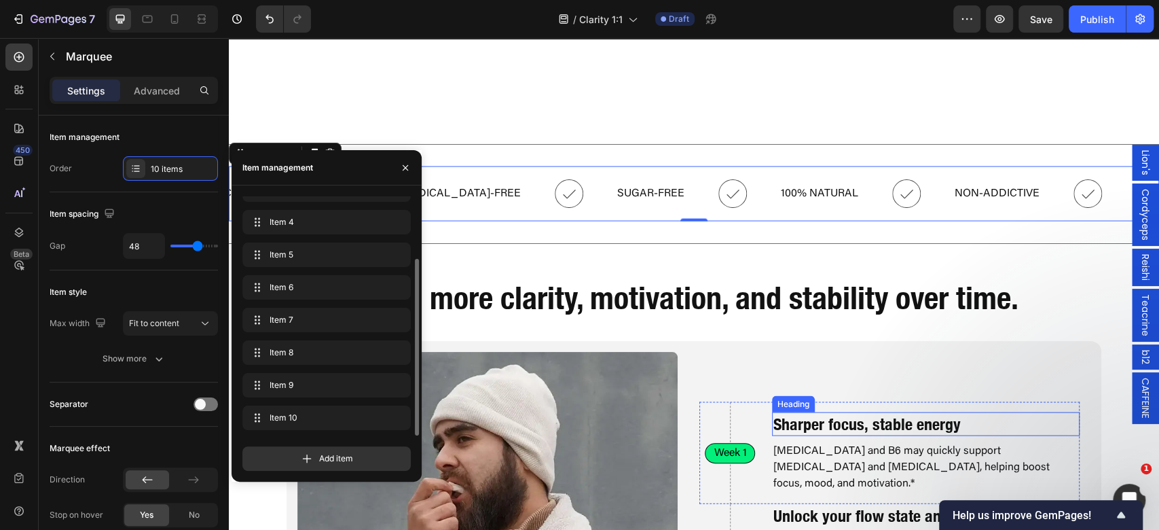
scroll to position [1979, 0]
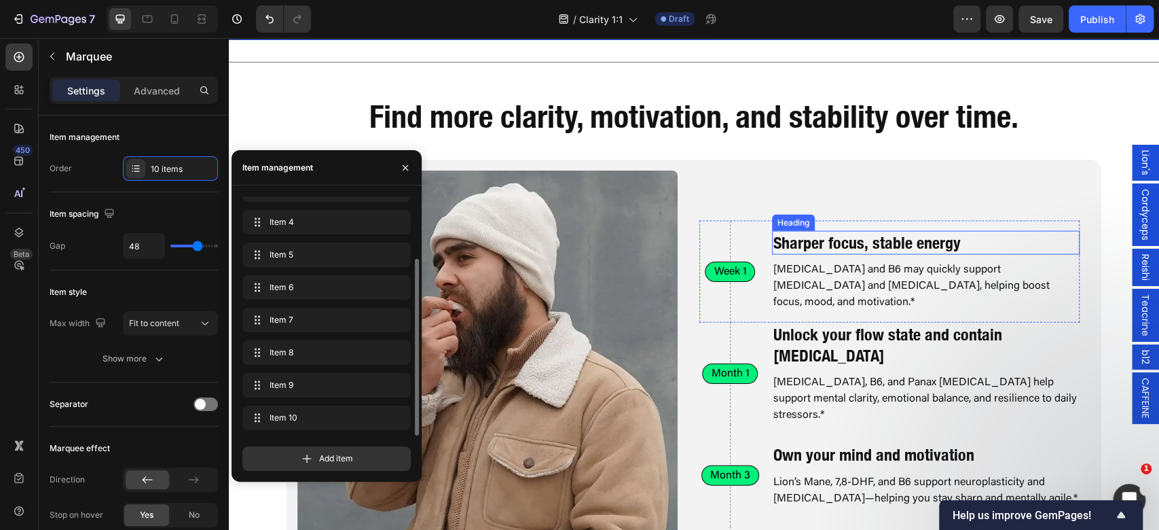
drag, startPoint x: 840, startPoint y: 228, endPoint x: 847, endPoint y: 247, distance: 20.0
click at [841, 234] on div "Sharper focus, stable energy Heading Citicoline and B6 may quickly support dopa…" at bounding box center [926, 272] width 308 height 102
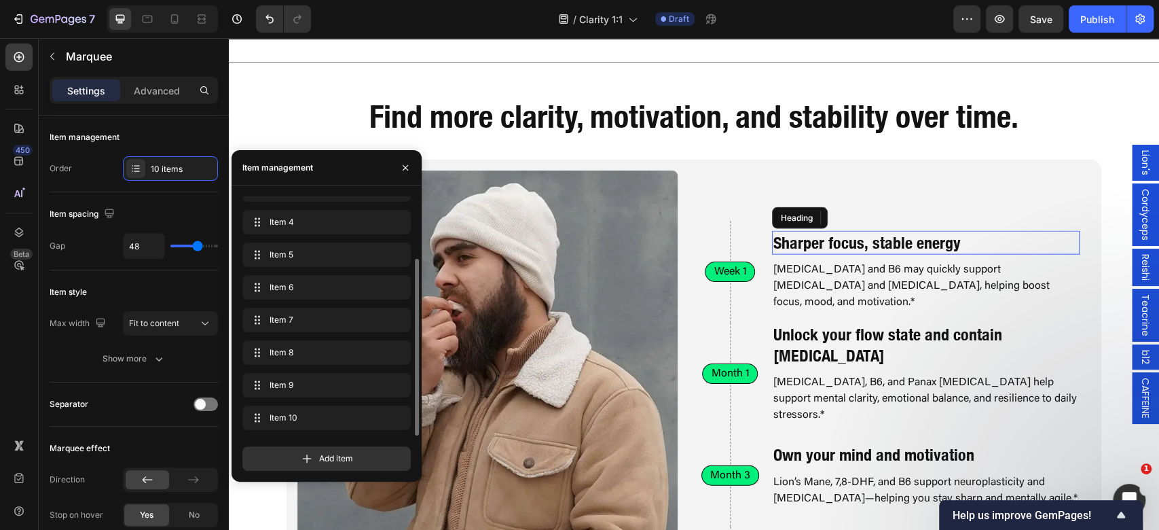
click at [847, 247] on h2 "Sharper focus, stable energy" at bounding box center [926, 243] width 308 height 24
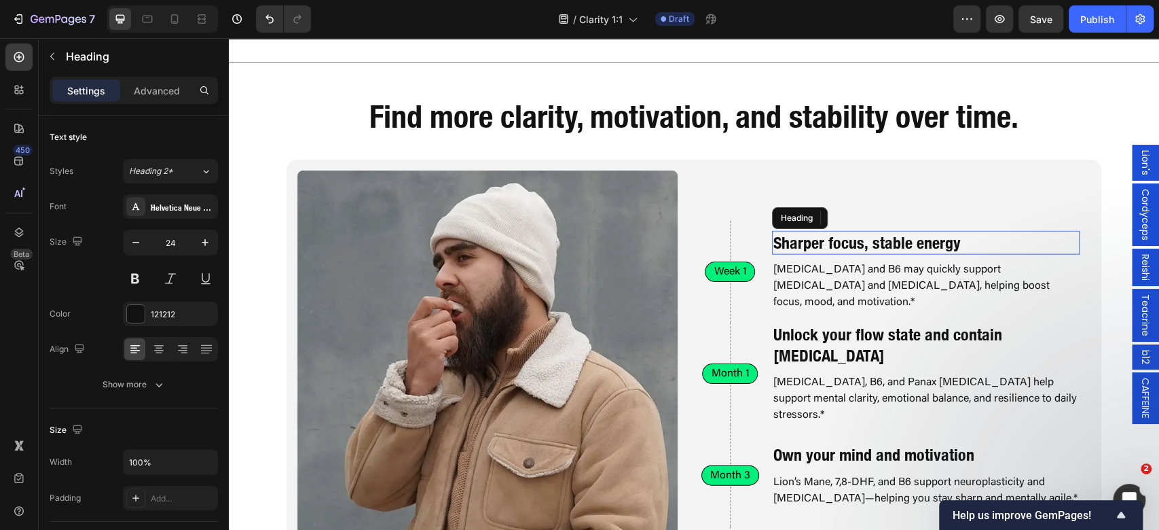
click at [847, 247] on p "Sharper focus, stable energy" at bounding box center [925, 242] width 305 height 21
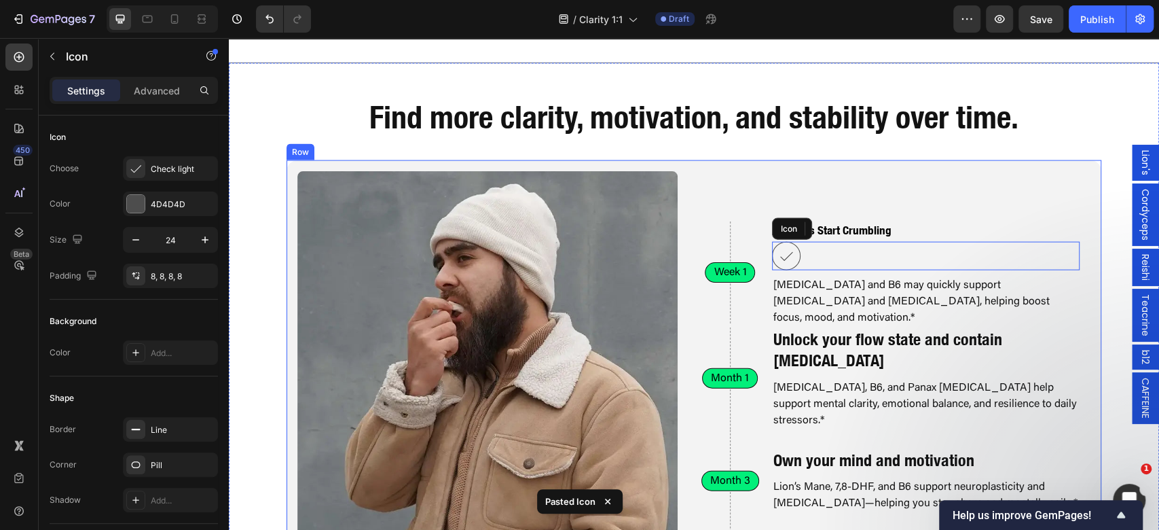
scroll to position [1964, 0]
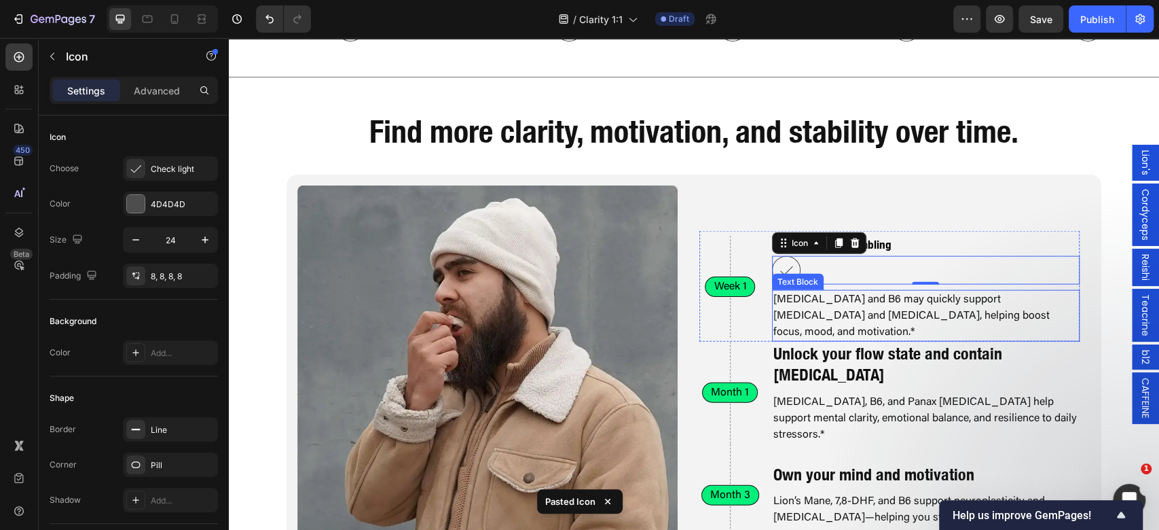
click at [986, 320] on p "Citicoline and B6 may quickly support dopamine and acetylcholine, helping boost…" at bounding box center [925, 315] width 305 height 49
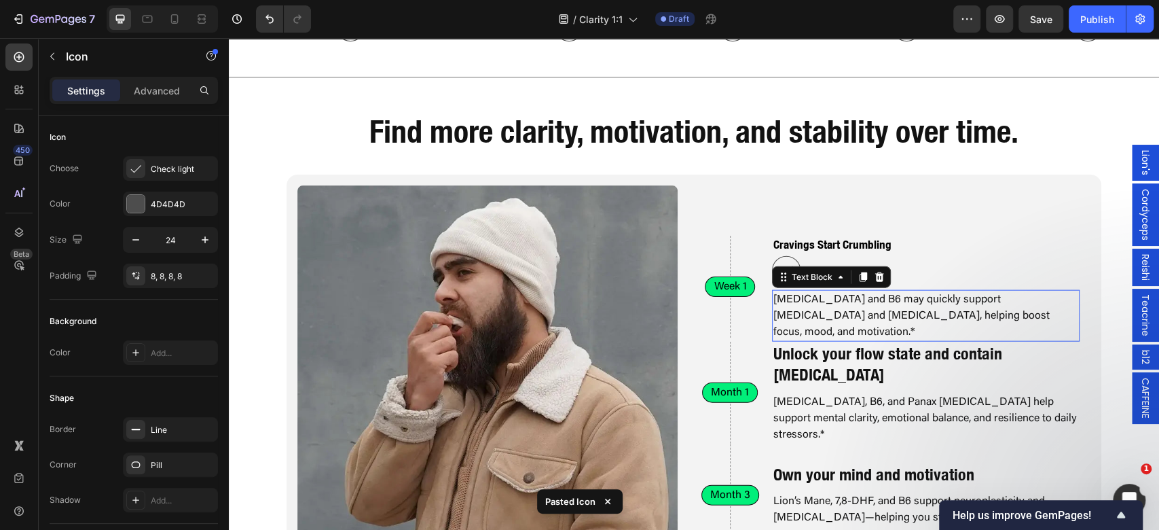
click at [986, 320] on p "Citicoline and B6 may quickly support dopamine and acetylcholine, helping boost…" at bounding box center [925, 315] width 305 height 49
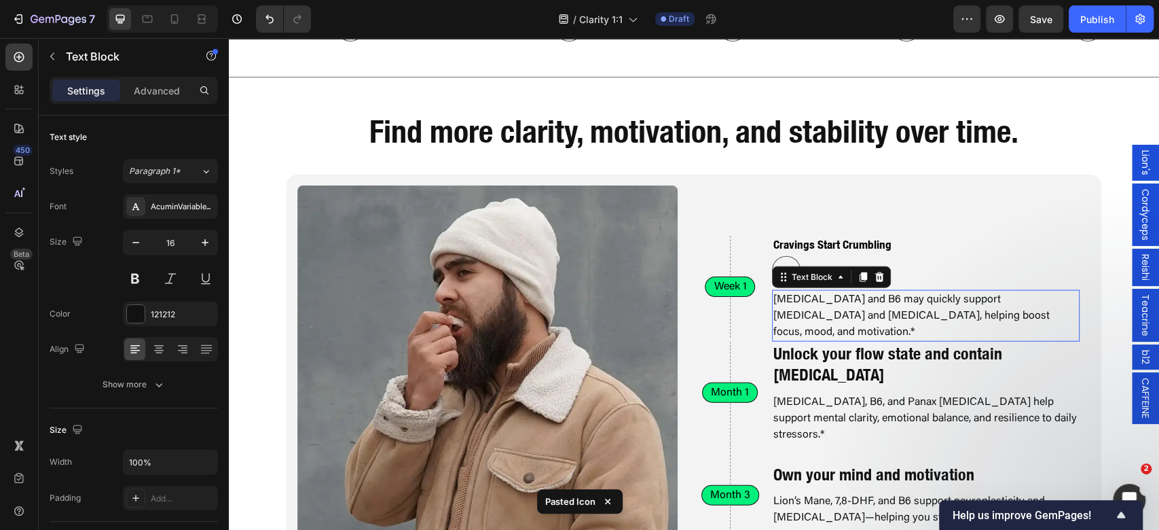
click at [986, 320] on p "Citicoline and B6 may quickly support dopamine and acetylcholine, helping boost…" at bounding box center [925, 315] width 305 height 49
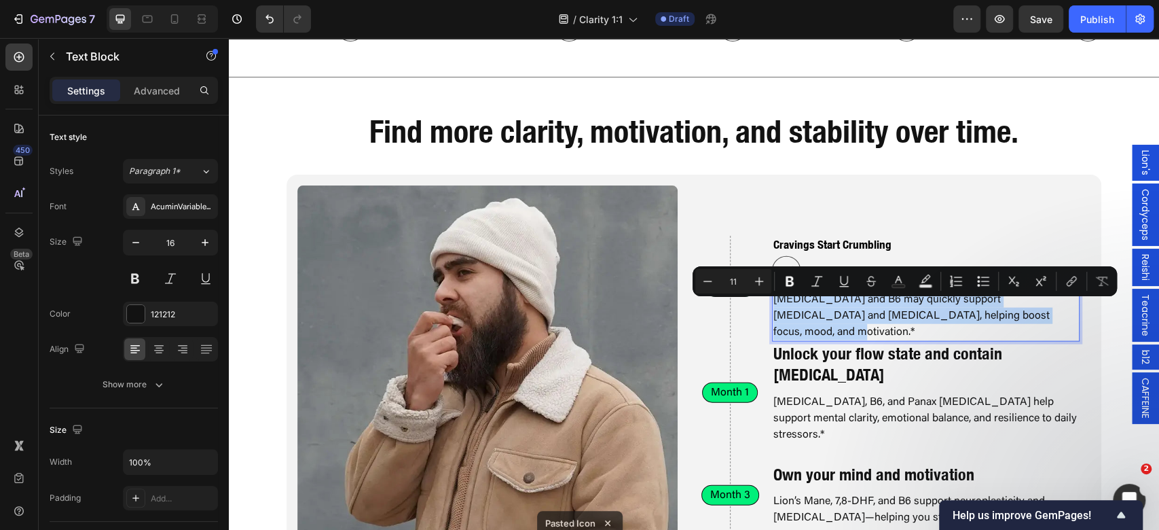
scroll to position [1963, 0]
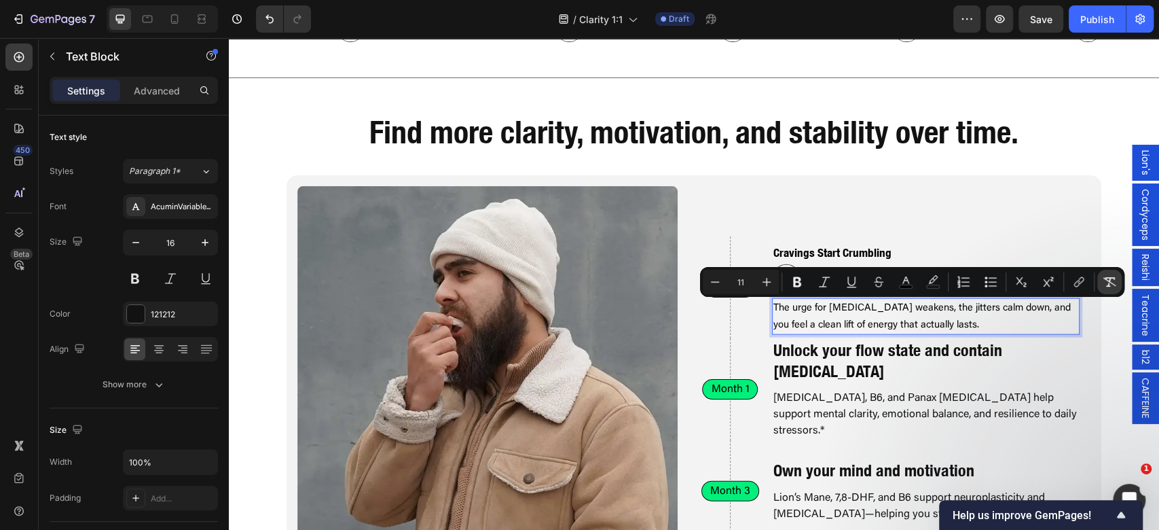
click at [1097, 278] on button "Remove Format" at bounding box center [1109, 282] width 24 height 24
type input "16"
click at [1029, 357] on h2 "Unlock your flow state and contain procrastination" at bounding box center [926, 360] width 308 height 45
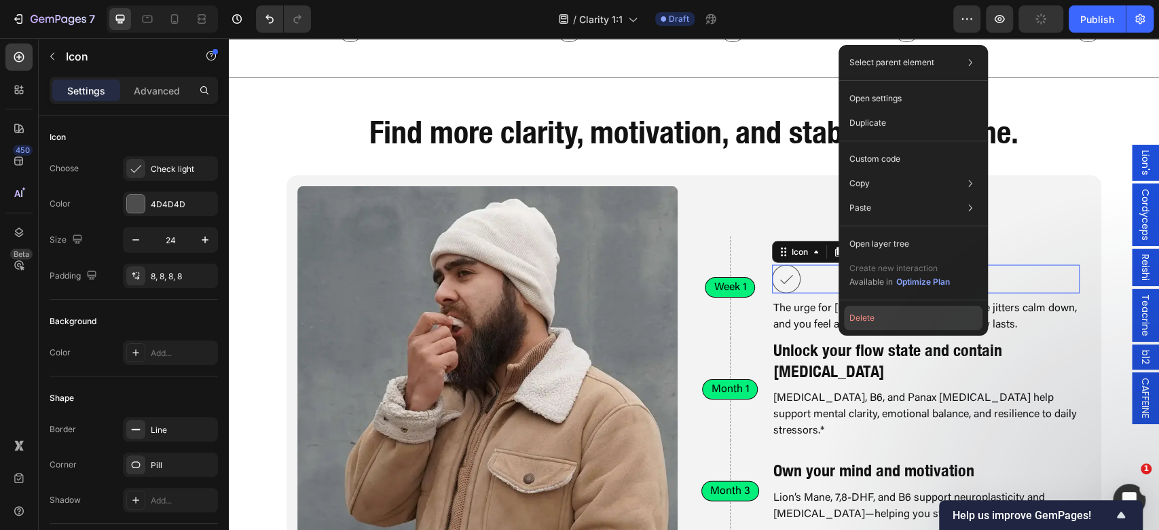
click at [884, 323] on button "Delete" at bounding box center [913, 317] width 138 height 24
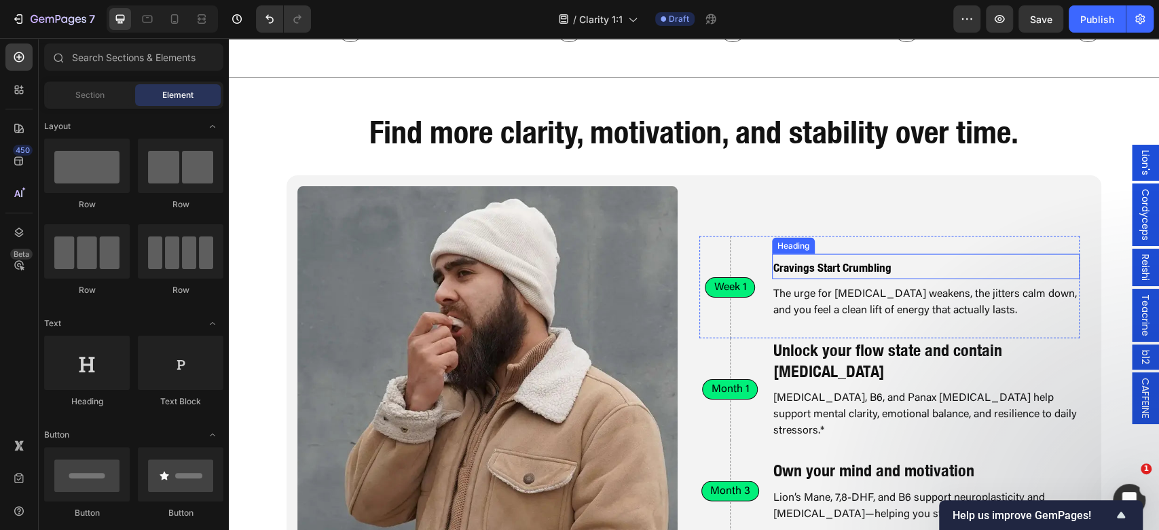
click at [845, 267] on strong "Cravings Start Crumbling" at bounding box center [832, 267] width 118 height 14
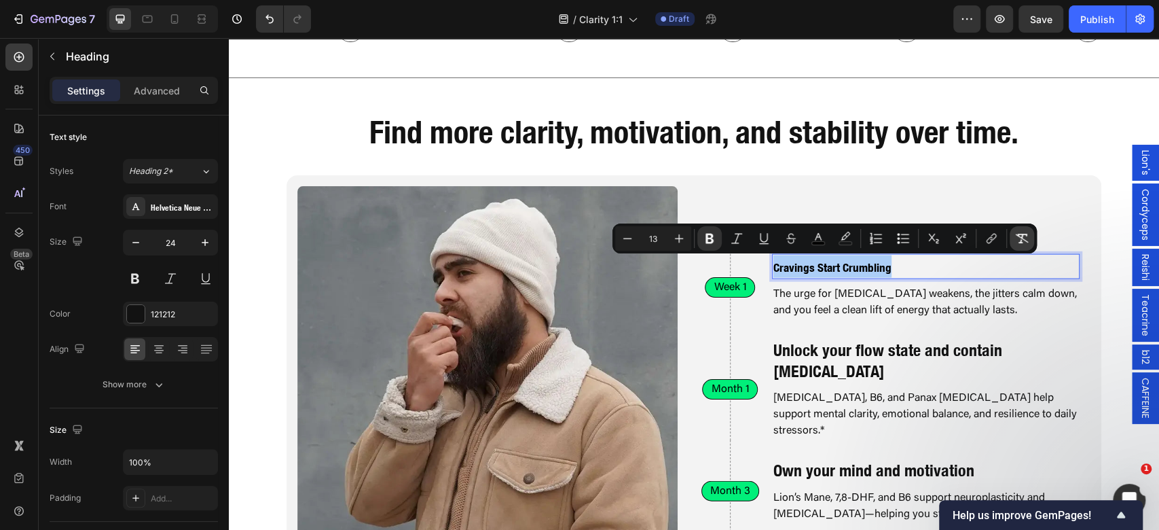
click at [1021, 248] on button "Remove Format" at bounding box center [1021, 238] width 24 height 24
type input "24"
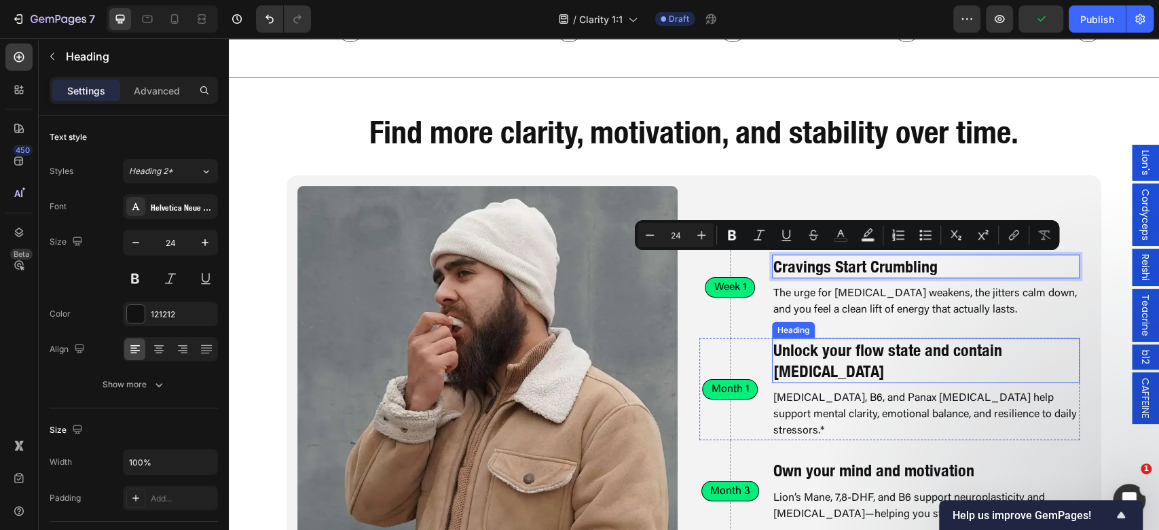
click at [832, 358] on h2 "Unlock your flow state and contain procrastination" at bounding box center [926, 360] width 308 height 45
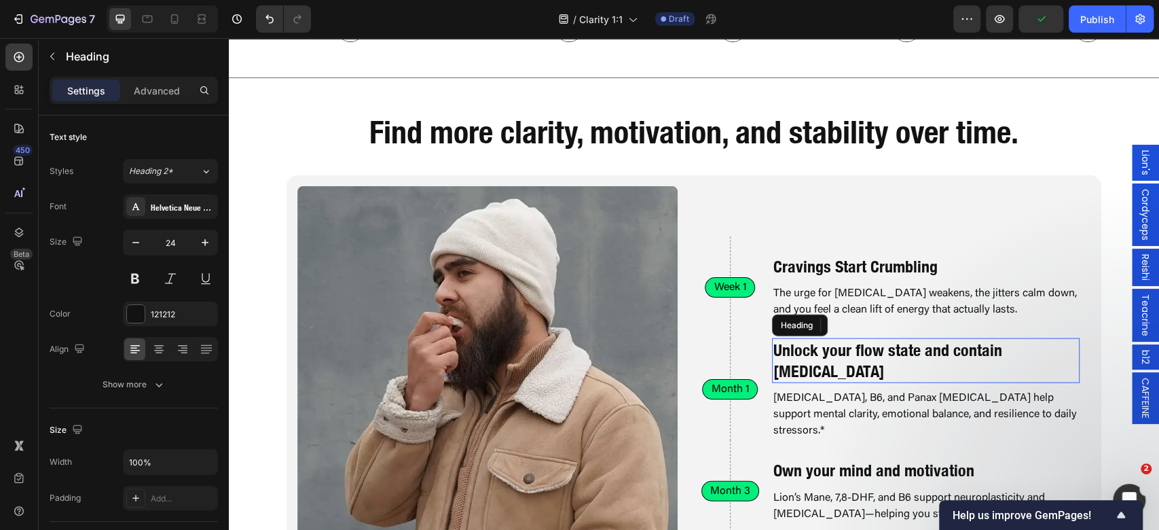
click at [832, 358] on p "Unlock your flow state and contain procrastination" at bounding box center [925, 360] width 305 height 42
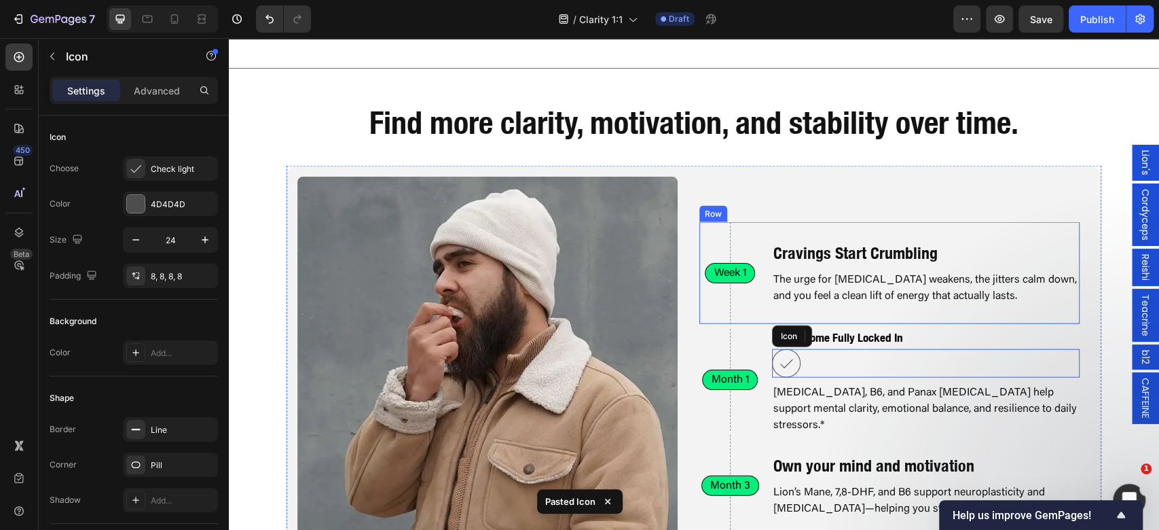
scroll to position [1959, 0]
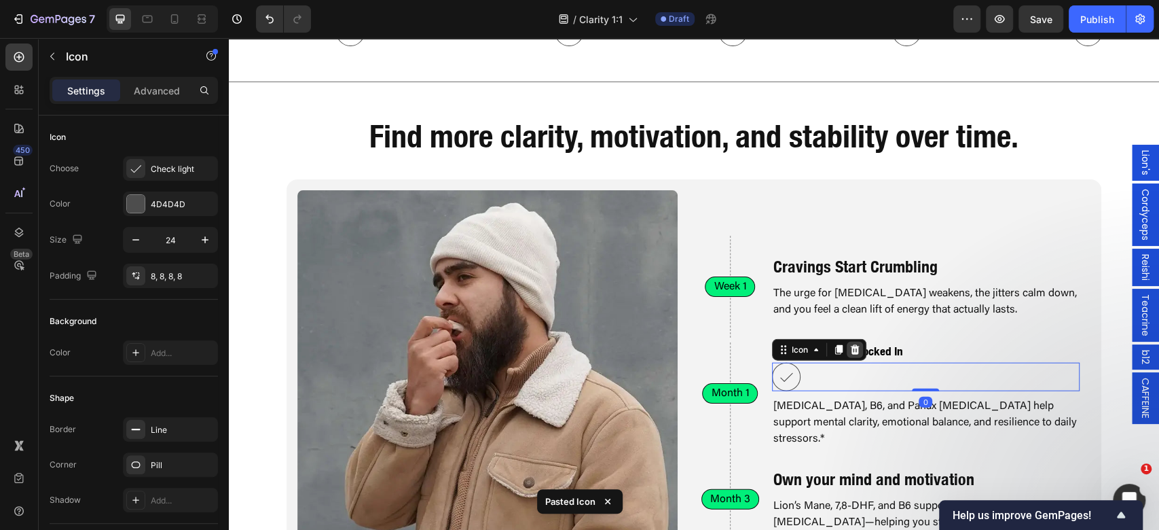
click at [849, 355] on icon at bounding box center [854, 349] width 11 height 11
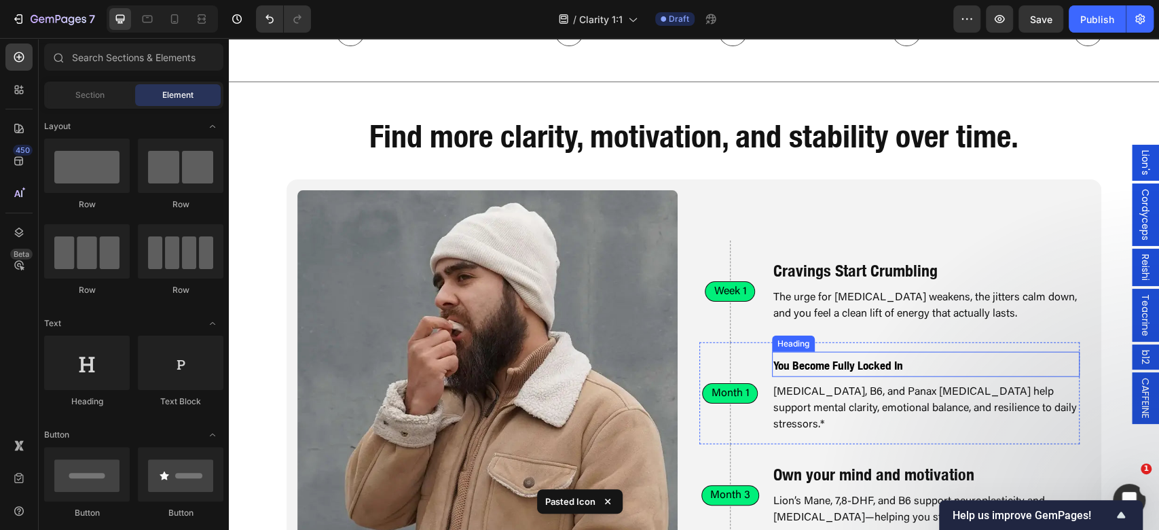
click at [792, 375] on p "⁠⁠⁠⁠⁠⁠⁠ You Become Fully Locked In" at bounding box center [925, 364] width 305 height 22
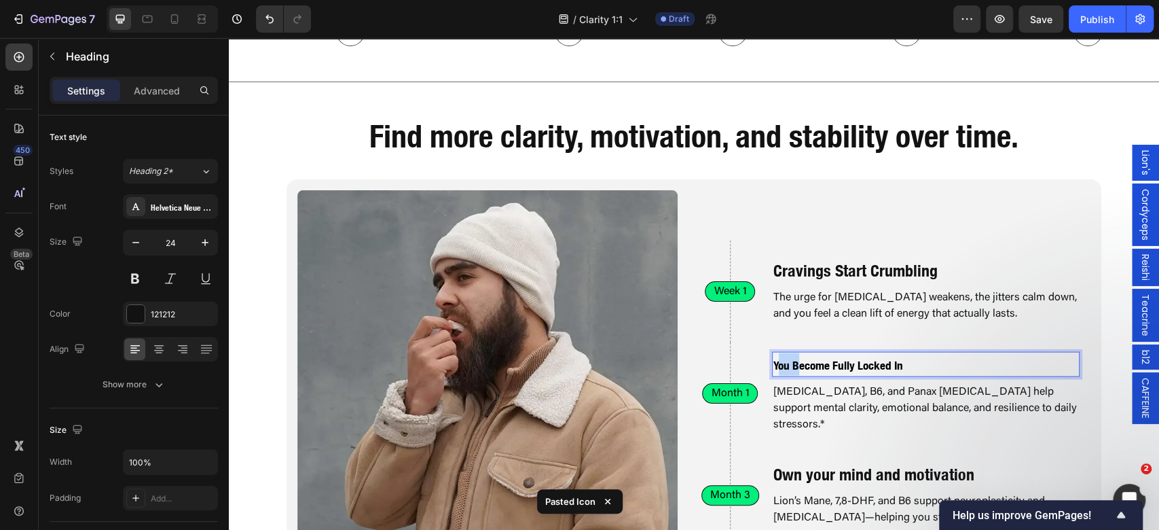
click at [773, 372] on strong "You Become Fully Locked In" at bounding box center [838, 365] width 130 height 14
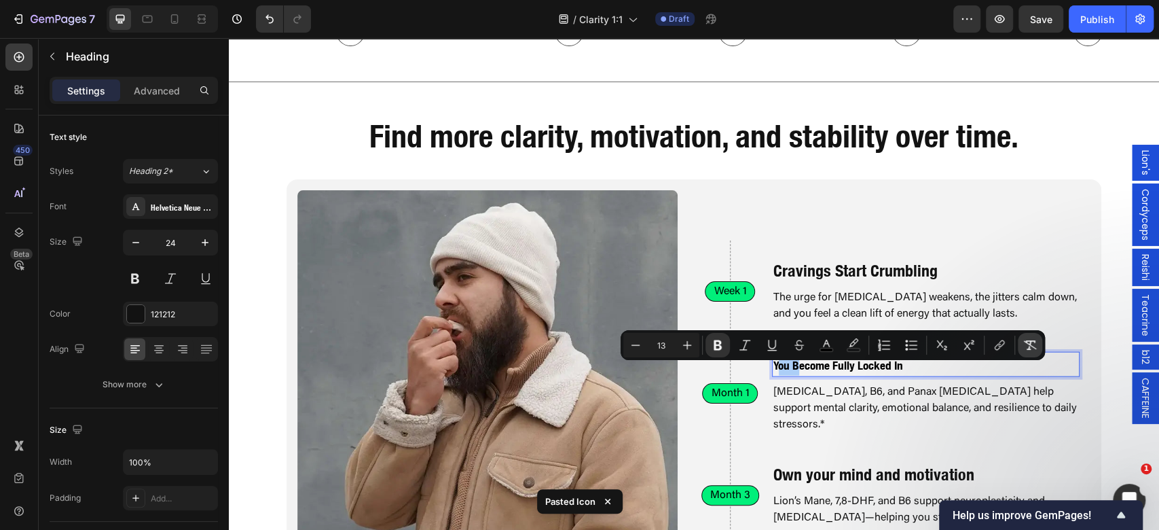
click at [1021, 341] on button "Remove Format" at bounding box center [1030, 345] width 24 height 24
type input "24"
click at [773, 375] on p "You Become Fully Locked In" at bounding box center [925, 364] width 305 height 21
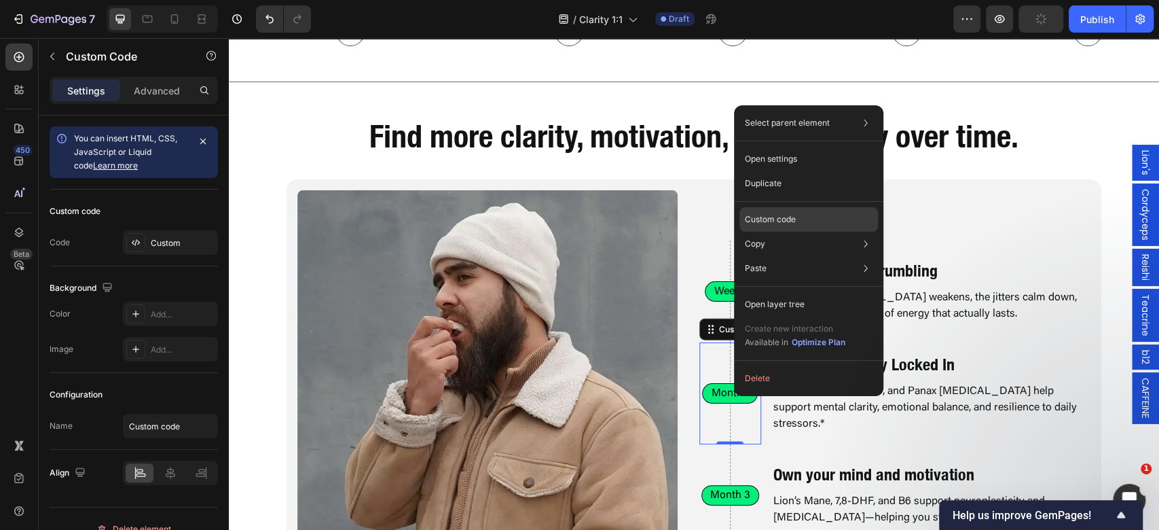
click at [781, 220] on p "Custom code" at bounding box center [770, 219] width 51 height 12
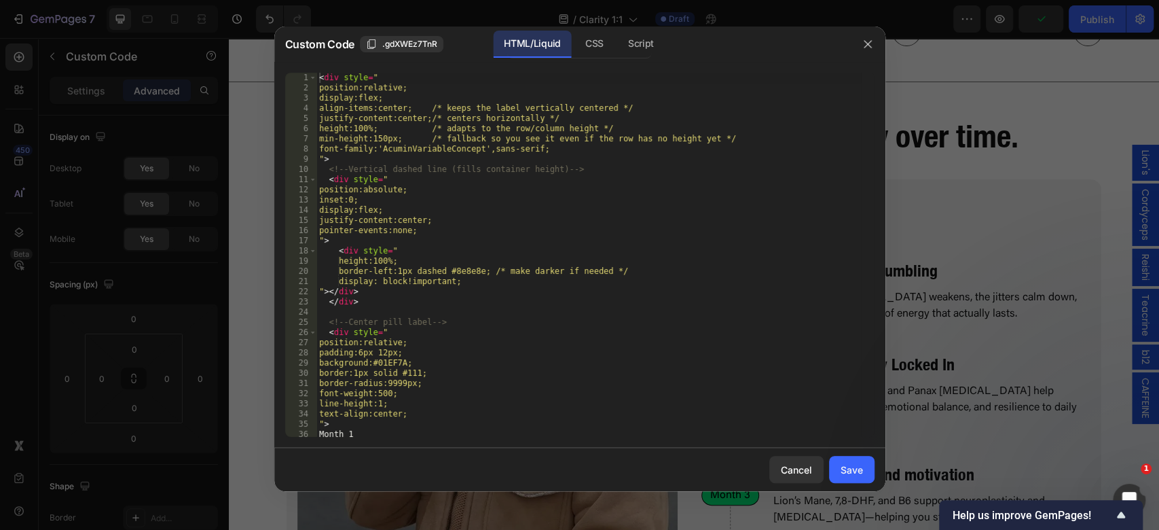
scroll to position [23, 0]
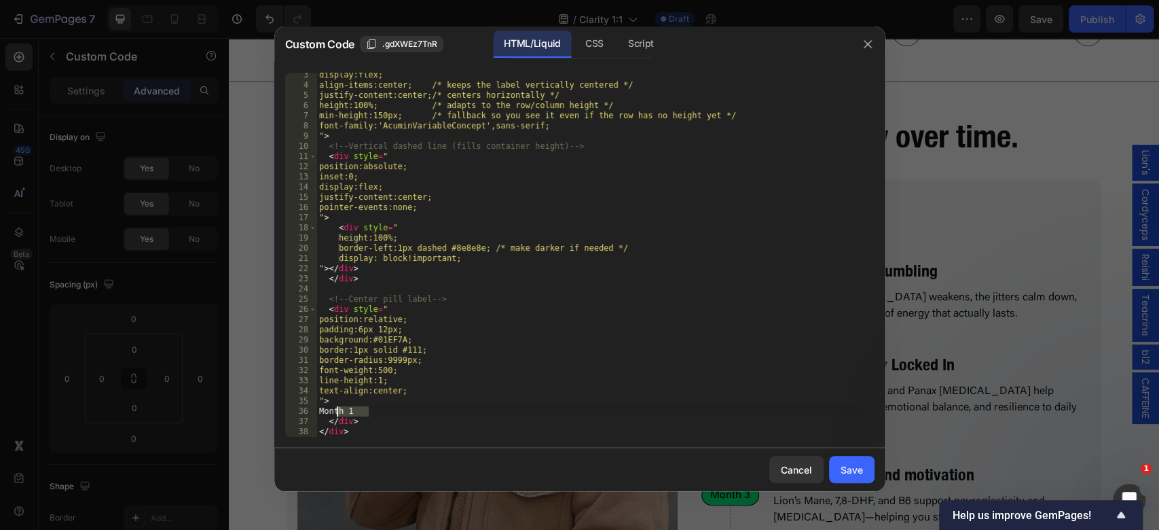
drag, startPoint x: 371, startPoint y: 409, endPoint x: 335, endPoint y: 411, distance: 36.1
click at [335, 411] on div "display:flex; align-items:center; /* keeps the label vertically centered */ jus…" at bounding box center [588, 262] width 544 height 384
type textarea "14 Days"
click at [864, 468] on button "Save" at bounding box center [851, 469] width 45 height 27
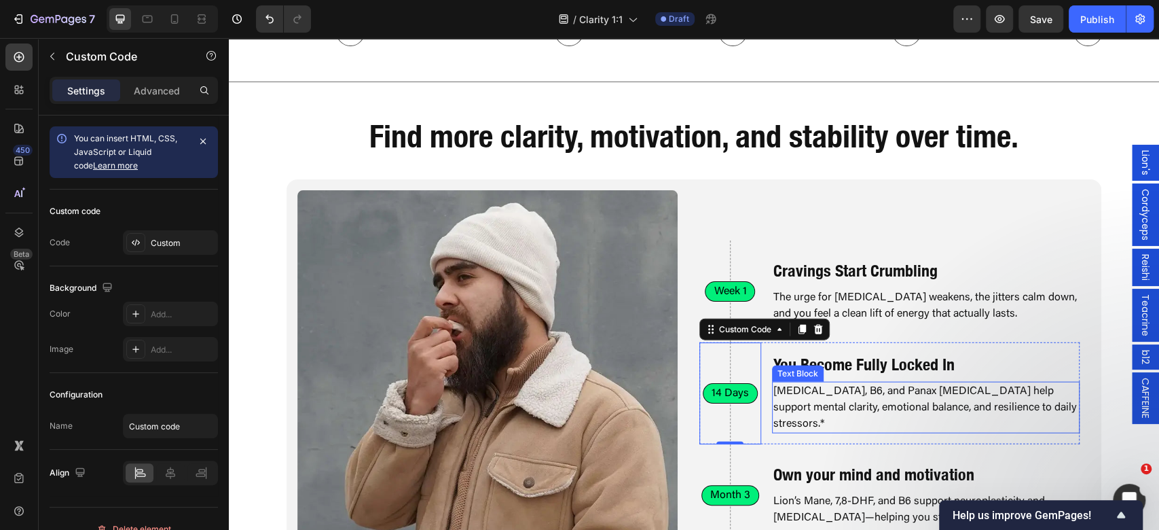
click at [887, 396] on p "Citicoline, B6, and Panax Ginseng help support mental clarity, emotional balanc…" at bounding box center [925, 407] width 305 height 49
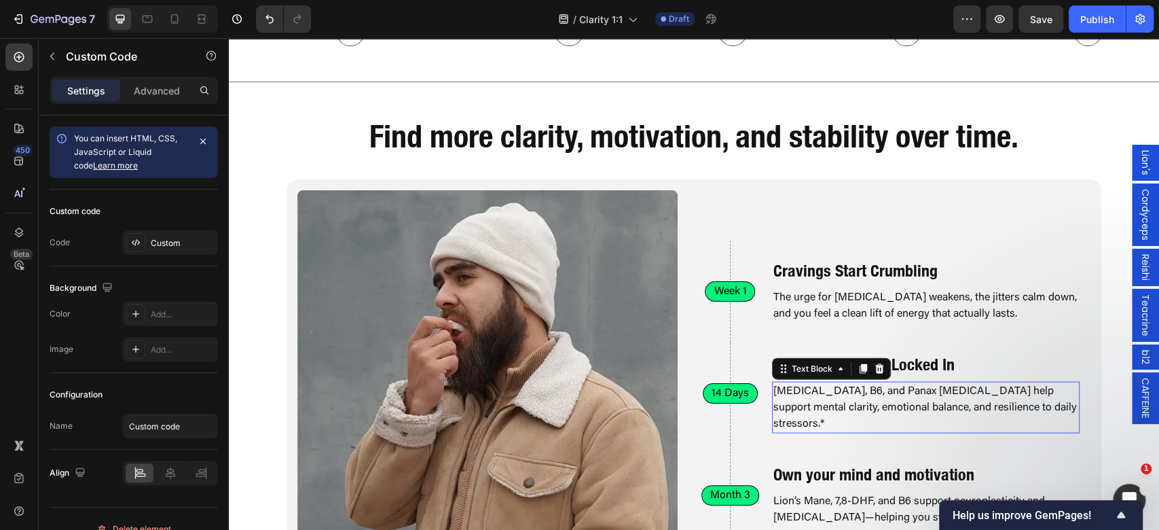
click at [887, 396] on p "Citicoline, B6, and Panax Ginseng help support mental clarity, emotional balanc…" at bounding box center [925, 407] width 305 height 49
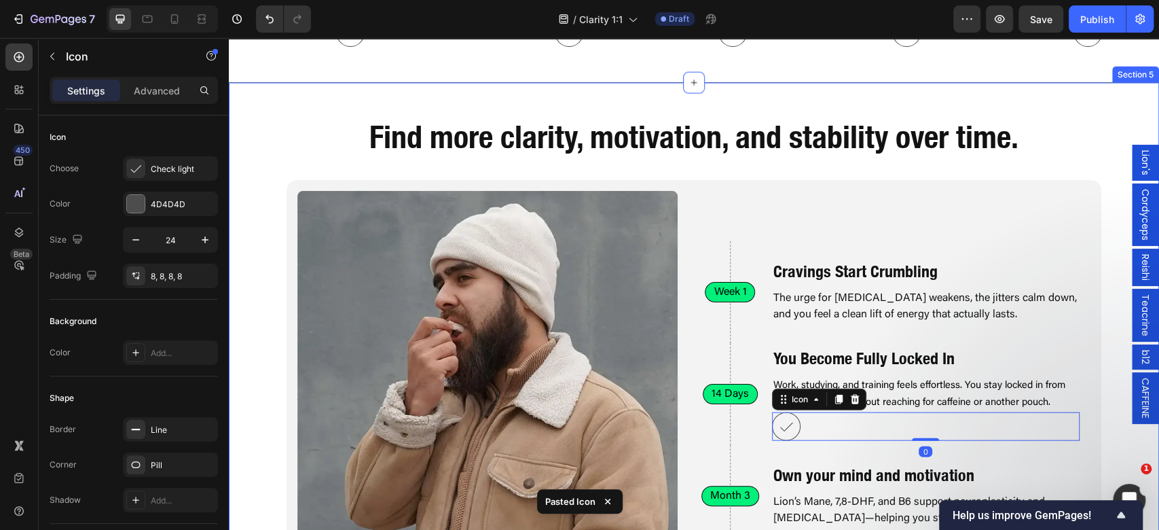
scroll to position [1944, 0]
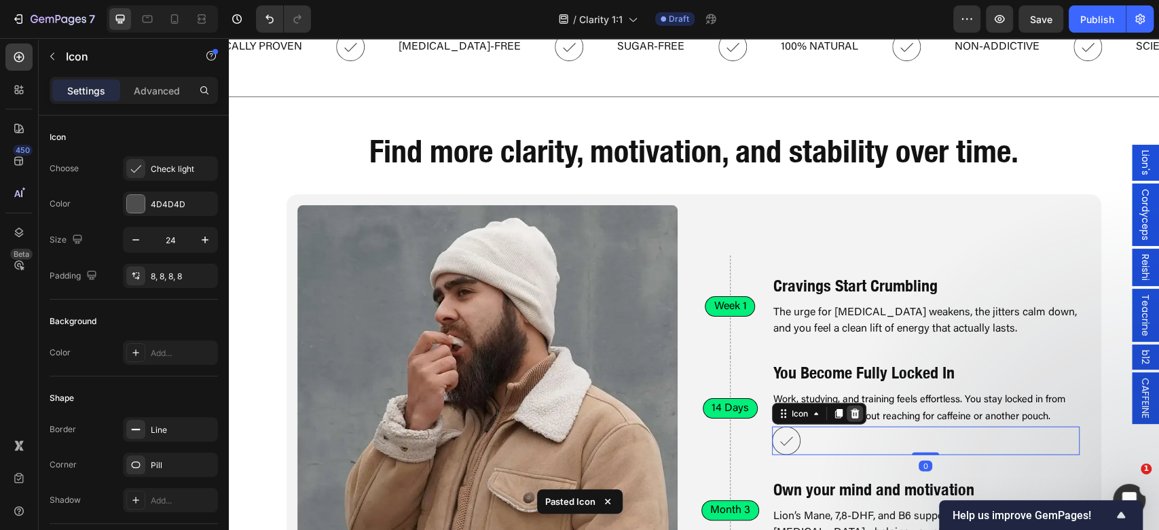
click at [850, 411] on icon at bounding box center [854, 414] width 9 height 10
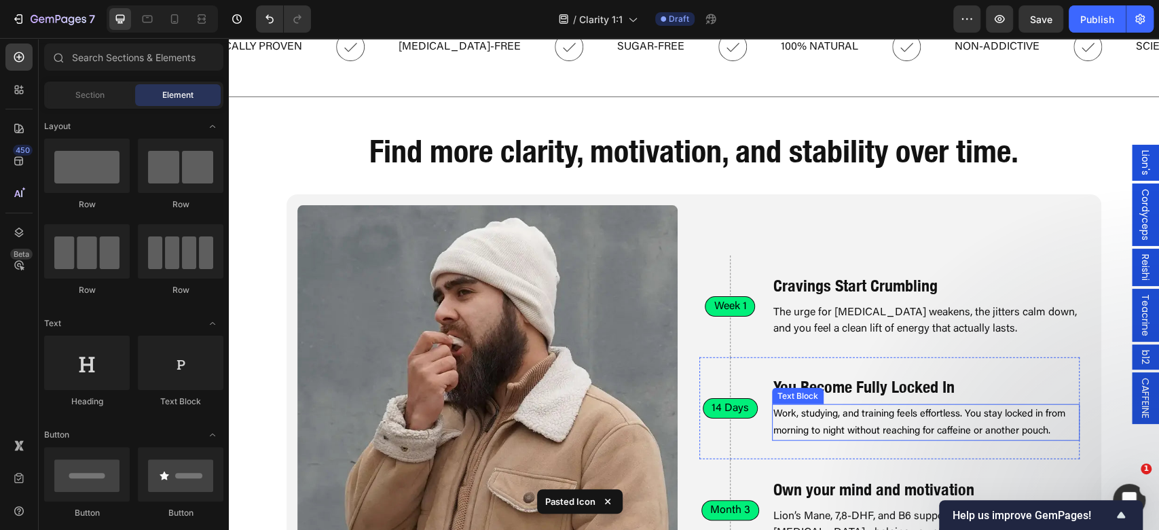
click at [864, 411] on span "Work, studying, and training feels effortless. You stay locked in from morning …" at bounding box center [919, 422] width 292 height 27
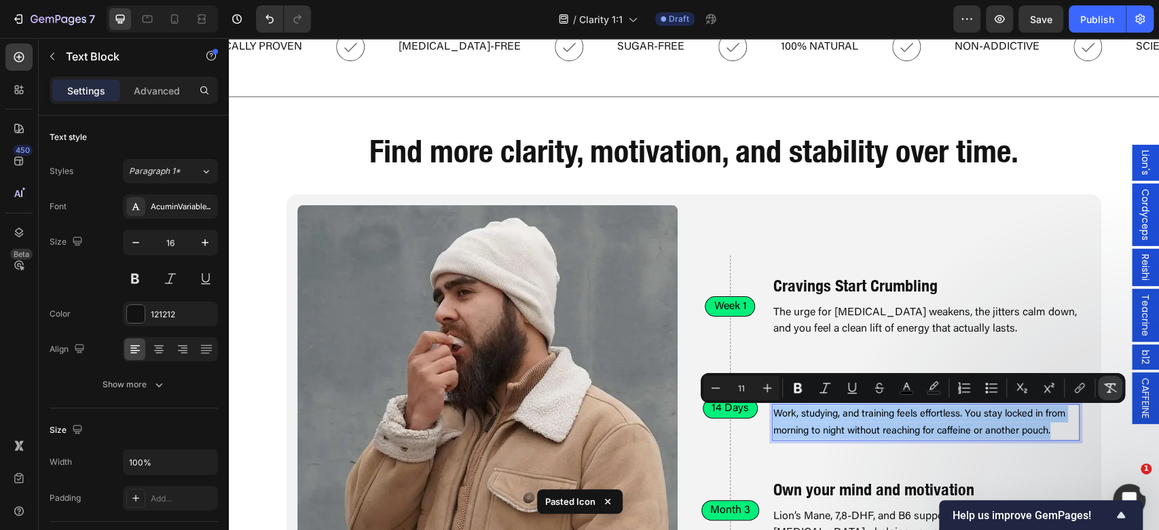
click at [1107, 390] on icon "Editor contextual toolbar" at bounding box center [1110, 388] width 14 height 14
type input "16"
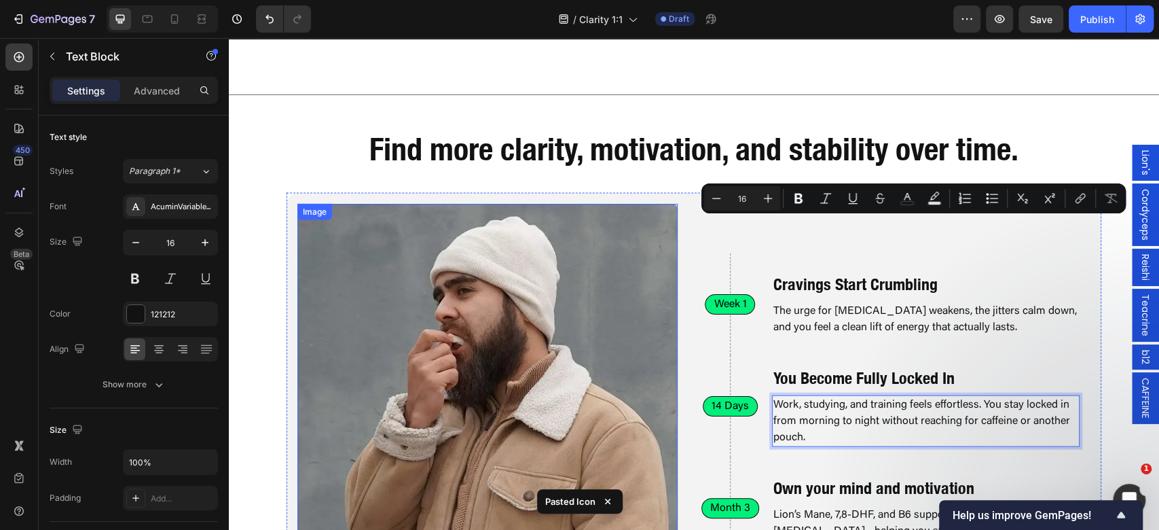
scroll to position [2126, 0]
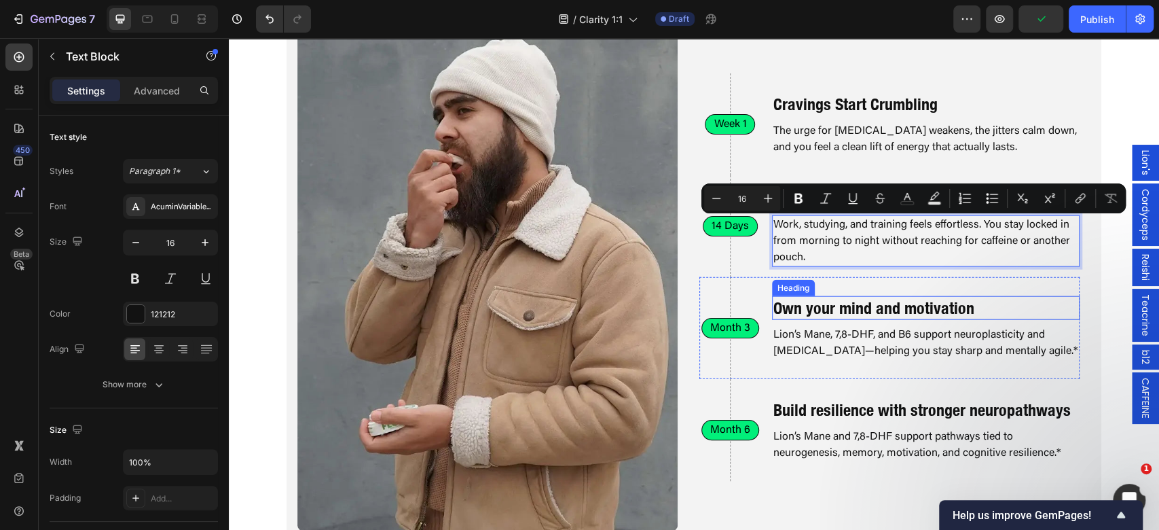
click at [783, 304] on h2 "Own your mind and motivation" at bounding box center [926, 308] width 308 height 24
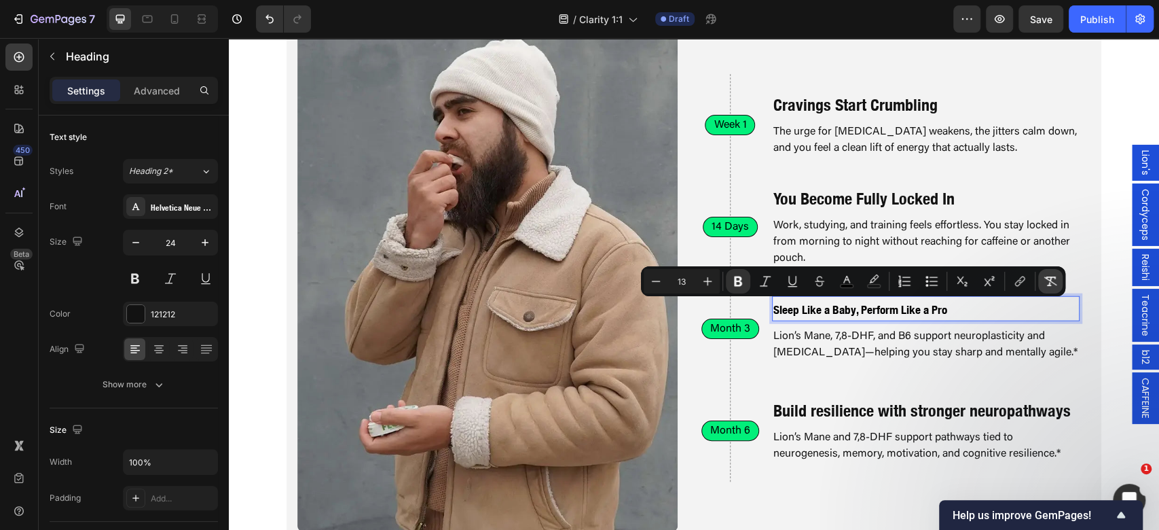
click at [1050, 277] on icon "Editor contextual toolbar" at bounding box center [1050, 281] width 13 height 10
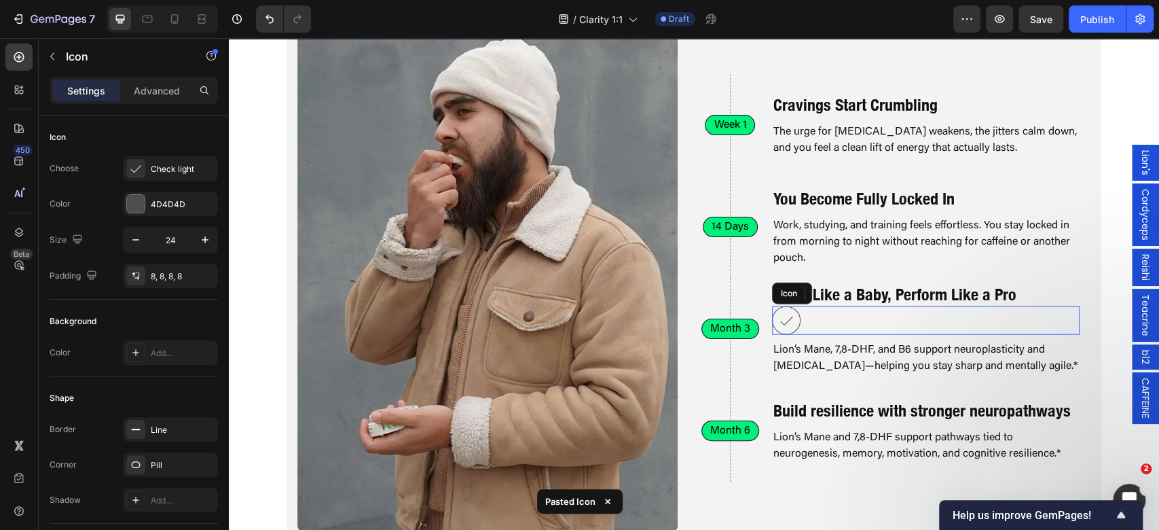
scroll to position [2111, 0]
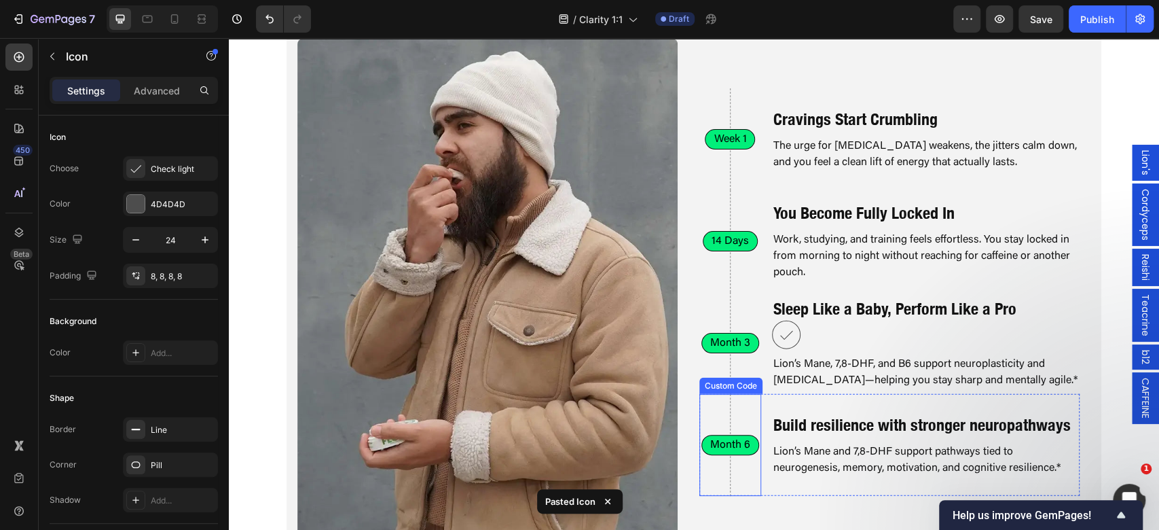
click at [705, 415] on div "Month 6" at bounding box center [730, 445] width 62 height 102
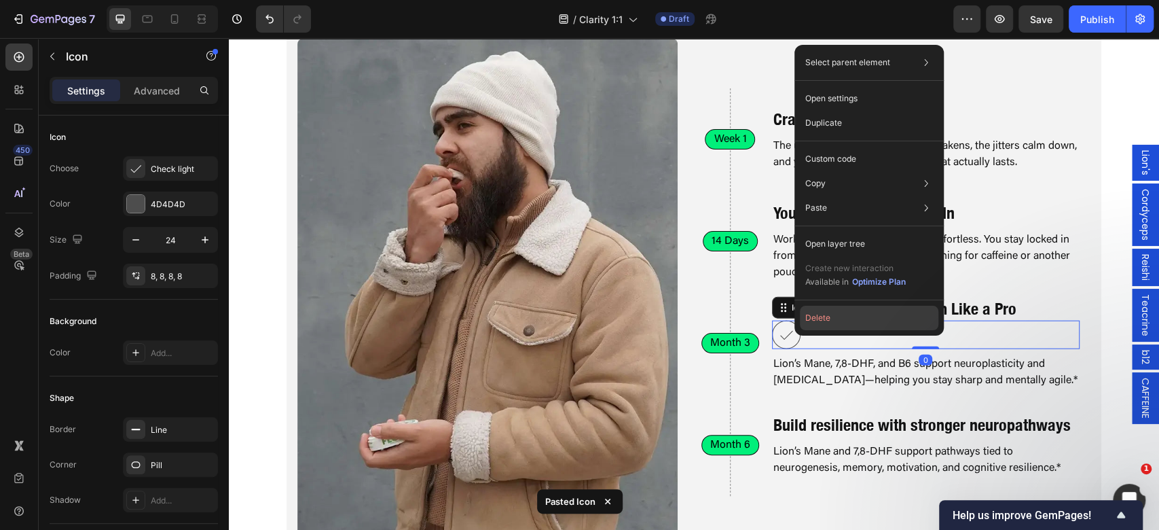
click at [887, 318] on button "Delete" at bounding box center [869, 317] width 138 height 24
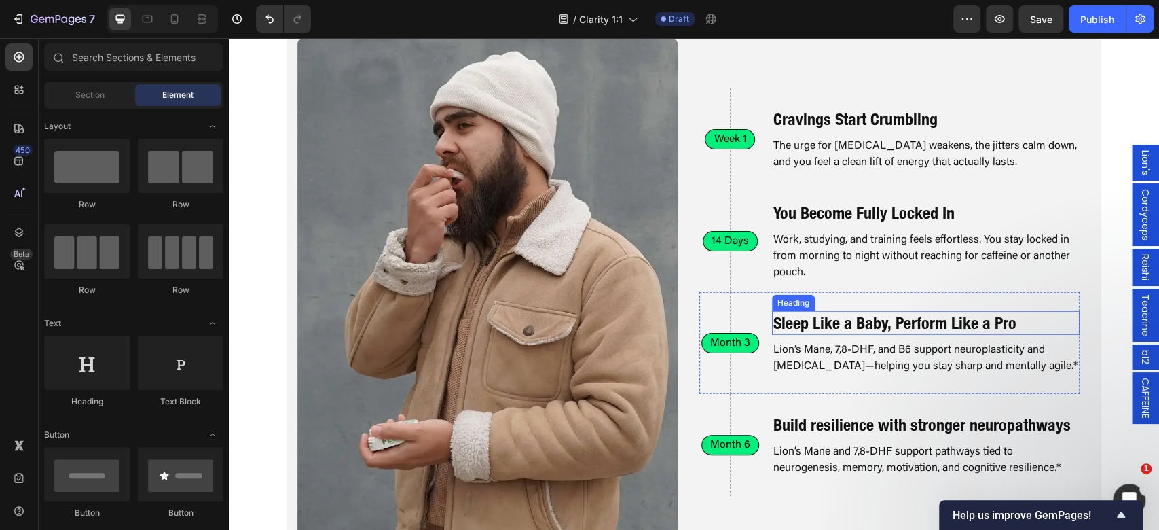
click at [813, 357] on p "Lion’s Mane, 7,8-DHF, and B6 support neuroplasticity and dopamine—helping you s…" at bounding box center [925, 357] width 305 height 33
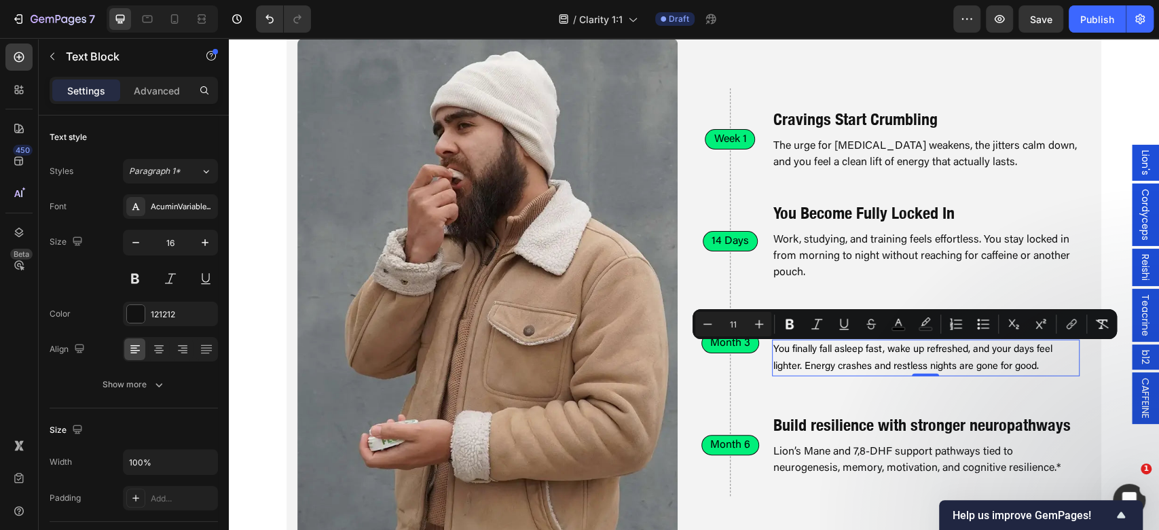
scroll to position [2110, 0]
drag, startPoint x: 1108, startPoint y: 314, endPoint x: 523, endPoint y: 11, distance: 658.9
click at [1108, 314] on button "Remove Format" at bounding box center [1102, 324] width 24 height 24
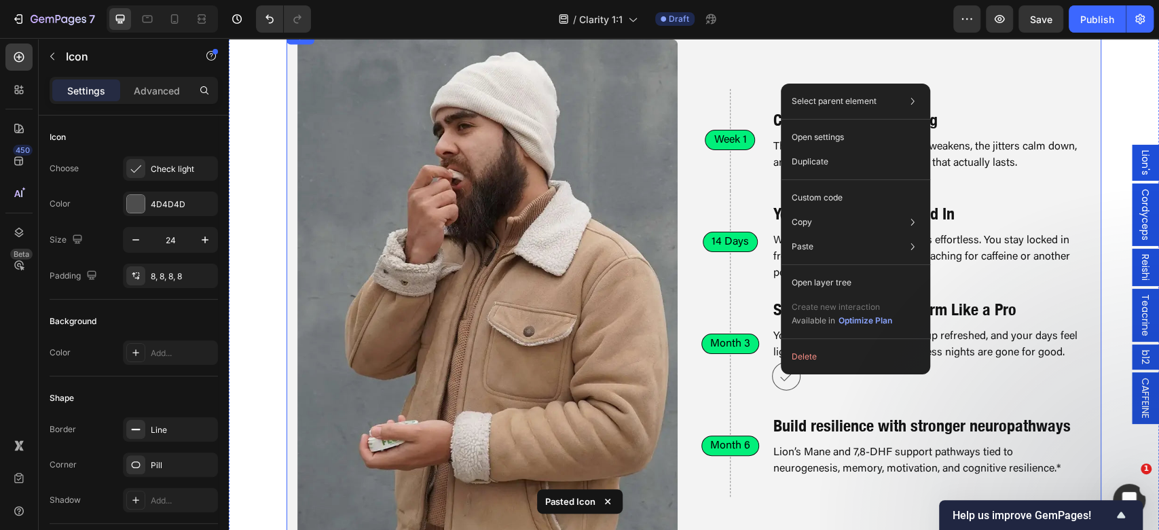
drag, startPoint x: 1047, startPoint y: 407, endPoint x: 842, endPoint y: 461, distance: 212.6
click at [843, 500] on div "Week 1 Custom Code Cravings Start Crumbling Heading The urge for nicotine weake…" at bounding box center [889, 292] width 380 height 507
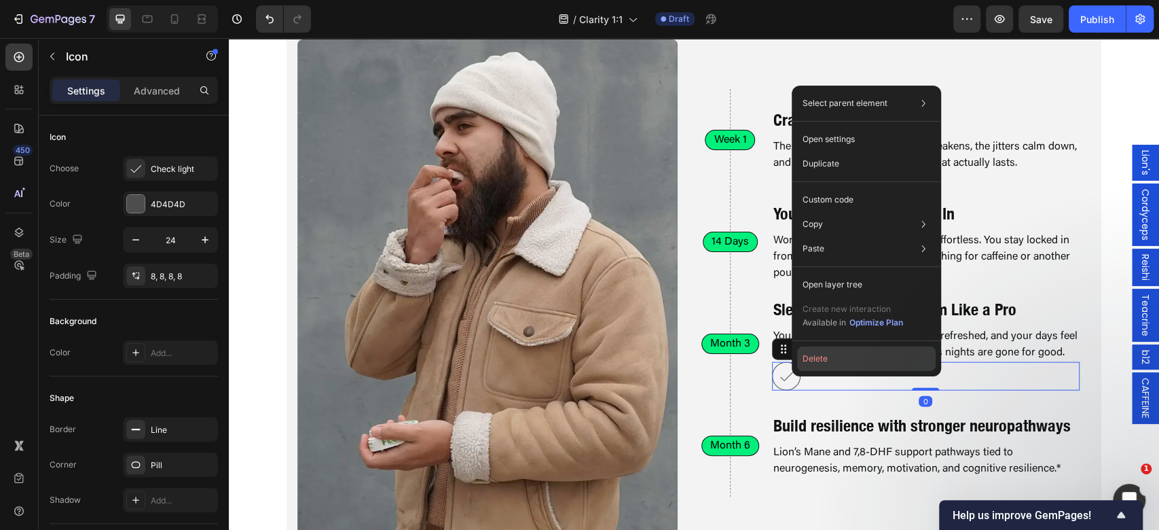
drag, startPoint x: 842, startPoint y: 356, endPoint x: 611, endPoint y: 319, distance: 233.7
click at [842, 356] on button "Delete" at bounding box center [866, 358] width 138 height 24
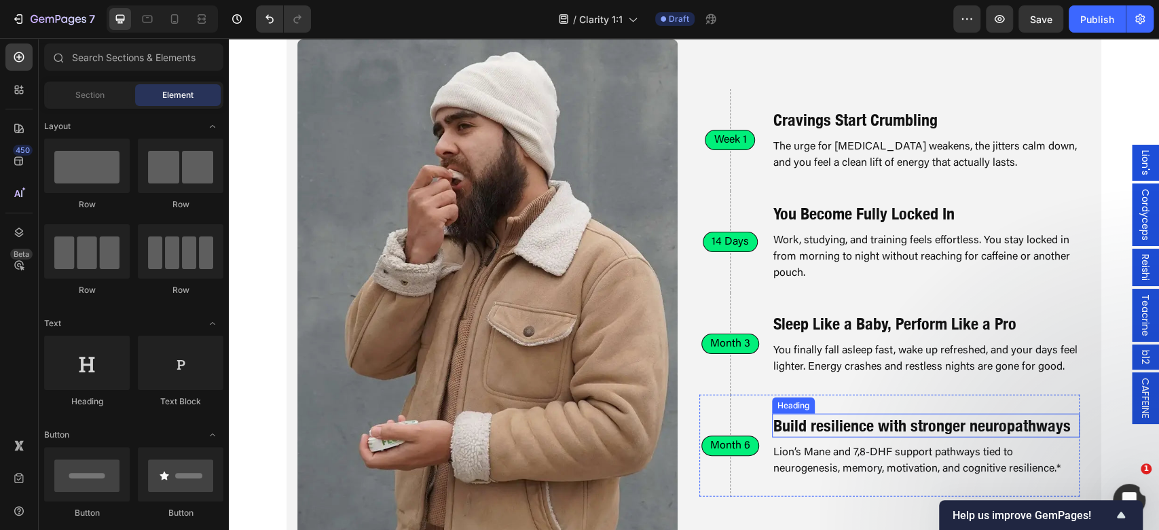
click at [806, 431] on h2 "Build resilience with stronger neuropathways" at bounding box center [926, 425] width 308 height 24
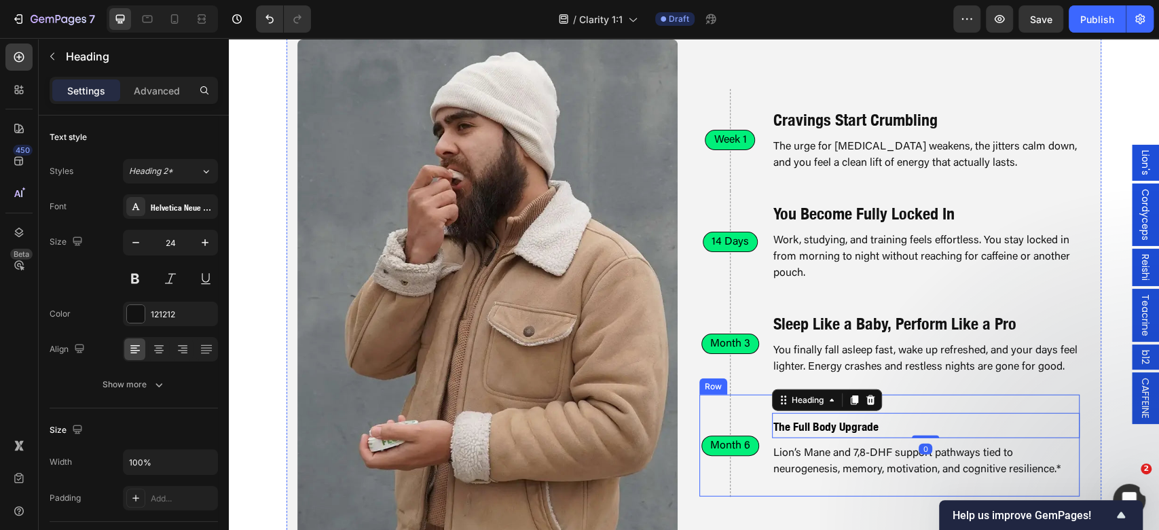
scroll to position [2109, 0]
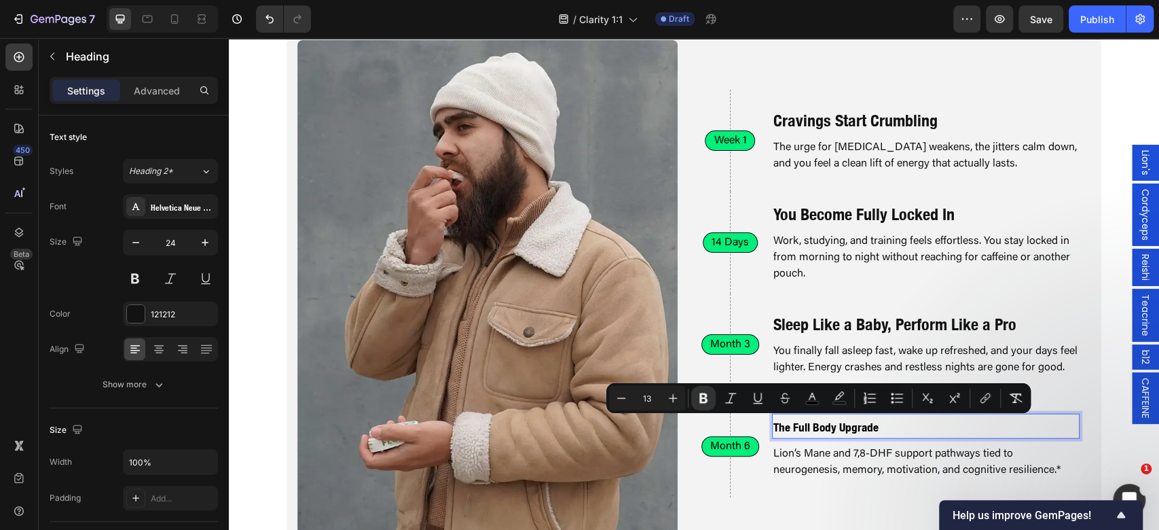
click at [1007, 394] on div "Sleep Like a Baby, Perform Like a Pro Heading You finally fall asleep fast, wak…" at bounding box center [926, 344] width 308 height 102
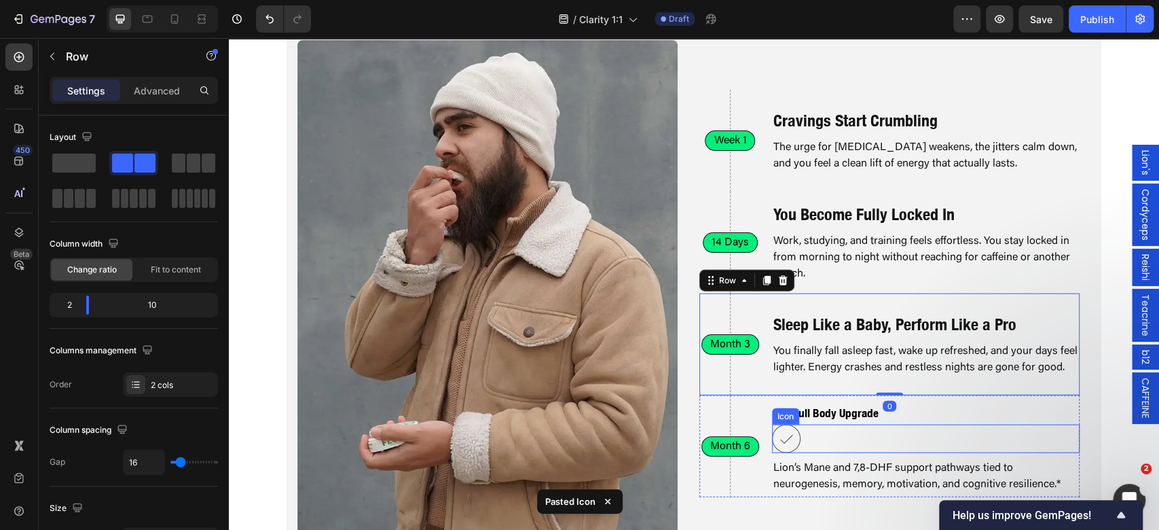
scroll to position [2095, 0]
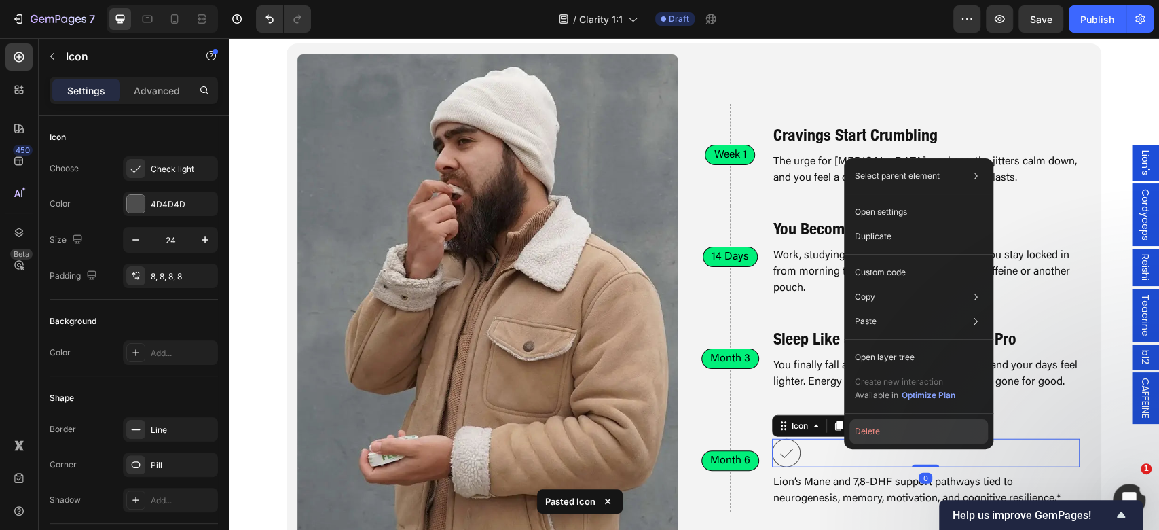
click at [900, 423] on button "Delete" at bounding box center [918, 431] width 138 height 24
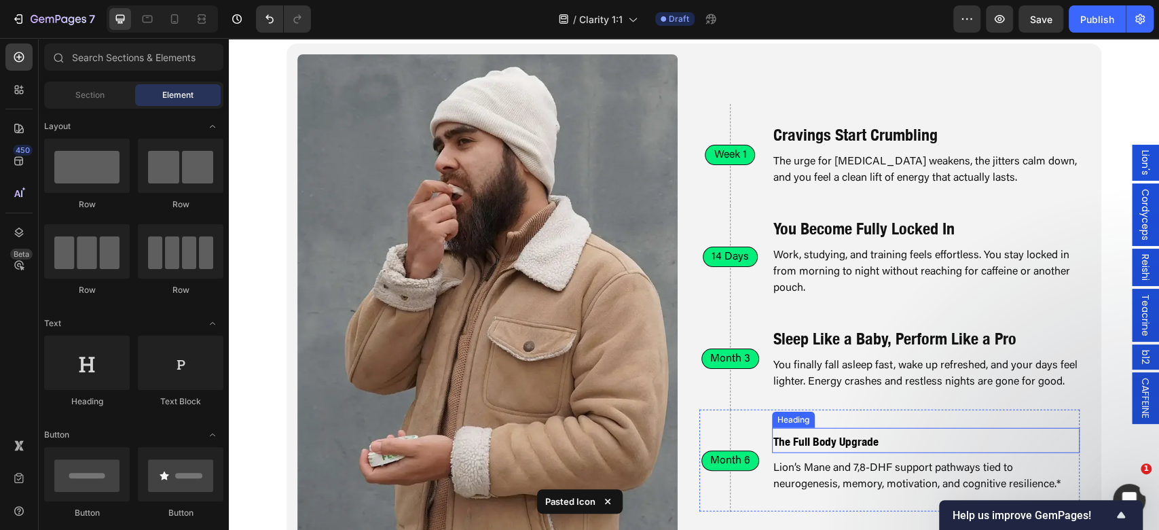
click at [869, 443] on strong "The Full Body Upgrade" at bounding box center [825, 441] width 105 height 14
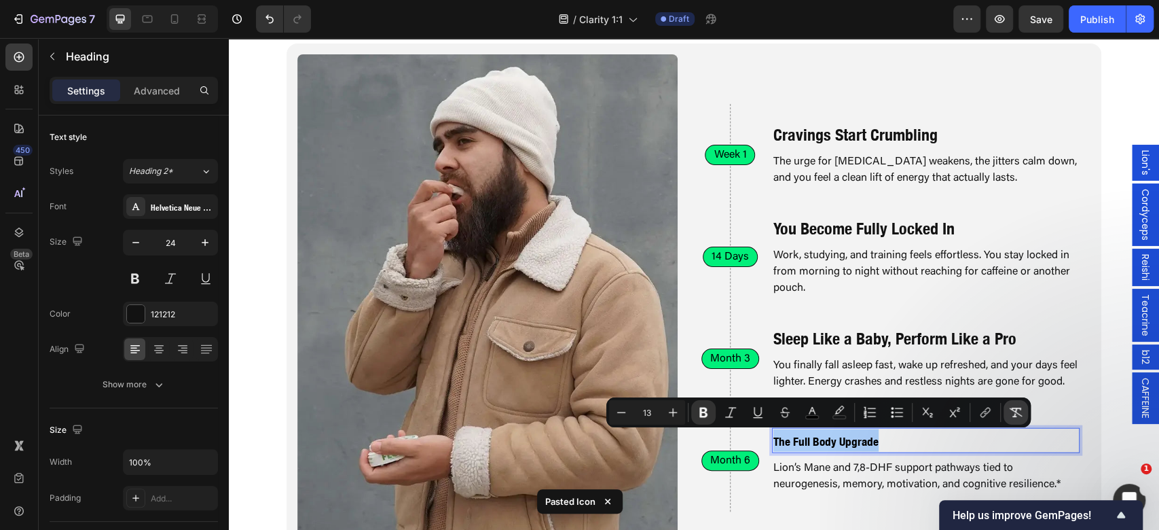
click at [1013, 409] on icon "Editor contextual toolbar" at bounding box center [1015, 412] width 13 height 10
type input "24"
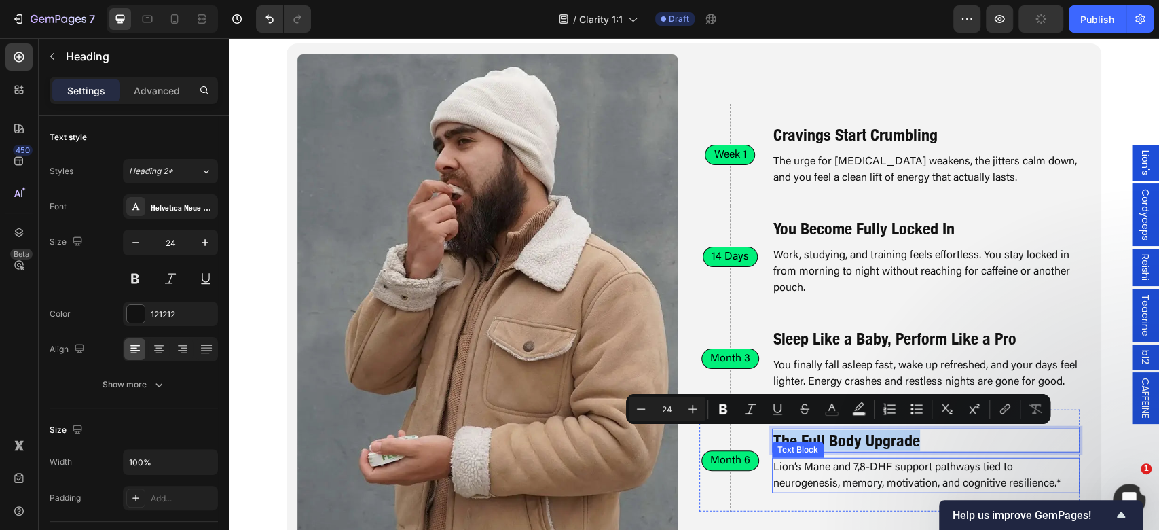
click at [816, 468] on p "Lion’s Mane and 7,8-DHF support pathways tied to neurogenesis, memory, motivati…" at bounding box center [925, 475] width 305 height 33
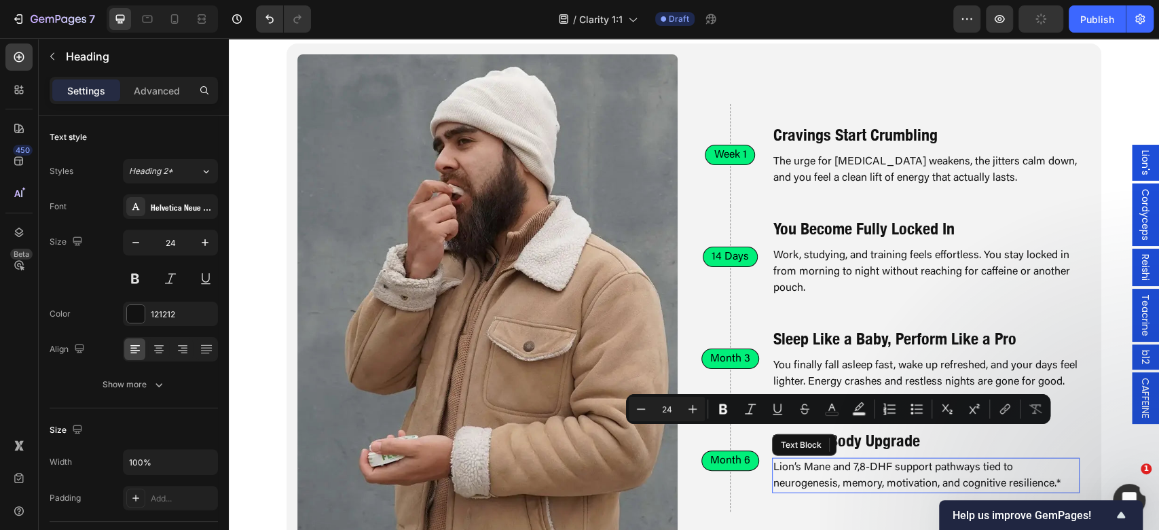
click at [816, 468] on p "Lion’s Mane and 7,8-DHF support pathways tied to neurogenesis, memory, motivati…" at bounding box center [925, 475] width 305 height 33
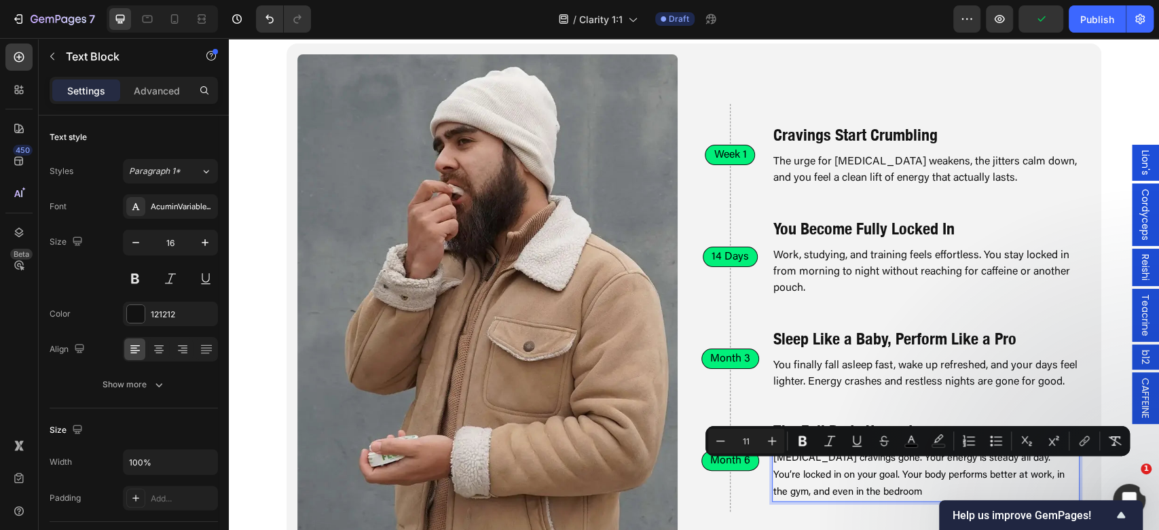
scroll to position [2087, 0]
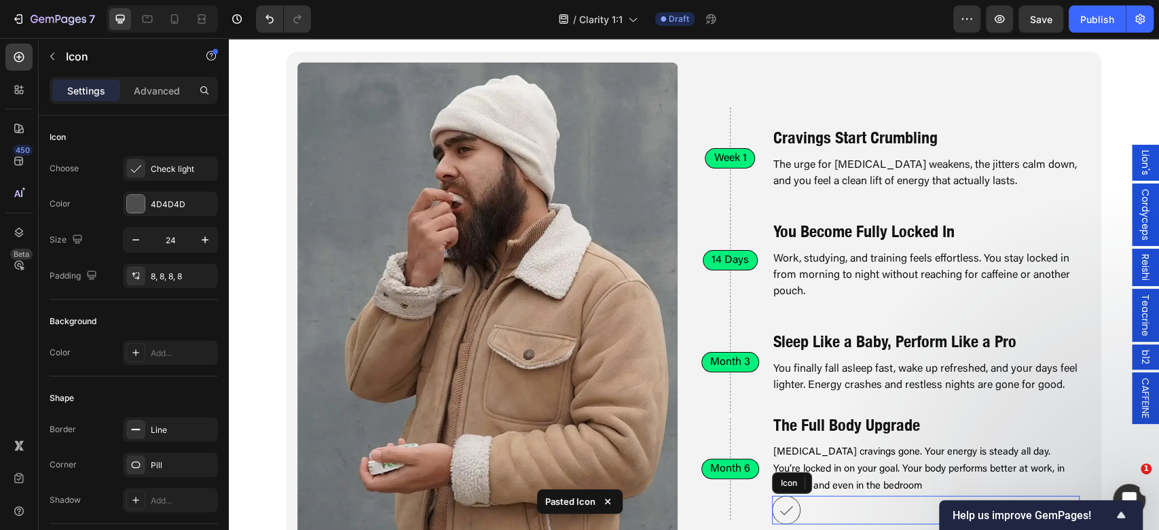
click at [1122, 439] on div "Find more clarity, motivation, and stability over time. Heading Image Week 1 Cu…" at bounding box center [694, 296] width 930 height 621
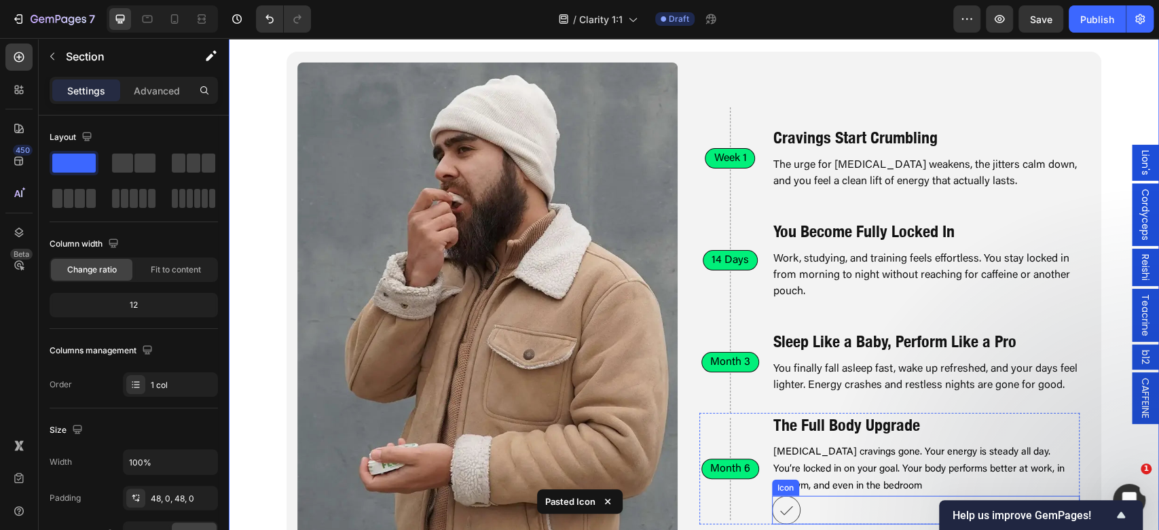
scroll to position [2254, 0]
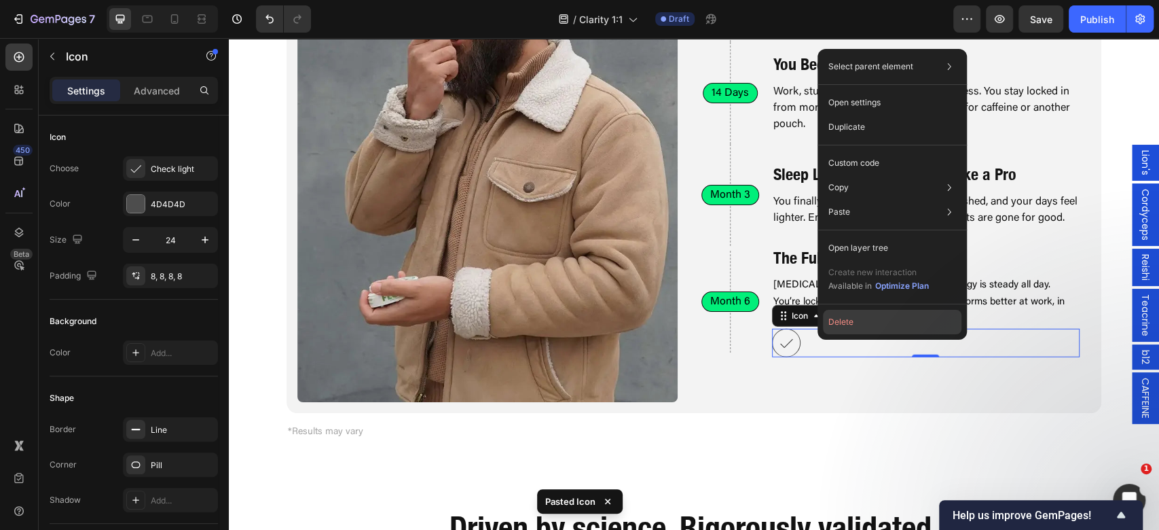
click at [887, 324] on button "Delete" at bounding box center [892, 322] width 138 height 24
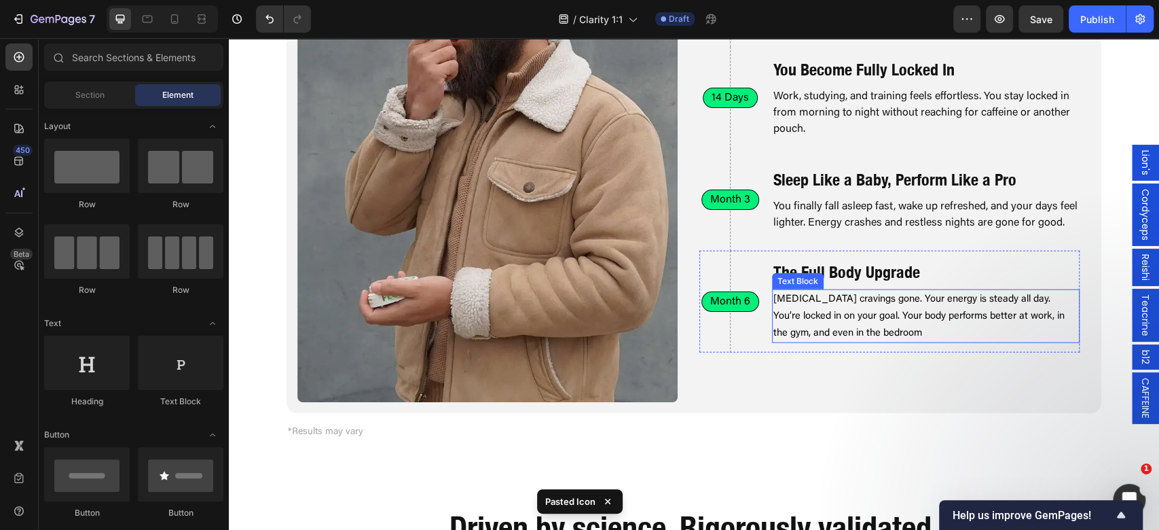
click at [902, 318] on span "[MEDICAL_DATA] cravings gone. Your energy is steady all day. You’re locked in o…" at bounding box center [918, 316] width 291 height 44
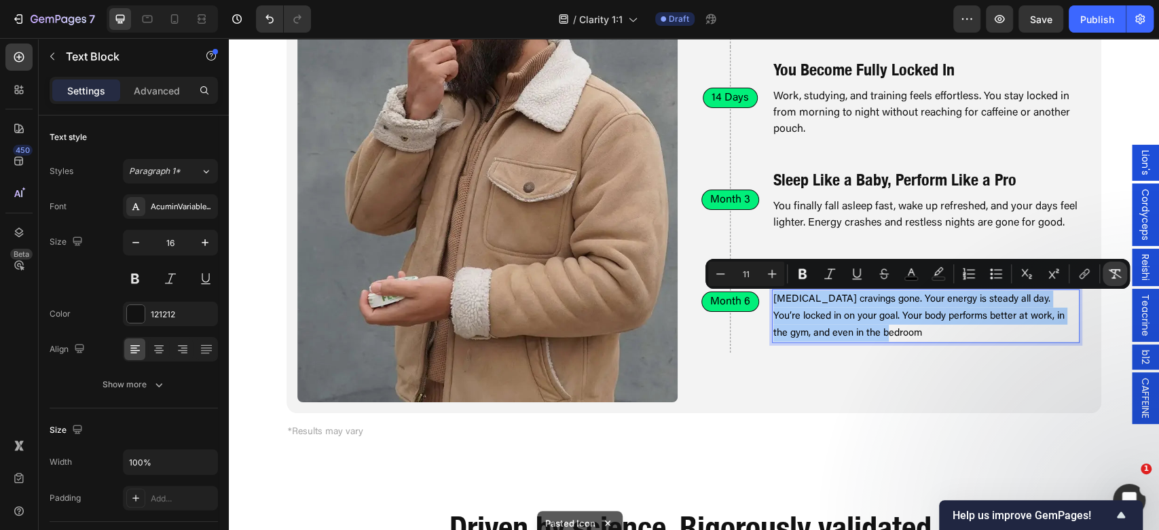
click at [1116, 272] on icon "Editor contextual toolbar" at bounding box center [1115, 274] width 14 height 14
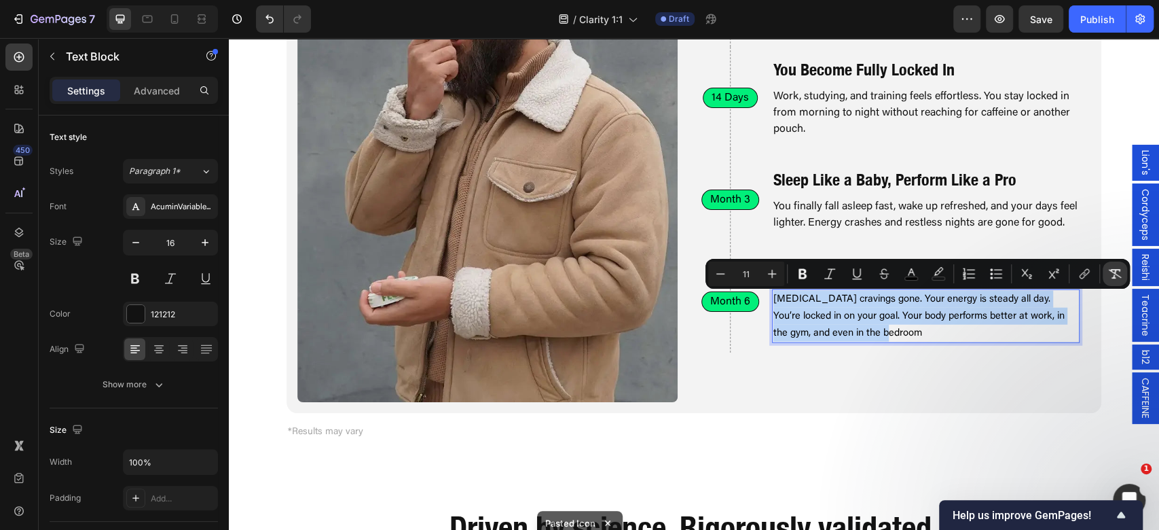
type input "16"
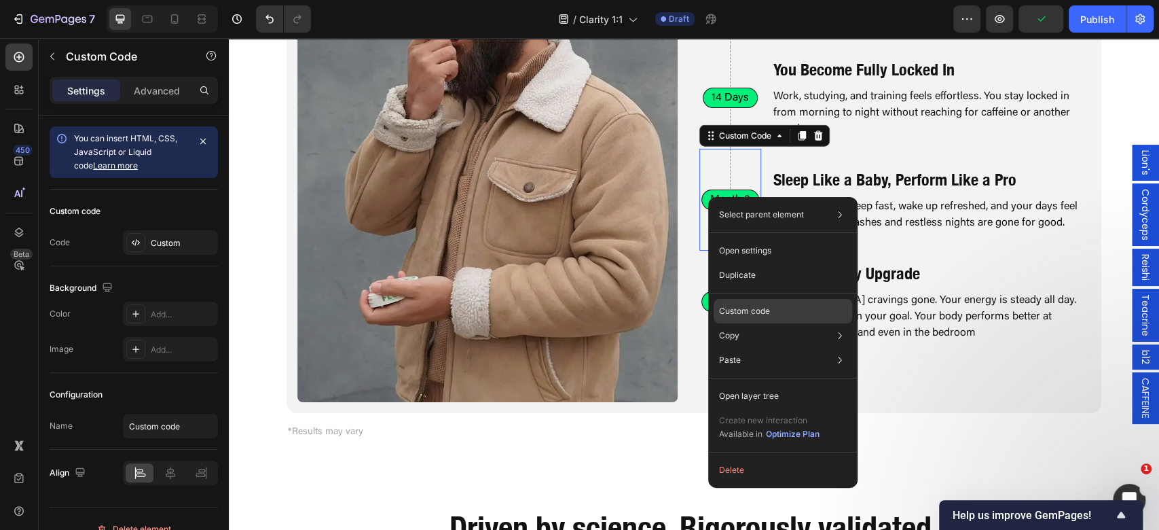
click at [744, 310] on p "Custom code" at bounding box center [744, 311] width 51 height 12
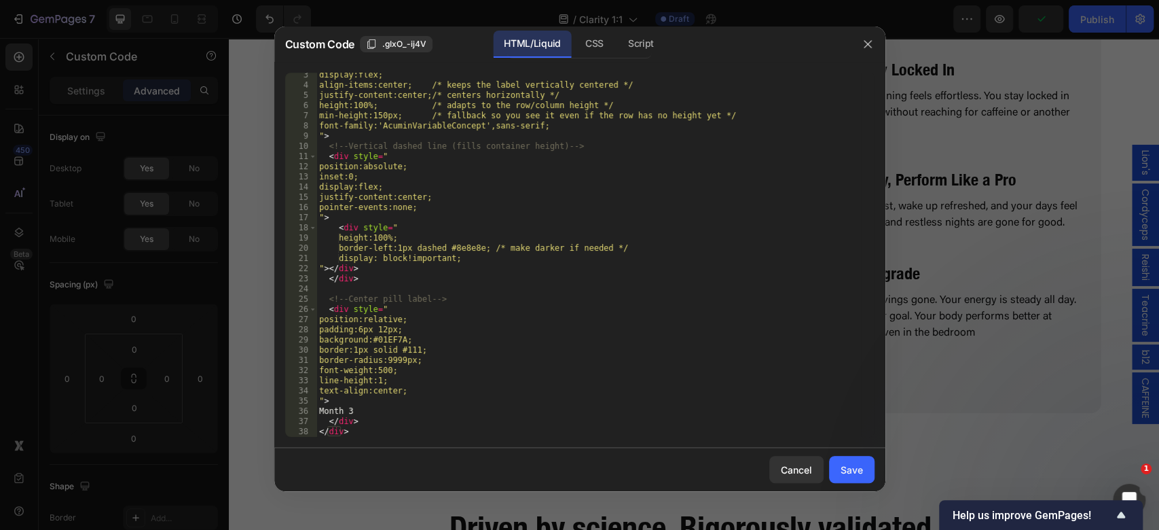
scroll to position [23, 0]
drag, startPoint x: 368, startPoint y: 410, endPoint x: 338, endPoint y: 406, distance: 30.1
click at [338, 406] on div "display:flex; align-items:center; /* keeps the label vertically centered */ jus…" at bounding box center [588, 262] width 544 height 384
type textarea "30 Days"
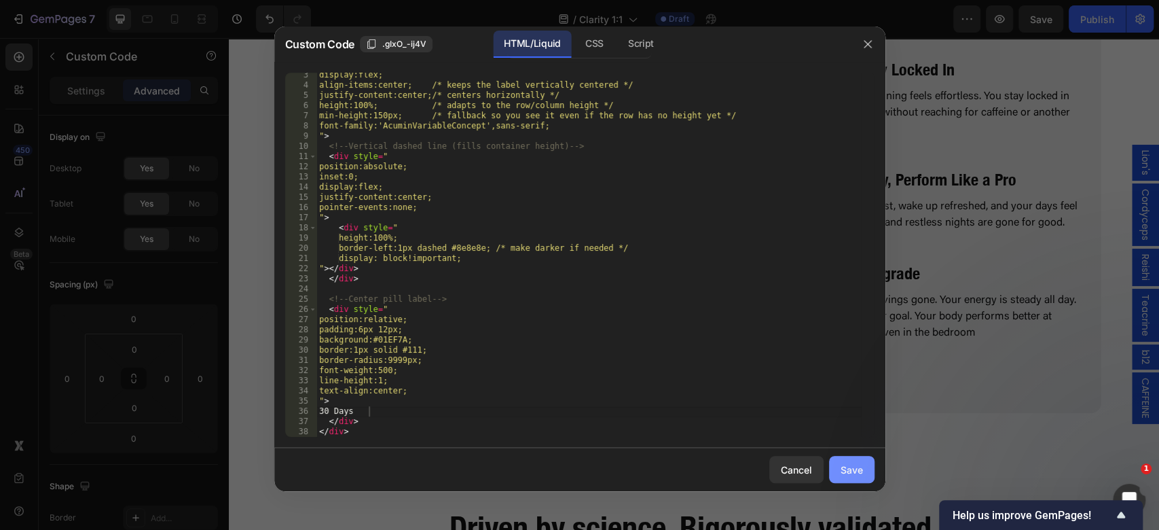
drag, startPoint x: 836, startPoint y: 467, endPoint x: 522, endPoint y: 299, distance: 356.6
click at [836, 467] on button "Save" at bounding box center [851, 469] width 45 height 27
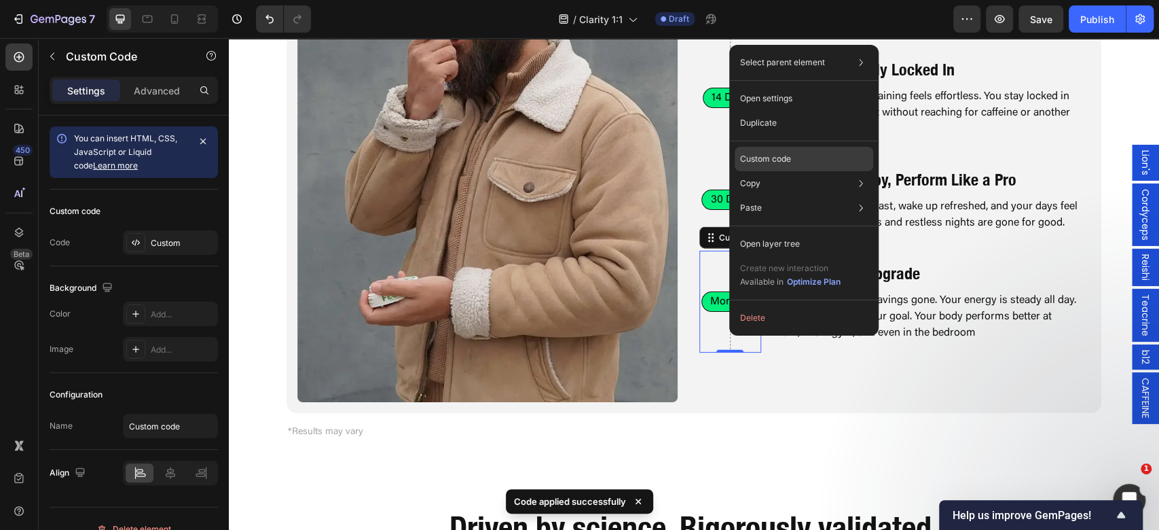
click at [797, 166] on div "Custom code" at bounding box center [804, 159] width 138 height 24
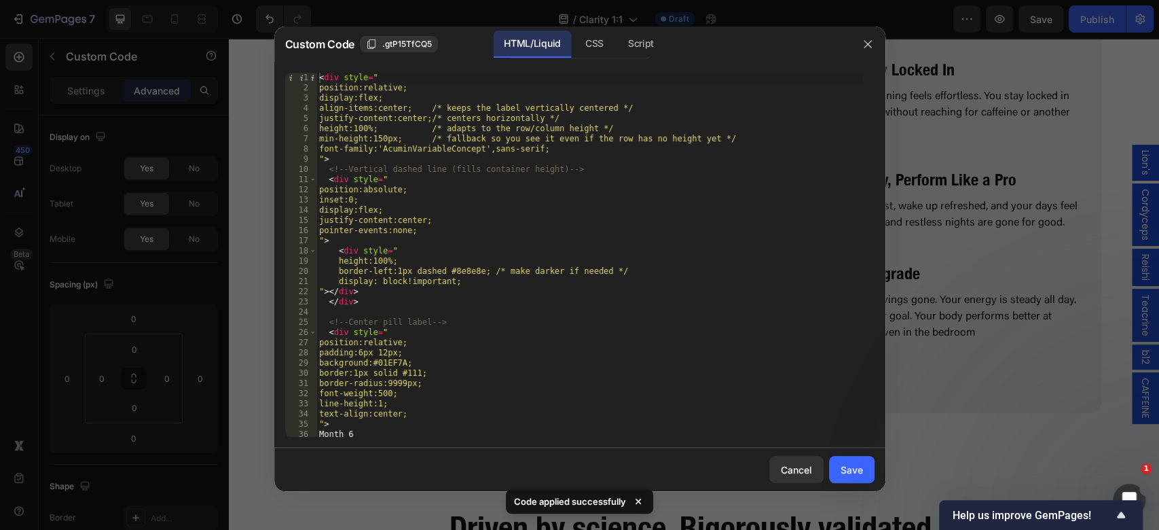
scroll to position [23, 0]
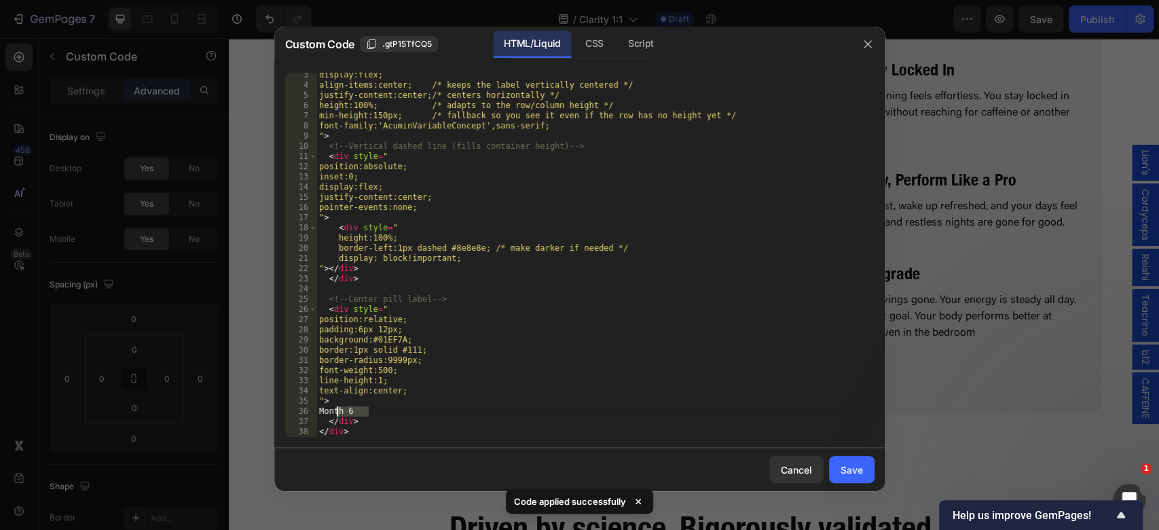
drag, startPoint x: 374, startPoint y: 407, endPoint x: 337, endPoint y: 409, distance: 37.4
click at [337, 409] on div "display:flex; align-items:center; /* keeps the label vertically centered */ jus…" at bounding box center [588, 262] width 544 height 384
type textarea "60 Days"
click at [843, 481] on button "Save" at bounding box center [851, 469] width 45 height 27
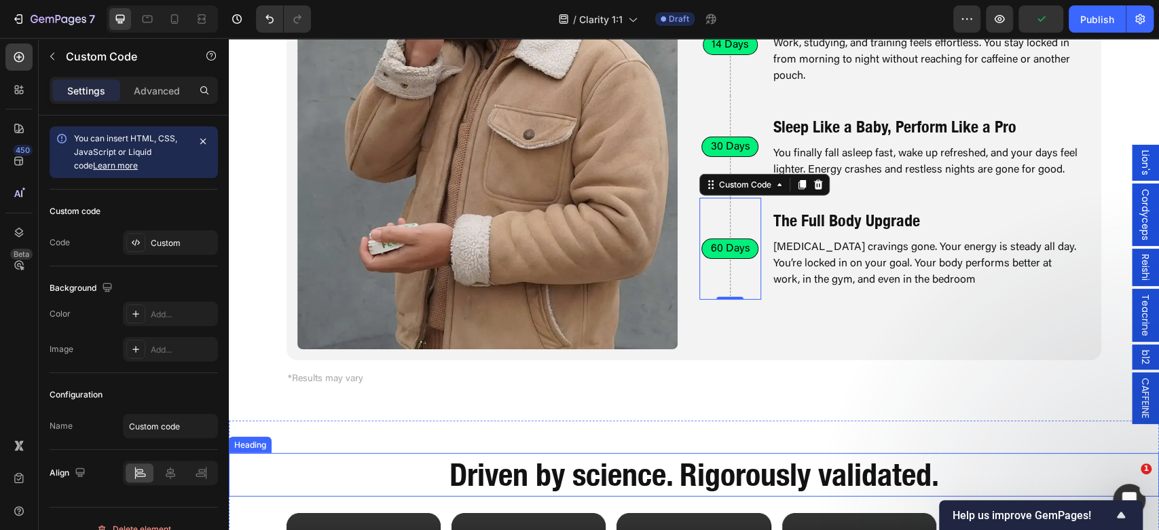
scroll to position [2525, 0]
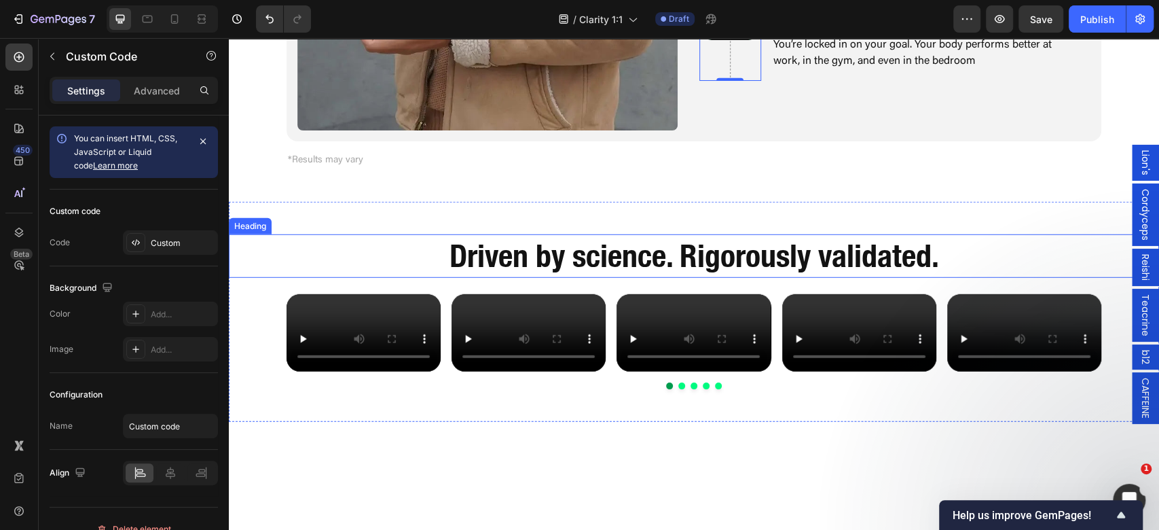
click at [684, 250] on h2 "Driven by science. Rigorously validated." at bounding box center [694, 255] width 744 height 43
click at [684, 250] on p "Driven by science. Rigorously validated." at bounding box center [693, 256] width 741 height 41
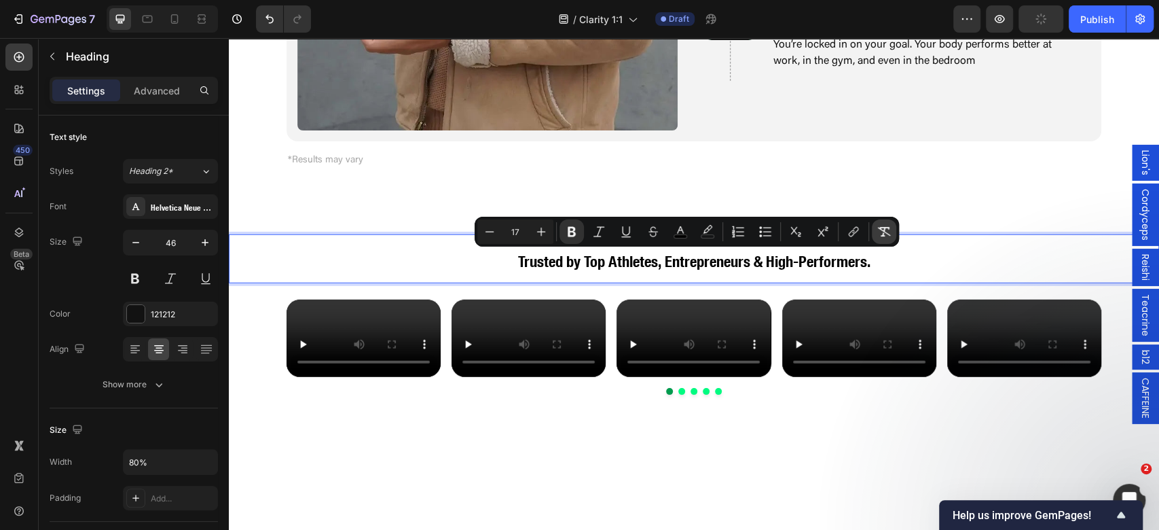
click at [889, 227] on icon "Editor contextual toolbar" at bounding box center [884, 232] width 14 height 14
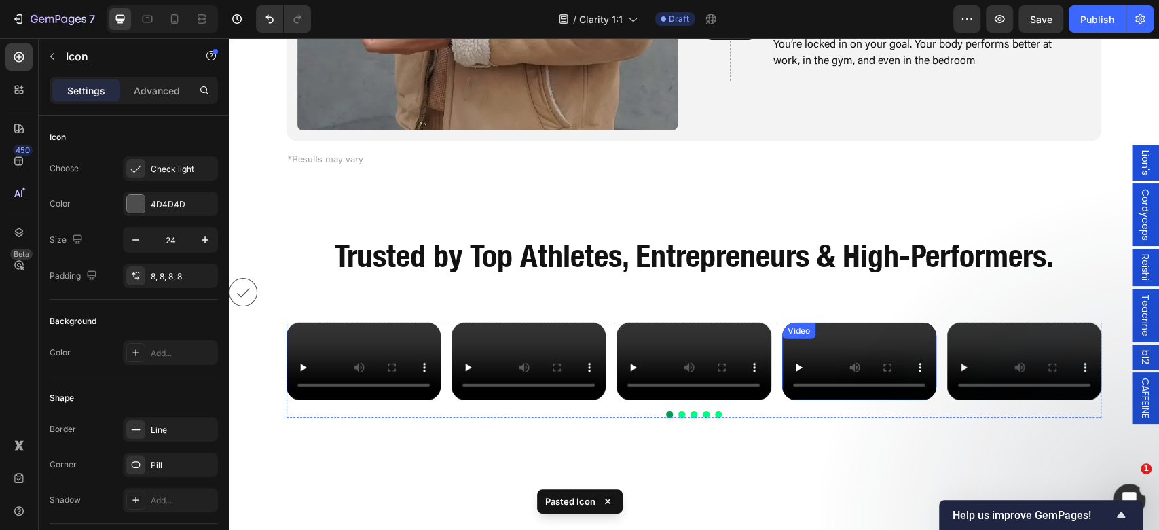
scroll to position [2616, 0]
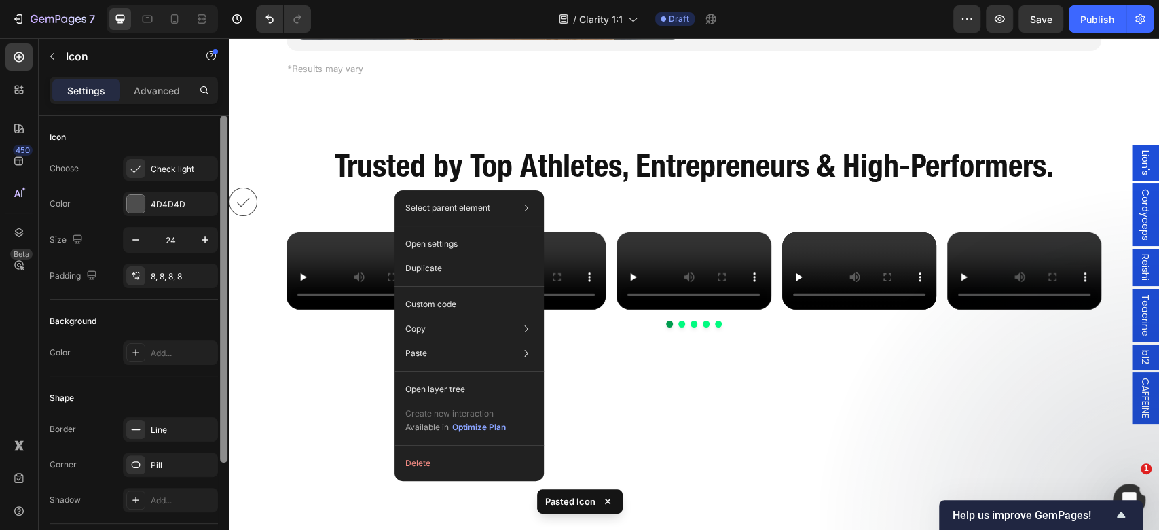
click at [226, 330] on div at bounding box center [223, 288] width 7 height 347
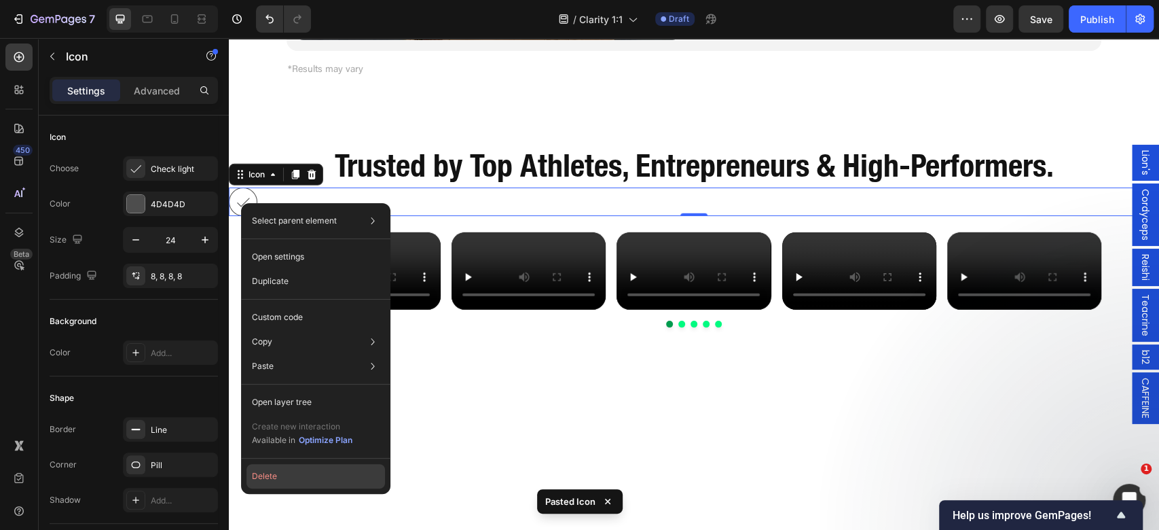
click at [339, 464] on button "Delete" at bounding box center [315, 476] width 138 height 24
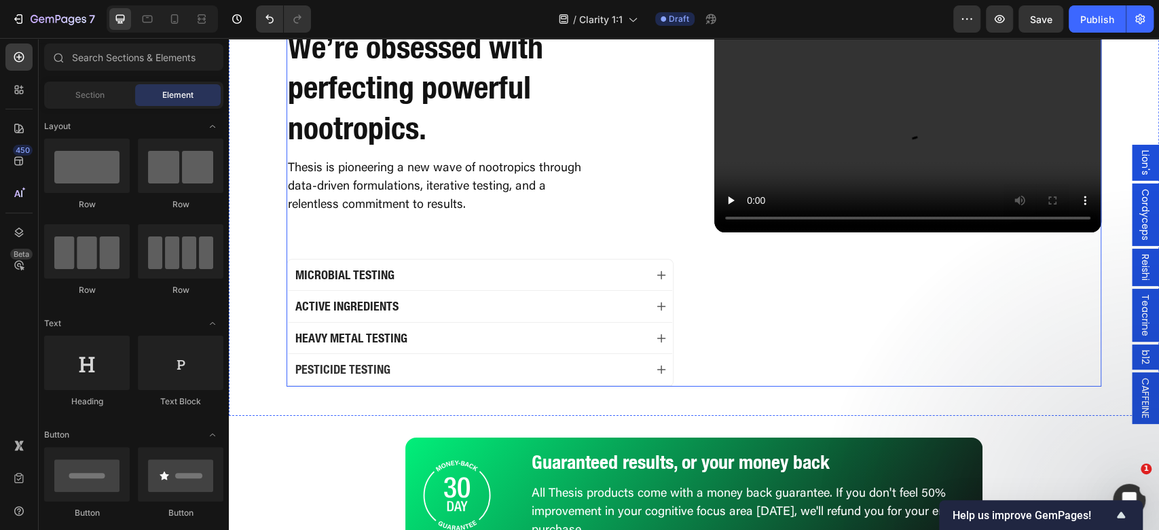
scroll to position [3159, 0]
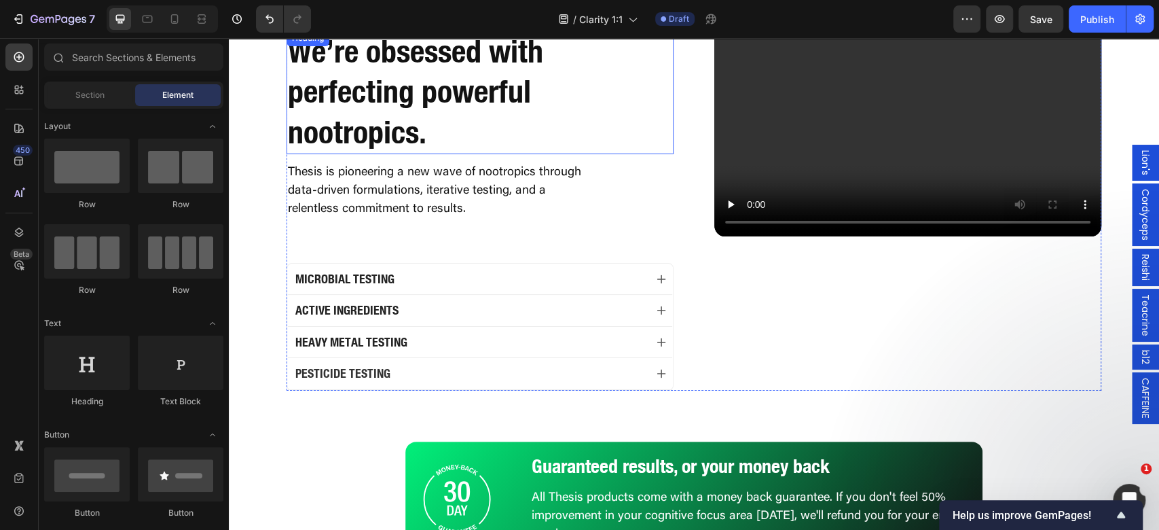
drag, startPoint x: 433, startPoint y: 96, endPoint x: 471, endPoint y: 117, distance: 43.5
click at [433, 96] on h2 "We’re obsessed with perfecting powerful nootropics." at bounding box center [479, 92] width 387 height 124
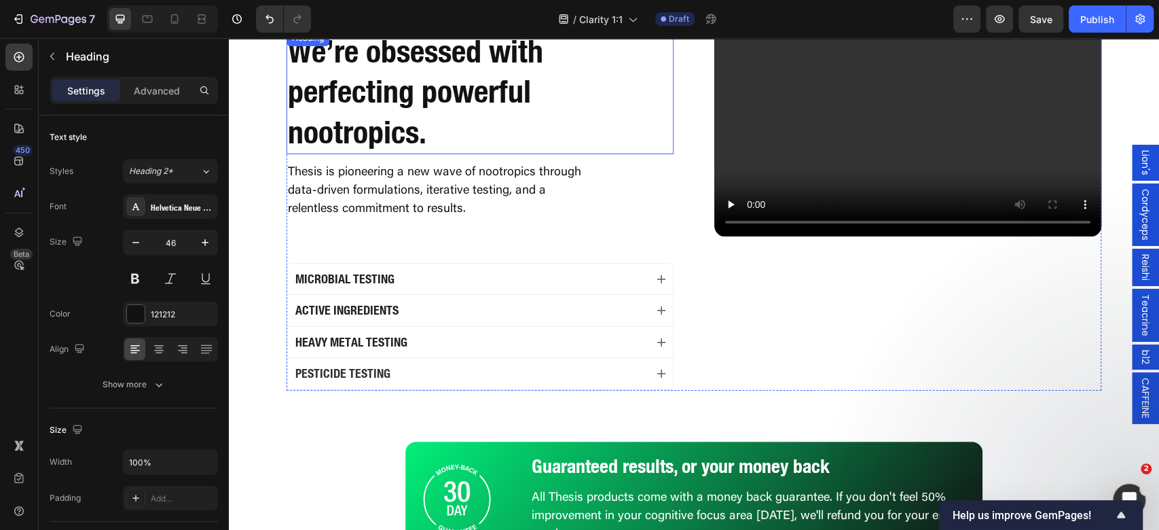
click at [471, 117] on h2 "We’re obsessed with perfecting powerful nootropics." at bounding box center [479, 92] width 387 height 124
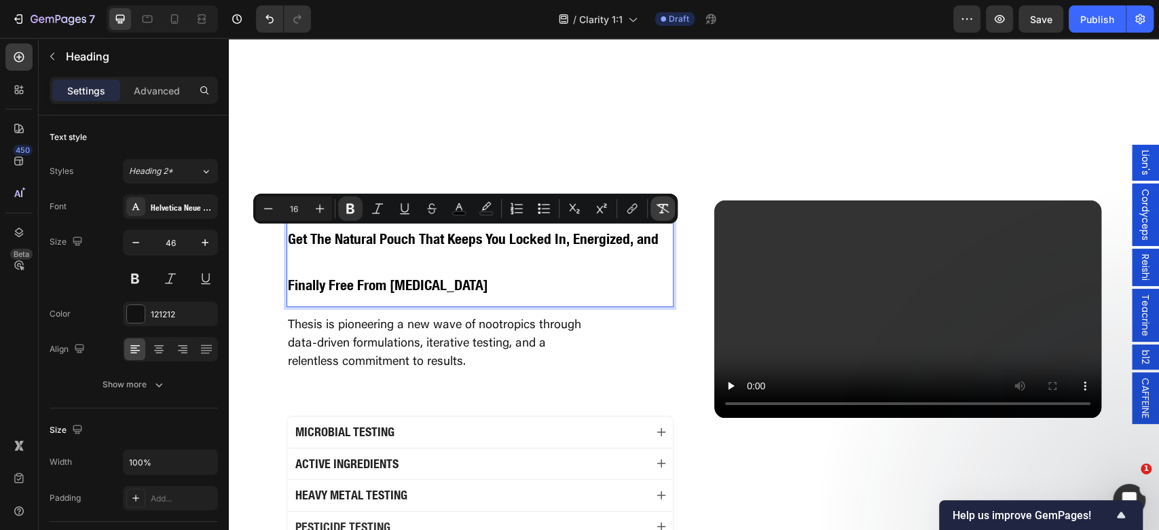
click at [667, 206] on icon "Editor contextual toolbar" at bounding box center [663, 209] width 14 height 14
type input "46"
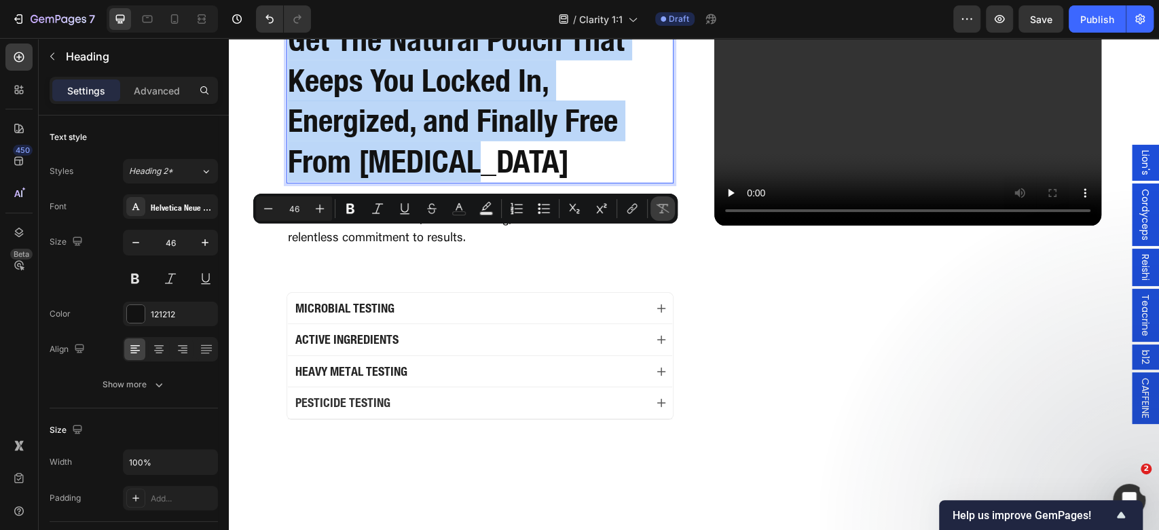
scroll to position [2984, 0]
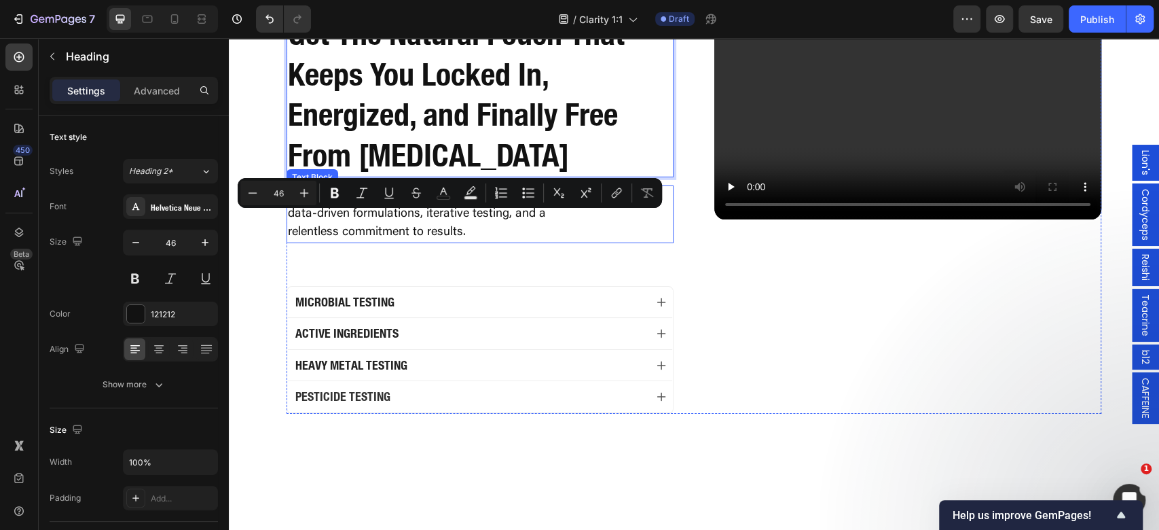
click at [463, 242] on p "Thesis is pioneering a new wave of nootropics through data-driven formulations,…" at bounding box center [441, 214] width 307 height 55
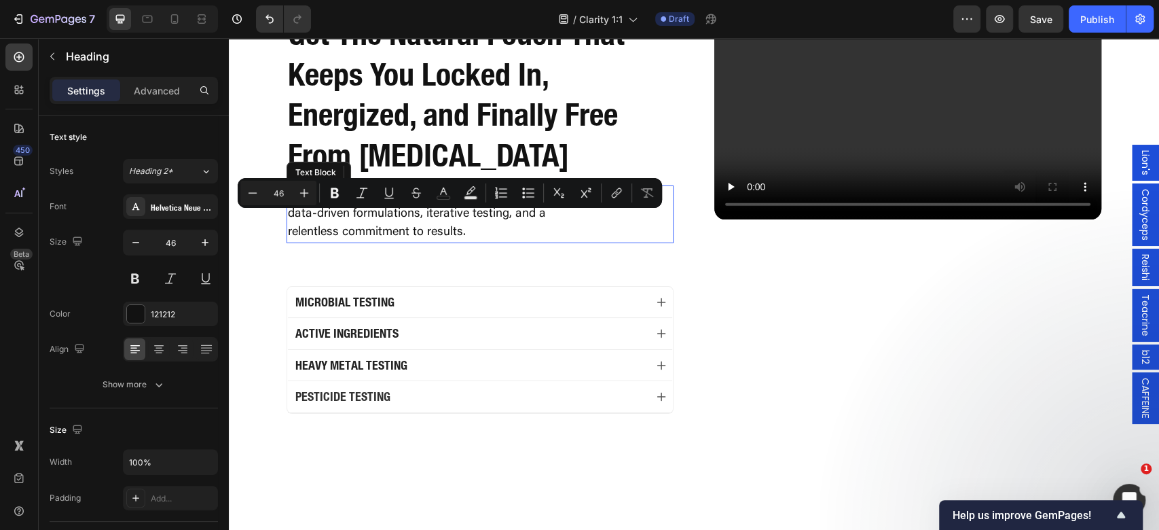
click at [463, 242] on p "Thesis is pioneering a new wave of nootropics through data-driven formulations,…" at bounding box center [441, 214] width 307 height 55
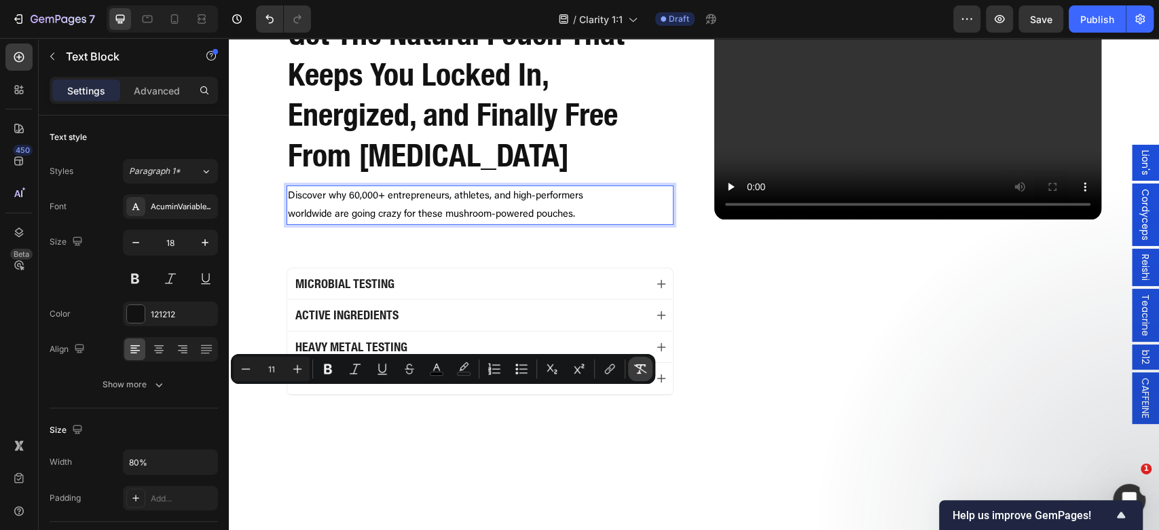
click at [646, 367] on icon "Editor contextual toolbar" at bounding box center [640, 369] width 14 height 14
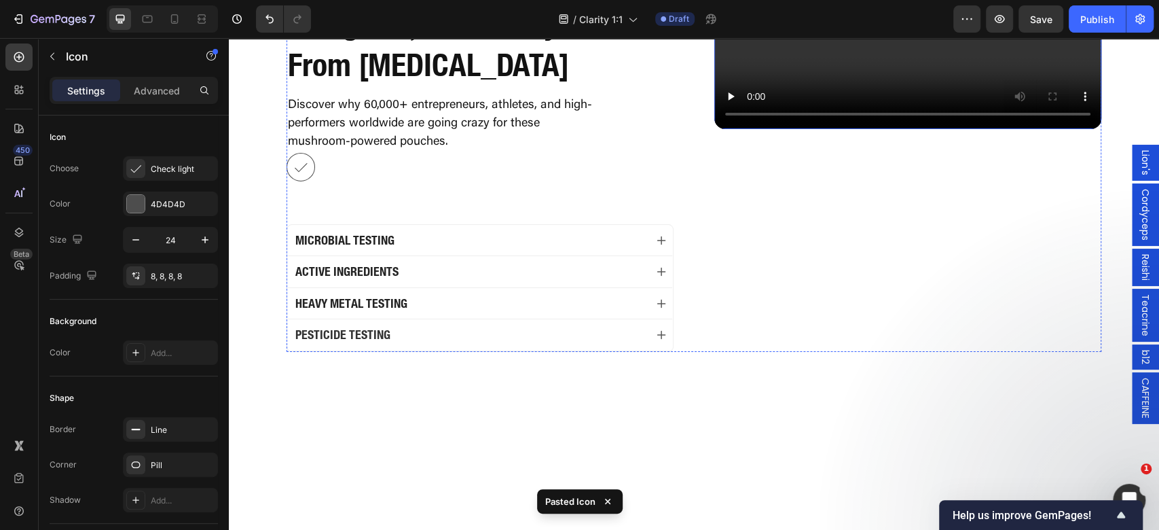
scroll to position [3074, 0]
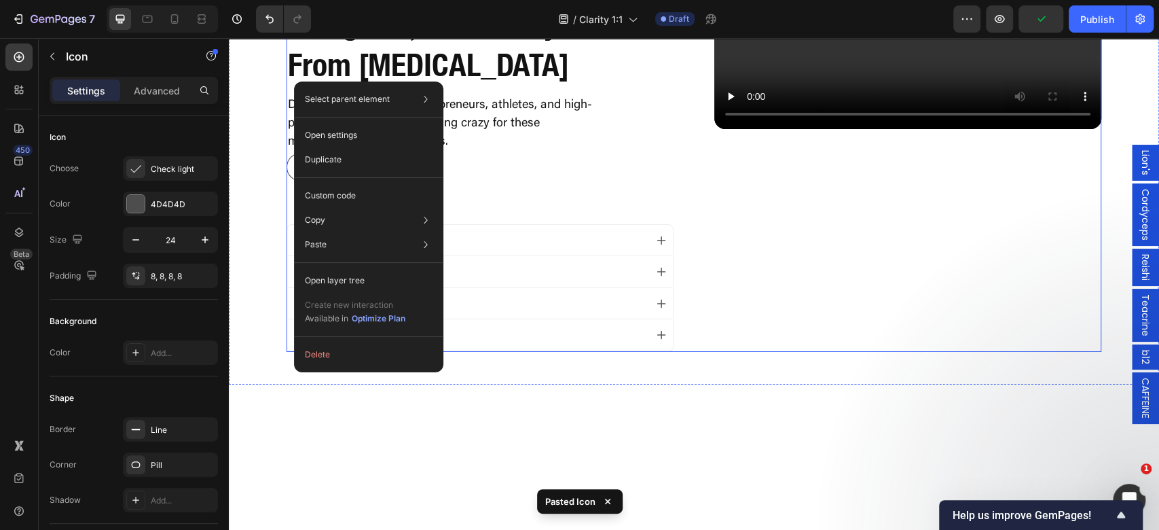
click at [874, 352] on div "Video" at bounding box center [907, 131] width 387 height 441
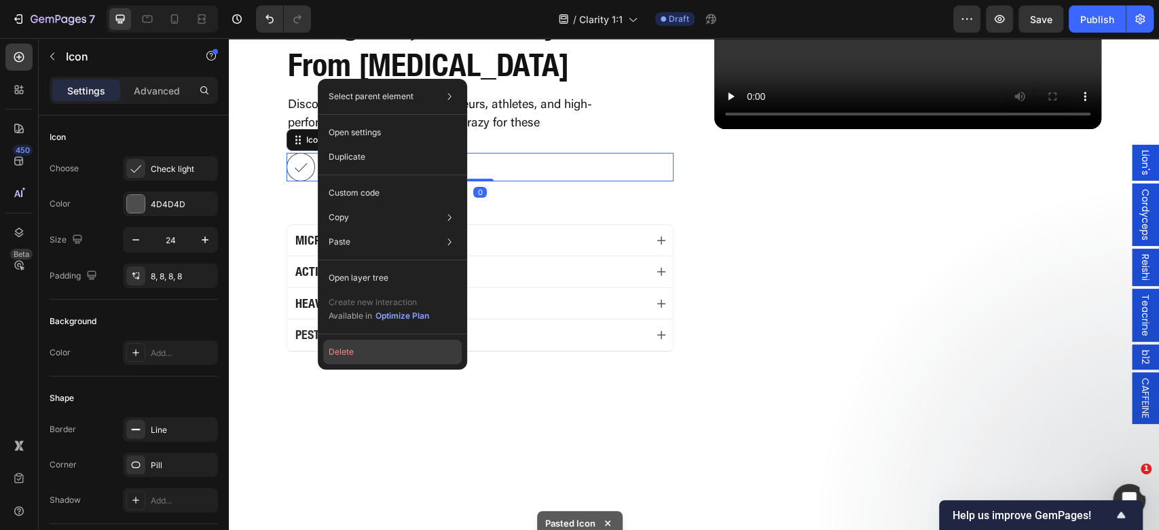
click at [402, 353] on button "Delete" at bounding box center [392, 351] width 138 height 24
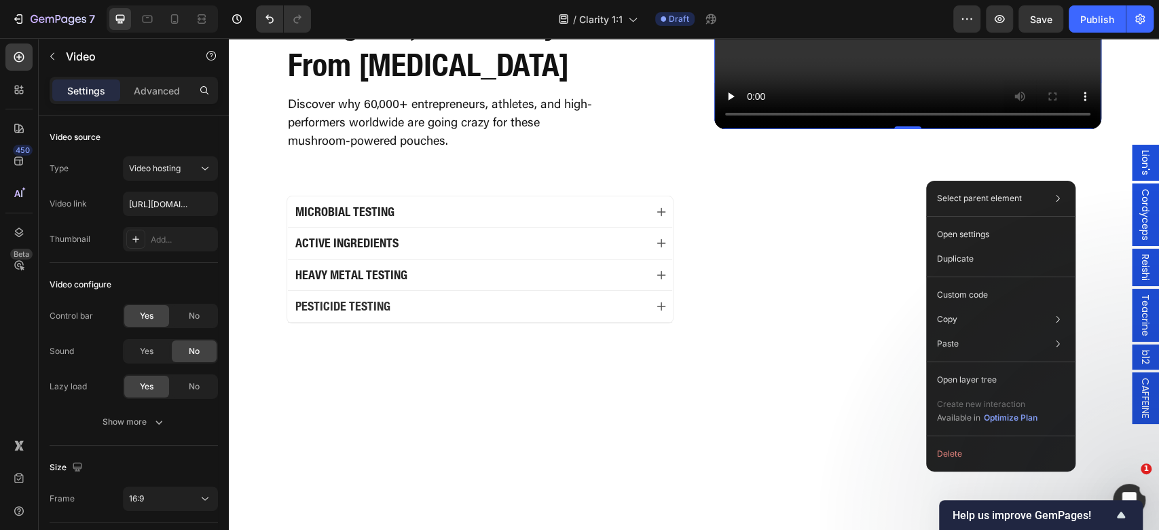
click at [772, 129] on video at bounding box center [907, 20] width 387 height 218
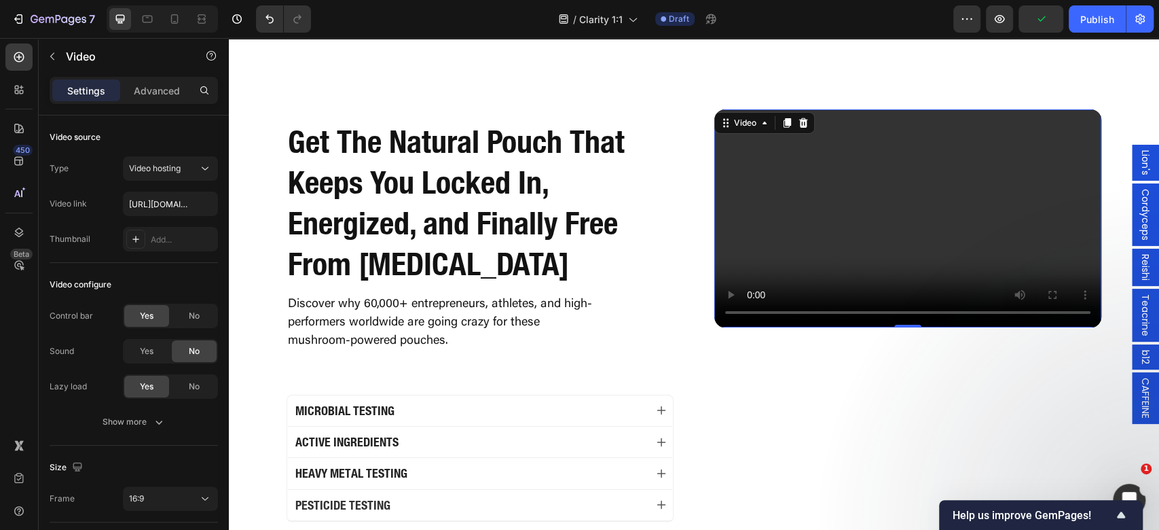
scroll to position [3345, 0]
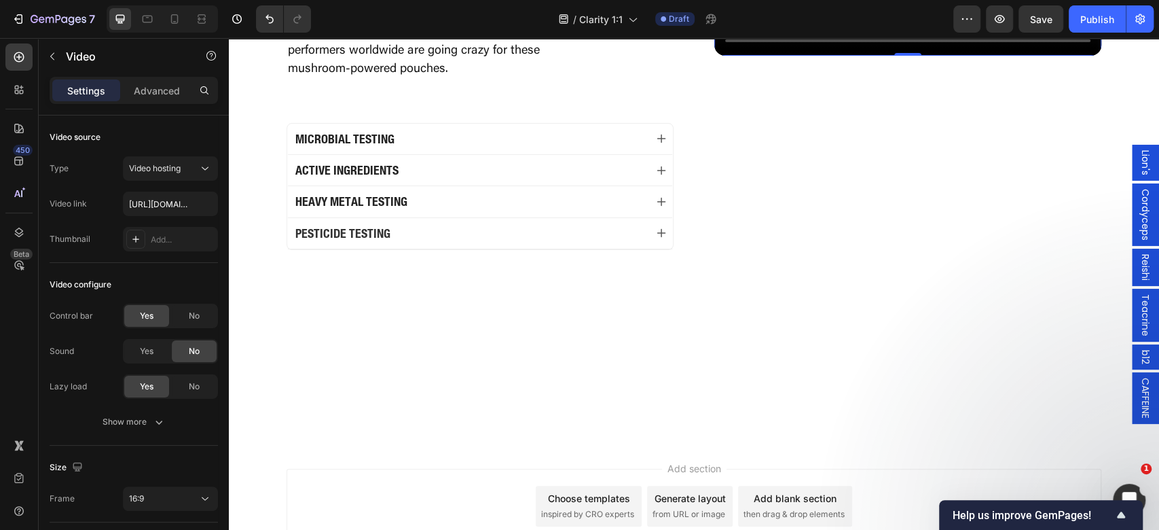
scroll to position [3074, 0]
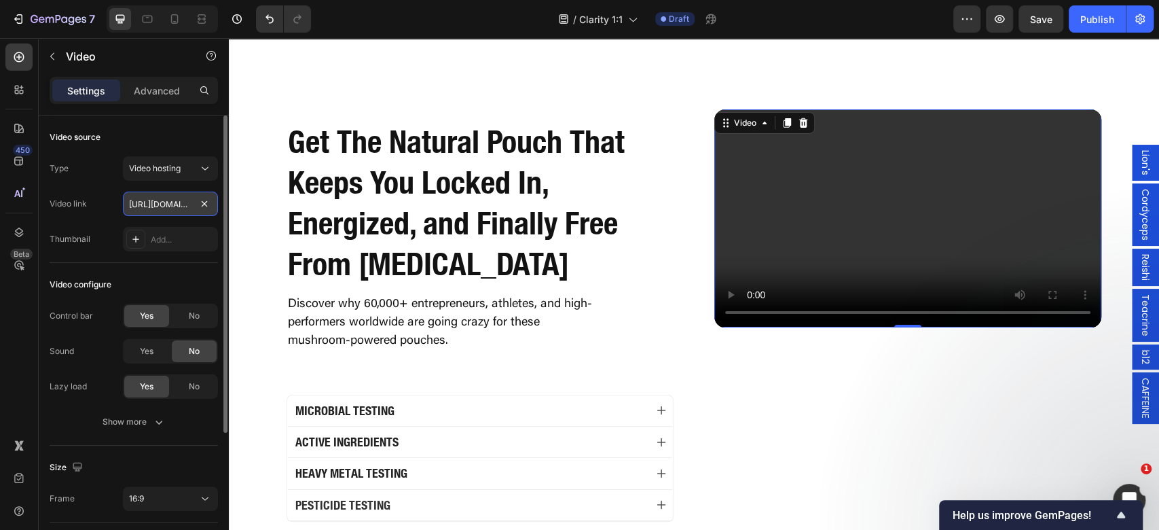
click at [187, 201] on input "https://cdn.shopify.com/videos/c/o/v/2cd3deb506b54b009063f7270ab5cf2e.mp4" at bounding box center [170, 203] width 95 height 24
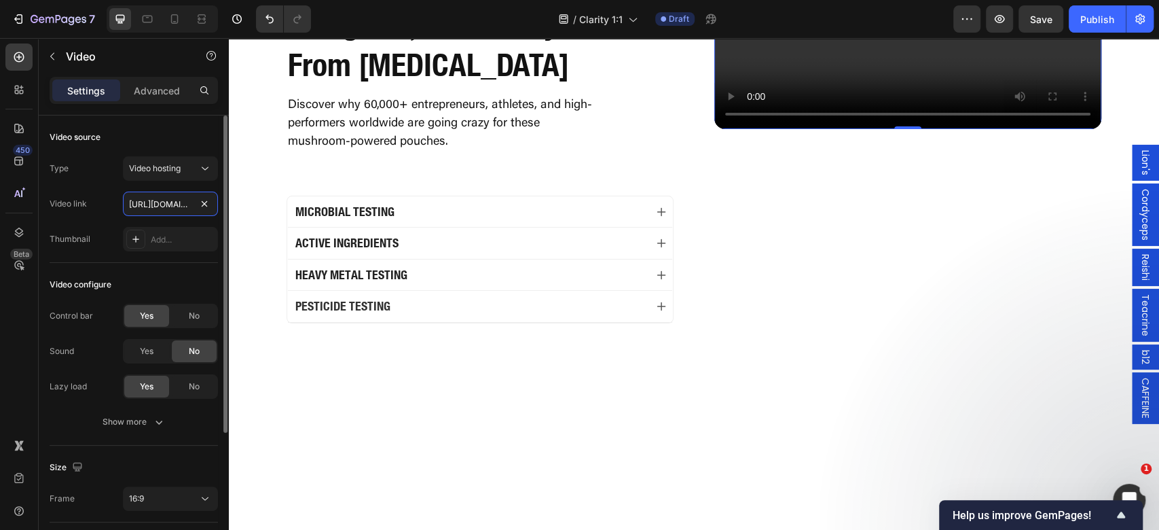
scroll to position [0, 257]
type input "https://cdn.shopify.com/videos/c/o/v/9578410b9abe49feb8989ebb952c585c.mp4"
click at [179, 276] on div "Video configure" at bounding box center [134, 285] width 168 height 22
click at [982, 129] on video at bounding box center [907, 20] width 387 height 218
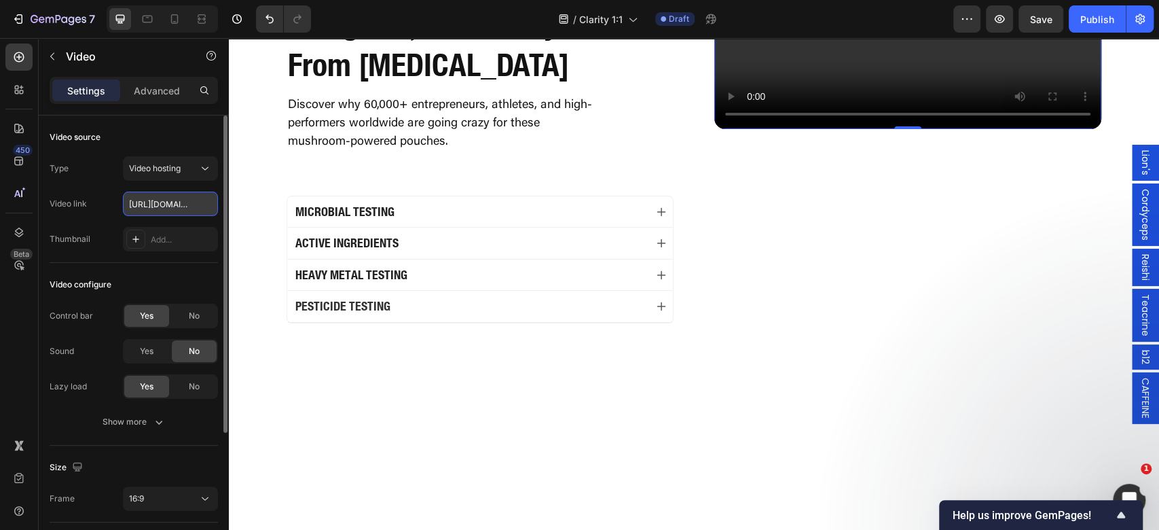
click at [175, 201] on input "https://cdn.shopify.com/videos/c/o/v/9578410b9abe49feb8989ebb952c585c.mp4" at bounding box center [170, 203] width 95 height 24
paste input "e121c480ad2d41ee9557f0521cdae0bb"
type input "https://cdn.shopify.com/videos/c/o/v/e121c480ad2d41ee9557f0521cdae0bb.mp4"
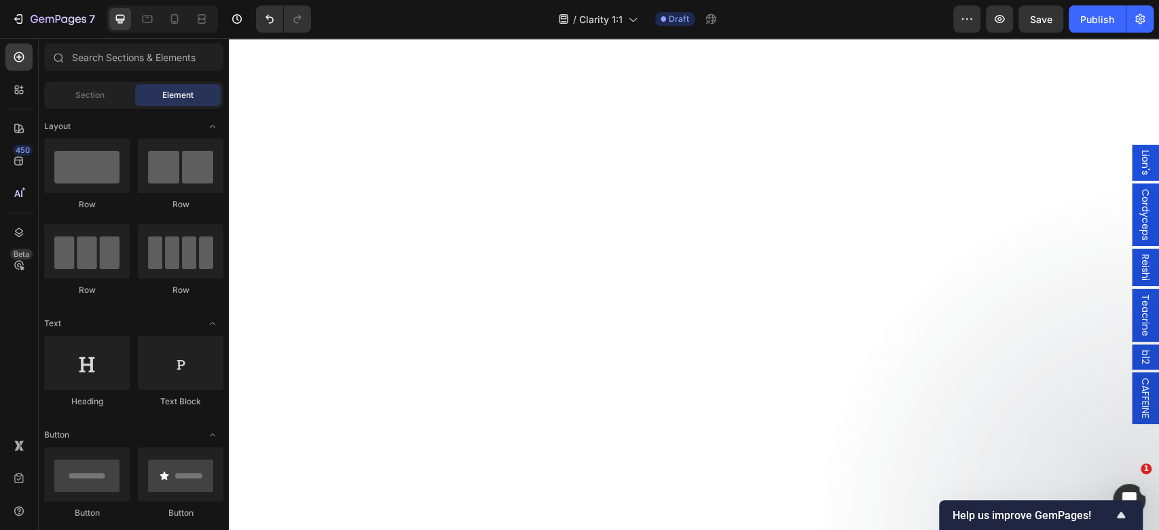
scroll to position [0, 0]
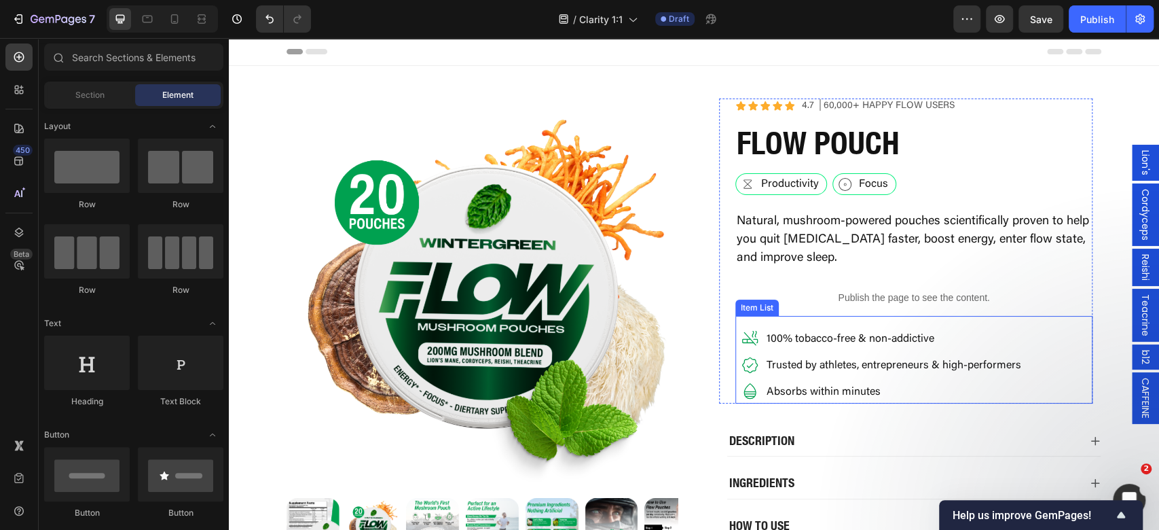
click at [746, 345] on icon at bounding box center [750, 338] width 18 height 18
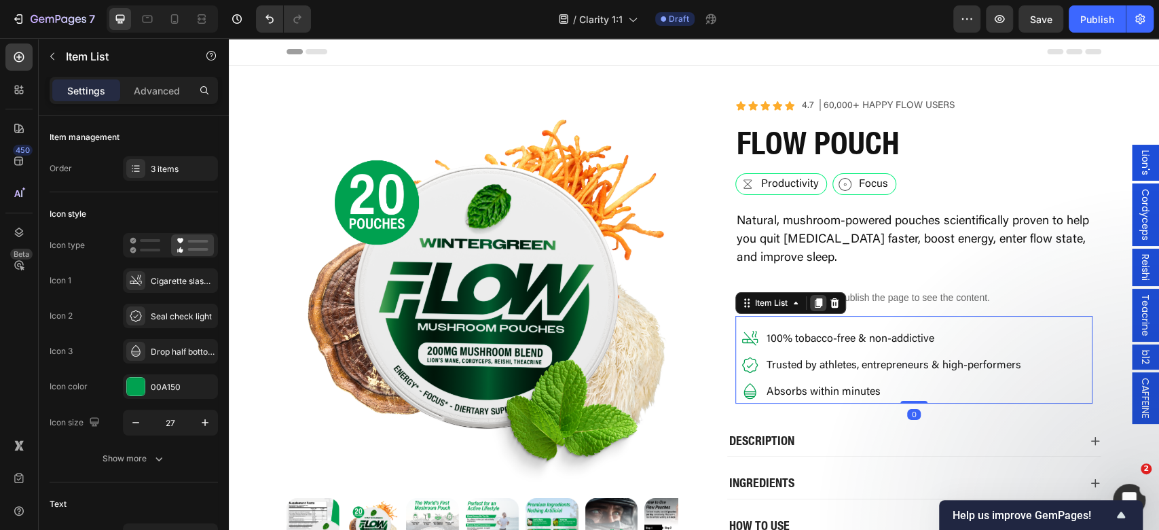
click at [815, 305] on icon at bounding box center [818, 303] width 7 height 10
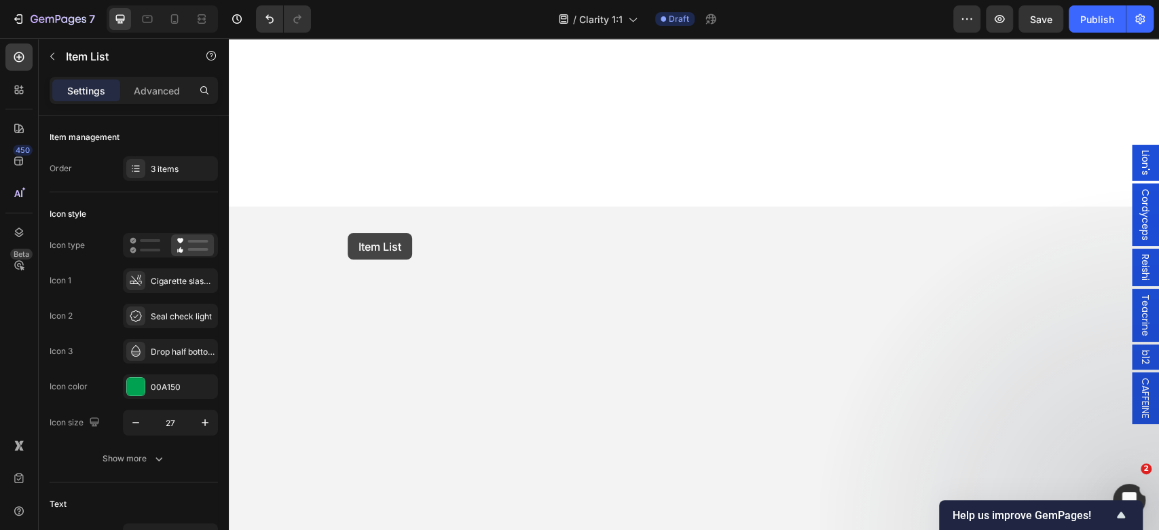
scroll to position [3259, 0]
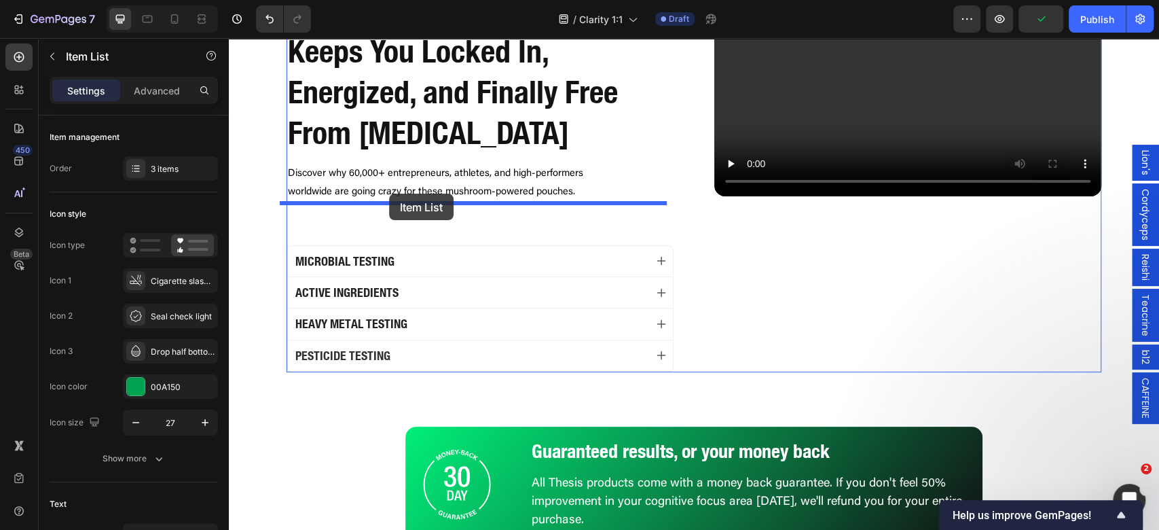
drag, startPoint x: 745, startPoint y: 388, endPoint x: 481, endPoint y: 141, distance: 362.2
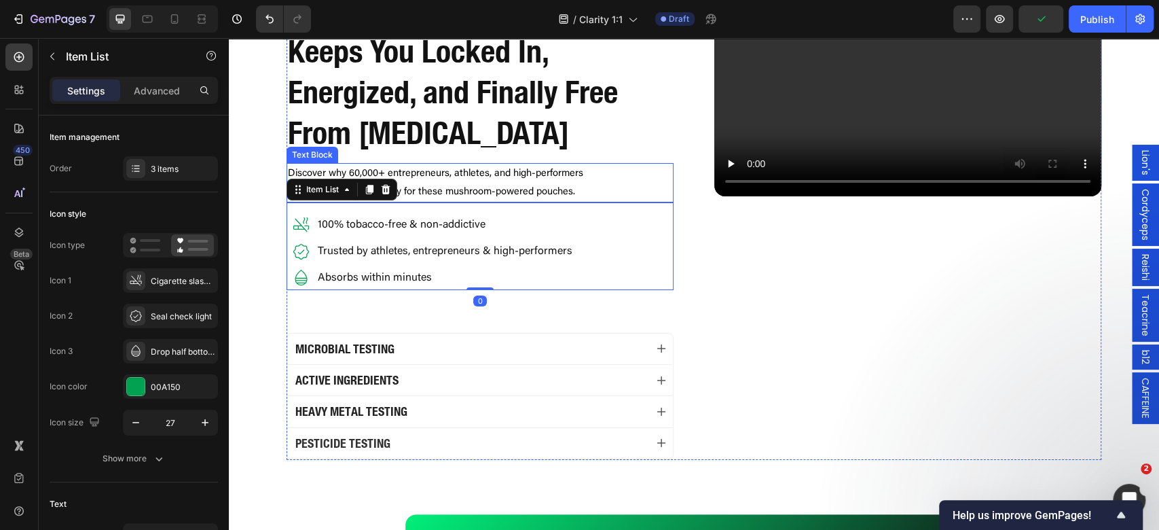
click at [506, 182] on p "Discover why 60,000+ entrepreneurs, athletes, and high-performers worldwide are…" at bounding box center [441, 182] width 307 height 37
click at [505, 182] on p "Discover why 60,000+ entrepreneurs, athletes, and high-performers worldwide are…" at bounding box center [441, 182] width 307 height 37
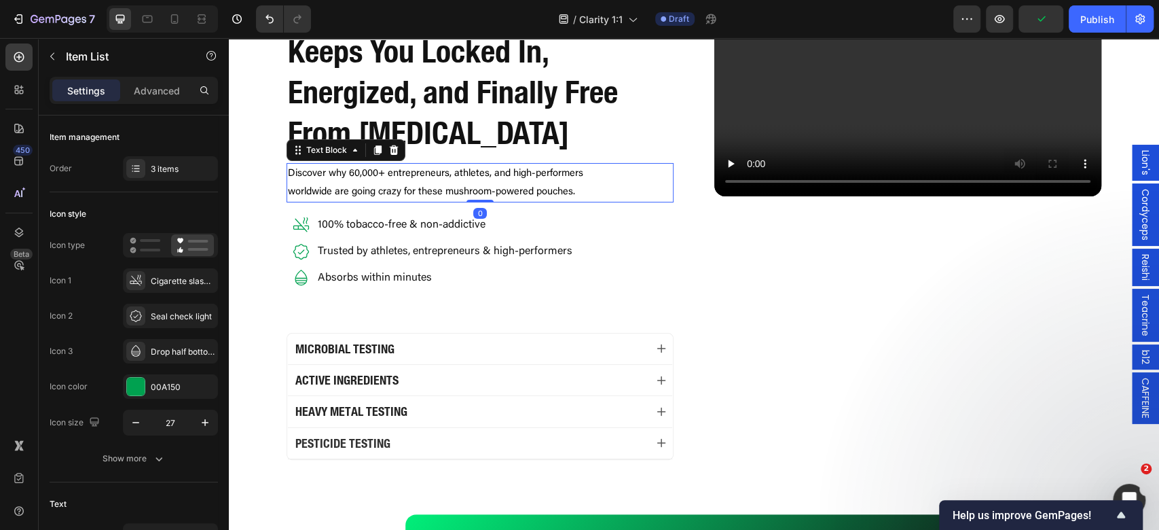
click at [505, 182] on p "Discover why 60,000+ entrepreneurs, athletes, and high-performers worldwide are…" at bounding box center [441, 182] width 307 height 37
click at [504, 183] on p "Discover why 60,000+ entrepreneurs, athletes, and high-performers worldwide are…" at bounding box center [441, 182] width 307 height 37
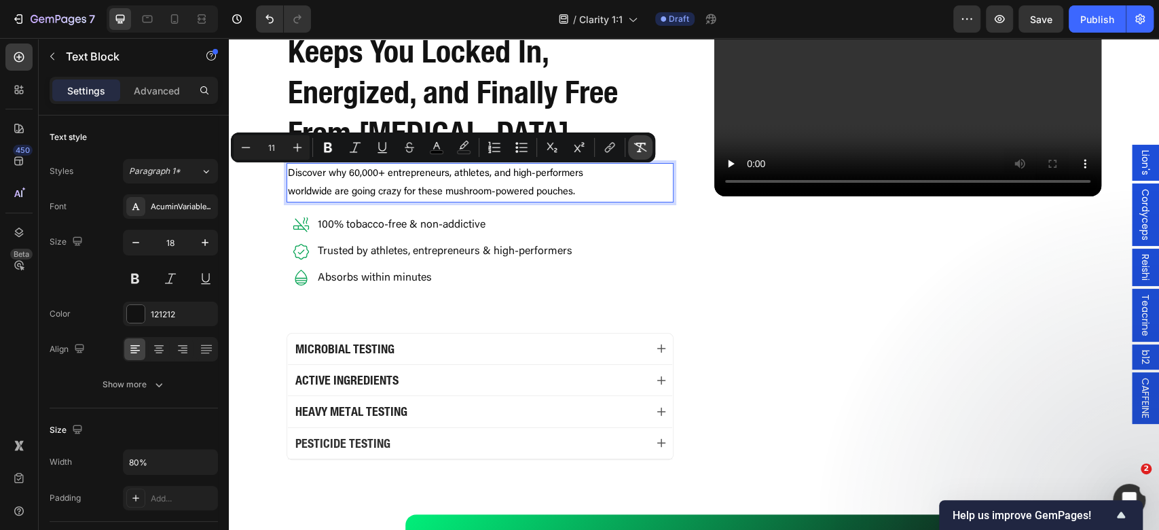
click at [634, 144] on icon "Editor contextual toolbar" at bounding box center [640, 148] width 13 height 10
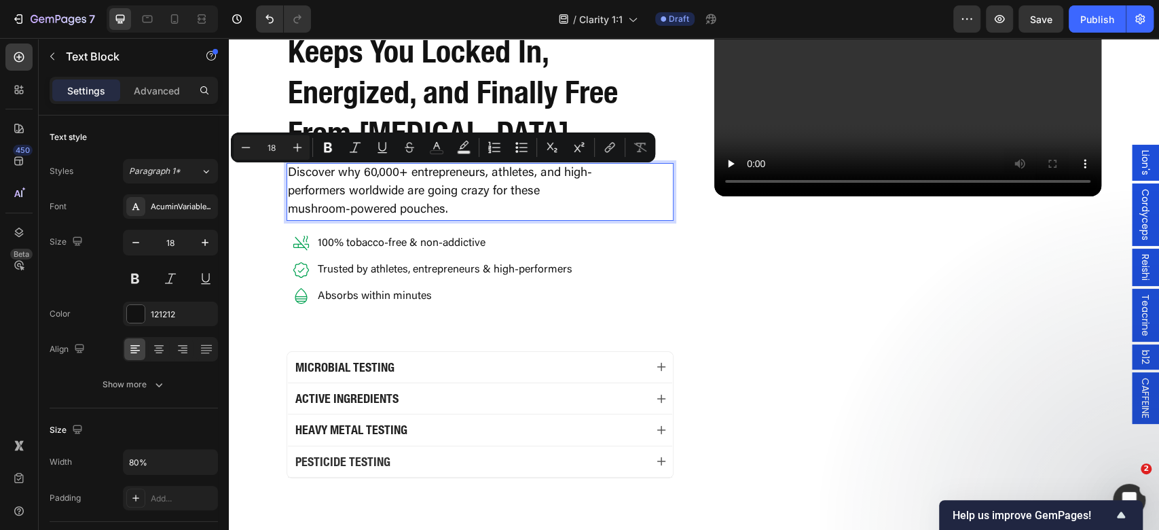
click at [778, 300] on div "Video" at bounding box center [907, 228] width 387 height 500
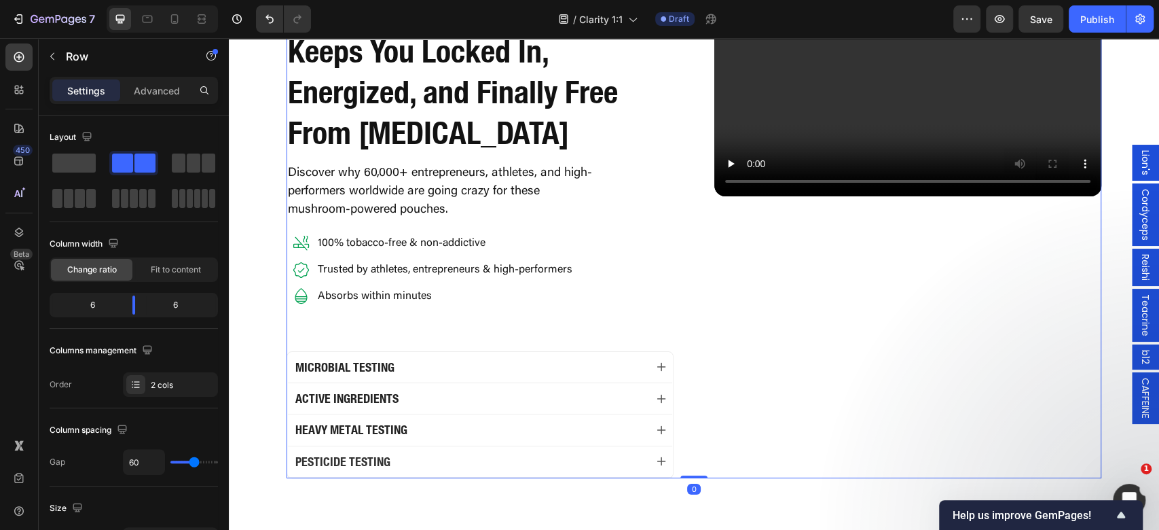
click at [614, 196] on div "Discover why 60,000+ entrepreneurs, athletes, and high-performers worldwide are…" at bounding box center [479, 192] width 387 height 58
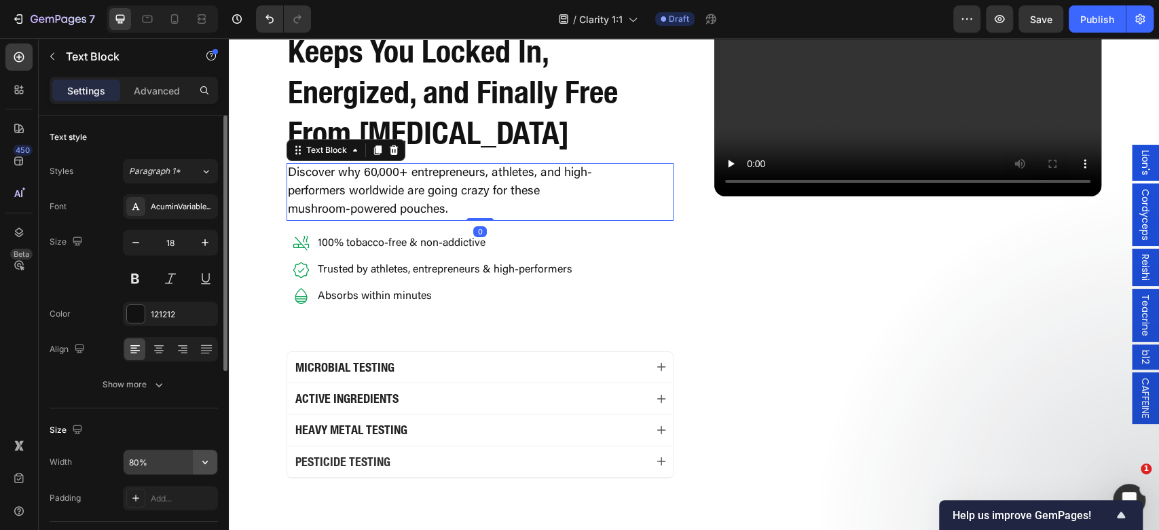
click at [208, 461] on icon "button" at bounding box center [205, 462] width 14 height 14
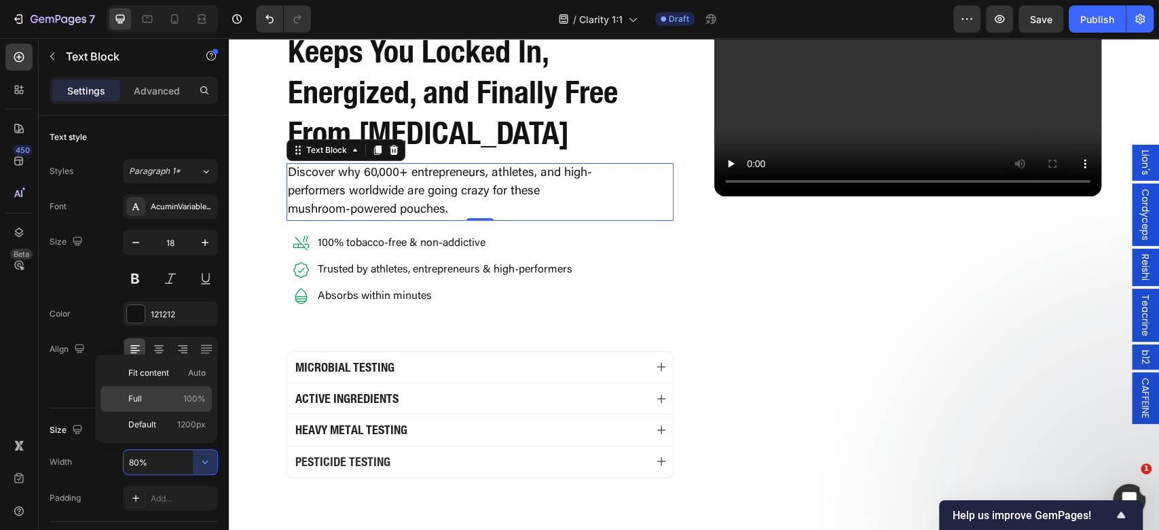
click at [193, 405] on div "Full 100%" at bounding box center [155, 399] width 111 height 26
type input "100%"
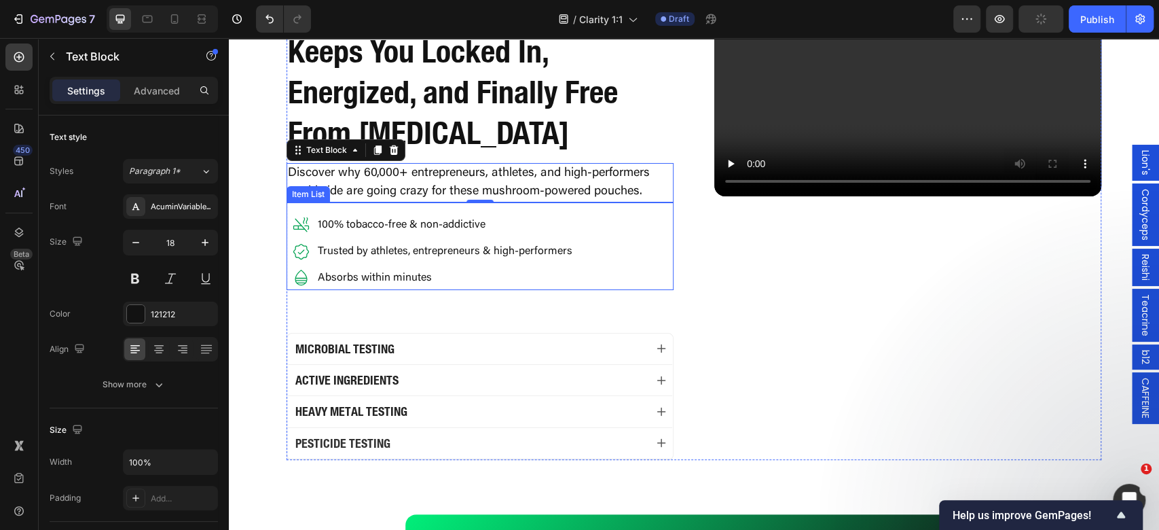
drag, startPoint x: 604, startPoint y: 239, endPoint x: 500, endPoint y: 282, distance: 112.3
click at [604, 240] on div "100% tobacco-free & non-addictive Trusted by athletes, entrepreneurs & high-per…" at bounding box center [479, 251] width 387 height 77
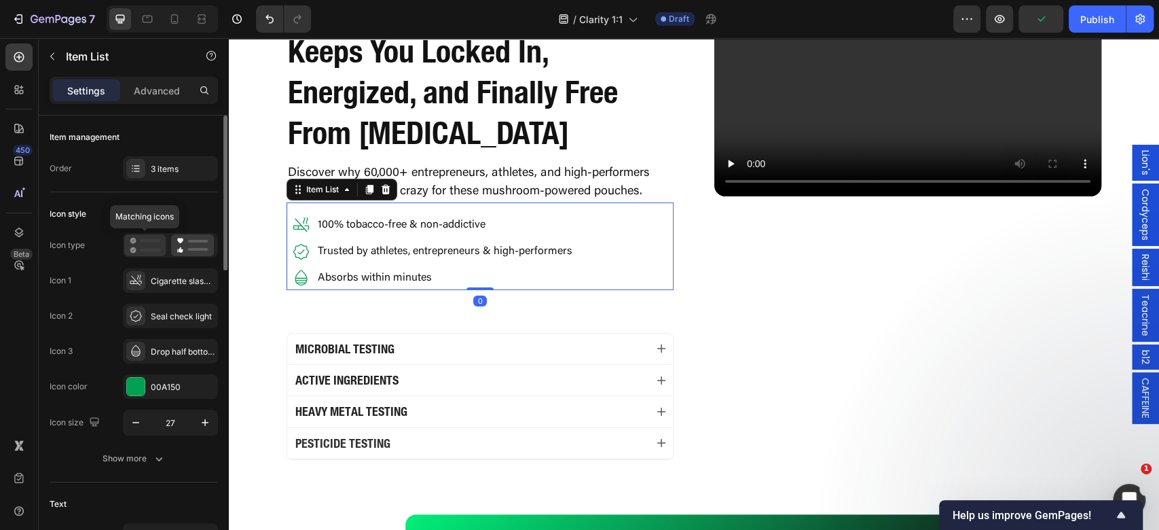
click at [151, 244] on icon at bounding box center [145, 245] width 31 height 16
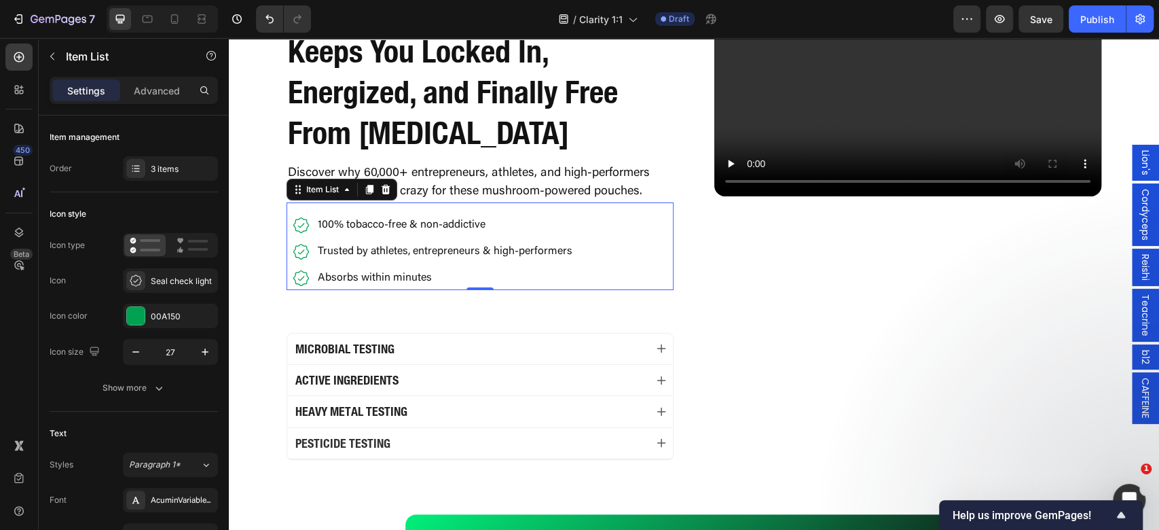
click at [360, 219] on p "100% tobacco-free & non-addictive" at bounding box center [445, 224] width 255 height 11
click at [360, 220] on p "100% tobacco-free & non-addictive" at bounding box center [445, 224] width 255 height 11
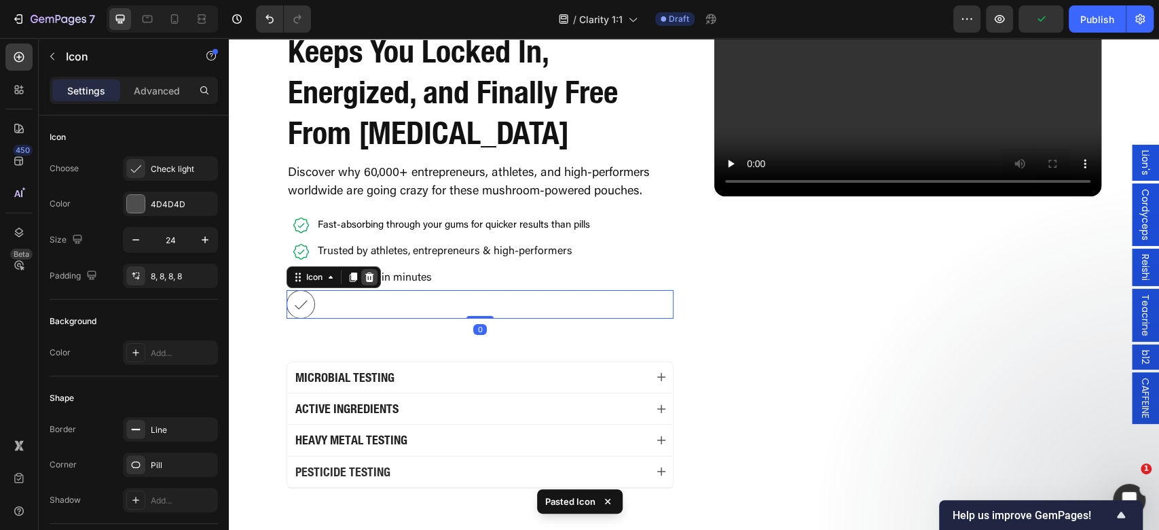
click at [364, 276] on icon at bounding box center [369, 277] width 11 height 11
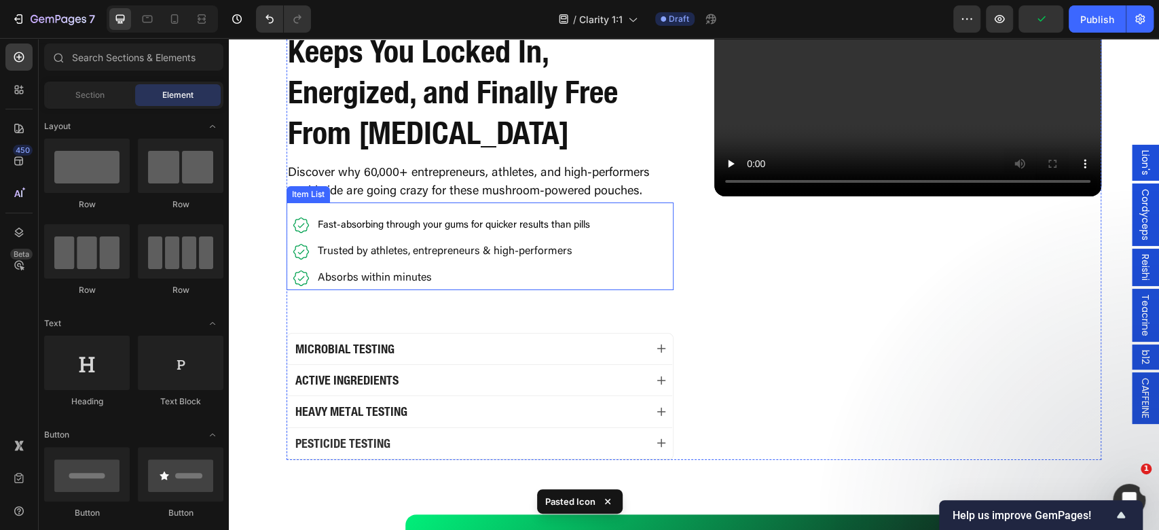
click at [410, 227] on span "Fast-absorbing through your gums for quicker results than pills" at bounding box center [454, 225] width 272 height 10
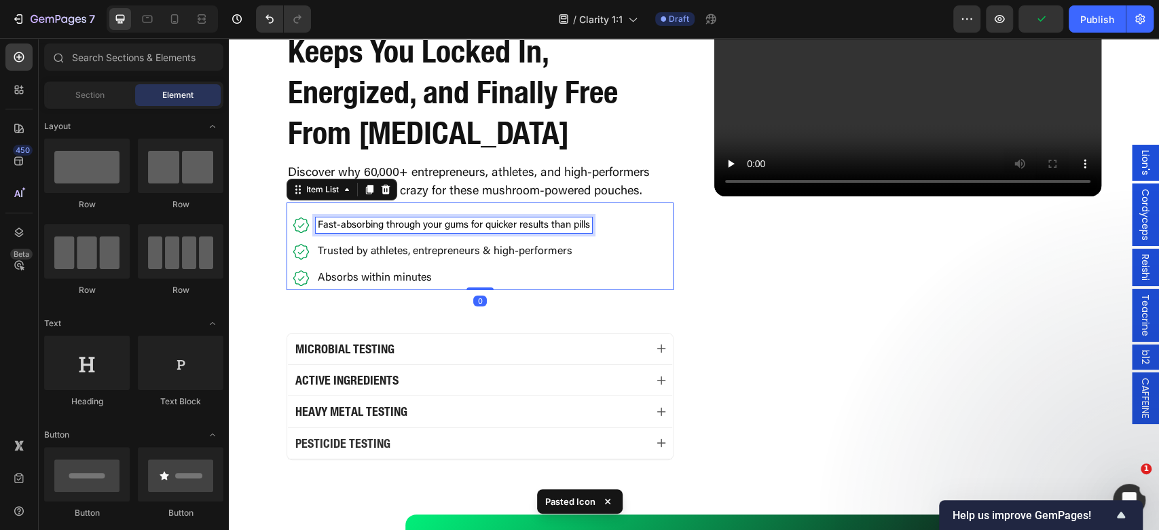
click at [410, 227] on span "Fast-absorbing through your gums for quicker results than pills" at bounding box center [454, 225] width 272 height 10
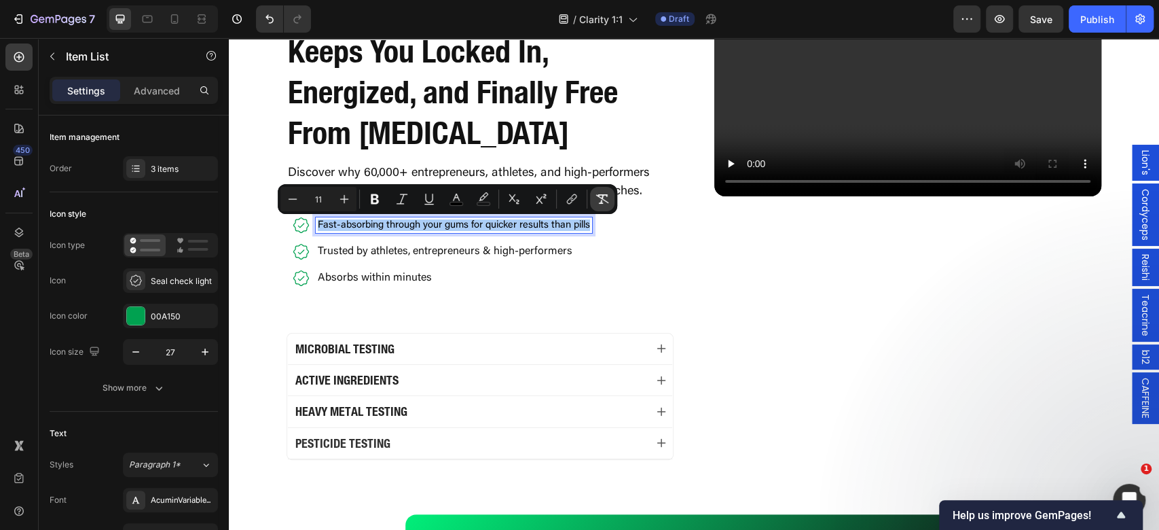
click at [602, 201] on icon "Editor contextual toolbar" at bounding box center [602, 199] width 14 height 14
type input "16"
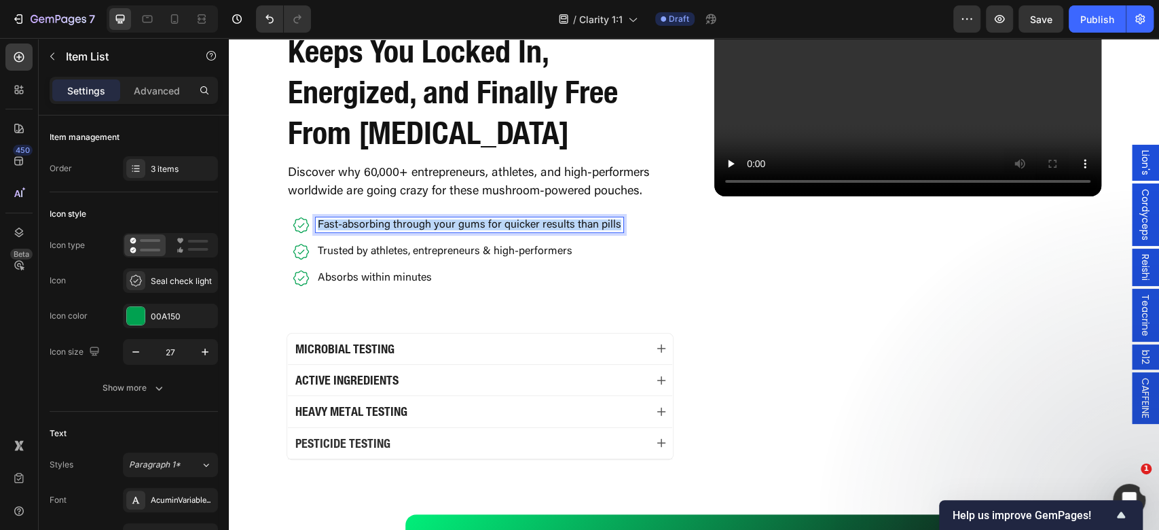
click at [353, 254] on p "Trusted by athletes, entrepreneurs & high-performers" at bounding box center [469, 251] width 303 height 11
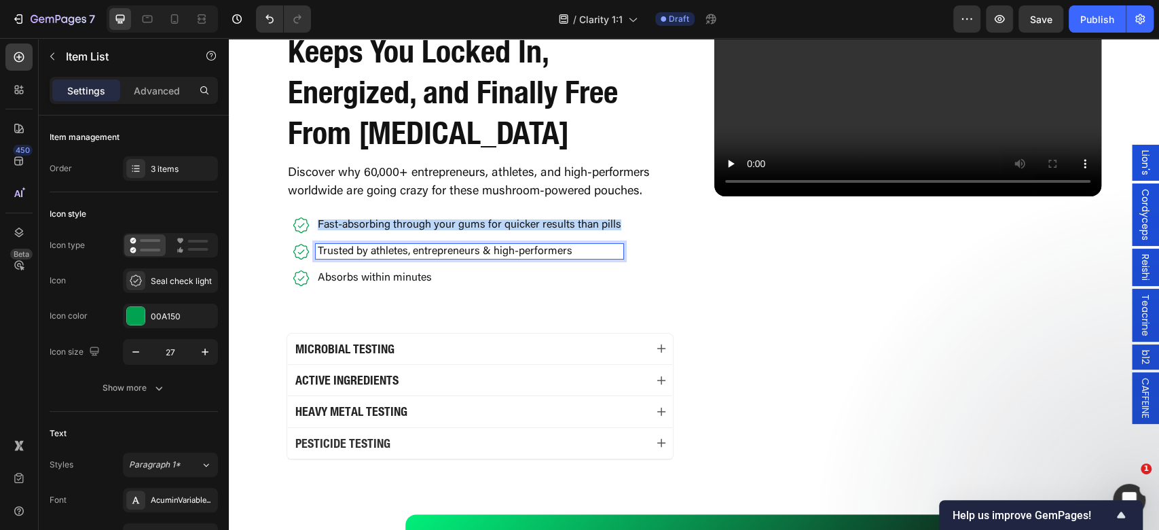
click at [370, 256] on p "Trusted by athletes, entrepreneurs & high-performers" at bounding box center [469, 251] width 303 height 11
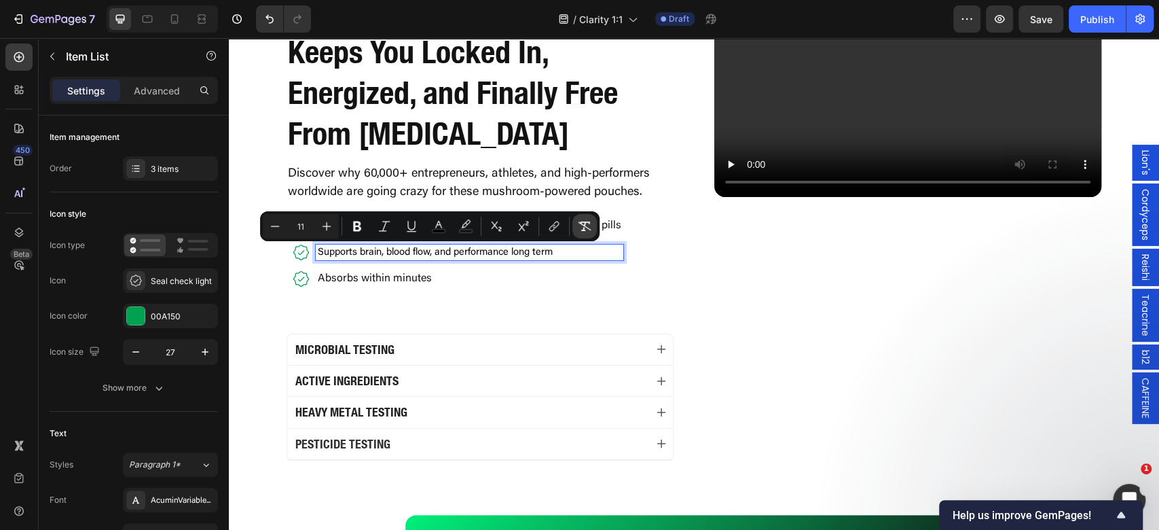
click at [584, 221] on icon "Editor contextual toolbar" at bounding box center [584, 226] width 13 height 10
type input "16"
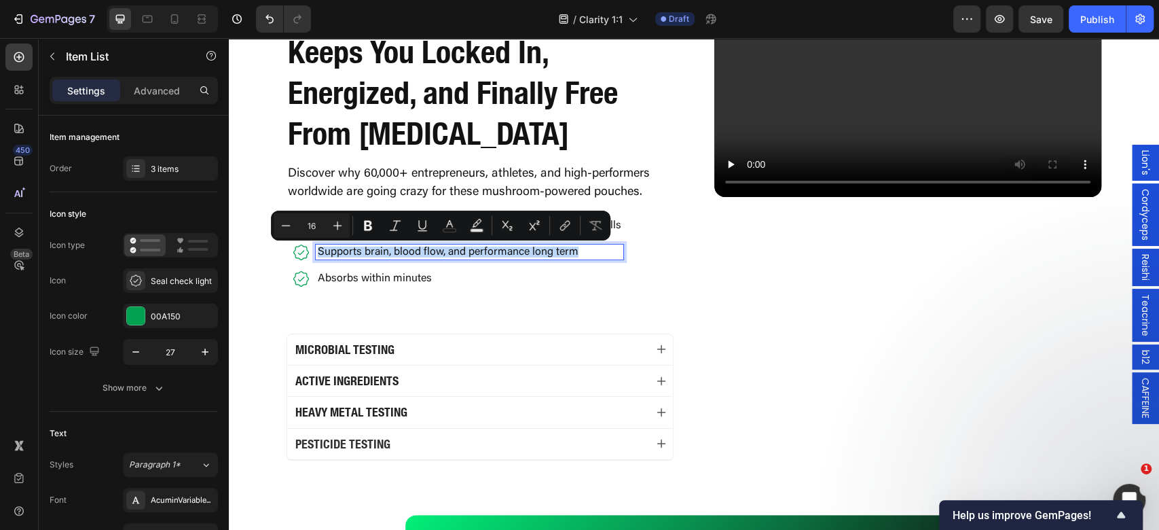
click at [394, 273] on p "Absorbs within minutes" at bounding box center [469, 278] width 303 height 11
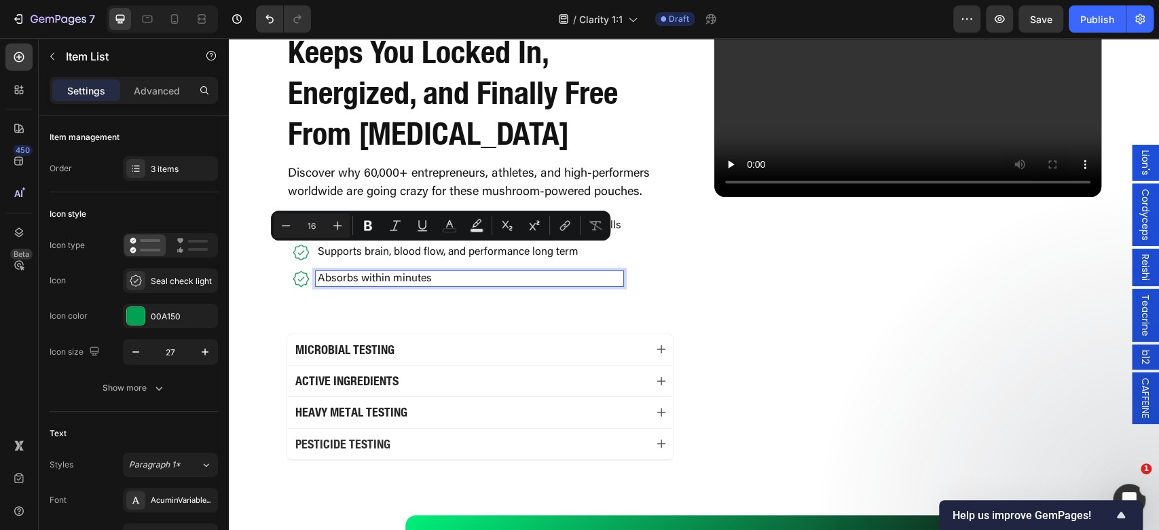
click at [394, 276] on p "Absorbs within minutes" at bounding box center [469, 278] width 303 height 11
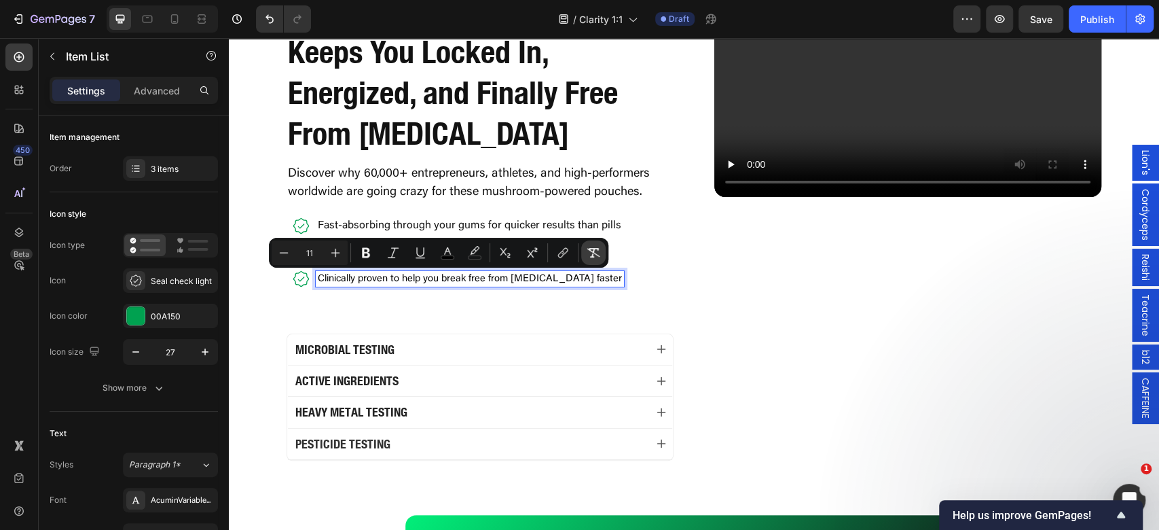
click at [593, 253] on icon "Editor contextual toolbar" at bounding box center [594, 253] width 14 height 14
type input "16"
click at [768, 277] on div "Video" at bounding box center [907, 219] width 387 height 481
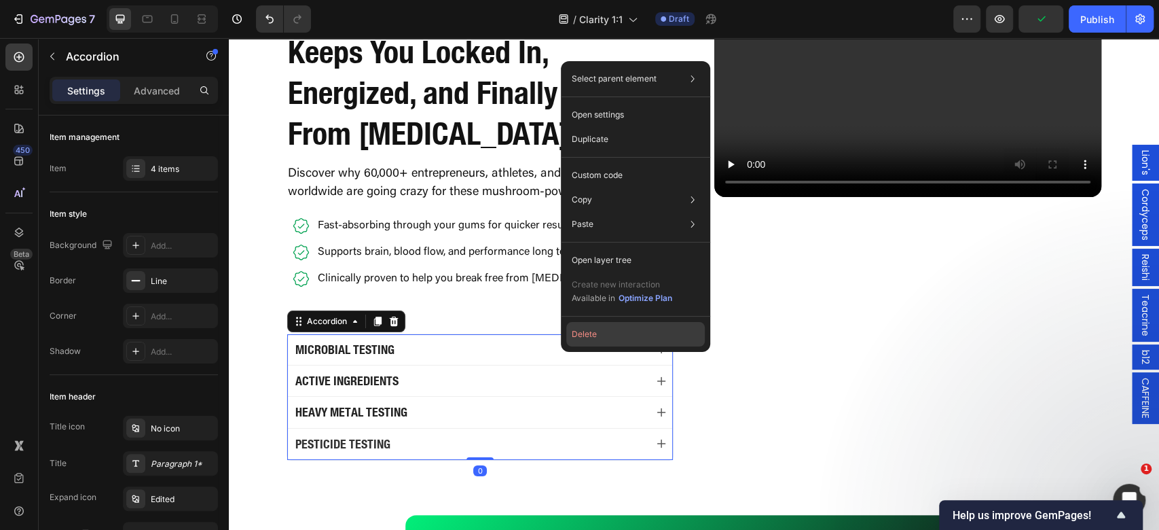
click at [610, 335] on button "Delete" at bounding box center [635, 334] width 138 height 24
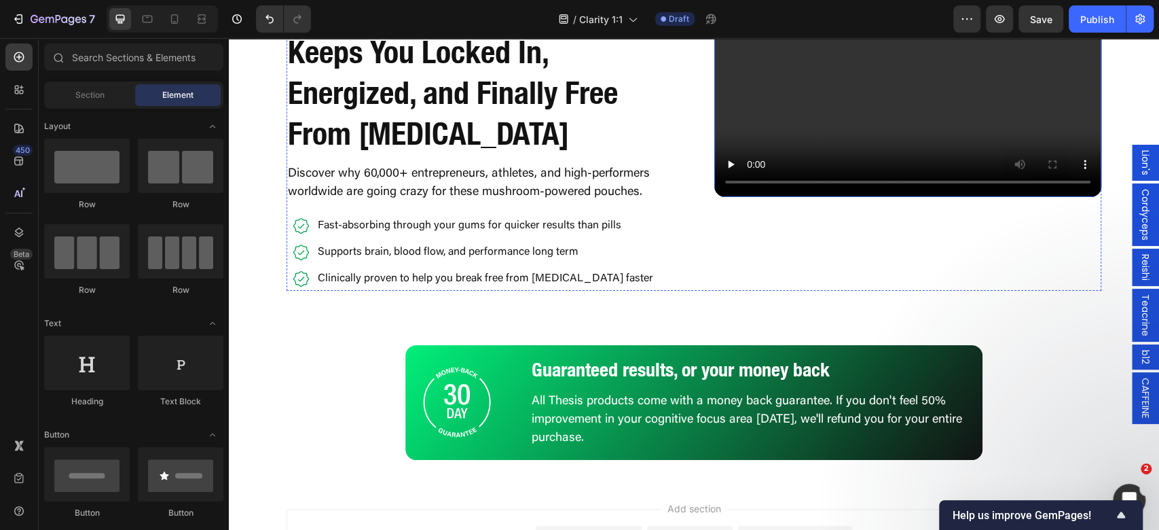
scroll to position [3077, 0]
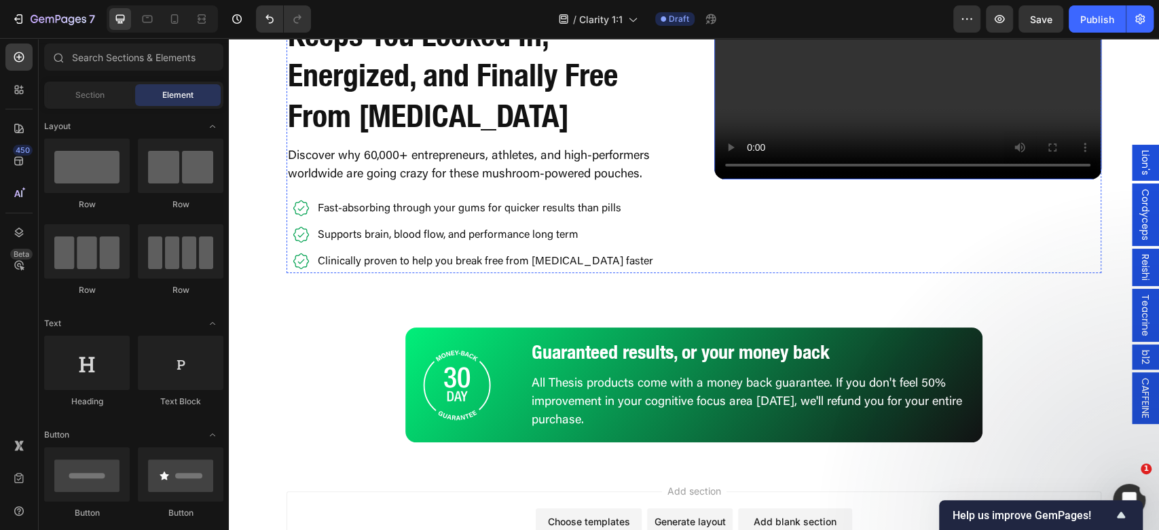
click at [1024, 180] on video at bounding box center [907, 71] width 387 height 218
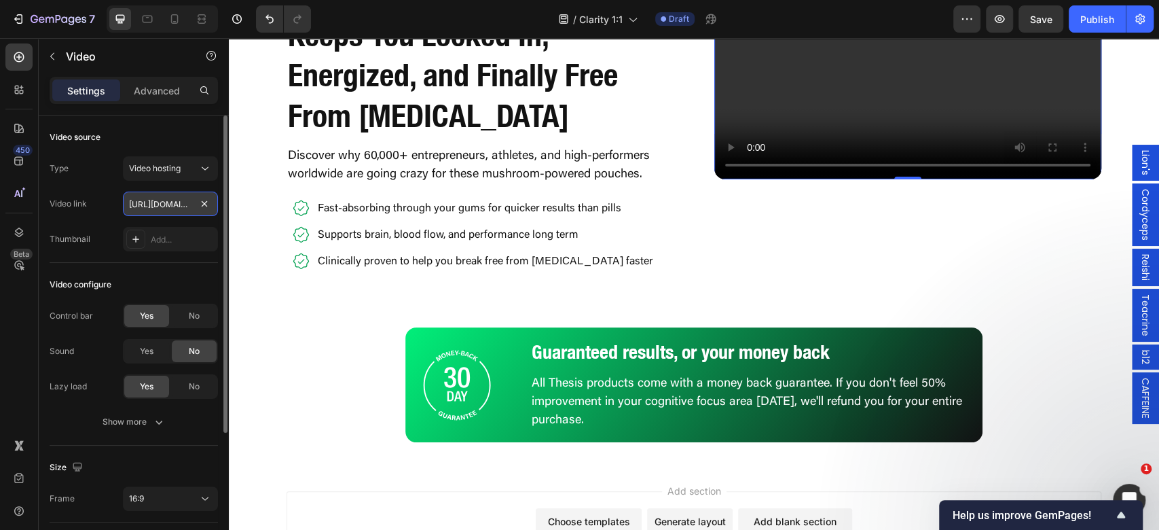
click at [153, 200] on input "https://cdn.shopify.com/videos/c/o/v/e121c480ad2d41ee9557f0521cdae0bb.mp4" at bounding box center [170, 203] width 95 height 24
click at [828, 180] on video at bounding box center [907, 71] width 387 height 218
click at [154, 211] on input "https://cdn.shopify.com/videos/c/o/v/e121c480ad2d41ee9557f0521cdae0bb.mp4" at bounding box center [170, 203] width 95 height 24
type input "https://cdn.shopify.com/videos/c/o/v/dab1d539b615426aa003ae0c90023d1b.mp4"
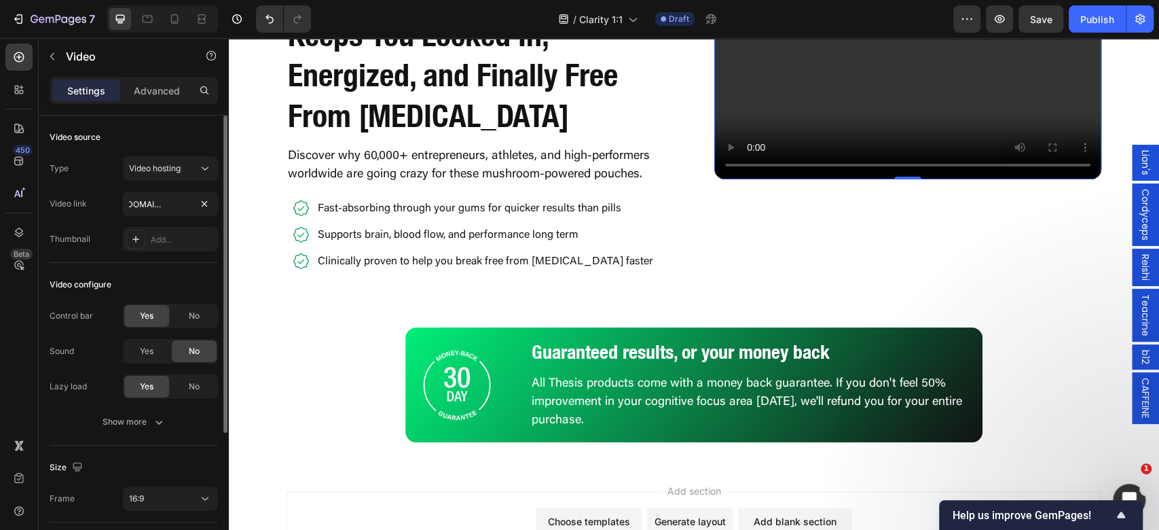
click at [160, 282] on div "Video configure" at bounding box center [134, 285] width 168 height 22
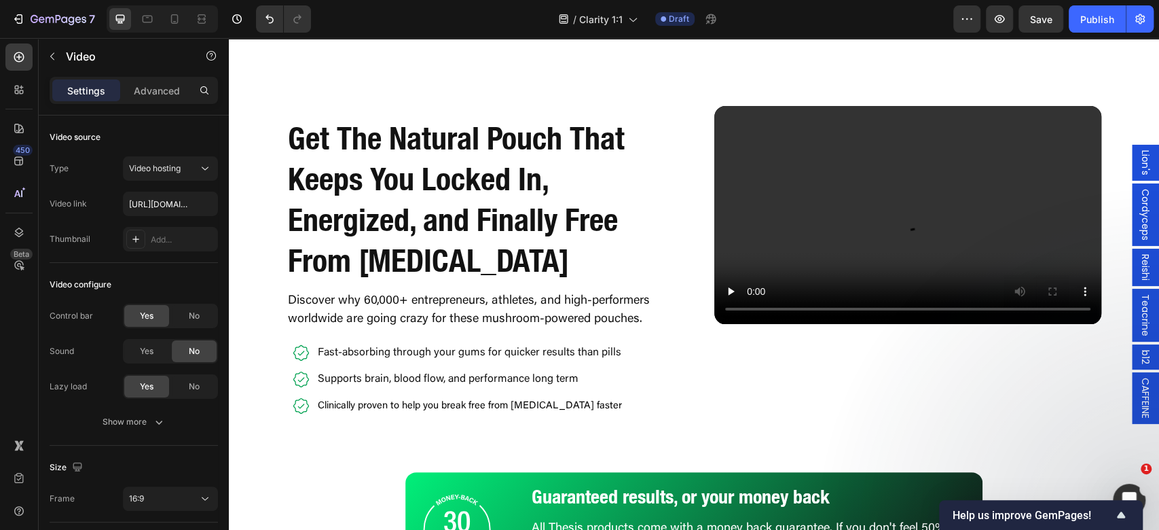
scroll to position [3349, 0]
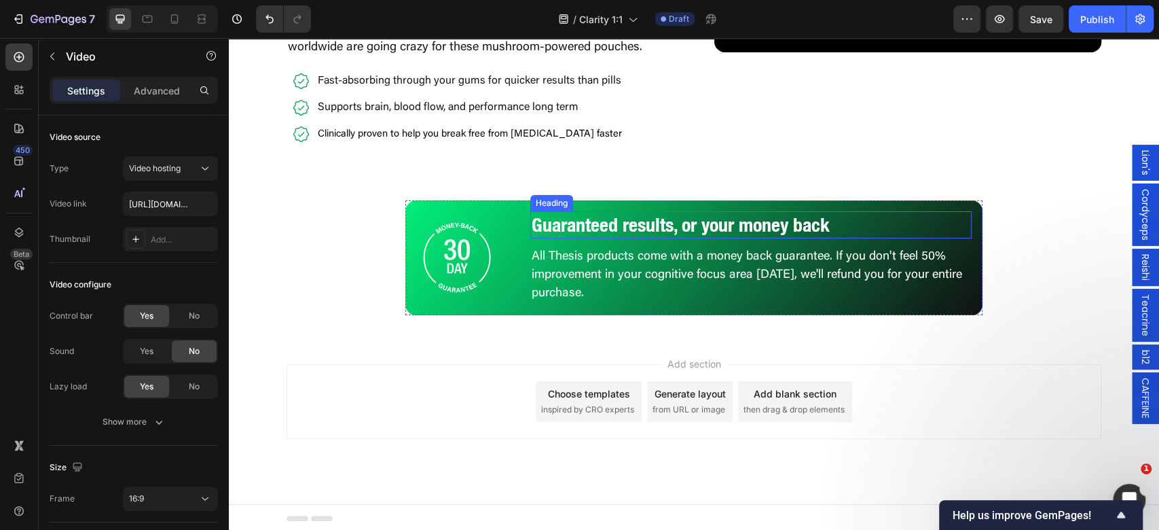
click at [678, 219] on h2 "Guaranteed results, or your money back" at bounding box center [750, 224] width 441 height 27
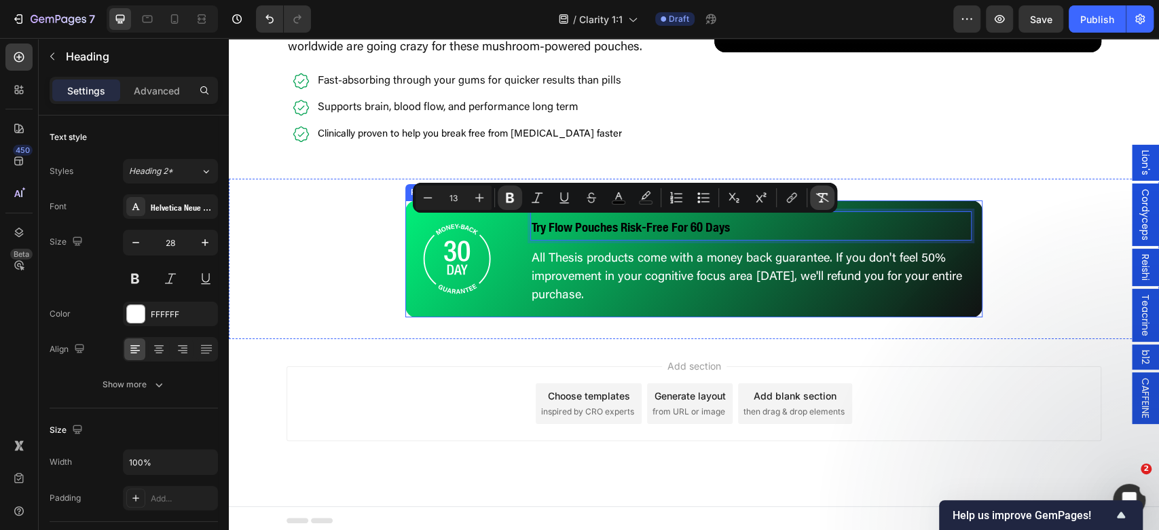
drag, startPoint x: 678, startPoint y: 218, endPoint x: 839, endPoint y: 201, distance: 162.5
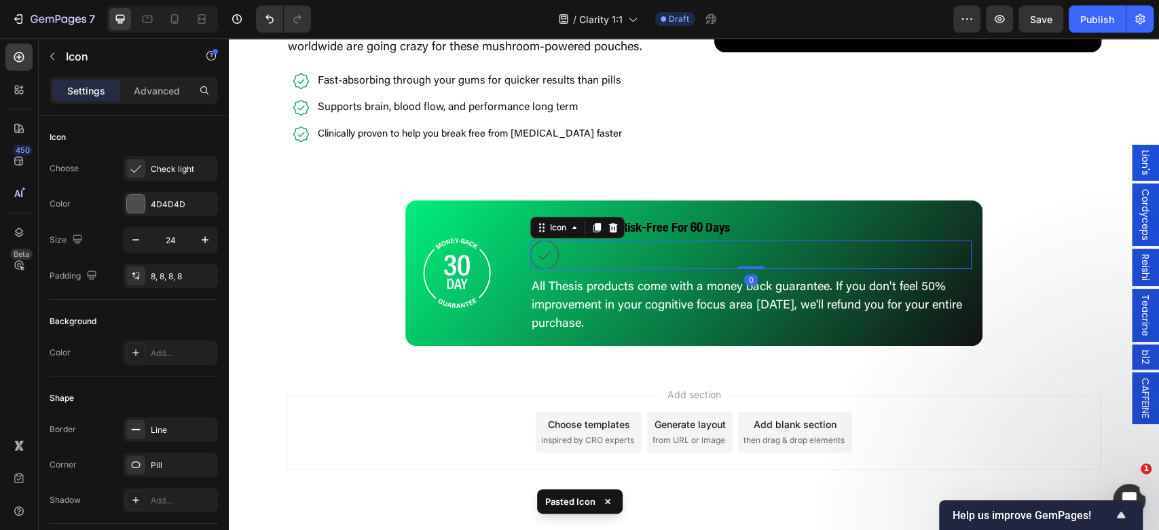
click at [559, 371] on div "Add section Choose templates inspired by CRO experts Generate layout from URL o…" at bounding box center [694, 450] width 930 height 167
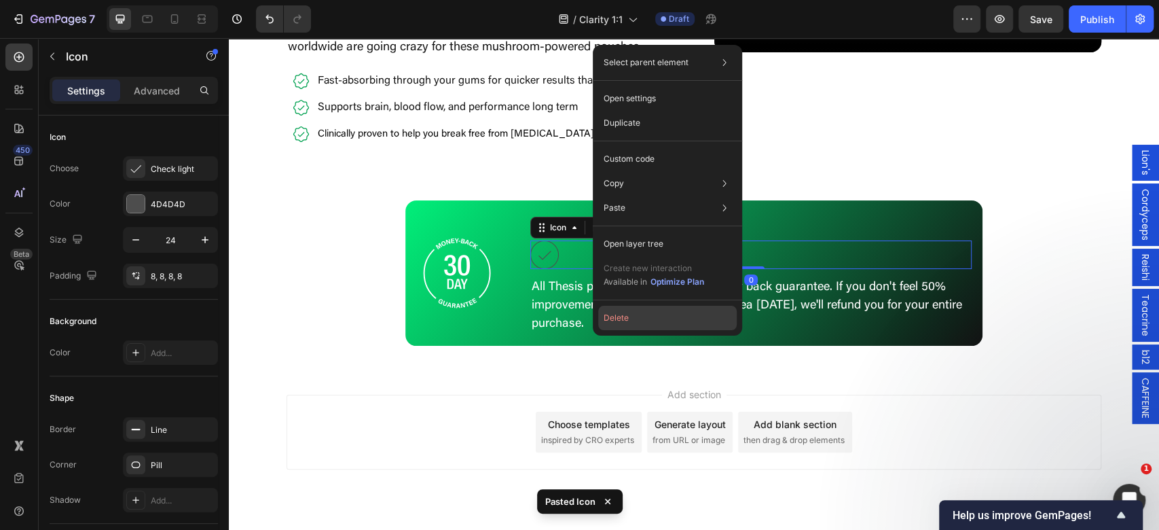
click at [650, 318] on button "Delete" at bounding box center [667, 317] width 138 height 24
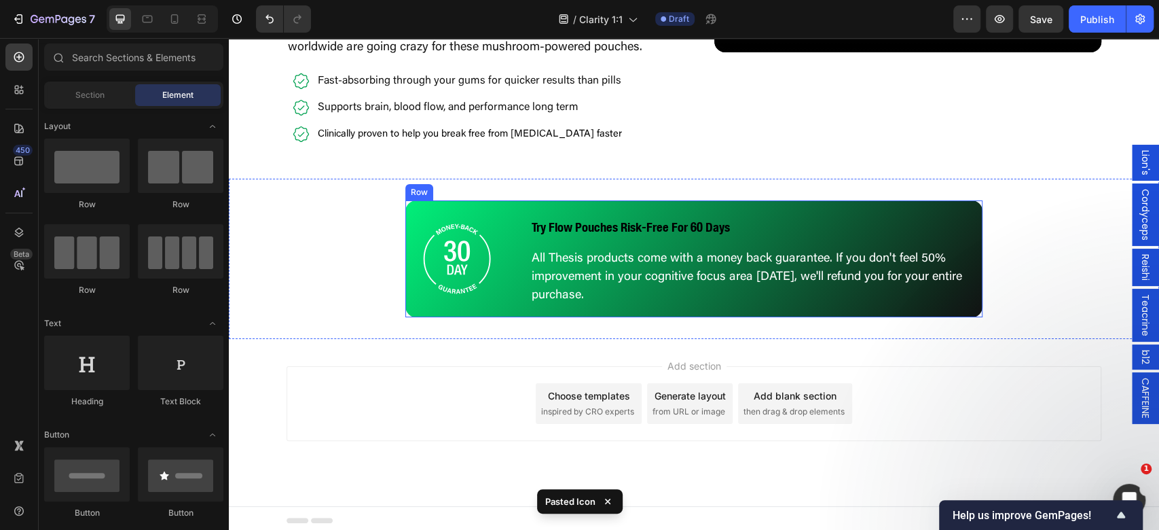
click at [694, 229] on strong "Try Flow Pouches Risk-Free For 60 Days" at bounding box center [631, 227] width 198 height 16
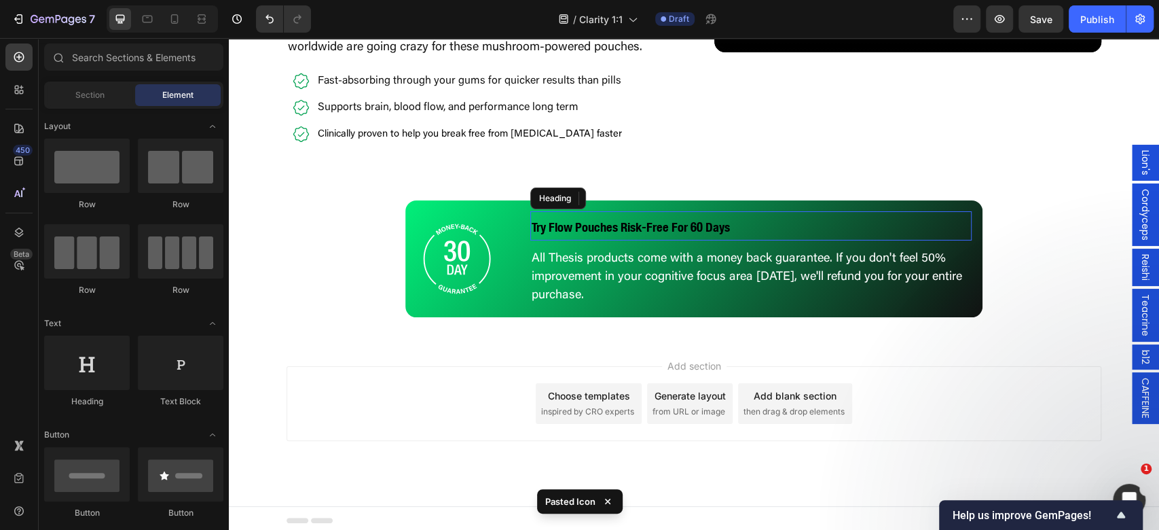
click at [694, 229] on strong "Try Flow Pouches Risk-Free For 60 Days" at bounding box center [631, 227] width 198 height 16
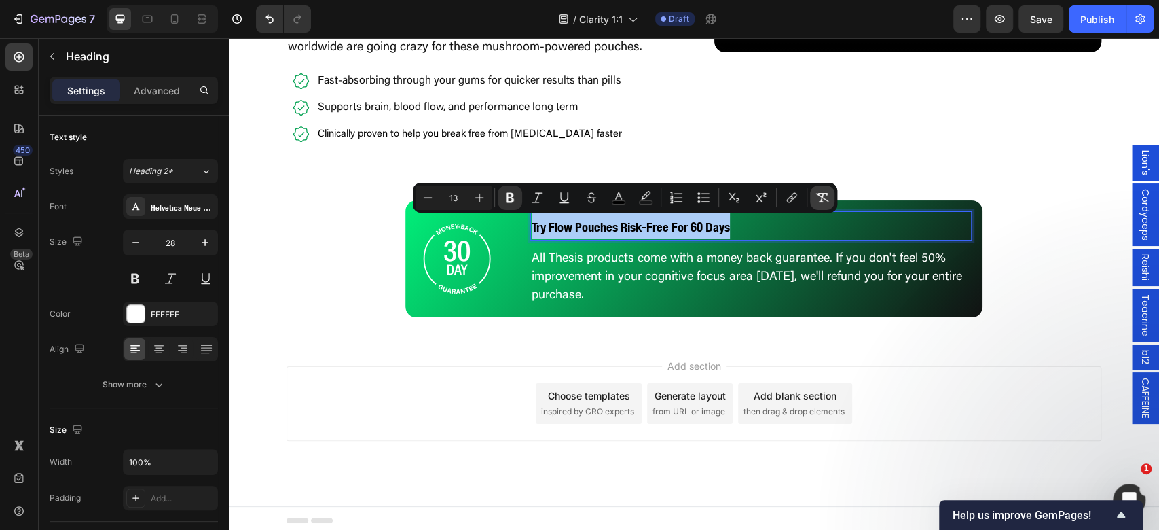
click at [817, 201] on icon "Editor contextual toolbar" at bounding box center [822, 198] width 14 height 14
type input "28"
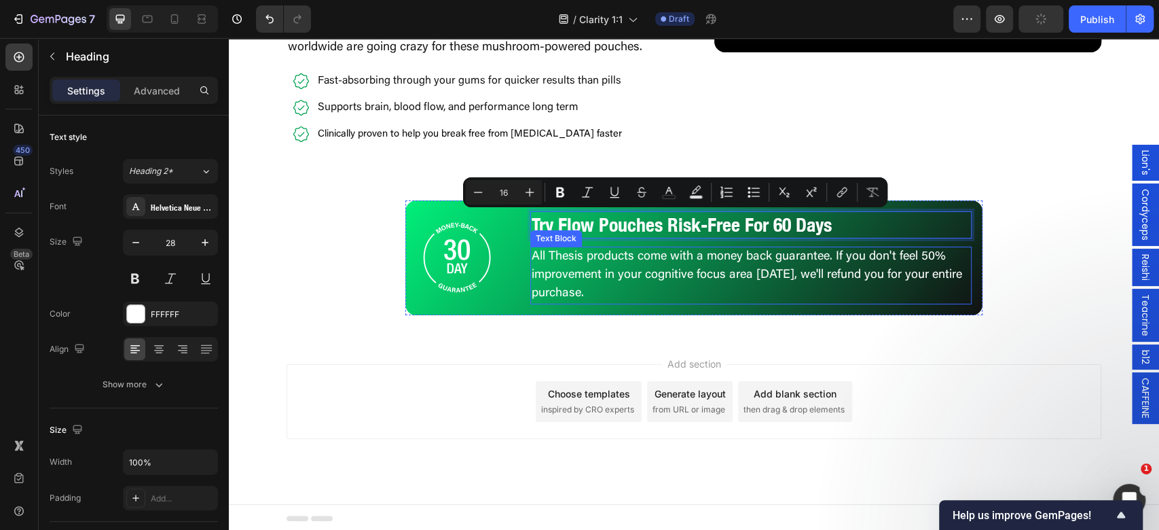
click at [606, 274] on p "All Thesis products come with a money back guarantee. If you don't feel 50% imp…" at bounding box center [751, 275] width 439 height 55
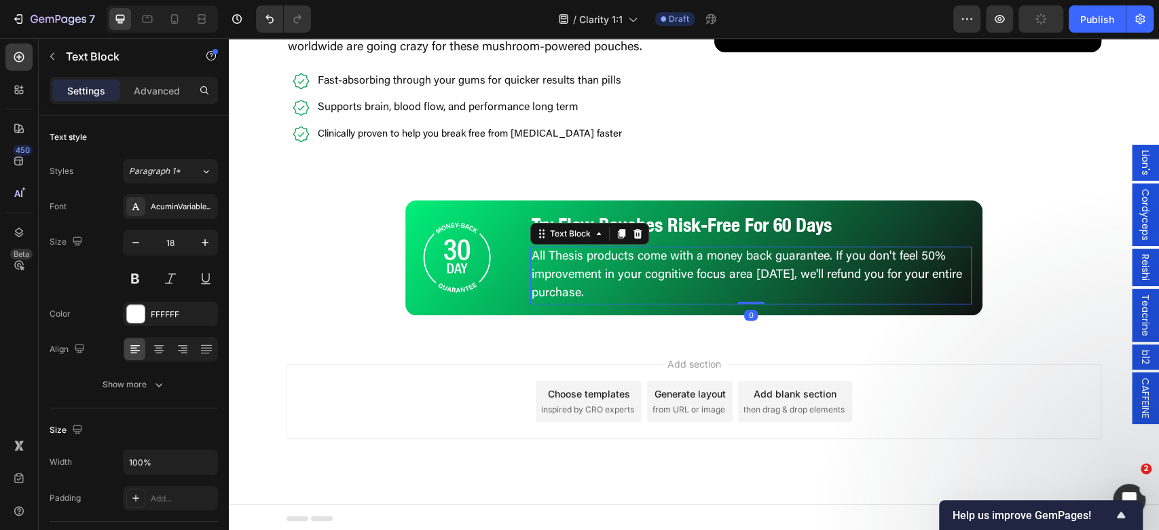
click at [625, 277] on p "All Thesis products come with a money back guarantee. If you don't feel 50% imp…" at bounding box center [751, 275] width 439 height 55
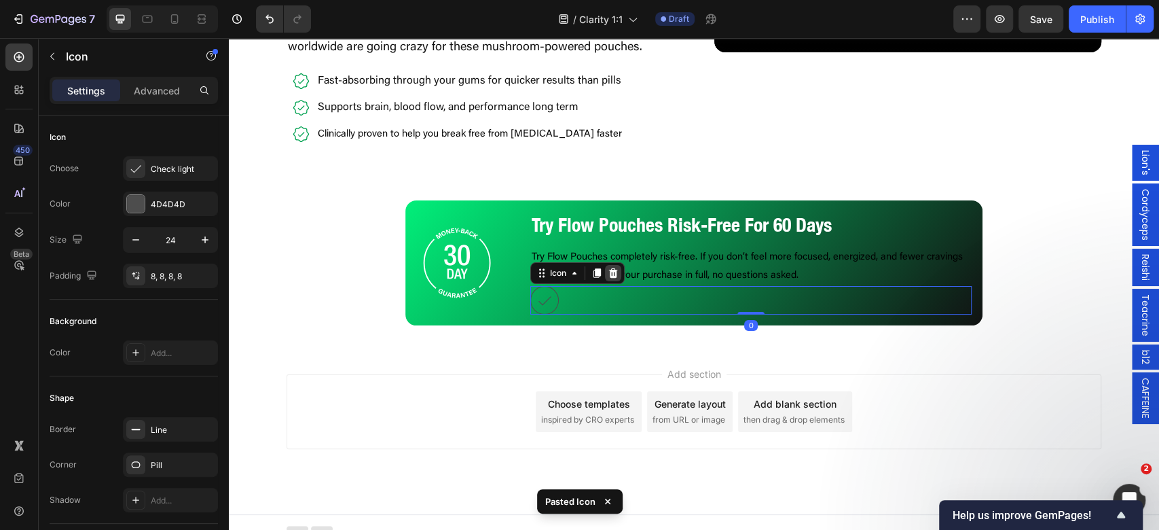
click at [606, 281] on div at bounding box center [613, 273] width 16 height 16
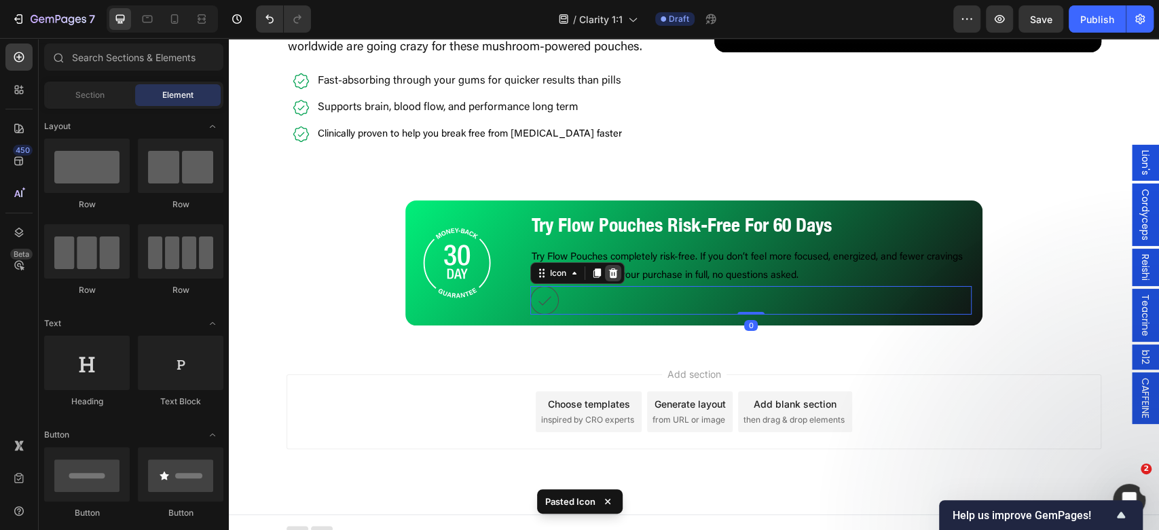
scroll to position [3339, 0]
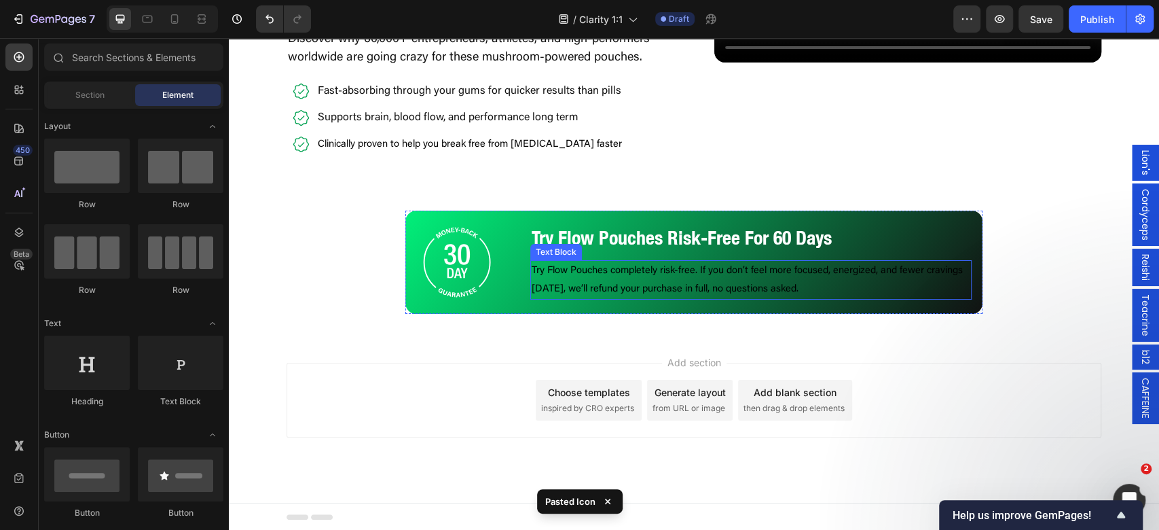
click at [633, 284] on span "Try Flow Pouches completely risk-free. If you don’t feel more focused, energize…" at bounding box center [747, 279] width 431 height 29
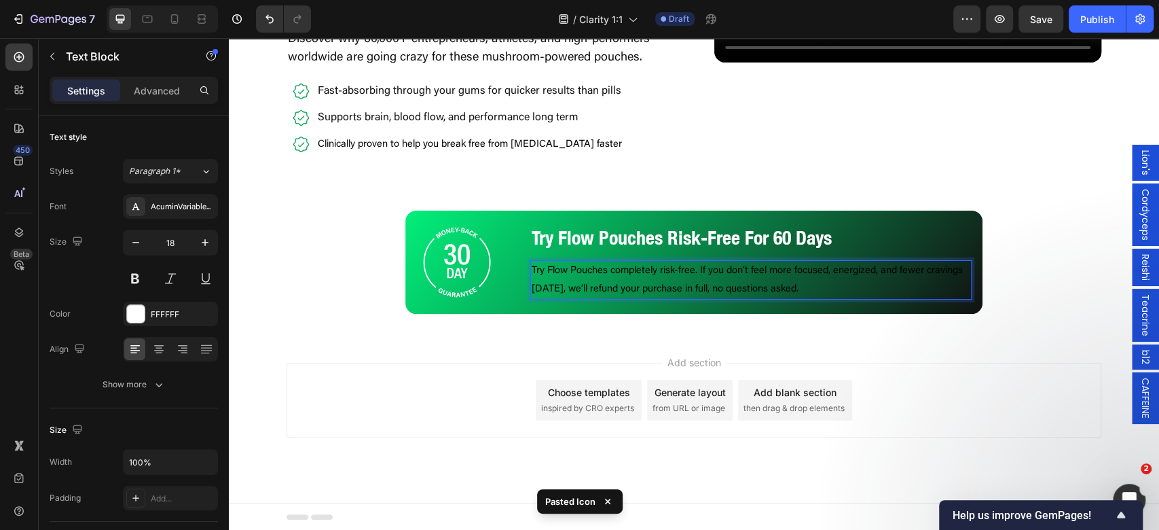
click at [786, 269] on span "Try Flow Pouches completely risk-free. If you don’t feel more focused, energize…" at bounding box center [747, 279] width 431 height 29
click at [792, 278] on p "Try Flow Pouches completely risk-free. If you don’t feel more focused, energize…" at bounding box center [751, 279] width 439 height 37
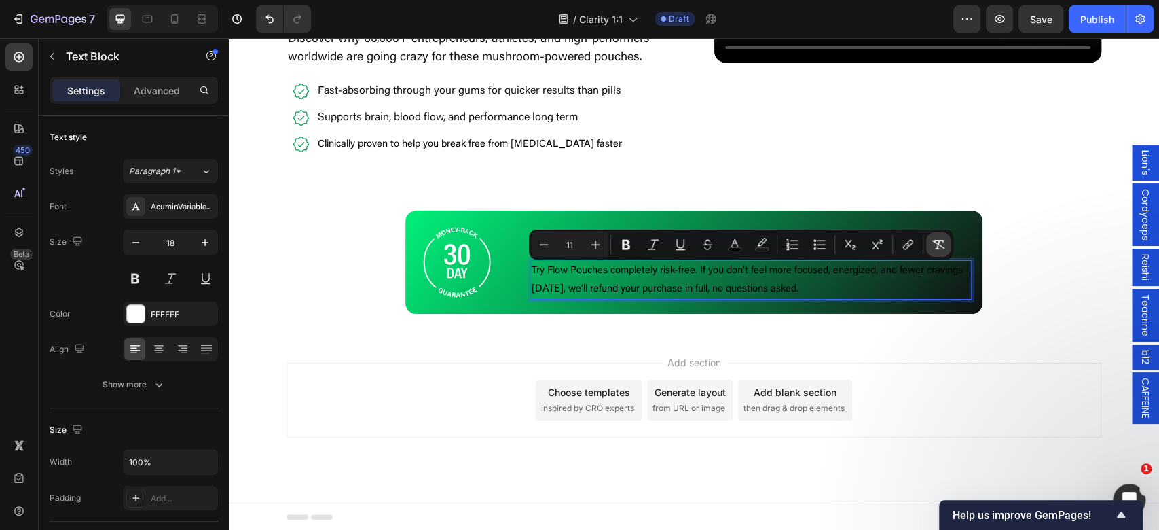
click at [934, 244] on icon "Editor contextual toolbar" at bounding box center [938, 245] width 14 height 14
type input "18"
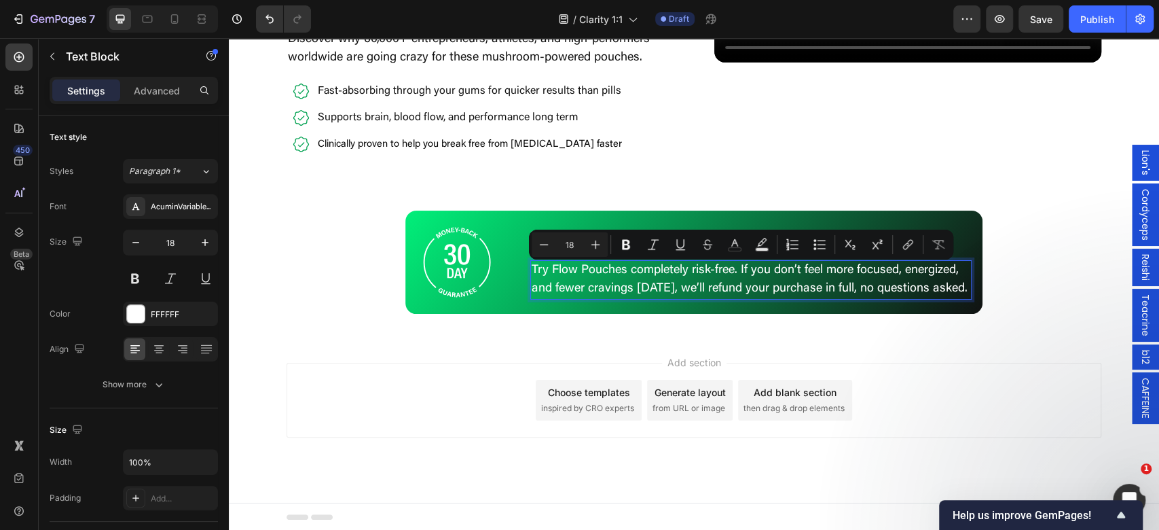
click at [956, 365] on div "Add section Choose templates inspired by CRO experts Generate layout from URL o…" at bounding box center [694, 418] width 930 height 167
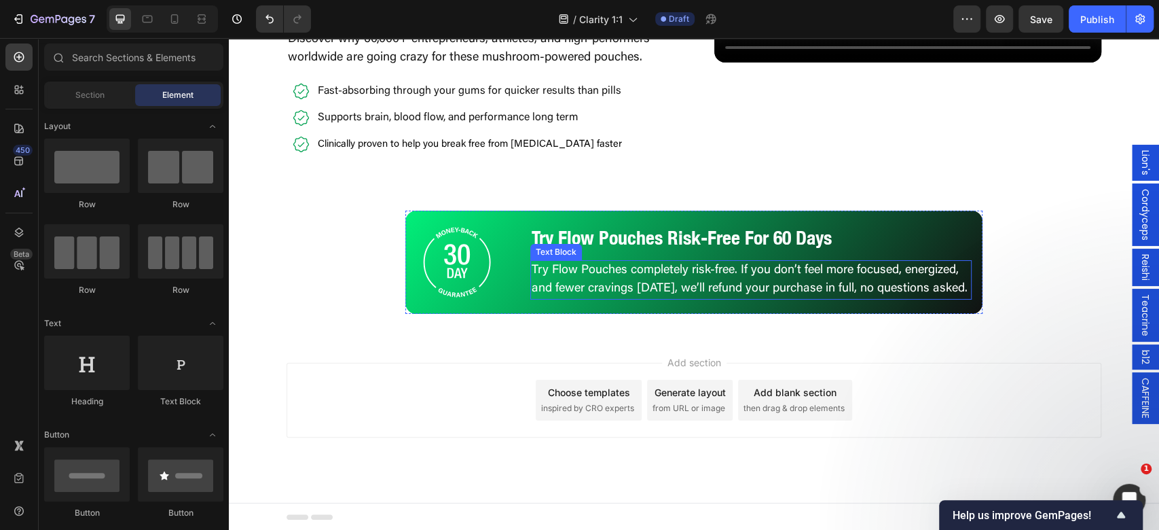
scroll to position [3157, 0]
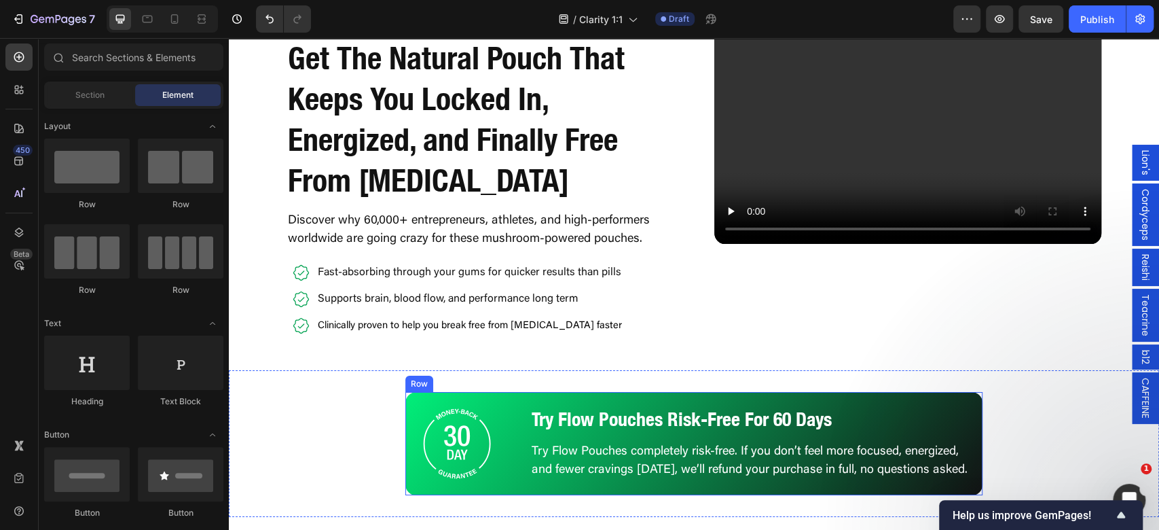
click at [781, 411] on p "Try Flow Pouches Risk-Free For 60 Days" at bounding box center [751, 419] width 439 height 24
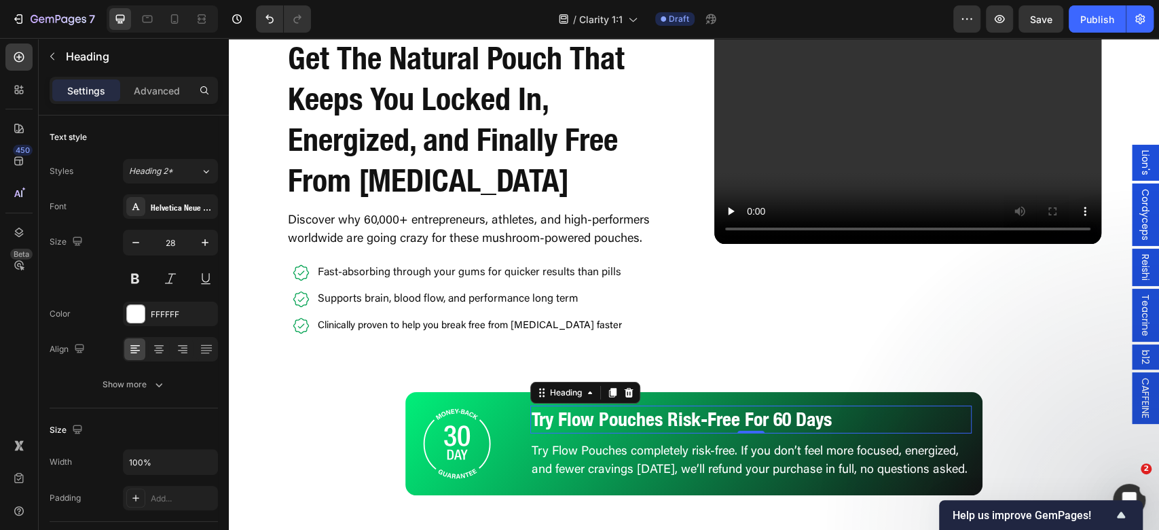
click at [775, 413] on p "Try Flow Pouches Risk-Free For 60 Days" at bounding box center [751, 419] width 439 height 24
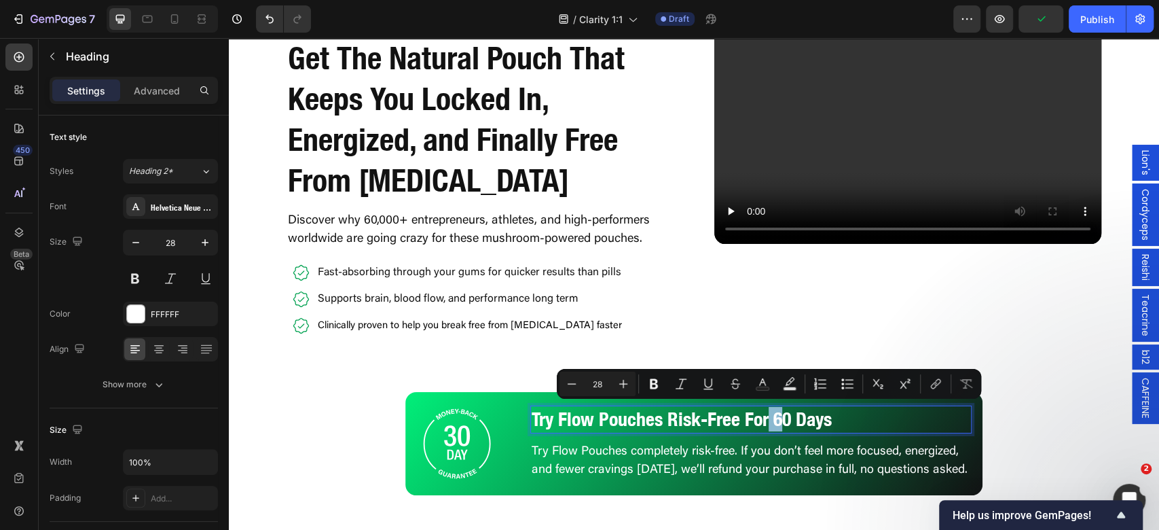
drag, startPoint x: 775, startPoint y: 417, endPoint x: 764, endPoint y: 413, distance: 12.2
click at [764, 413] on p "Try Flow Pouches Risk-Free For 60 Days" at bounding box center [751, 419] width 439 height 24
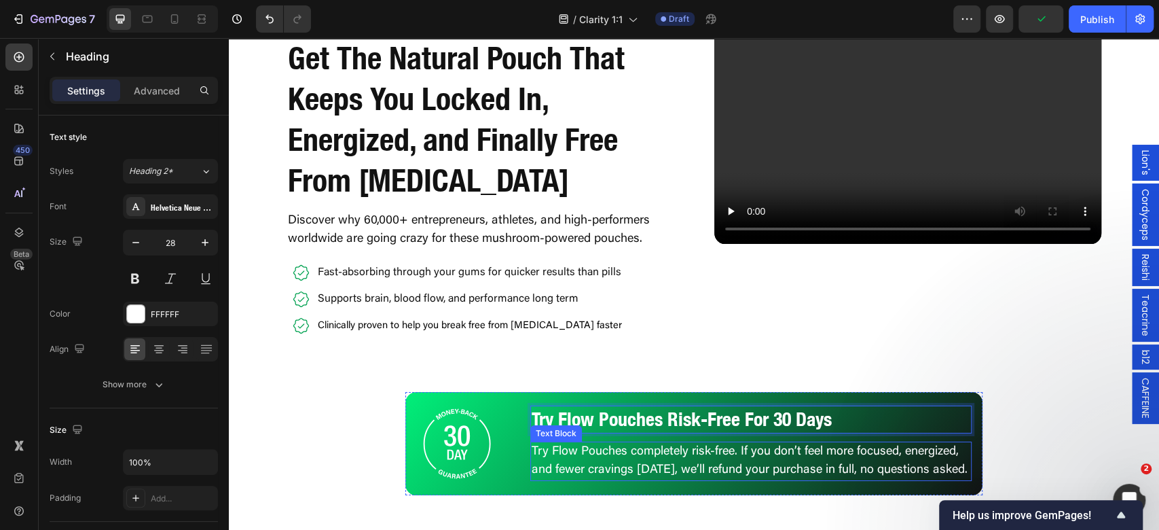
click at [667, 468] on p "Try Flow Pouches completely risk-free. If you don’t feel more focused, energize…" at bounding box center [751, 461] width 439 height 37
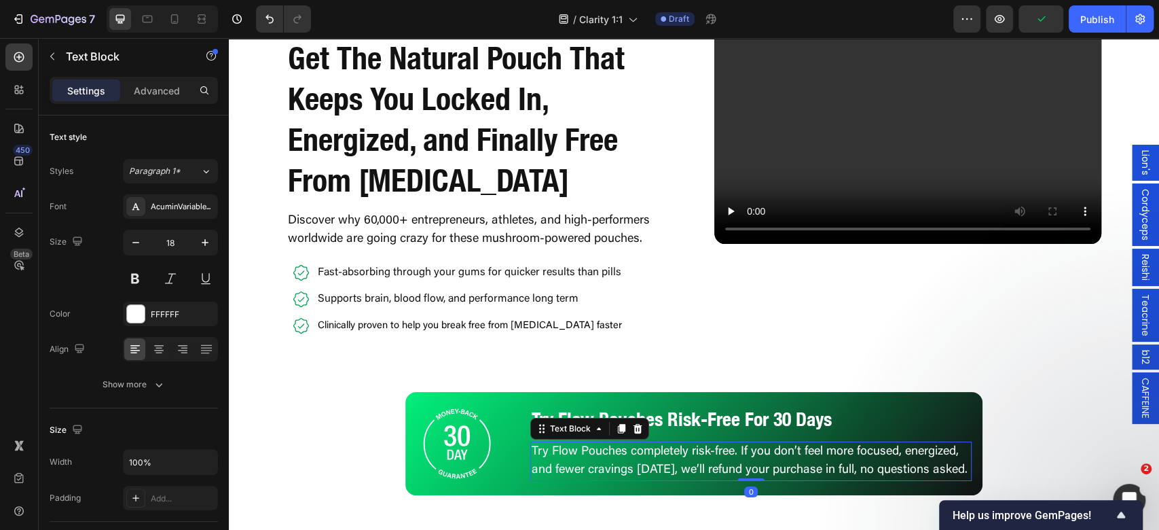
click at [669, 468] on p "Try Flow Pouches completely risk-free. If you don’t feel more focused, energize…" at bounding box center [751, 461] width 439 height 37
click at [665, 471] on p "Try Flow Pouches completely risk-free. If you don’t feel more focused, energize…" at bounding box center [751, 461] width 439 height 37
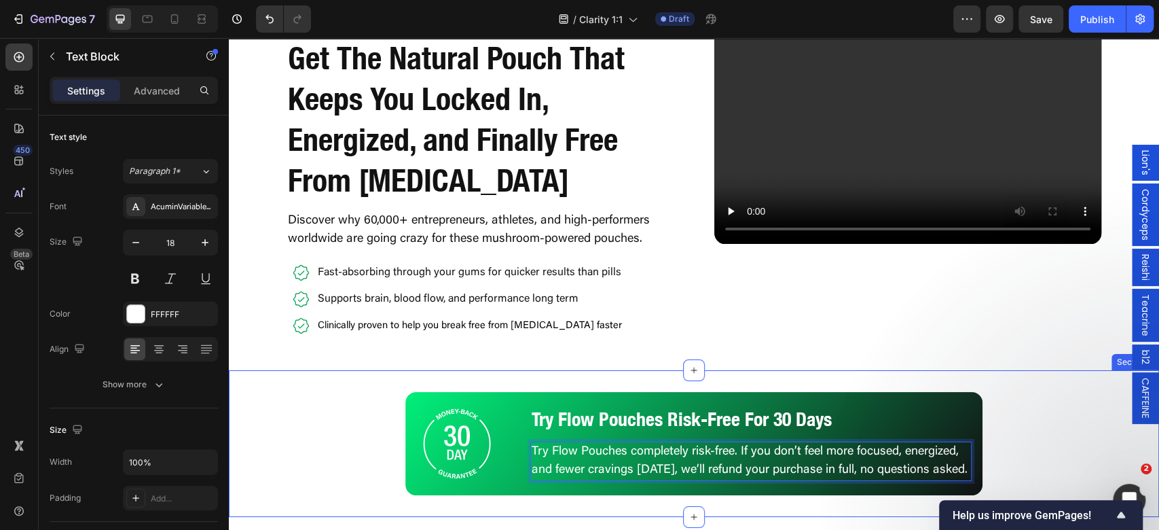
click at [1073, 401] on div "Image Try Flow Pouches Risk-Free For 30 Days Heading Try Flow Pouches completel…" at bounding box center [694, 443] width 930 height 103
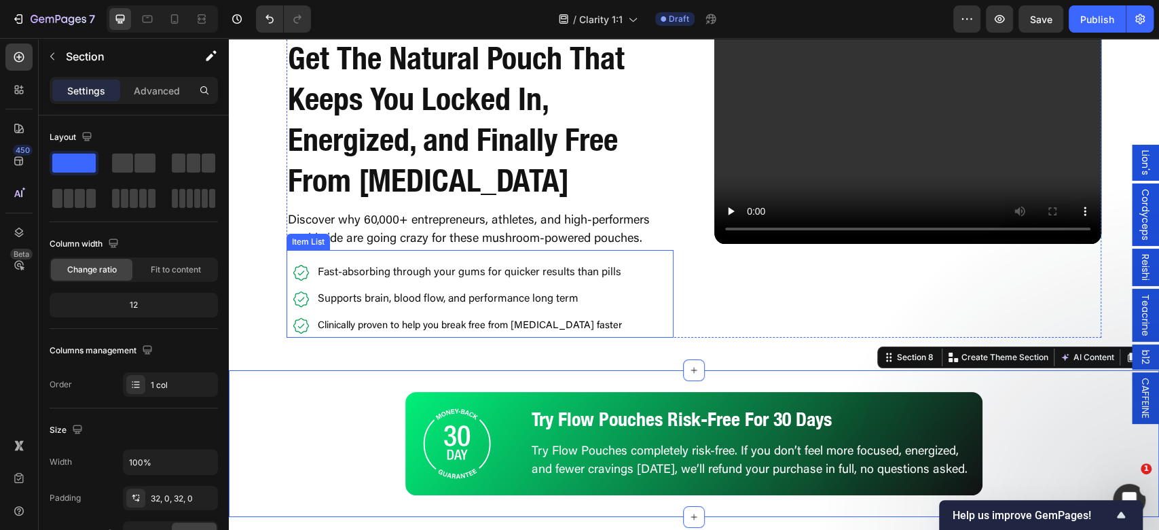
click at [613, 305] on div "Fast-absorbing through your gums for quicker results than pills Supports brain,…" at bounding box center [457, 299] width 343 height 77
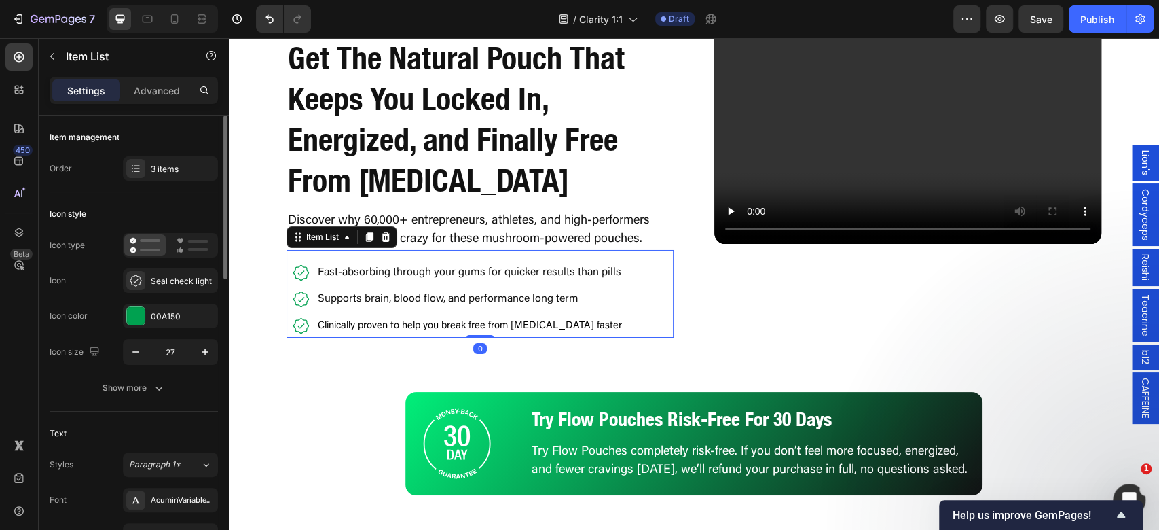
scroll to position [181, 0]
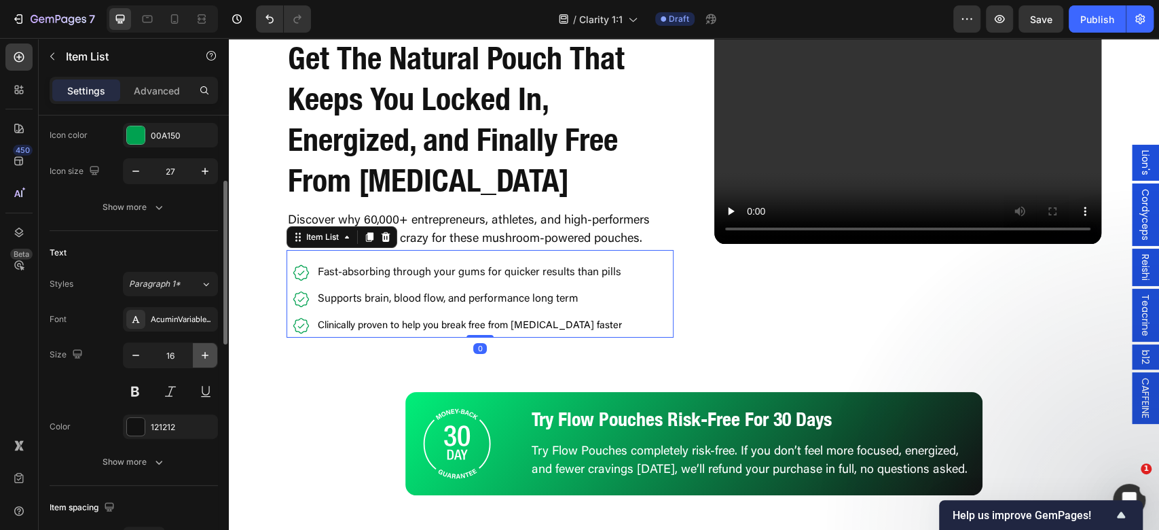
click at [217, 350] on button "button" at bounding box center [205, 355] width 24 height 24
click at [212, 349] on icon "button" at bounding box center [205, 355] width 14 height 14
type input "18"
click at [354, 327] on span "Clinically proven to help you break free from [MEDICAL_DATA] faster" at bounding box center [470, 325] width 304 height 10
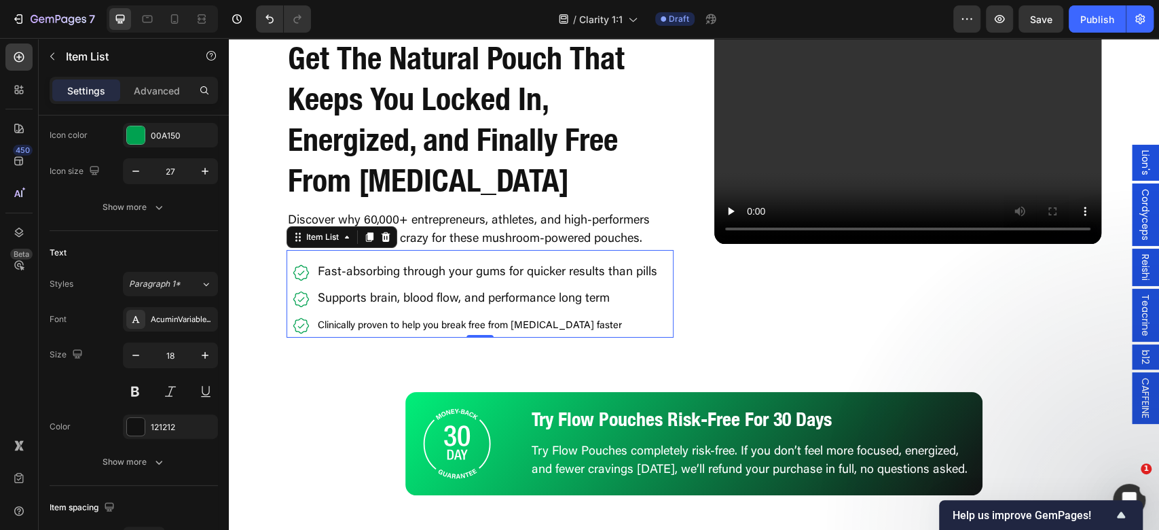
click at [354, 327] on span "Clinically proven to help you break free from [MEDICAL_DATA] faster" at bounding box center [470, 325] width 304 height 10
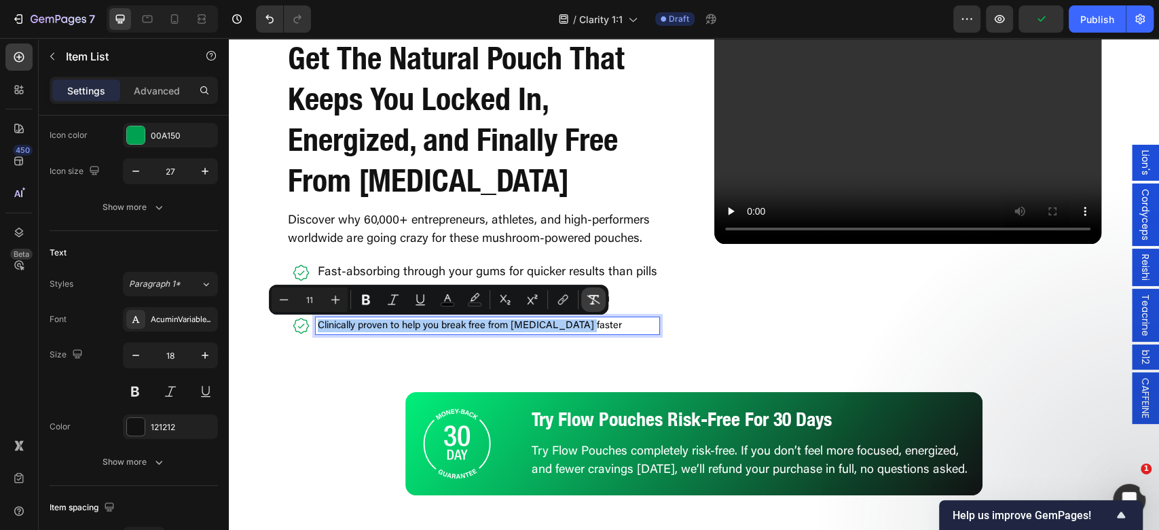
click at [599, 303] on icon "Editor contextual toolbar" at bounding box center [593, 300] width 13 height 10
type input "18"
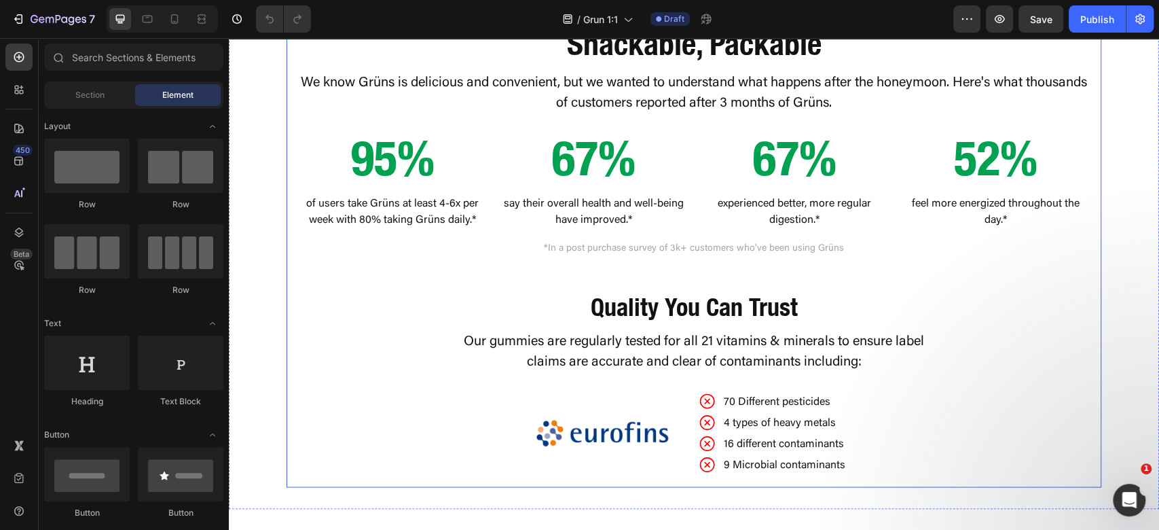
scroll to position [1358, 0]
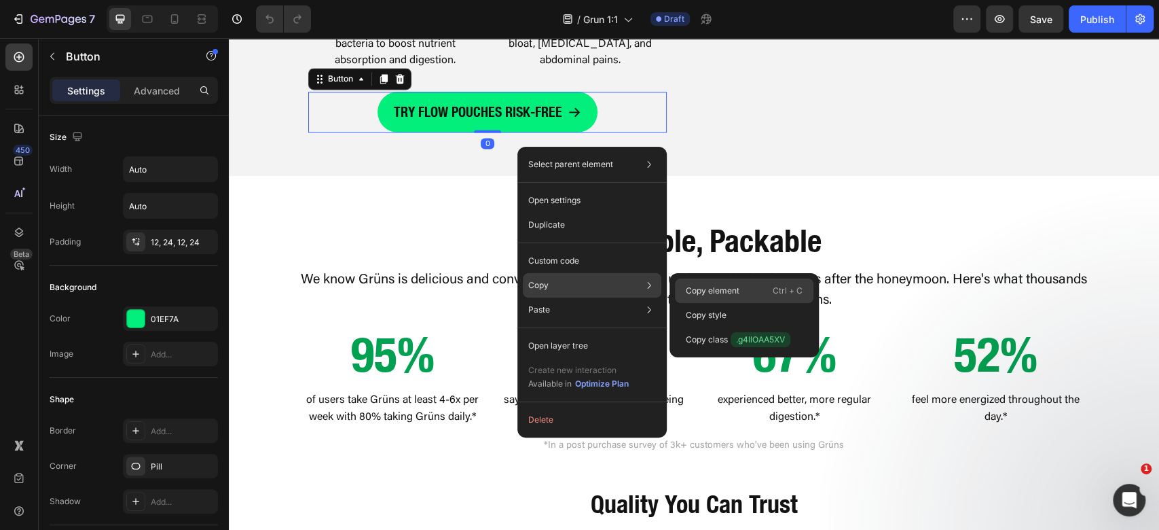
click at [709, 288] on p "Copy element" at bounding box center [713, 290] width 54 height 12
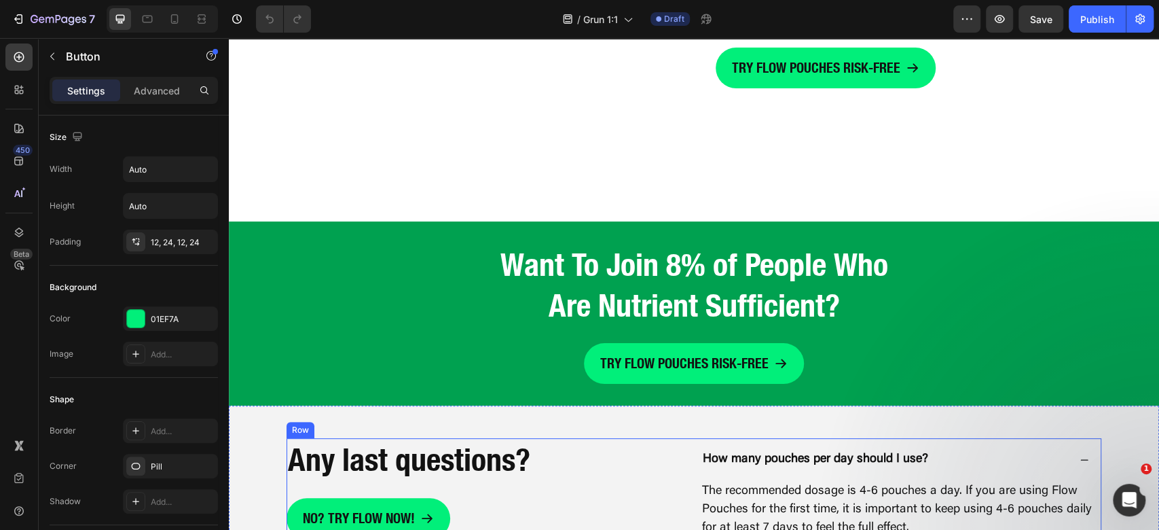
scroll to position [3982, 0]
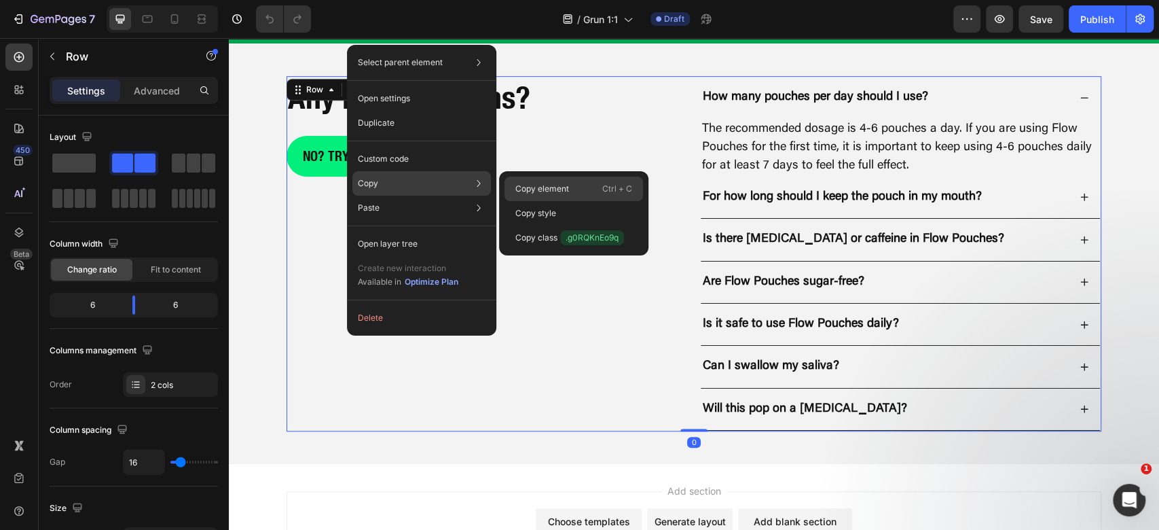
click at [535, 189] on p "Copy element" at bounding box center [542, 189] width 54 height 12
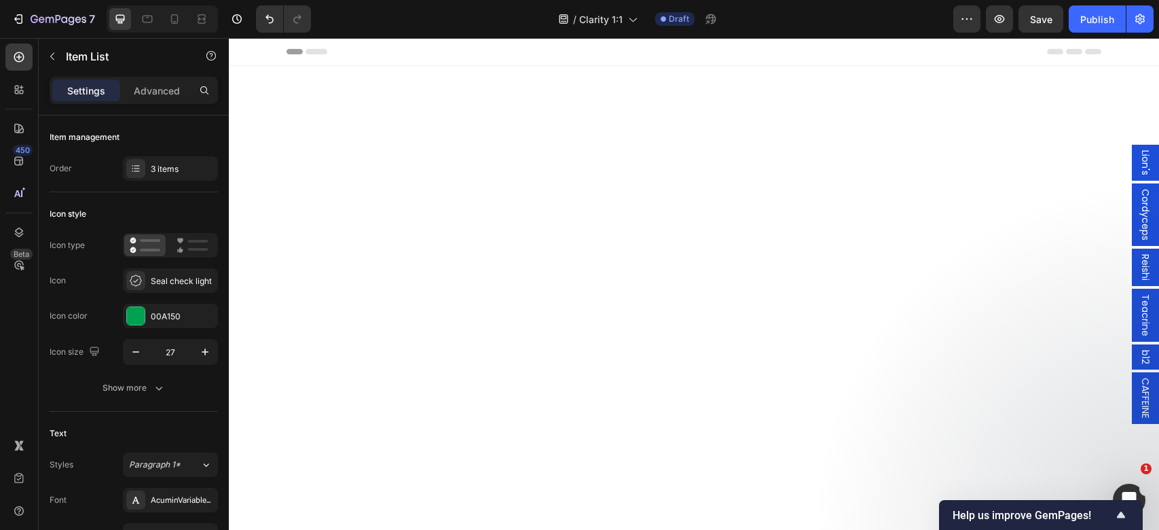
type input "18"
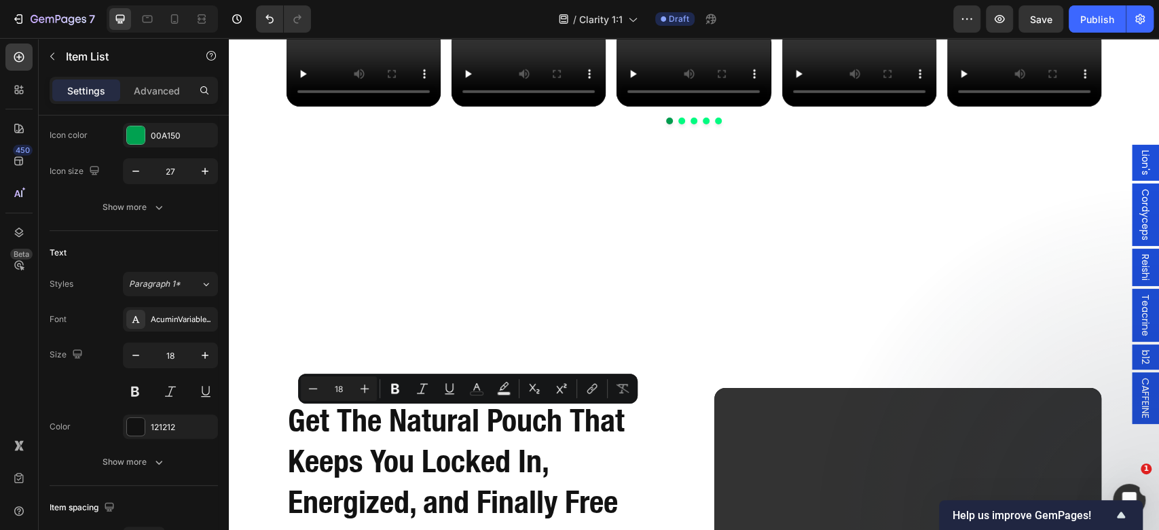
scroll to position [3067, 0]
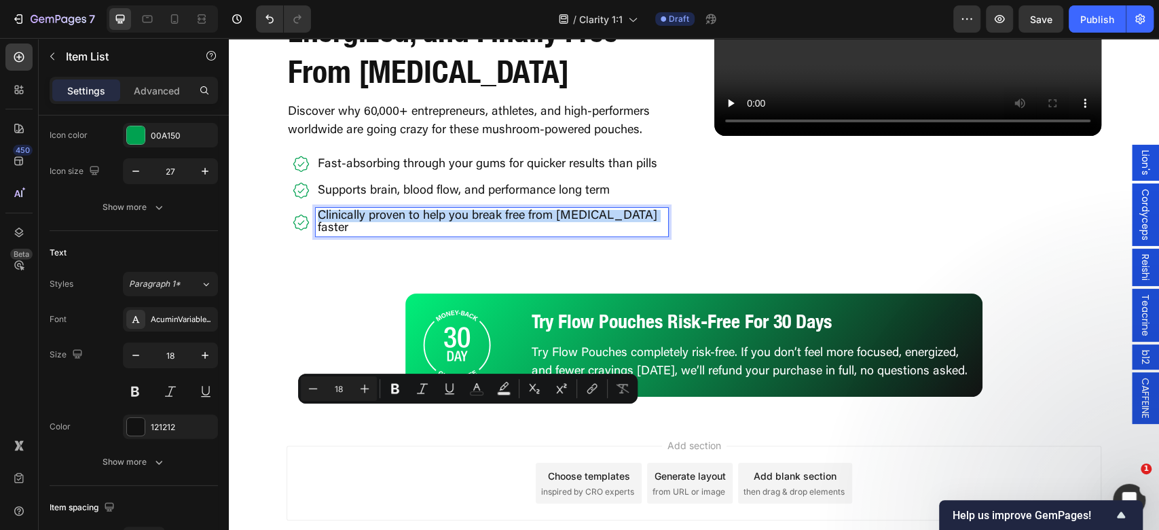
drag, startPoint x: 647, startPoint y: 416, endPoint x: 289, endPoint y: 358, distance: 363.2
click at [383, 272] on div "Get The Natural Pouch That Keeps You Locked In, Energized, and Finally Free Fro…" at bounding box center [694, 78] width 930 height 386
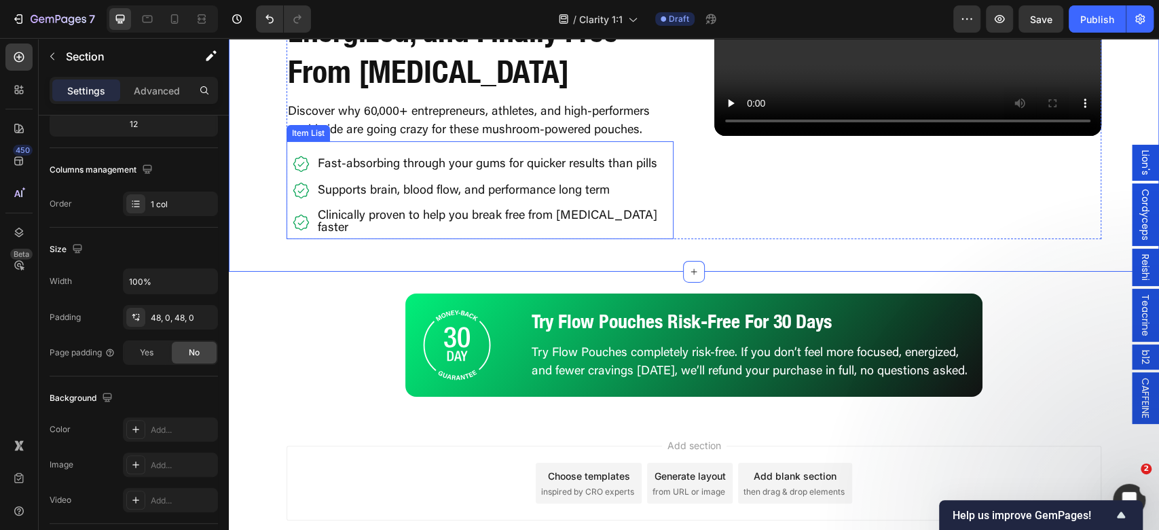
scroll to position [0, 0]
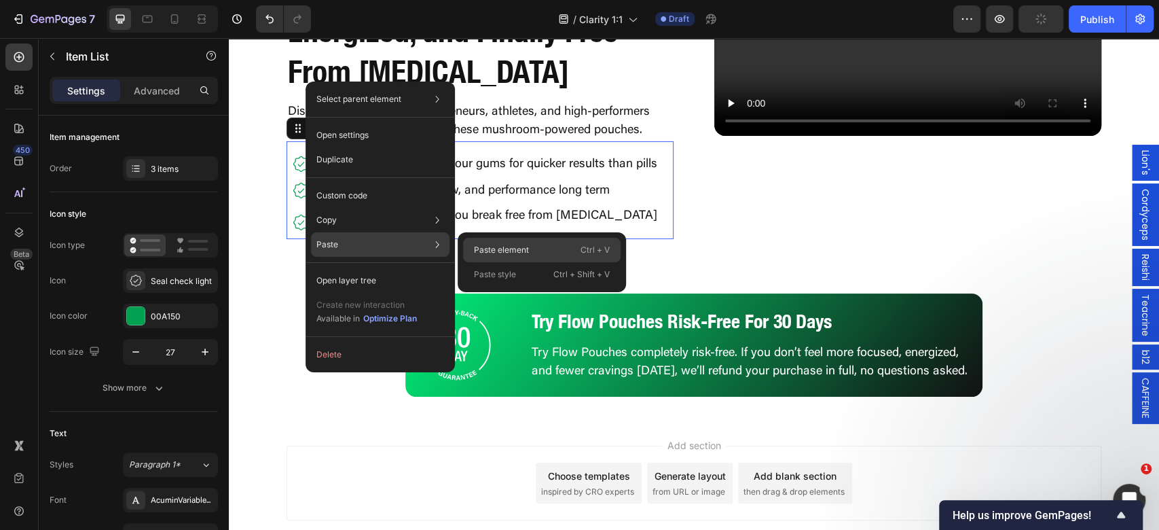
click at [529, 241] on div "Paste element Ctrl + V" at bounding box center [541, 250] width 157 height 24
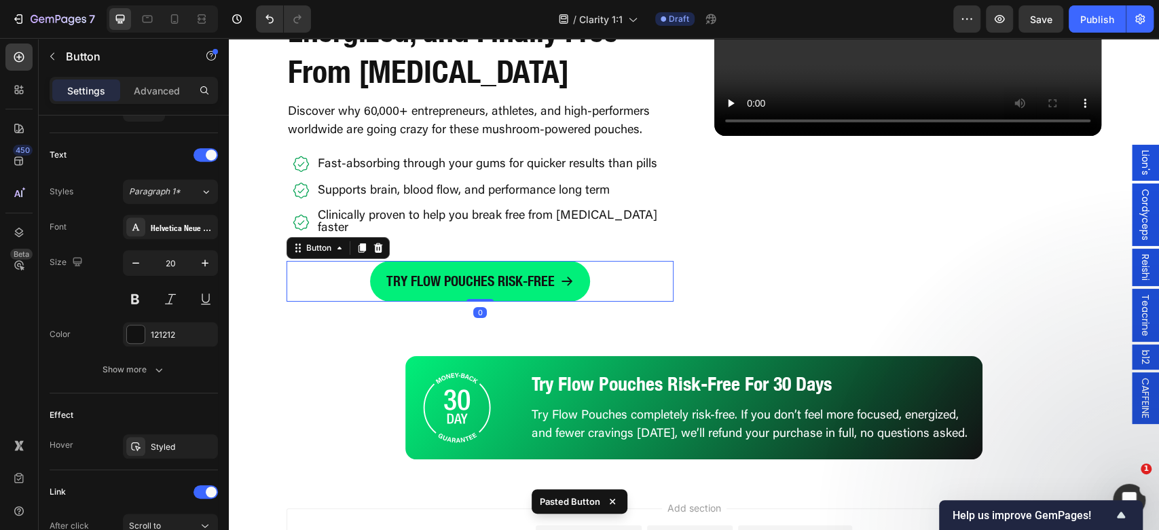
scroll to position [695, 0]
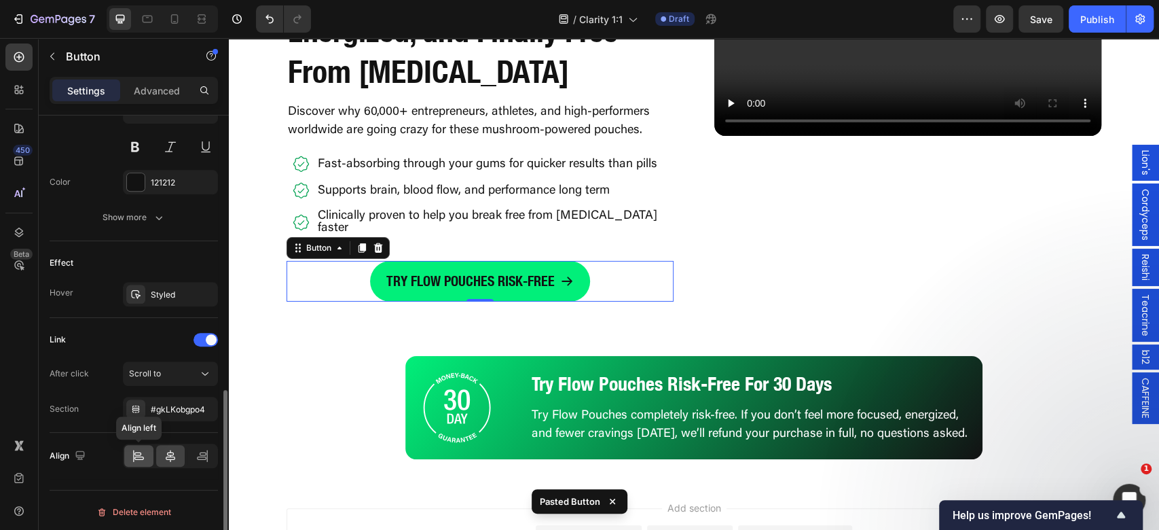
click at [148, 451] on div at bounding box center [138, 456] width 29 height 22
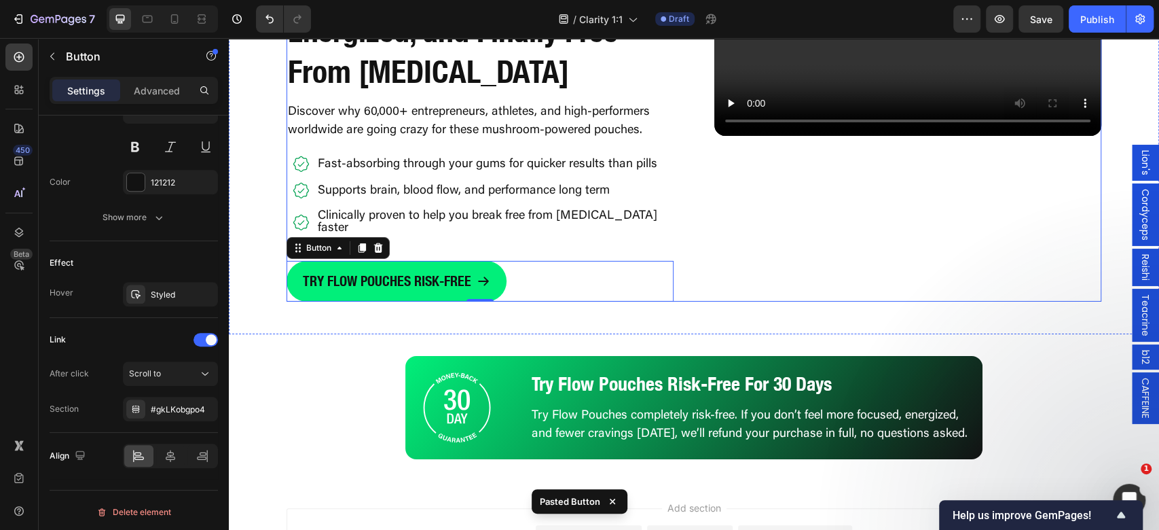
click at [912, 301] on div "Video" at bounding box center [907, 110] width 387 height 384
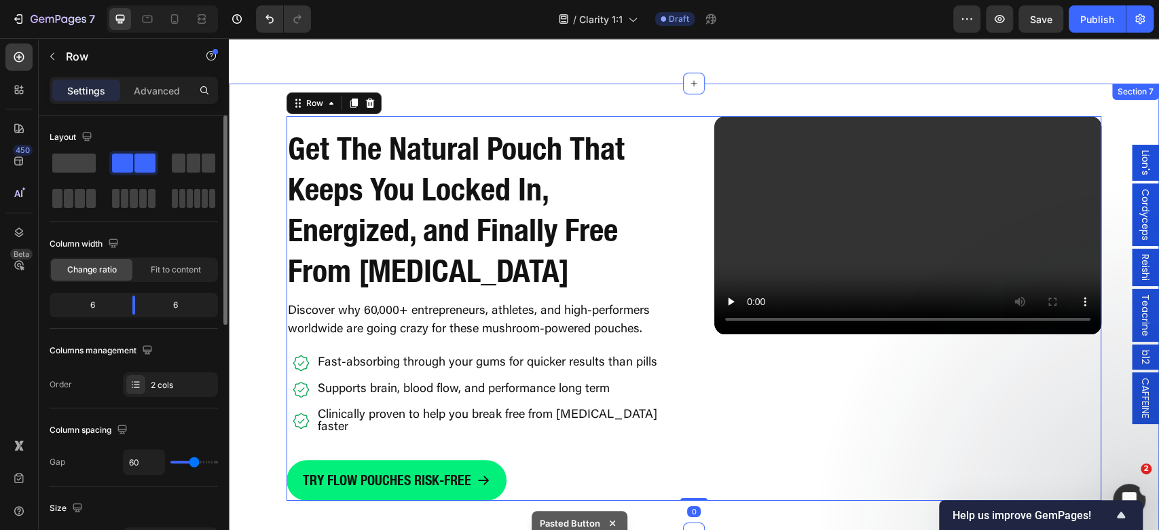
scroll to position [3339, 0]
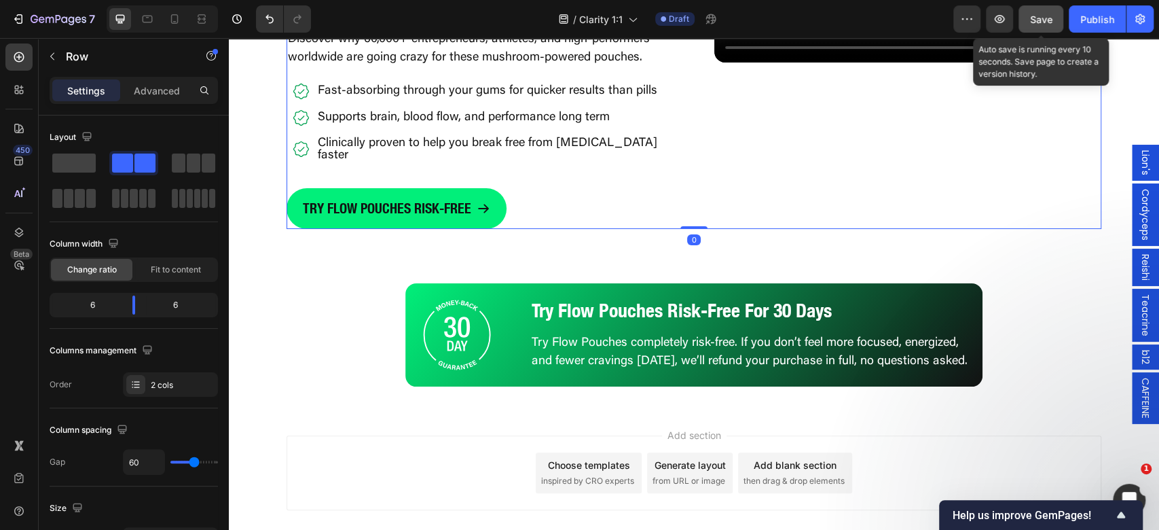
click at [1051, 25] on div "Save" at bounding box center [1041, 19] width 22 height 14
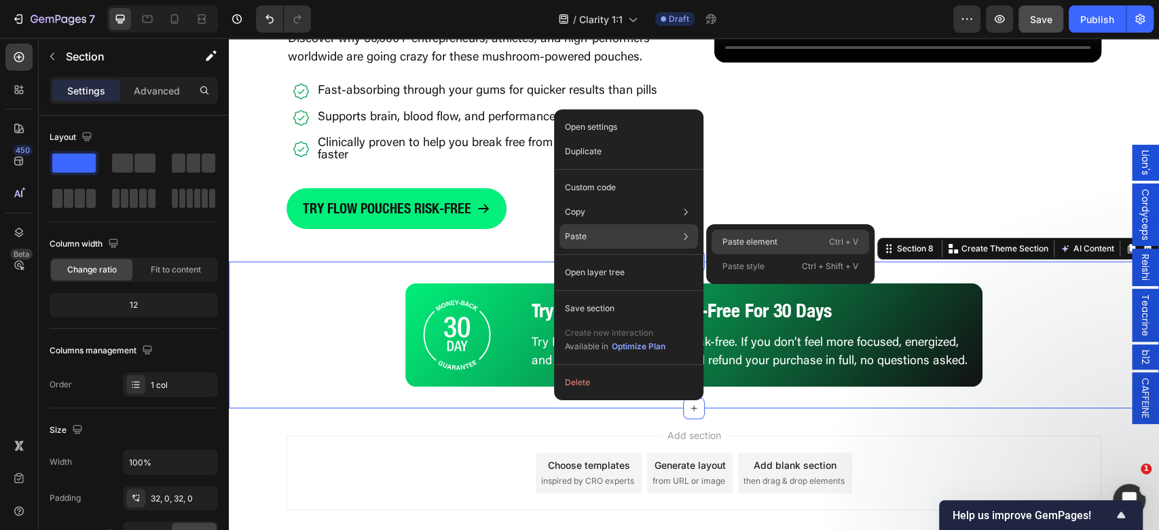
click at [758, 245] on p "Paste element" at bounding box center [749, 242] width 55 height 12
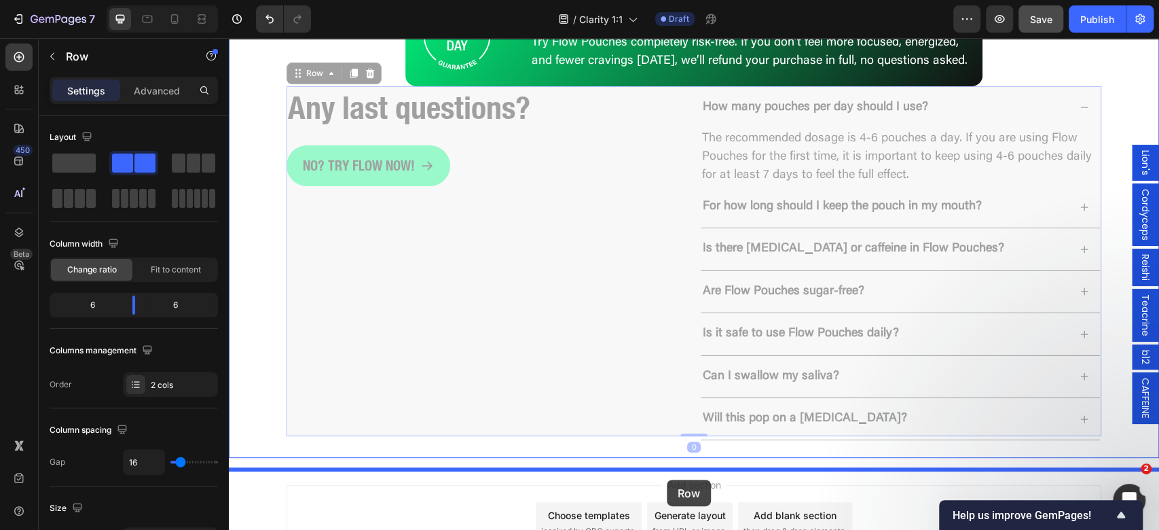
scroll to position [3669, 0]
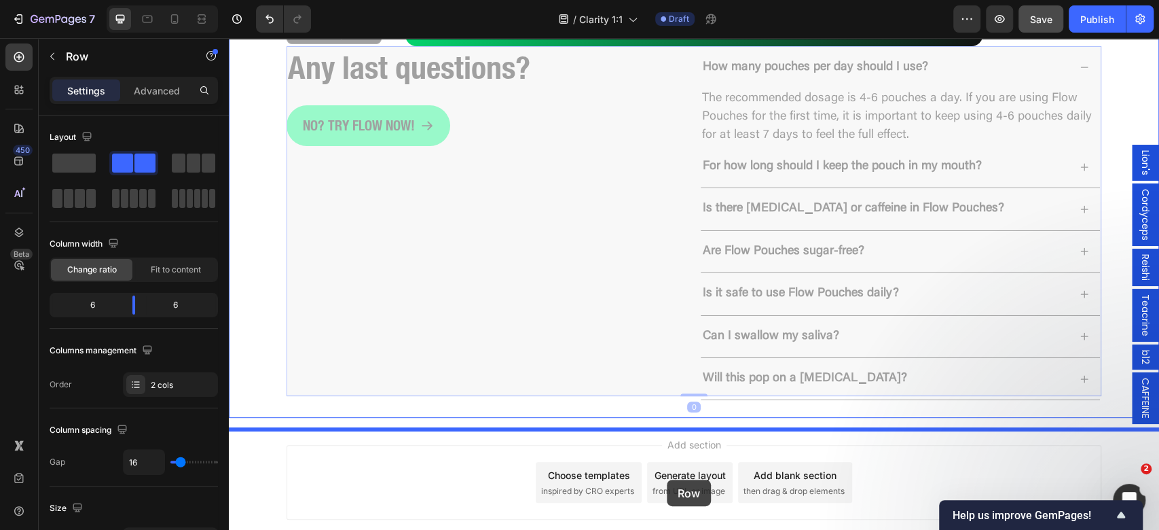
drag, startPoint x: 316, startPoint y: 83, endPoint x: 668, endPoint y: 477, distance: 528.9
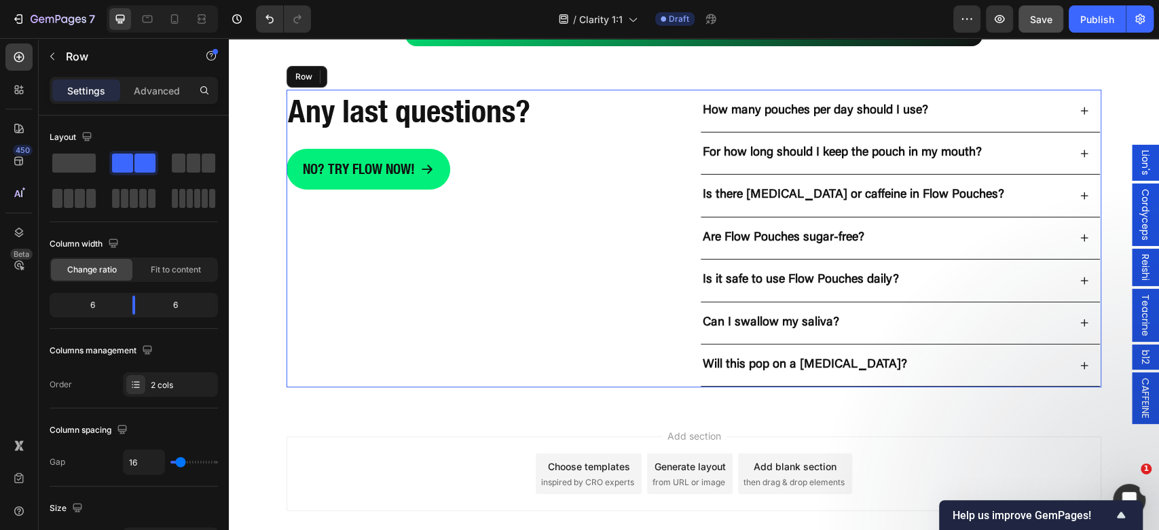
scroll to position [3679, 0]
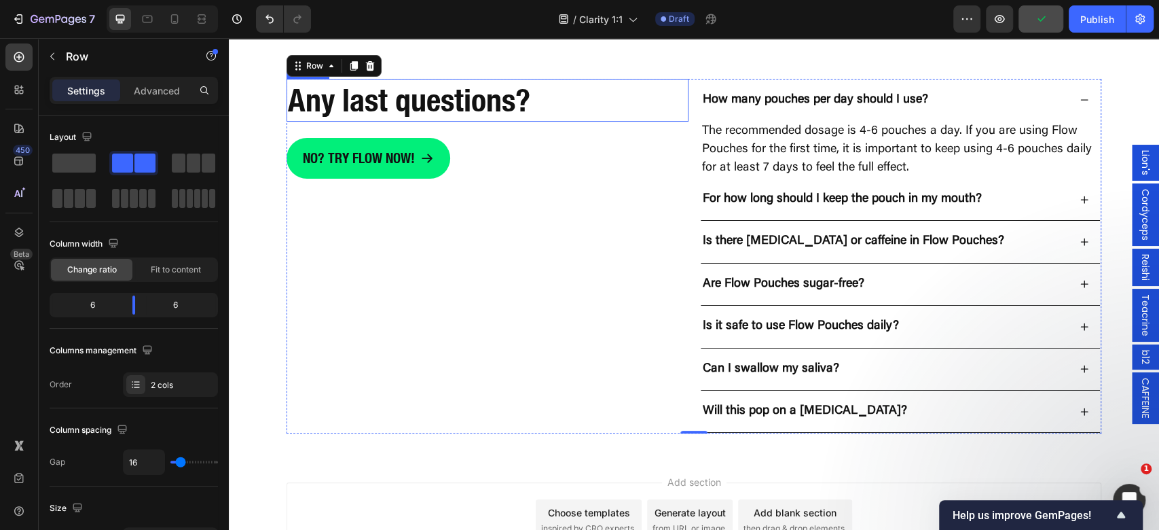
click at [494, 119] on strong "Any last questions?" at bounding box center [409, 99] width 242 height 37
click at [511, 122] on h2 "Any last questions?" at bounding box center [447, 100] width 322 height 43
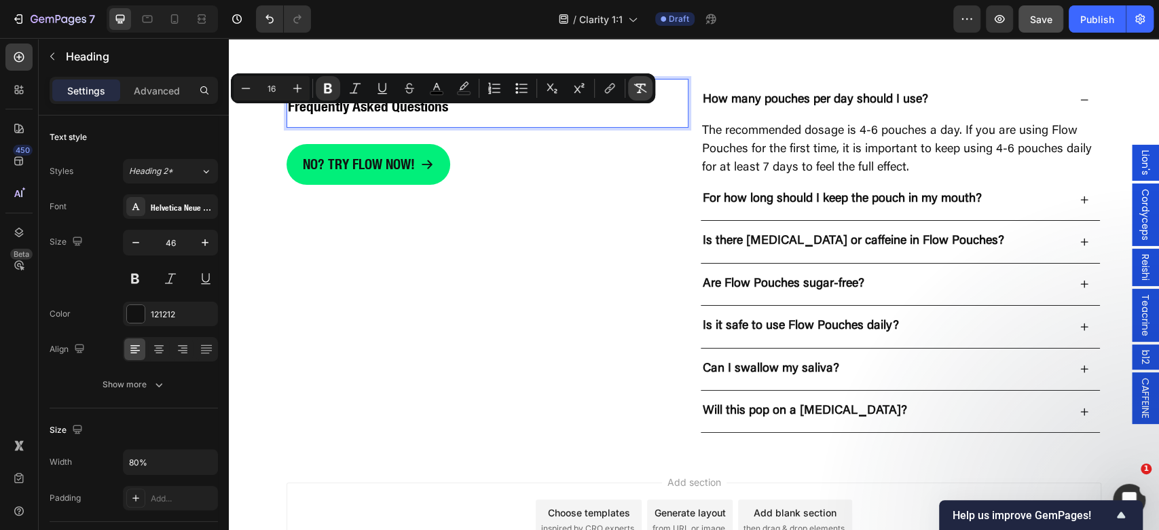
click at [634, 88] on icon "Editor contextual toolbar" at bounding box center [640, 88] width 14 height 14
type input "46"
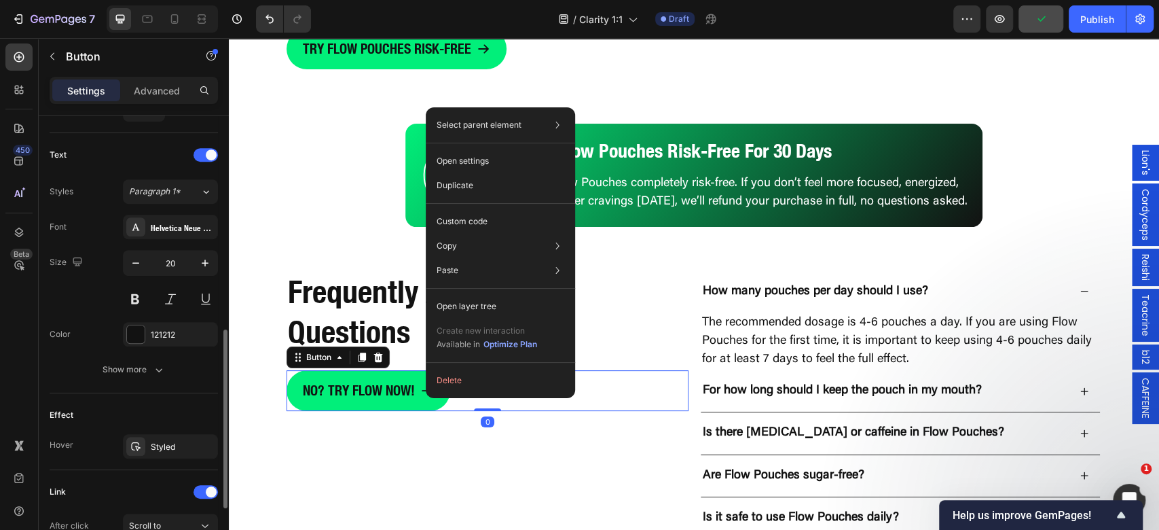
scroll to position [695, 0]
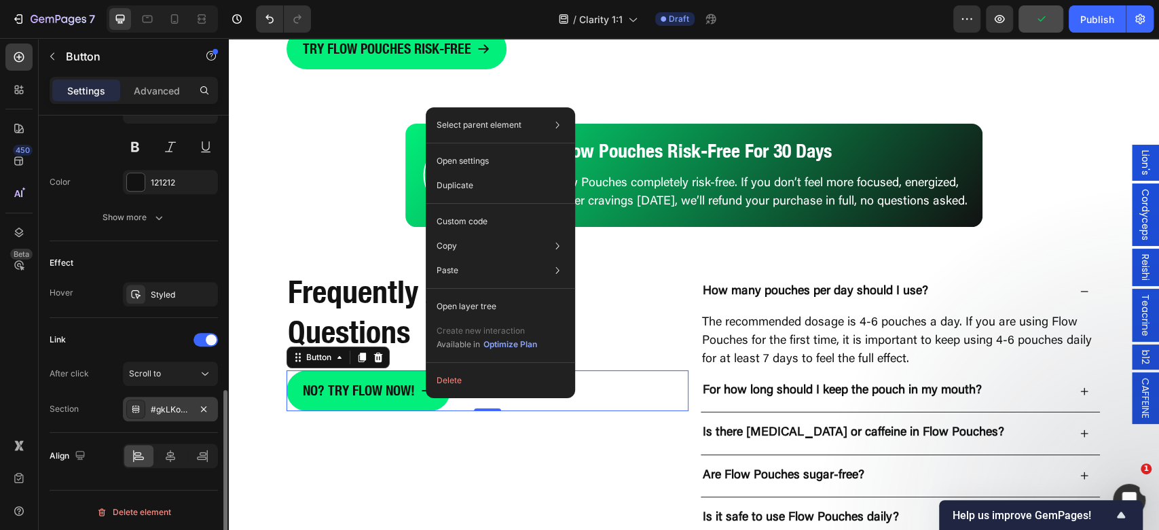
click at [169, 403] on div "#gkLKobgpo4" at bounding box center [170, 409] width 39 height 12
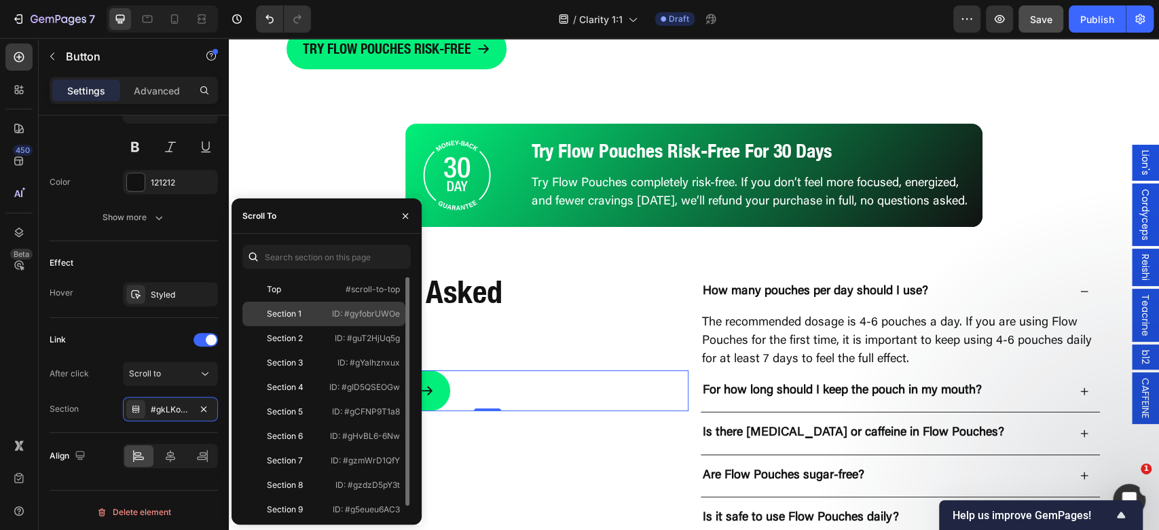
click at [369, 314] on p "ID: #gyfobrUWOe" at bounding box center [366, 314] width 68 height 12
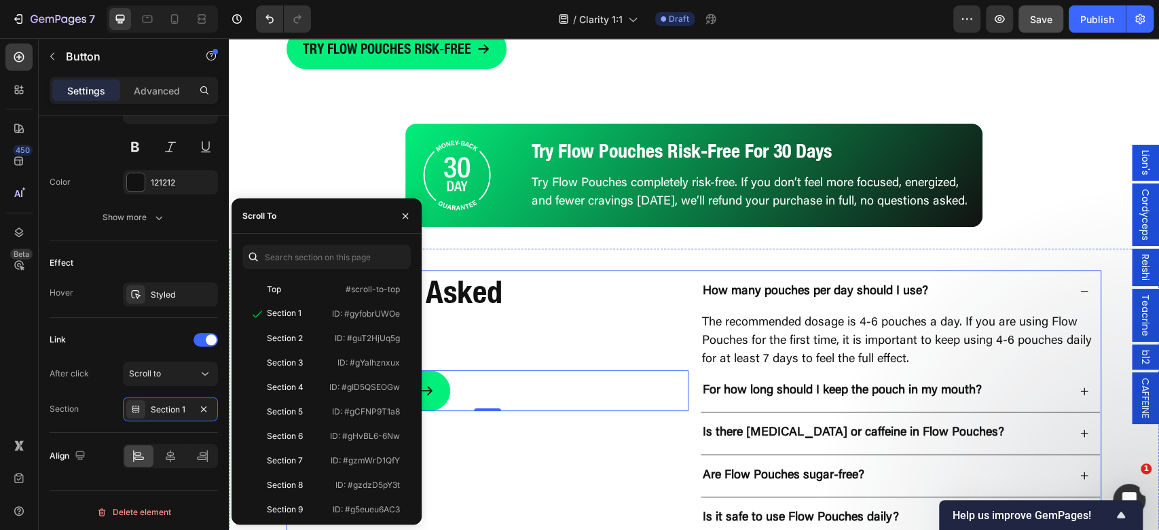
click at [591, 434] on div "Frequently Asked Questions Heading No? Try flow now! Button 0" at bounding box center [487, 447] width 402 height 355
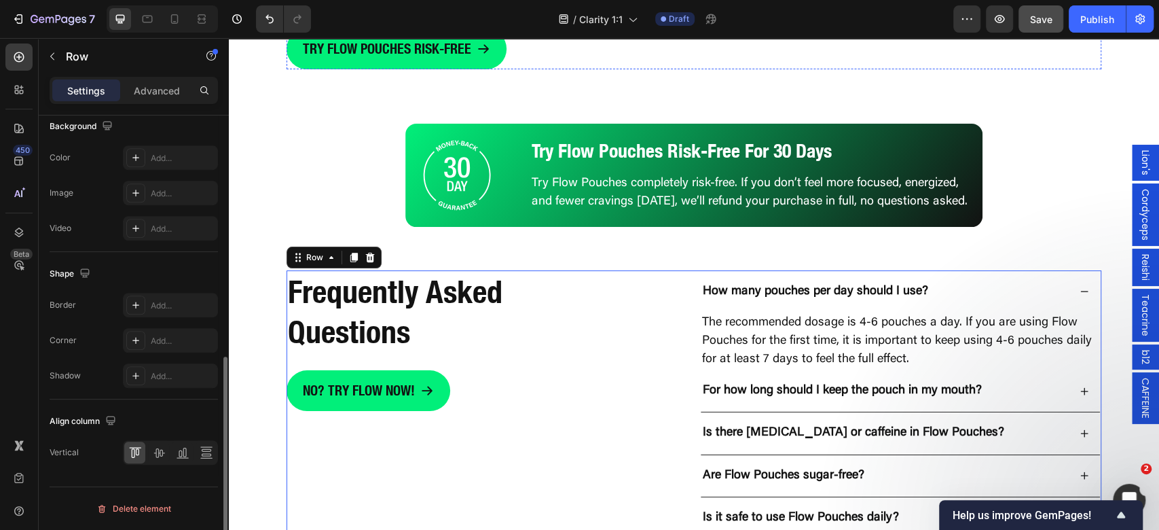
click at [445, 61] on p "TRY FLOW POUCHES RISK-FREE" at bounding box center [387, 49] width 168 height 24
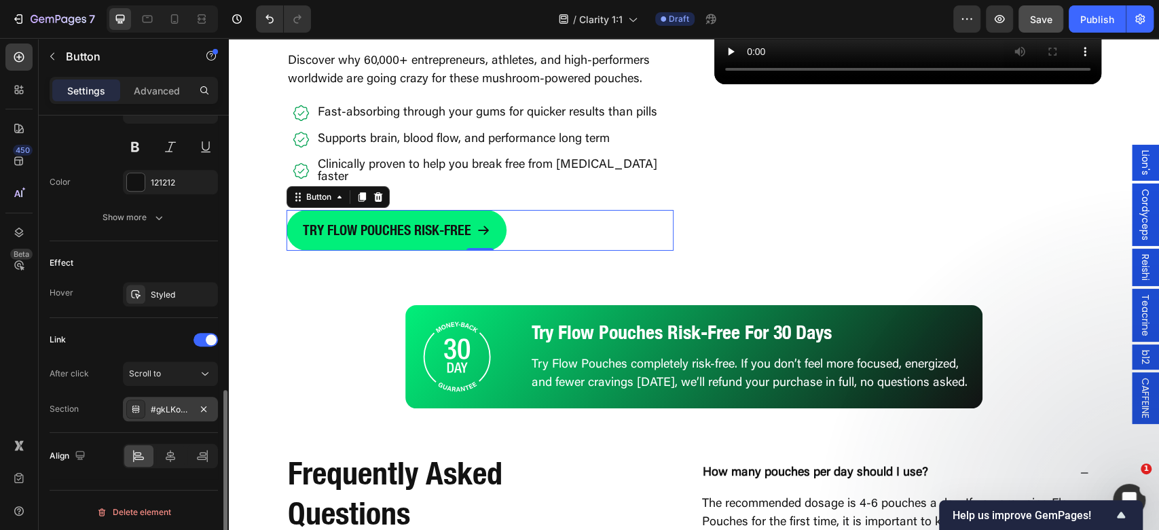
click at [194, 406] on div "#gkLKobgpo4" at bounding box center [170, 408] width 95 height 24
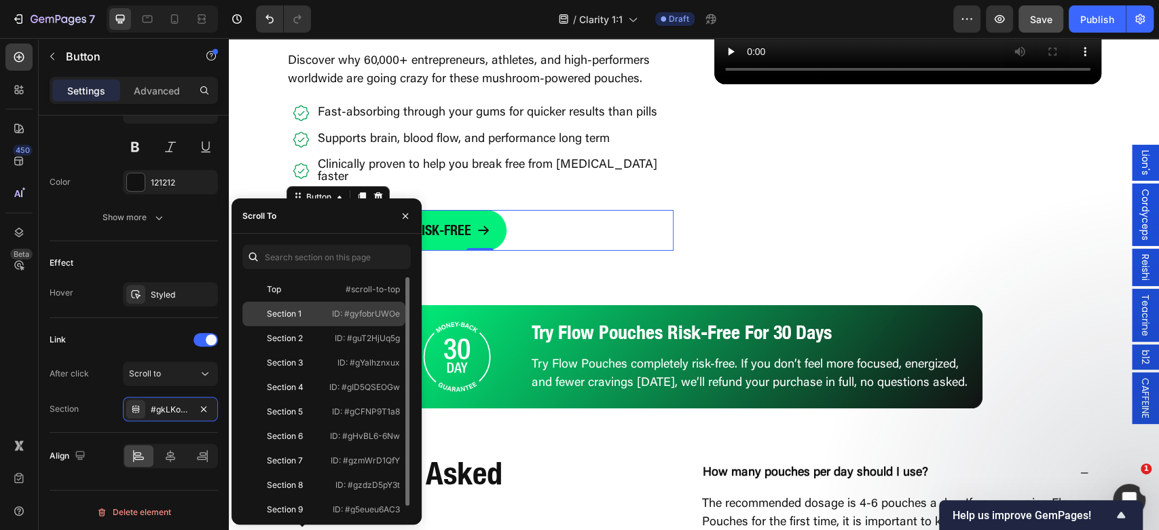
click at [348, 318] on p "ID: #gyfobrUWOe" at bounding box center [366, 314] width 68 height 12
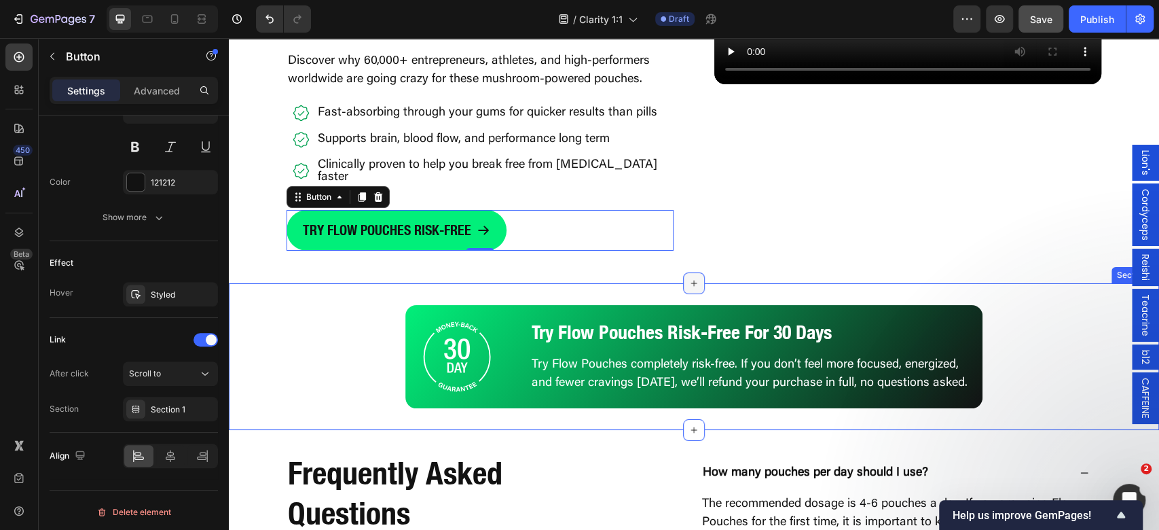
click at [696, 272] on div at bounding box center [694, 283] width 22 height 22
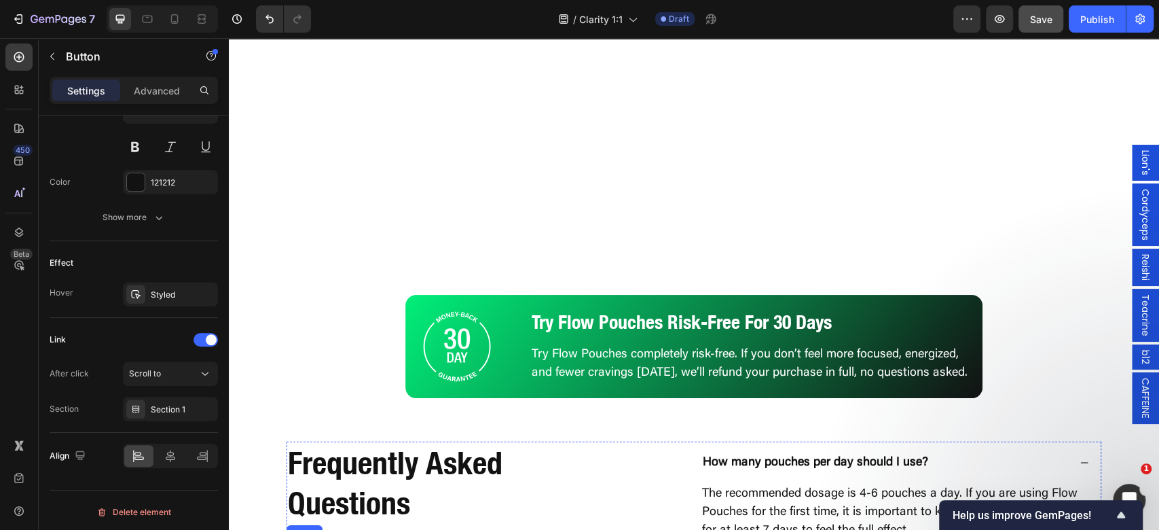
scroll to position [3588, 0]
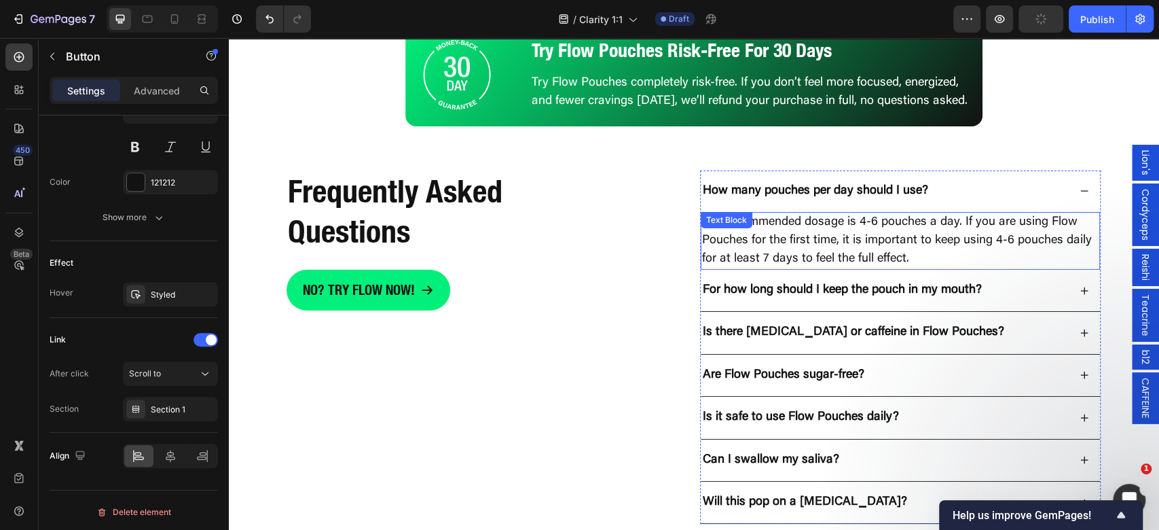
drag, startPoint x: 778, startPoint y: 249, endPoint x: 785, endPoint y: 243, distance: 9.1
click at [779, 248] on p "The recommended dosage is 4-6 pouches a day. If you are using Flow Pouches for …" at bounding box center [900, 240] width 396 height 55
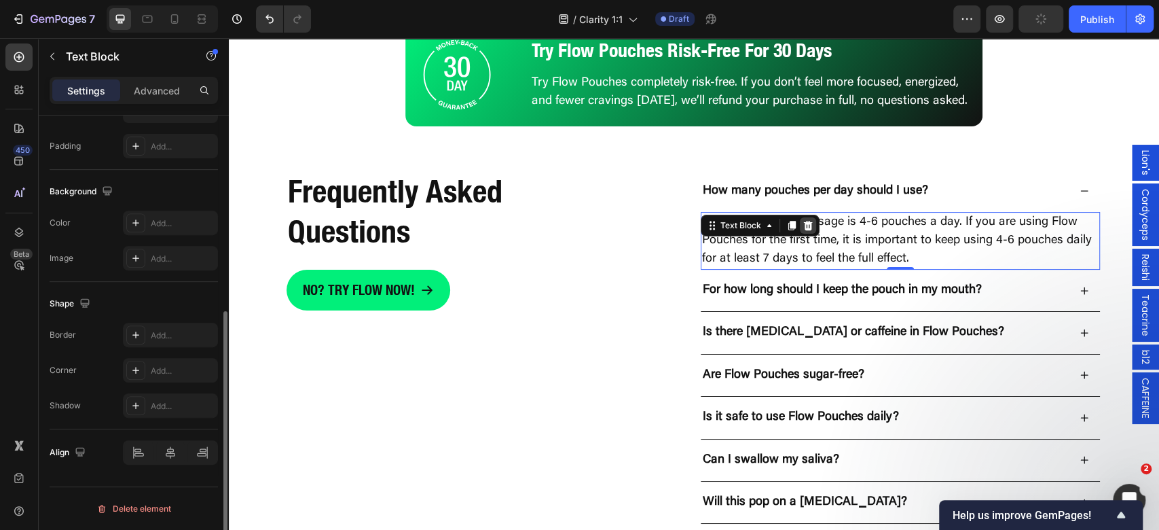
scroll to position [0, 0]
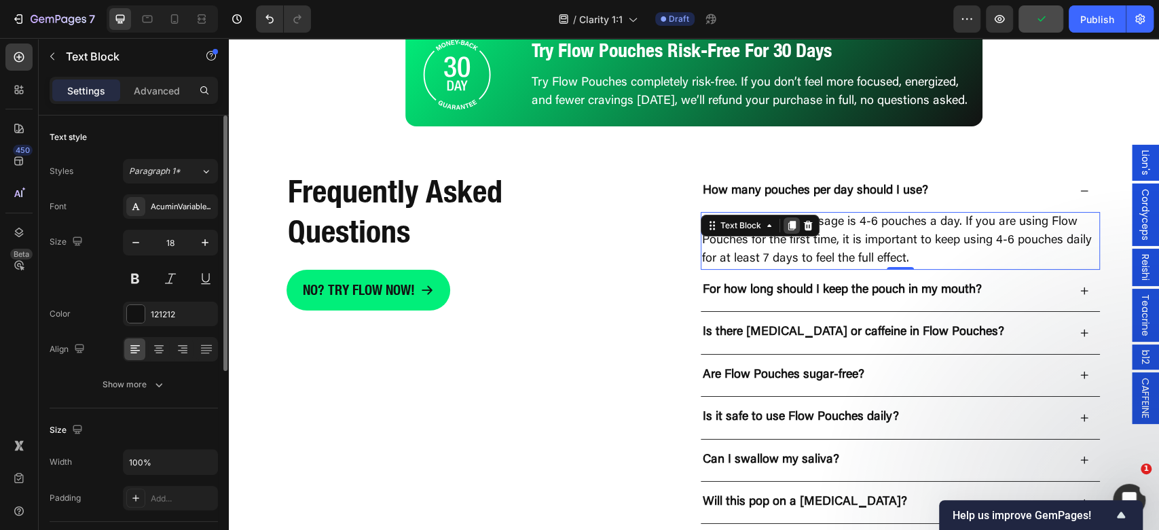
click at [788, 230] on icon at bounding box center [791, 226] width 7 height 10
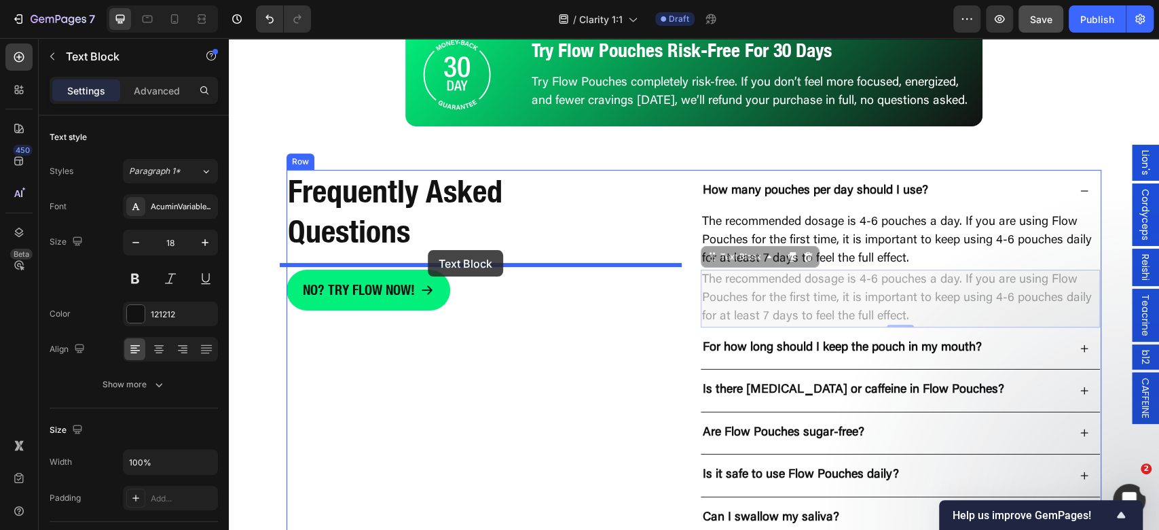
drag, startPoint x: 728, startPoint y: 269, endPoint x: 705, endPoint y: 38, distance: 232.0
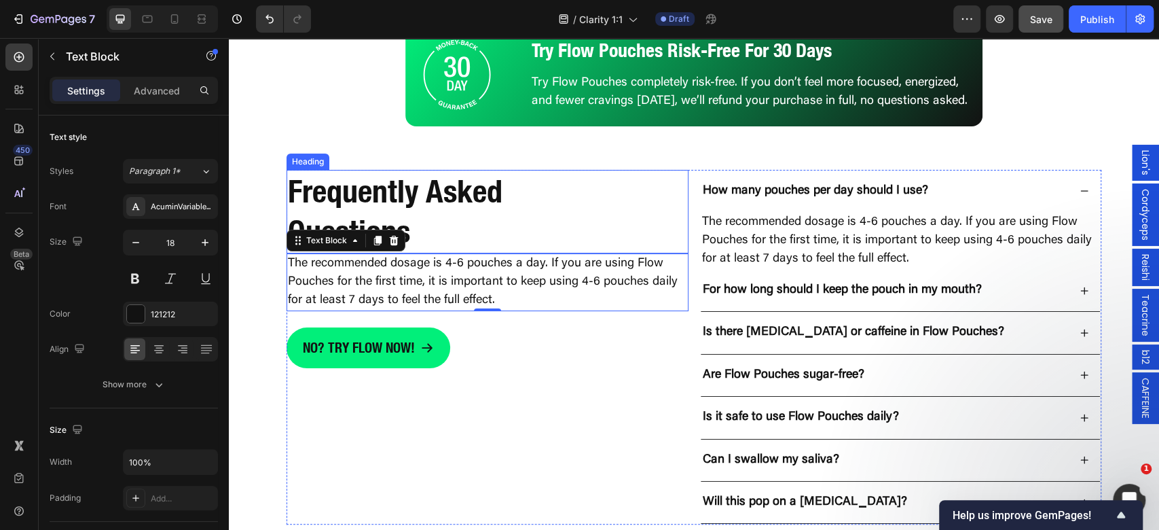
click at [422, 285] on p "The recommended dosage is 4-6 pouches a day. If you are using Flow Pouches for …" at bounding box center [487, 282] width 399 height 55
click at [450, 301] on p "The recommended dosage is 4-6 pouches a day. If you are using Flow Pouches for …" at bounding box center [487, 282] width 399 height 55
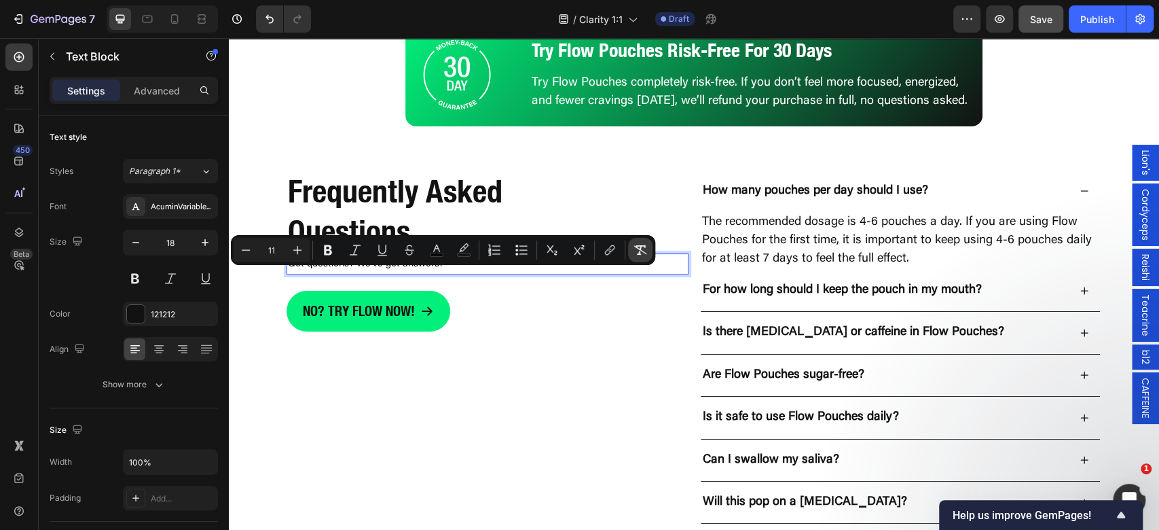
click at [634, 252] on icon "Editor contextual toolbar" at bounding box center [640, 250] width 14 height 14
type input "18"
click at [147, 93] on p "Advanced" at bounding box center [157, 90] width 46 height 14
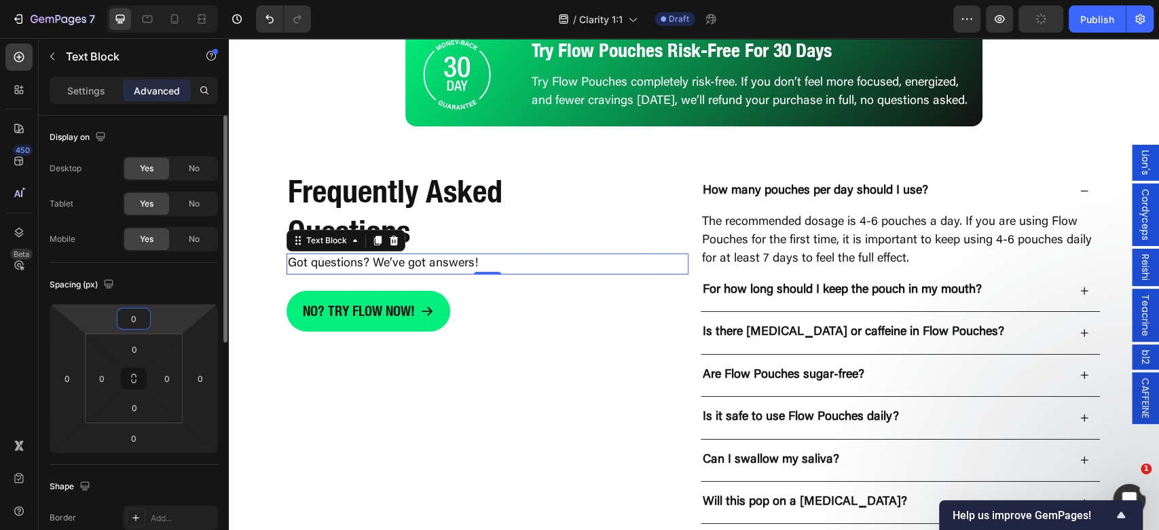
click at [141, 315] on input "0" at bounding box center [133, 318] width 27 height 20
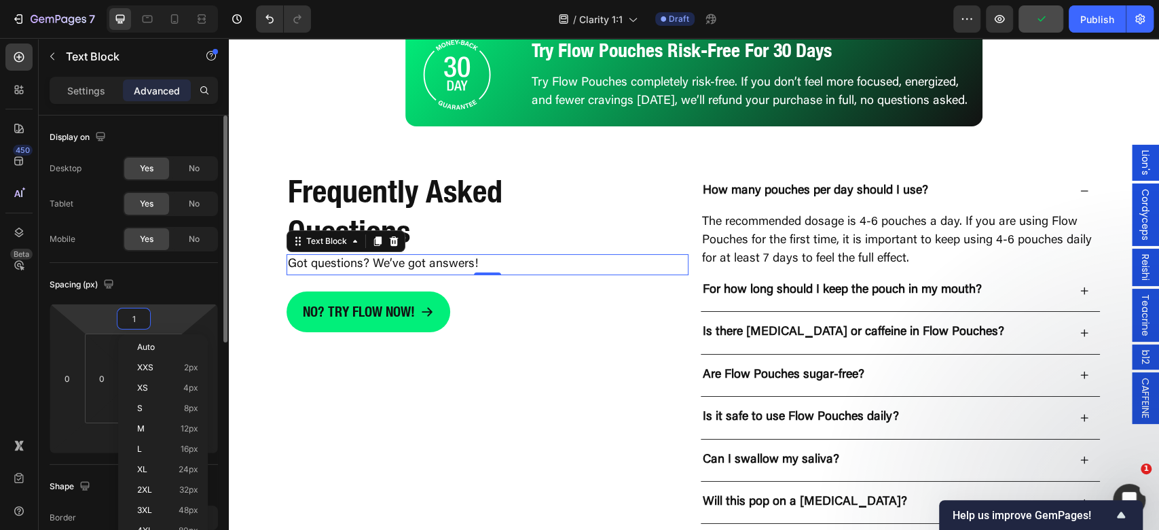
type input "12"
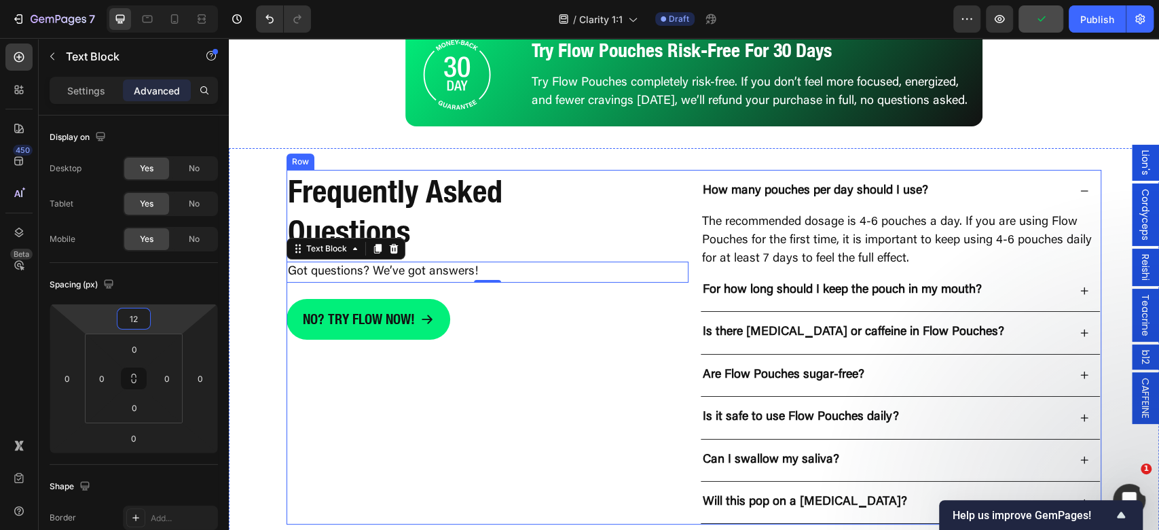
click at [468, 439] on div "Frequently Asked Questions Heading Got questions? We’ve got answers! Text Block…" at bounding box center [487, 347] width 402 height 355
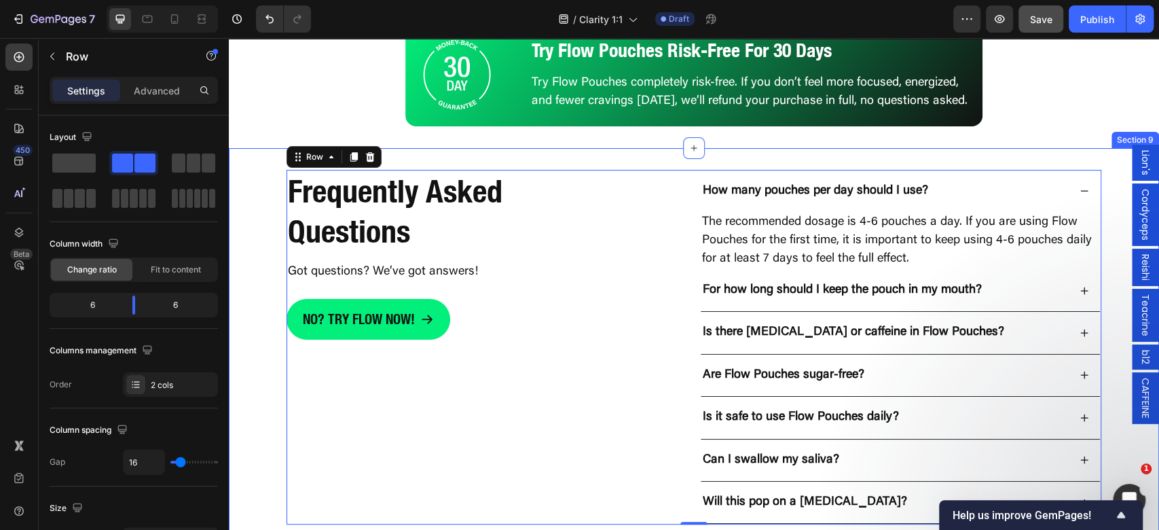
click at [790, 199] on p "How many pouches per day should I use?" at bounding box center [815, 191] width 225 height 16
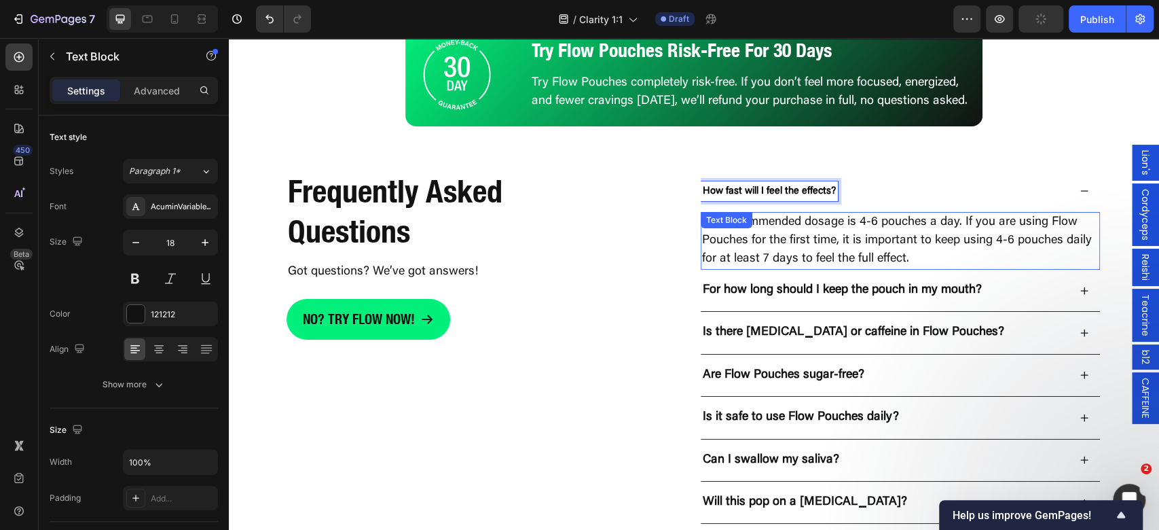
click at [811, 239] on p "The recommended dosage is 4-6 pouches a day. If you are using Flow Pouches for …" at bounding box center [900, 240] width 396 height 55
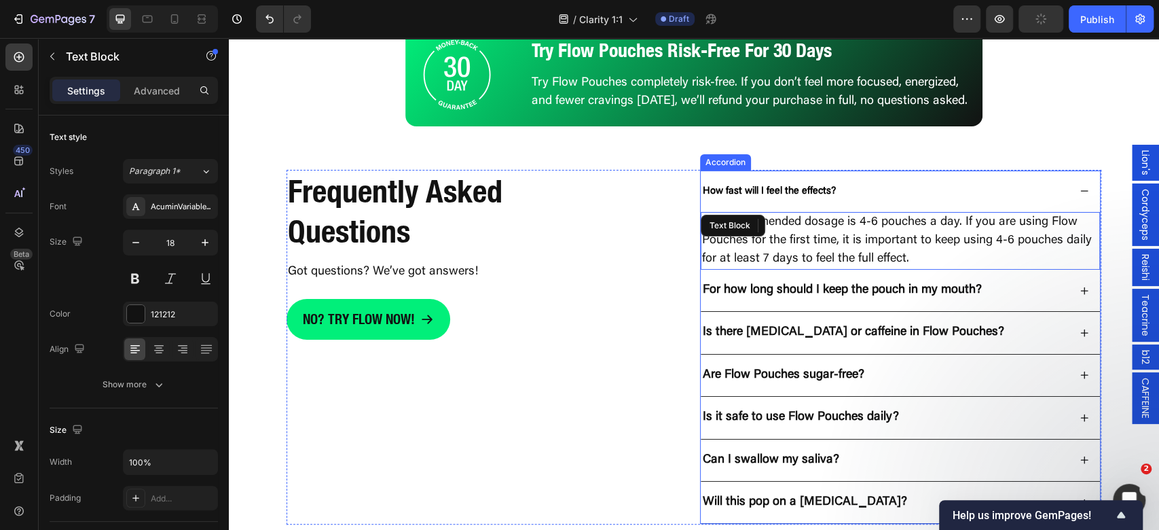
click at [815, 196] on strong "How fast will I feel the effects?" at bounding box center [769, 191] width 133 height 10
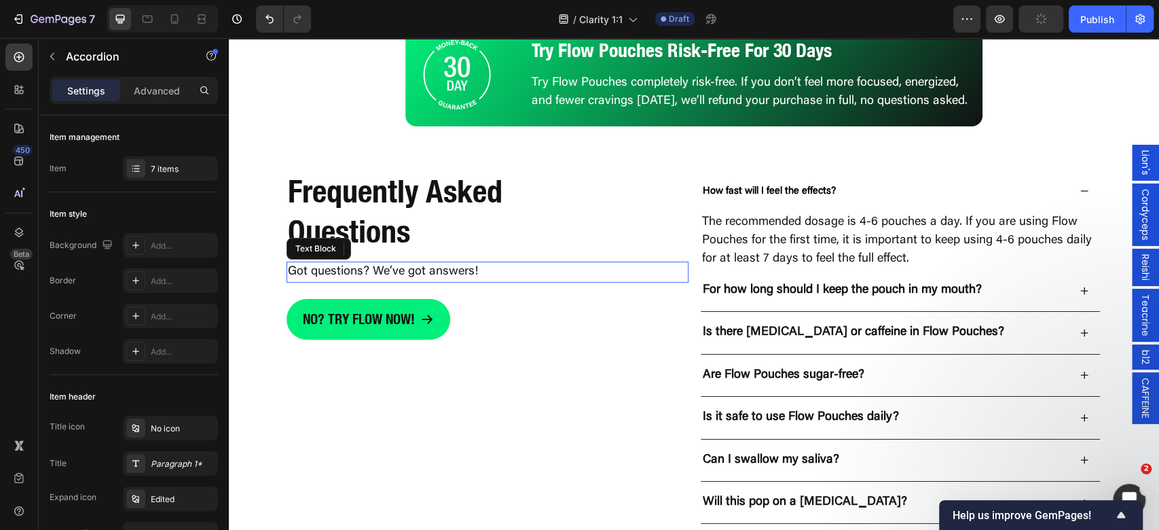
click at [670, 273] on div "Got questions? We’ve got answers!" at bounding box center [487, 271] width 402 height 21
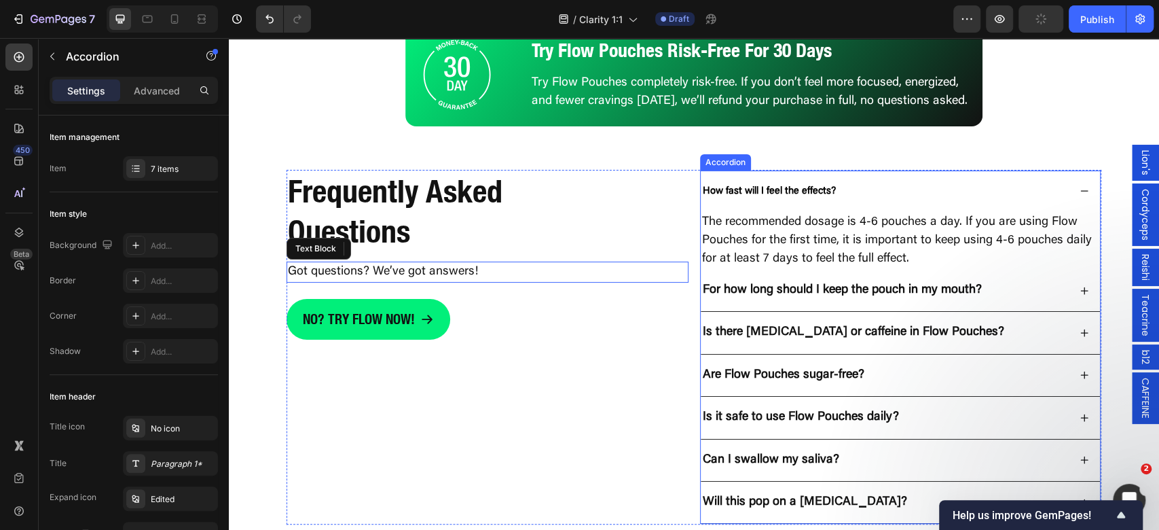
click at [794, 196] on p "How fast will I feel the effects?" at bounding box center [769, 191] width 133 height 16
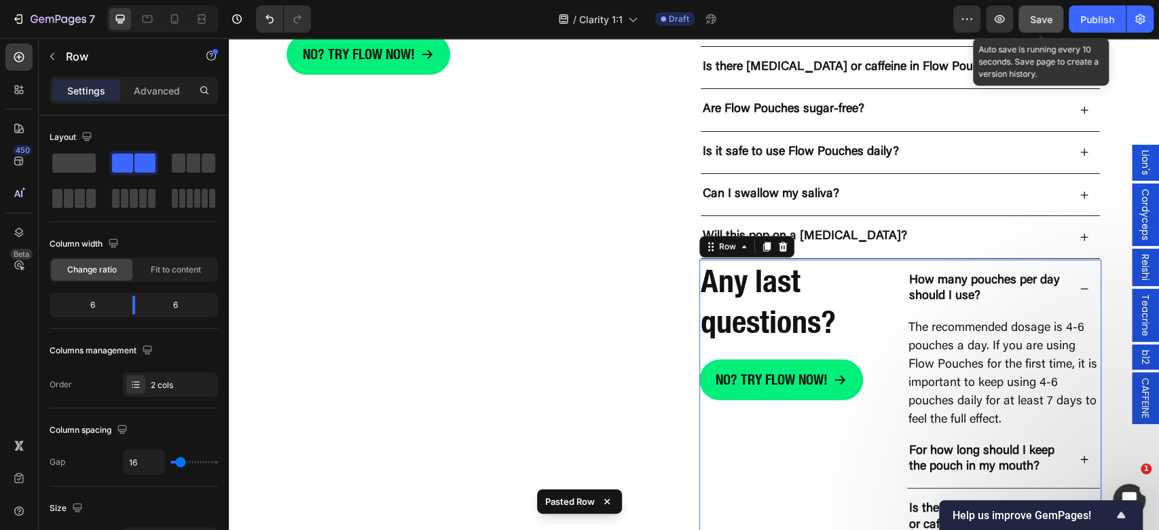
scroll to position [3853, 0]
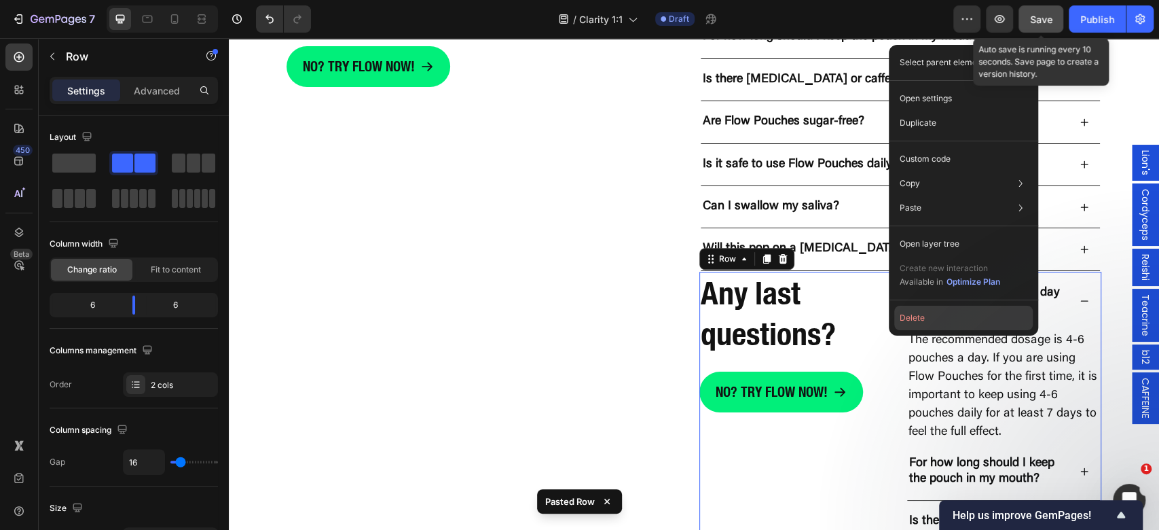
click at [937, 317] on button "Delete" at bounding box center [963, 317] width 138 height 24
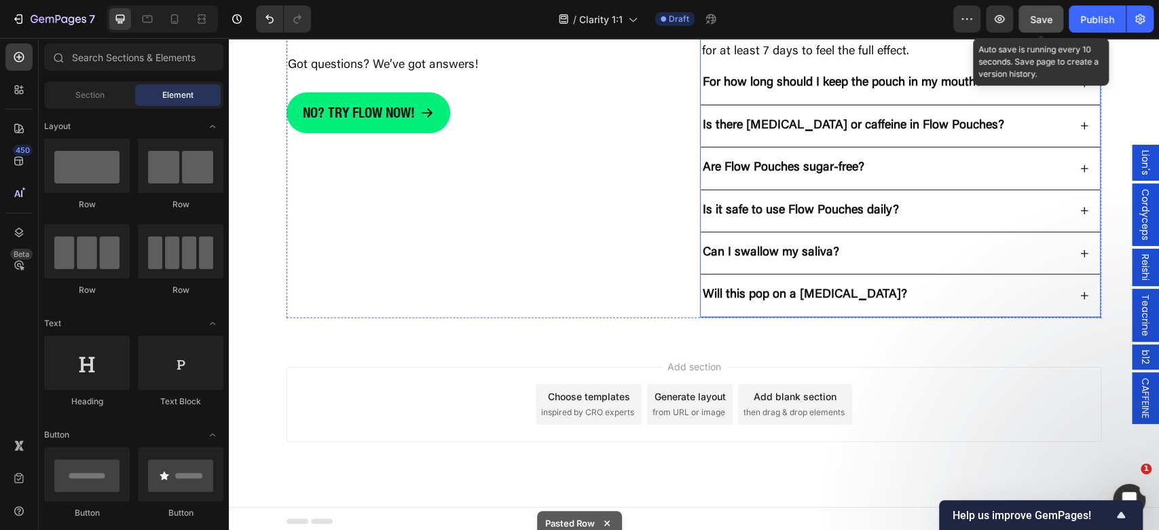
scroll to position [3626, 0]
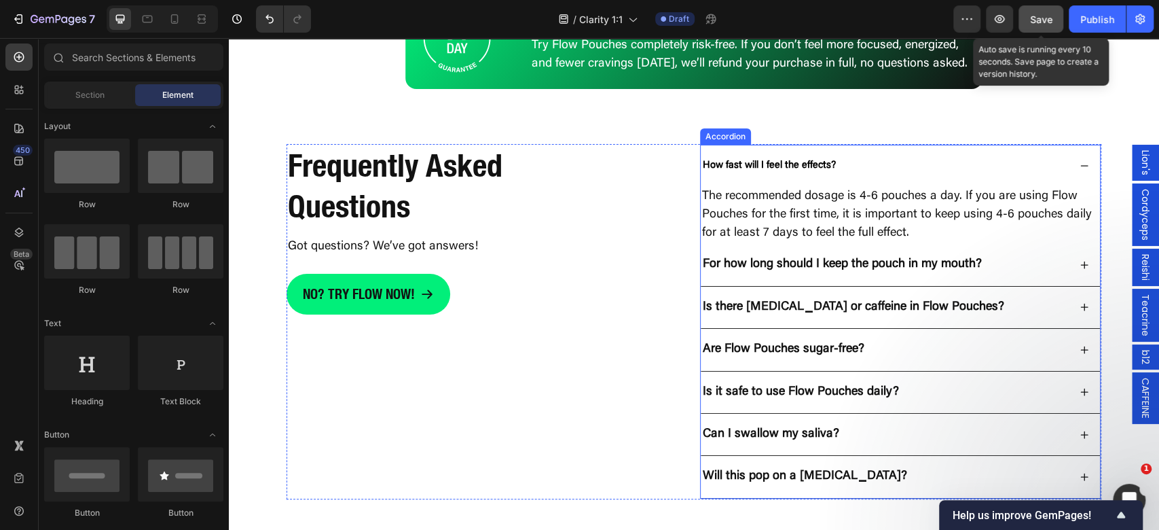
click at [809, 170] on strong "How fast will I feel the effects?" at bounding box center [769, 165] width 133 height 10
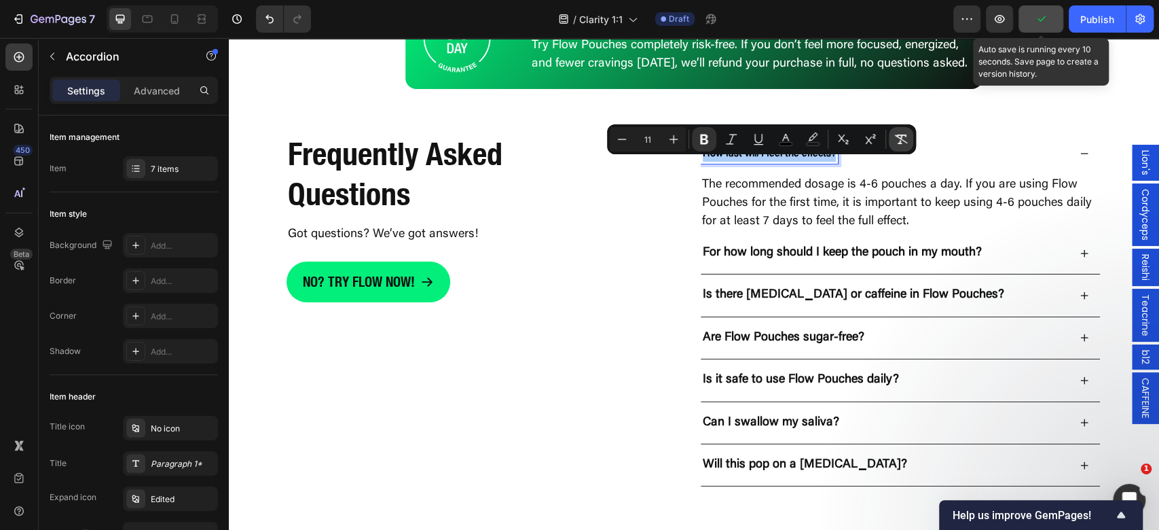
click at [905, 141] on icon "Editor contextual toolbar" at bounding box center [901, 139] width 14 height 14
type input "18"
click at [1039, 16] on span "Save" at bounding box center [1041, 20] width 22 height 12
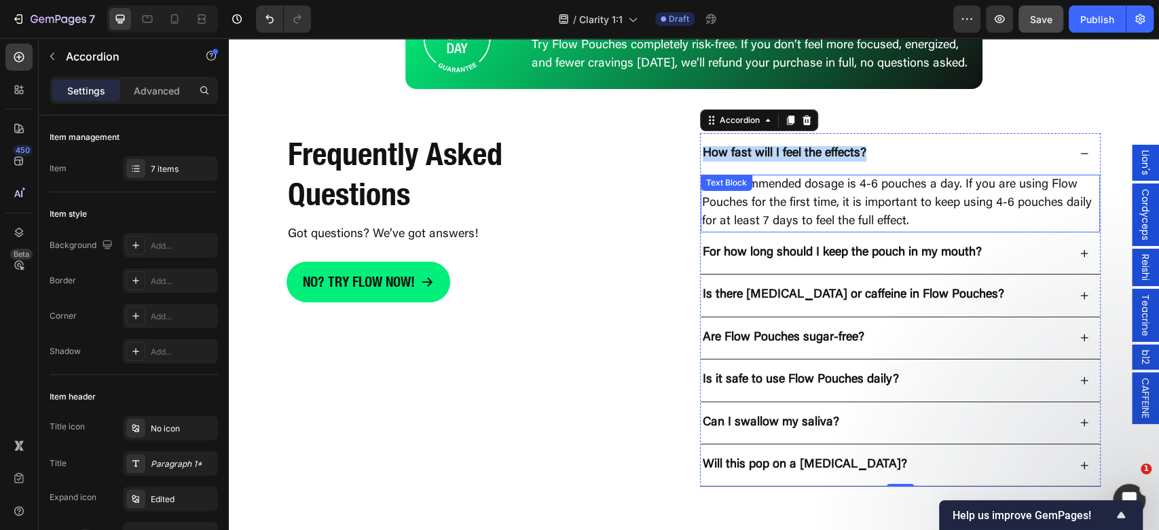
drag, startPoint x: 832, startPoint y: 229, endPoint x: 914, endPoint y: 220, distance: 82.7
click at [832, 229] on p "The recommended dosage is 4-6 pouches a day. If you are using Flow Pouches for …" at bounding box center [900, 203] width 396 height 55
click at [908, 212] on p "The recommended dosage is 4-6 pouches a day. If you are using Flow Pouches for …" at bounding box center [900, 203] width 396 height 55
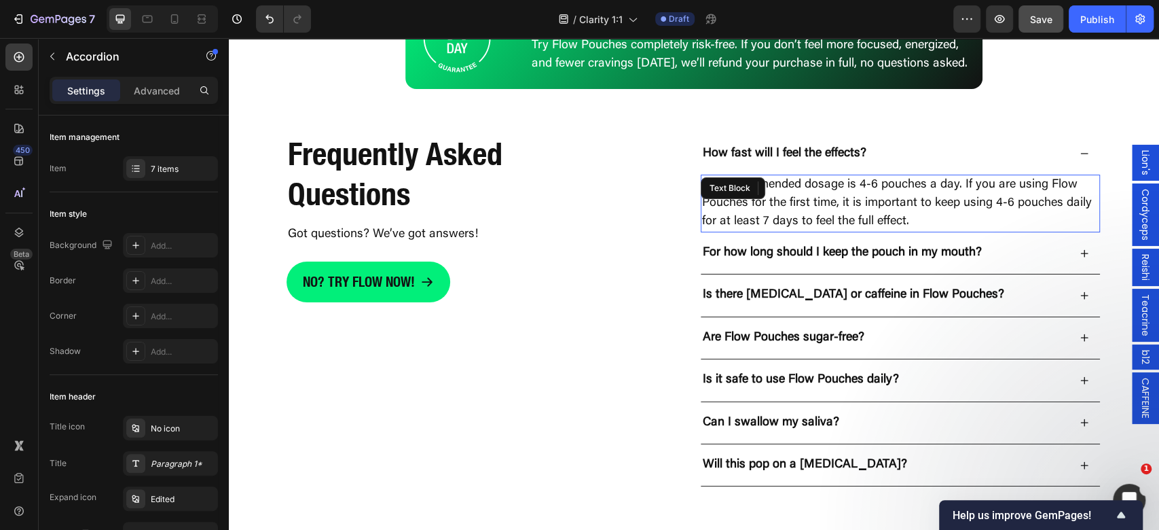
click at [916, 221] on p "The recommended dosage is 4-6 pouches a day. If you are using Flow Pouches for …" at bounding box center [900, 203] width 396 height 55
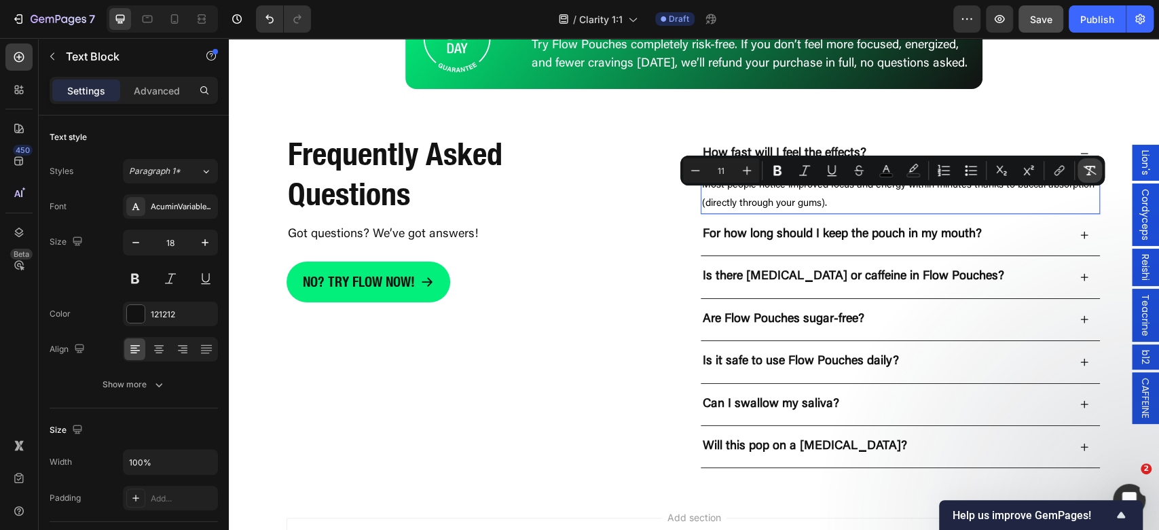
click at [1098, 172] on button "Remove Format" at bounding box center [1089, 170] width 24 height 24
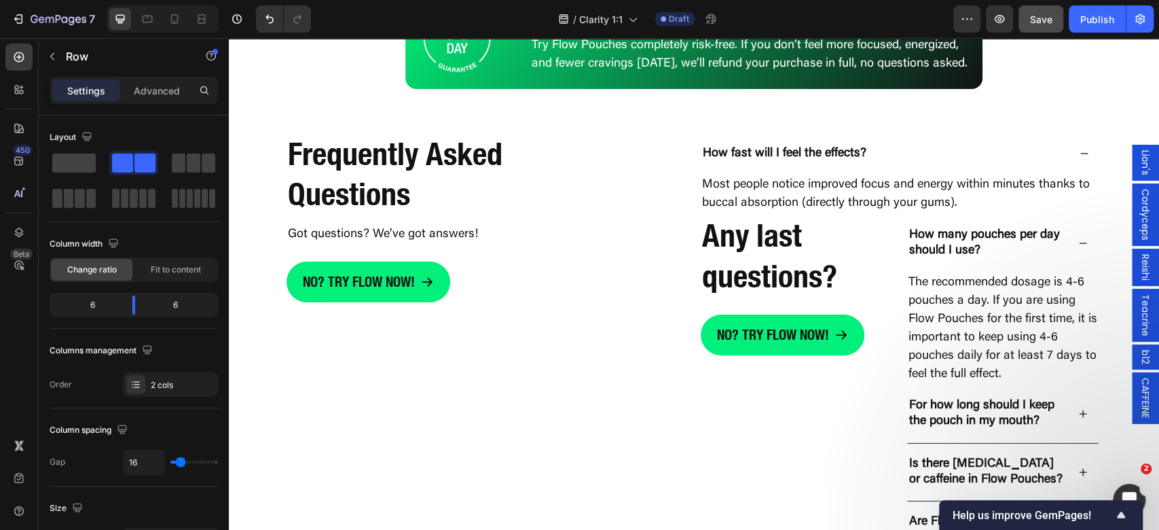
click at [747, 456] on div "Any last questions? Heading No? Try flow now! Button" at bounding box center [798, 466] width 194 height 505
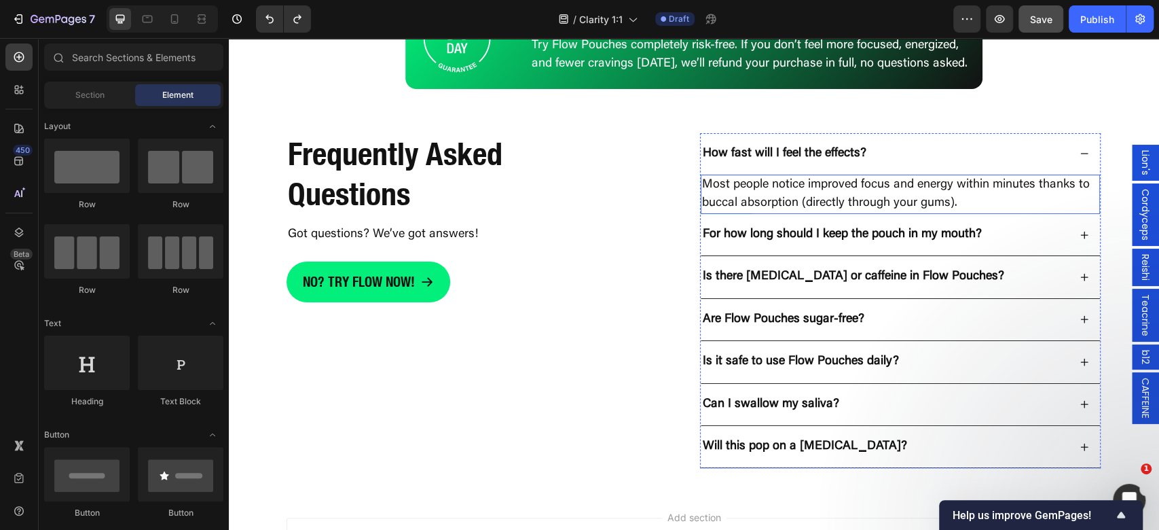
click at [950, 206] on p "Most people notice improved focus and energy within minutes thanks to buccal ab…" at bounding box center [900, 194] width 396 height 37
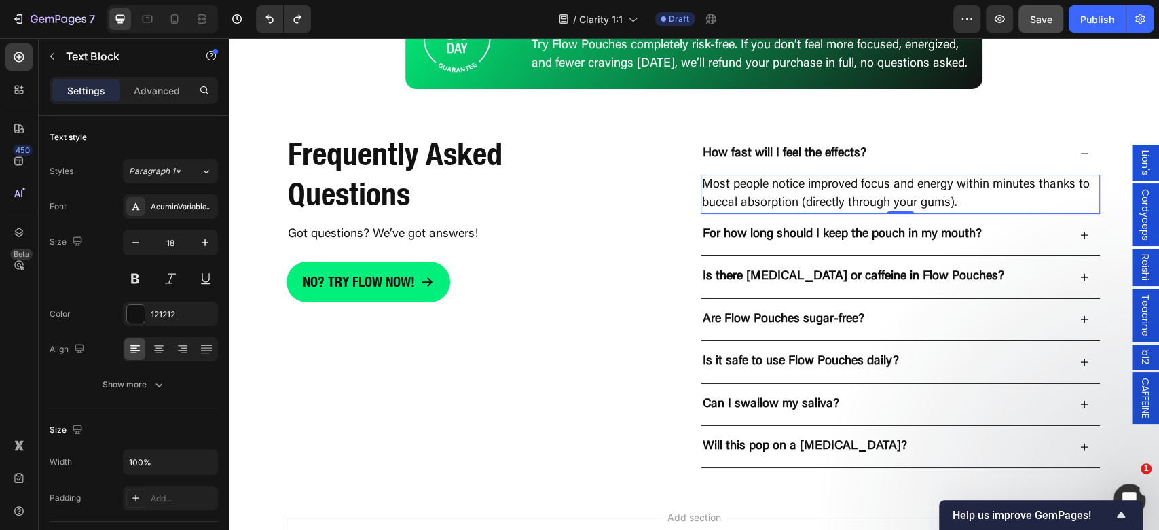
click at [1046, 15] on span "Save" at bounding box center [1041, 20] width 22 height 12
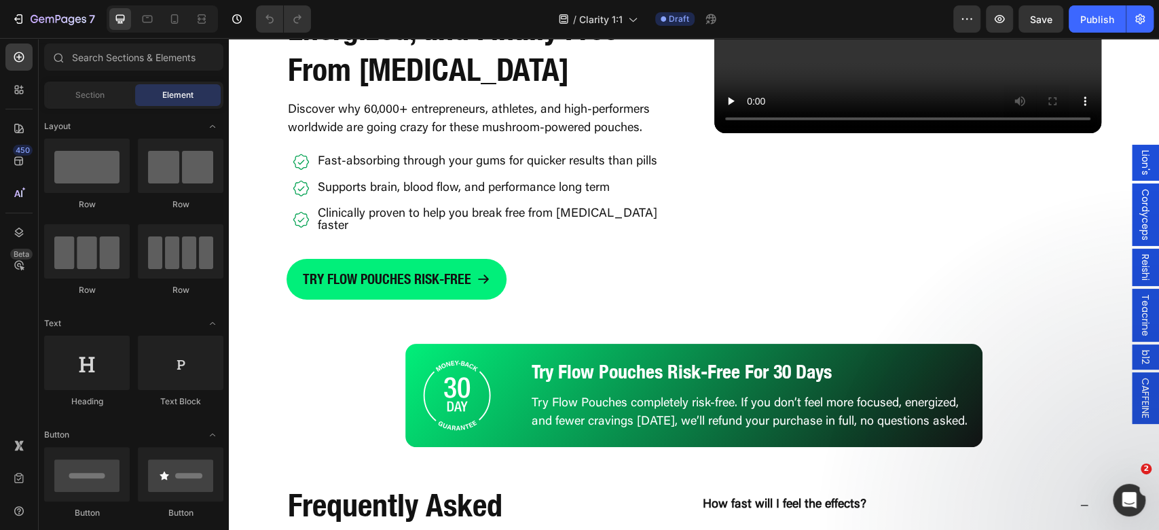
scroll to position [3168, 0]
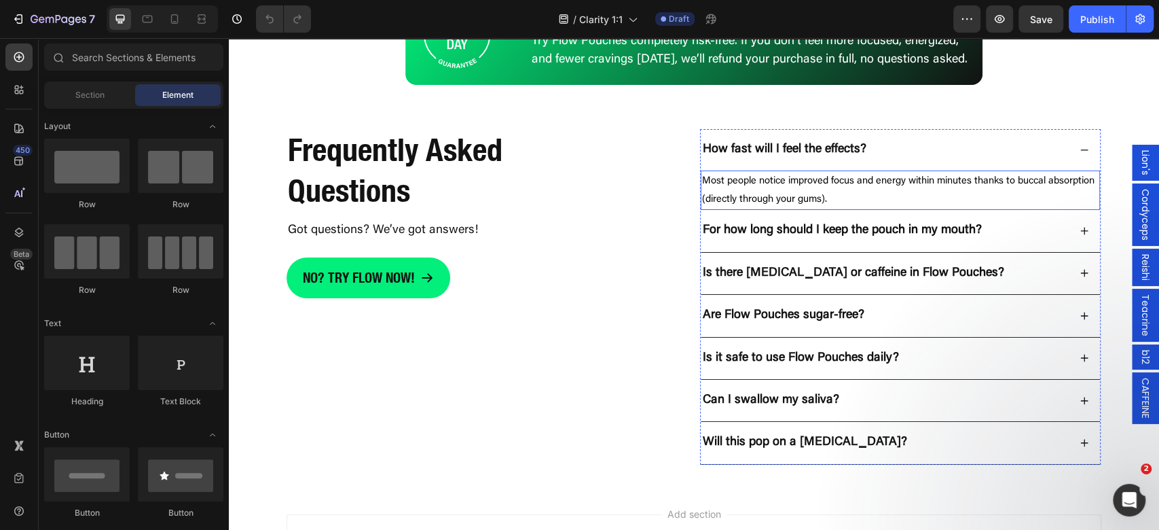
click at [838, 193] on span "Most people notice improved focus and energy within minutes thanks to buccal ab…" at bounding box center [898, 190] width 392 height 29
click at [838, 194] on span "Most people notice improved focus and energy within minutes thanks to buccal ab…" at bounding box center [898, 190] width 392 height 29
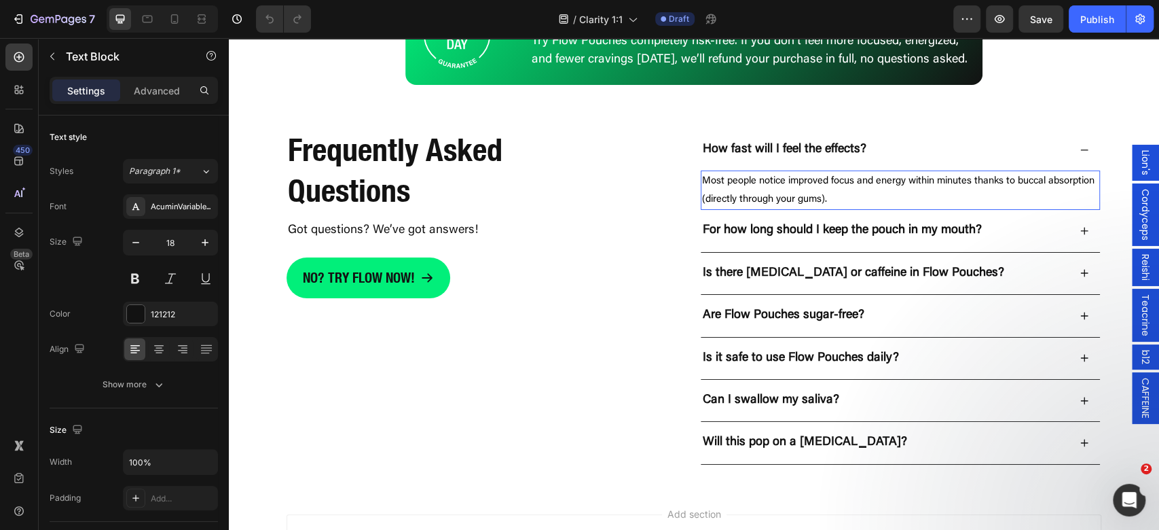
click at [838, 194] on span "Most people notice improved focus and energy within minutes thanks to buccal ab…" at bounding box center [898, 190] width 392 height 29
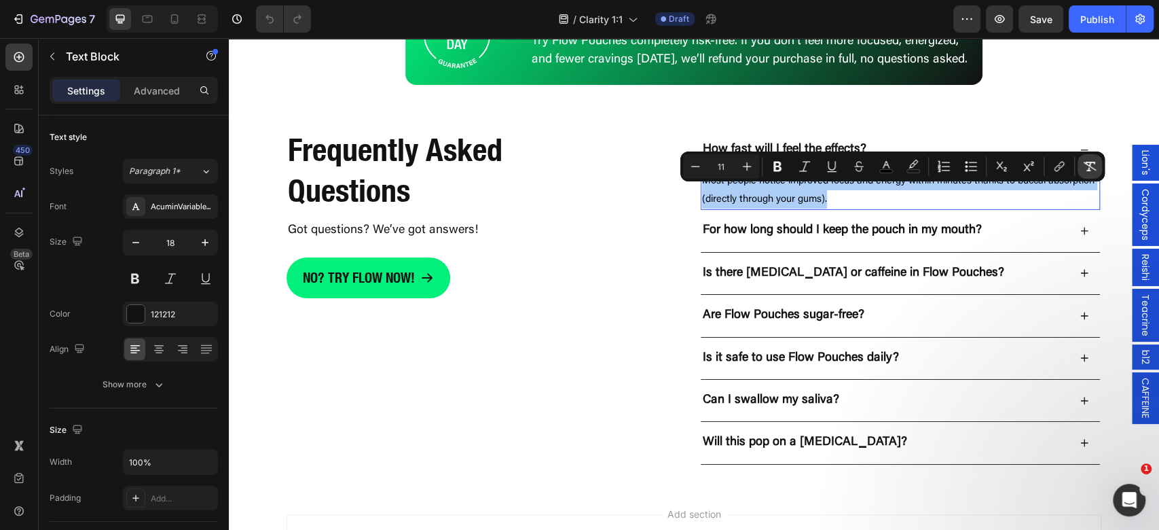
click at [1089, 168] on icon "Editor contextual toolbar" at bounding box center [1089, 167] width 13 height 10
type input "18"
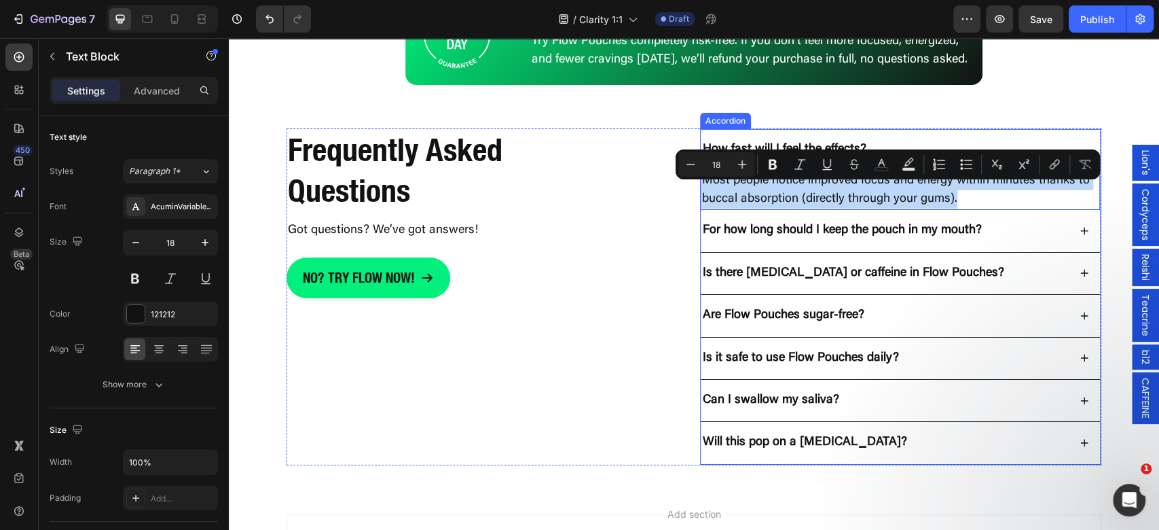
click at [797, 238] on p "For how long should I keep the pouch in my mouth?" at bounding box center [842, 231] width 279 height 16
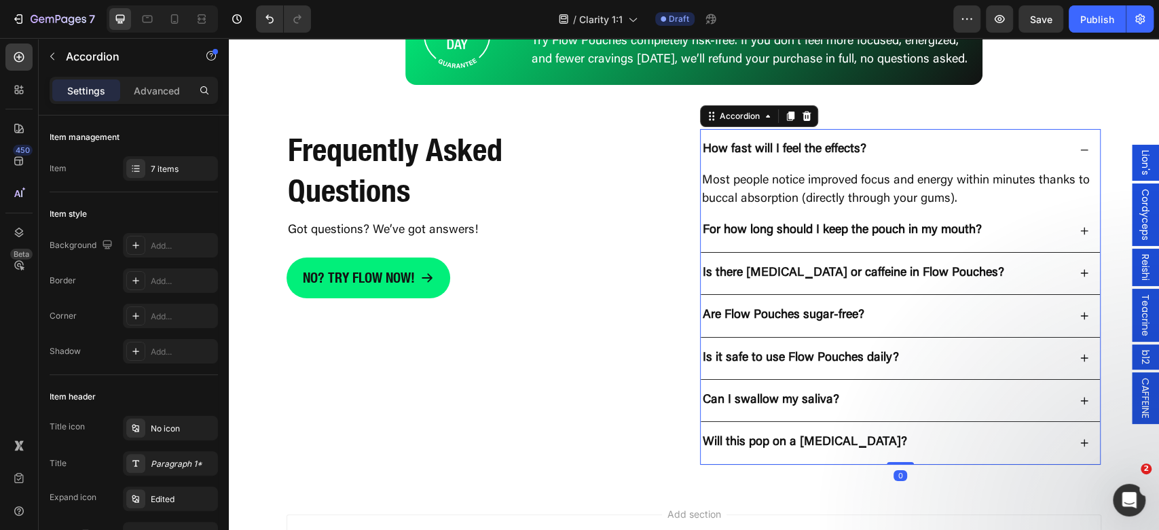
click at [806, 238] on p "For how long should I keep the pouch in my mouth?" at bounding box center [842, 231] width 279 height 16
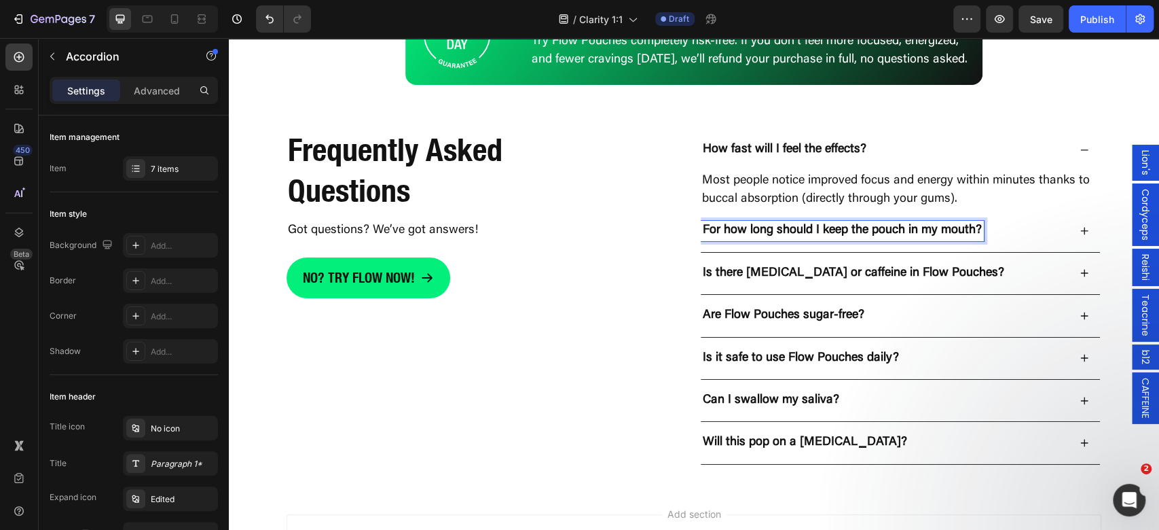
click at [818, 238] on p "For how long should I keep the pouch in my mouth?" at bounding box center [842, 231] width 279 height 16
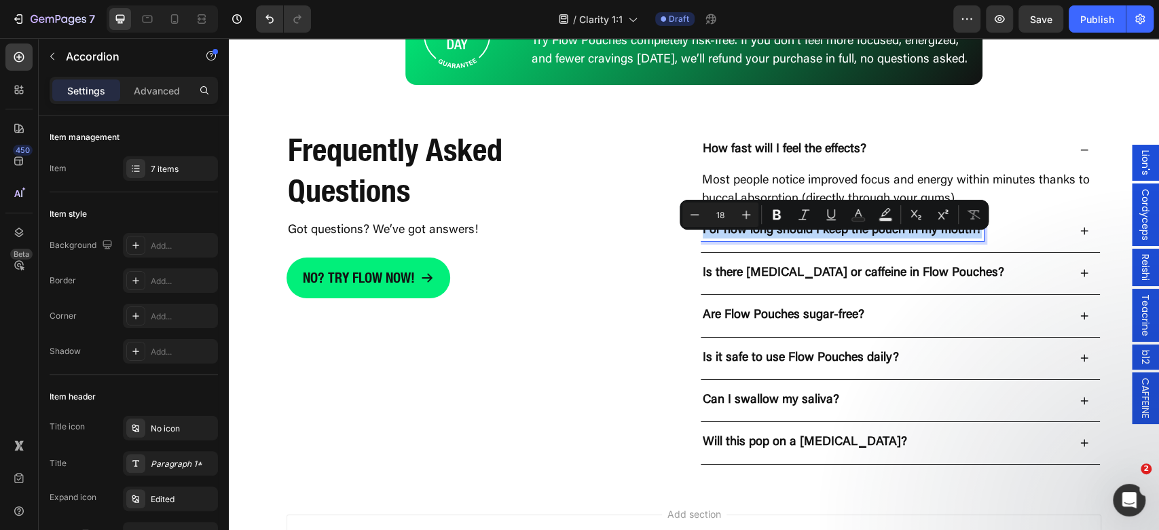
type input "11"
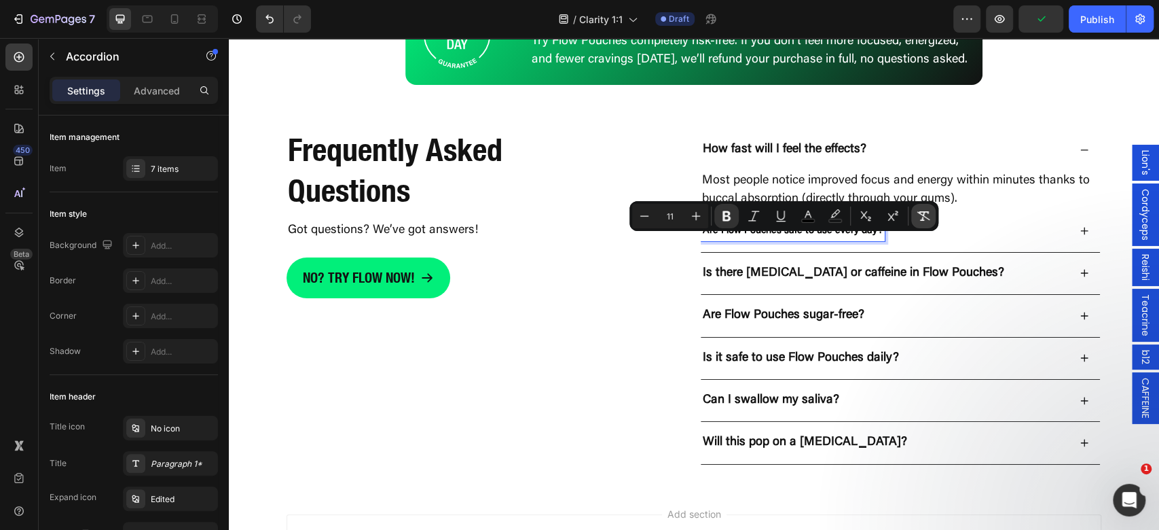
click at [926, 215] on icon "Editor contextual toolbar" at bounding box center [923, 216] width 14 height 14
type input "16"
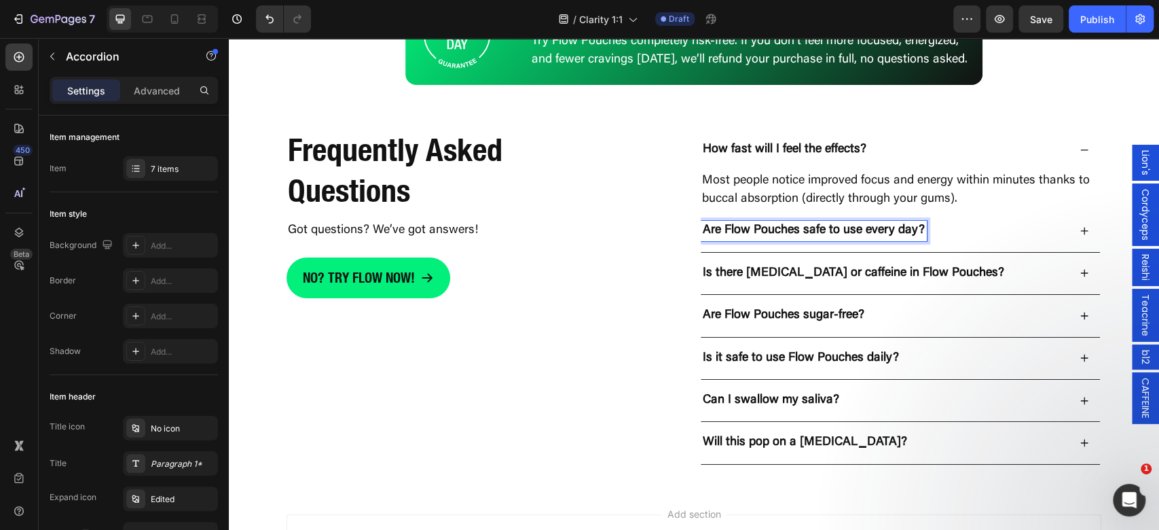
type input "18"
click at [1026, 240] on div "Are Flow Pouches safe to use every day?" at bounding box center [885, 231] width 368 height 20
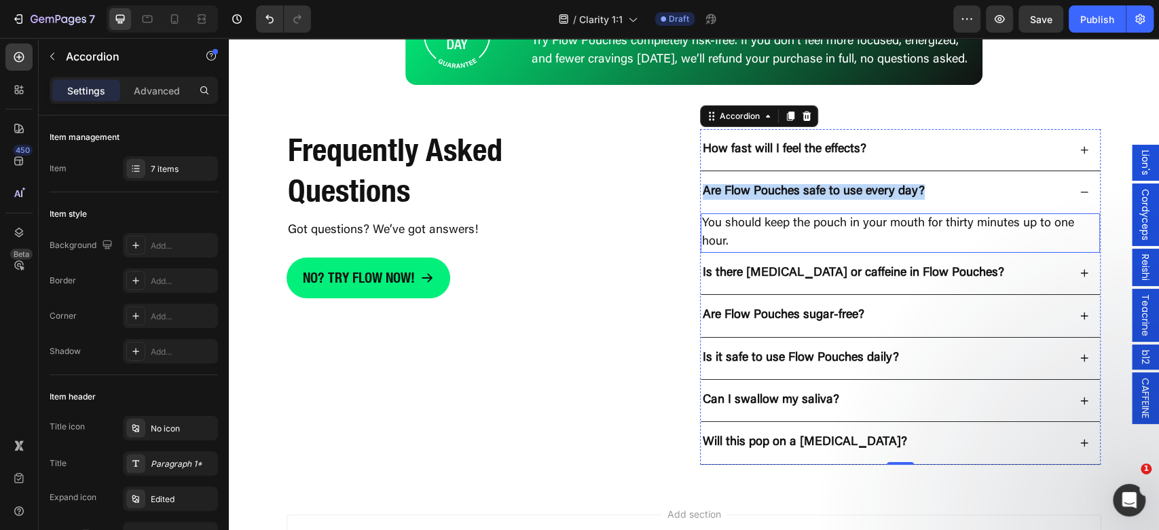
click at [934, 234] on p "You should keep the pouch in your mouth for thirty minutes up to one hour." at bounding box center [900, 233] width 396 height 37
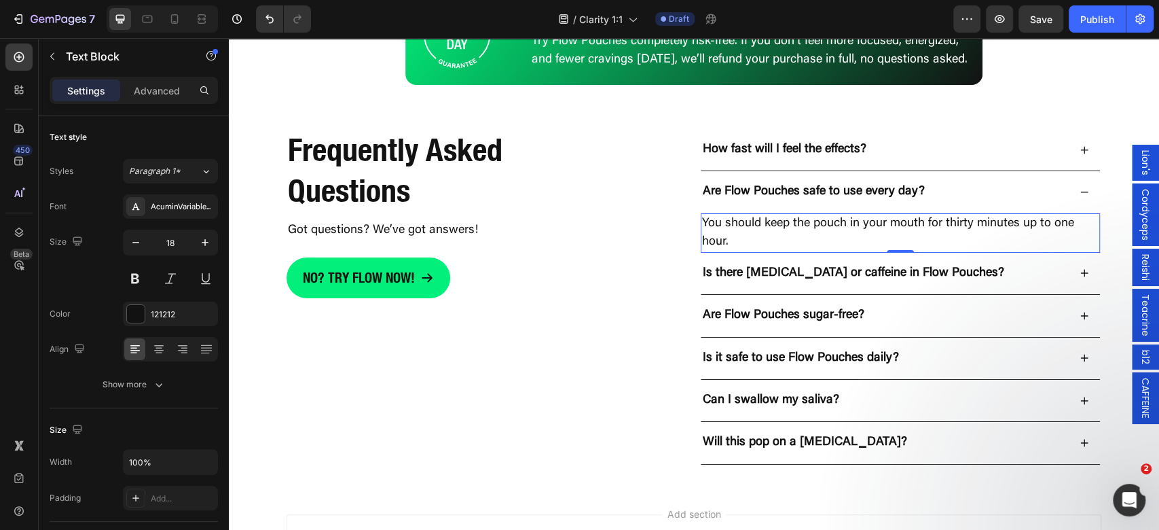
click at [952, 235] on p "You should keep the pouch in your mouth for thirty minutes up to one hour." at bounding box center [900, 233] width 396 height 37
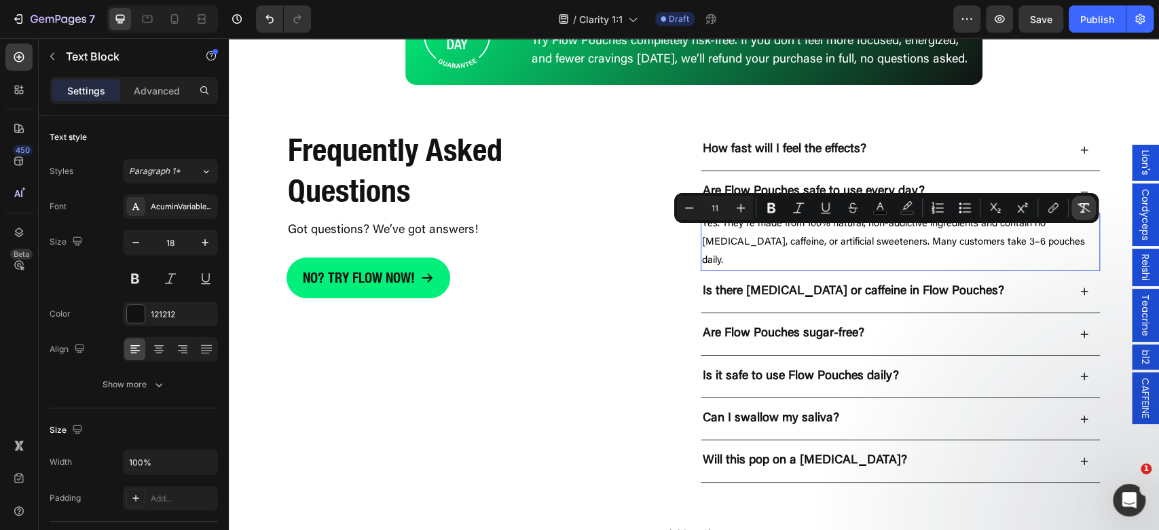
click at [1084, 200] on button "Remove Format" at bounding box center [1083, 208] width 24 height 24
type input "18"
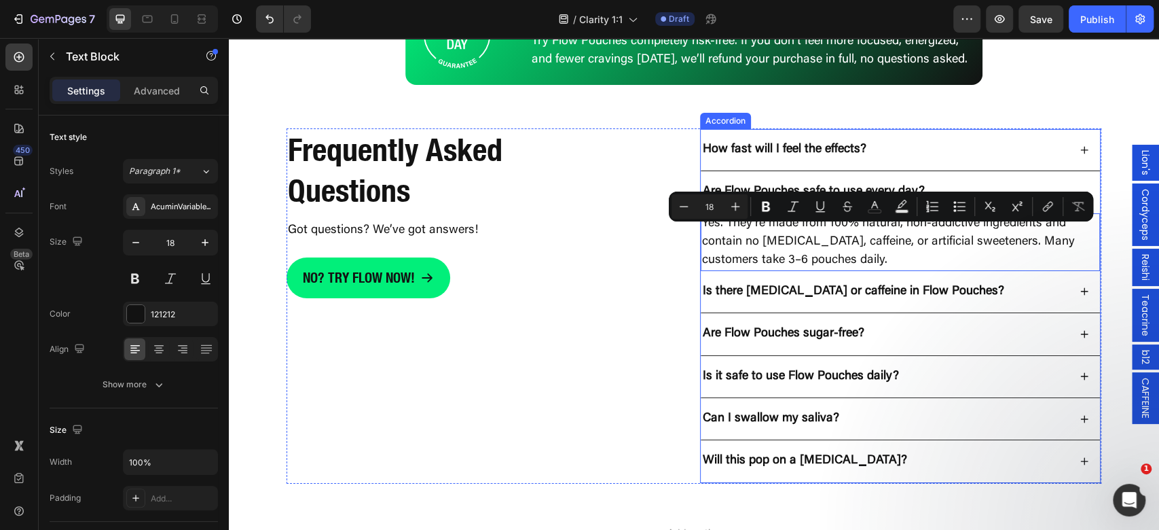
click at [764, 299] on p "Is there [MEDICAL_DATA] or caffeine in Flow Pouches?" at bounding box center [853, 292] width 301 height 16
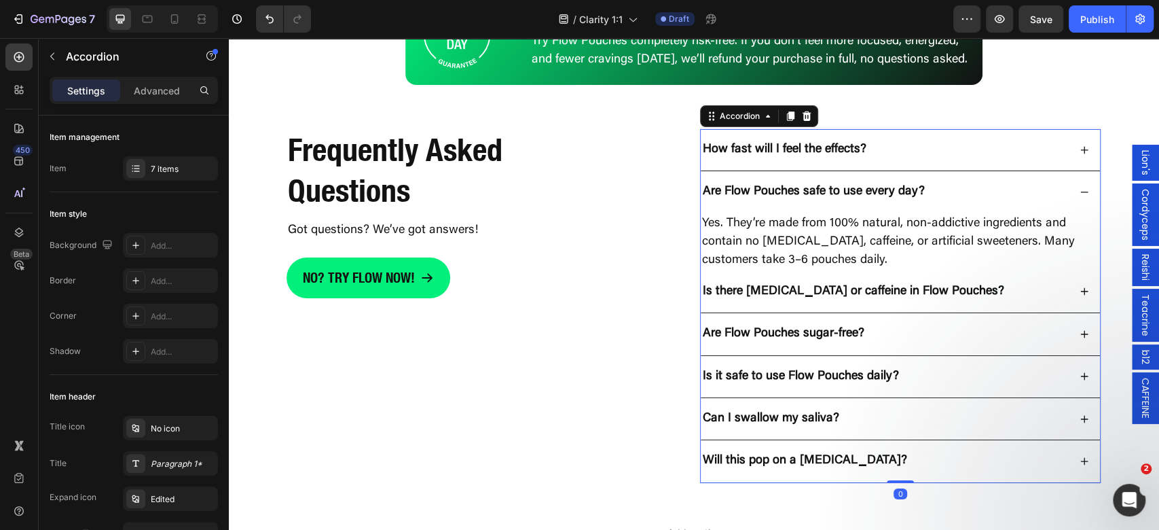
click at [790, 292] on div "Is there [MEDICAL_DATA] or caffeine in Flow Pouches?" at bounding box center [853, 292] width 305 height 20
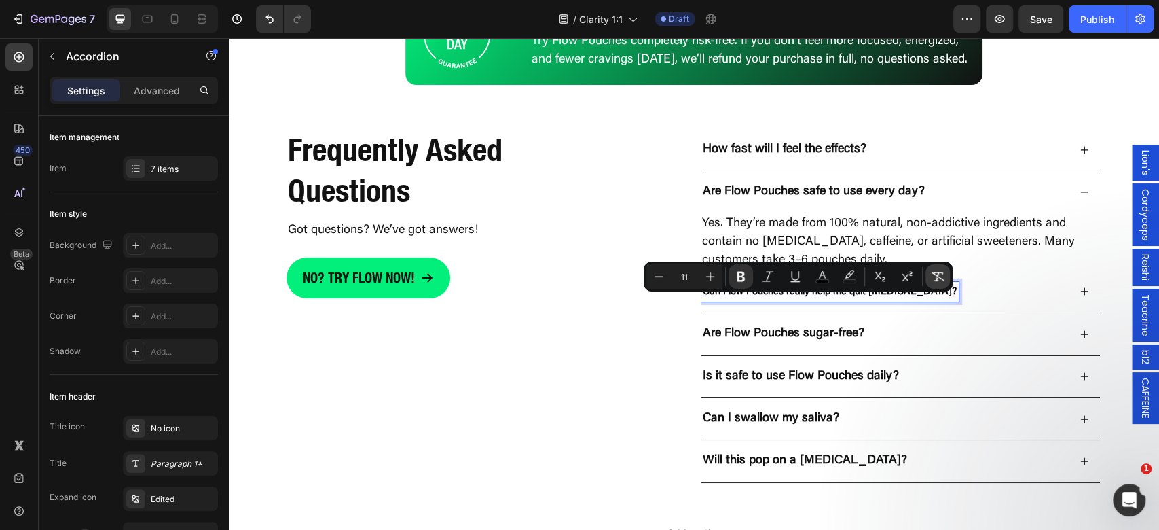
click at [942, 276] on icon "Editor contextual toolbar" at bounding box center [938, 277] width 14 height 14
type input "18"
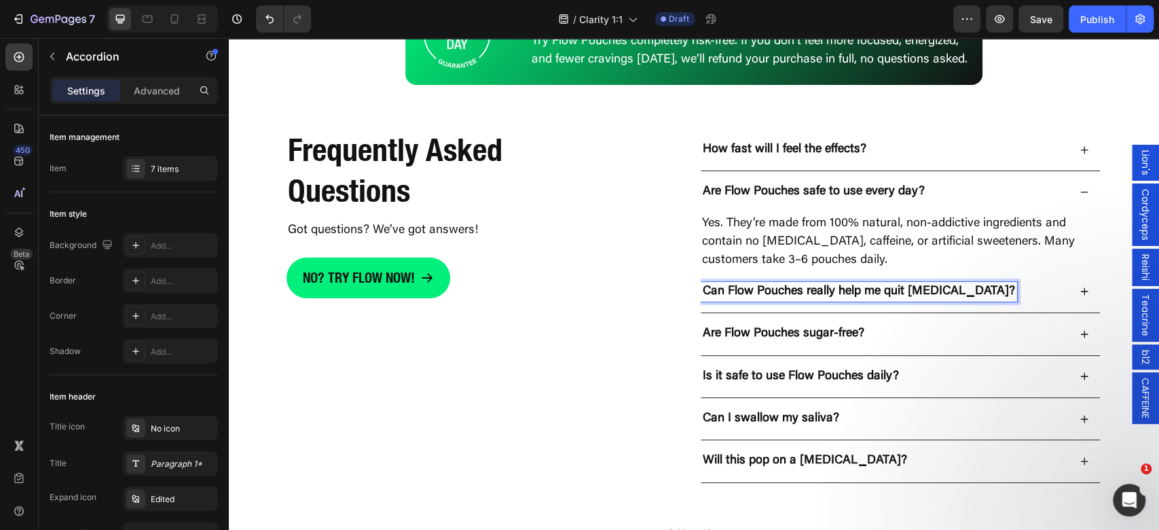
type input "18"
click at [1056, 313] on div "Can Flow Pouches really help me quit [MEDICAL_DATA]?" at bounding box center [900, 292] width 399 height 42
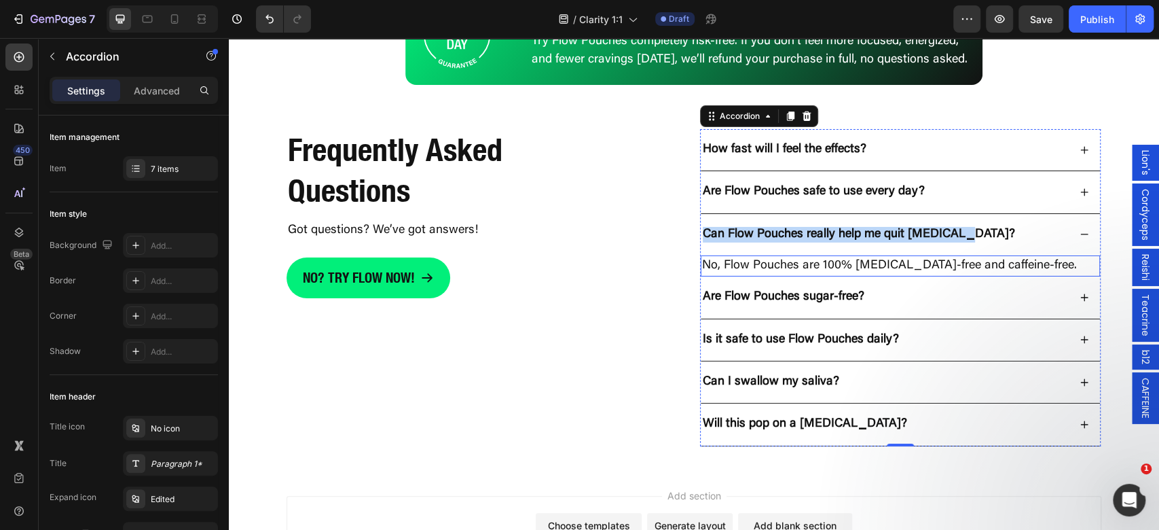
click at [912, 270] on p "No, Flow Pouches are 100% [MEDICAL_DATA]-free and caffeine-free." at bounding box center [900, 266] width 396 height 18
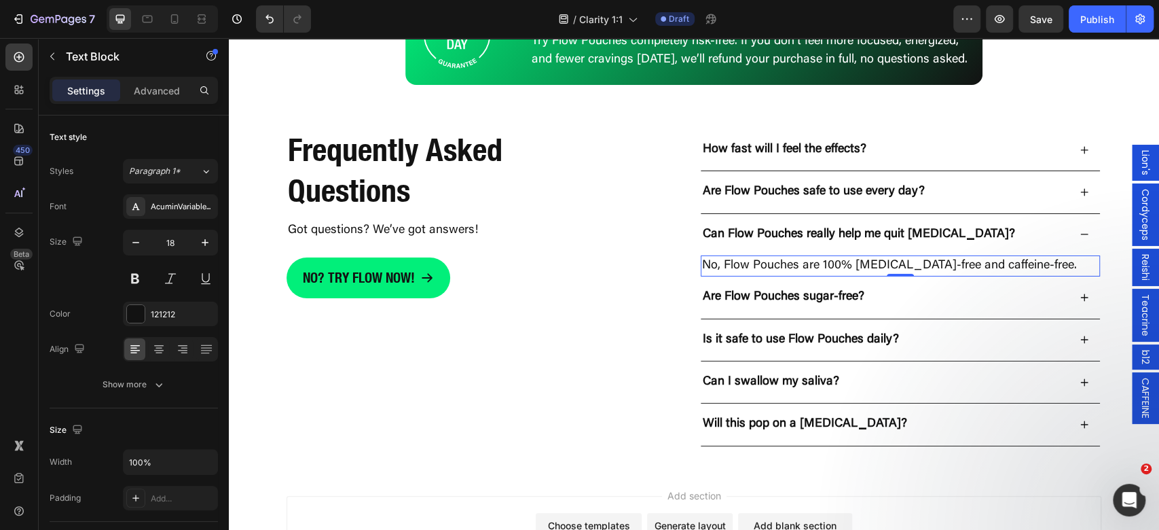
click at [926, 267] on p "No, Flow Pouches are 100% [MEDICAL_DATA]-free and caffeine-free." at bounding box center [900, 266] width 396 height 18
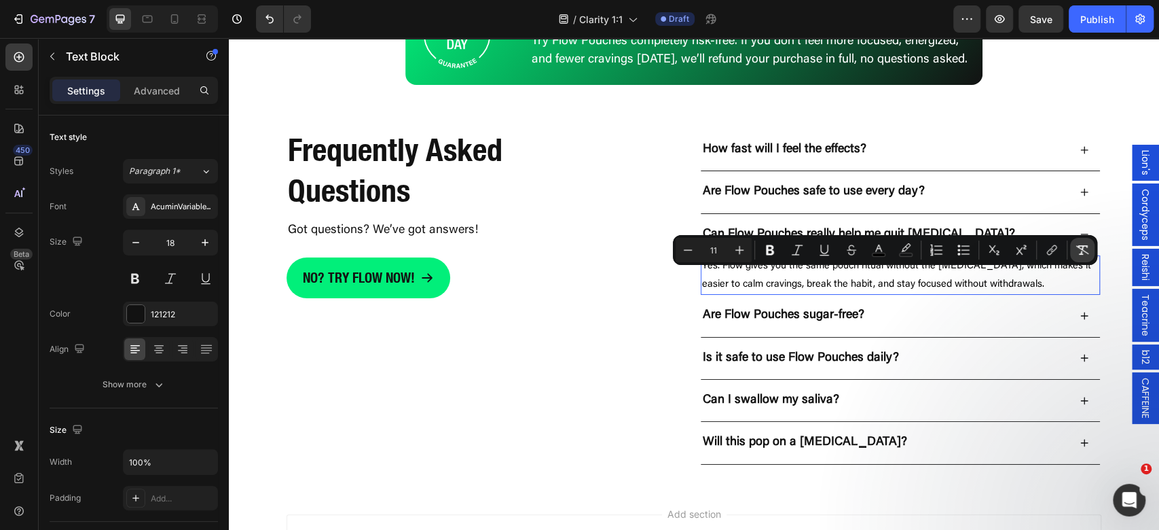
click at [1082, 258] on button "Remove Format" at bounding box center [1082, 250] width 24 height 24
type input "18"
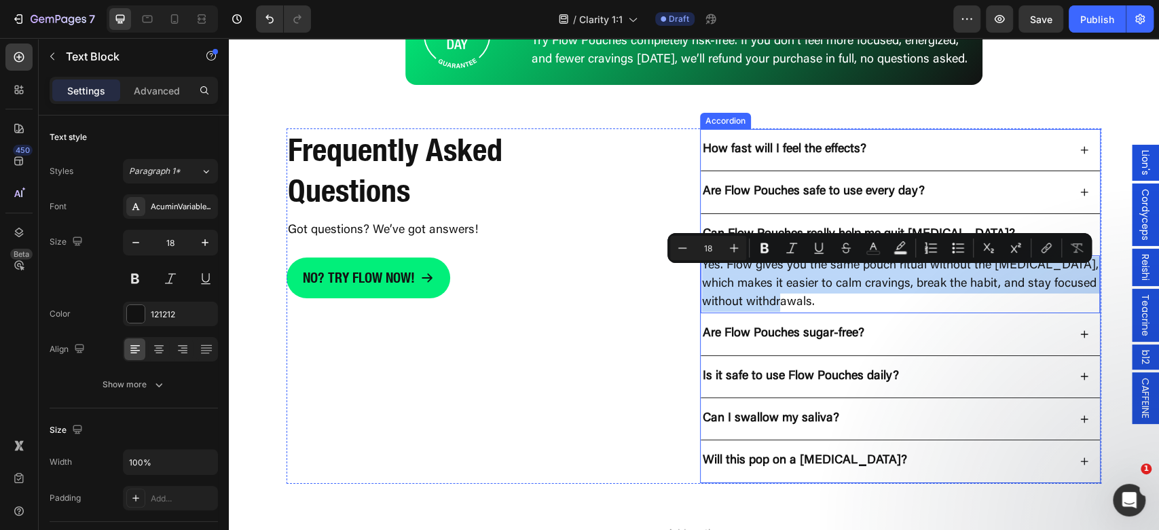
drag, startPoint x: 809, startPoint y: 339, endPoint x: 815, endPoint y: 337, distance: 7.3
click at [809, 339] on p "Are Flow Pouches sugar-free?" at bounding box center [784, 334] width 162 height 16
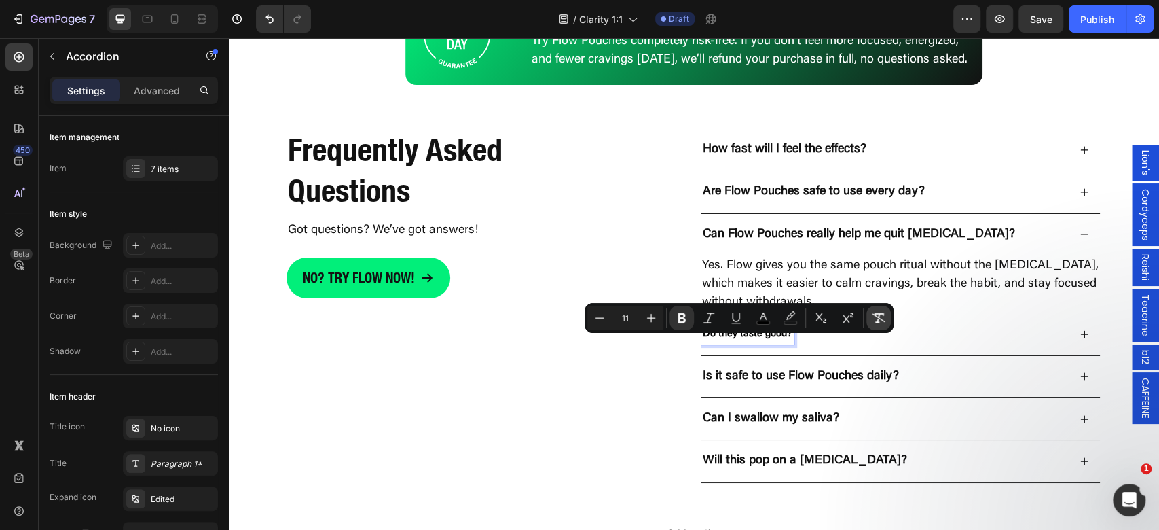
click at [885, 319] on icon "Editor contextual toolbar" at bounding box center [879, 318] width 14 height 14
type input "18"
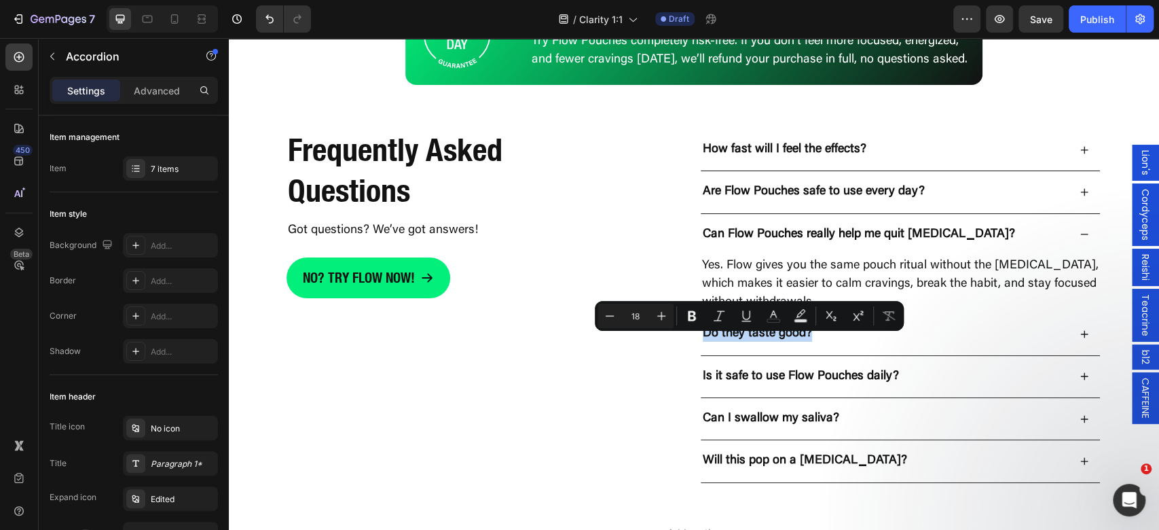
click at [924, 344] on div "Do they taste good?" at bounding box center [885, 334] width 368 height 20
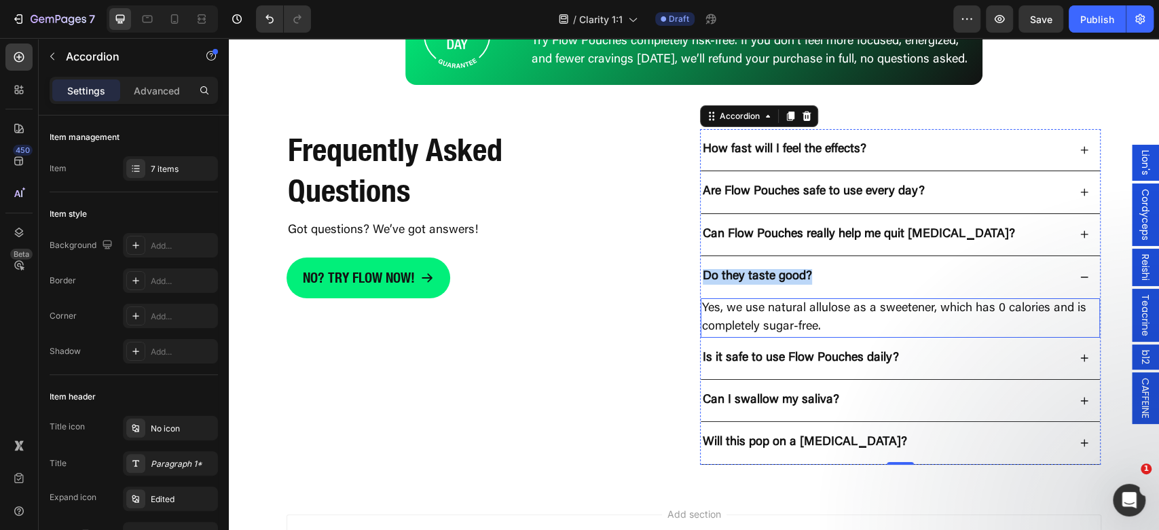
click at [899, 312] on p "Yes, we use natural allulose as a sweetener, which has 0 calories and is comple…" at bounding box center [900, 317] width 396 height 37
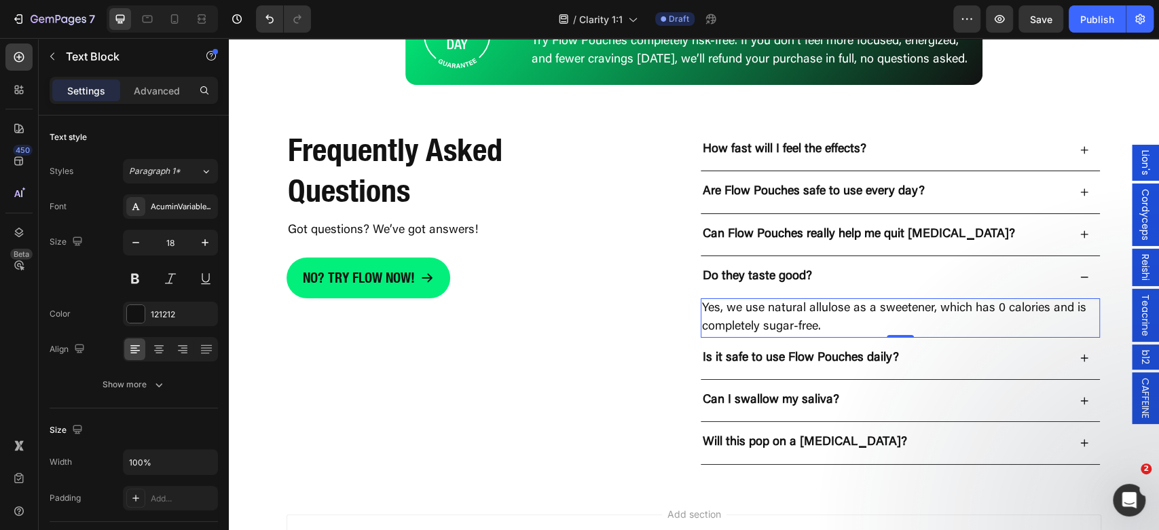
click at [915, 322] on p "Yes, we use natural allulose as a sweetener, which has 0 calories and is comple…" at bounding box center [900, 317] width 396 height 37
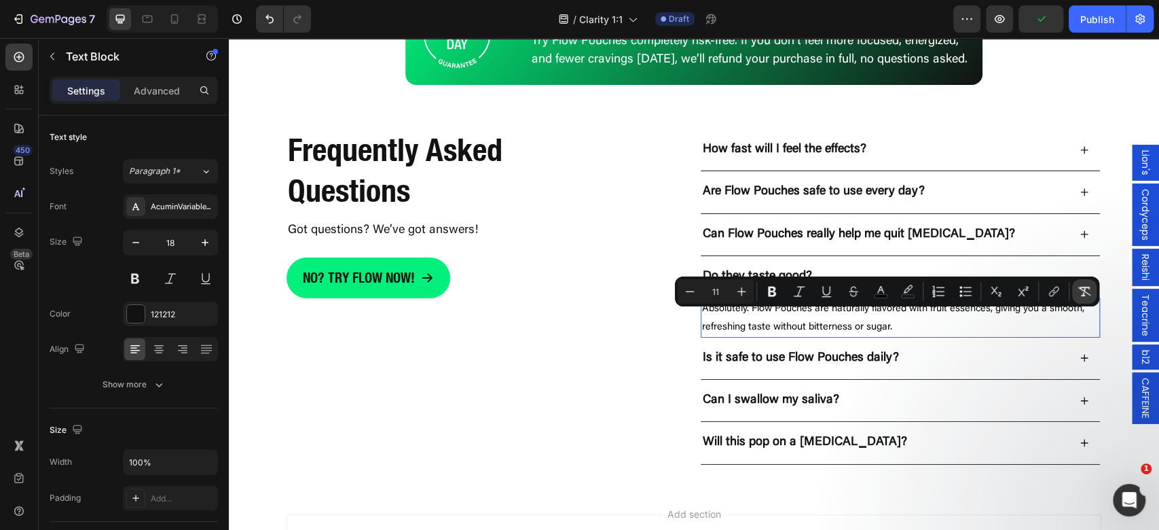
click at [1092, 289] on button "Remove Format" at bounding box center [1084, 291] width 24 height 24
type input "18"
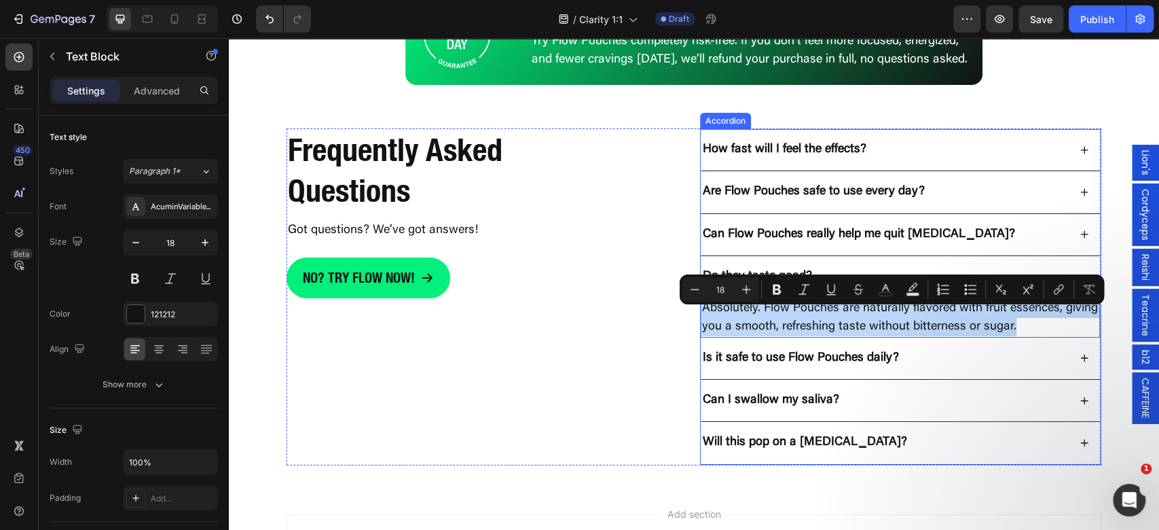
drag, startPoint x: 798, startPoint y: 369, endPoint x: 813, endPoint y: 365, distance: 15.0
click at [798, 366] on p "Is it safe to use Flow Pouches daily?" at bounding box center [801, 358] width 196 height 16
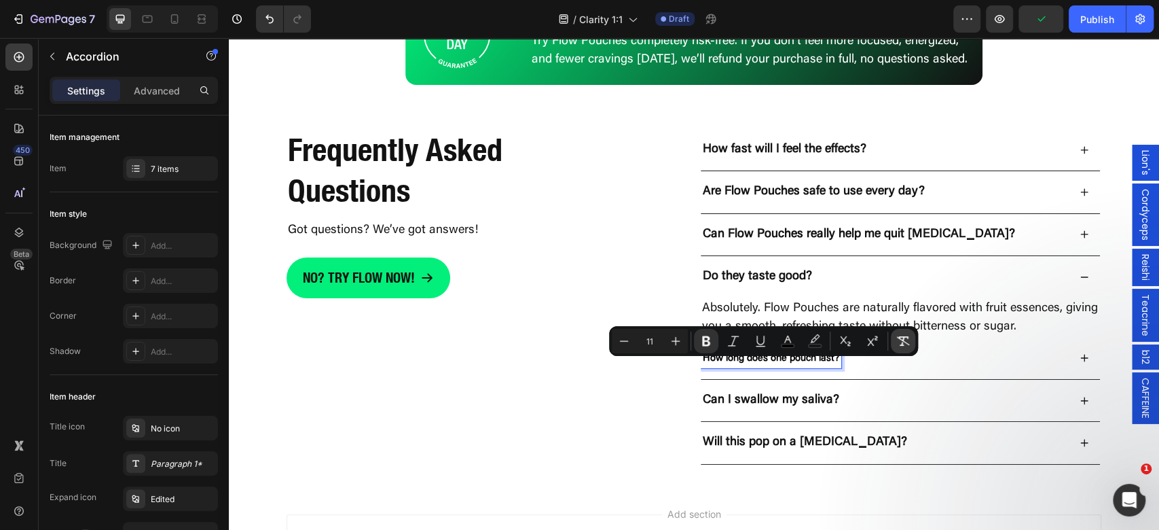
click at [910, 335] on button "Remove Format" at bounding box center [903, 341] width 24 height 24
type input "16"
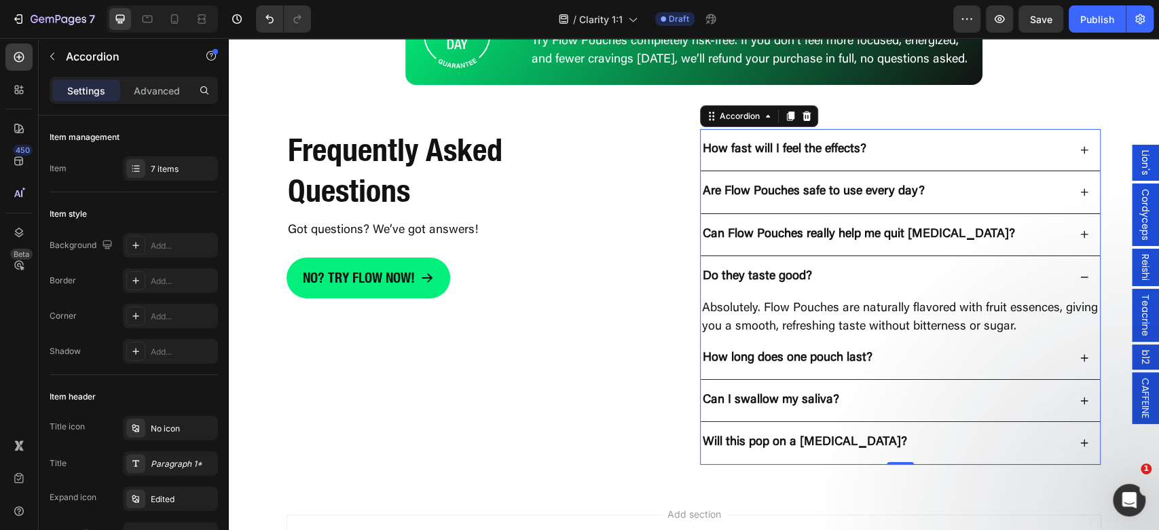
type input "18"
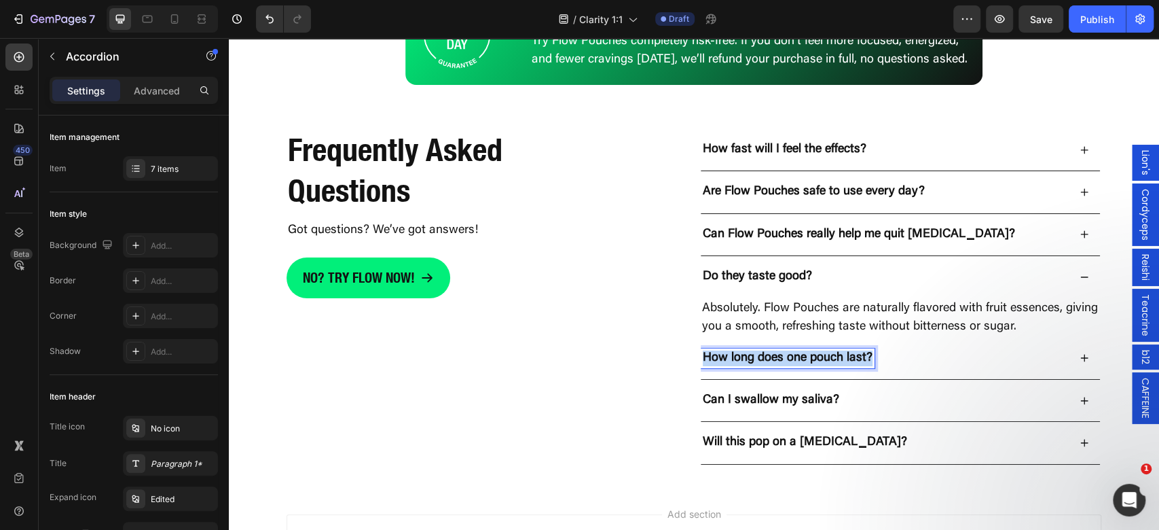
click at [1043, 379] on div "How long does one pouch last?" at bounding box center [900, 358] width 399 height 42
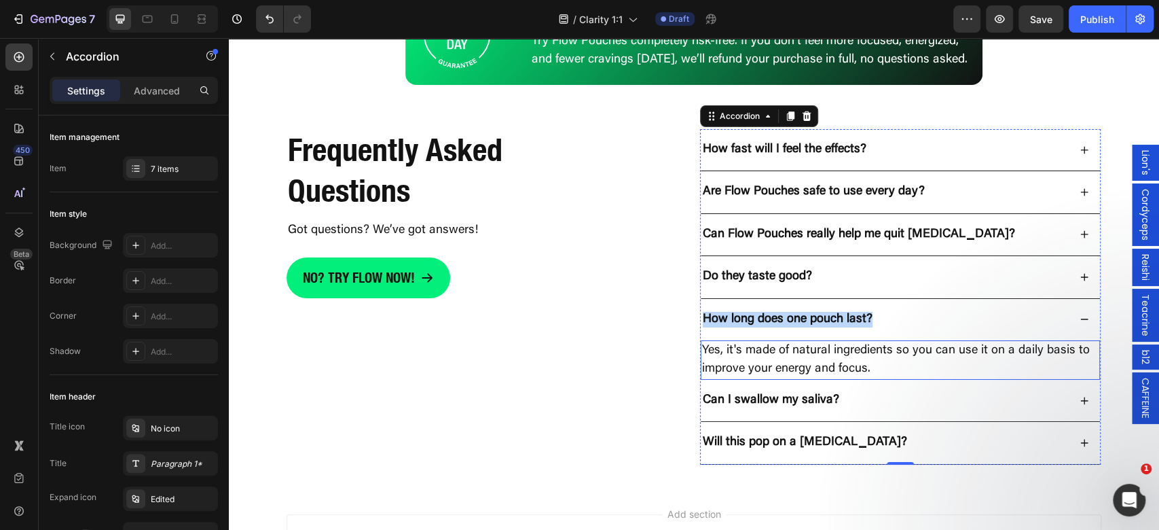
click at [1003, 363] on p "Yes, it's made of natural ingredients so you can use it on a daily basis to imp…" at bounding box center [900, 359] width 396 height 37
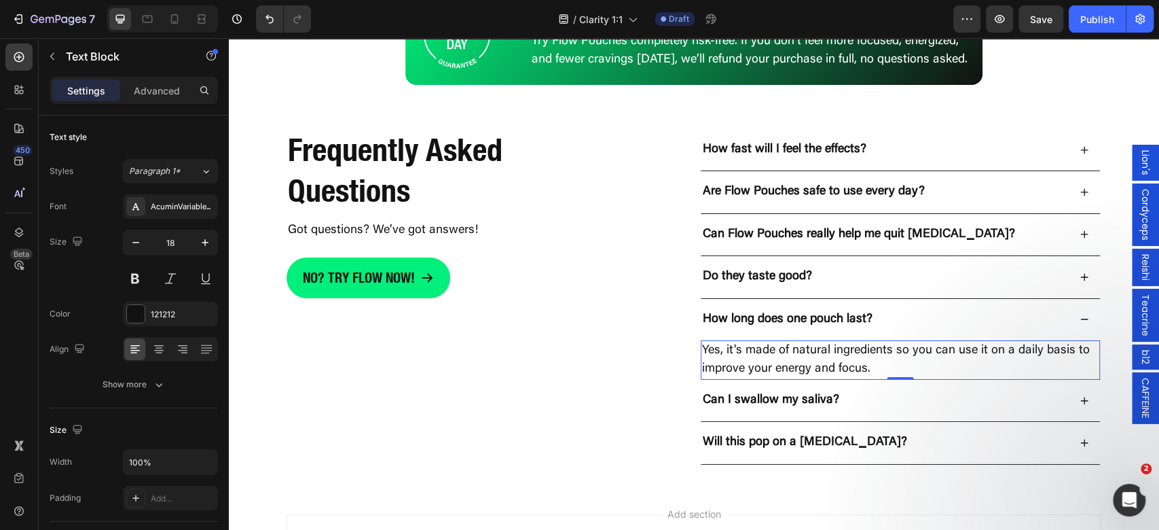
click at [1023, 363] on p "Yes, it's made of natural ingredients so you can use it on a daily basis to imp…" at bounding box center [900, 359] width 396 height 37
click at [1031, 363] on p "Yes, it's made of natural ingredients so you can use it on a daily basis to imp…" at bounding box center [900, 359] width 396 height 37
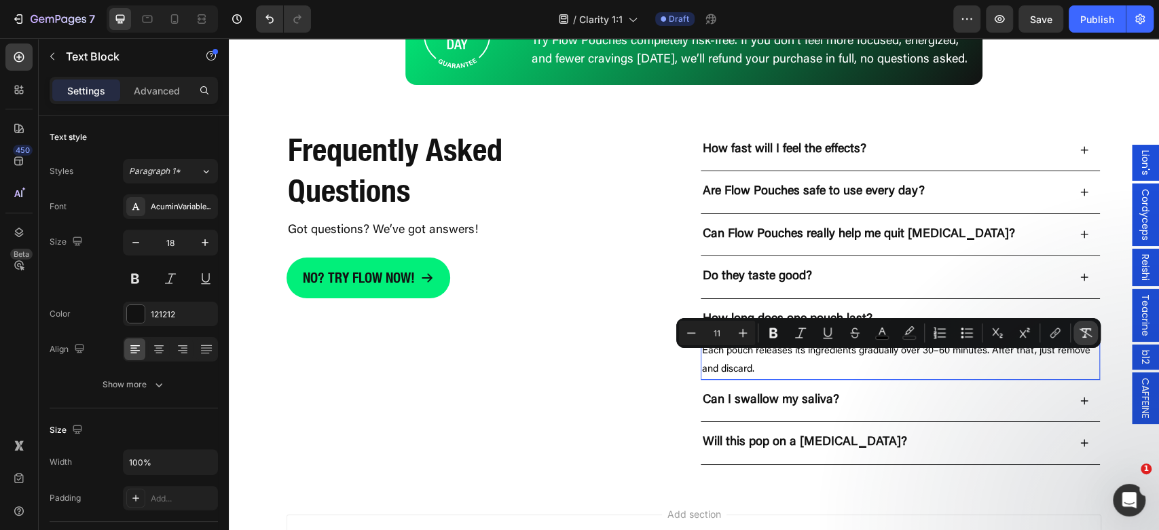
click at [1091, 330] on icon "Editor contextual toolbar" at bounding box center [1086, 333] width 14 height 14
type input "18"
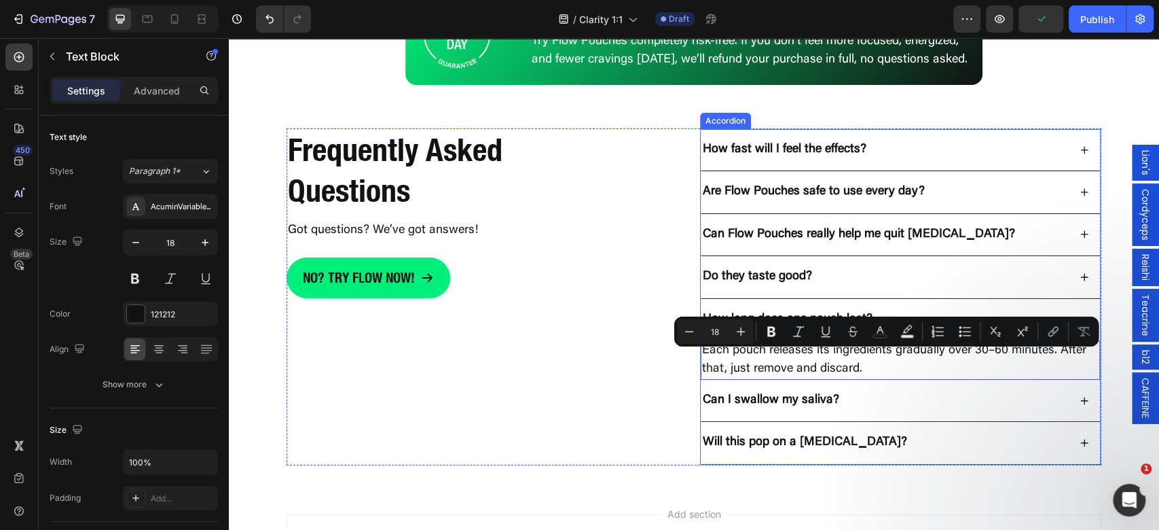
click at [760, 417] on div "Can I swallow my saliva?" at bounding box center [900, 400] width 399 height 42
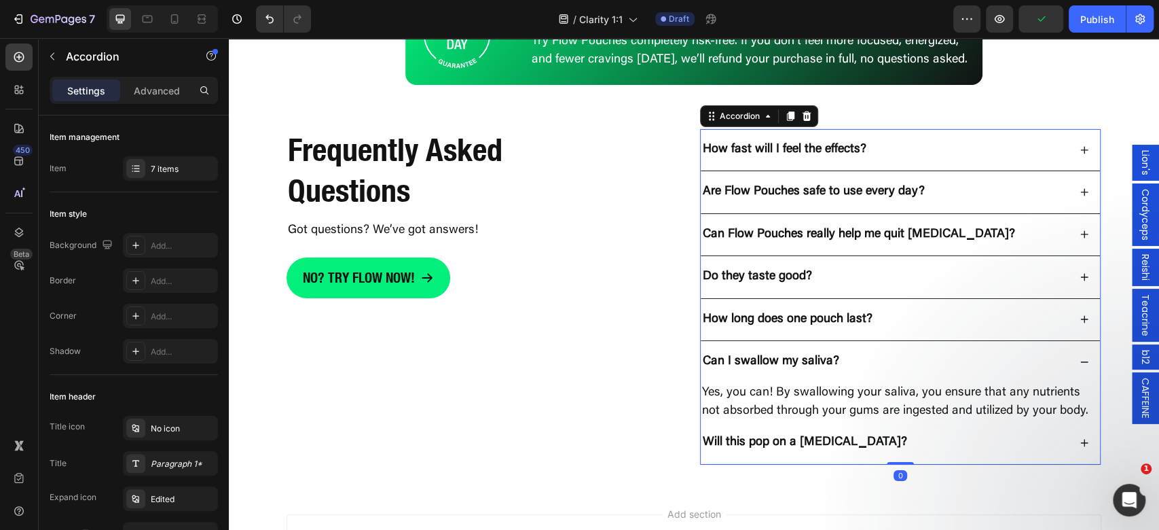
click at [768, 410] on p "Yes, you can! By swallowing your saliva, you ensure that any nutrients not abso…" at bounding box center [900, 402] width 396 height 37
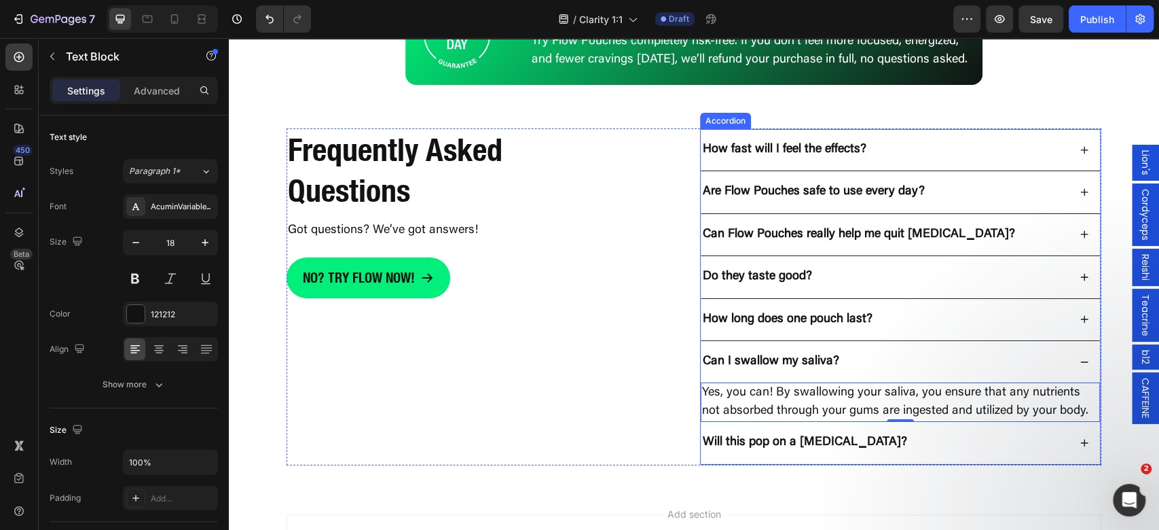
click at [796, 367] on p "Can I swallow my saliva?" at bounding box center [771, 362] width 136 height 16
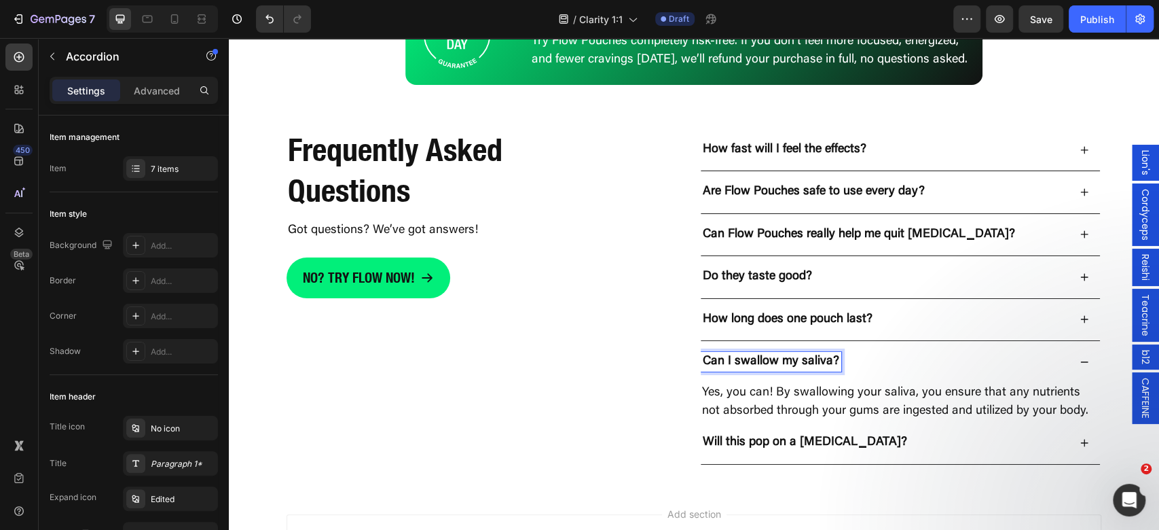
click at [798, 369] on p "Can I swallow my saliva?" at bounding box center [771, 362] width 136 height 16
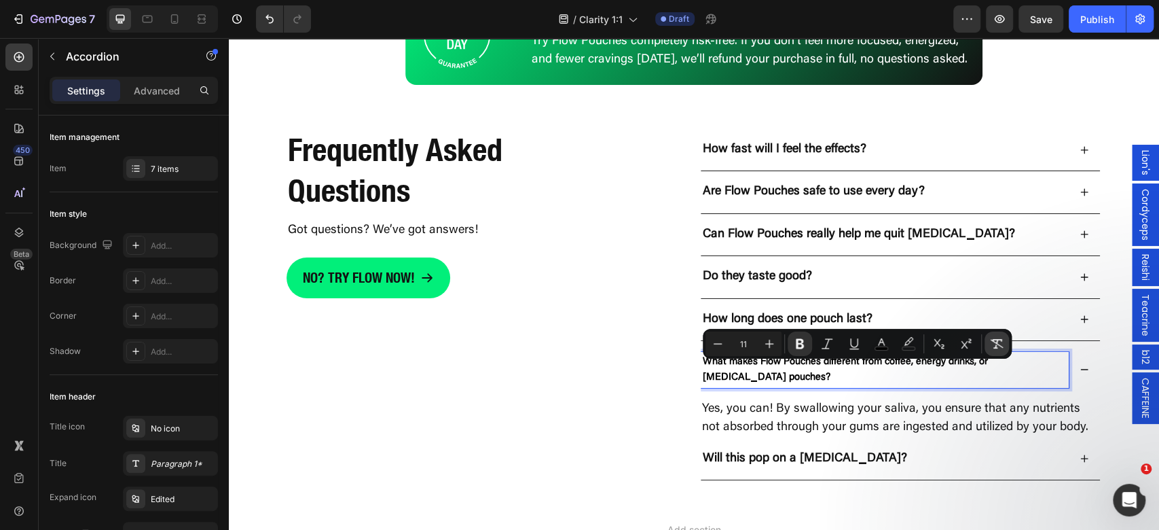
click at [1006, 346] on button "Remove Format" at bounding box center [996, 343] width 24 height 24
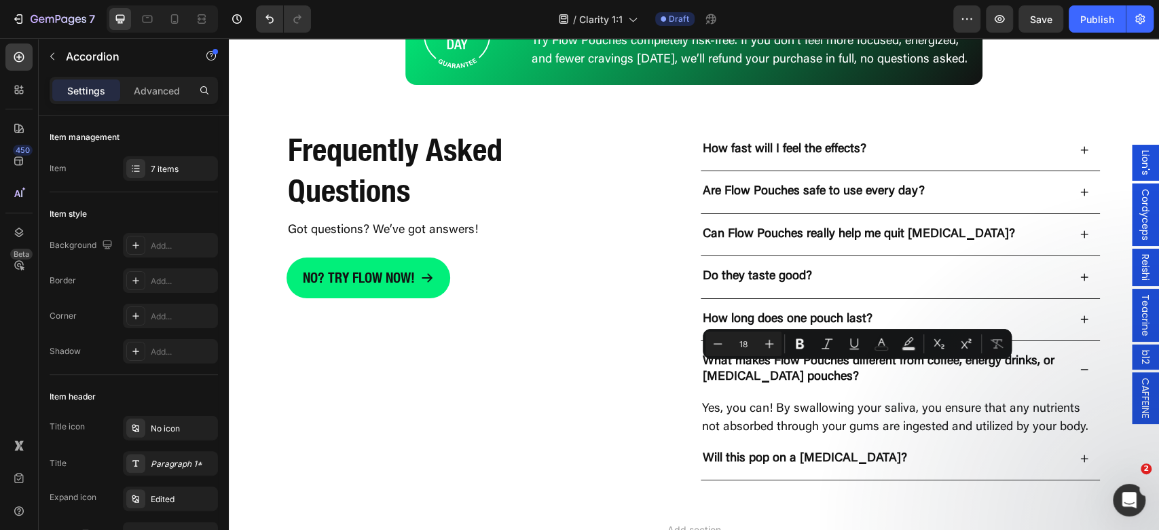
type input "16"
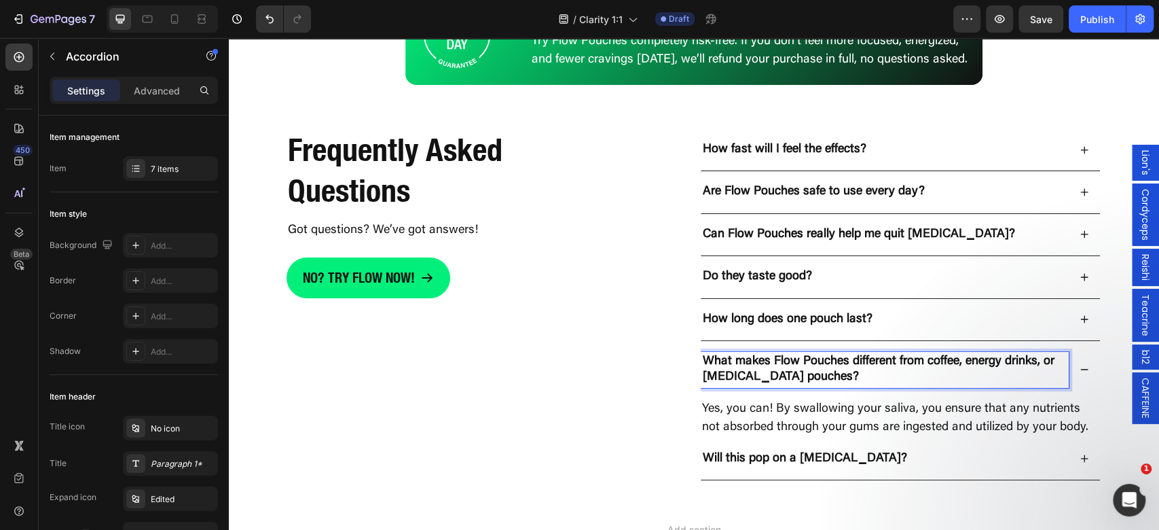
type input "18"
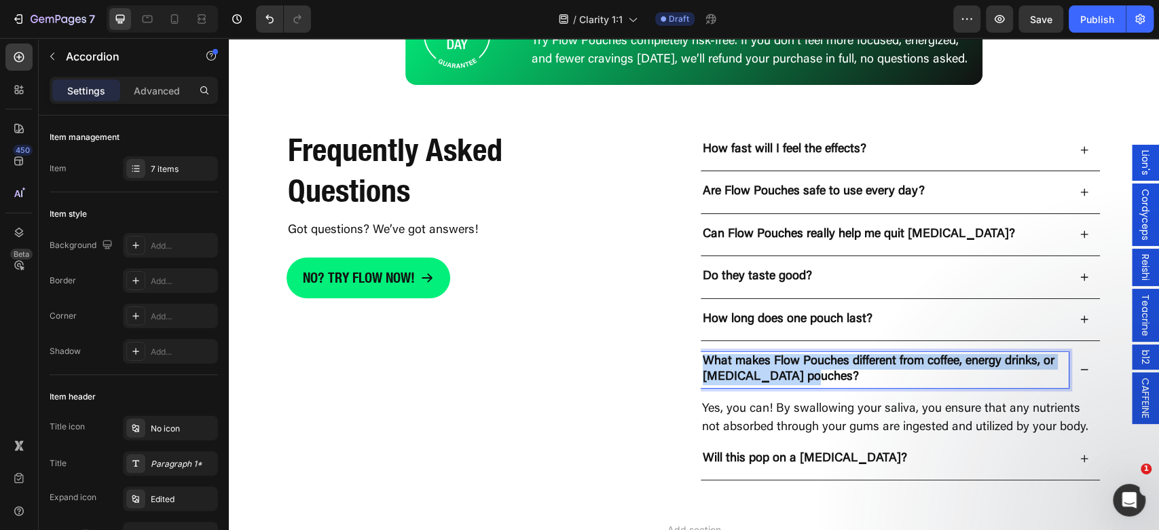
click at [889, 424] on p "Yes, you can! By swallowing your saliva, you ensure that any nutrients not abso…" at bounding box center [900, 418] width 396 height 37
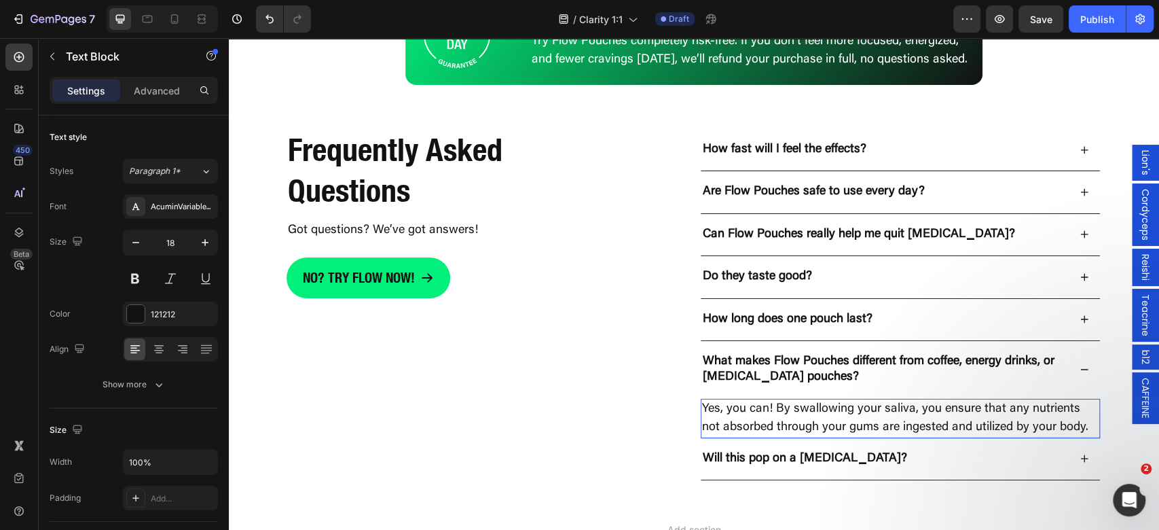
click at [950, 429] on p "Yes, you can! By swallowing your saliva, you ensure that any nutrients not abso…" at bounding box center [900, 418] width 396 height 37
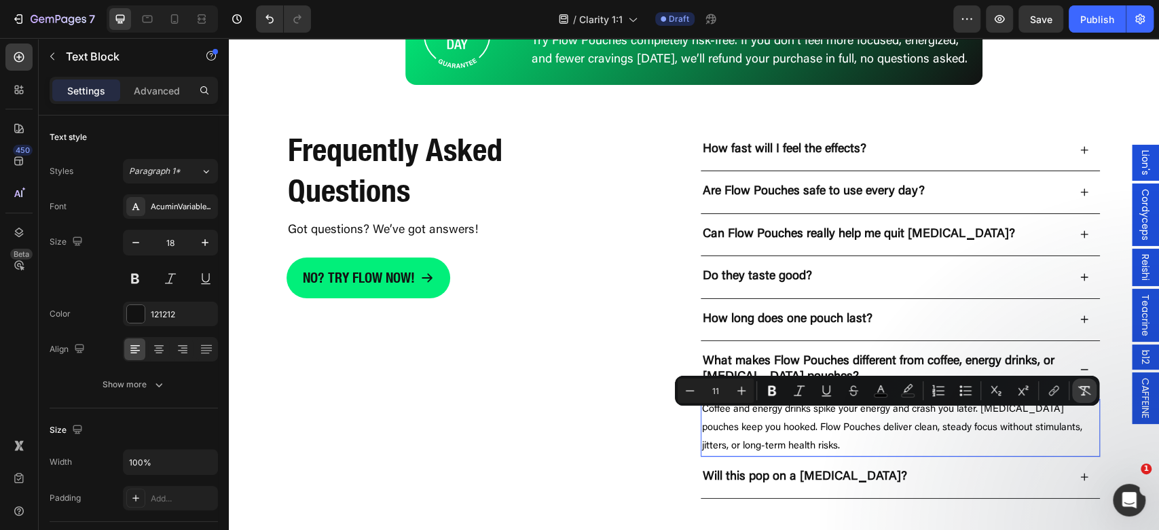
click at [1087, 387] on icon "Editor contextual toolbar" at bounding box center [1084, 391] width 14 height 14
type input "18"
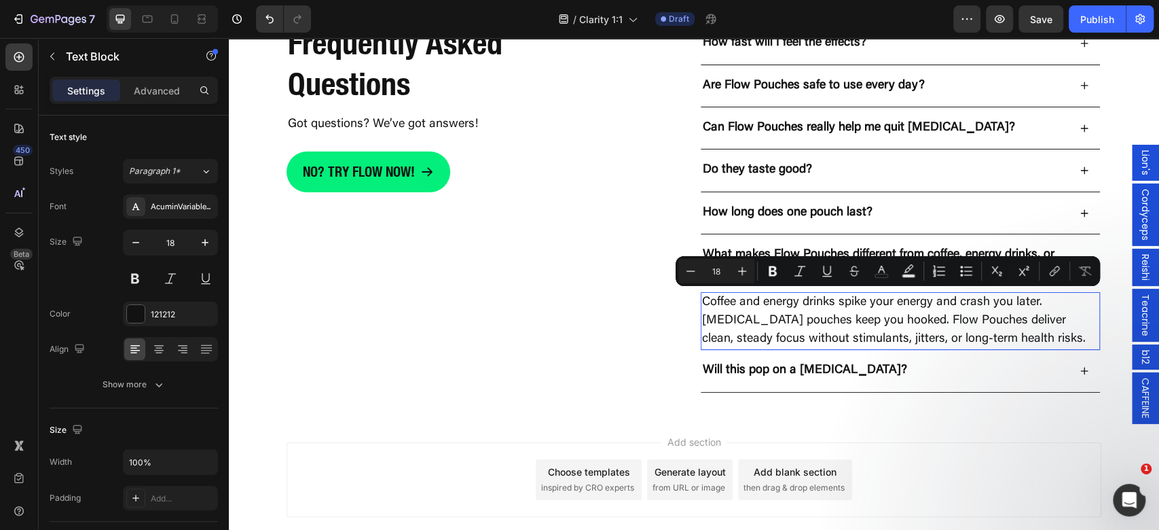
scroll to position [3349, 0]
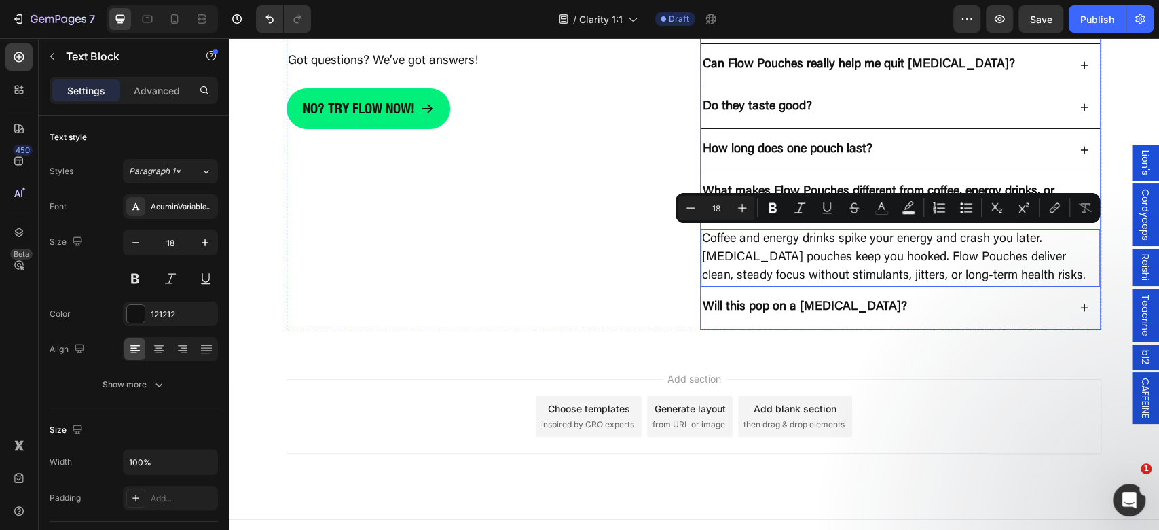
click at [772, 301] on p "Will this pop on a [MEDICAL_DATA]?" at bounding box center [805, 307] width 204 height 16
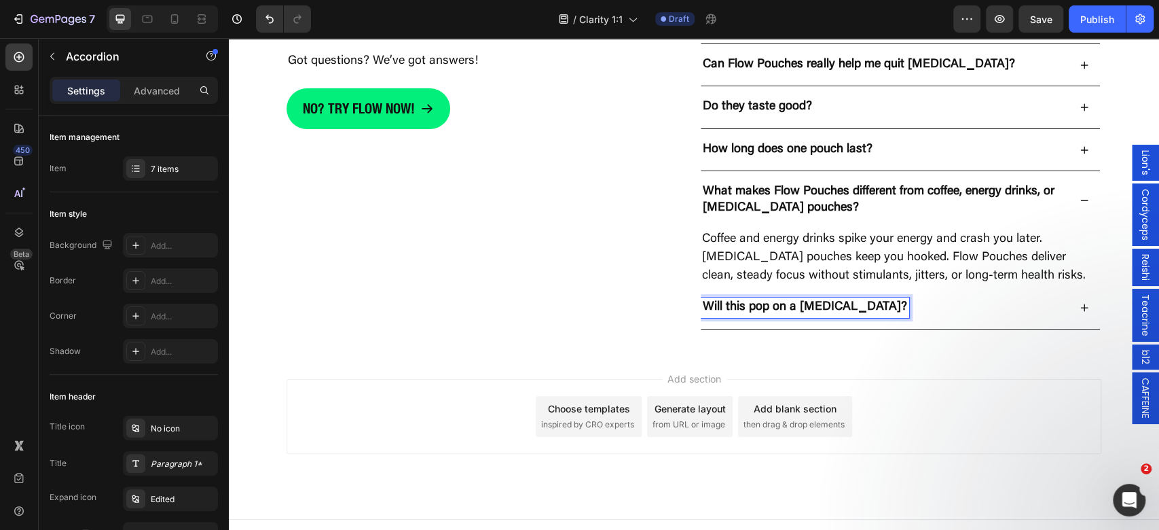
click at [803, 306] on p "Will this pop on a [MEDICAL_DATA]?" at bounding box center [805, 307] width 204 height 16
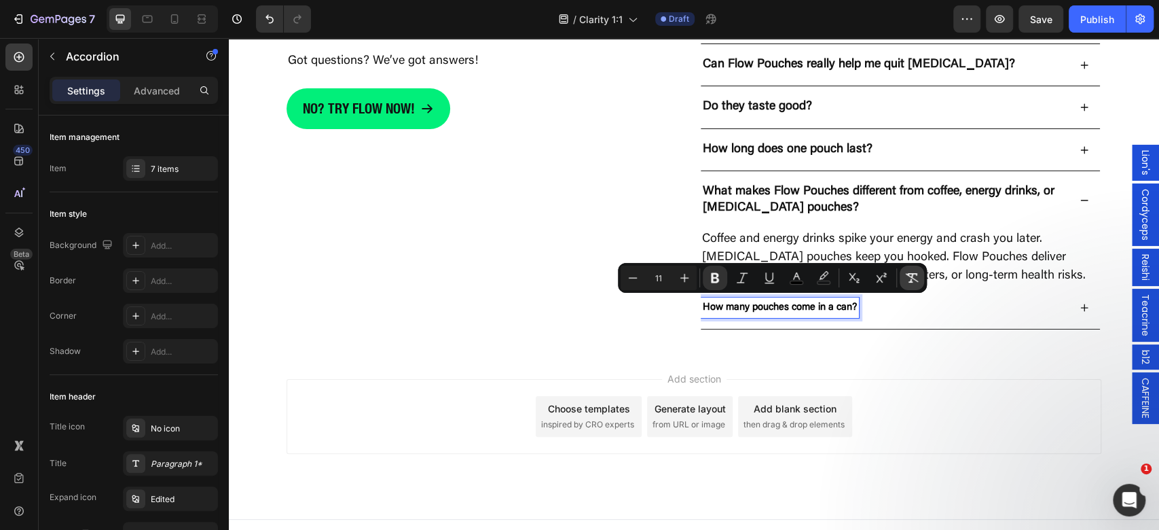
click at [918, 282] on icon "Editor contextual toolbar" at bounding box center [912, 278] width 14 height 14
type input "16"
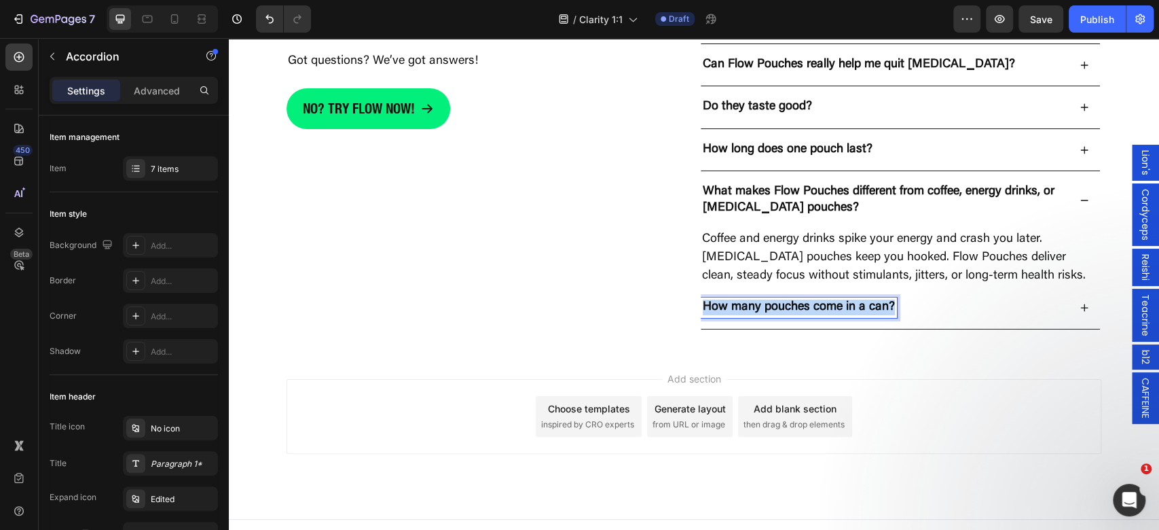
click at [993, 297] on div "How many pouches come in a can?" at bounding box center [885, 307] width 368 height 20
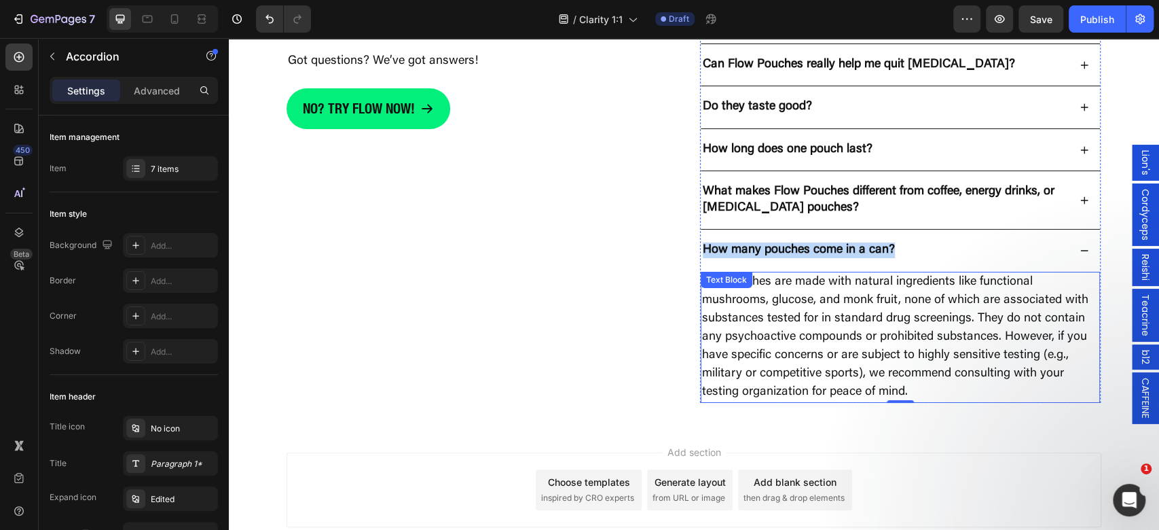
click at [942, 307] on p "Our pouches are made with natural ingredients like functional mushrooms, glucos…" at bounding box center [900, 337] width 396 height 128
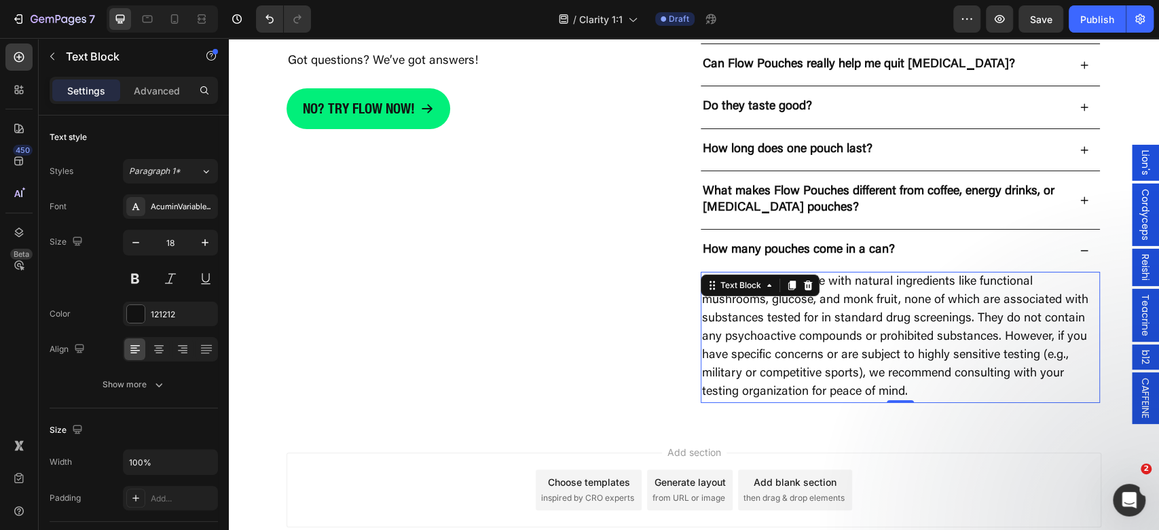
click at [967, 322] on p "Our pouches are made with natural ingredients like functional mushrooms, glucos…" at bounding box center [900, 337] width 396 height 128
click at [999, 353] on p "Our pouches are made with natural ingredients like functional mushrooms, glucos…" at bounding box center [900, 337] width 396 height 128
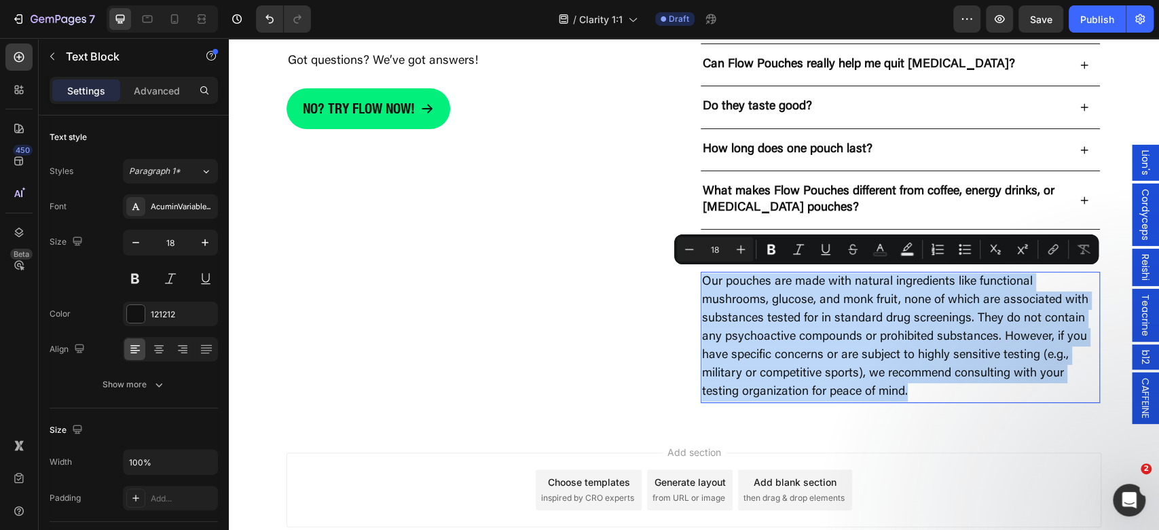
scroll to position [3323, 0]
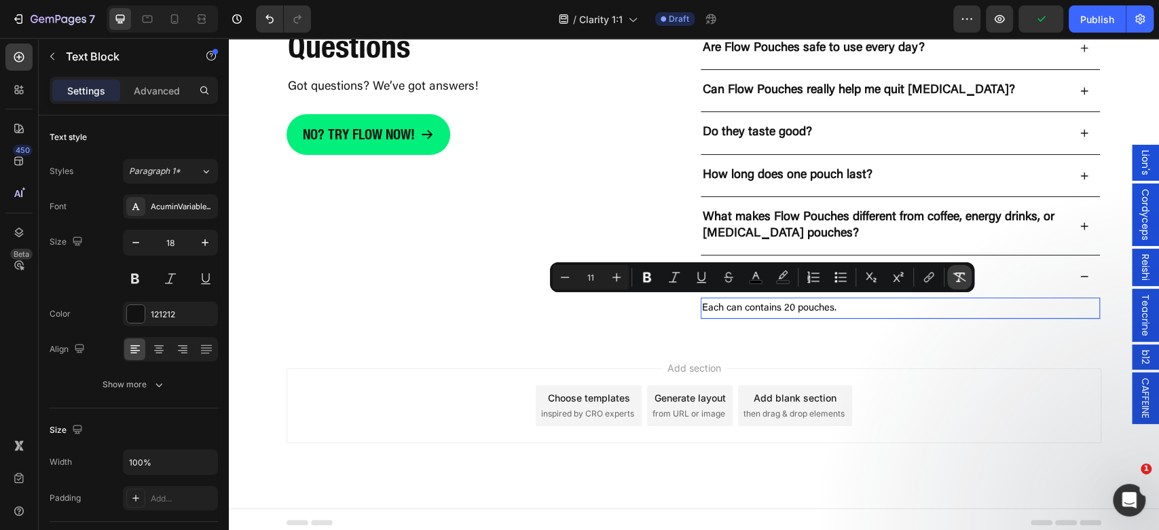
click at [954, 282] on icon "Editor contextual toolbar" at bounding box center [959, 277] width 14 height 14
type input "18"
click at [1016, 185] on div "How long does one pouch last?" at bounding box center [900, 176] width 399 height 42
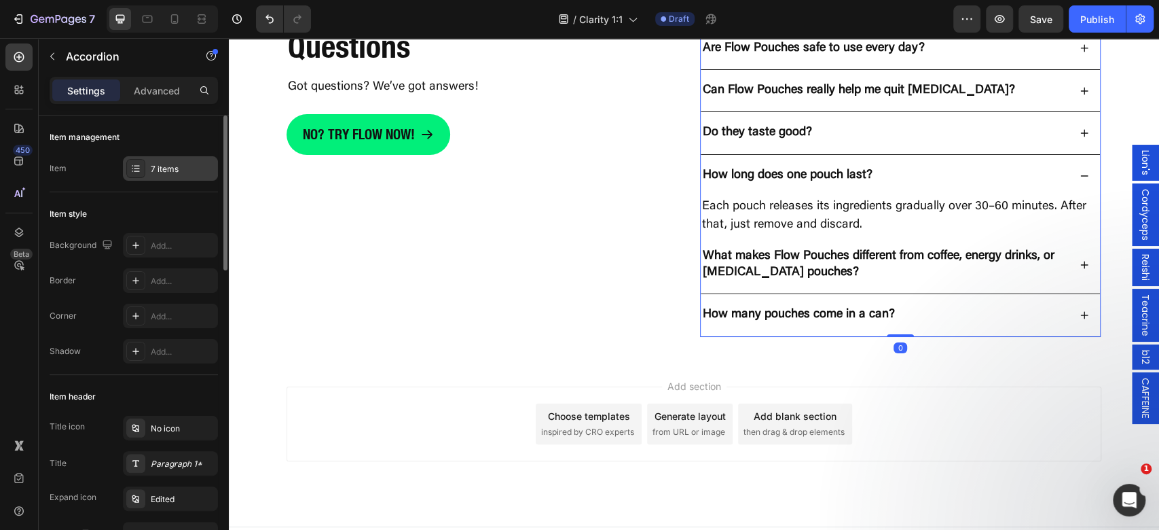
click at [151, 177] on div "7 items" at bounding box center [170, 168] width 95 height 24
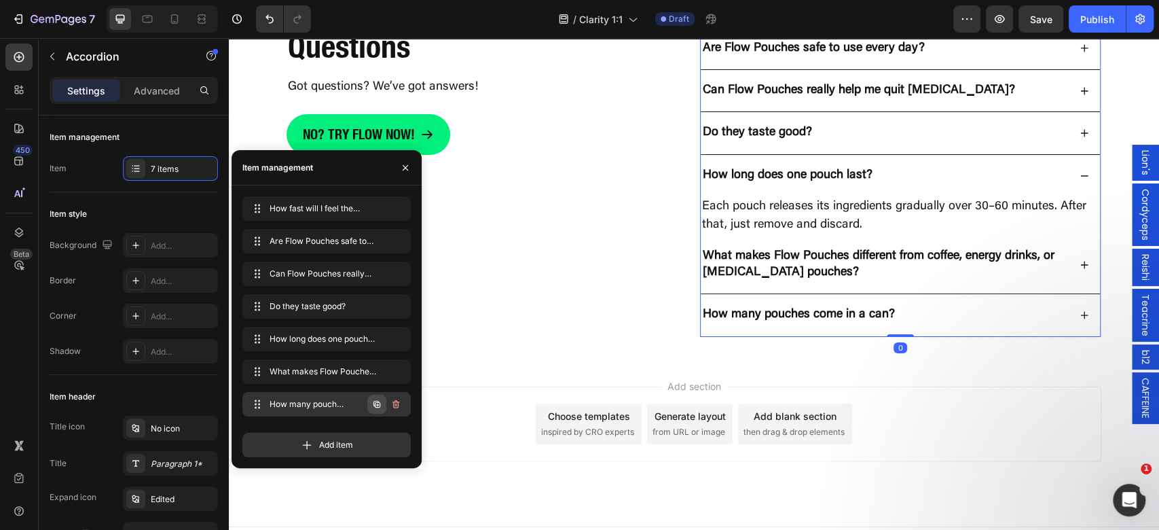
click at [386, 406] on button "button" at bounding box center [376, 403] width 19 height 19
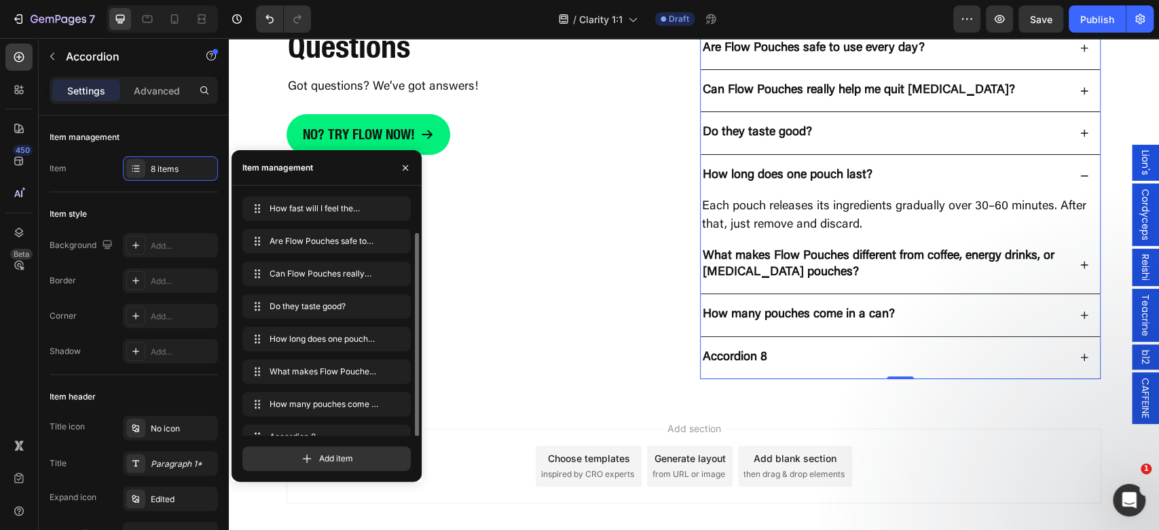
scroll to position [19, 0]
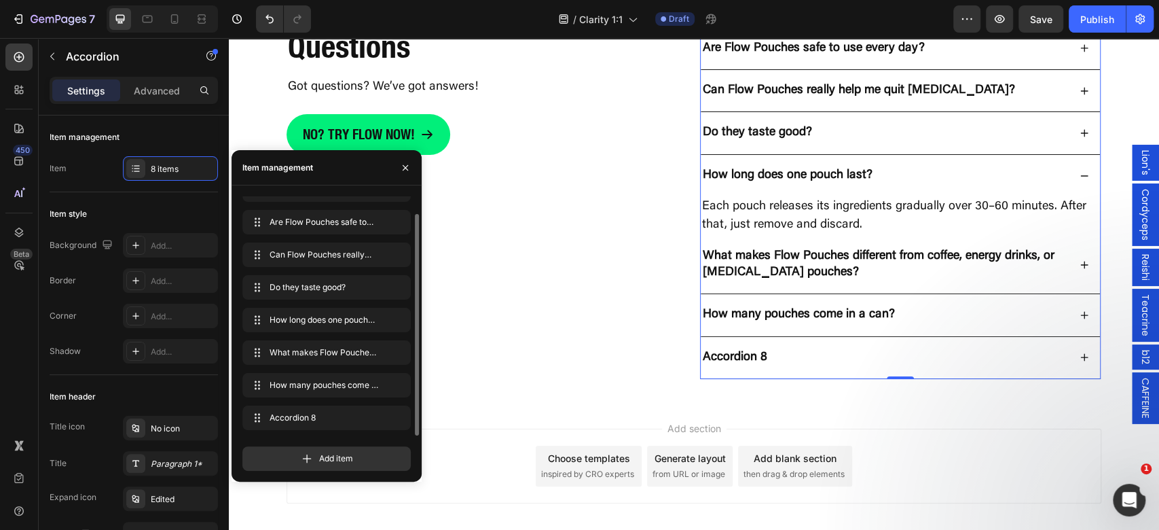
click at [735, 352] on div "Accordion 8" at bounding box center [735, 358] width 69 height 20
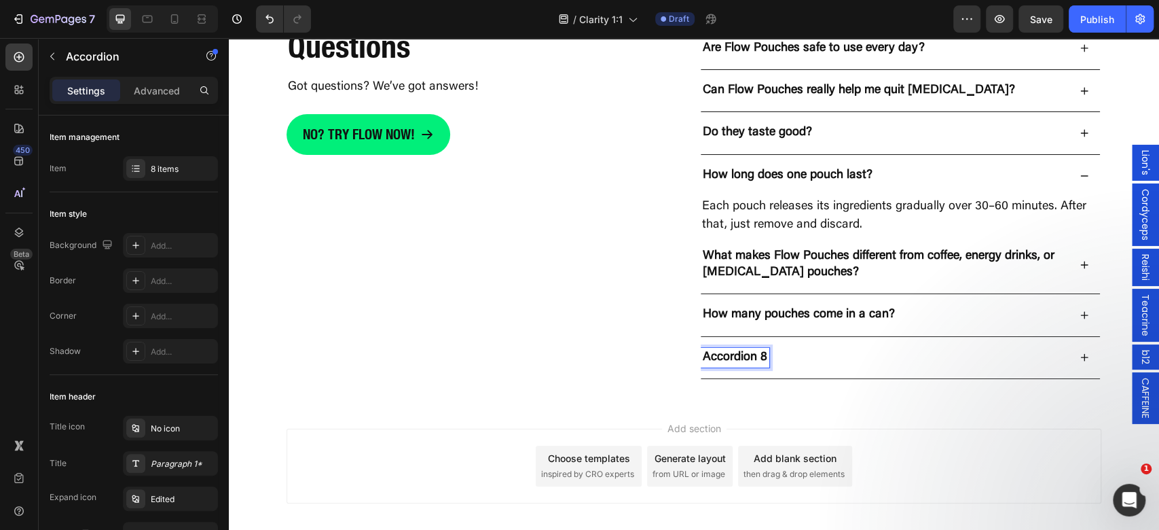
click at [749, 350] on p "Accordion 8" at bounding box center [735, 358] width 64 height 16
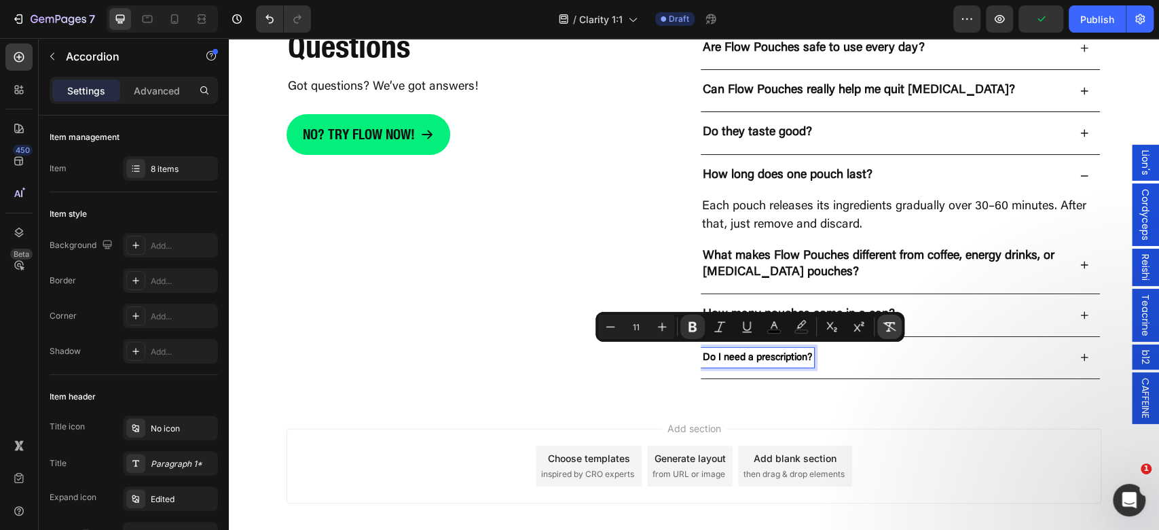
click at [892, 329] on icon "Editor contextual toolbar" at bounding box center [890, 327] width 14 height 14
type input "16"
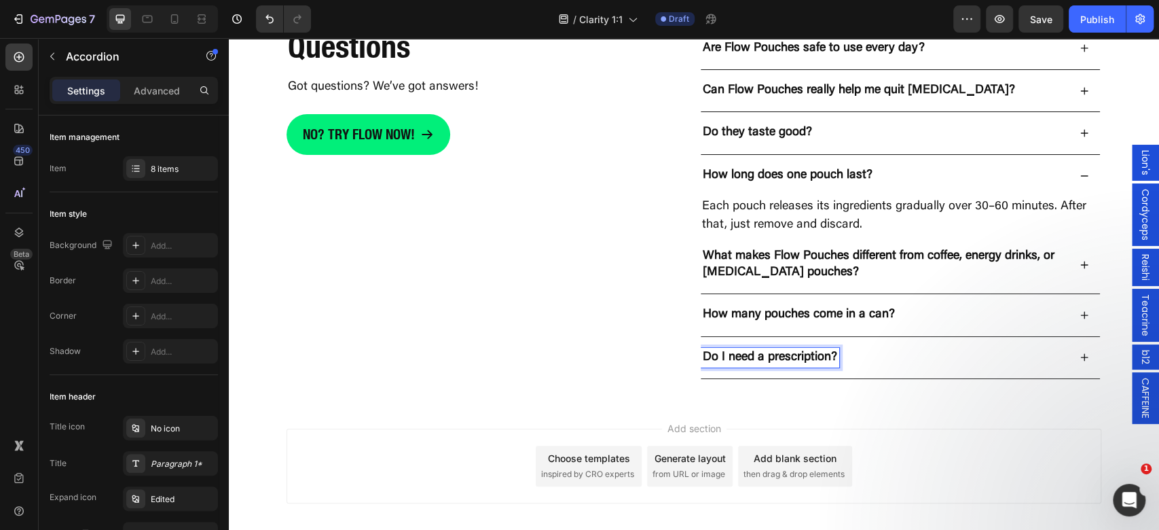
type input "18"
click at [856, 361] on div "Do I need a prescription?" at bounding box center [900, 358] width 399 height 42
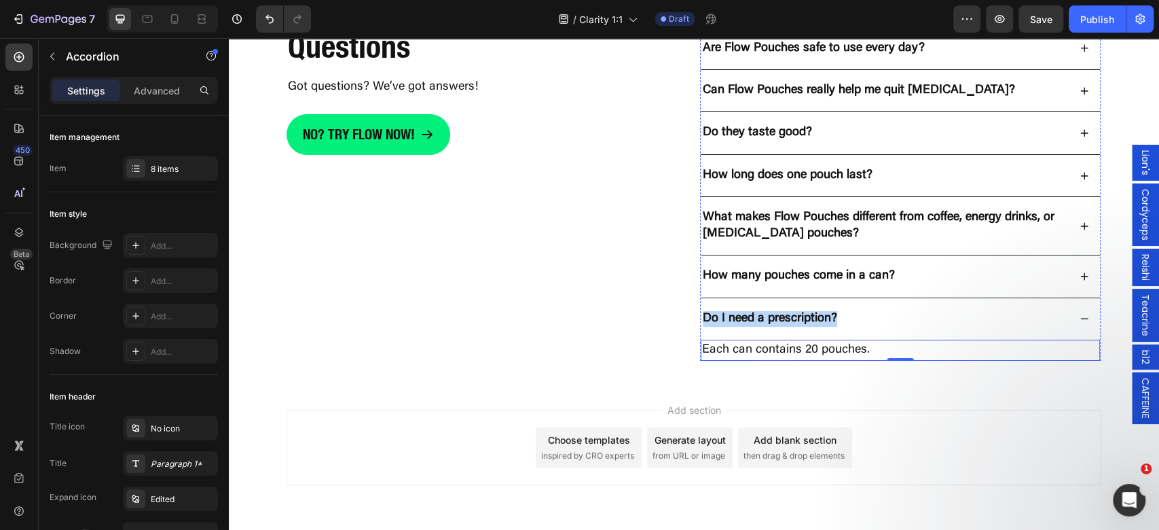
click at [806, 341] on p "Each can contains 20 pouches." at bounding box center [900, 350] width 396 height 18
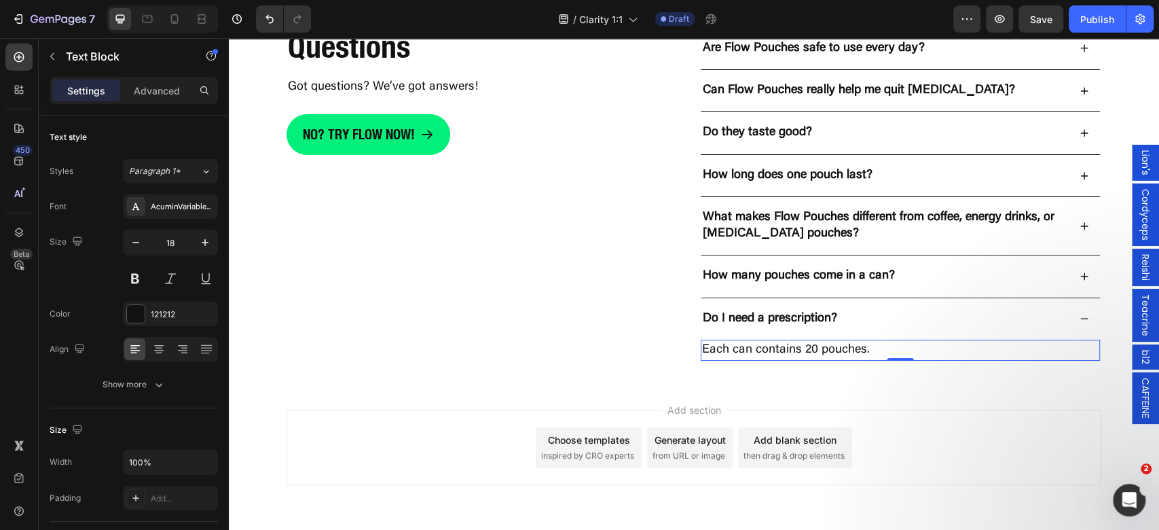
click at [820, 345] on p "Each can contains 20 pouches." at bounding box center [900, 350] width 396 height 18
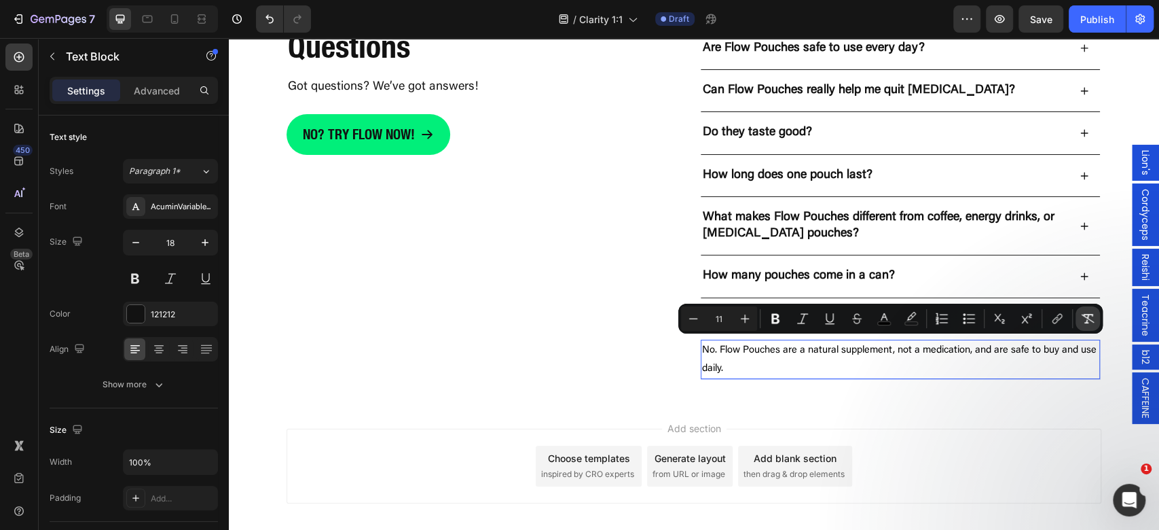
click at [1091, 322] on icon "Editor contextual toolbar" at bounding box center [1088, 319] width 14 height 14
type input "18"
click at [880, 417] on div "Add section Choose templates inspired by CRO experts Generate layout from URL o…" at bounding box center [694, 484] width 930 height 167
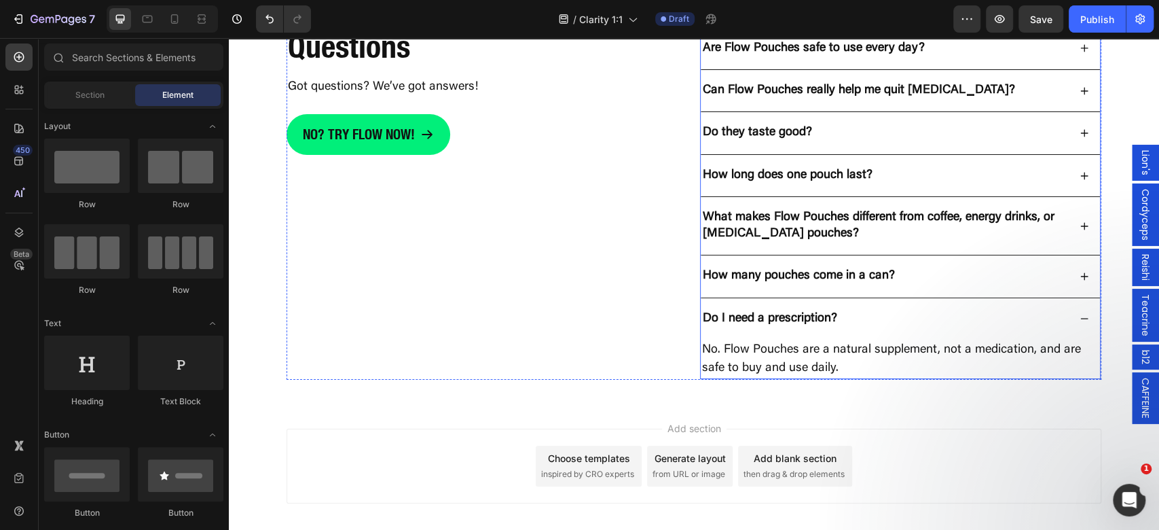
click at [834, 329] on div "Do I need a prescription?" at bounding box center [900, 318] width 399 height 41
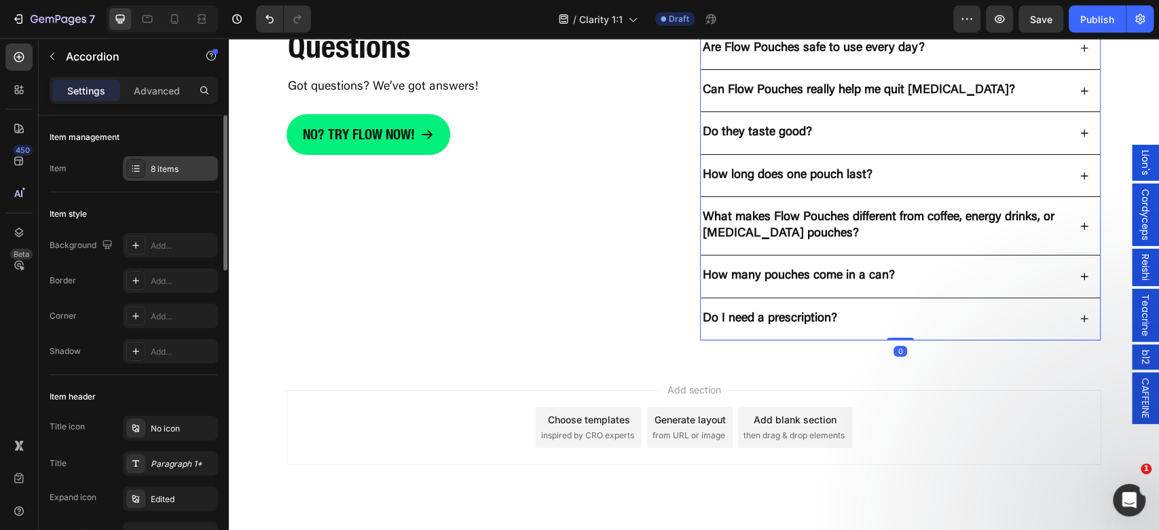
click at [158, 179] on div "8 items" at bounding box center [170, 168] width 95 height 24
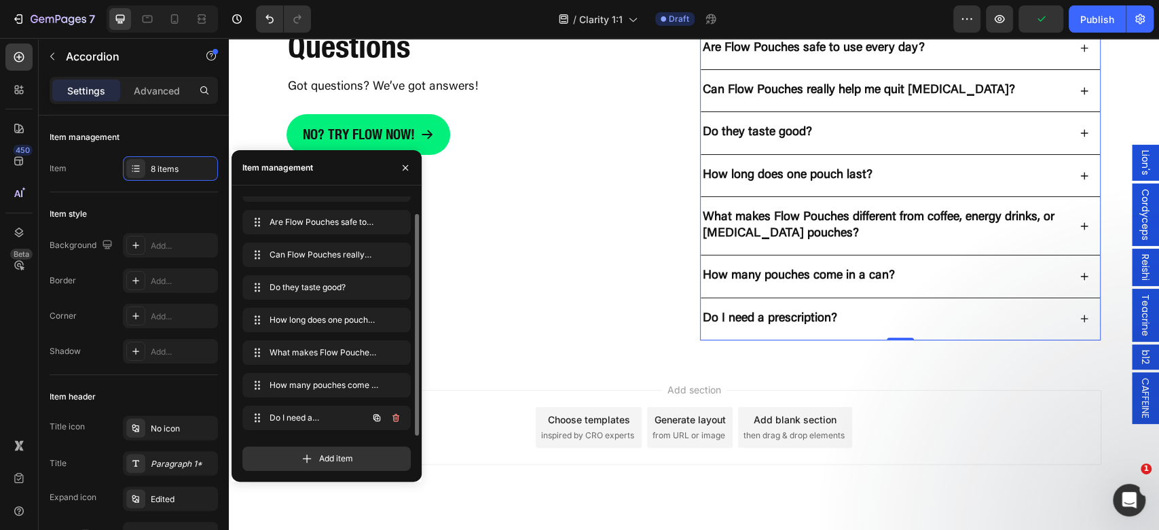
click at [376, 425] on button "button" at bounding box center [376, 417] width 19 height 19
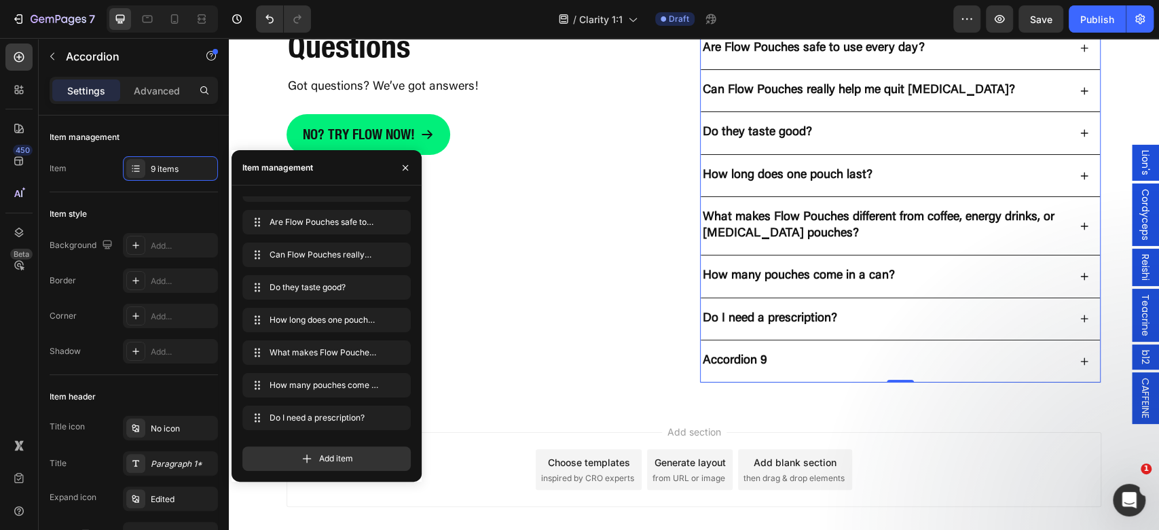
scroll to position [52, 0]
click at [713, 352] on div "Accordion 9" at bounding box center [735, 361] width 69 height 20
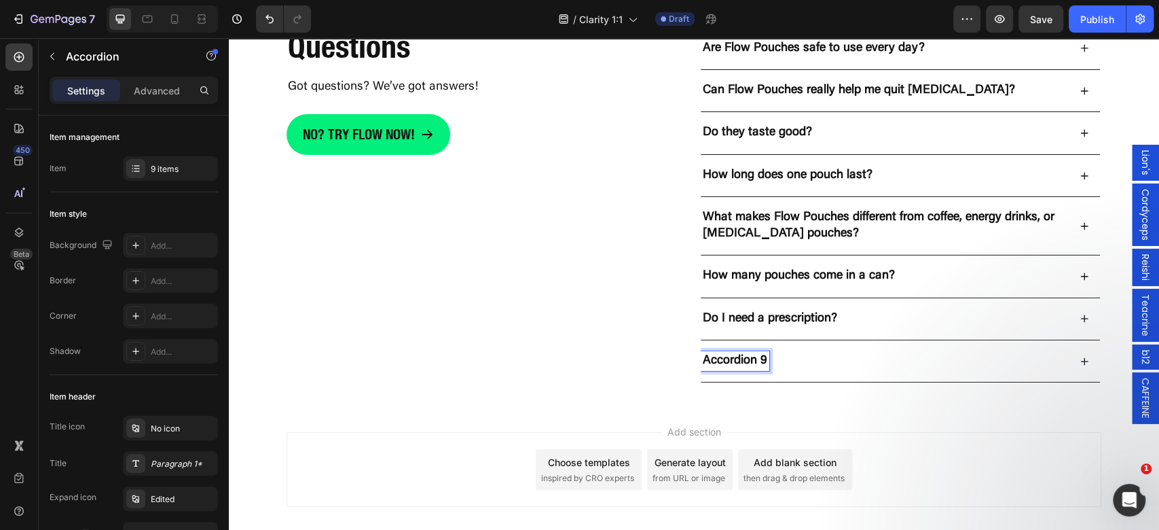
click at [744, 355] on p "Accordion 9" at bounding box center [735, 361] width 64 height 16
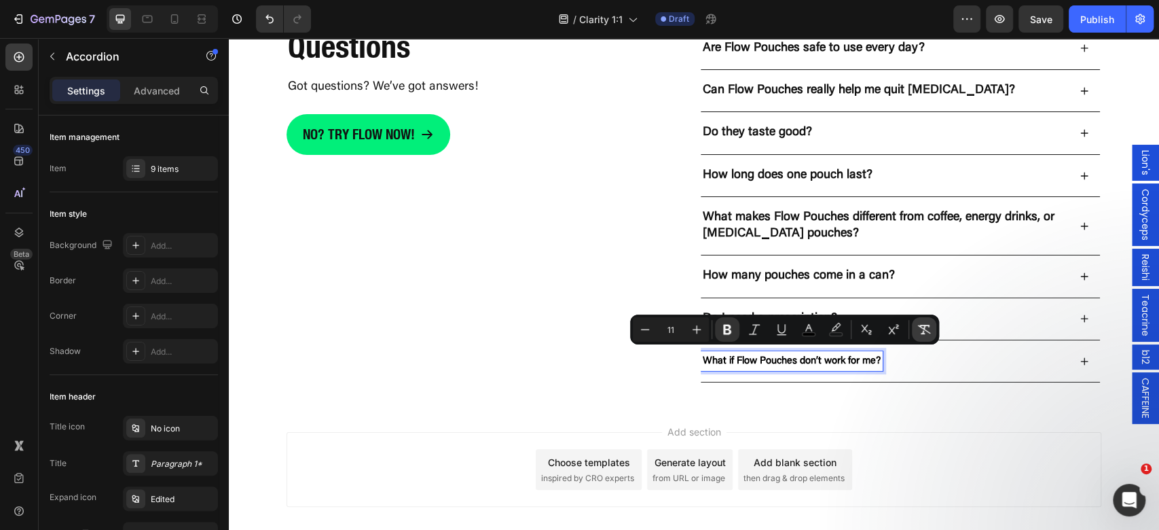
click at [927, 337] on button "Remove Format" at bounding box center [924, 329] width 24 height 24
type input "18"
click at [1024, 362] on div "What if Flow Pouches don’t work for me?" at bounding box center [885, 361] width 368 height 20
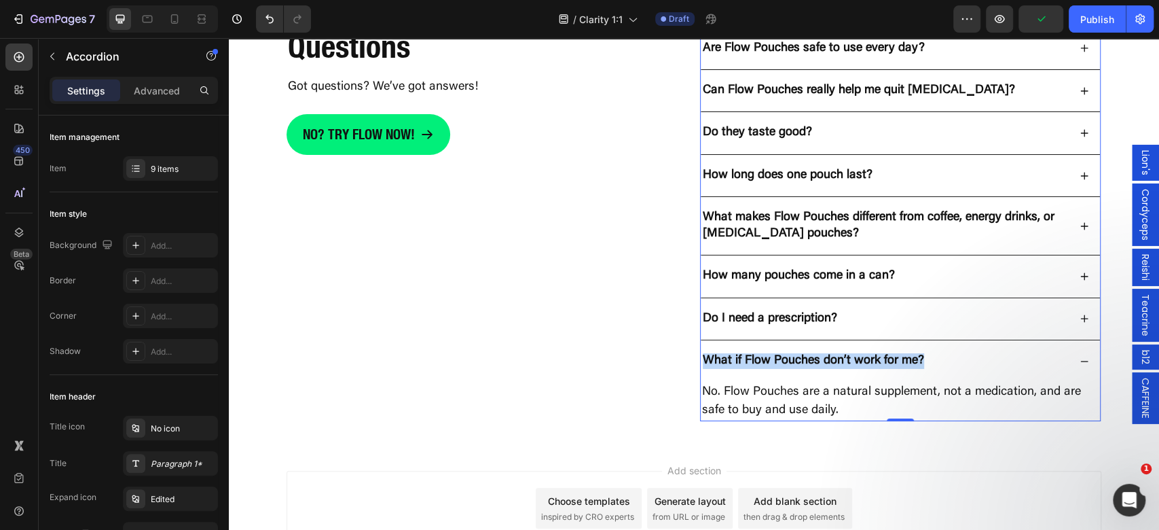
click at [874, 392] on p "No. Flow Pouches are a natural supplement, not a medication, and are safe to bu…" at bounding box center [900, 401] width 396 height 37
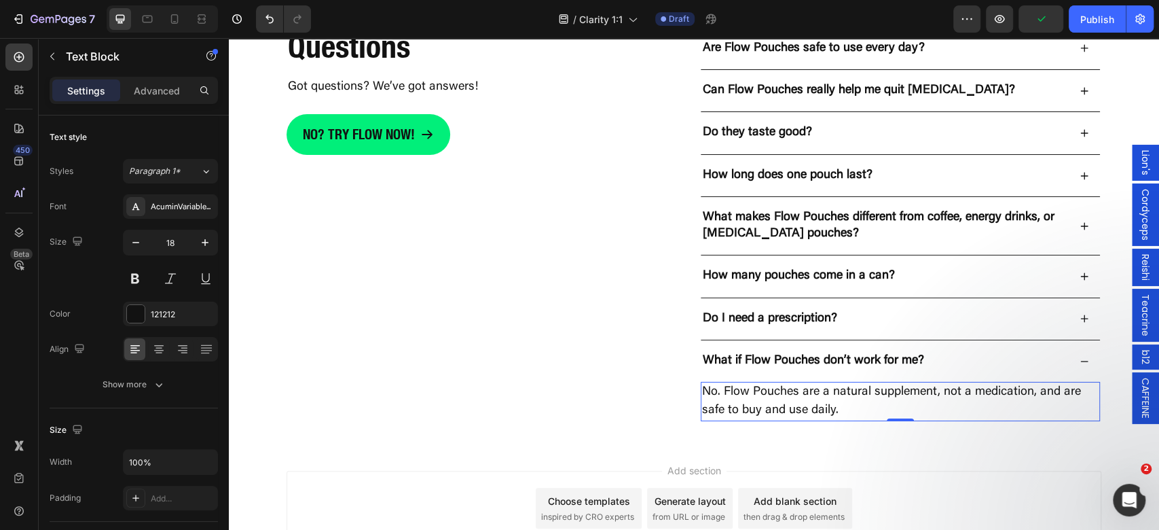
click at [920, 388] on p "No. Flow Pouches are a natural supplement, not a medication, and are safe to bu…" at bounding box center [900, 401] width 396 height 37
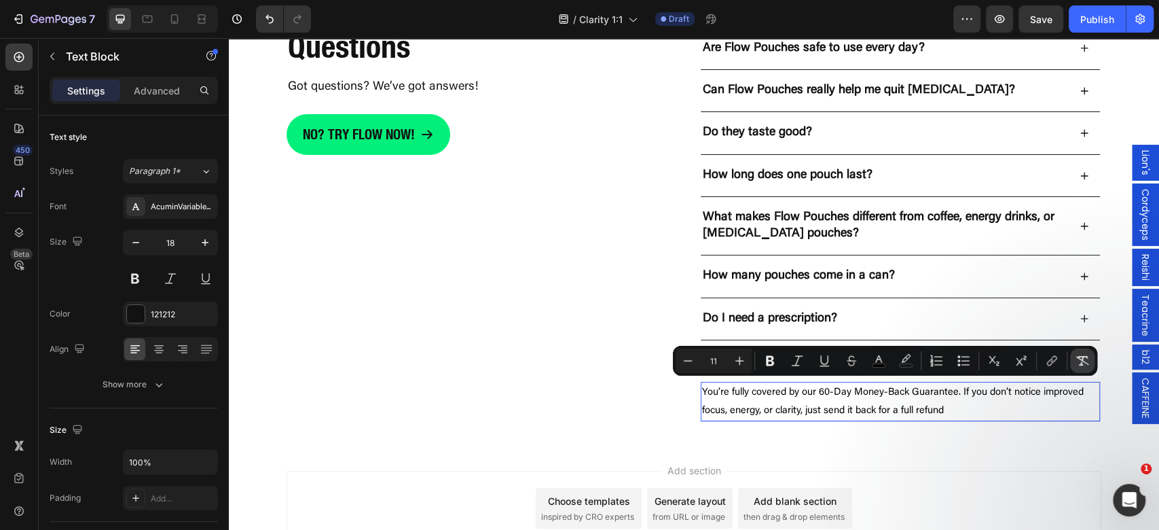
click at [1092, 368] on button "Remove Format" at bounding box center [1082, 360] width 24 height 24
type input "18"
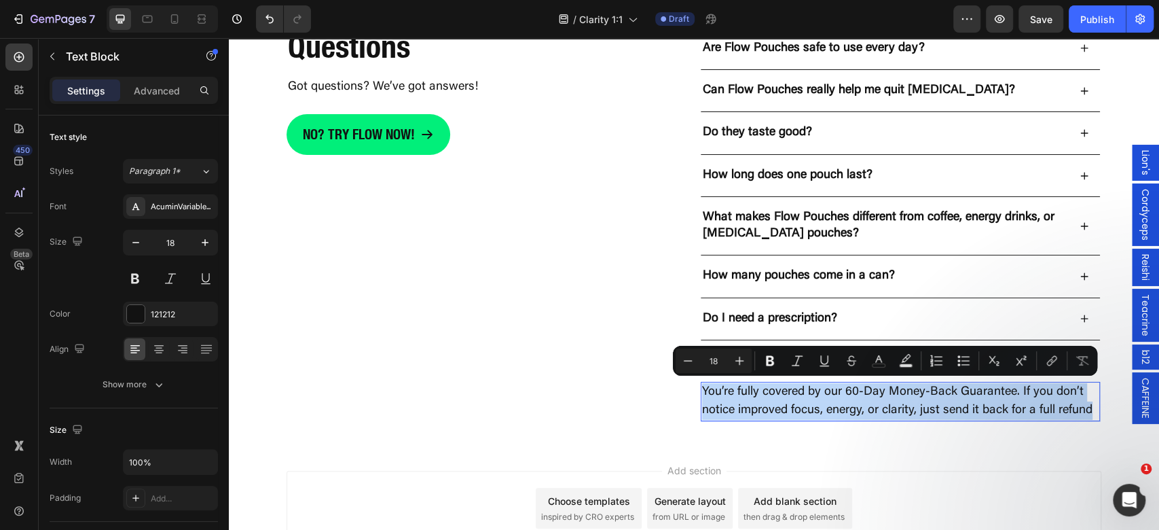
click at [853, 389] on p "You’re fully covered by our 60-Day Money-Back Guarantee. If you don’t notice im…" at bounding box center [900, 401] width 396 height 37
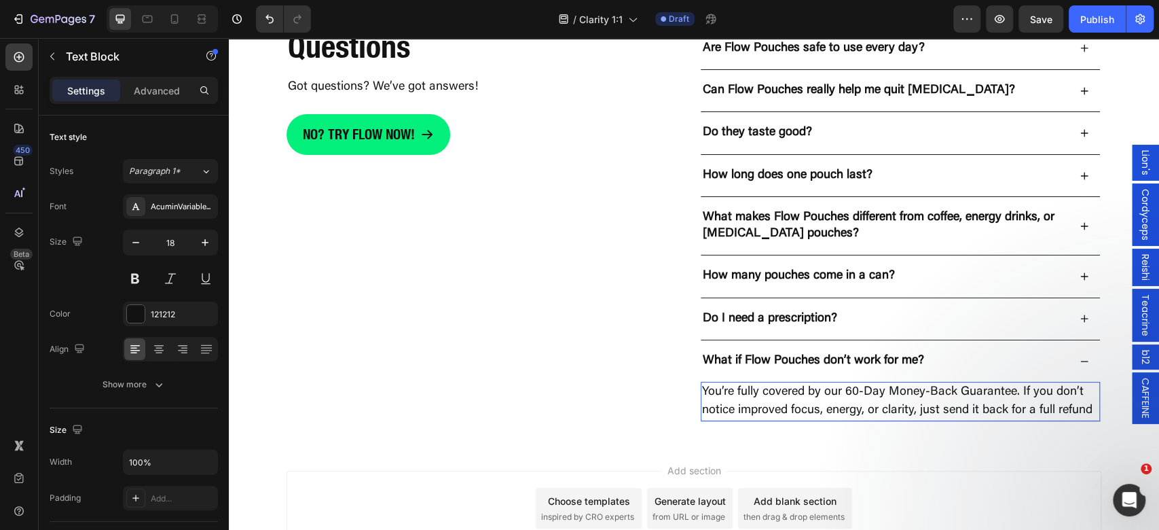
click at [843, 384] on p "You’re fully covered by our 60-Day Money-Back Guarantee. If you don’t notice im…" at bounding box center [900, 401] width 396 height 37
drag, startPoint x: 845, startPoint y: 384, endPoint x: 835, endPoint y: 384, distance: 9.5
click at [835, 384] on p "You’re fully covered by our 60-Day Money-Back Guarantee. If you don’t notice im…" at bounding box center [900, 401] width 396 height 37
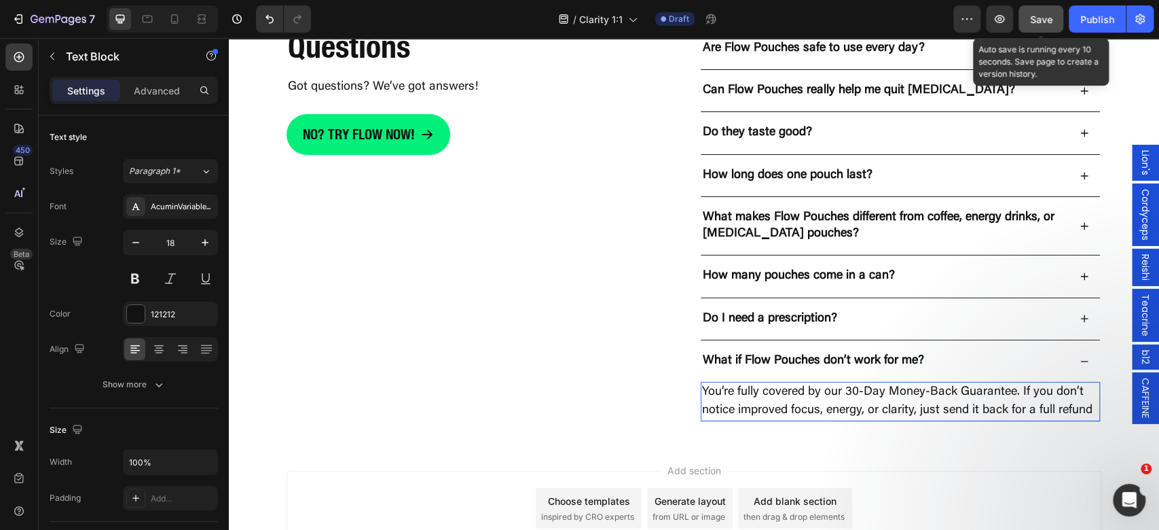
click at [1043, 11] on button "Save" at bounding box center [1040, 18] width 45 height 27
click at [1046, 14] on span "Save" at bounding box center [1041, 20] width 22 height 12
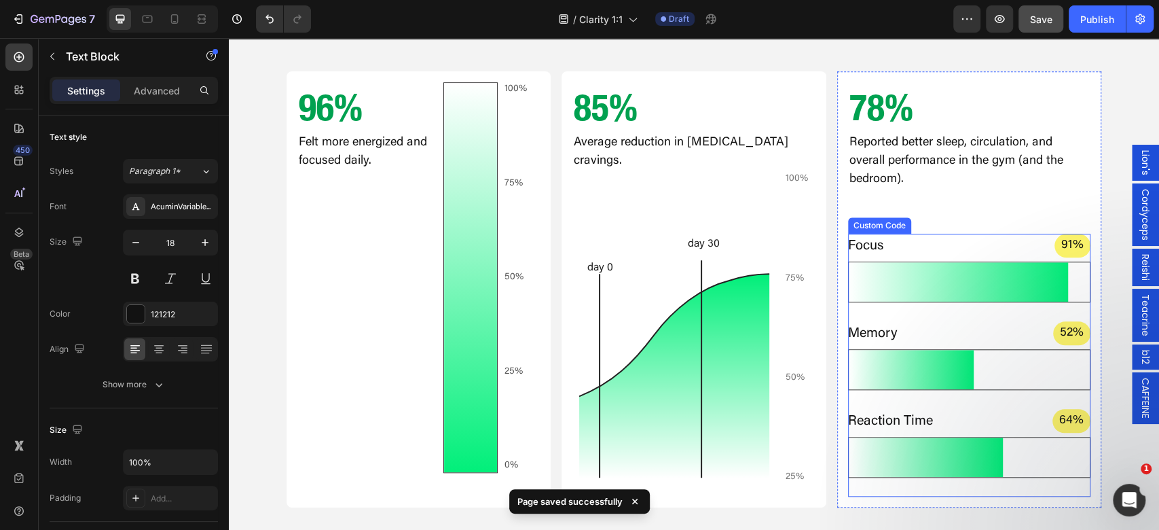
scroll to position [724, 0]
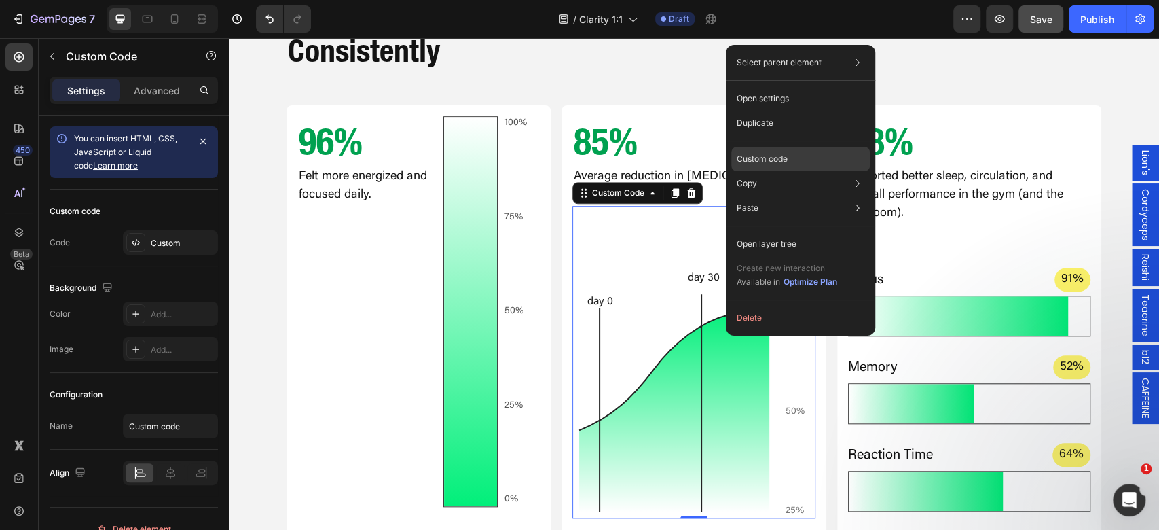
click at [805, 159] on div "Custom code" at bounding box center [800, 159] width 138 height 24
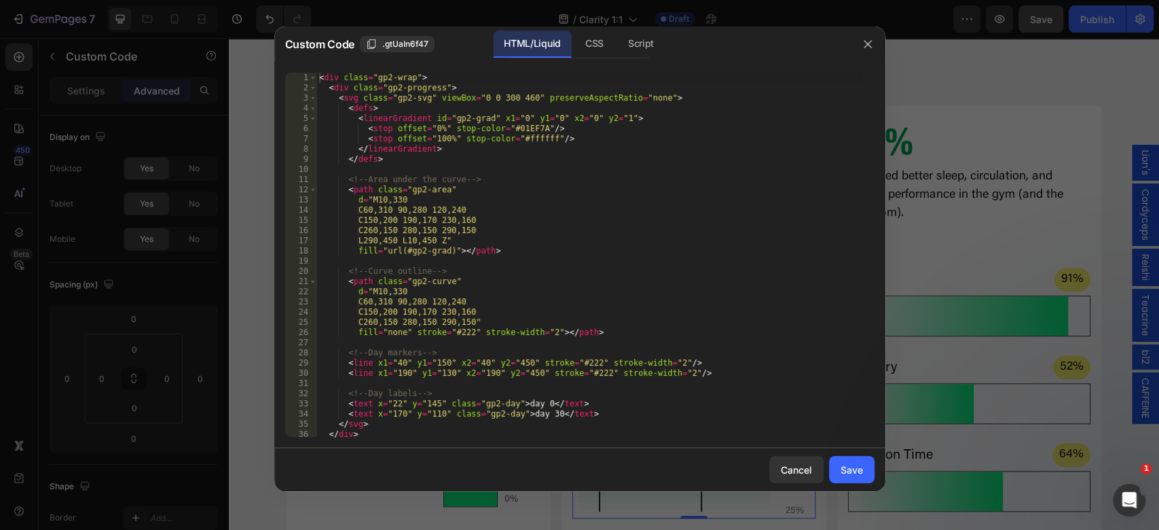
click at [521, 232] on div "< div class = "gp2-wrap" > < div class = "gp2-progress" > < svg class = "gp2-sv…" at bounding box center [588, 265] width 544 height 384
type textarea "</div> </div>"
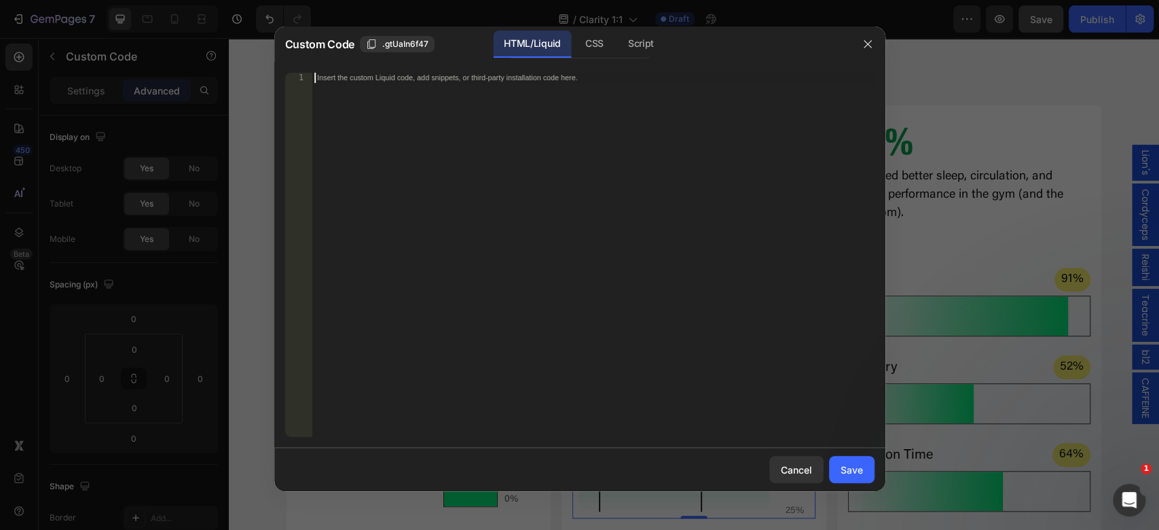
paste textarea "</div>"
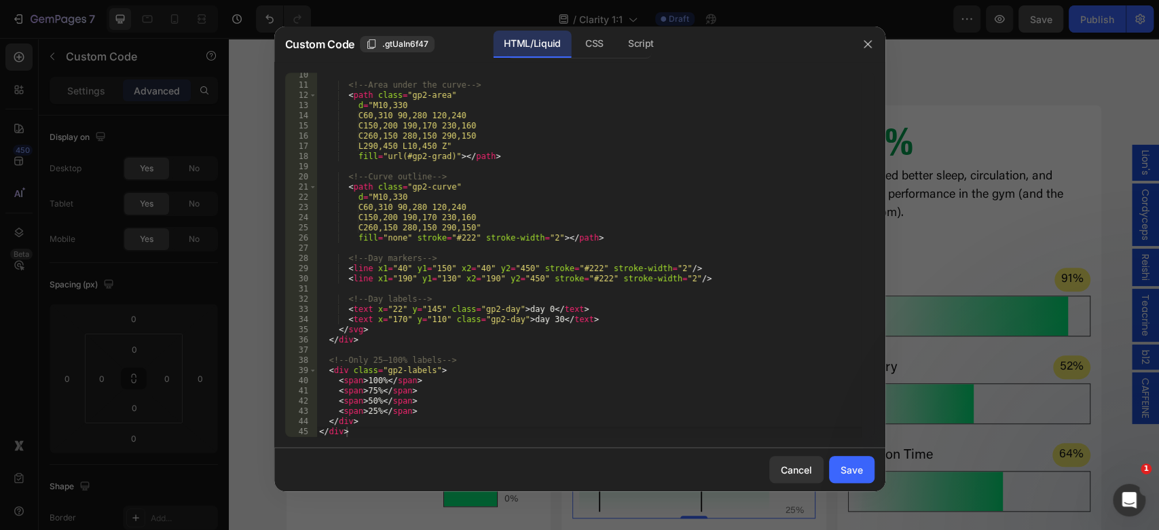
drag, startPoint x: 606, startPoint y: 48, endPoint x: 618, endPoint y: 75, distance: 29.2
click at [606, 48] on div "CSS" at bounding box center [594, 44] width 40 height 27
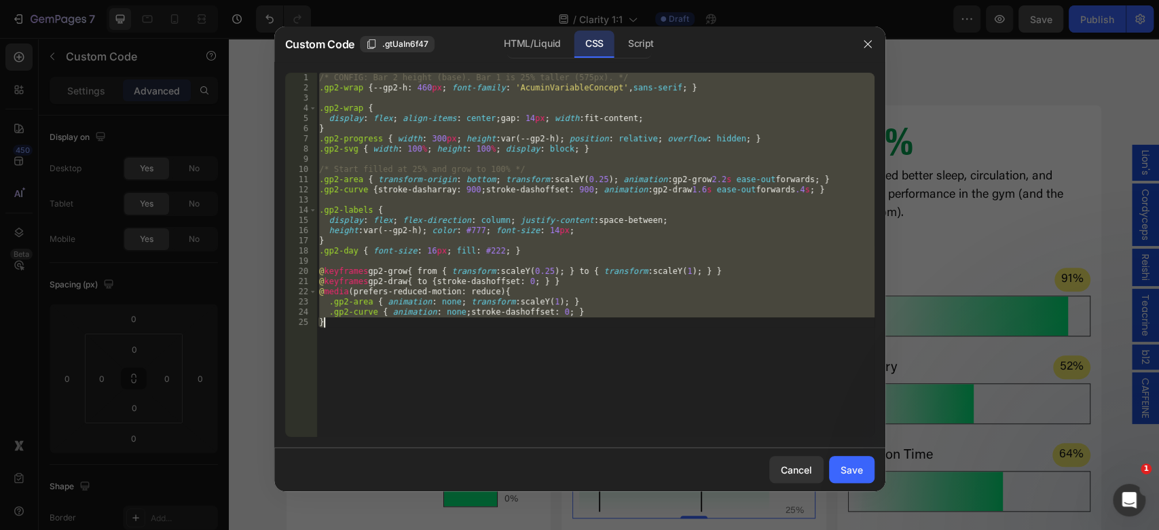
type textarea ".gp2-curve { animation: none; stroke-dashoffset: 0; } }"
click at [656, 196] on div "/* CONFIG: Bar 2 height (base). Bar 1 is 25% taller (575px). */ .gp2-wrap { --g…" at bounding box center [595, 255] width 558 height 364
paste textarea
type textarea "}"
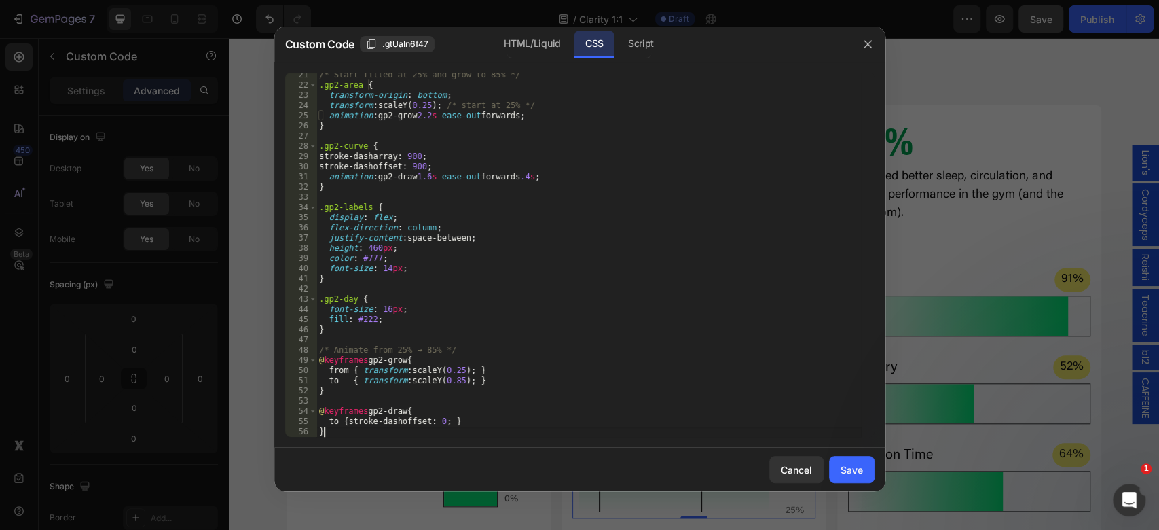
scroll to position [206, 0]
click at [861, 473] on div "Save" at bounding box center [851, 469] width 22 height 14
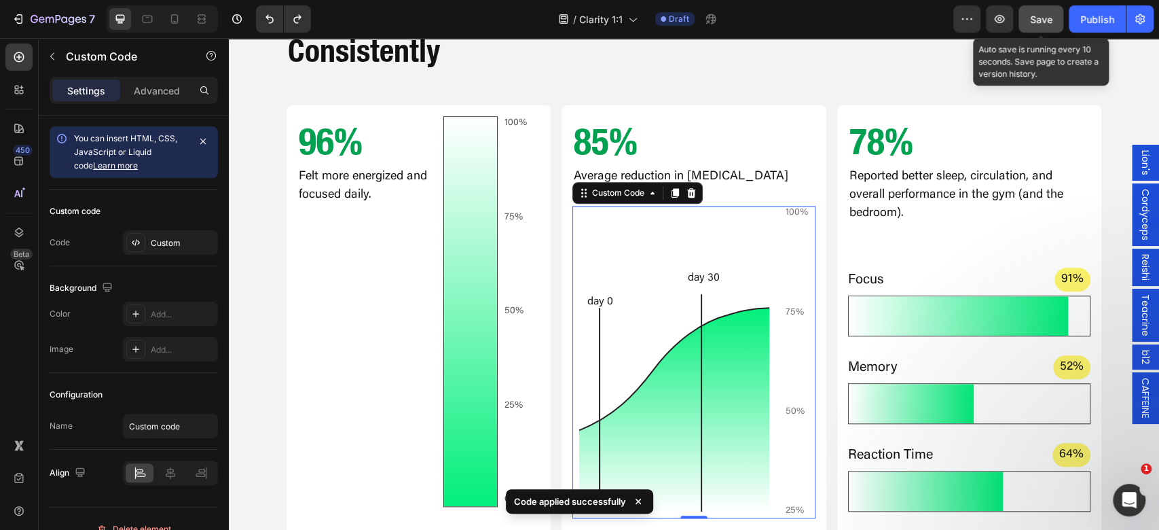
click at [1043, 14] on span "Save" at bounding box center [1041, 20] width 22 height 12
